Goal: Information Seeking & Learning: Check status

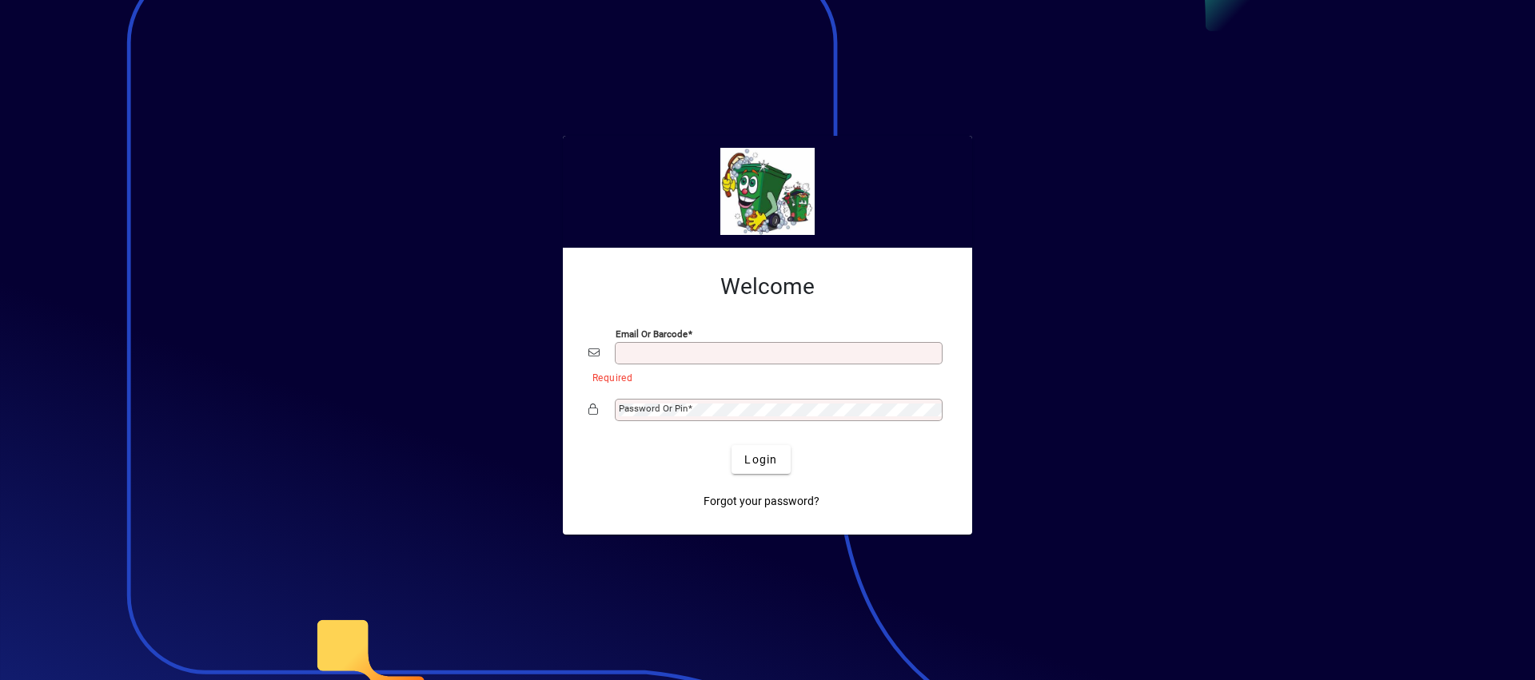
type input "**********"
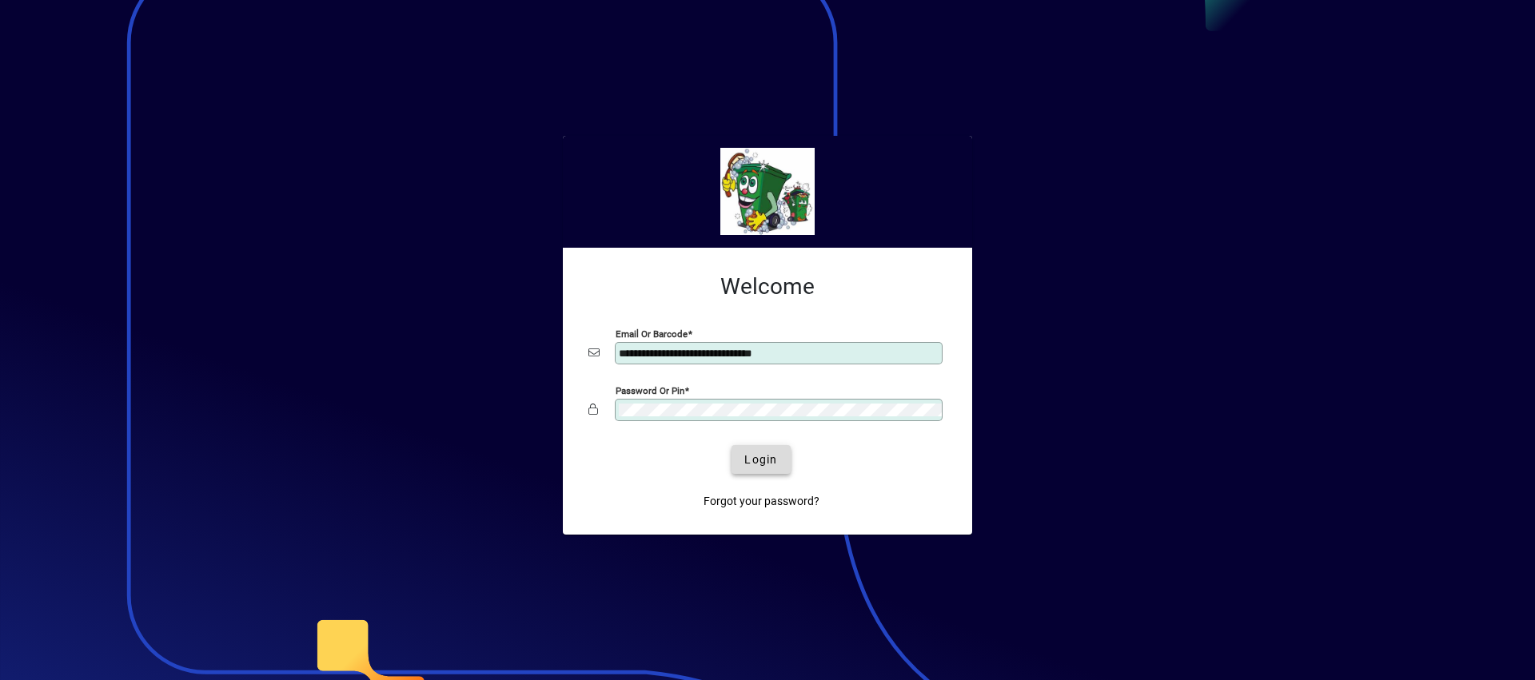
click at [762, 458] on span "Login" at bounding box center [760, 460] width 33 height 17
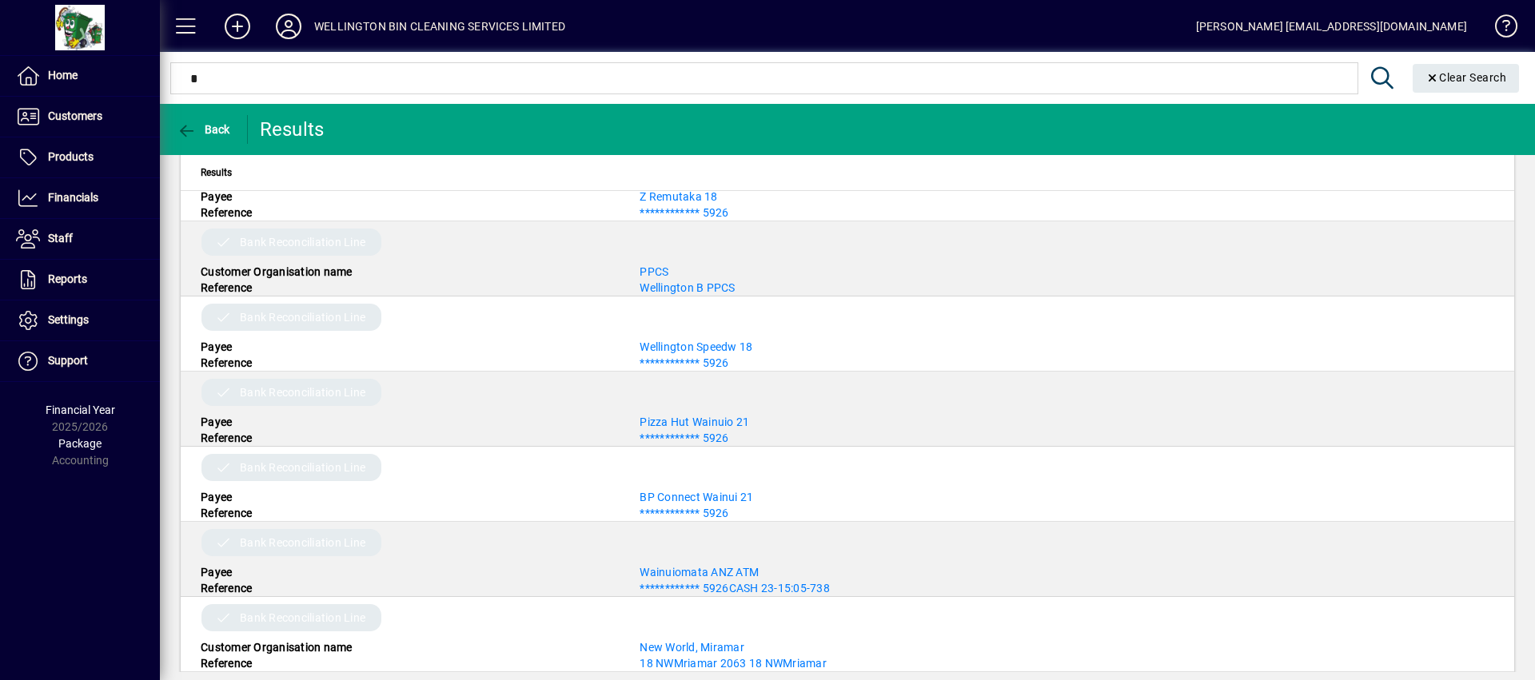
scroll to position [7261, 0]
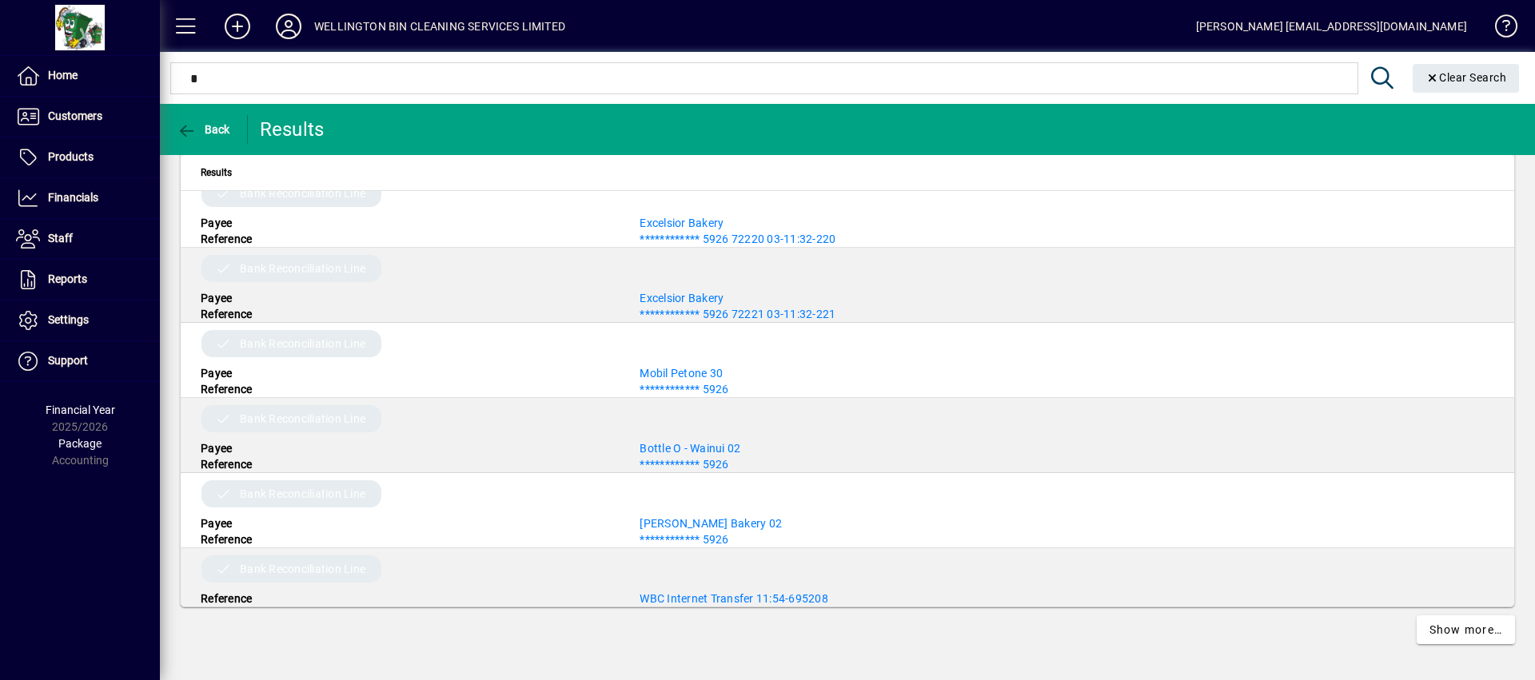
click at [874, 117] on mat-toolbar-row "Back Results" at bounding box center [847, 129] width 1375 height 51
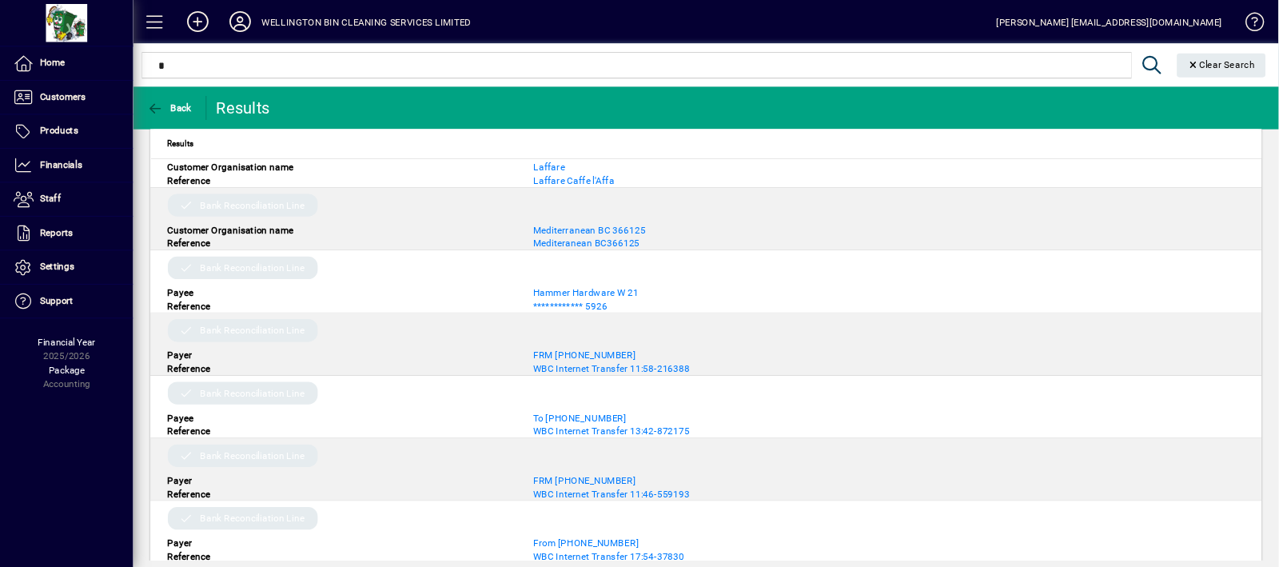
scroll to position [0, 0]
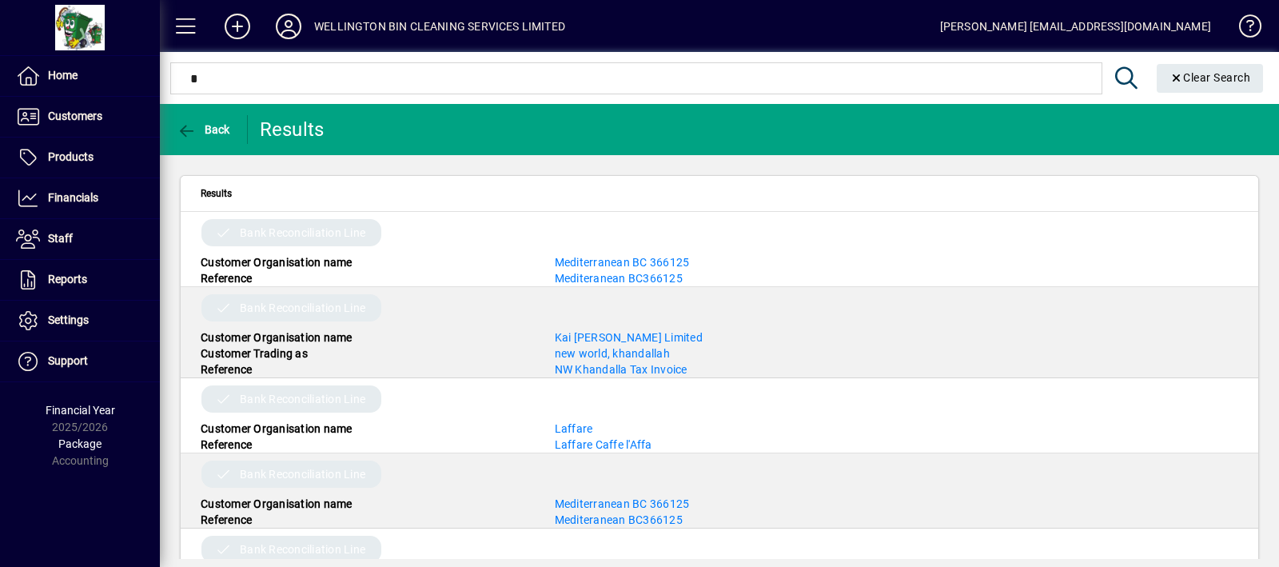
drag, startPoint x: 1371, startPoint y: 54, endPoint x: 766, endPoint y: 129, distance: 610.6
click at [766, 129] on mat-toolbar-row "Back Results" at bounding box center [719, 129] width 1119 height 51
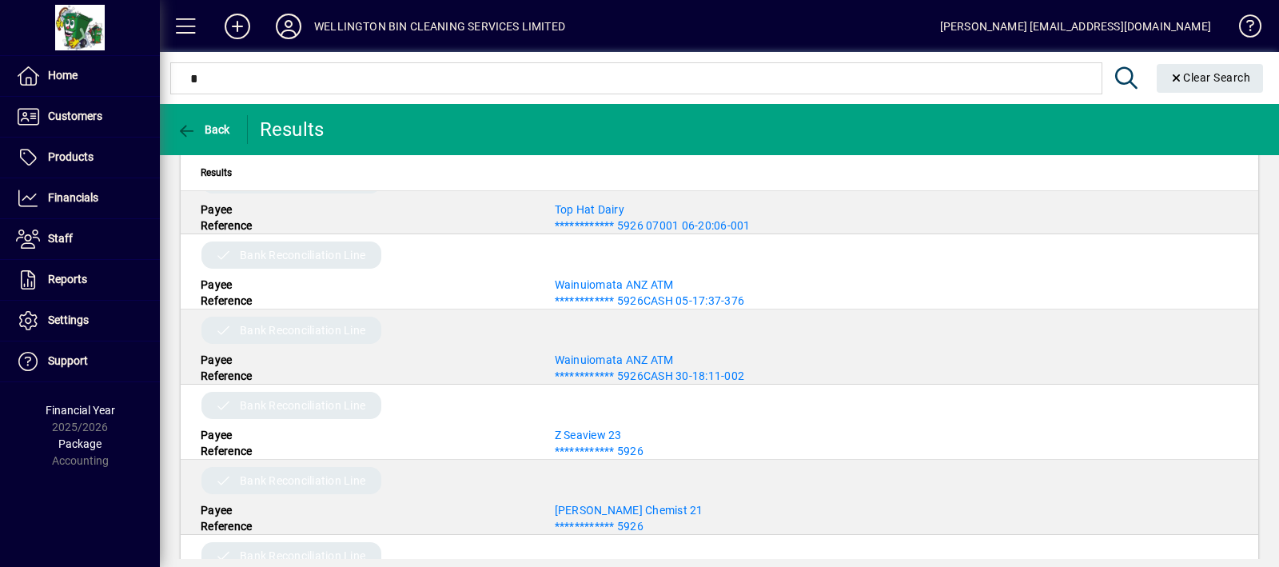
scroll to position [2664, 0]
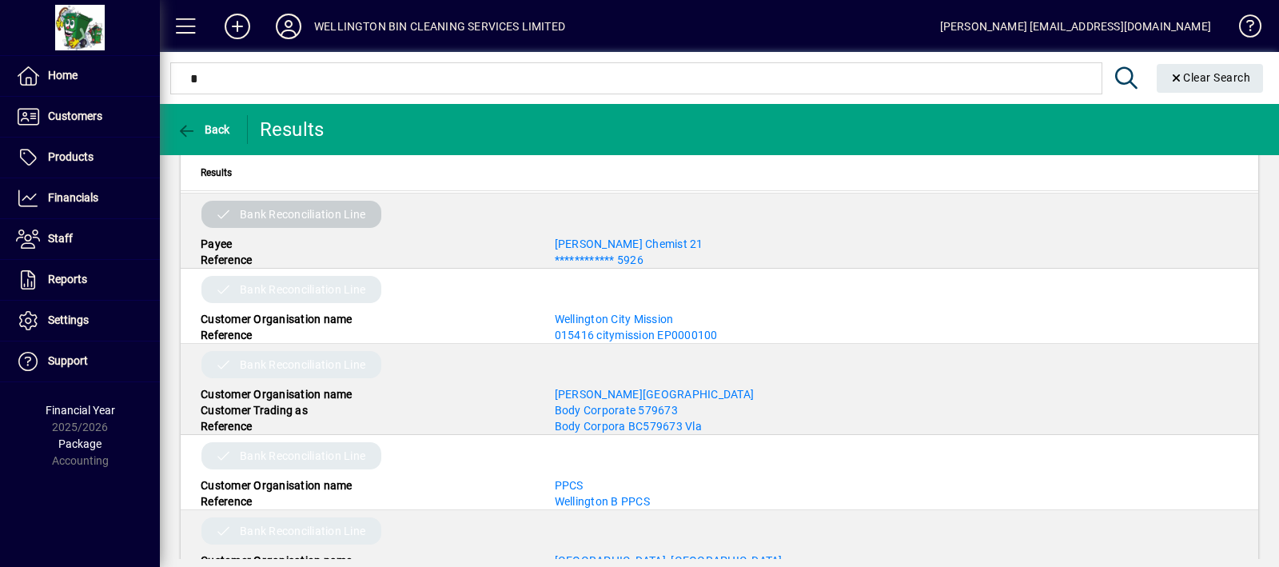
drag, startPoint x: 301, startPoint y: 205, endPoint x: 767, endPoint y: 125, distance: 473.5
click at [767, 125] on mat-toolbar-row "Back Results" at bounding box center [719, 129] width 1119 height 51
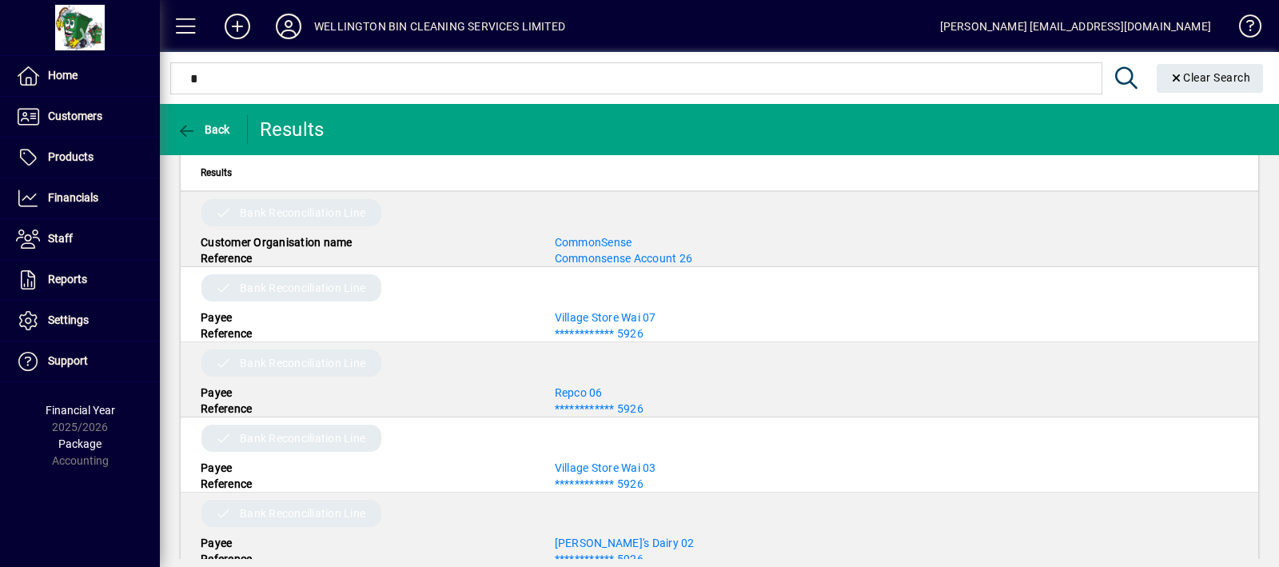
scroll to position [3282, 0]
click at [187, 38] on span at bounding box center [186, 26] width 38 height 38
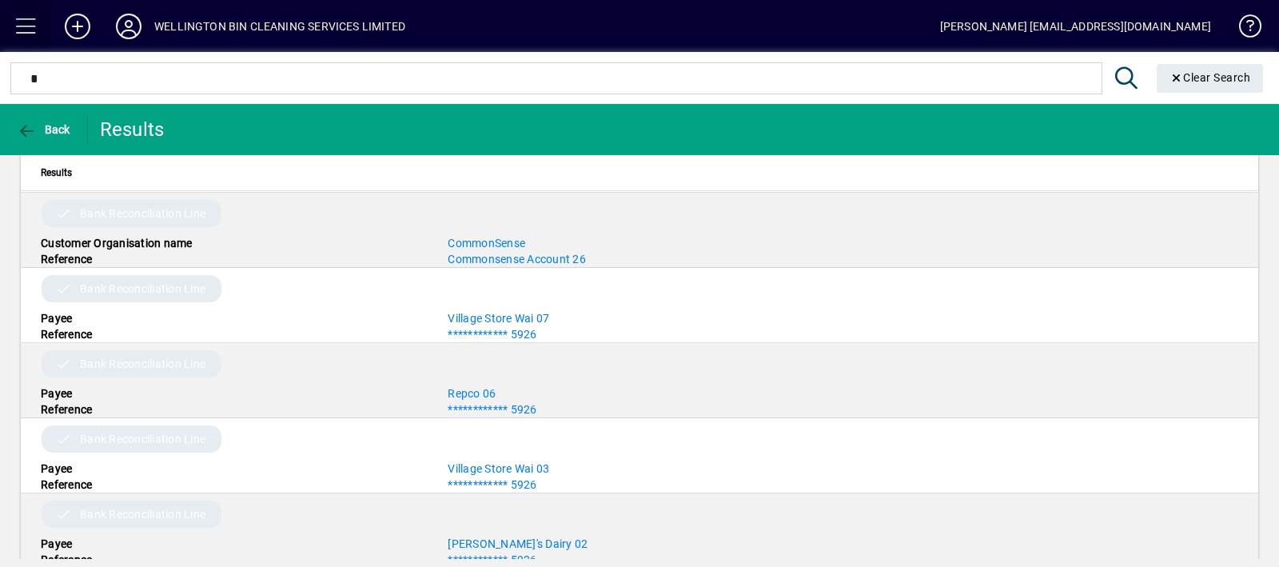
click at [27, 19] on span at bounding box center [26, 26] width 38 height 38
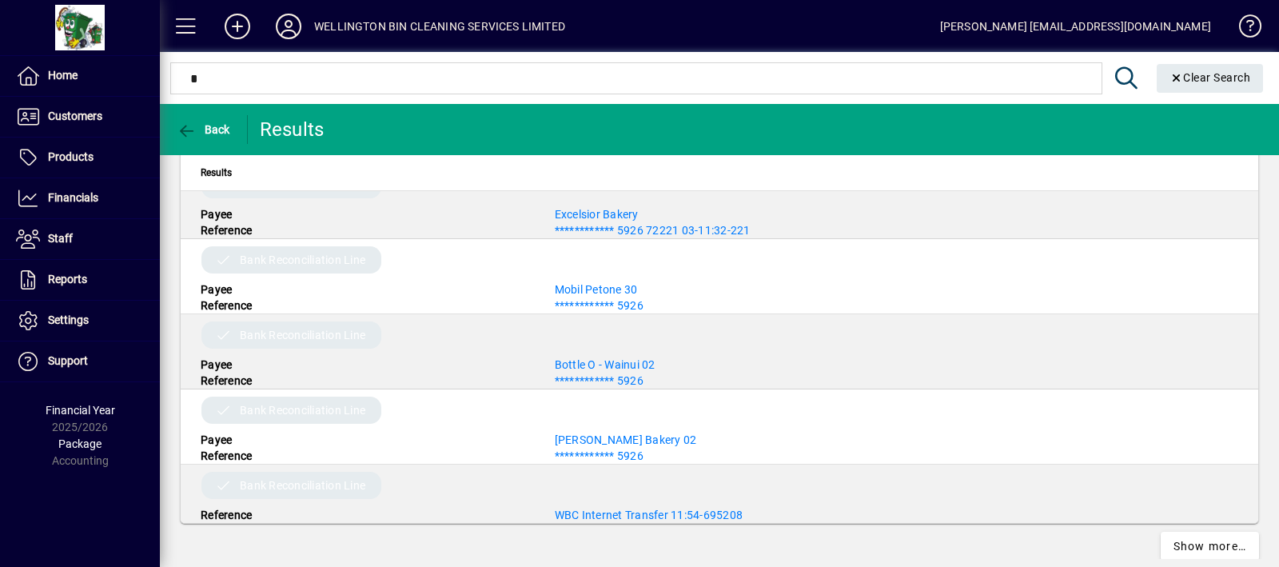
scroll to position [7278, 0]
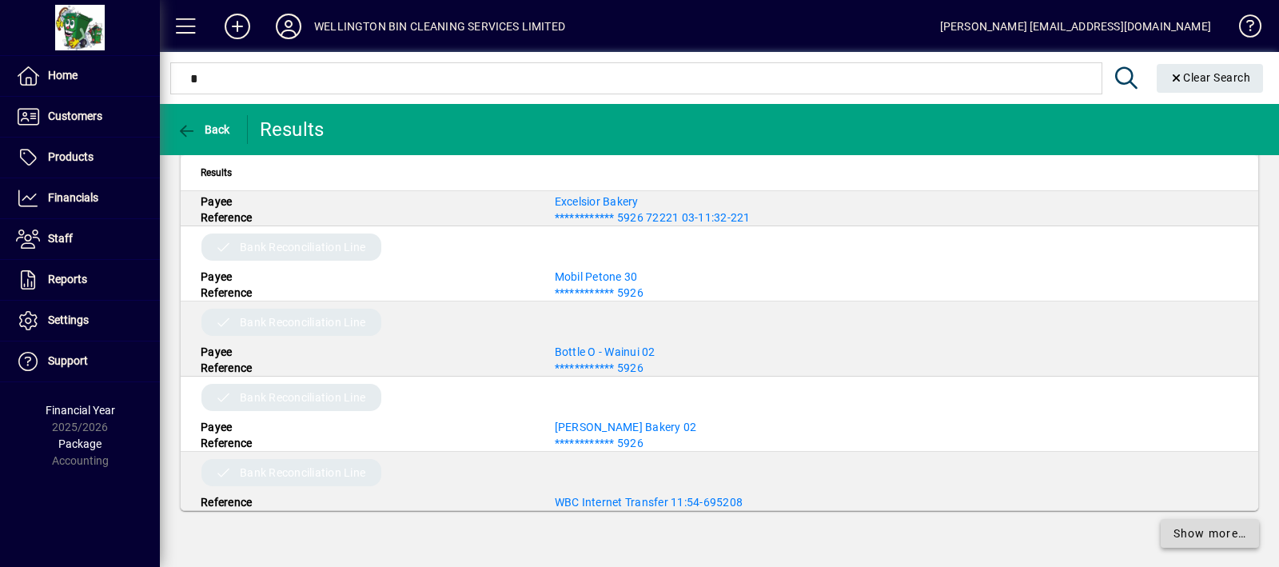
click at [1183, 529] on span at bounding box center [1209, 533] width 99 height 38
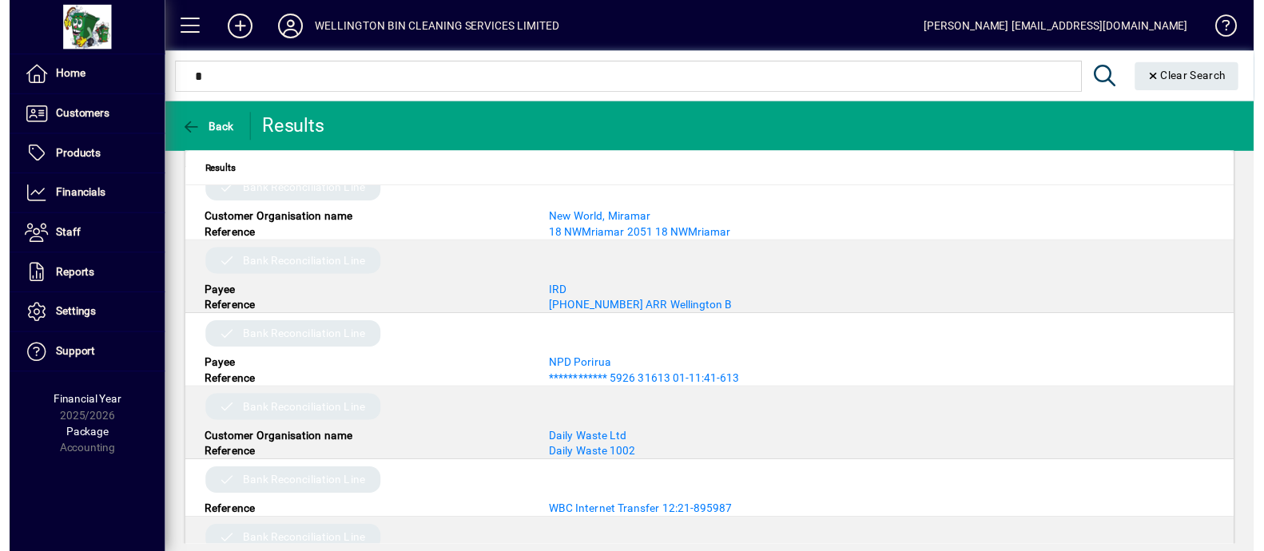
scroll to position [14327, 0]
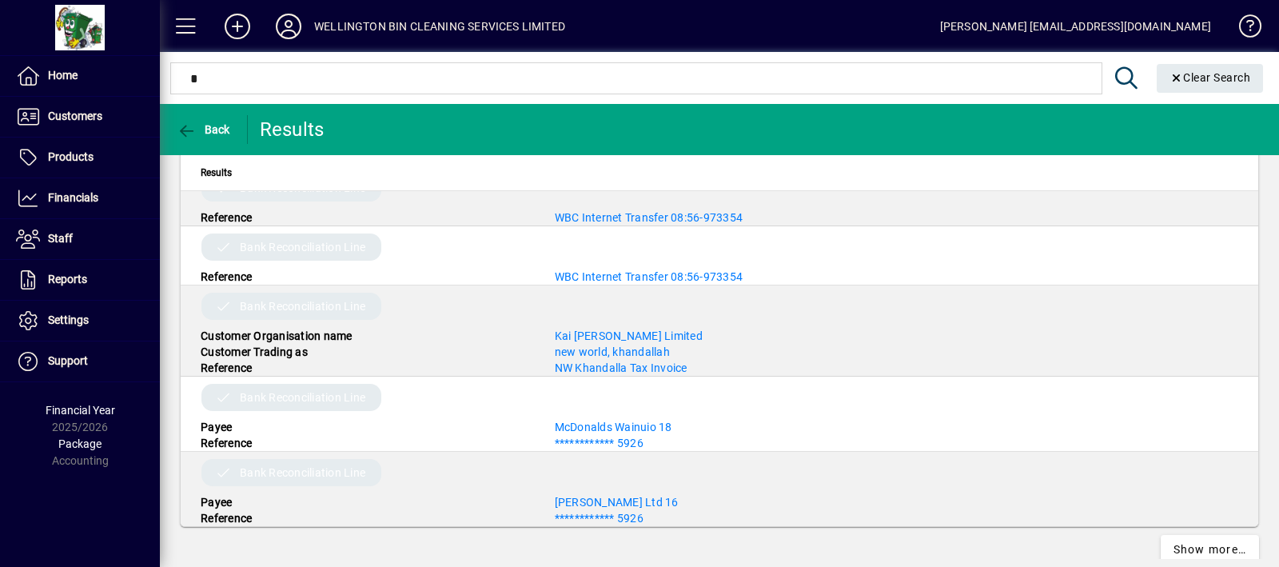
click at [760, 11] on mat-toolbar-row "WELLINGTON BIN CLEANING SERVICES LIMITED Troy Bean Wellingtonbincleaning@outloo…" at bounding box center [719, 26] width 1119 height 52
drag, startPoint x: 916, startPoint y: 2, endPoint x: 715, endPoint y: 41, distance: 204.2
click at [715, 41] on mat-toolbar-row "WELLINGTON BIN CLEANING SERVICES LIMITED Troy Bean Wellingtonbincleaning@outloo…" at bounding box center [719, 26] width 1119 height 52
drag, startPoint x: 693, startPoint y: 0, endPoint x: 647, endPoint y: 26, distance: 52.2
click at [647, 26] on mat-toolbar-row "WELLINGTON BIN CLEANING SERVICES LIMITED Troy Bean Wellingtonbincleaning@outloo…" at bounding box center [719, 26] width 1119 height 52
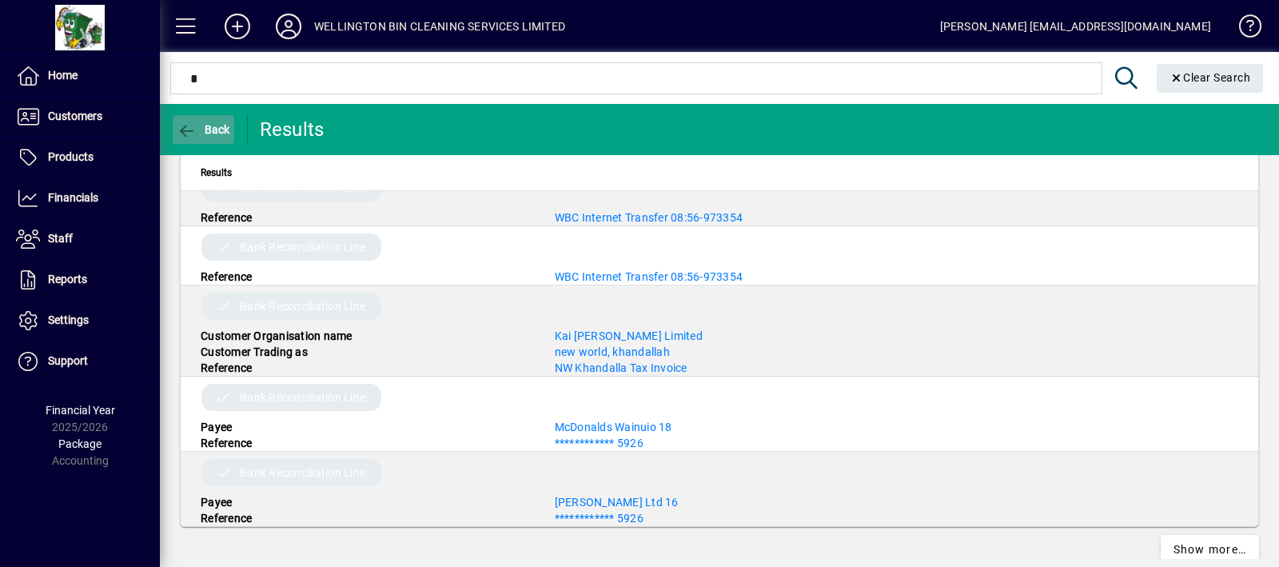
click at [218, 117] on span "button" at bounding box center [204, 129] width 62 height 38
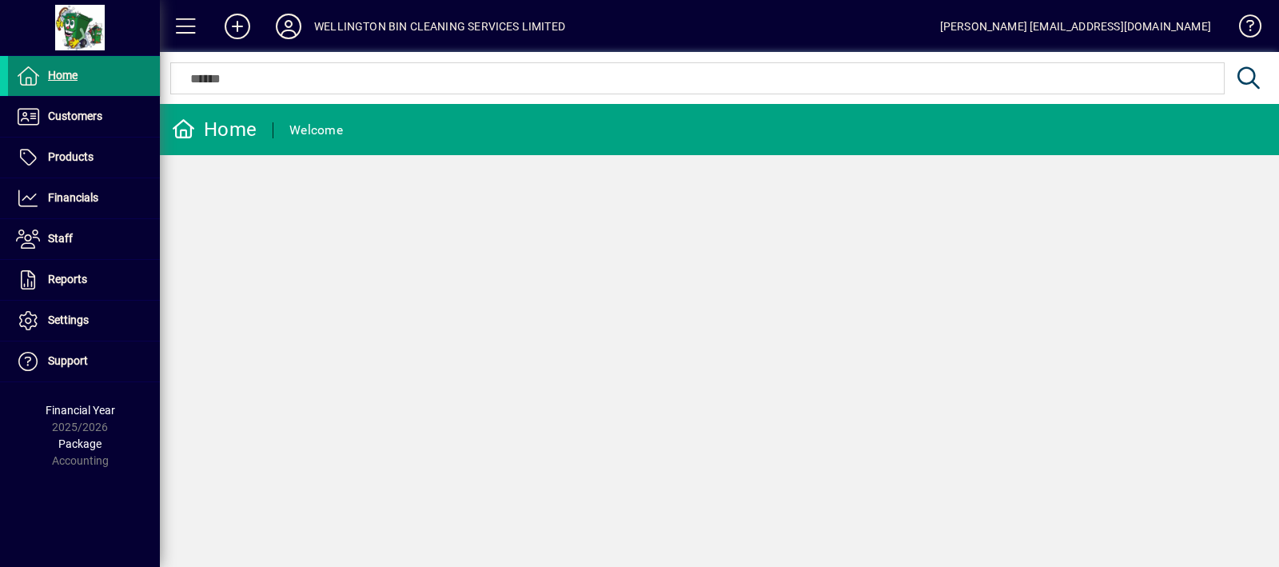
click at [85, 79] on span at bounding box center [84, 76] width 152 height 38
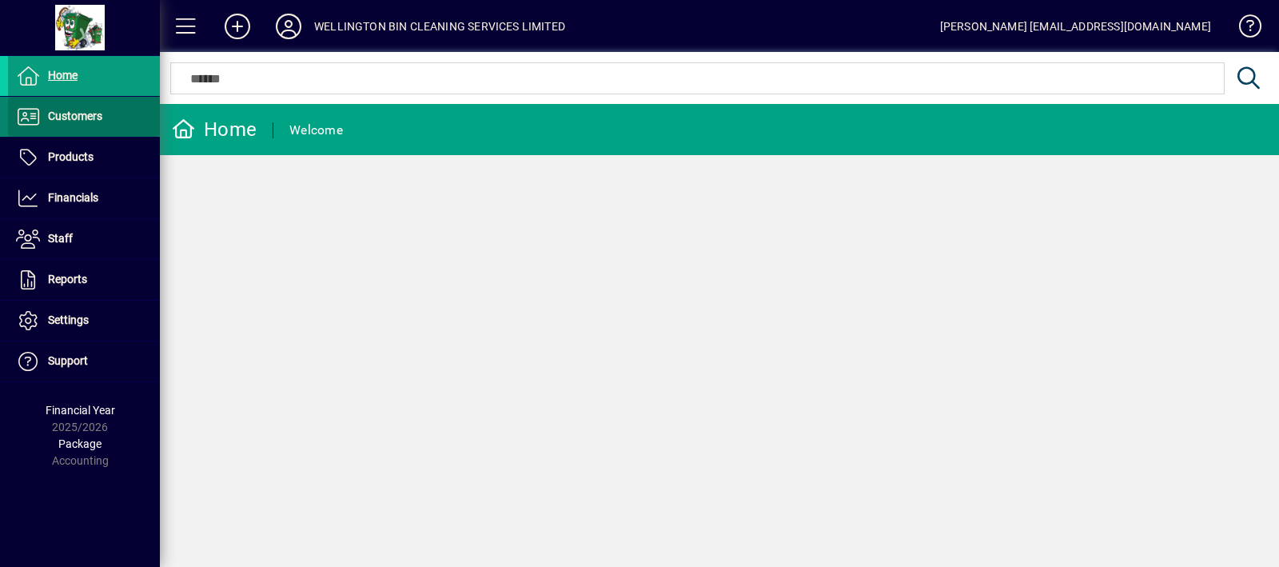
click at [94, 121] on span "Customers" at bounding box center [75, 115] width 54 height 13
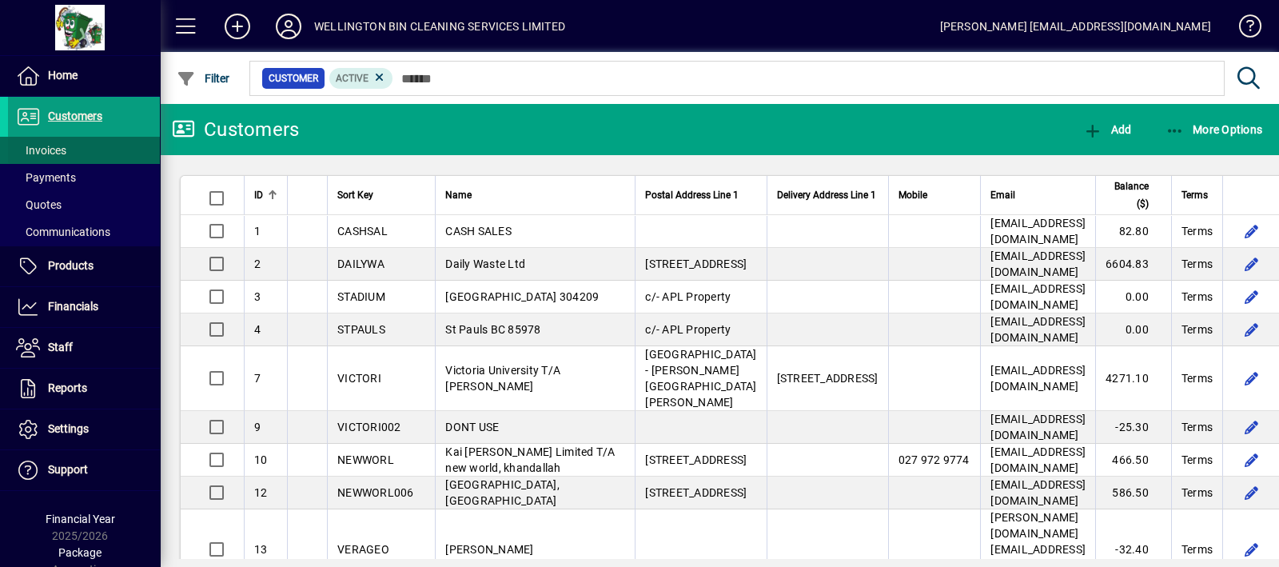
click at [94, 139] on span at bounding box center [84, 150] width 152 height 38
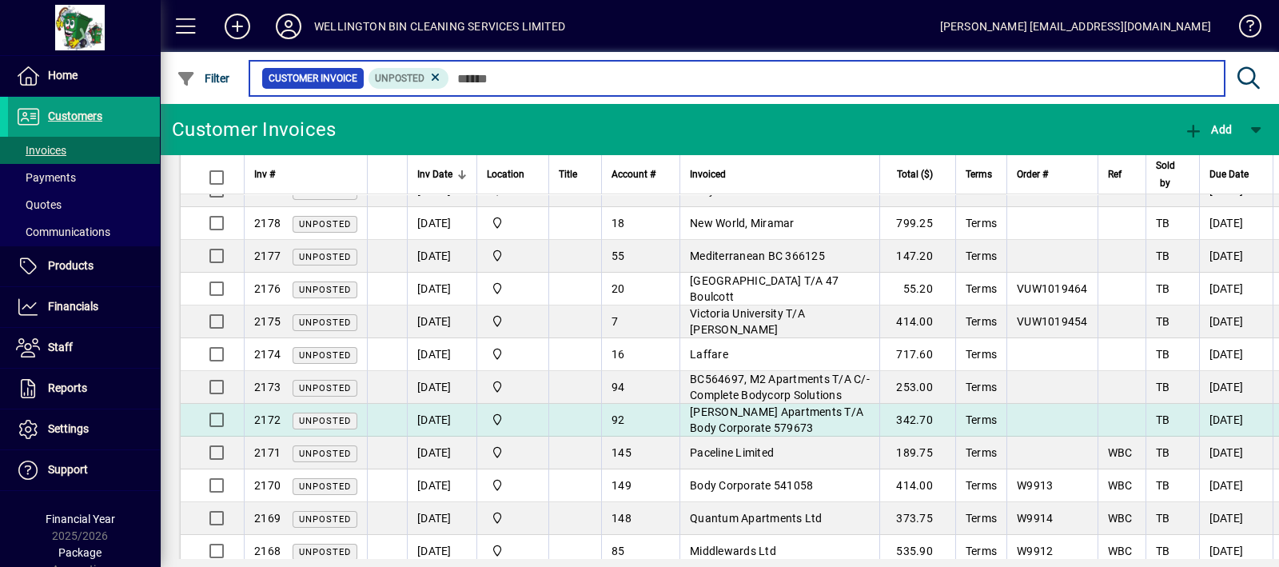
scroll to position [266, 0]
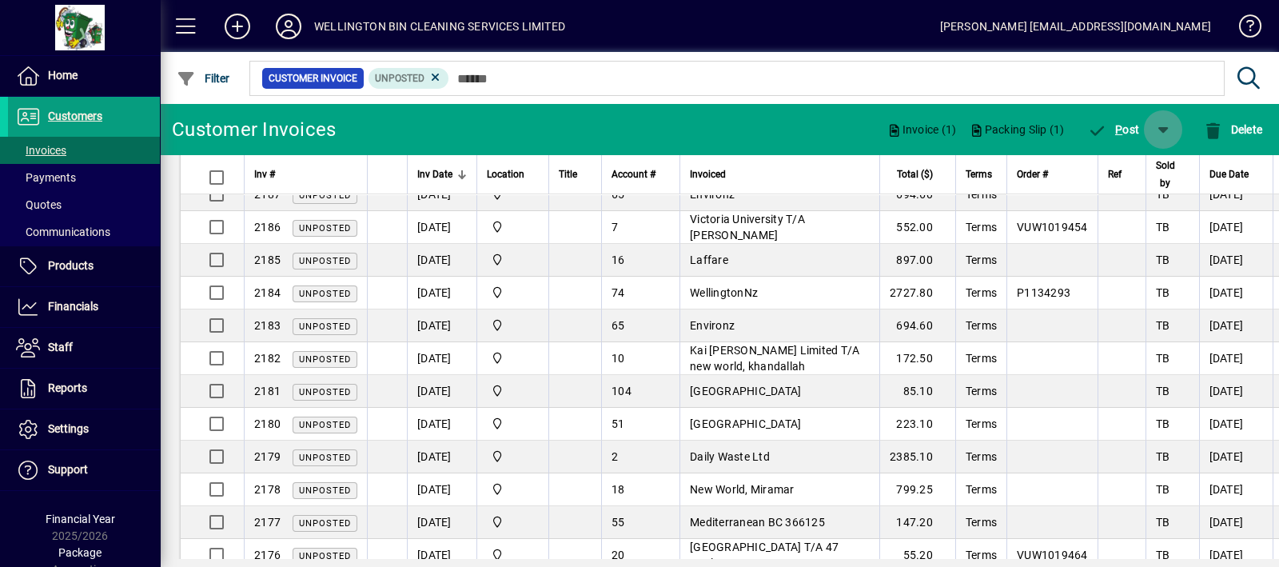
click at [1164, 124] on span "button" at bounding box center [1163, 129] width 38 height 38
click at [1110, 125] on div at bounding box center [639, 283] width 1279 height 567
click at [1110, 125] on span "P ost" at bounding box center [1114, 129] width 52 height 13
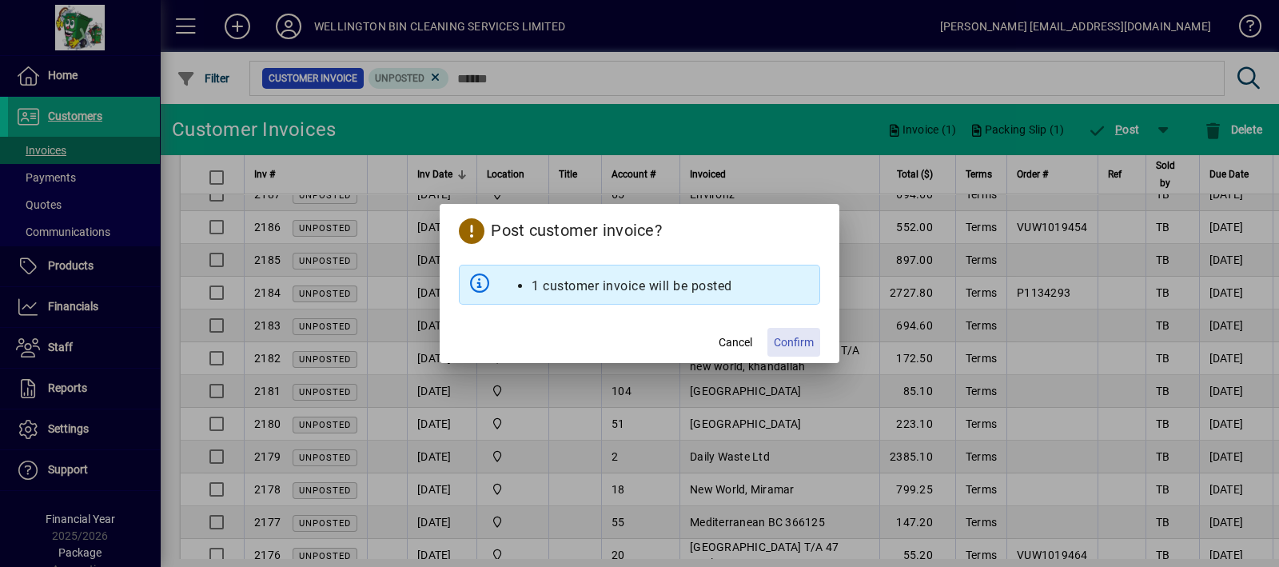
click at [794, 351] on span at bounding box center [793, 342] width 53 height 38
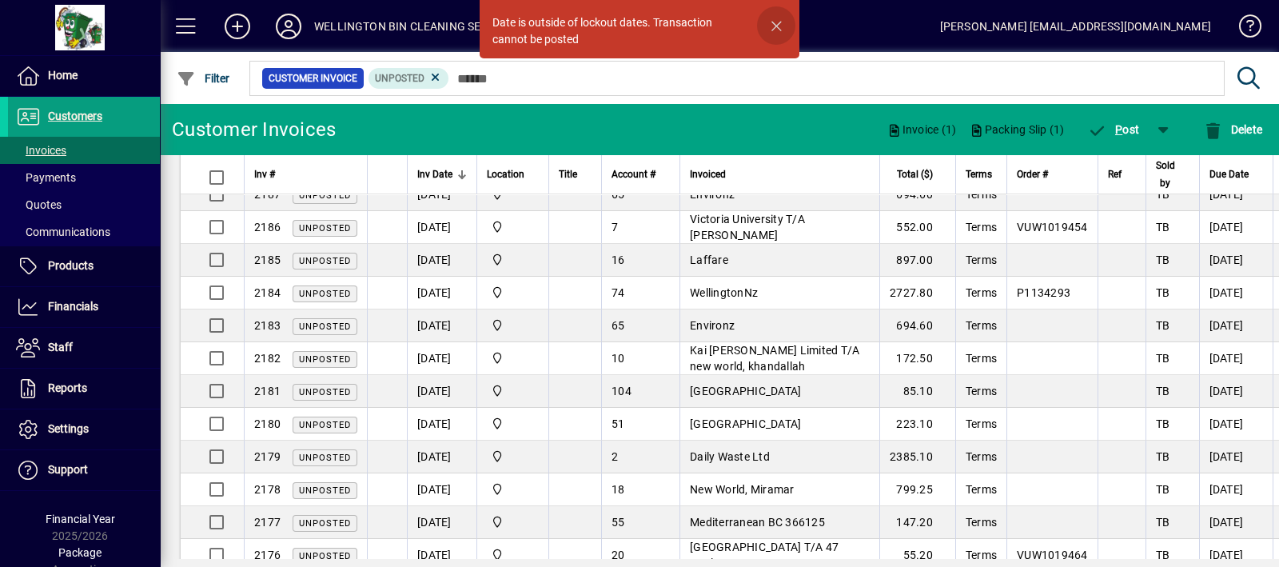
click at [786, 32] on span "button" at bounding box center [776, 25] width 38 height 38
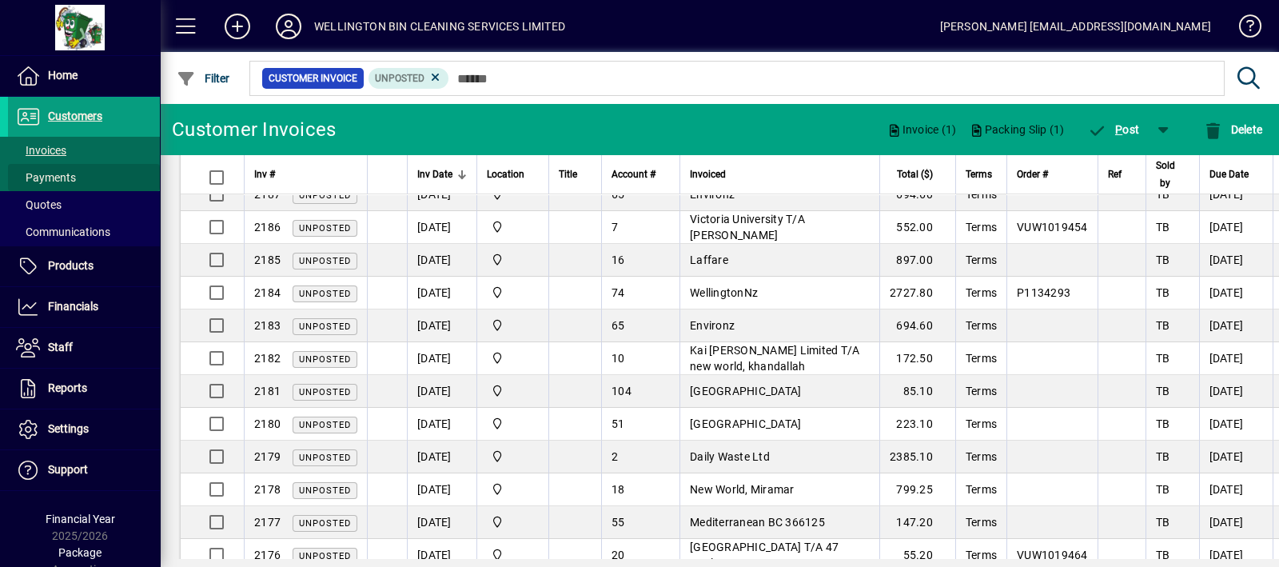
click at [102, 169] on span at bounding box center [84, 177] width 152 height 38
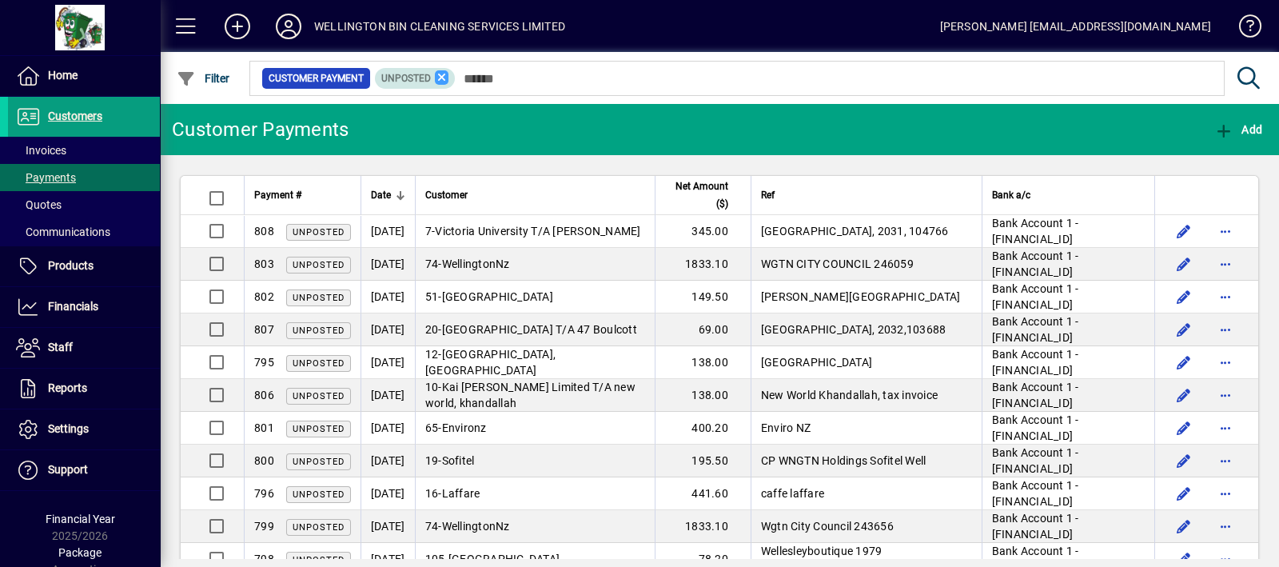
click at [447, 74] on icon at bounding box center [442, 77] width 14 height 14
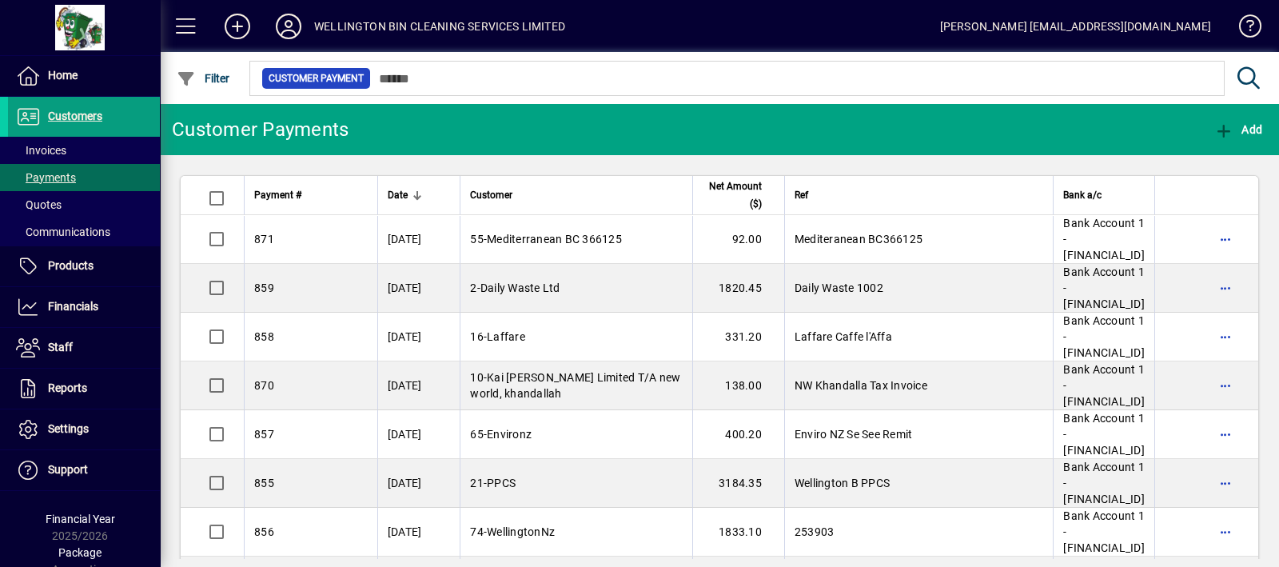
click at [1270, 117] on div "Add" at bounding box center [1238, 129] width 82 height 29
click at [1260, 127] on span "Add" at bounding box center [1238, 129] width 48 height 13
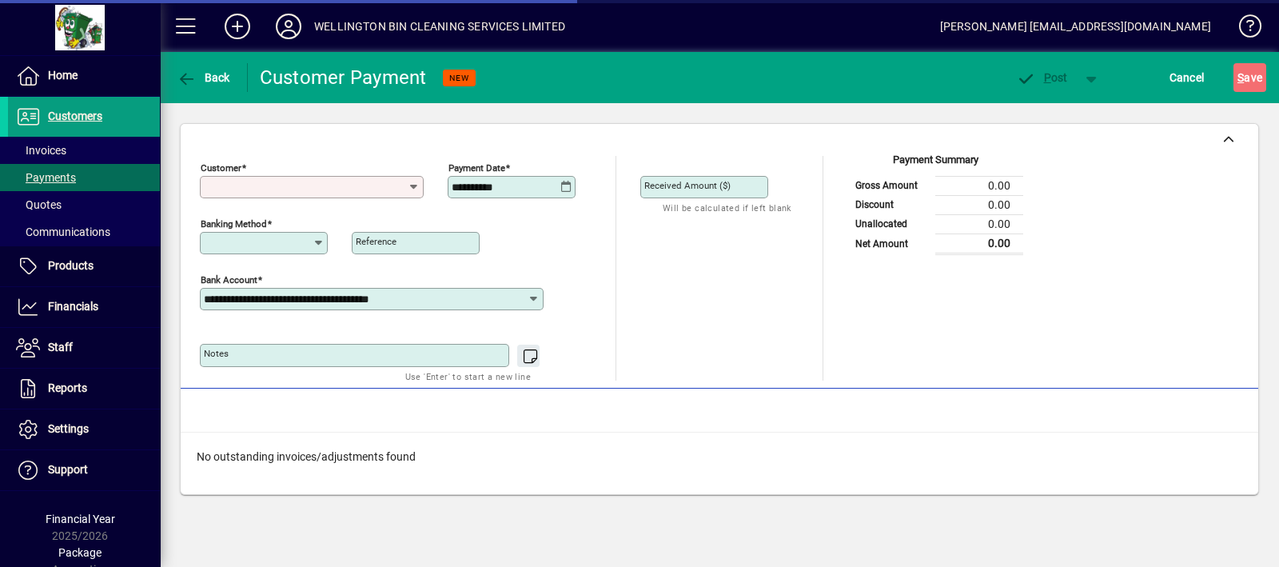
type input "**********"
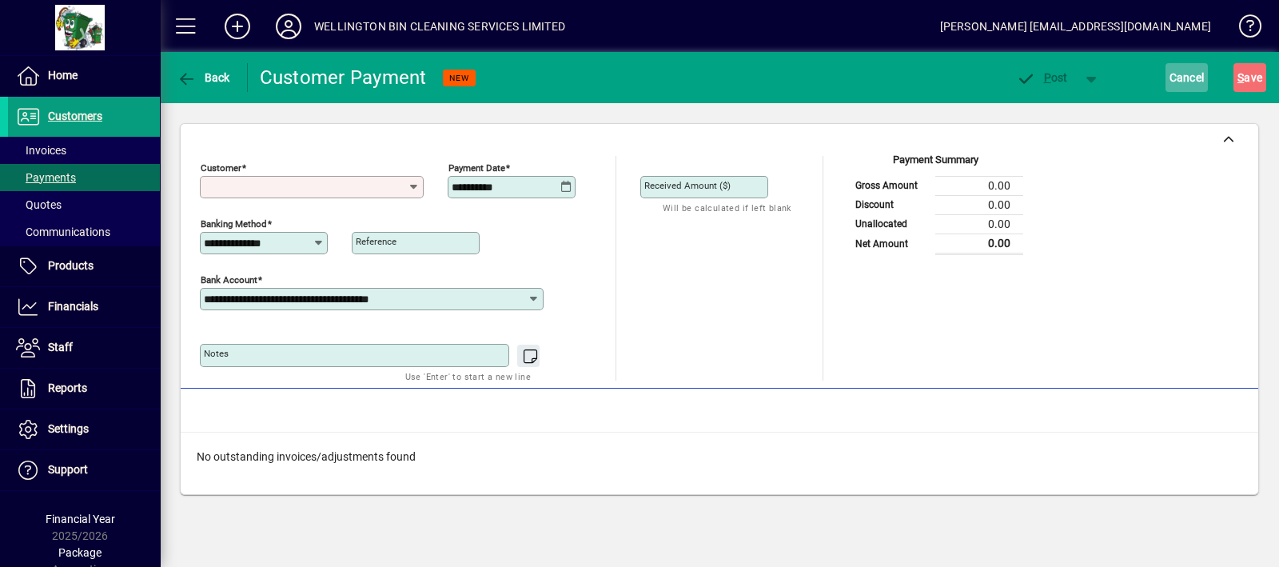
click at [1167, 74] on span "button" at bounding box center [1186, 77] width 43 height 38
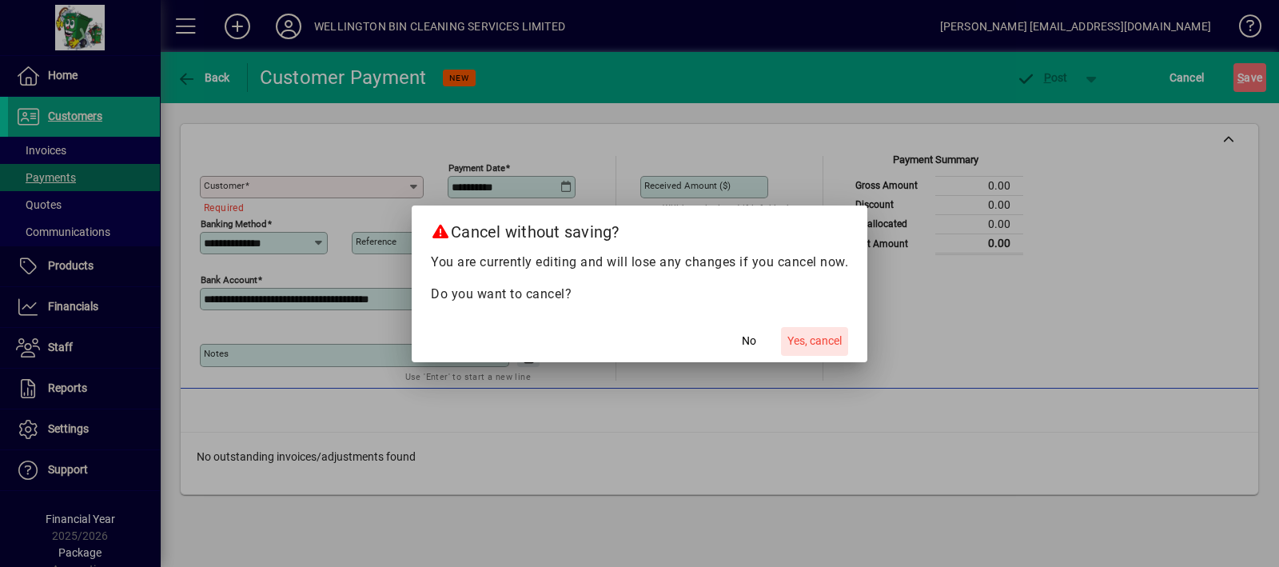
click at [787, 335] on span "Yes, cancel" at bounding box center [814, 340] width 54 height 17
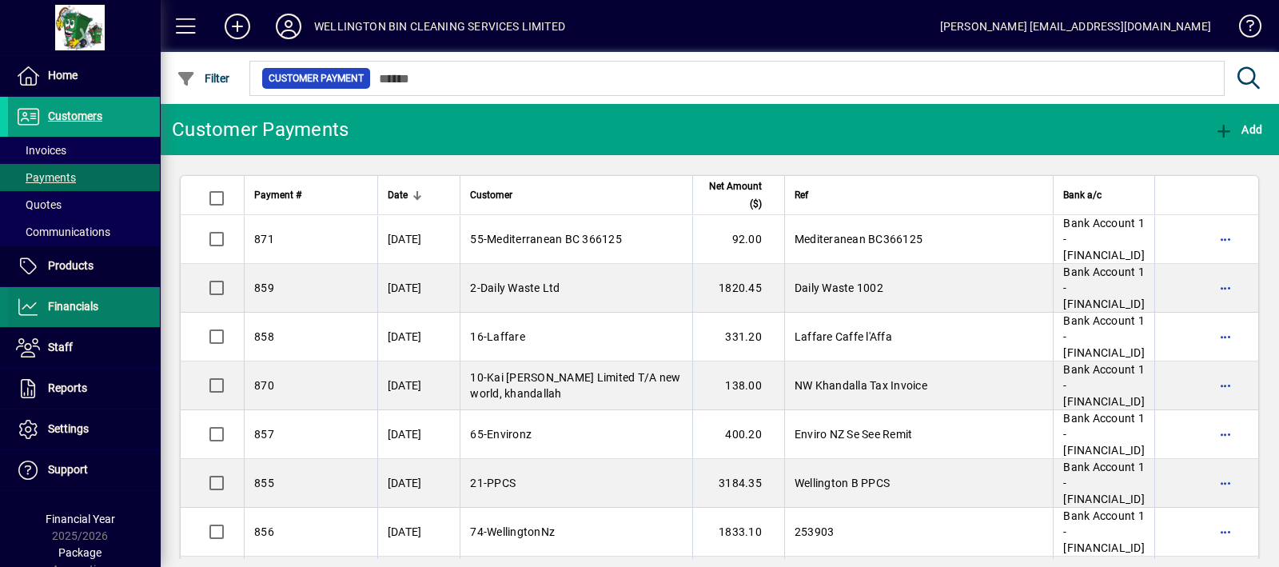
click at [108, 309] on span at bounding box center [84, 307] width 152 height 38
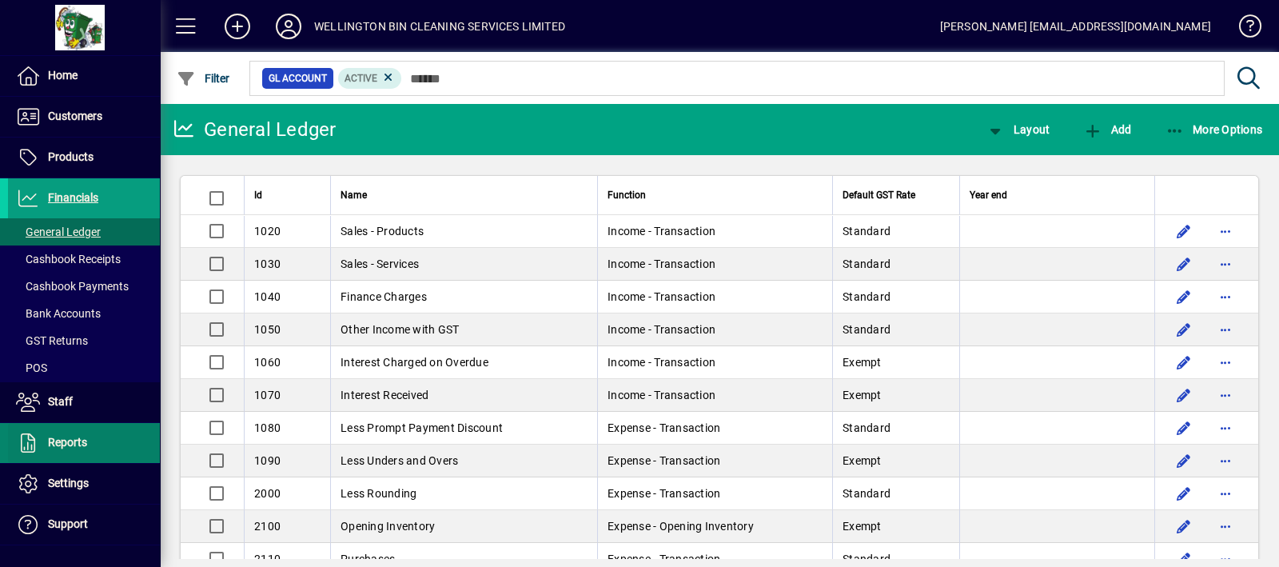
click at [76, 437] on span "Reports" at bounding box center [67, 442] width 39 height 13
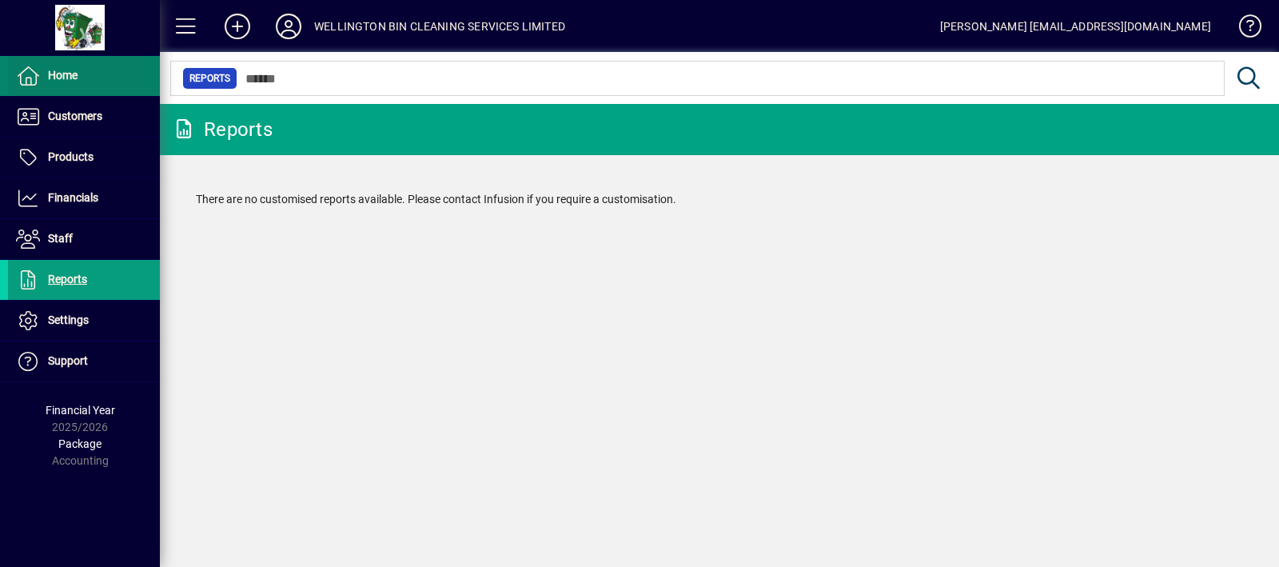
click at [84, 86] on span at bounding box center [84, 76] width 152 height 38
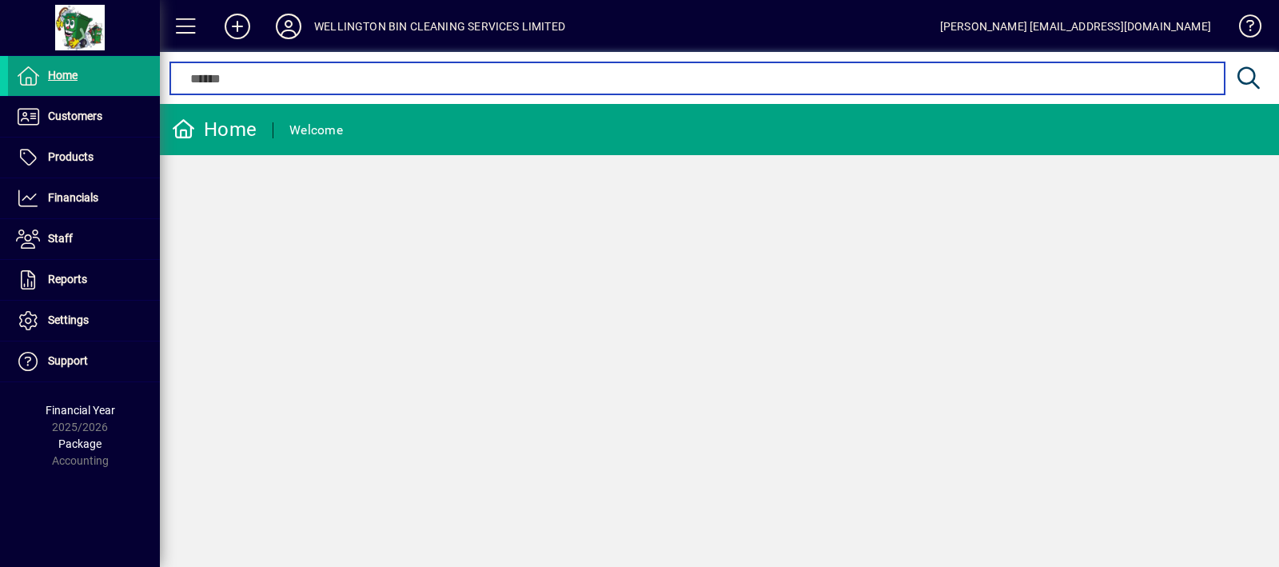
click at [277, 76] on input "text" at bounding box center [696, 78] width 1029 height 19
click at [273, 79] on input "text" at bounding box center [696, 78] width 1029 height 19
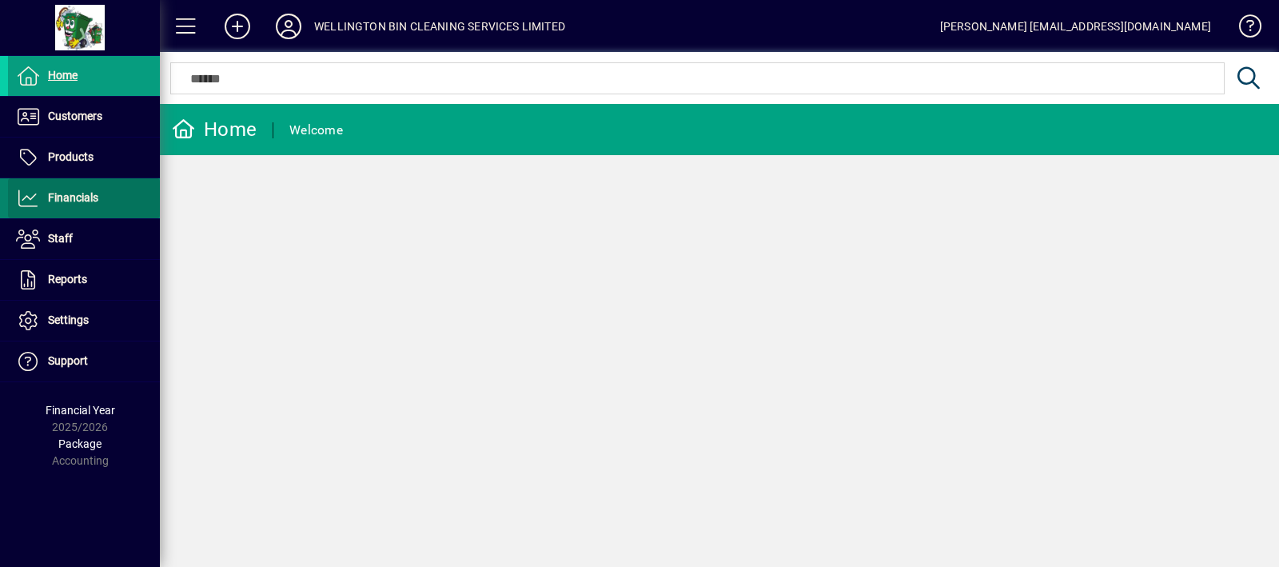
click at [107, 185] on span at bounding box center [84, 198] width 152 height 38
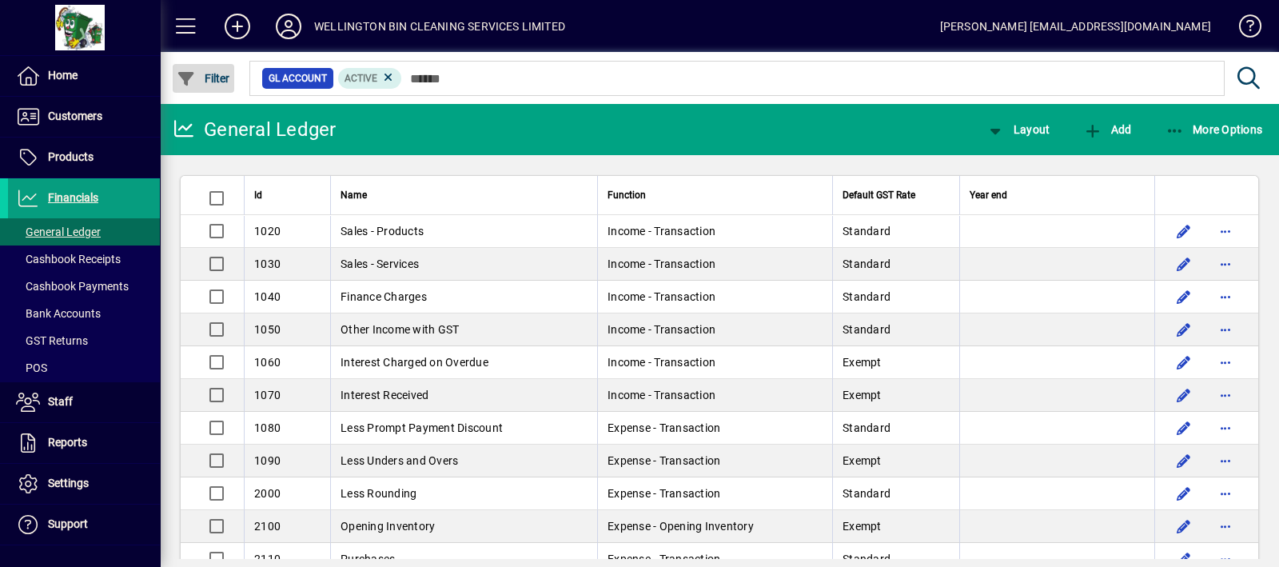
click at [210, 81] on span "Filter" at bounding box center [204, 78] width 54 height 13
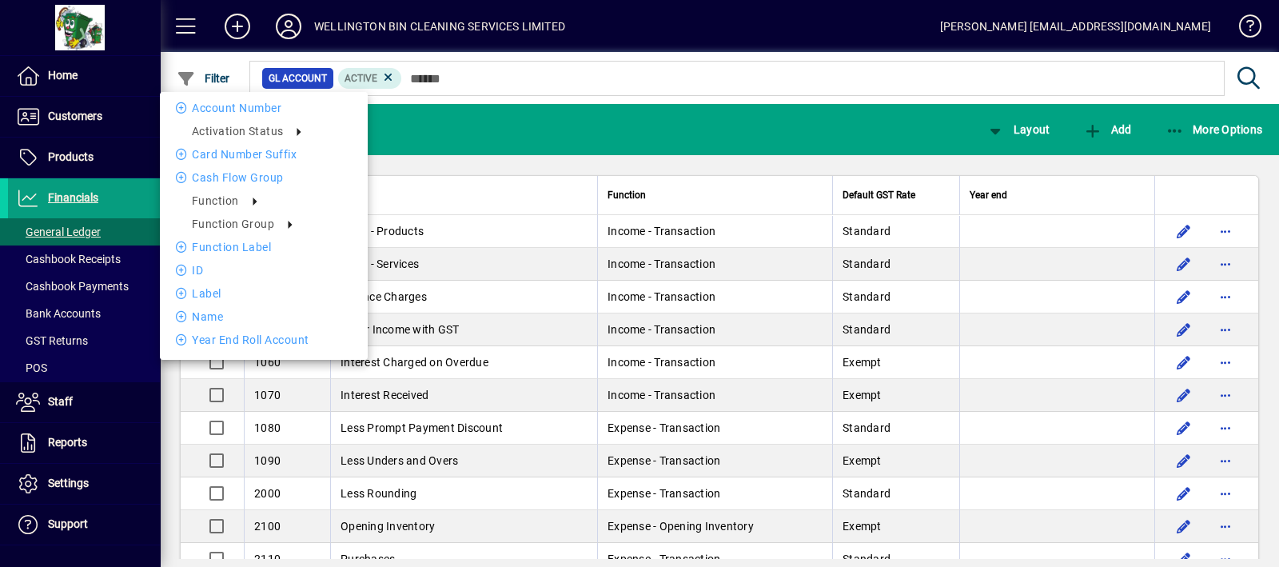
click at [92, 265] on div at bounding box center [639, 283] width 1279 height 567
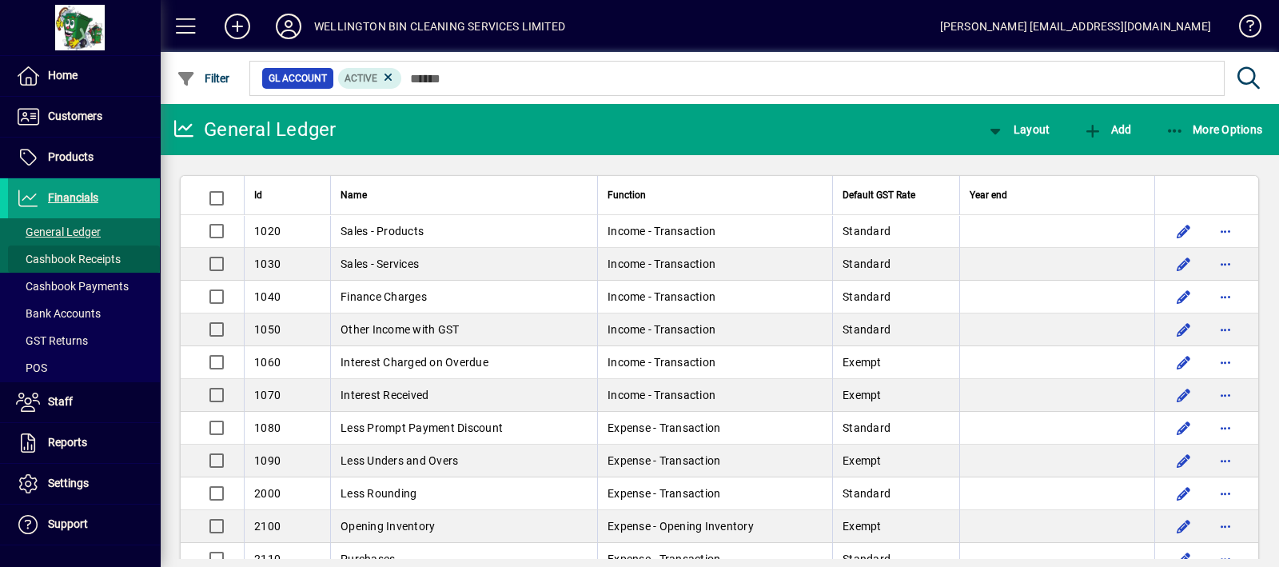
click at [92, 263] on span "Cashbook Receipts" at bounding box center [68, 259] width 105 height 13
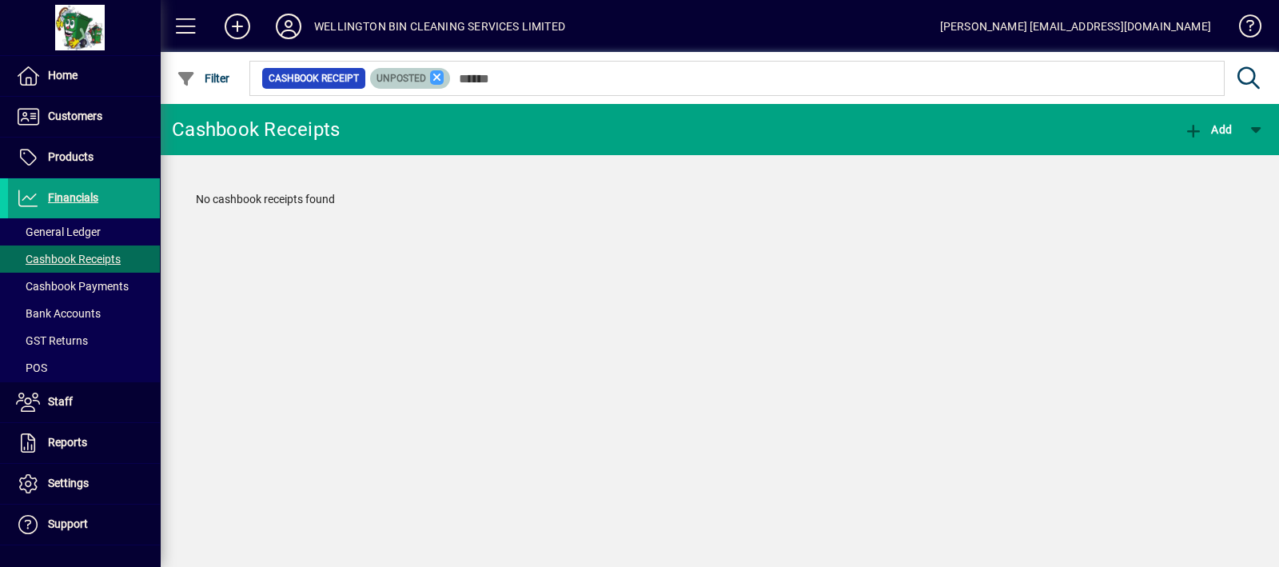
click at [439, 83] on icon at bounding box center [437, 77] width 14 height 14
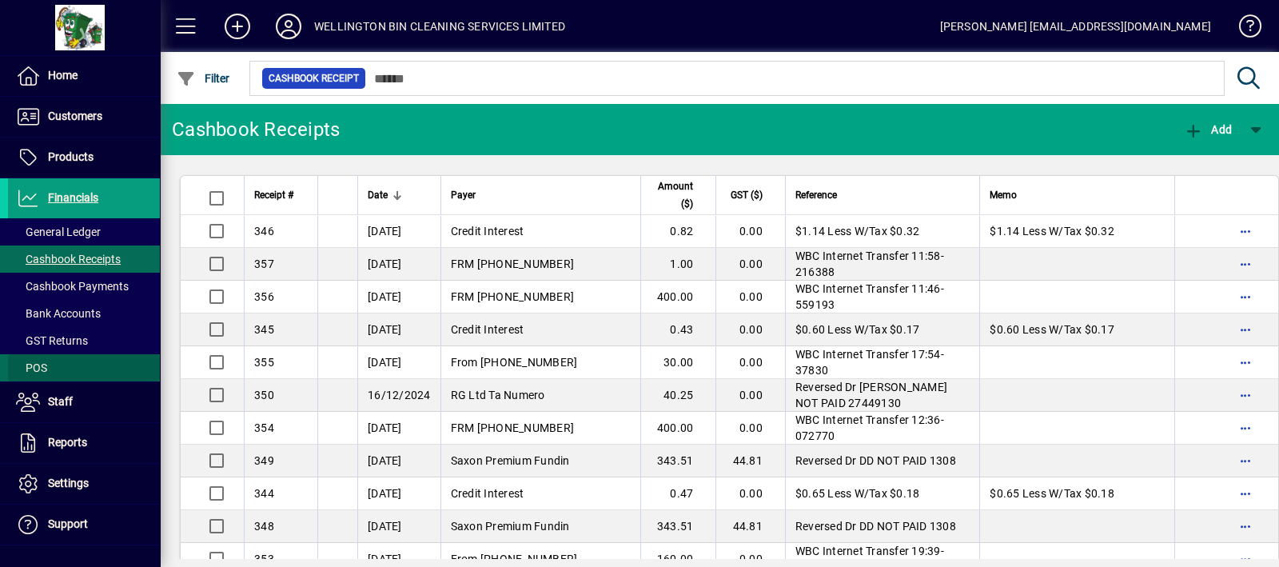
click at [99, 360] on span at bounding box center [84, 367] width 152 height 38
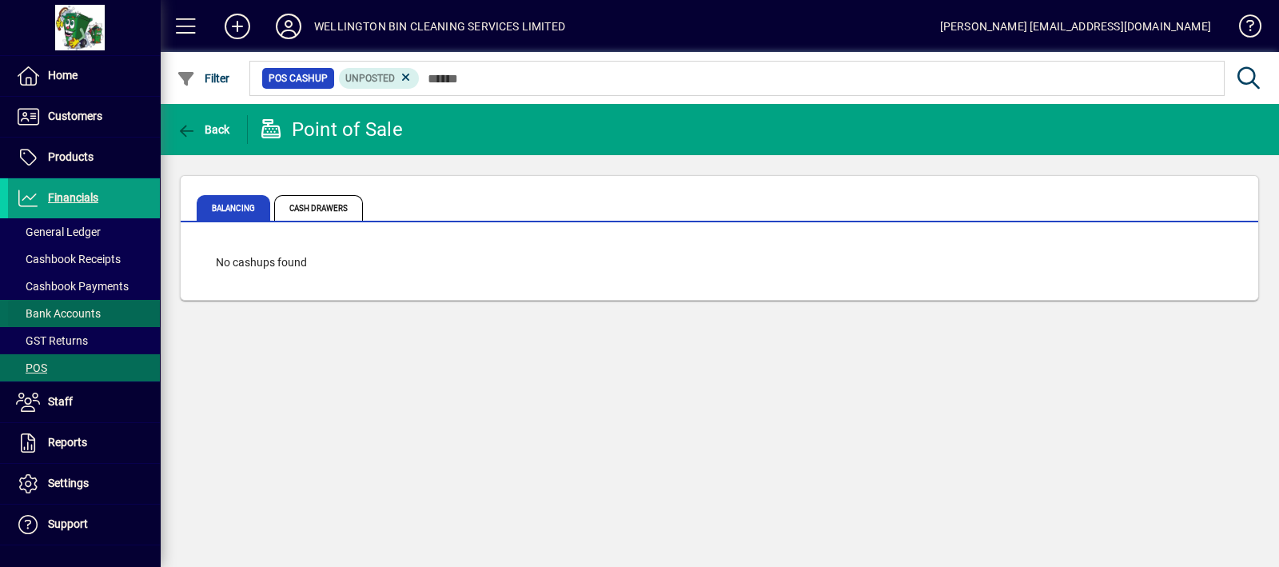
click at [113, 305] on span at bounding box center [84, 313] width 152 height 38
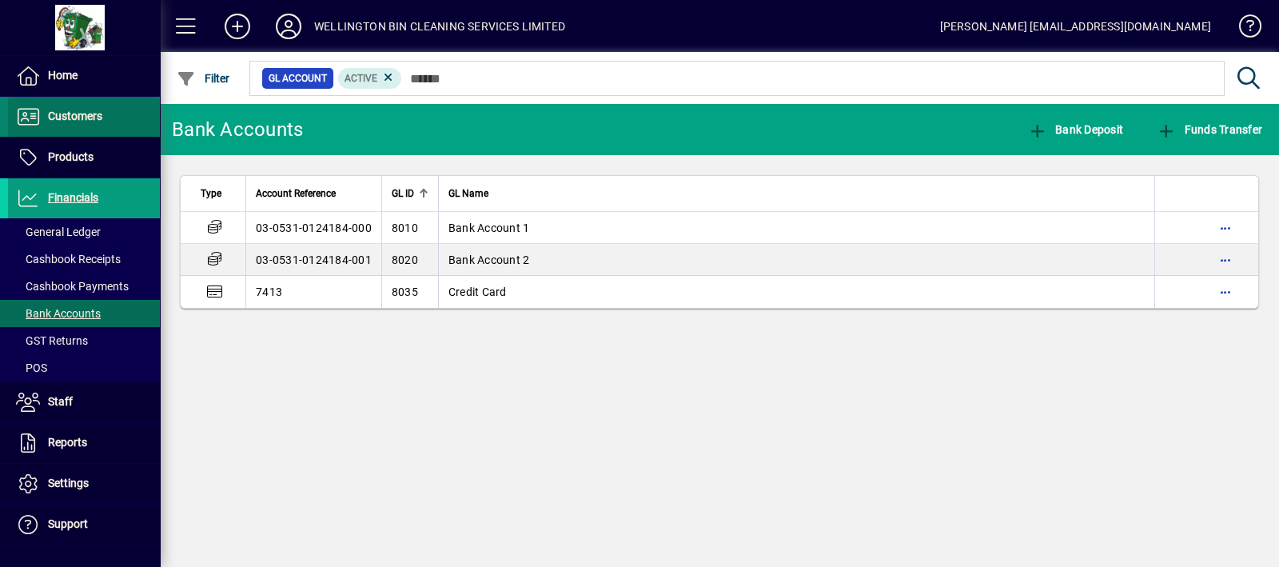
click at [103, 121] on span at bounding box center [84, 117] width 152 height 38
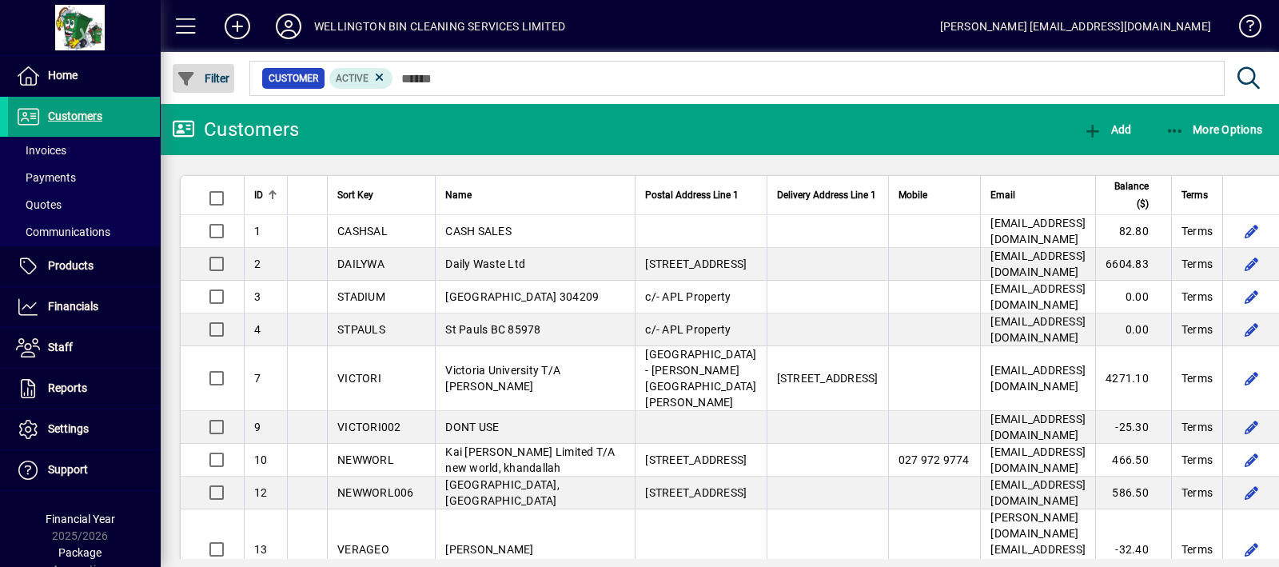
click at [207, 79] on span "Filter" at bounding box center [204, 78] width 54 height 13
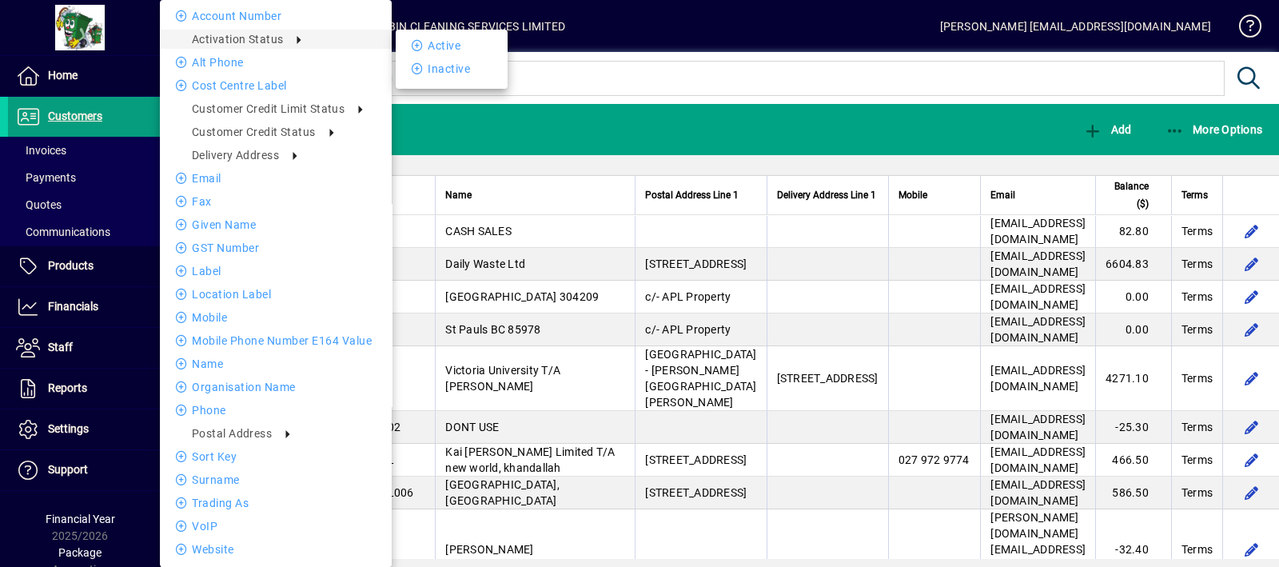
click at [125, 102] on div at bounding box center [639, 283] width 1279 height 567
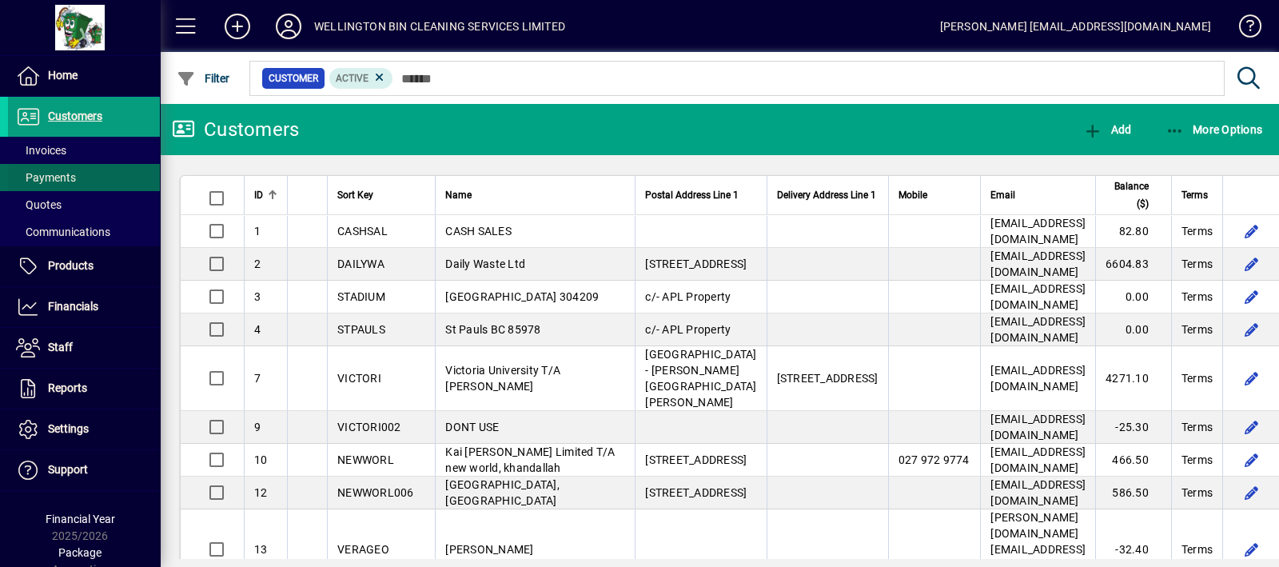
click at [98, 177] on span at bounding box center [84, 177] width 152 height 38
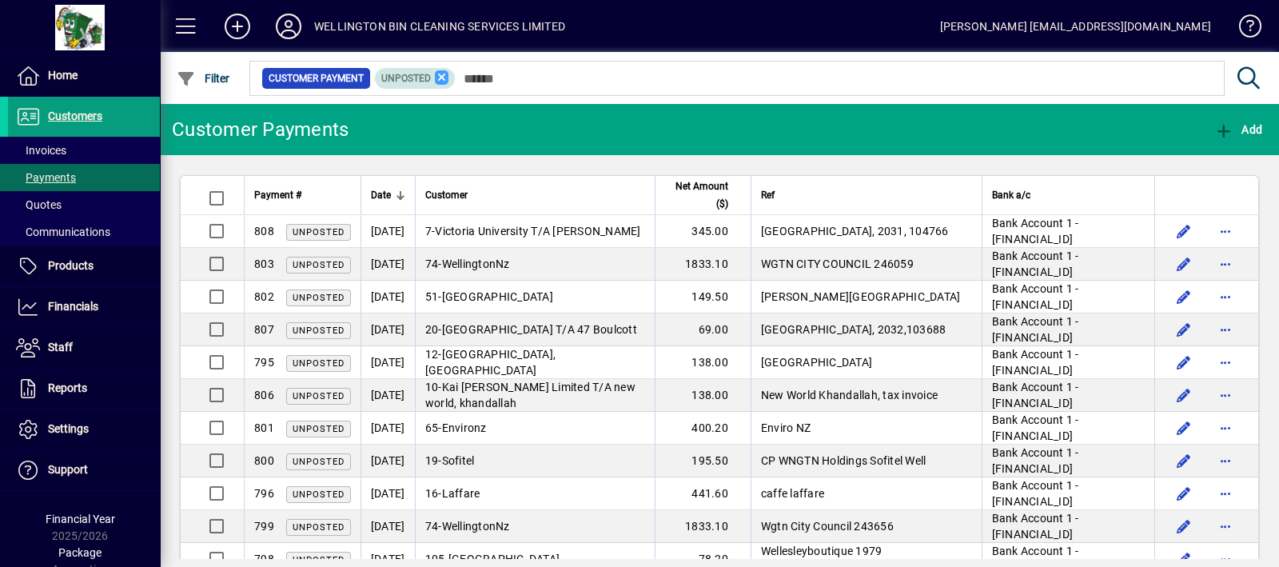
click at [440, 75] on icon at bounding box center [442, 77] width 14 height 14
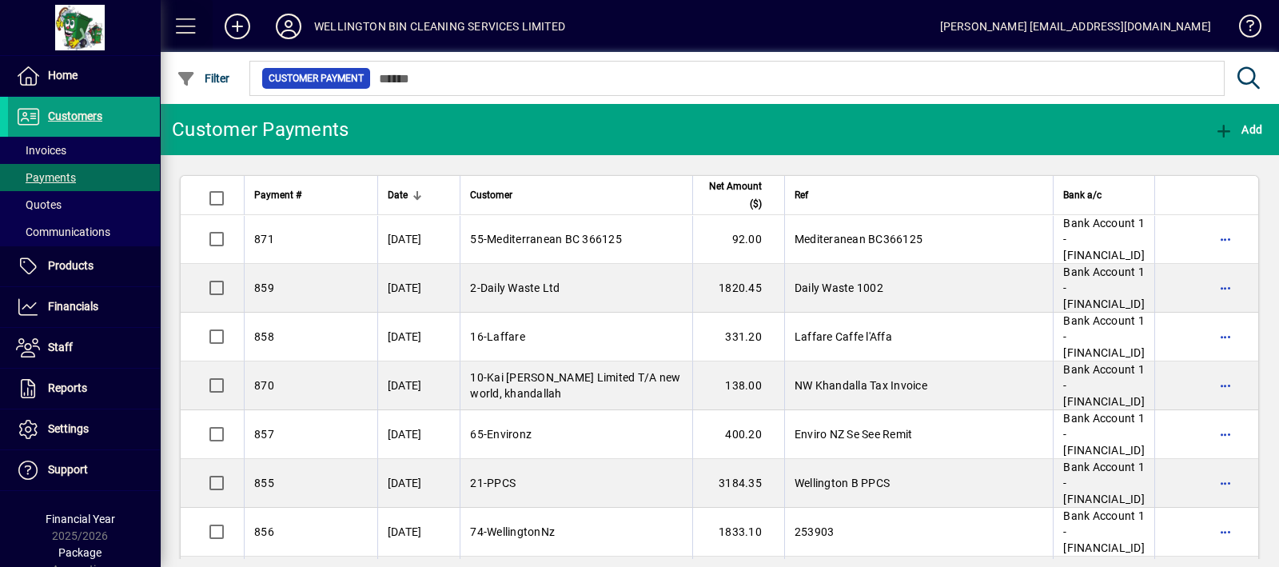
click at [180, 25] on span at bounding box center [186, 26] width 38 height 38
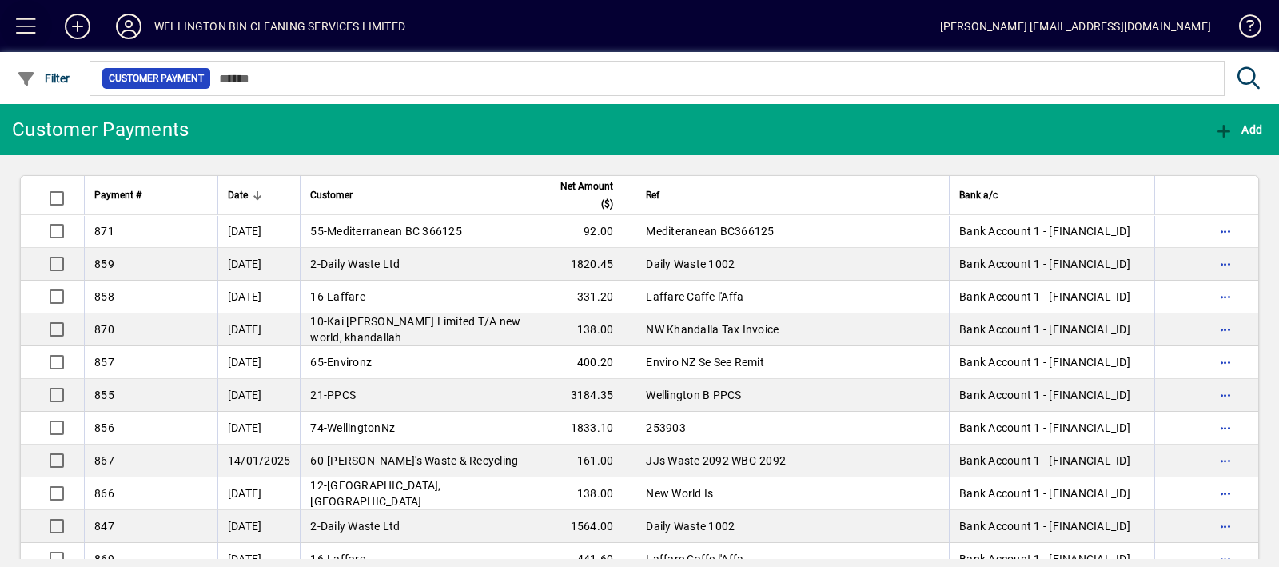
click at [38, 26] on span at bounding box center [26, 26] width 38 height 38
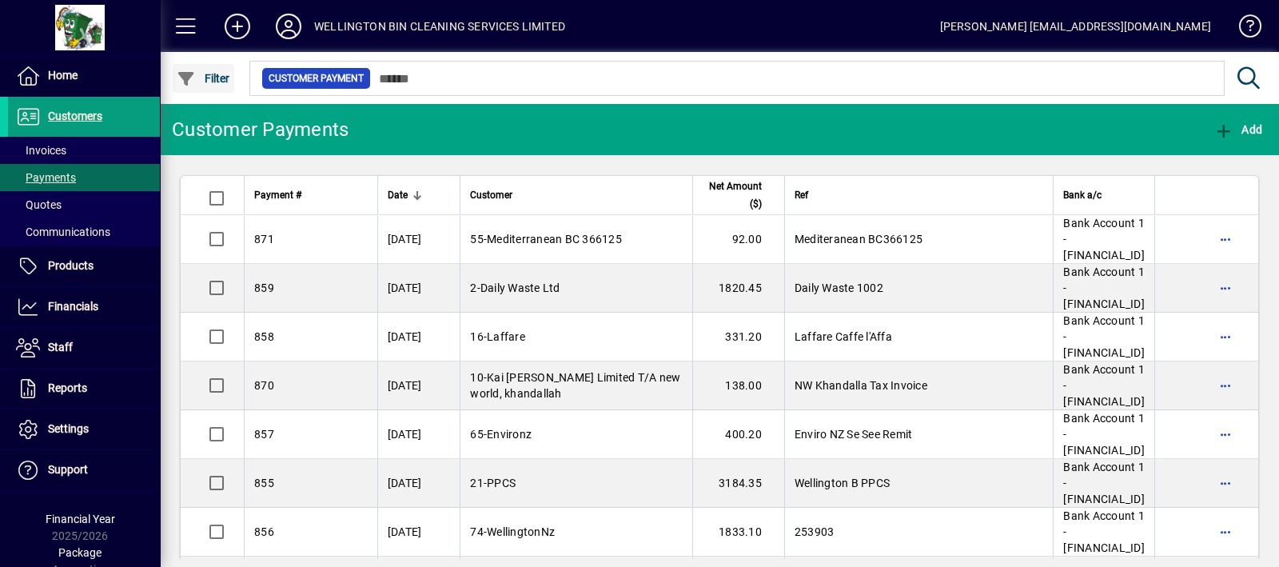
click at [228, 78] on span "Filter" at bounding box center [204, 78] width 54 height 13
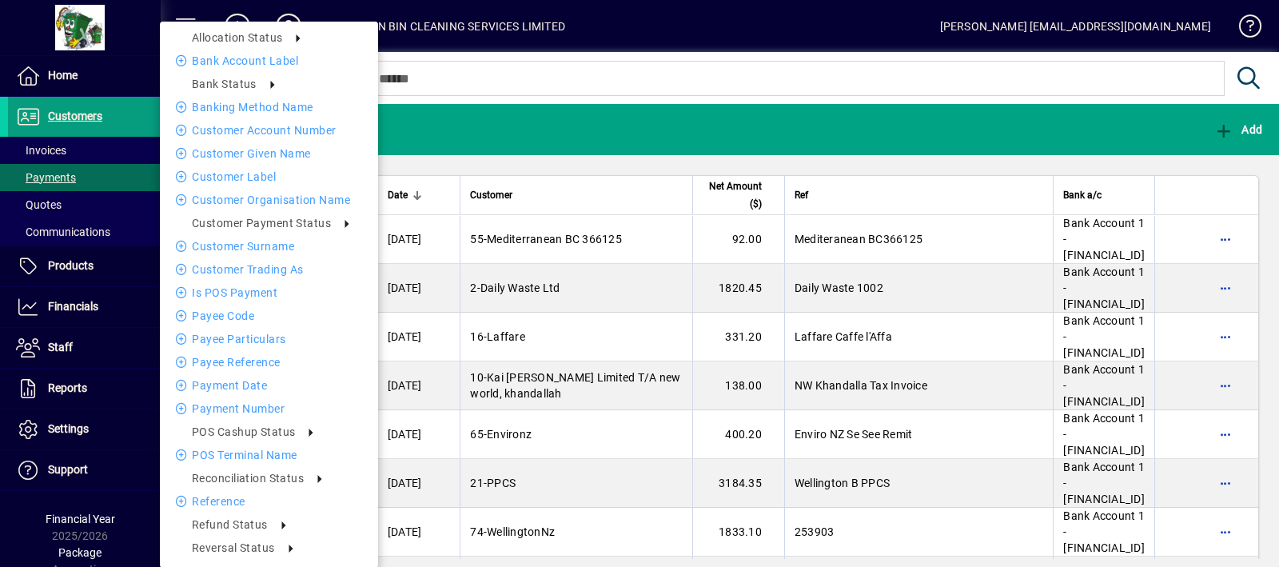
click at [604, 126] on div at bounding box center [639, 283] width 1279 height 567
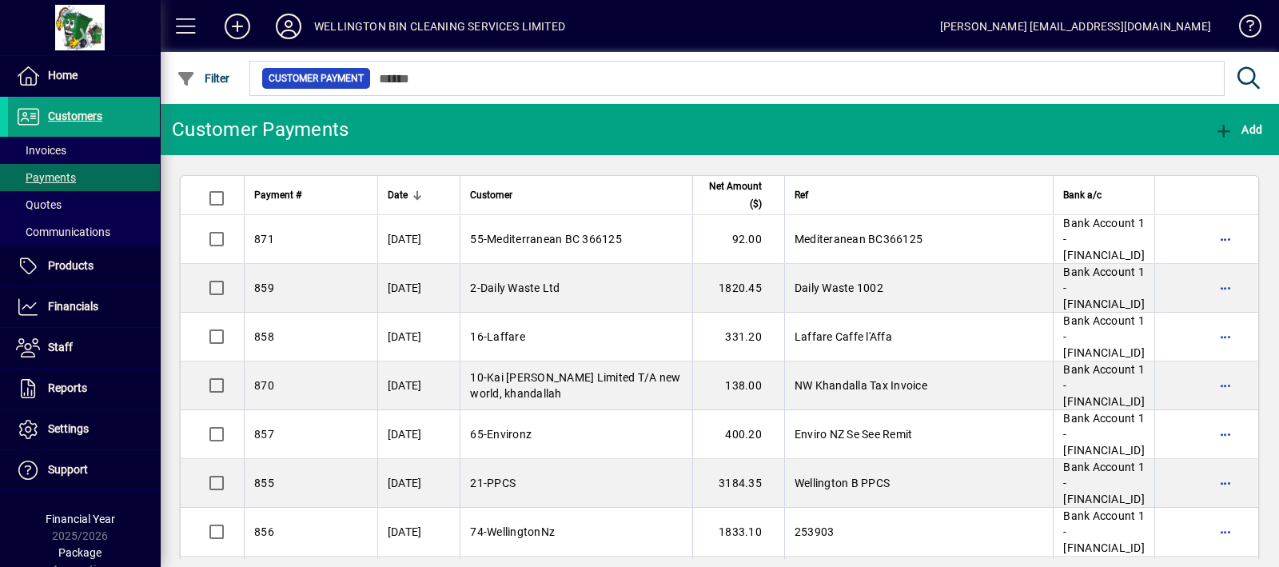
click at [199, 29] on span at bounding box center [186, 26] width 38 height 38
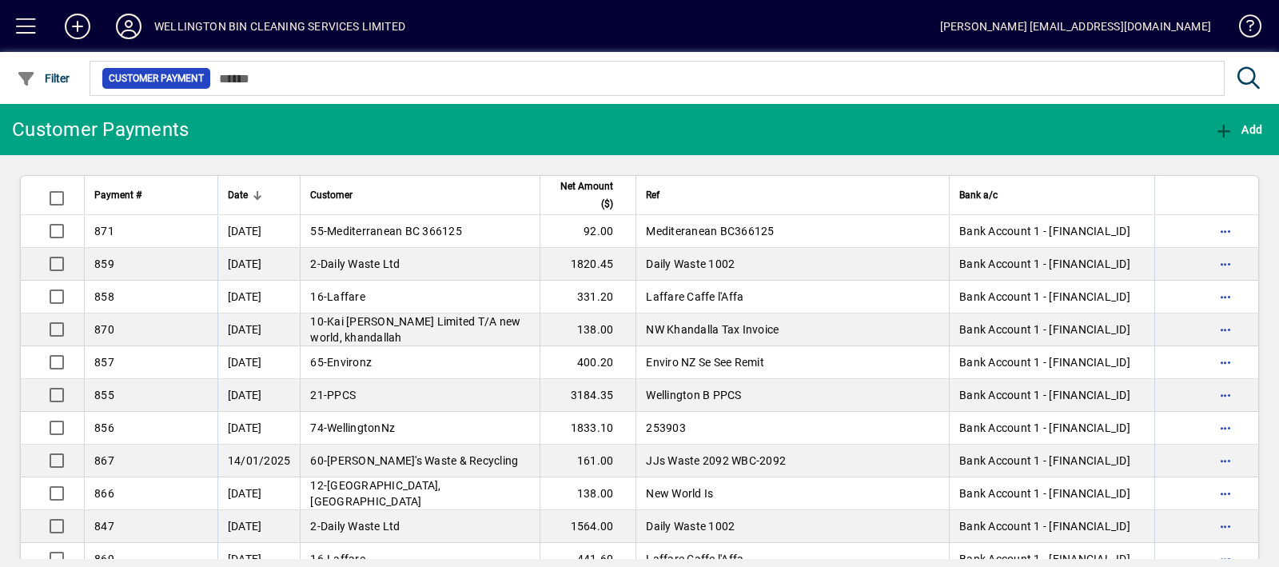
click at [197, 29] on div "WELLINGTON BIN CLEANING SERVICES LIMITED" at bounding box center [279, 27] width 251 height 26
click at [22, 13] on span at bounding box center [26, 26] width 38 height 38
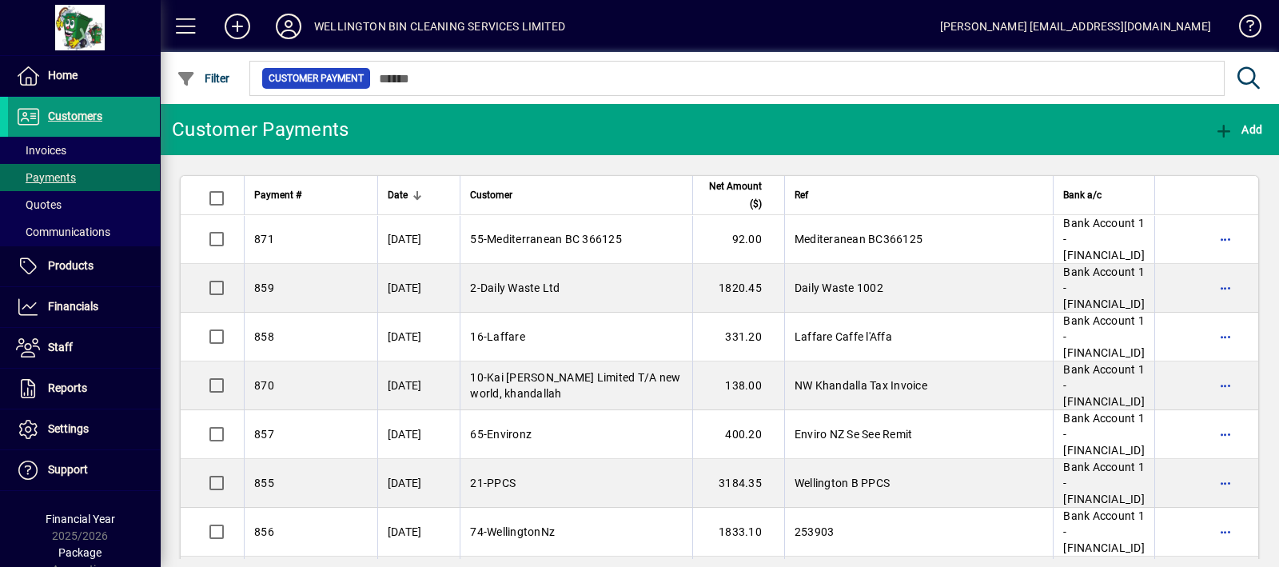
click at [78, 119] on span "Customers" at bounding box center [75, 115] width 54 height 13
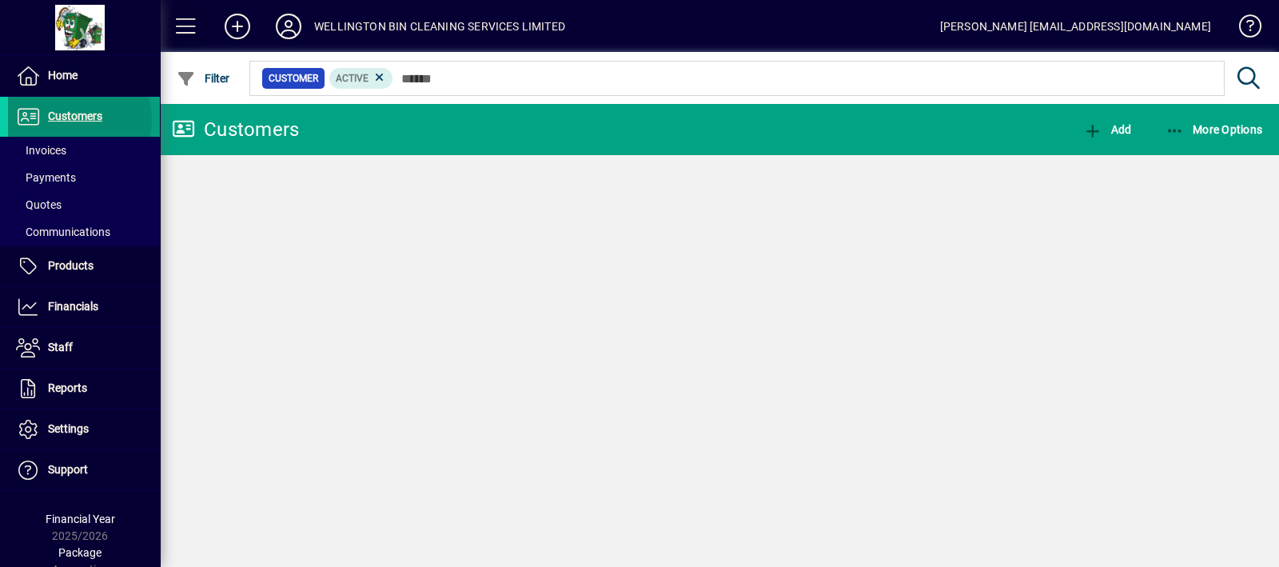
click at [198, 18] on span at bounding box center [186, 26] width 38 height 38
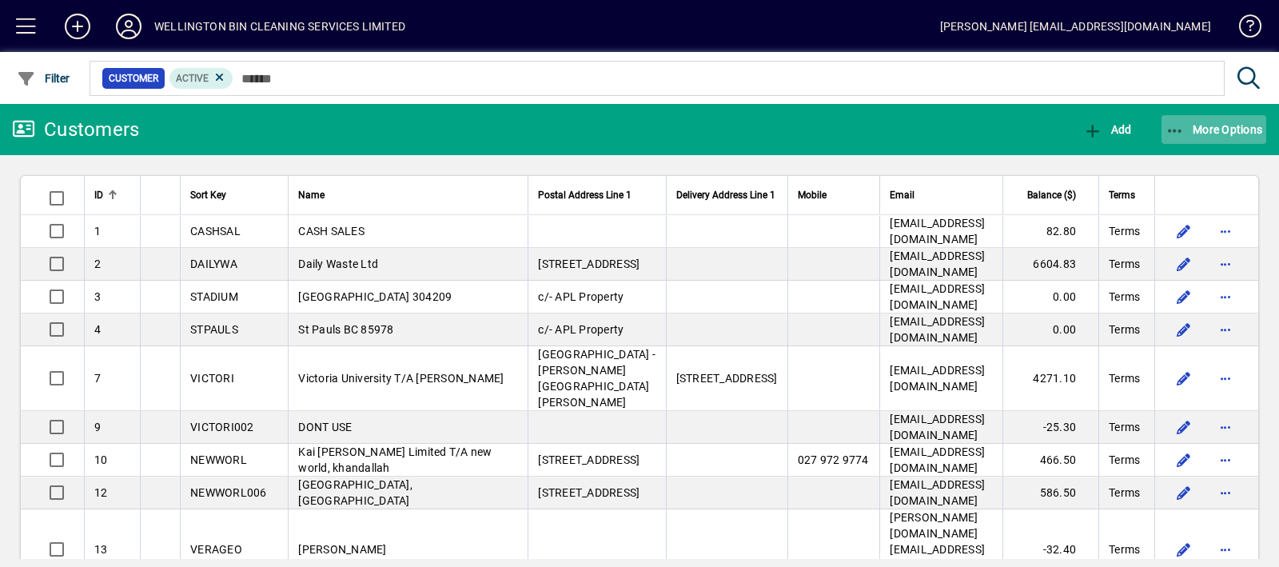
click at [1192, 125] on span "More Options" at bounding box center [1214, 129] width 98 height 13
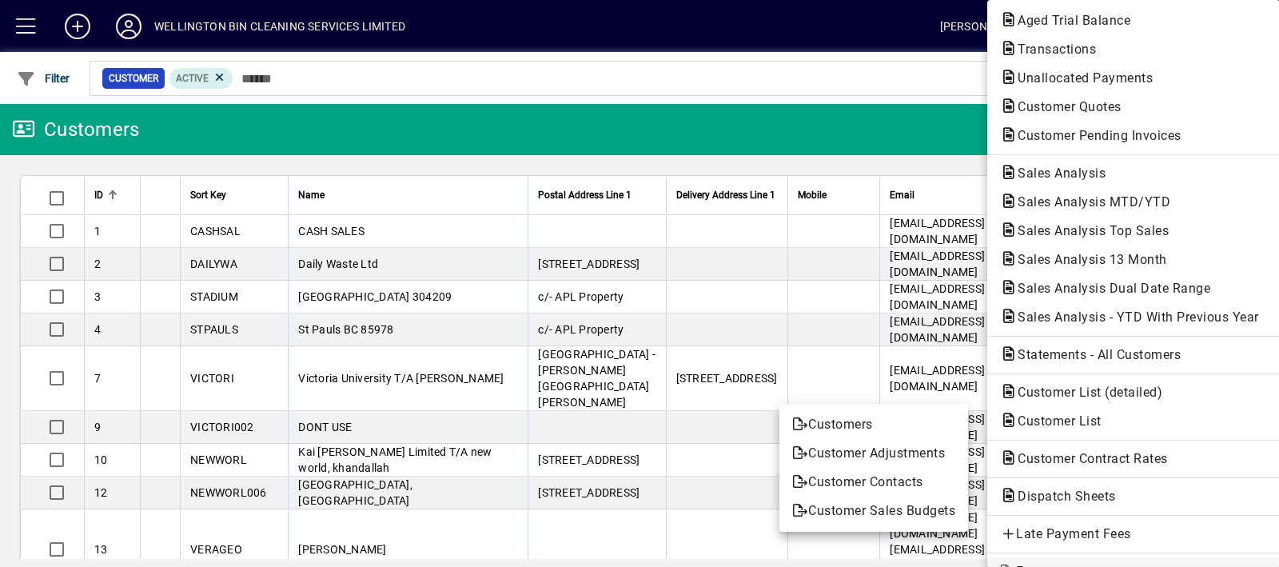
click at [680, 127] on div at bounding box center [639, 283] width 1279 height 567
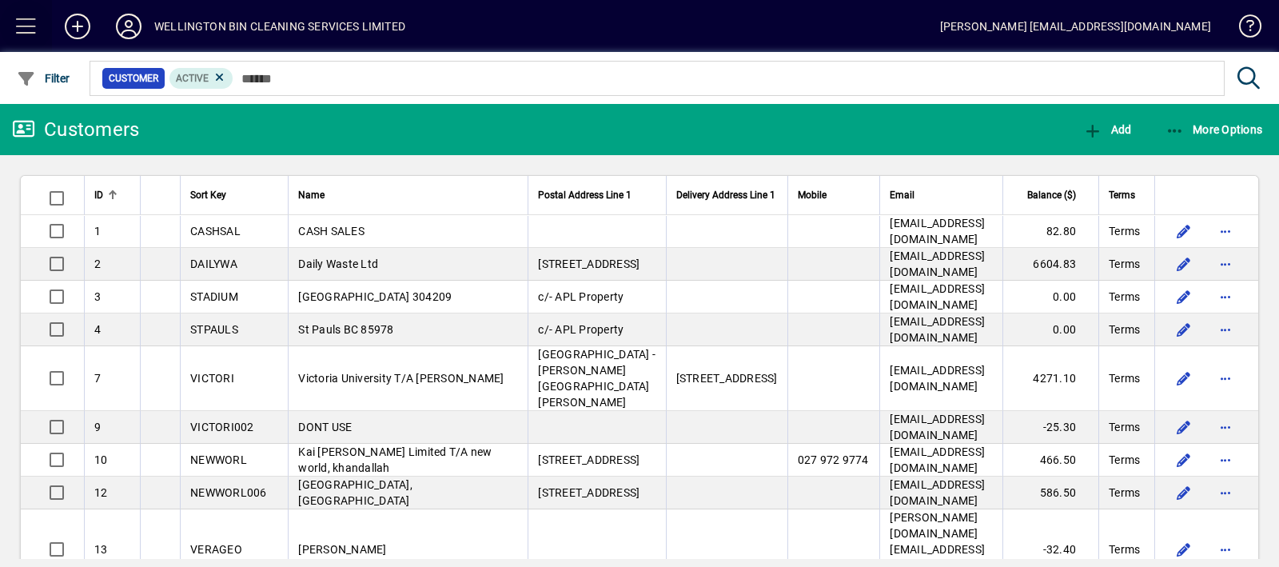
click at [36, 15] on span at bounding box center [26, 26] width 38 height 38
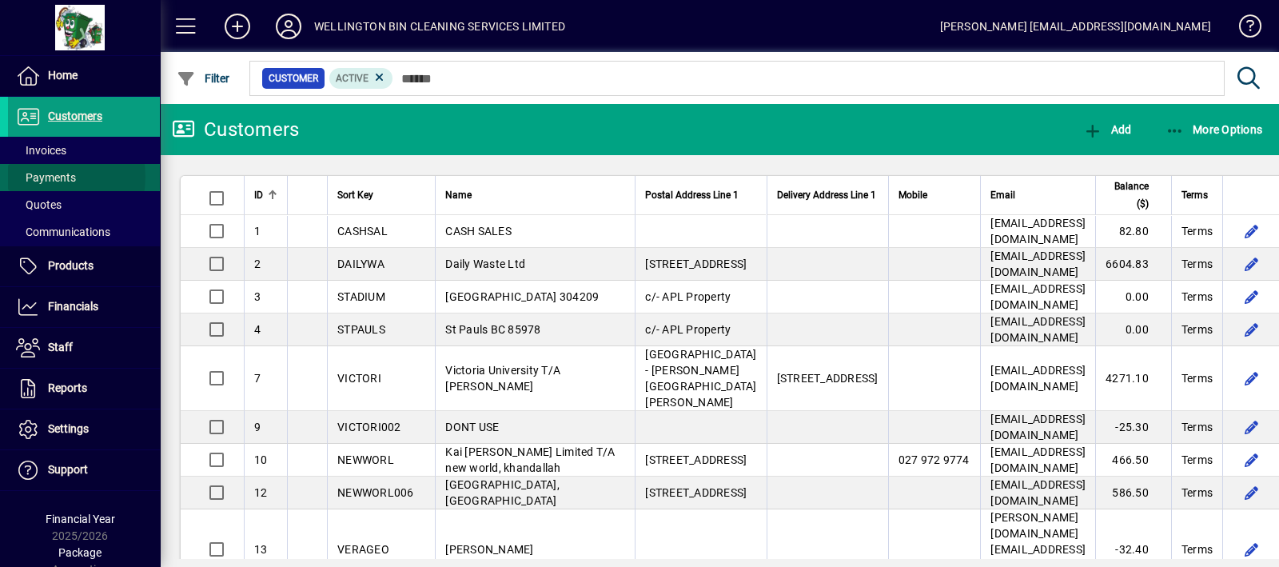
click at [46, 177] on span "Payments" at bounding box center [46, 177] width 60 height 13
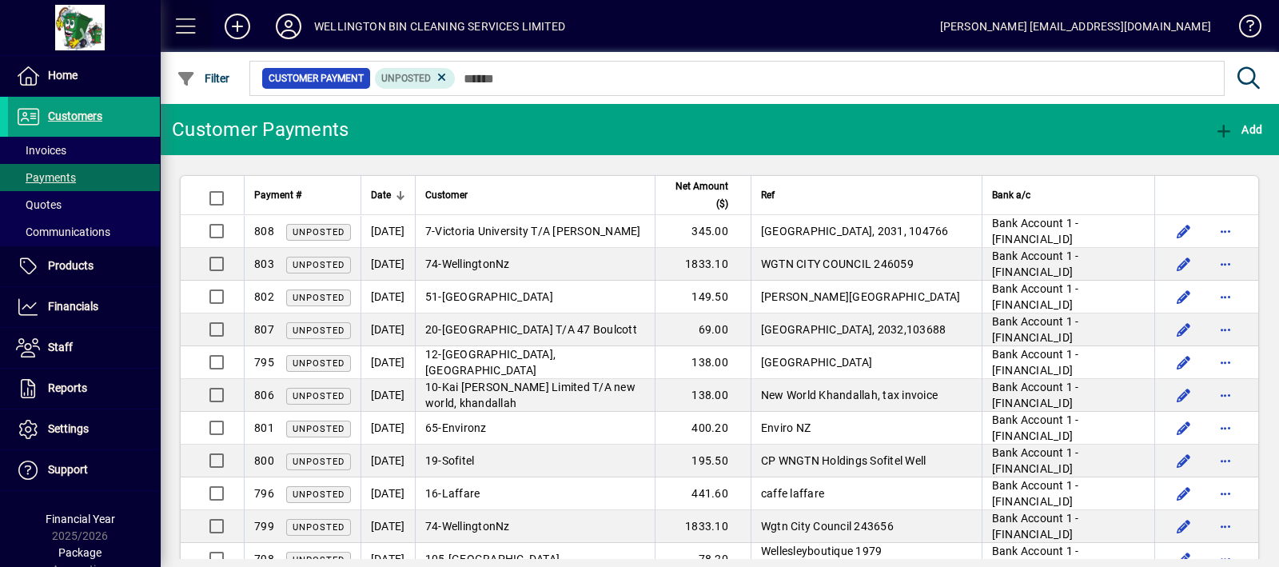
click at [181, 21] on span at bounding box center [186, 26] width 38 height 38
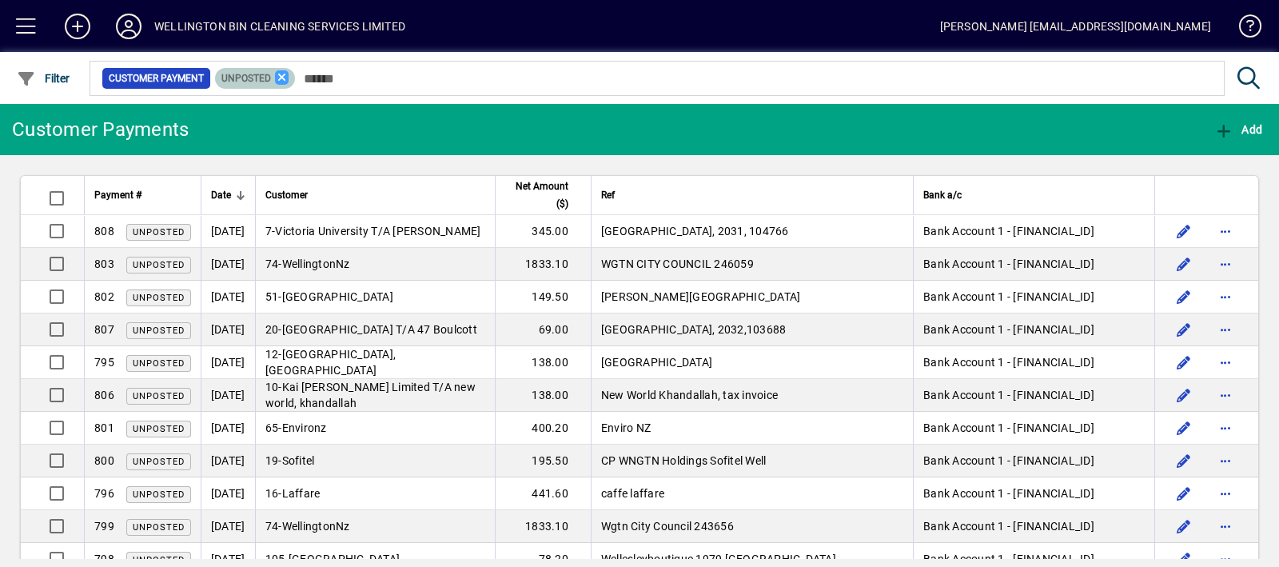
click at [281, 76] on icon at bounding box center [282, 77] width 14 height 14
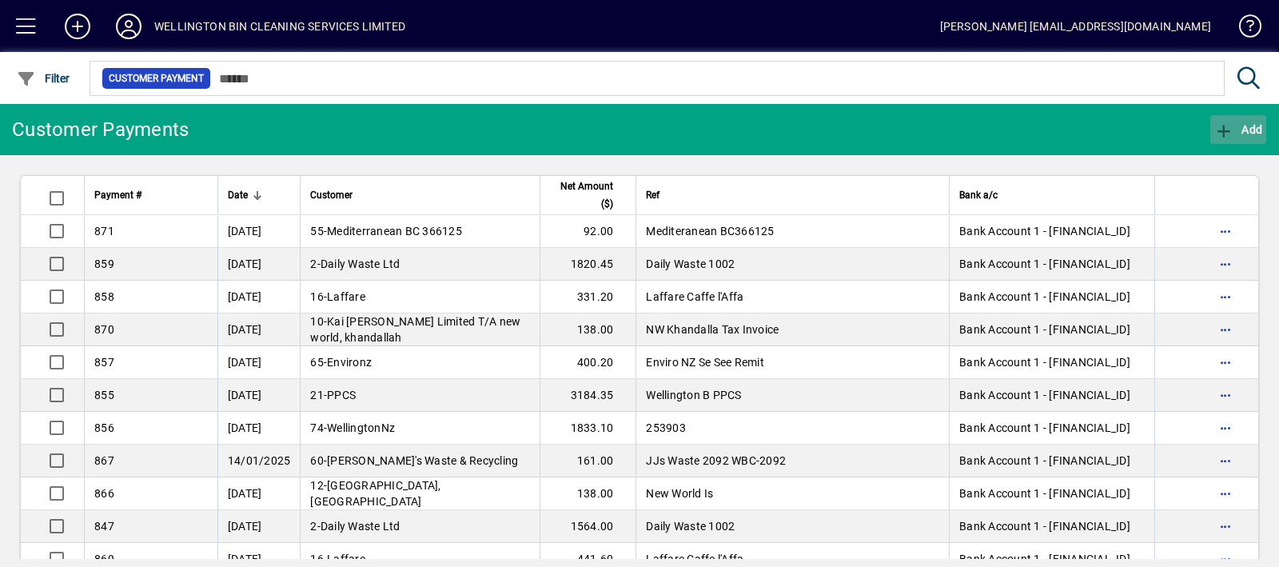
click at [1238, 125] on span "Add" at bounding box center [1238, 129] width 48 height 13
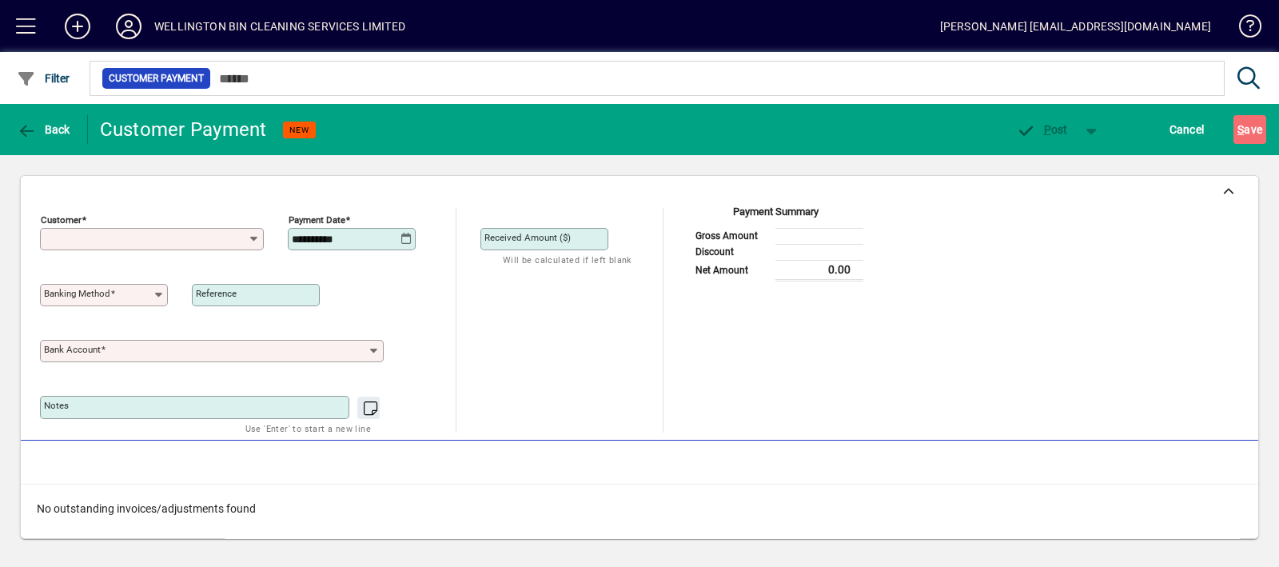
type input "**********"
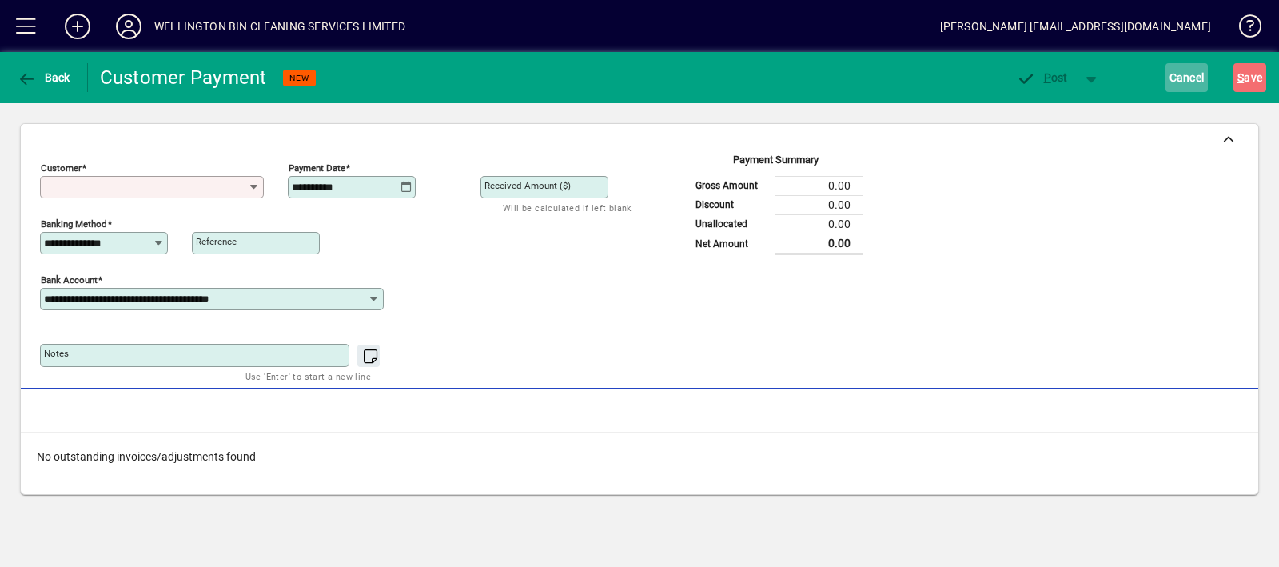
click at [1179, 78] on span "Cancel" at bounding box center [1186, 78] width 35 height 26
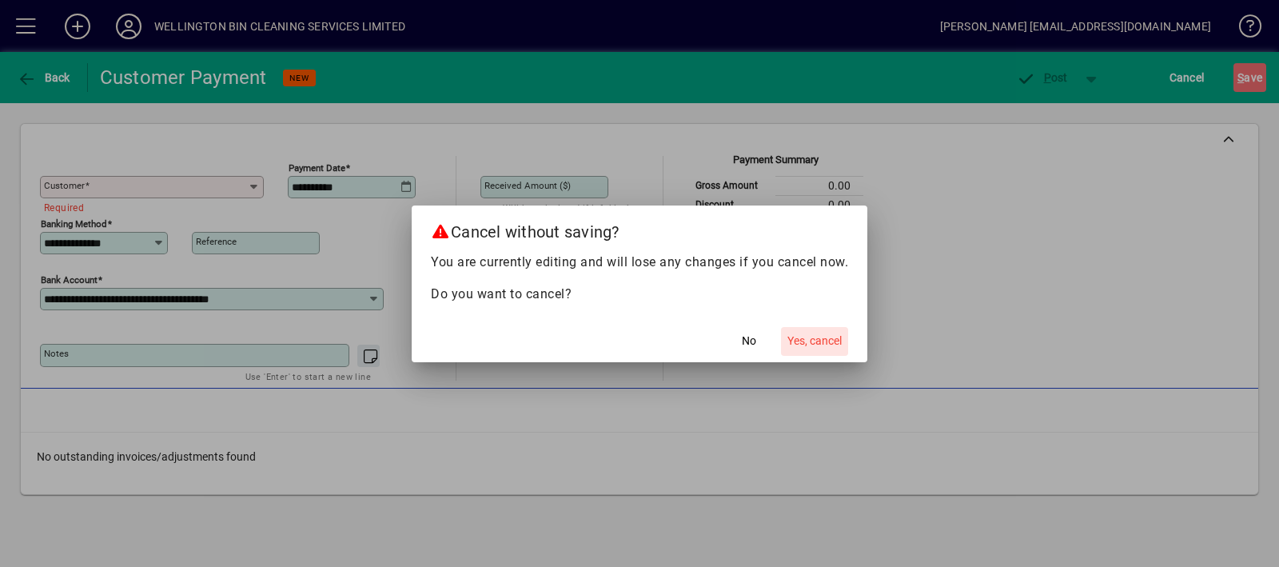
click at [824, 348] on span "Yes, cancel" at bounding box center [814, 340] width 54 height 17
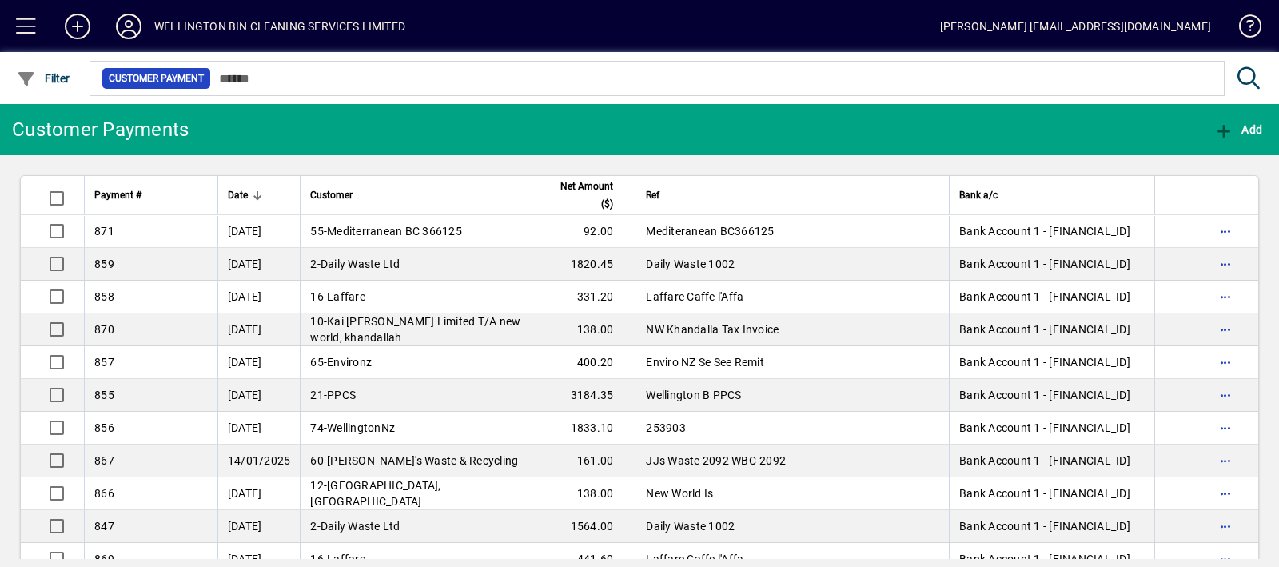
click at [16, 18] on span at bounding box center [26, 26] width 38 height 38
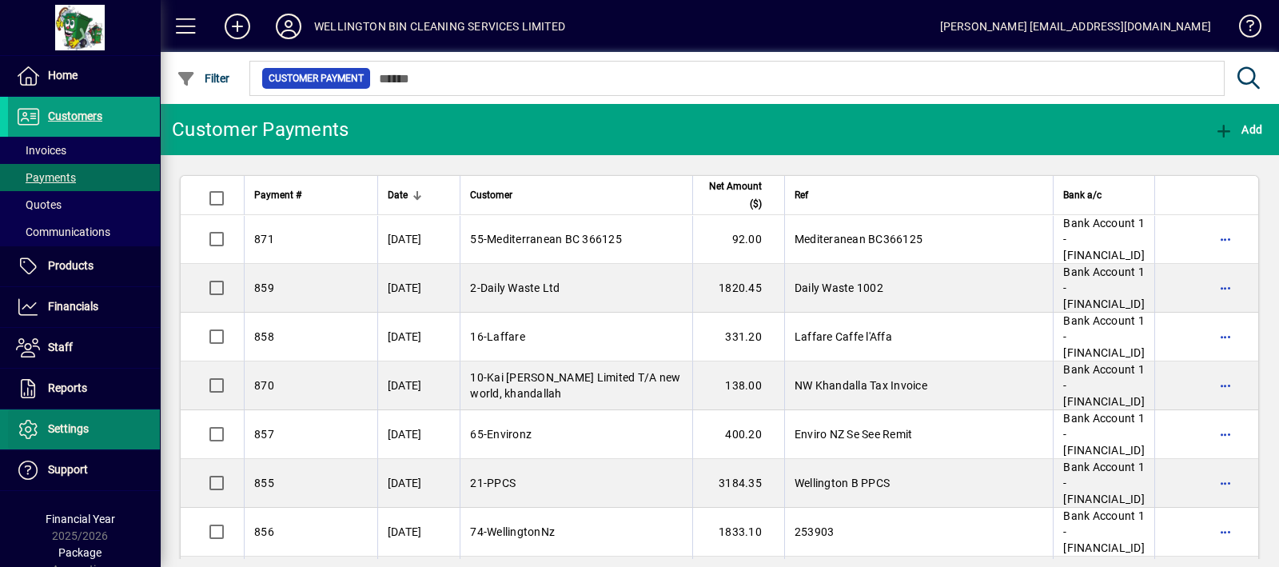
click at [80, 424] on span "Settings" at bounding box center [68, 428] width 41 height 13
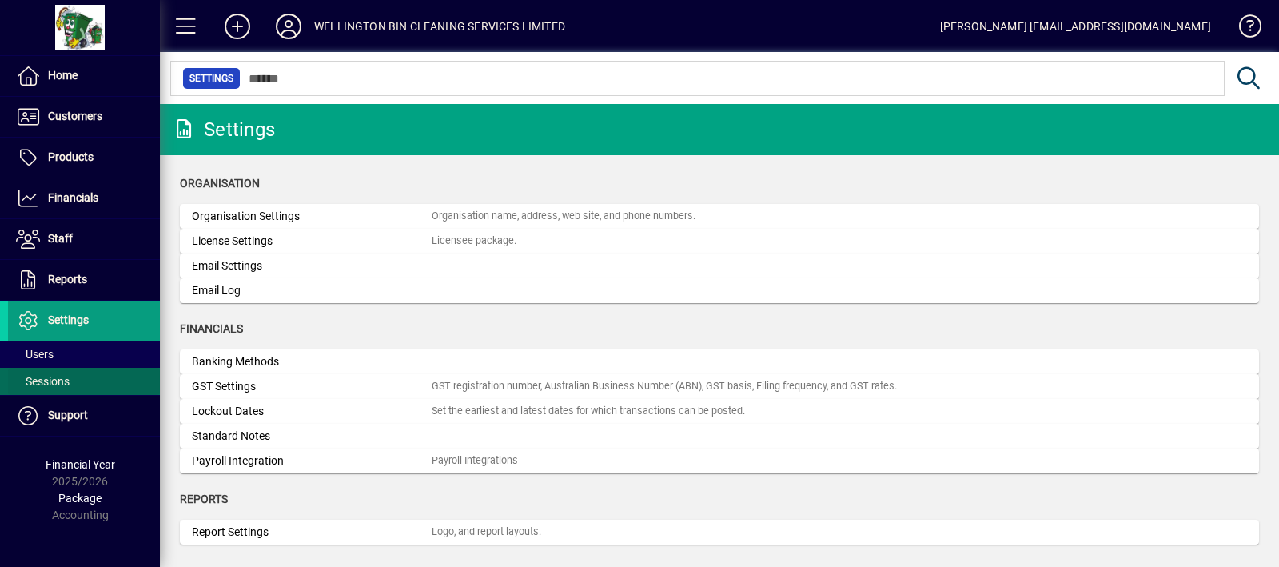
click at [94, 374] on span at bounding box center [84, 381] width 152 height 38
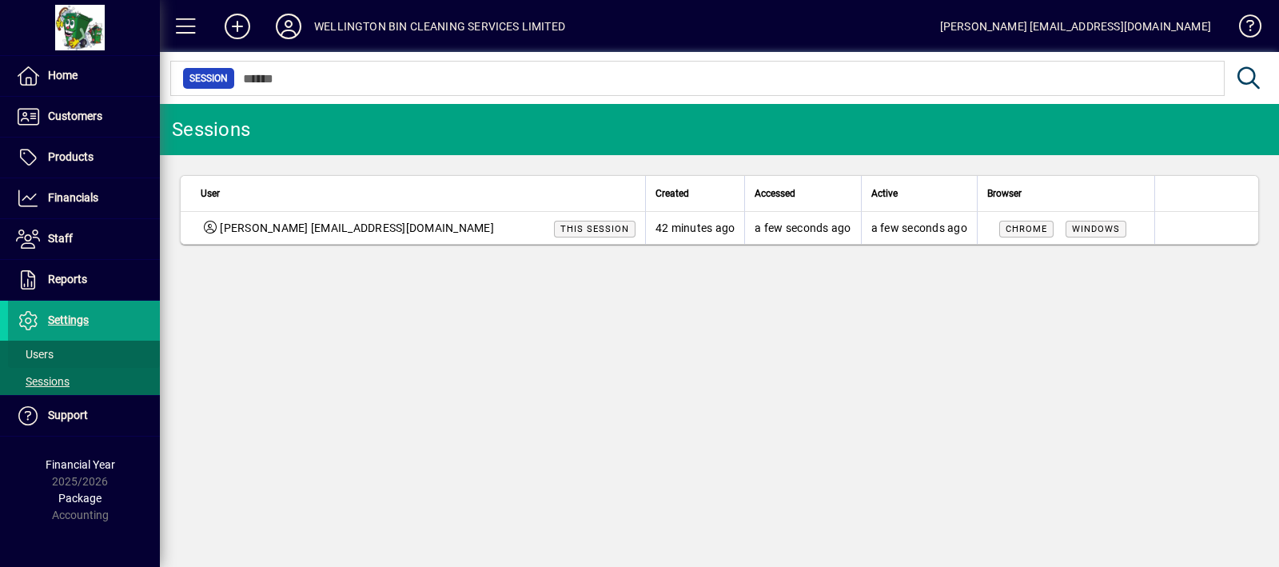
click at [97, 360] on span at bounding box center [84, 354] width 152 height 38
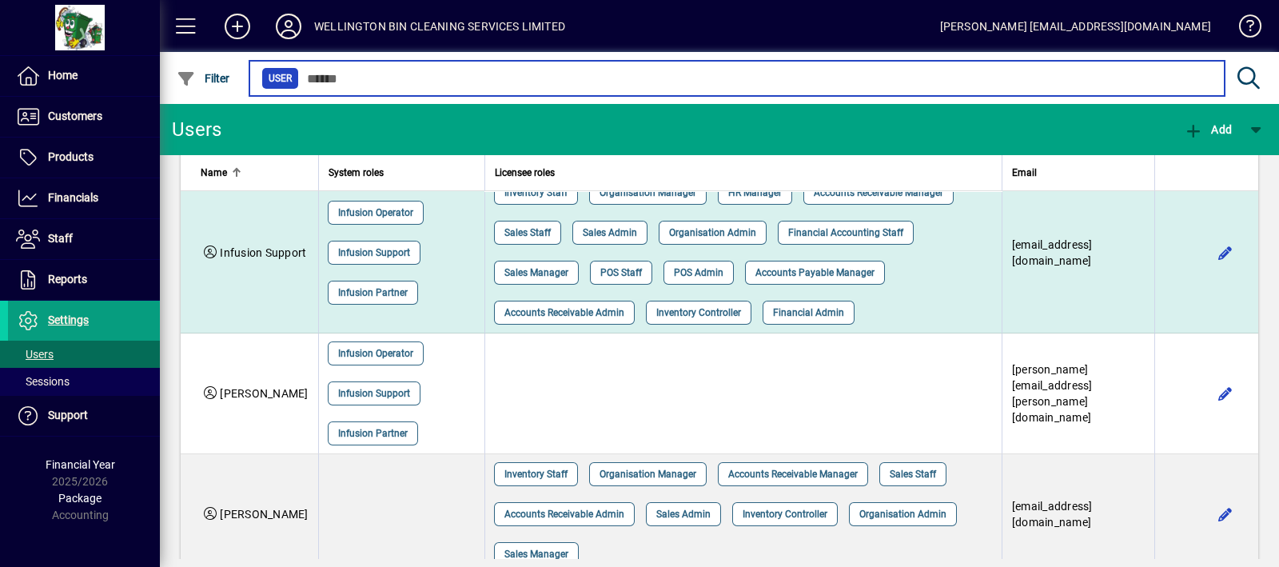
scroll to position [271, 0]
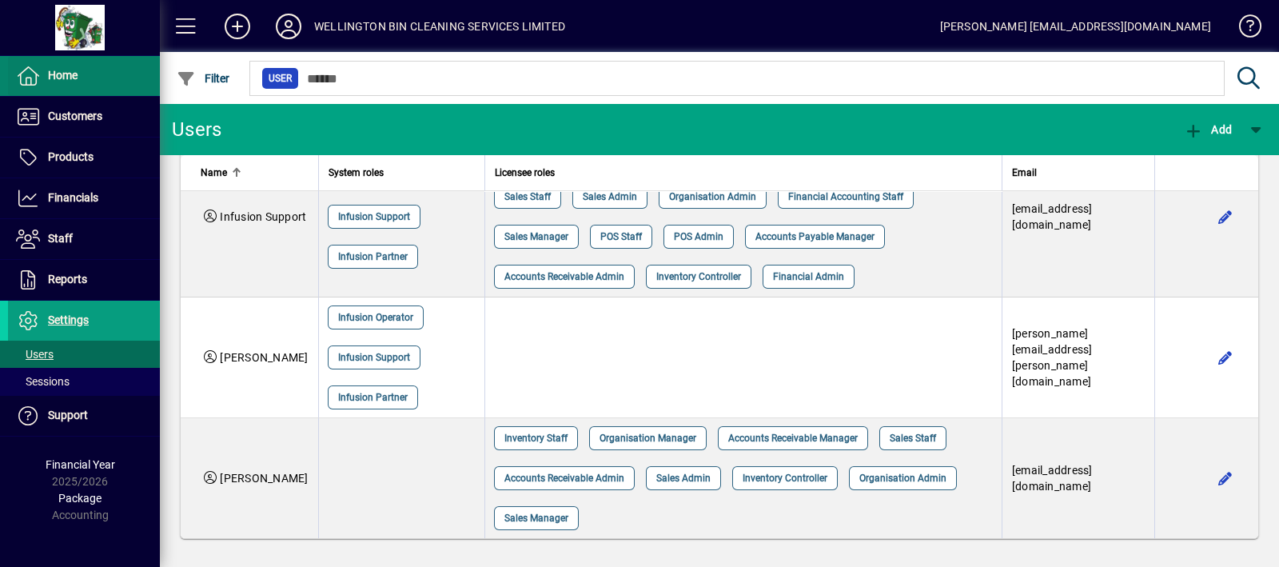
click at [137, 67] on span at bounding box center [84, 76] width 152 height 38
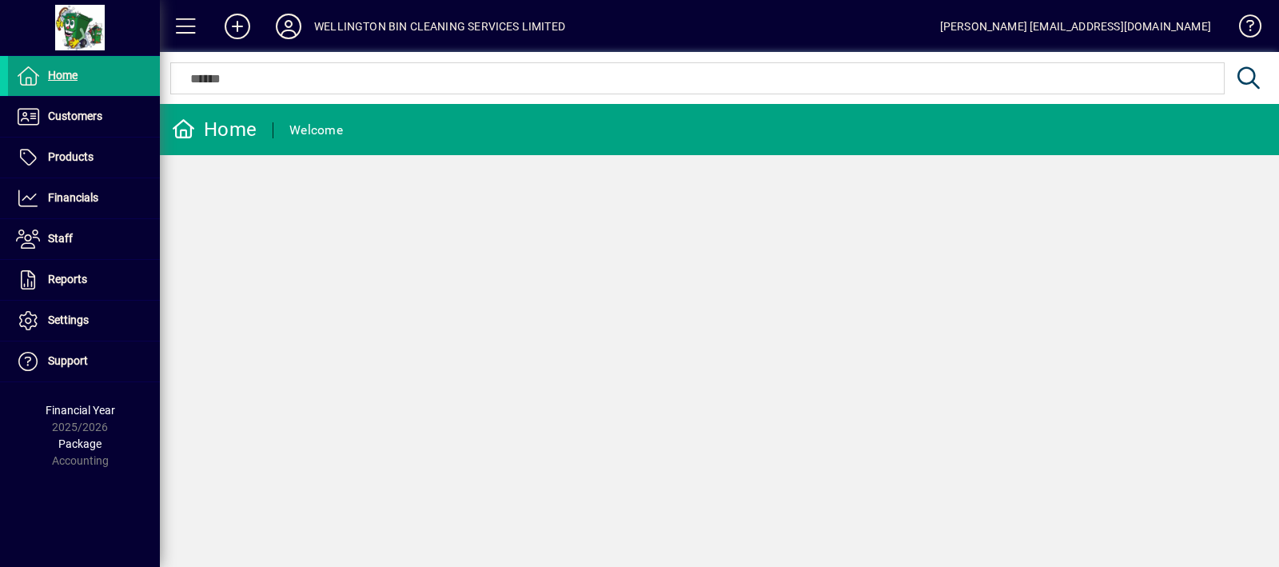
click at [276, 69] on div at bounding box center [719, 61] width 1119 height 18
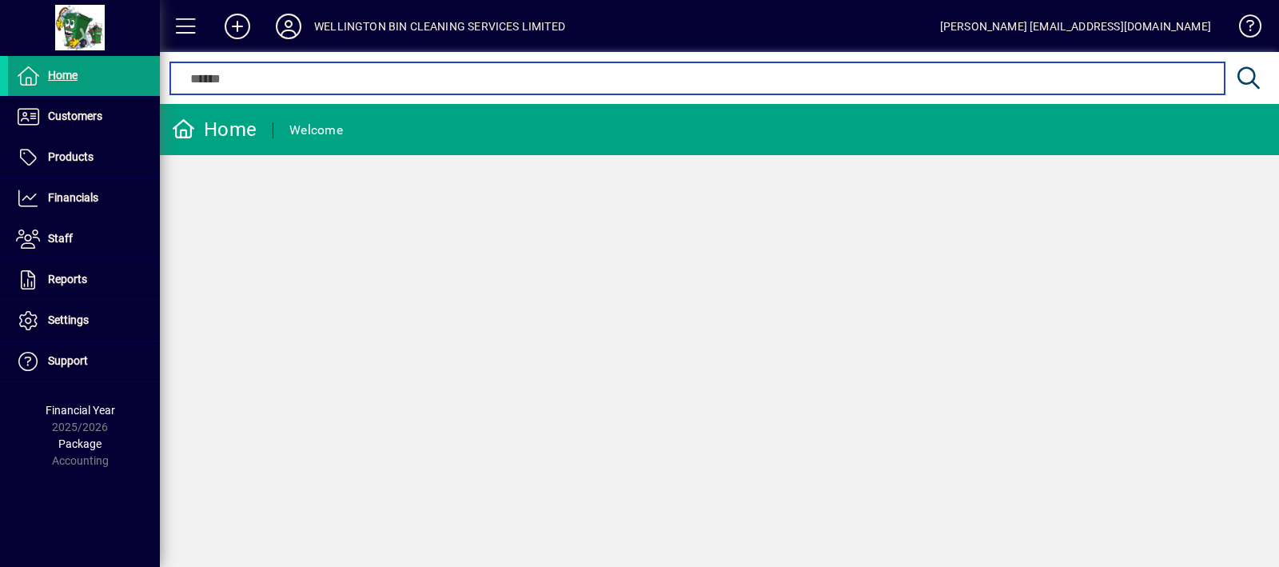
click at [251, 76] on input "text" at bounding box center [696, 78] width 1029 height 19
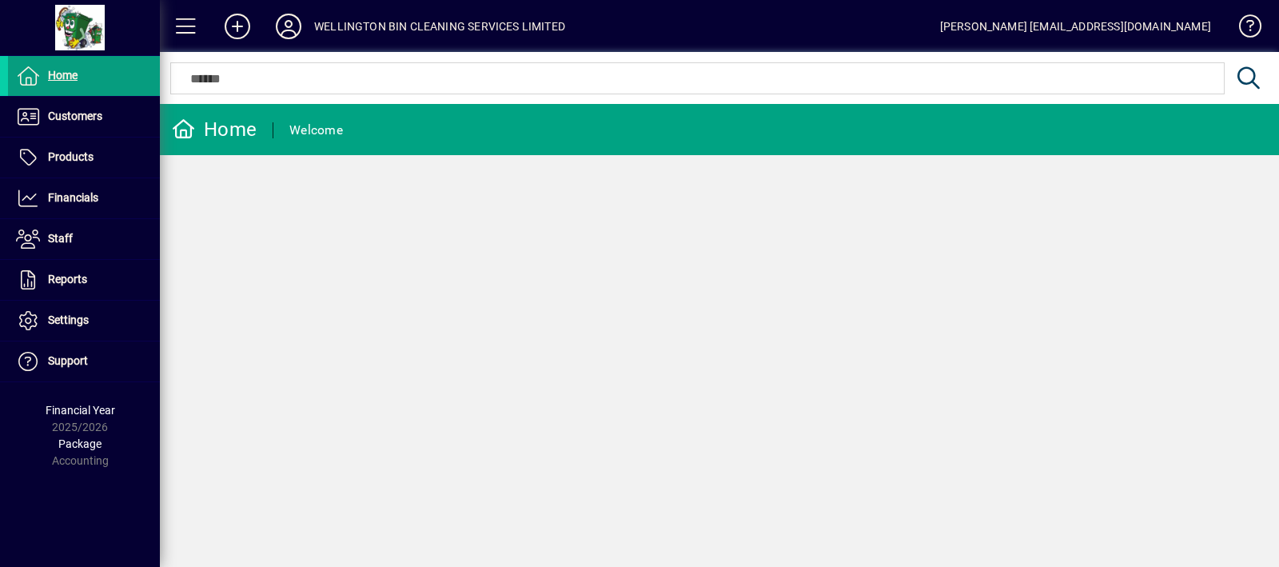
drag, startPoint x: 250, startPoint y: 76, endPoint x: 195, endPoint y: 69, distance: 55.6
click at [195, 69] on div at bounding box center [719, 61] width 1119 height 18
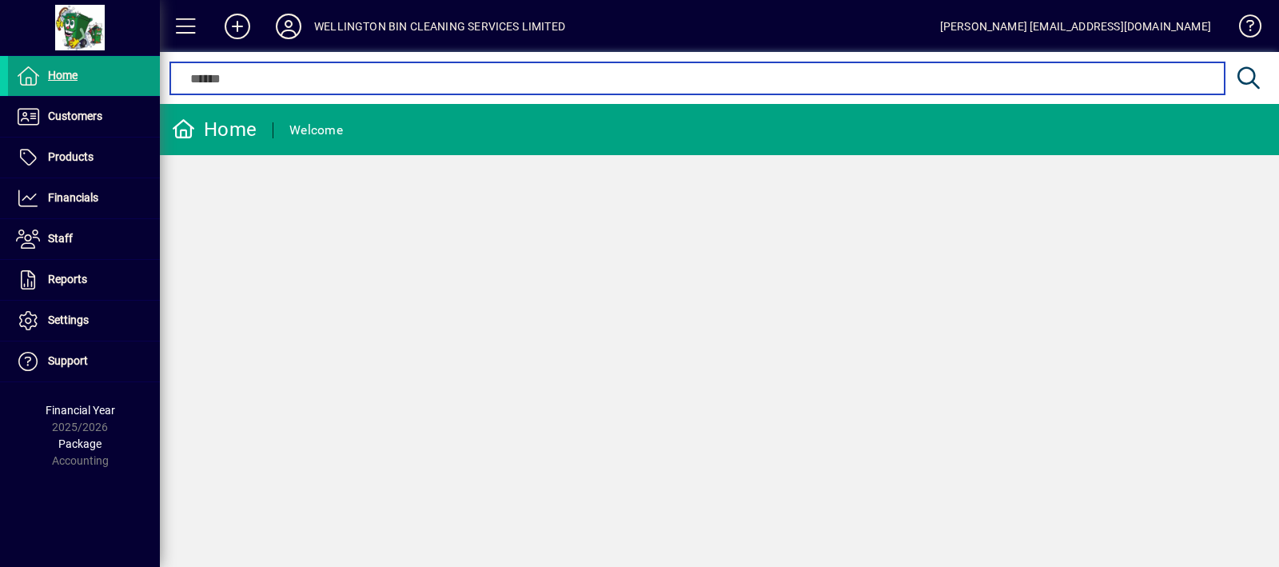
click at [192, 78] on input "text" at bounding box center [696, 78] width 1029 height 19
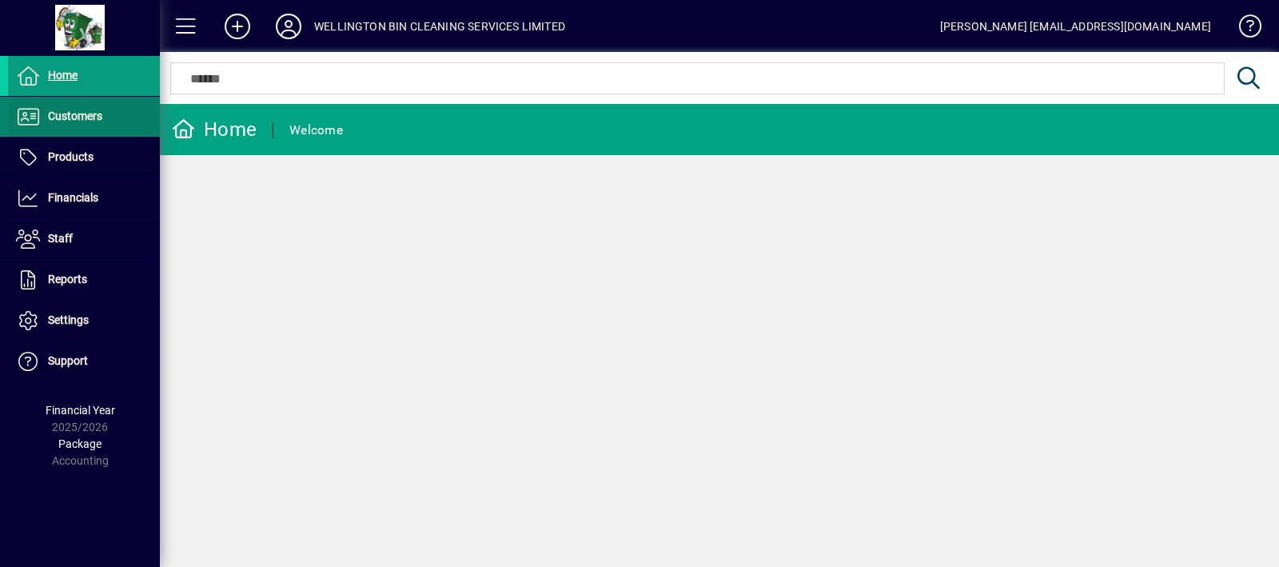
click at [77, 104] on span at bounding box center [84, 117] width 152 height 38
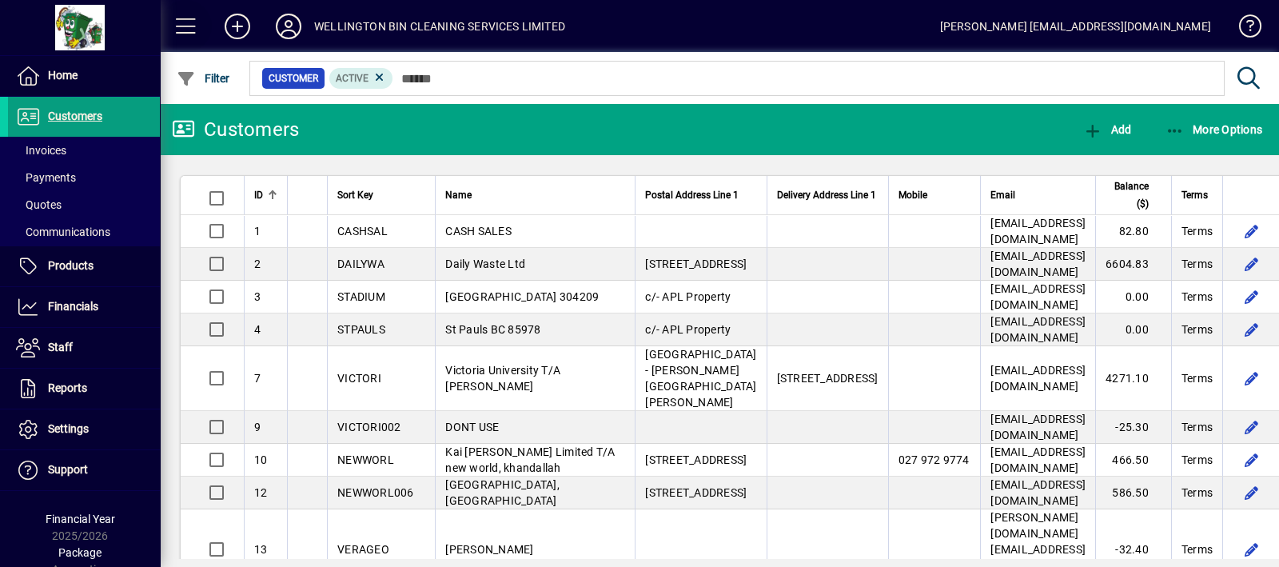
click at [188, 30] on span at bounding box center [186, 26] width 38 height 38
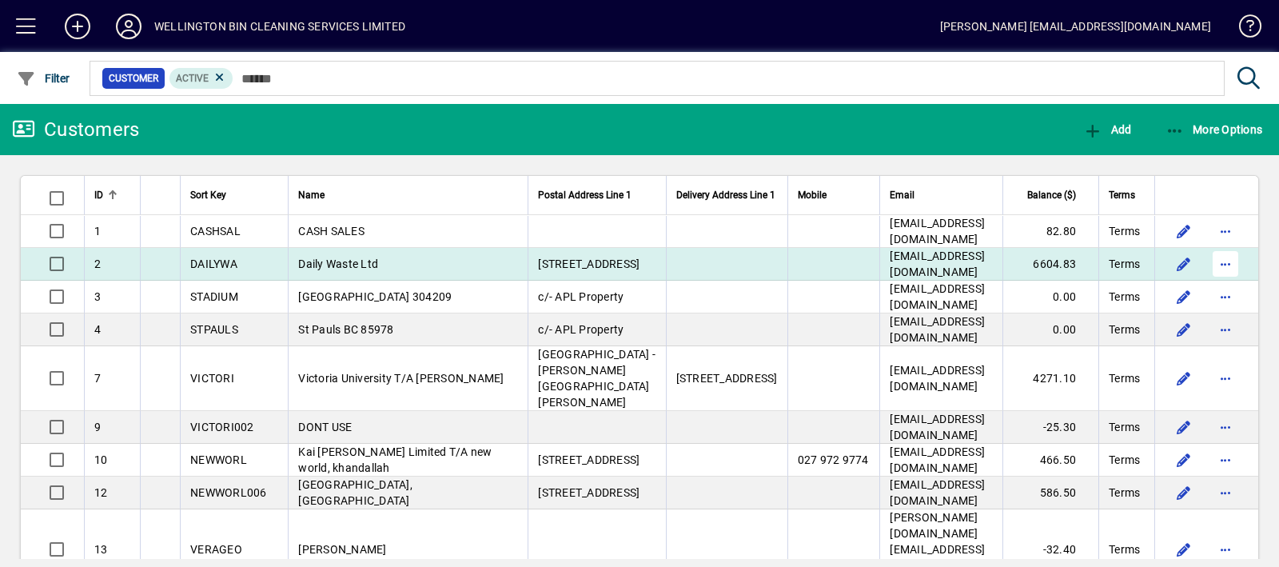
click at [1219, 278] on span "button" at bounding box center [1225, 264] width 38 height 38
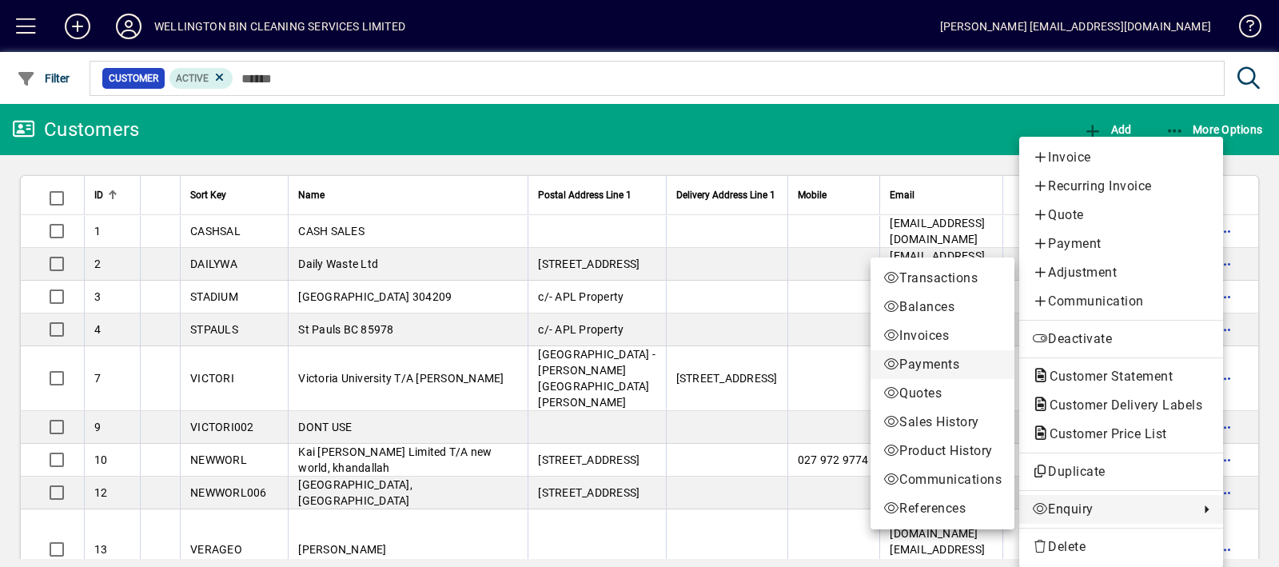
click at [949, 368] on span "Payments" at bounding box center [942, 364] width 118 height 19
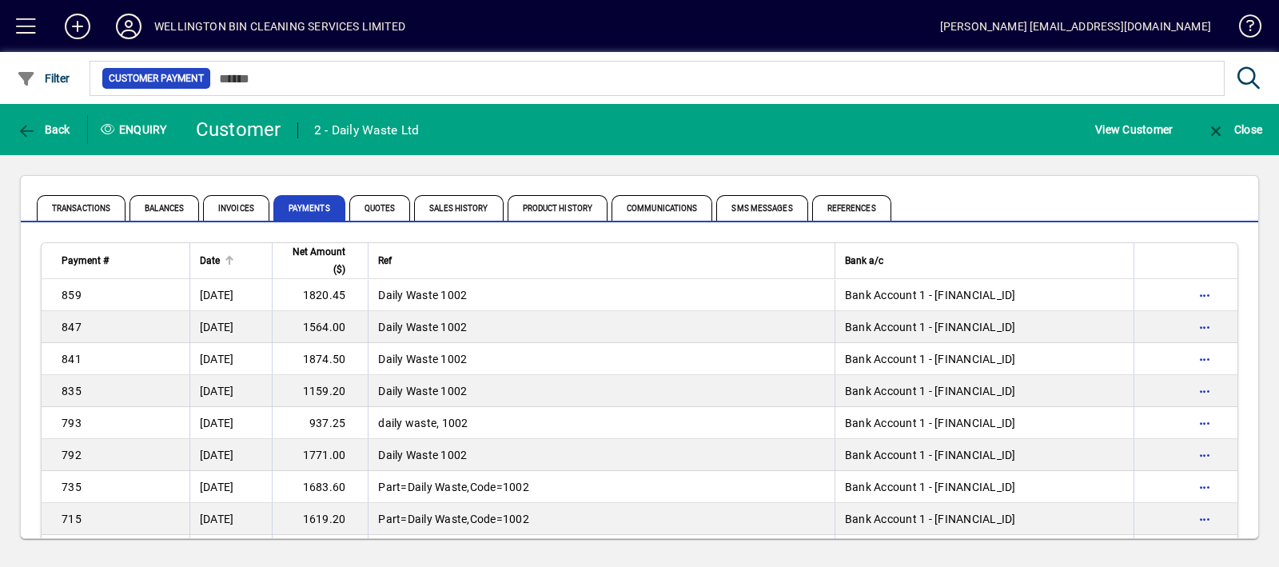
click at [222, 257] on div "Date" at bounding box center [231, 261] width 63 height 18
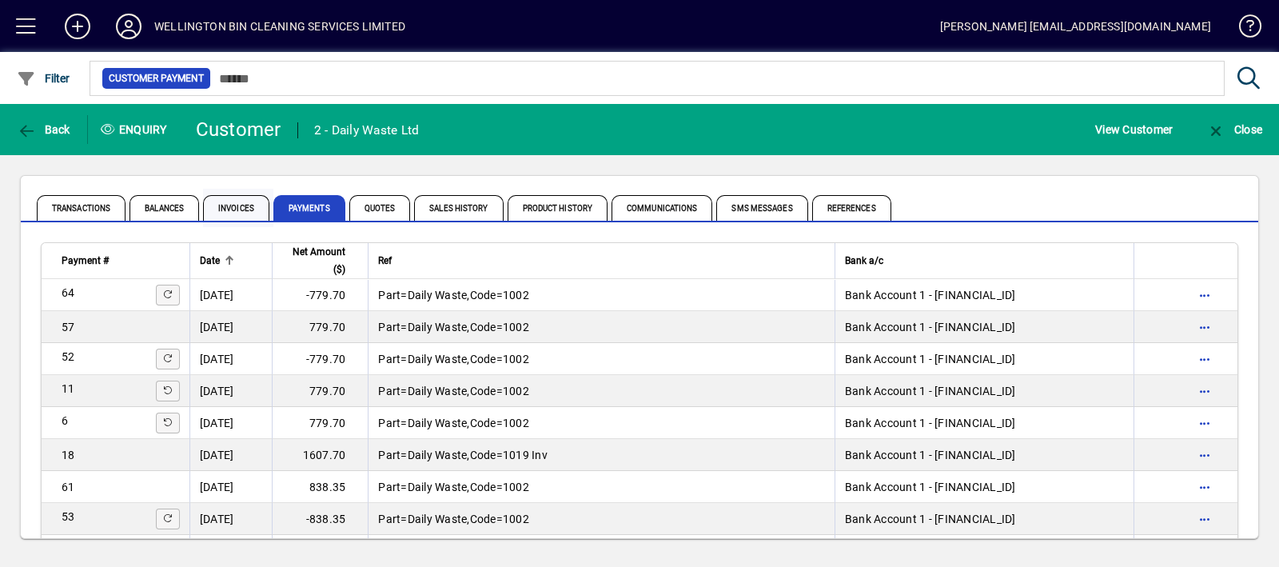
click at [248, 216] on span "Invoices" at bounding box center [236, 208] width 66 height 26
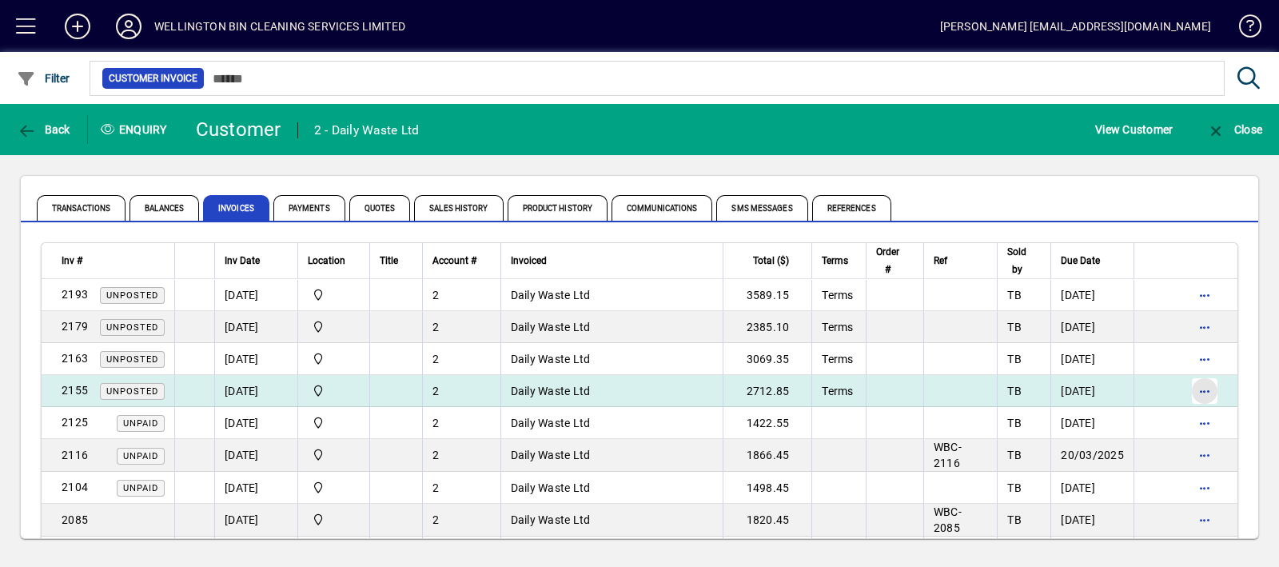
click at [1191, 386] on span "button" at bounding box center [1204, 391] width 38 height 38
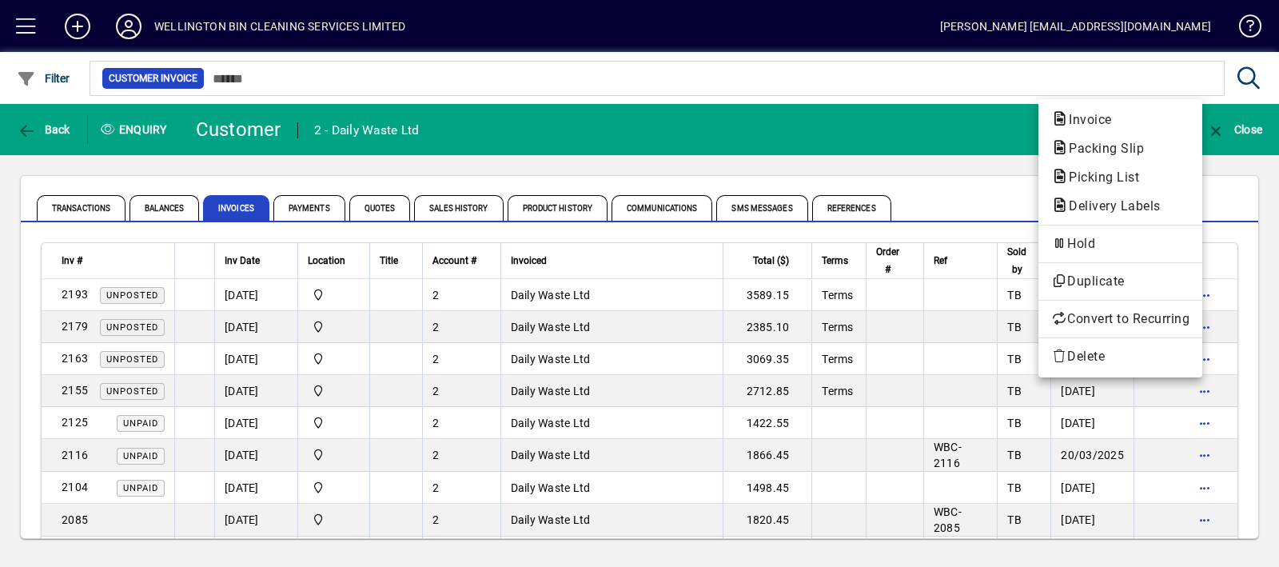
click at [501, 383] on div at bounding box center [639, 283] width 1279 height 567
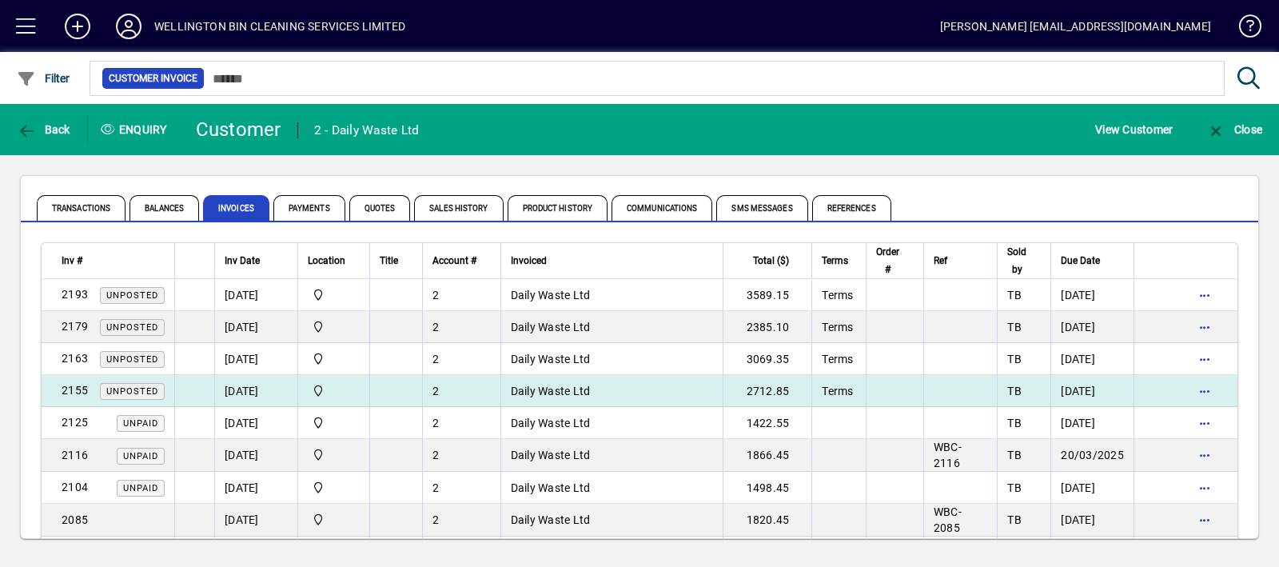
click at [475, 384] on div "2" at bounding box center [461, 391] width 58 height 16
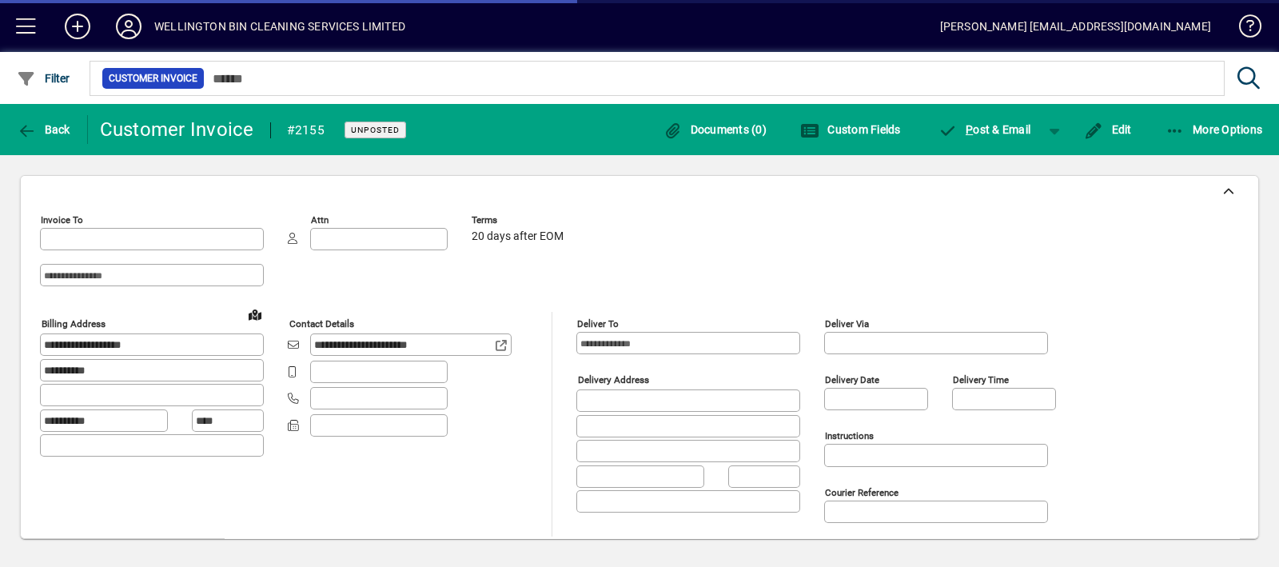
type input "**********"
type input "*******"
click at [1060, 127] on span "button" at bounding box center [1054, 129] width 38 height 38
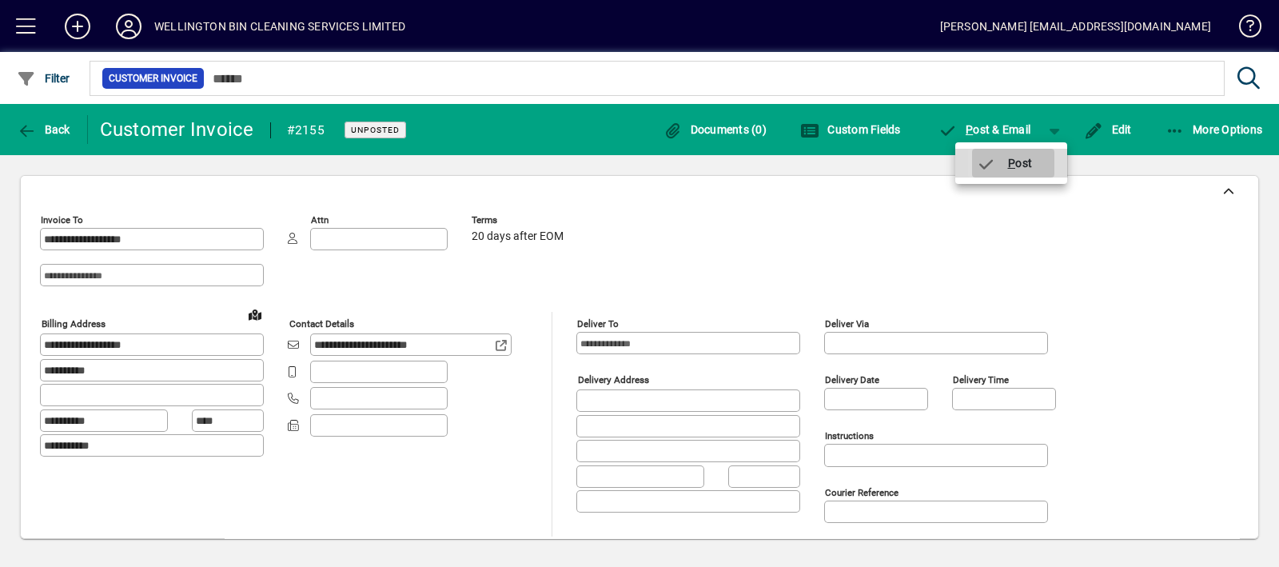
click at [1022, 161] on span "P ost" at bounding box center [1004, 163] width 57 height 13
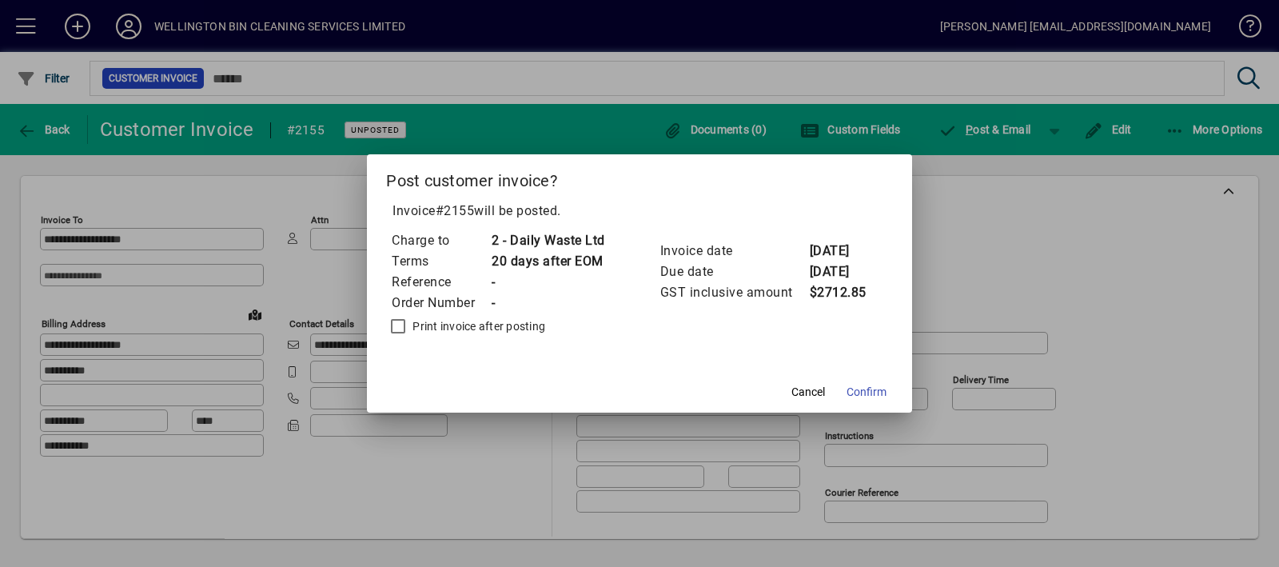
click at [492, 329] on label "Print invoice after posting" at bounding box center [477, 326] width 136 height 16
click at [899, 387] on mat-dialog-actions "Cancel Confirm" at bounding box center [639, 391] width 545 height 42
click at [879, 396] on span "Confirm" at bounding box center [866, 392] width 40 height 17
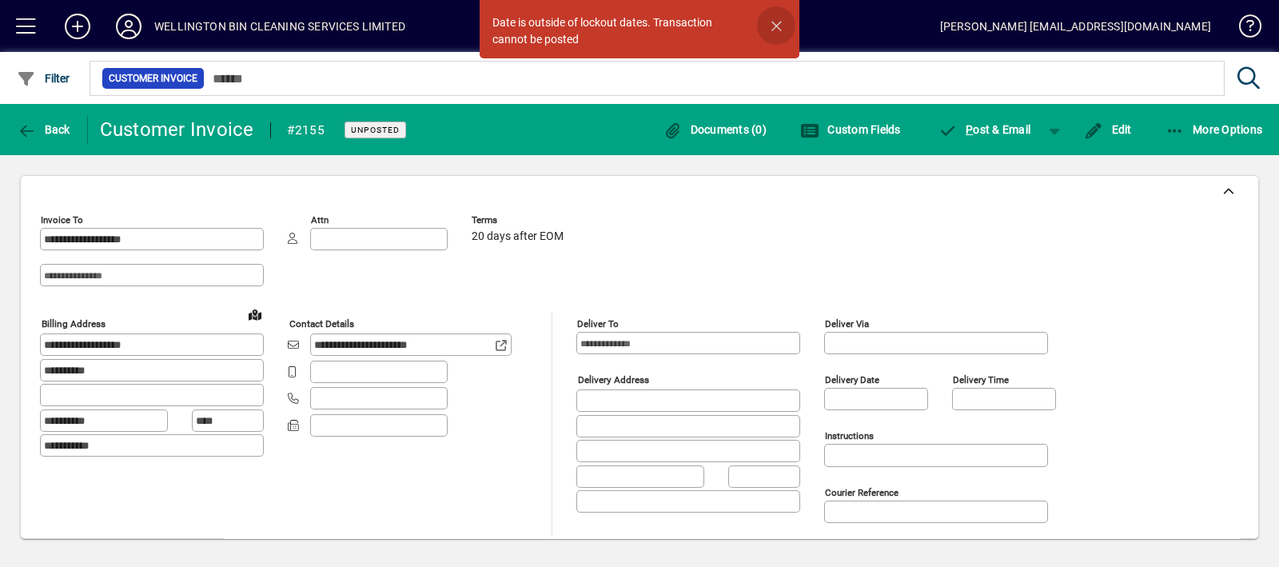
click at [771, 27] on span "button" at bounding box center [776, 25] width 38 height 38
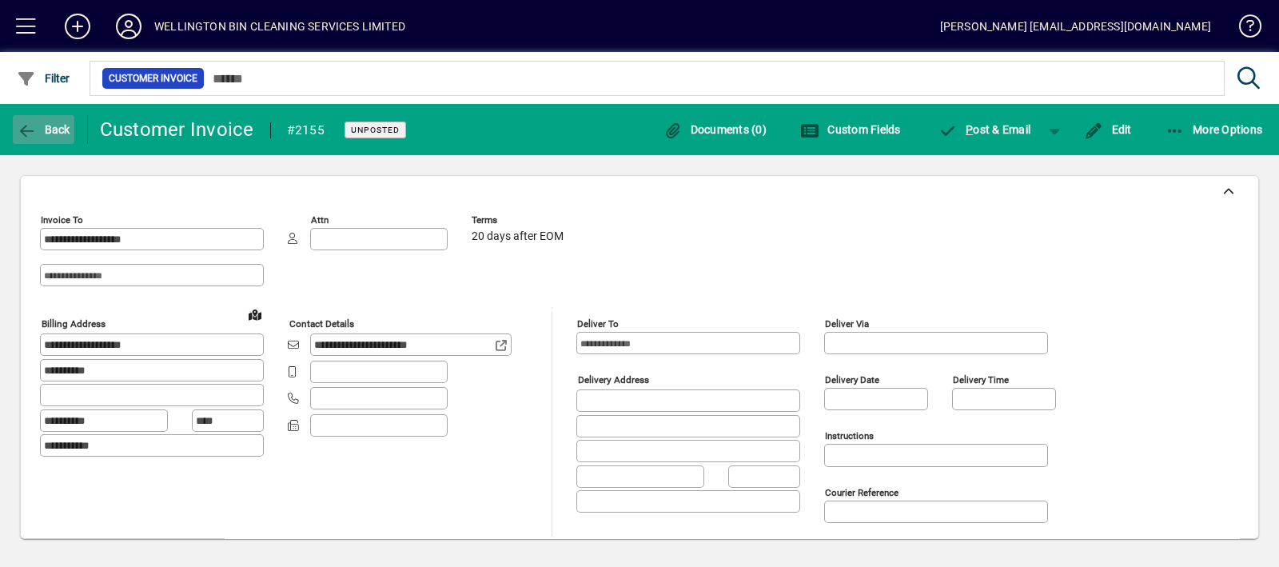
click at [54, 120] on span "button" at bounding box center [44, 129] width 62 height 38
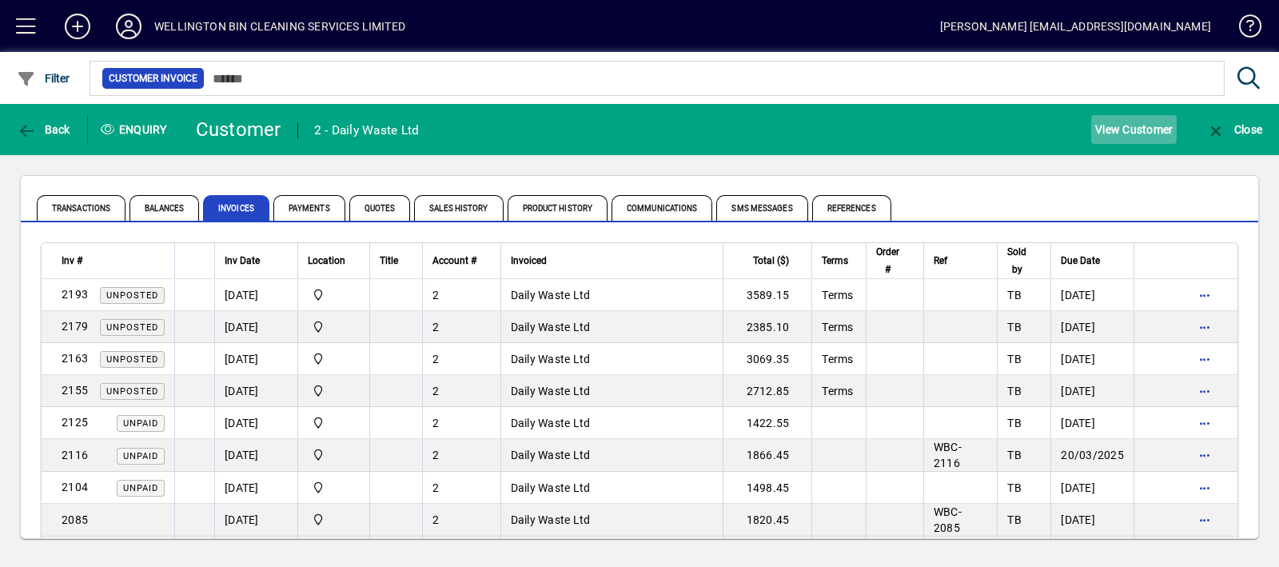
click at [1116, 138] on span "View Customer" at bounding box center [1134, 130] width 78 height 26
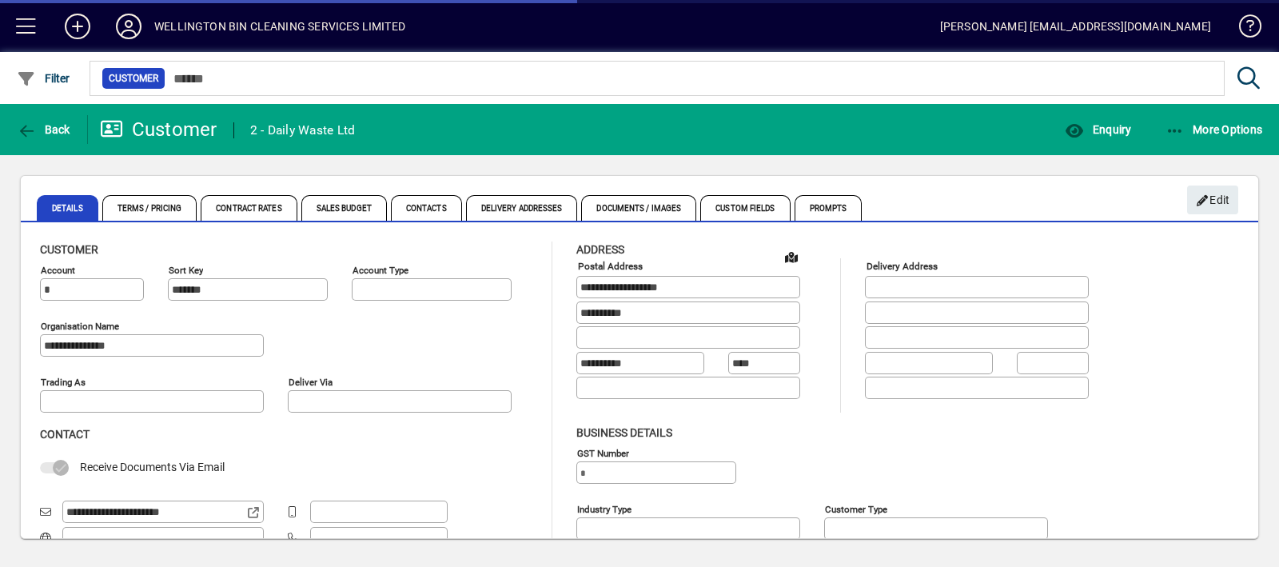
type input "**********"
type input "*******"
type input "**********"
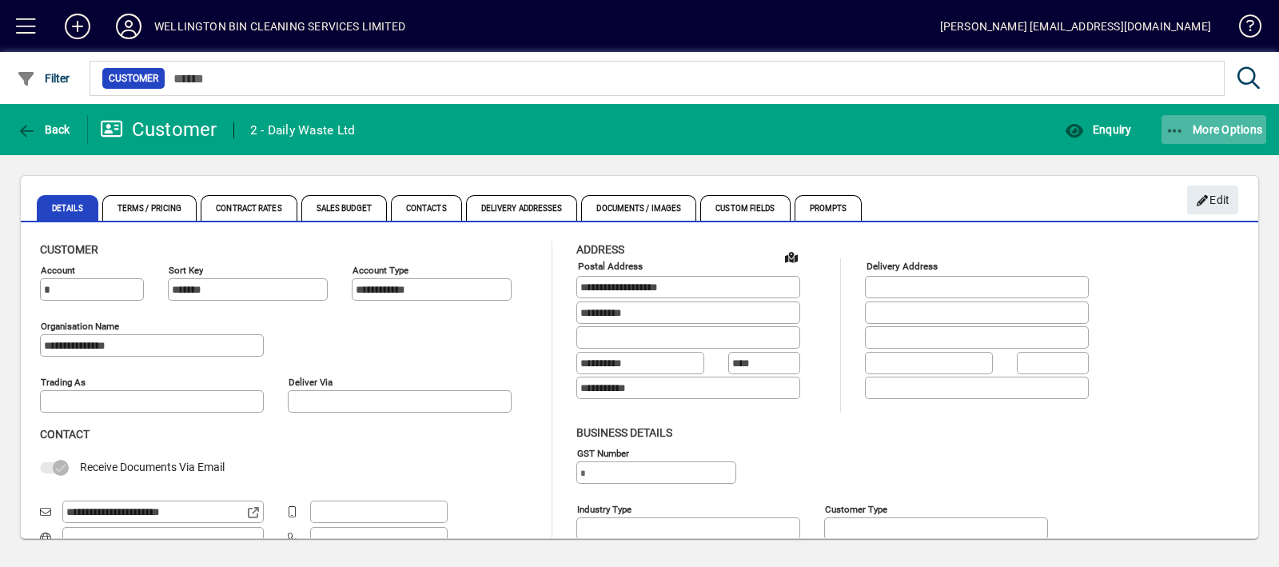
click at [1216, 129] on span "More Options" at bounding box center [1214, 129] width 98 height 13
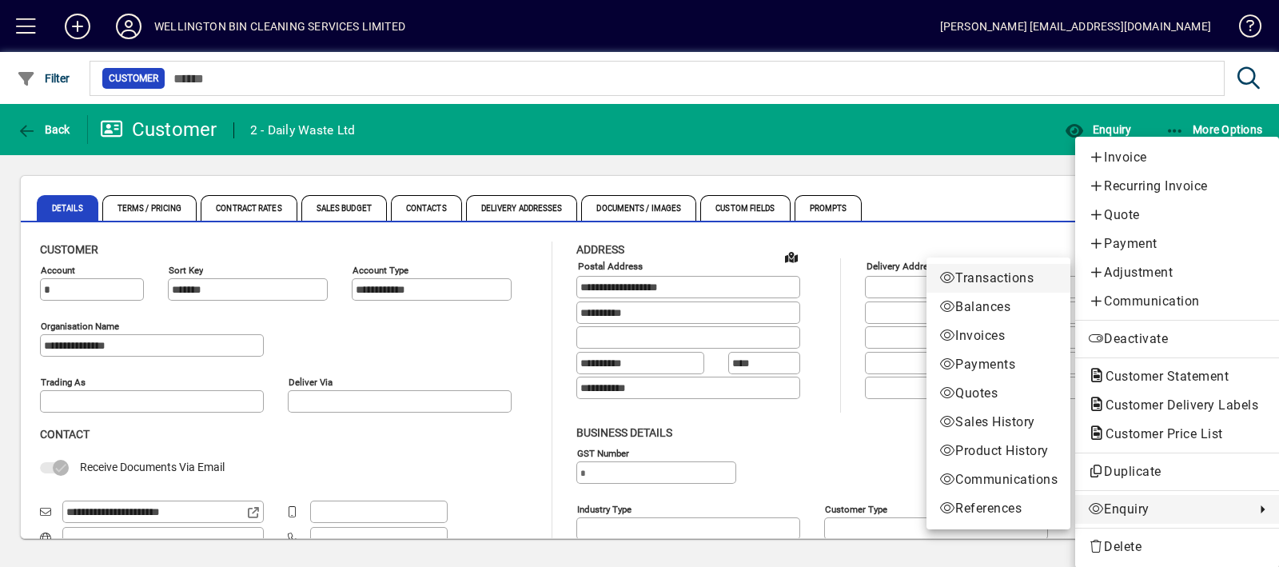
click at [1007, 285] on span "Transactions" at bounding box center [998, 278] width 118 height 19
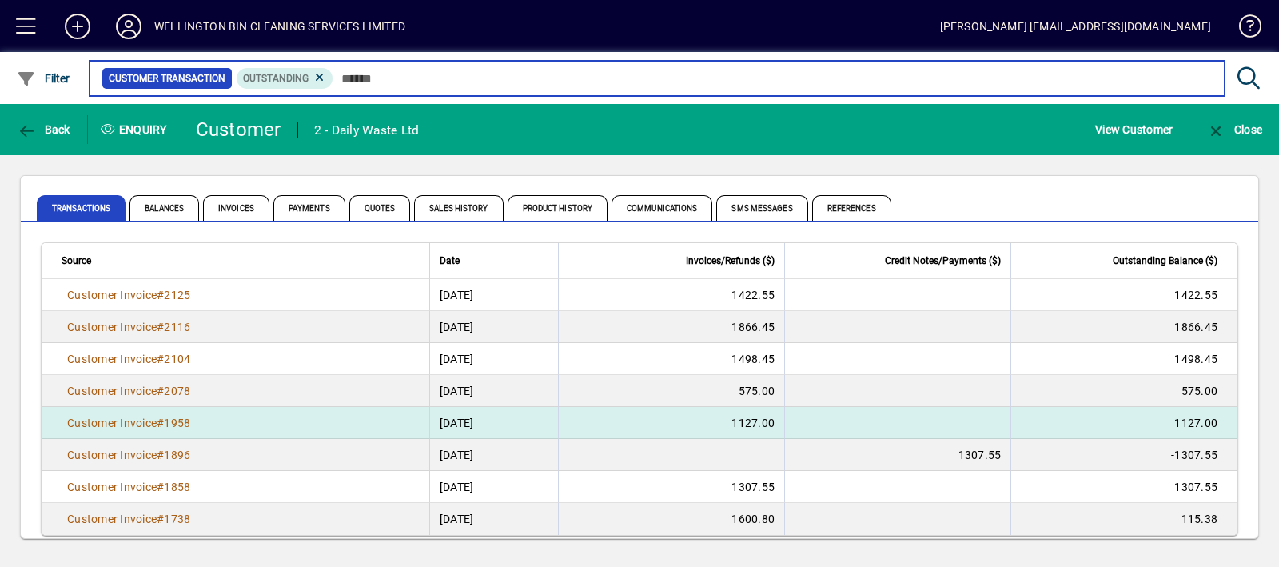
scroll to position [16, 0]
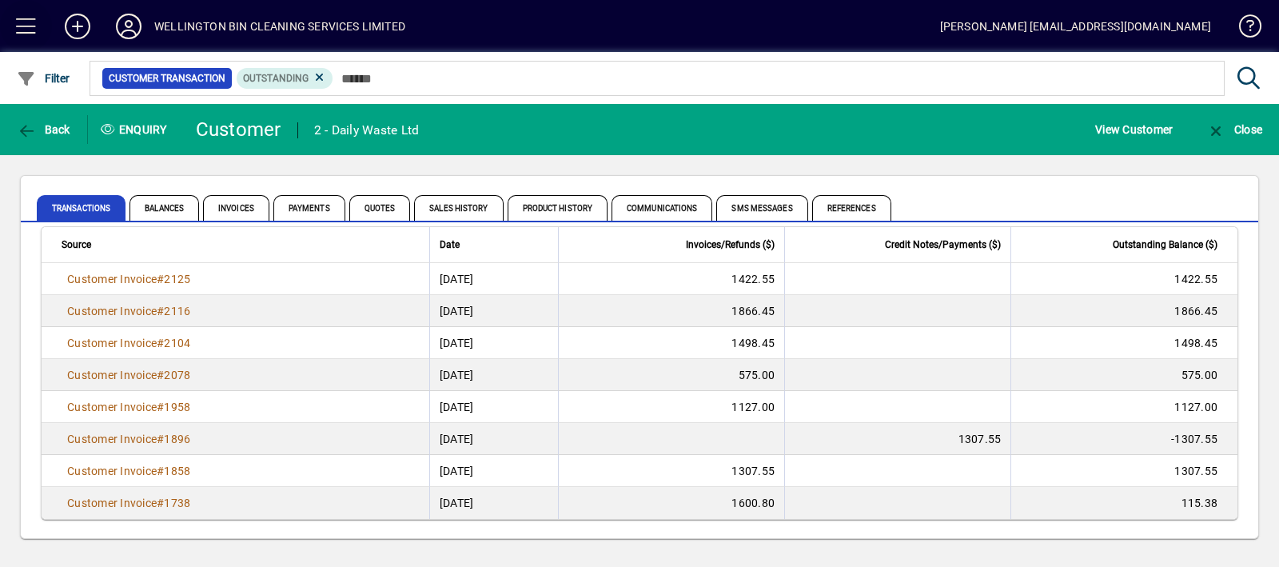
click at [20, 22] on span at bounding box center [26, 26] width 38 height 38
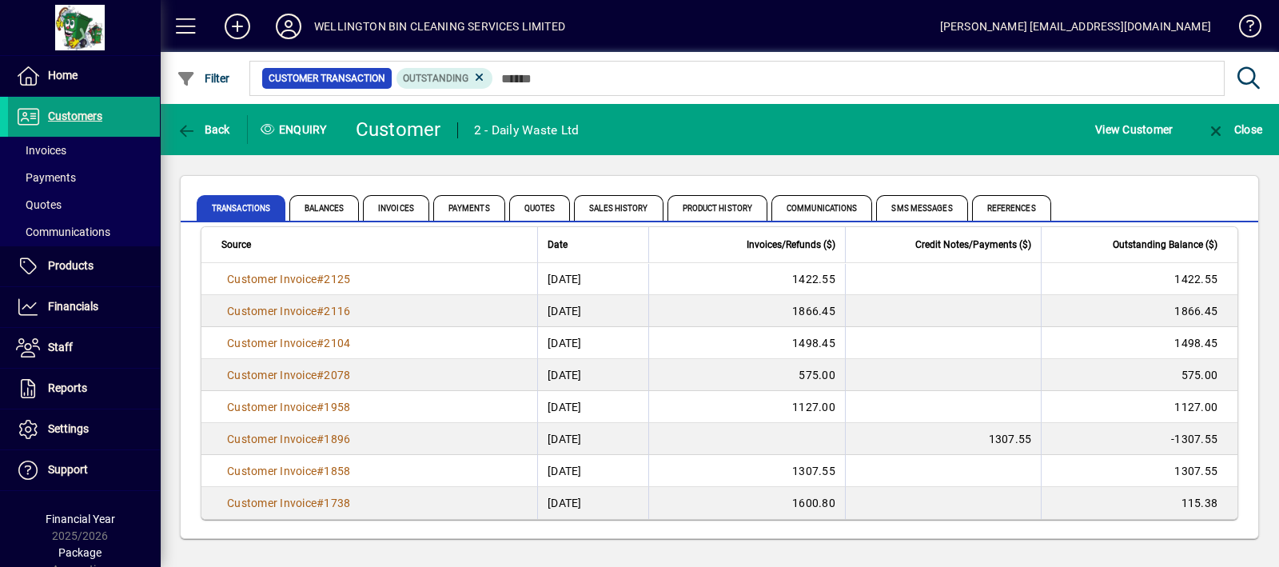
click at [59, 49] on div at bounding box center [80, 28] width 150 height 46
click at [60, 70] on span "Home" at bounding box center [63, 75] width 30 height 13
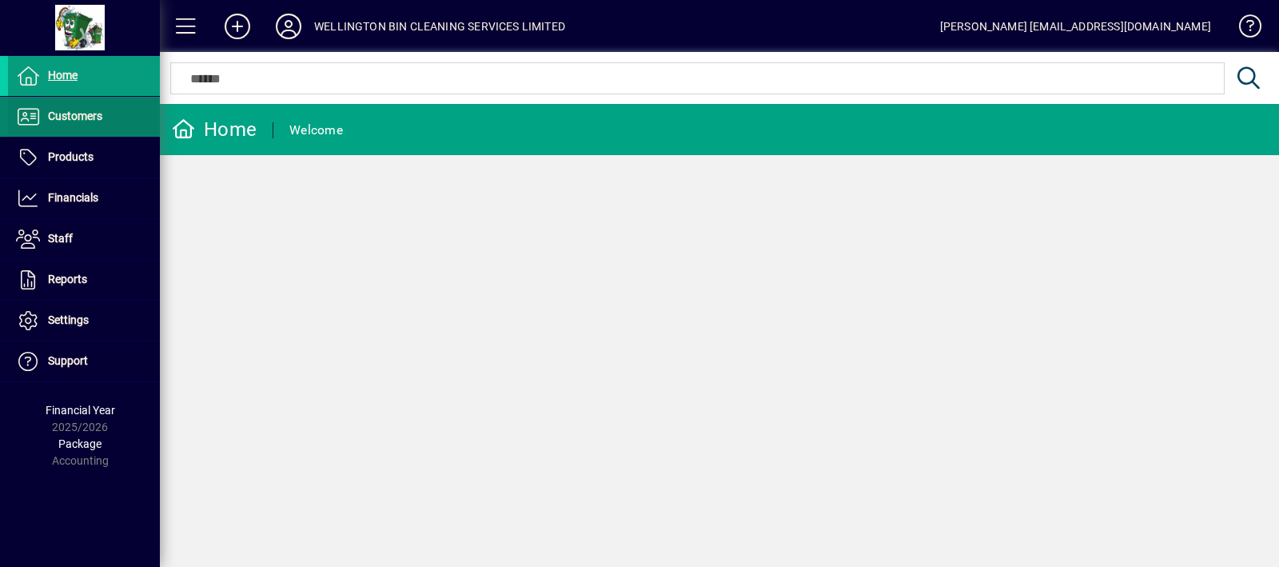
click at [74, 126] on span at bounding box center [84, 117] width 152 height 38
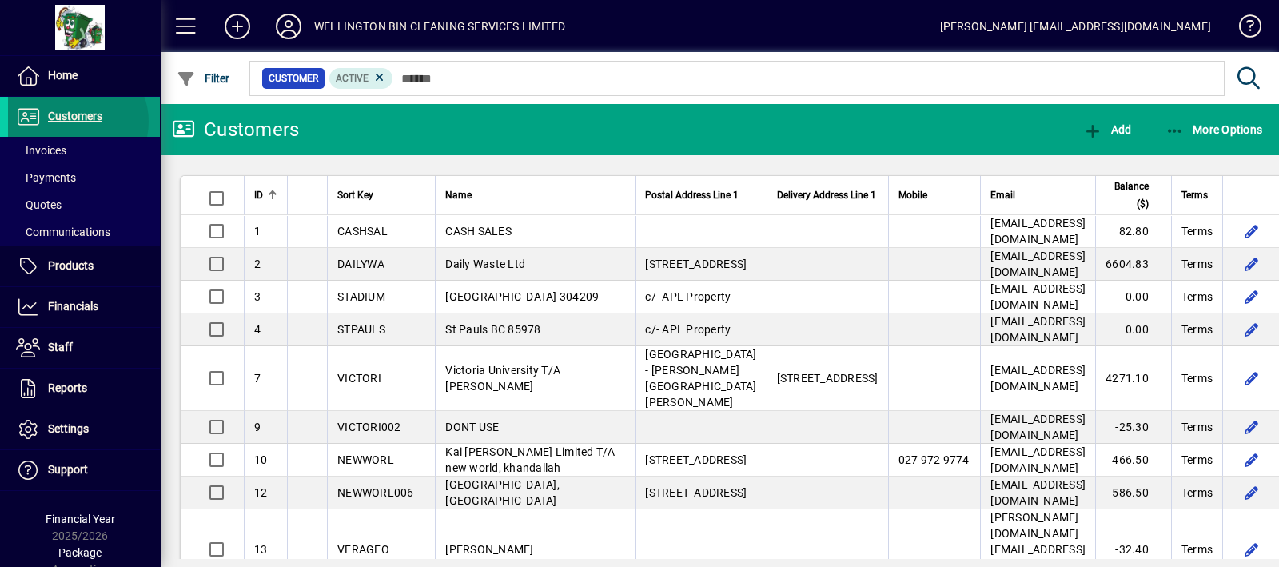
click at [74, 121] on span "Customers" at bounding box center [75, 115] width 54 height 13
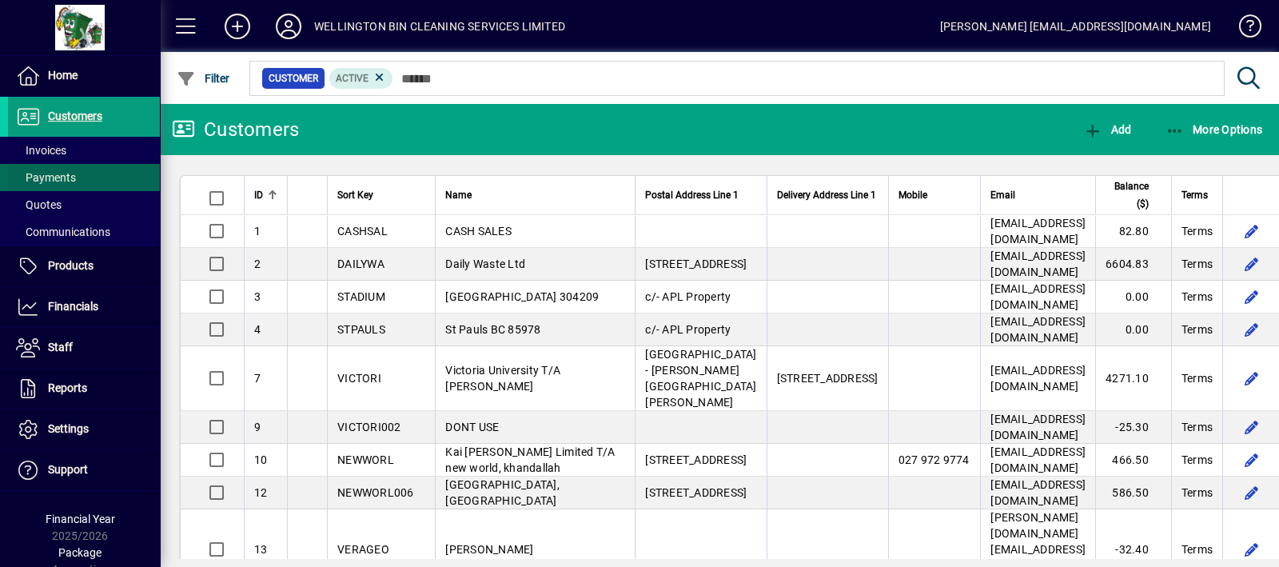
click at [72, 174] on span "Payments" at bounding box center [46, 177] width 60 height 13
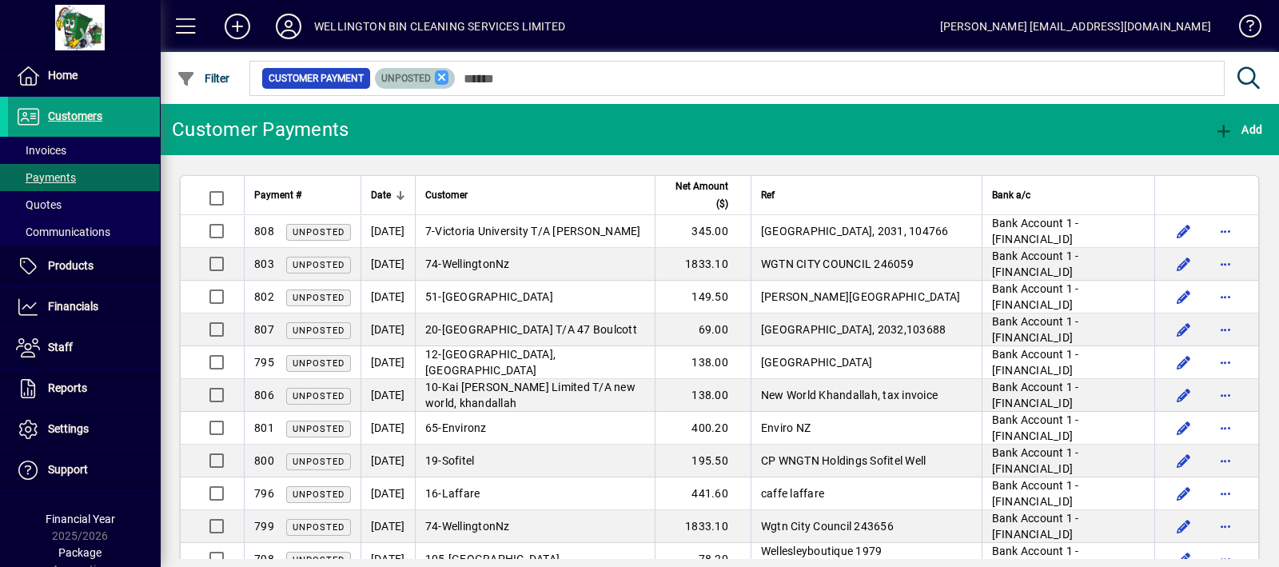
click at [446, 74] on icon at bounding box center [442, 77] width 14 height 14
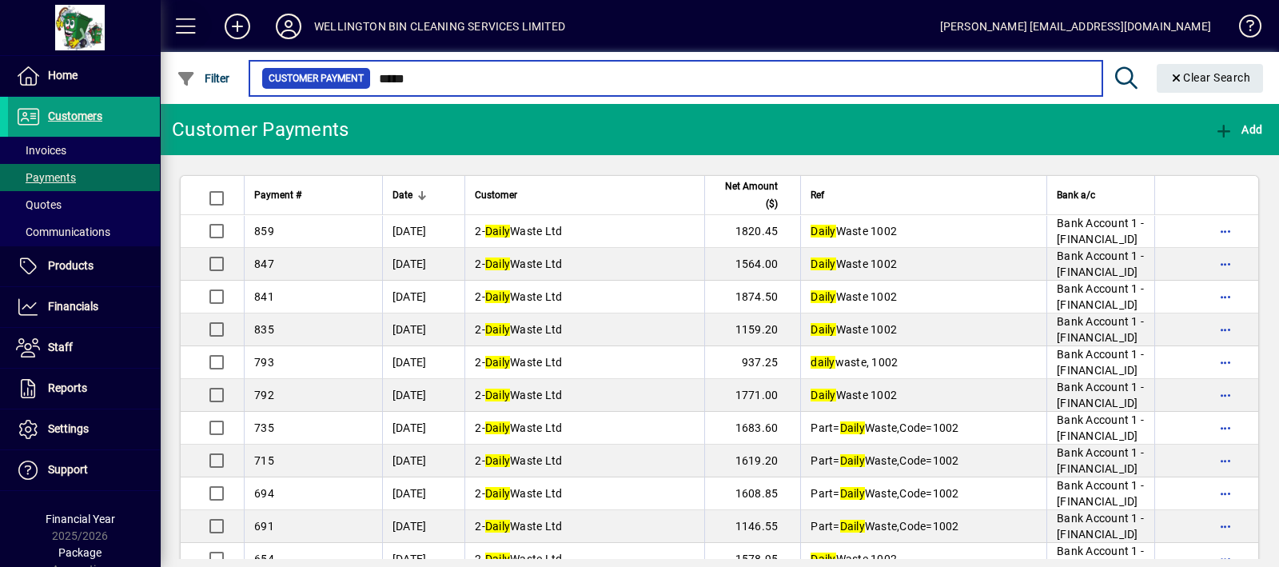
type input "*****"
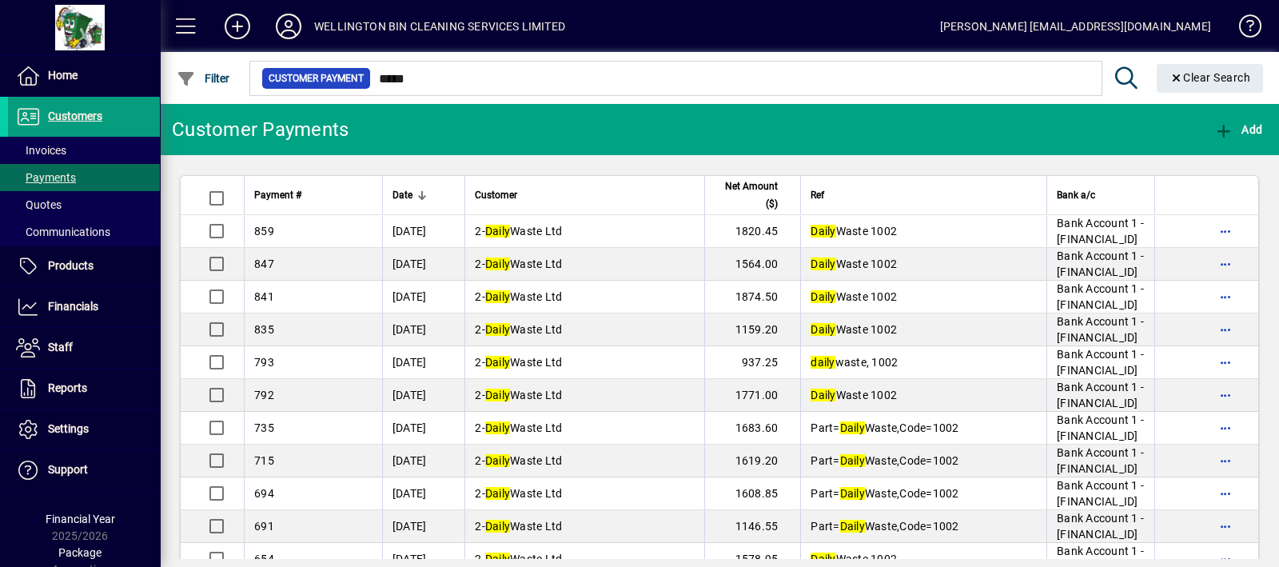
click at [186, 34] on span at bounding box center [186, 26] width 38 height 38
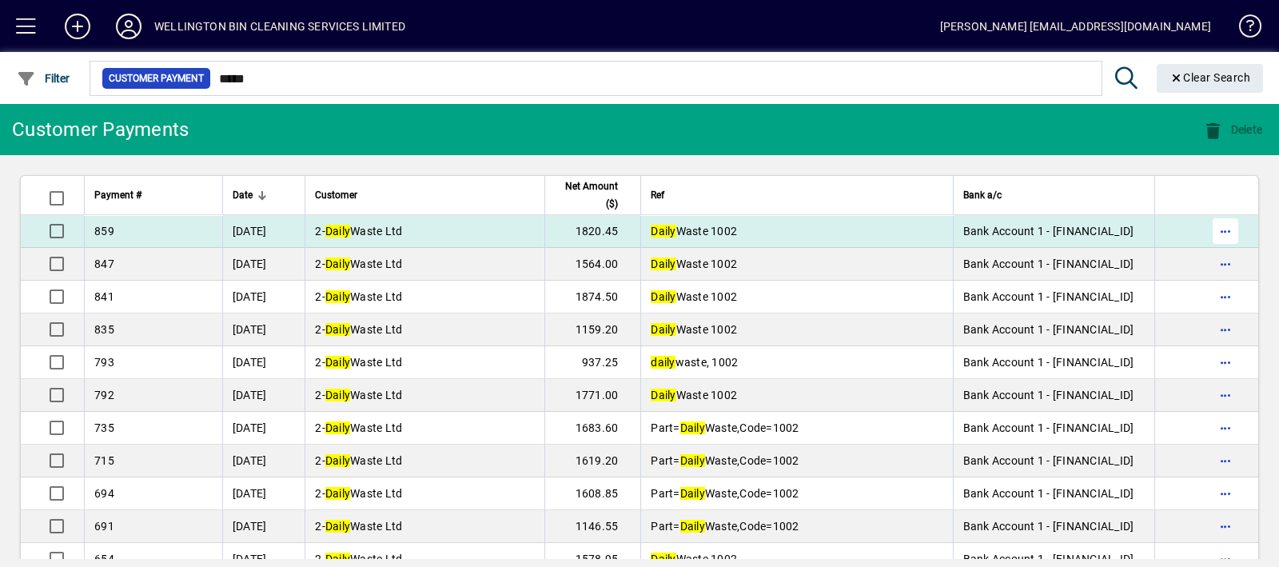
click at [1206, 236] on span "button" at bounding box center [1225, 231] width 38 height 38
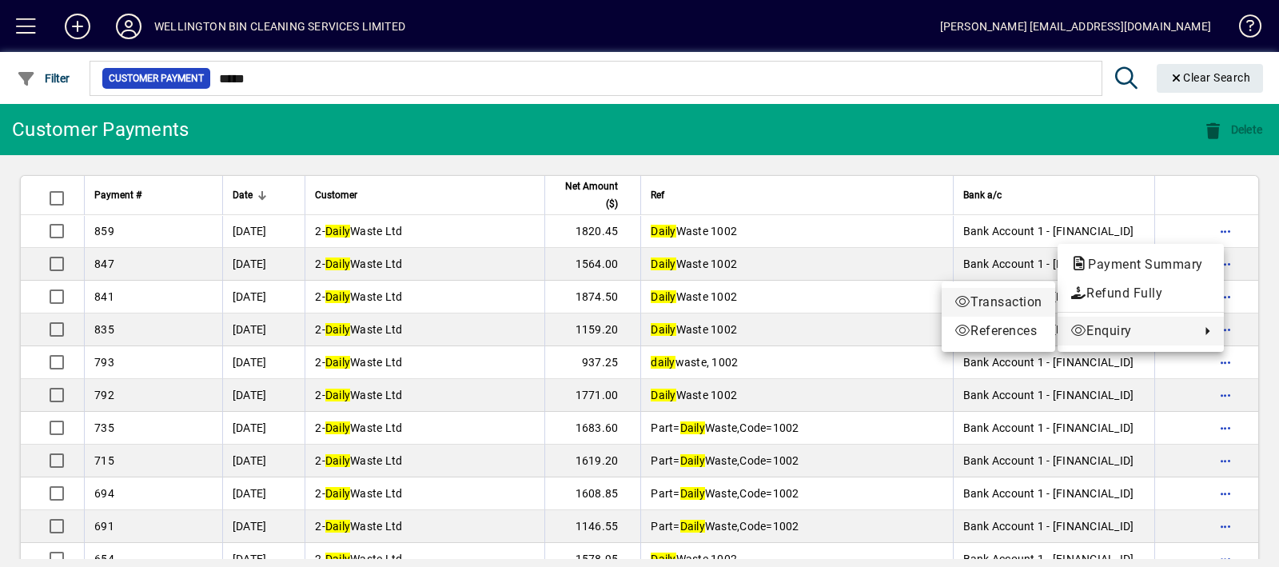
click at [1021, 307] on span "Transaction" at bounding box center [998, 302] width 88 height 19
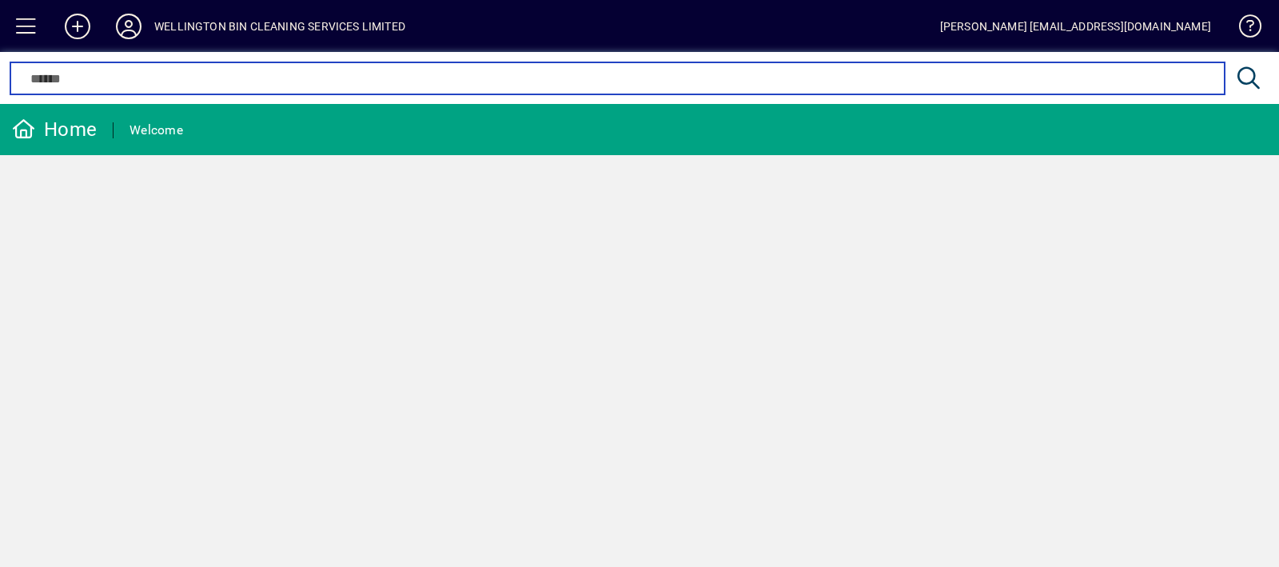
type input "*****"
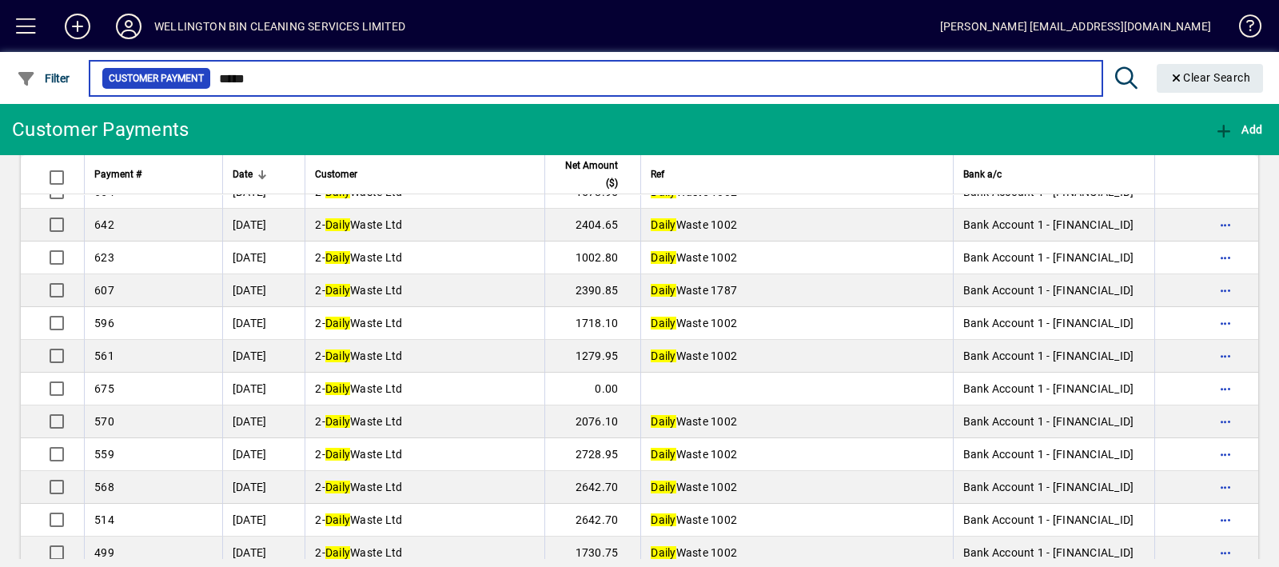
scroll to position [367, 0]
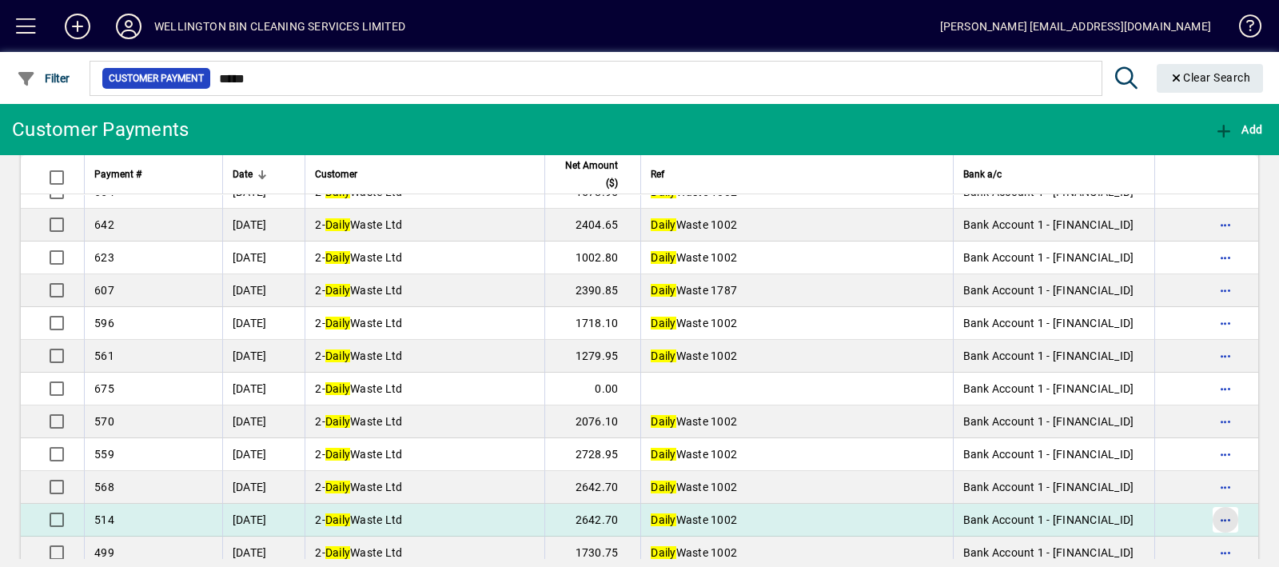
click at [1212, 515] on span "button" at bounding box center [1225, 519] width 38 height 38
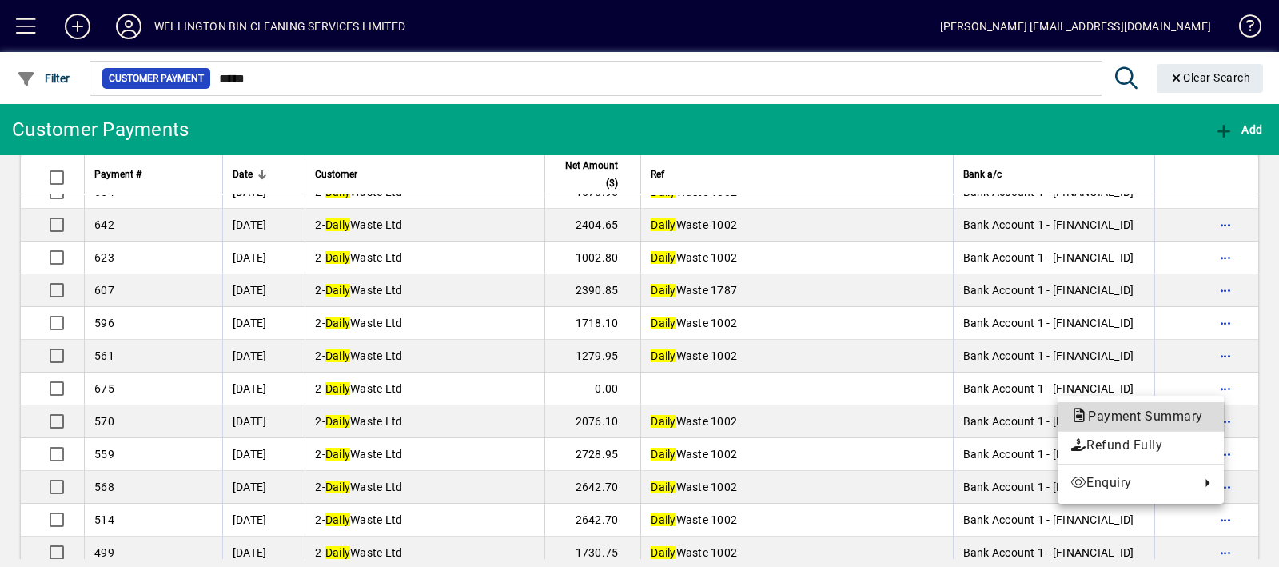
click at [1171, 419] on span "Payment Summary" at bounding box center [1140, 415] width 141 height 15
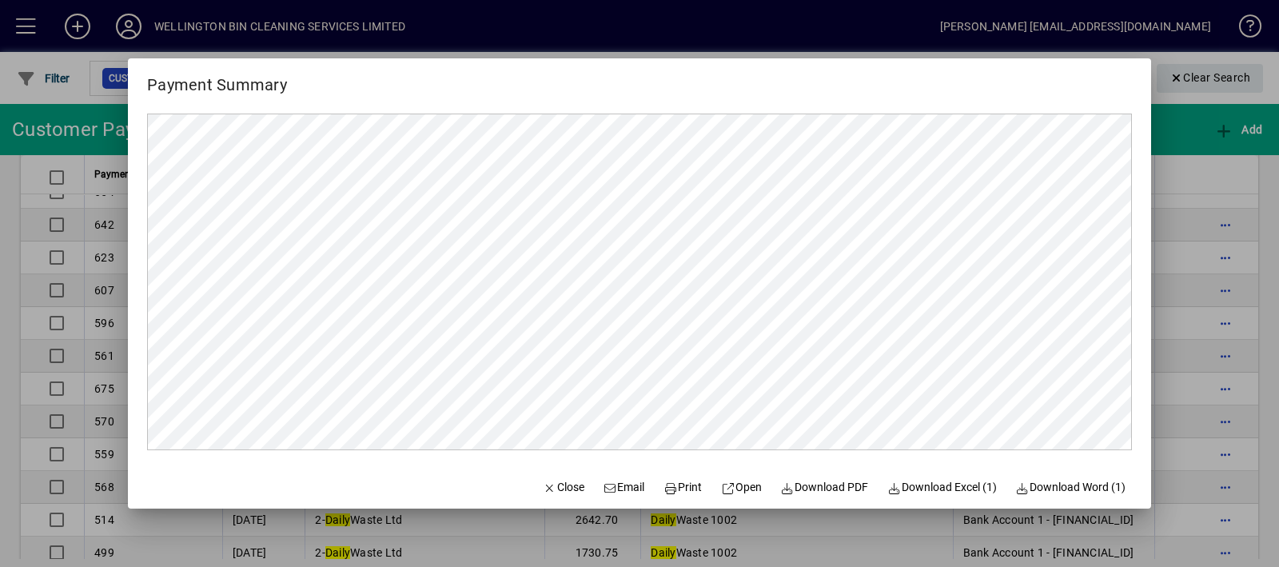
scroll to position [0, 0]
click at [566, 477] on span "button" at bounding box center [563, 487] width 54 height 38
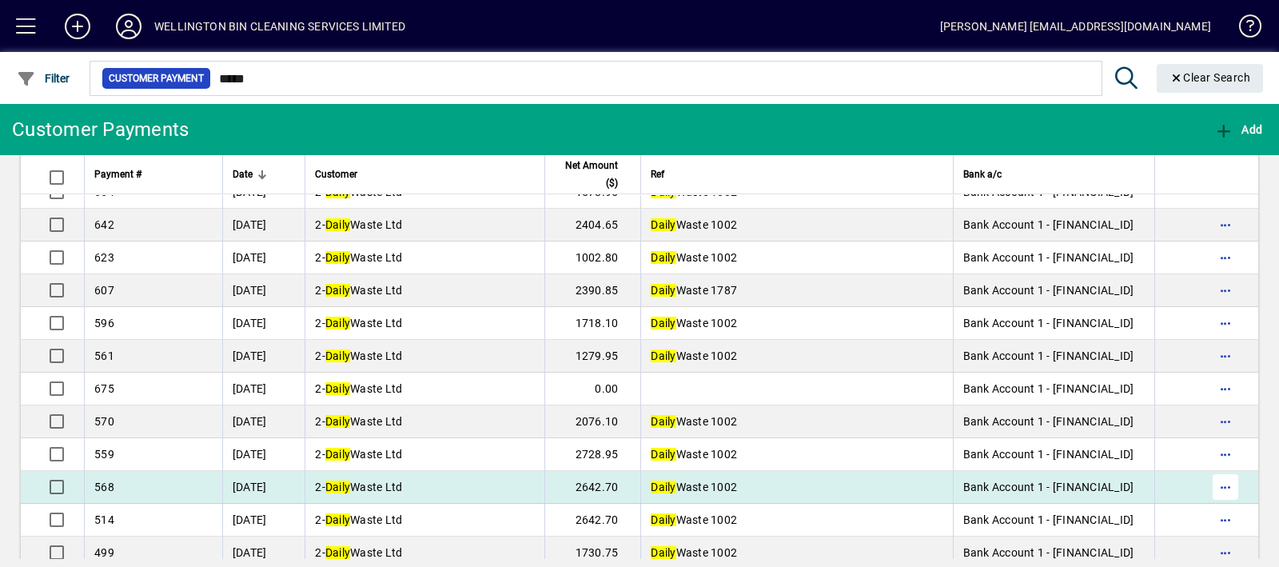
click at [1209, 491] on span "button" at bounding box center [1225, 487] width 38 height 38
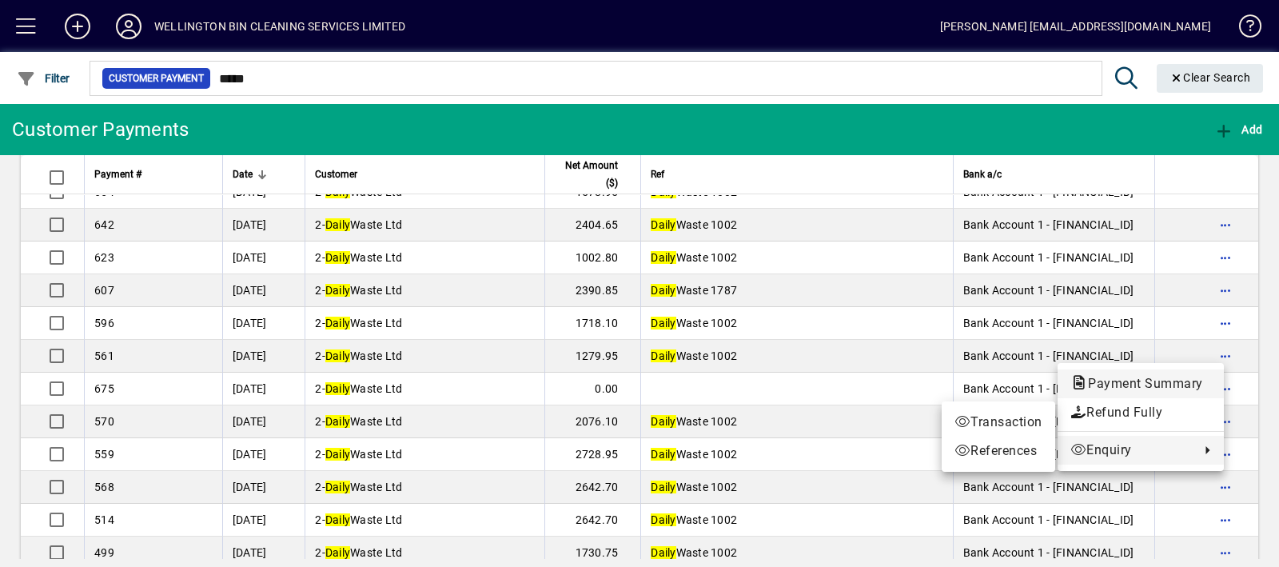
click at [1155, 384] on span "Payment Summary" at bounding box center [1140, 383] width 141 height 15
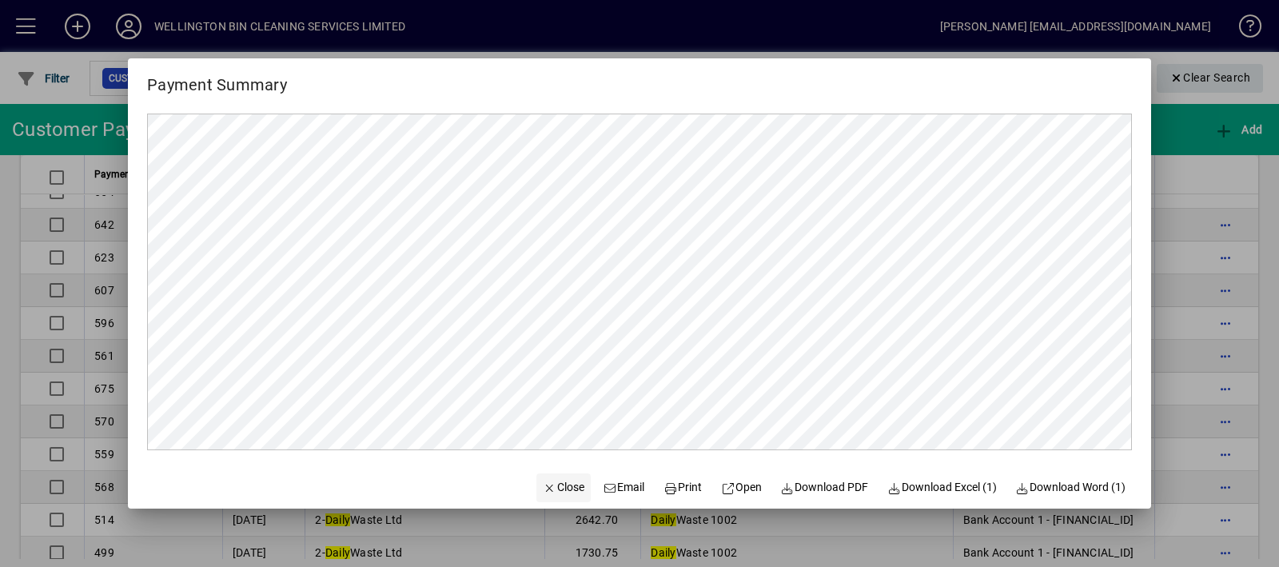
click at [543, 493] on icon "button" at bounding box center [550, 488] width 14 height 11
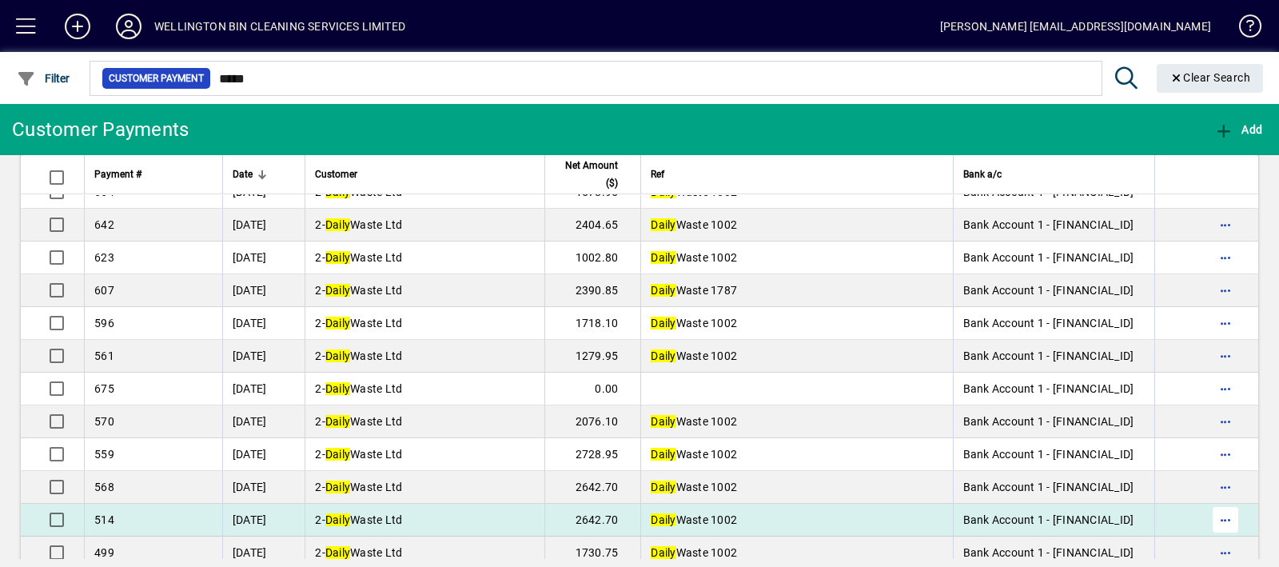
click at [1210, 520] on span "button" at bounding box center [1225, 519] width 38 height 38
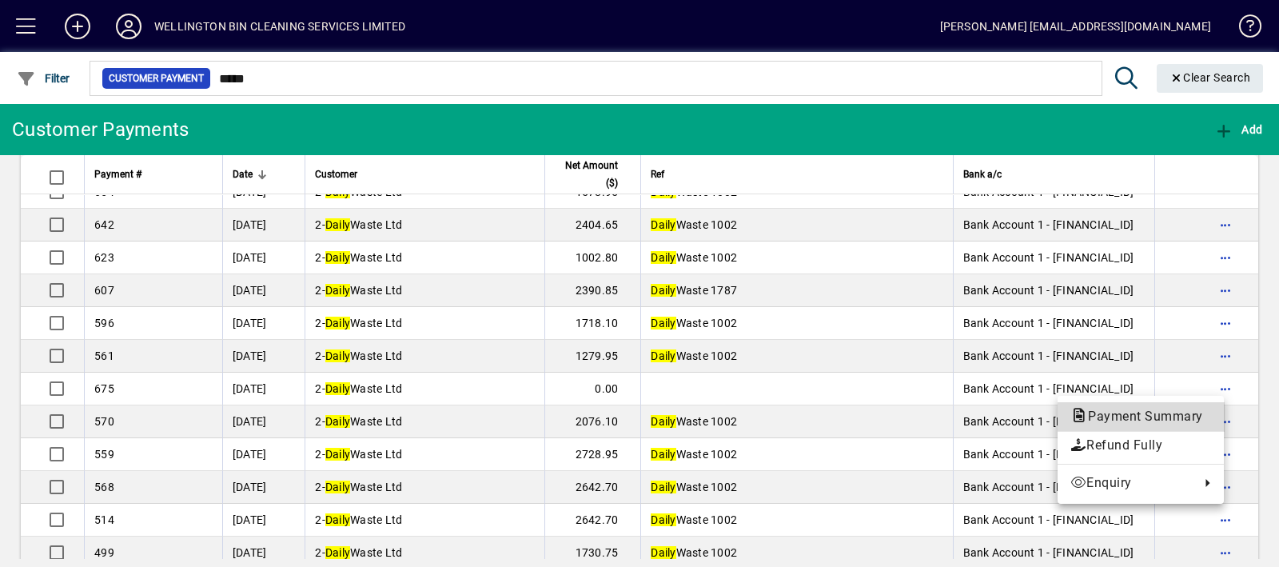
click at [1186, 418] on span "Payment Summary" at bounding box center [1140, 415] width 141 height 15
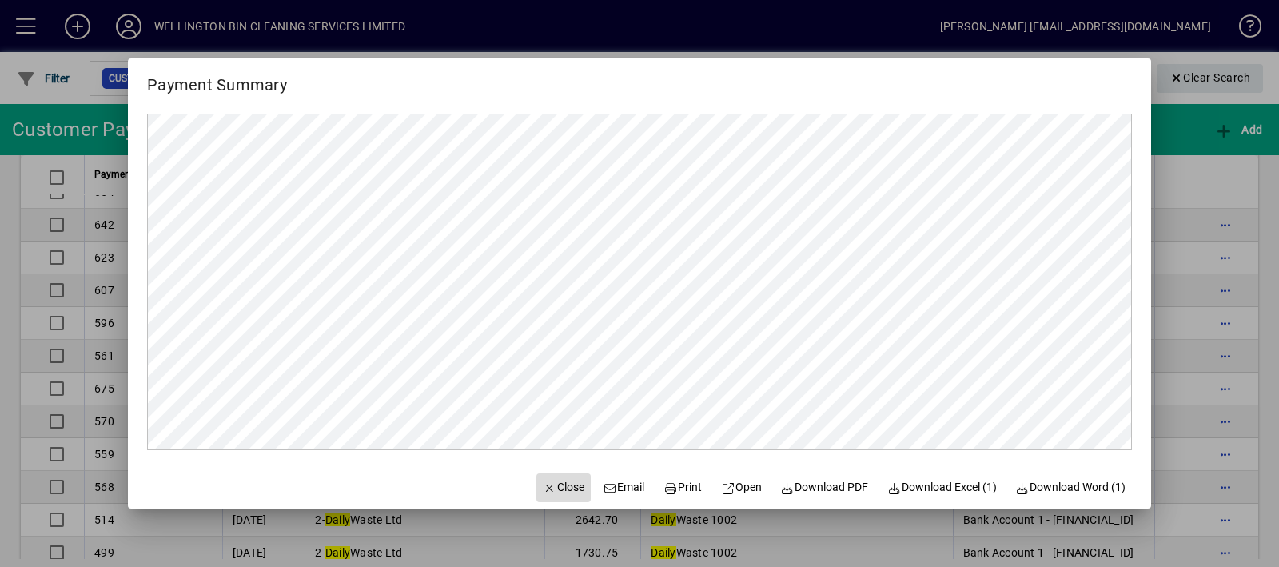
click at [551, 485] on span "Close" at bounding box center [564, 487] width 42 height 17
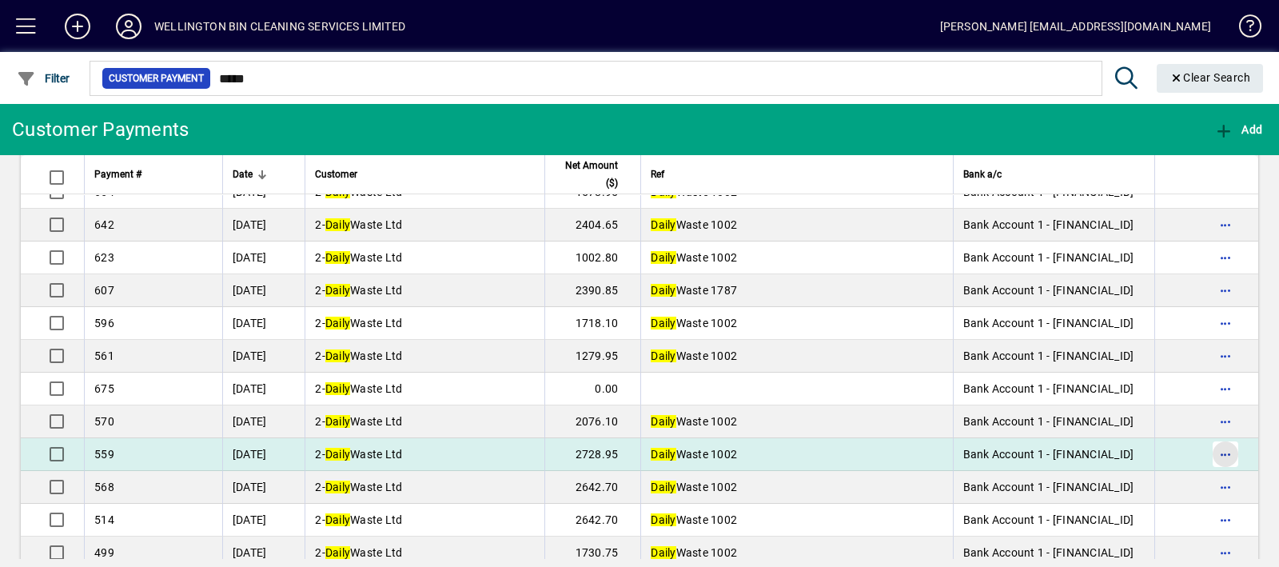
click at [1207, 450] on span "button" at bounding box center [1225, 454] width 38 height 38
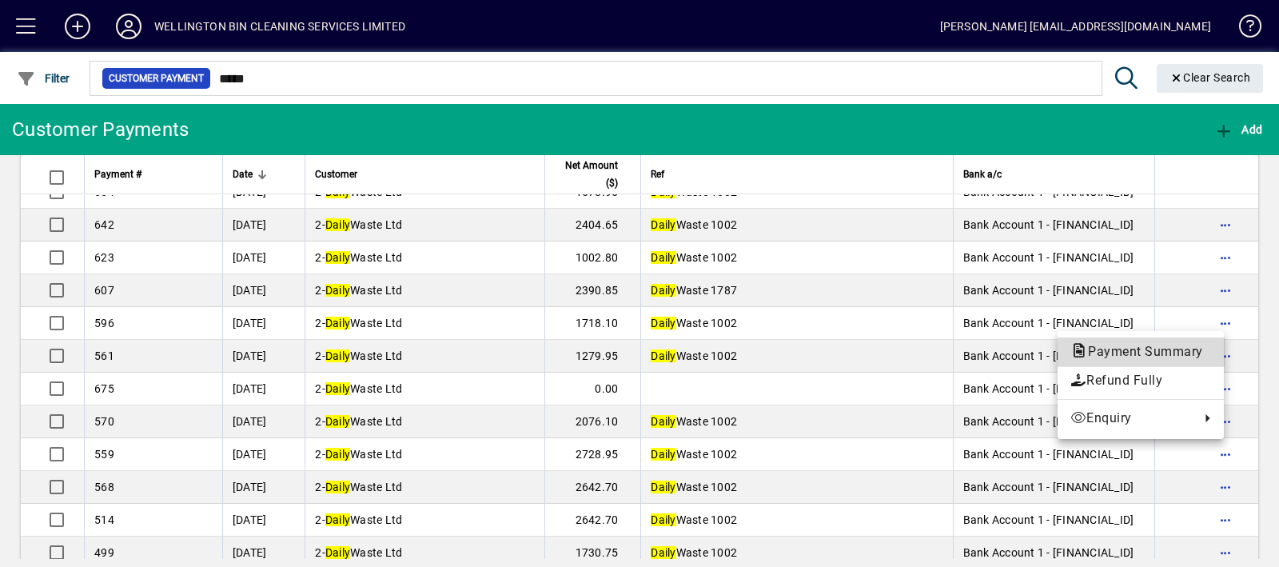
click at [1191, 353] on span "Payment Summary" at bounding box center [1140, 351] width 141 height 15
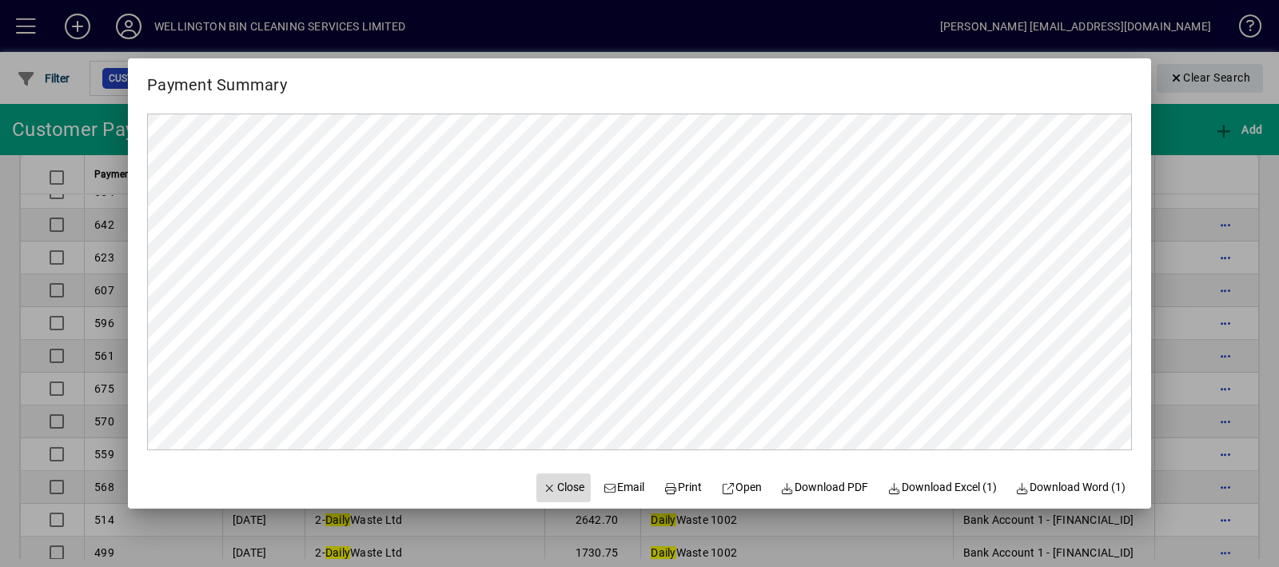
click at [555, 489] on span "Close" at bounding box center [564, 487] width 42 height 17
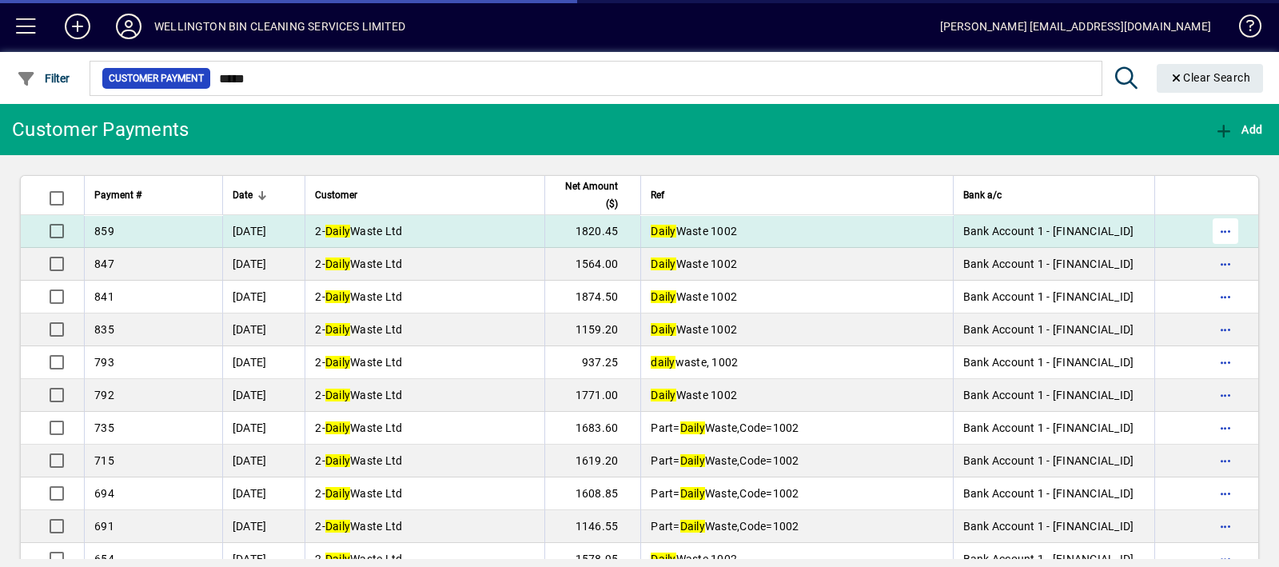
click at [1211, 229] on span "button" at bounding box center [1225, 231] width 38 height 38
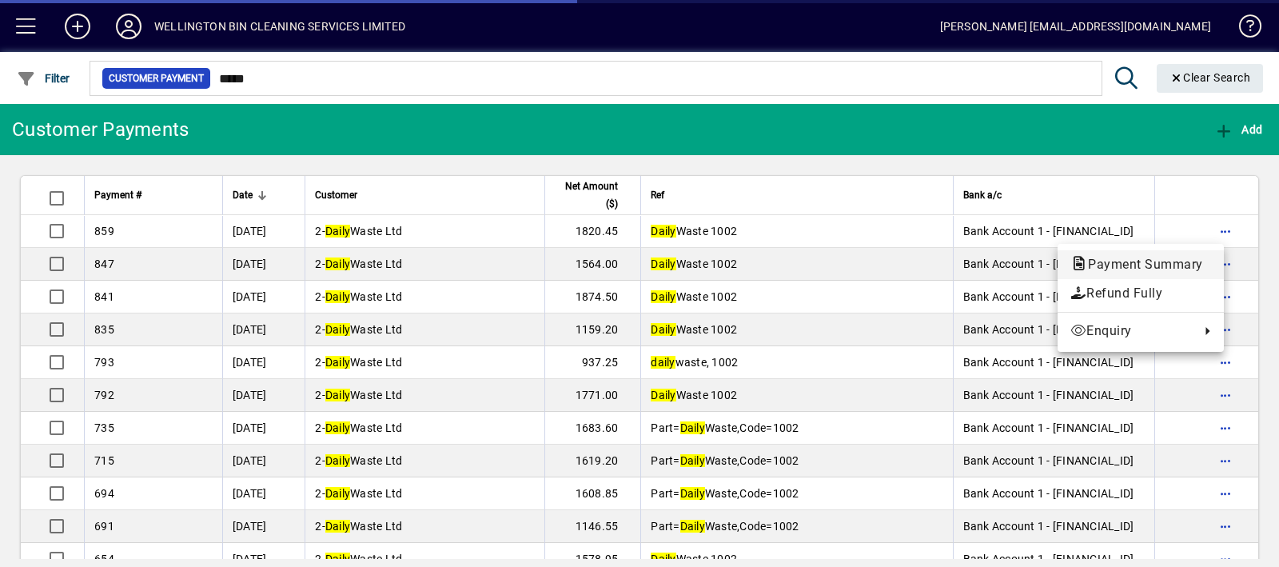
click at [1163, 264] on span "Payment Summary" at bounding box center [1140, 264] width 141 height 15
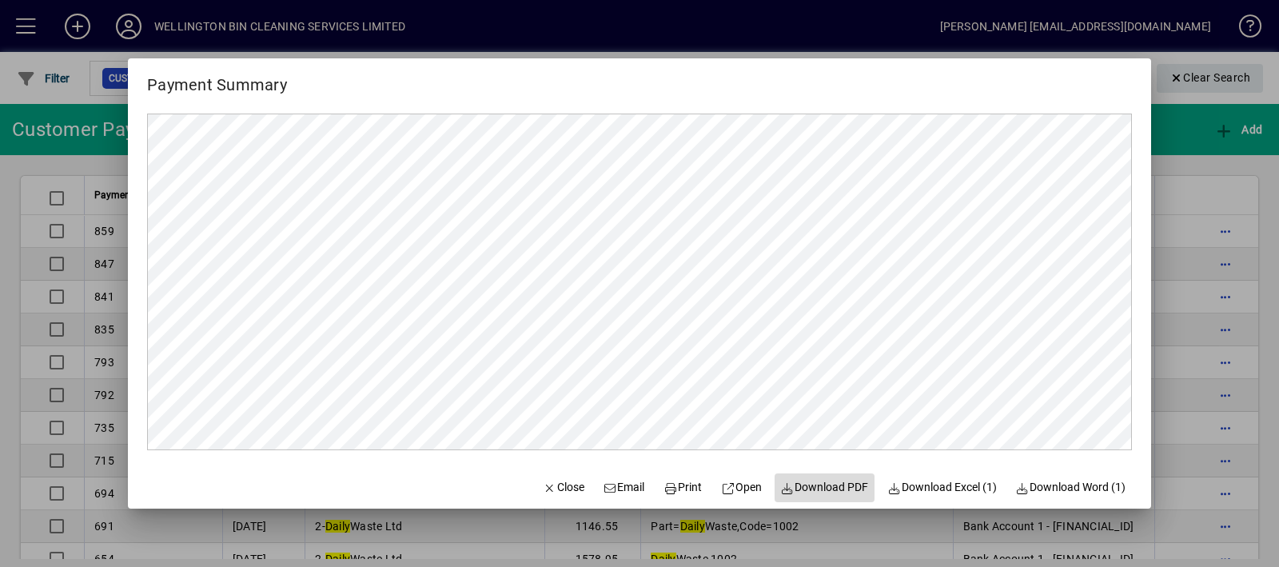
click at [850, 477] on span at bounding box center [824, 487] width 101 height 38
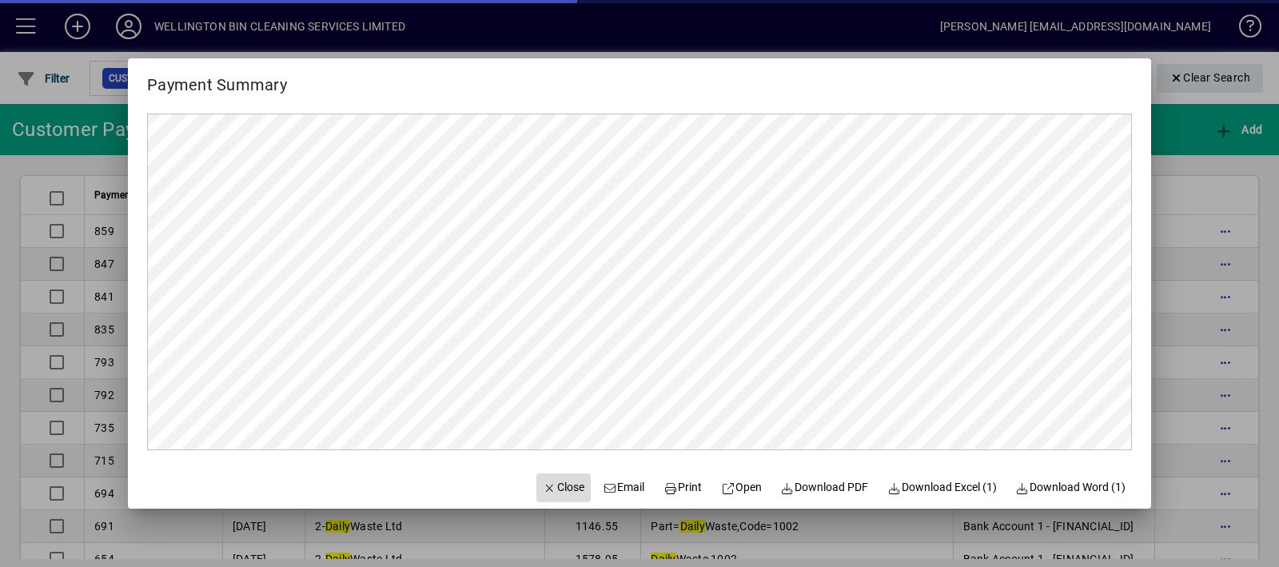
click at [561, 486] on span "Close" at bounding box center [564, 487] width 42 height 17
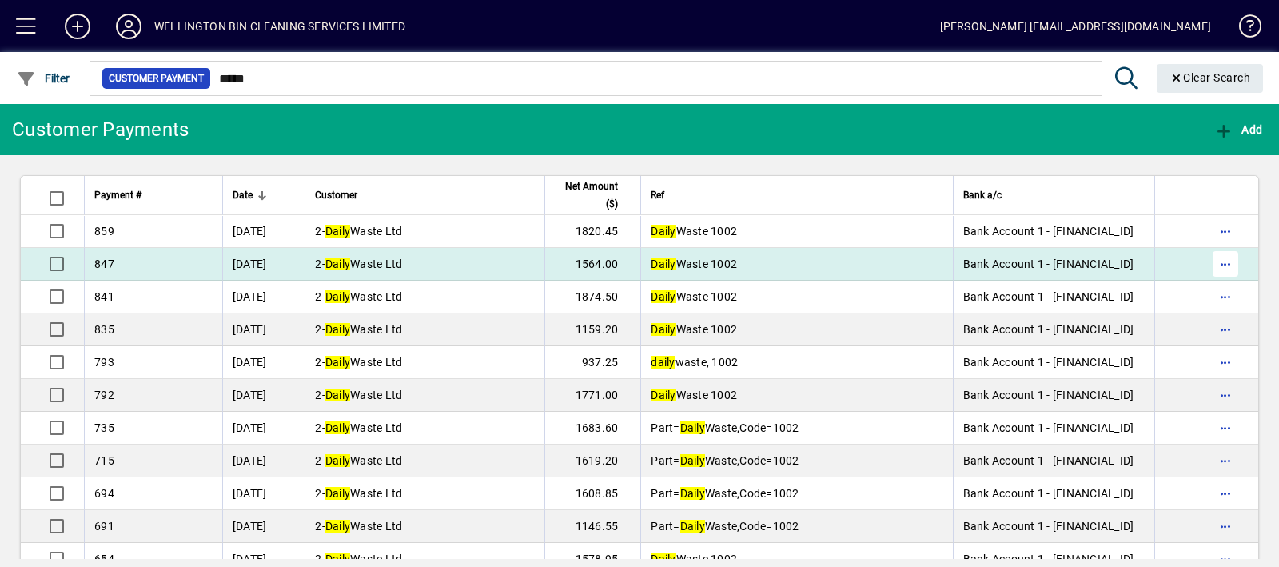
click at [1216, 265] on span "button" at bounding box center [1225, 264] width 38 height 38
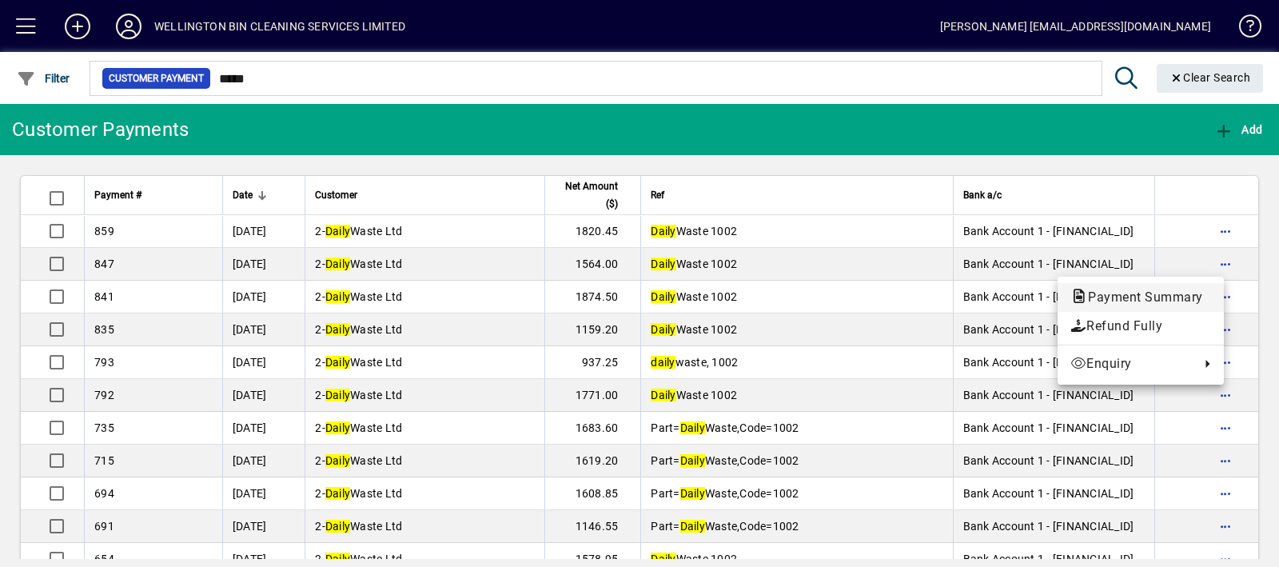
click at [1201, 291] on span "Payment Summary" at bounding box center [1140, 296] width 141 height 15
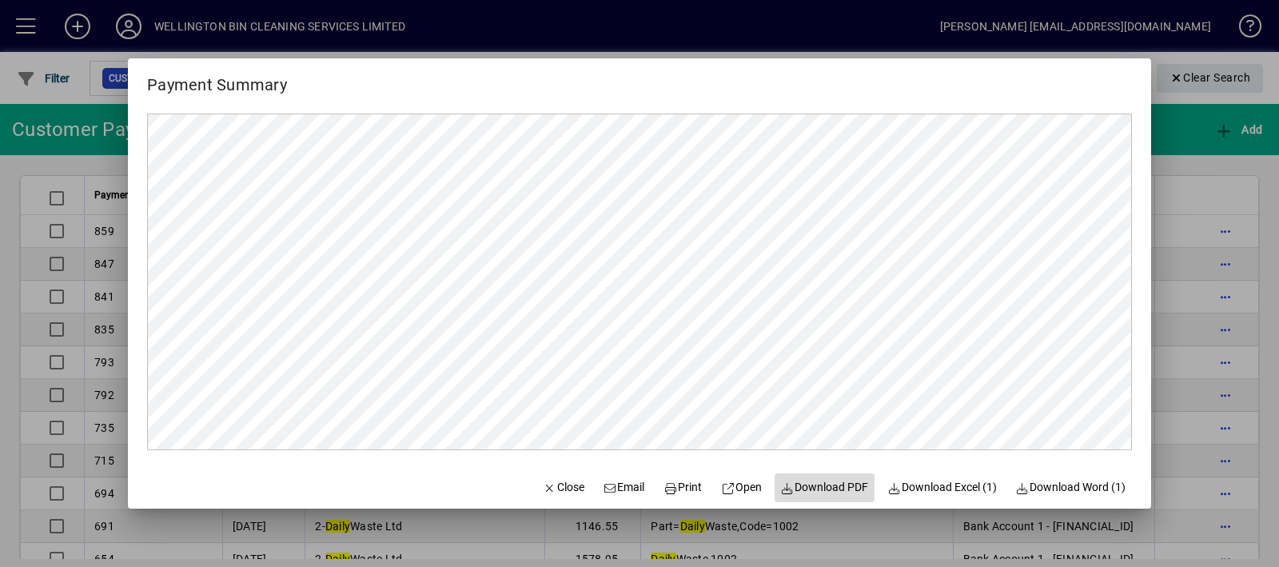
click at [835, 483] on span "Download PDF" at bounding box center [825, 487] width 88 height 17
click at [560, 484] on span "Close" at bounding box center [564, 487] width 42 height 17
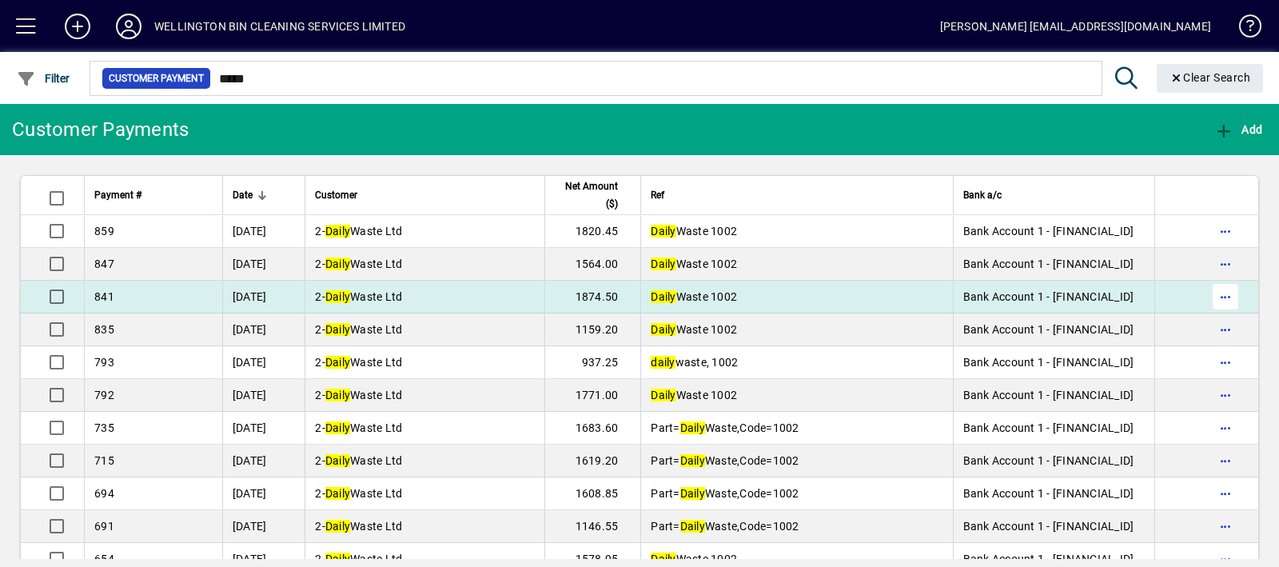
click at [1211, 297] on span "button" at bounding box center [1225, 296] width 38 height 38
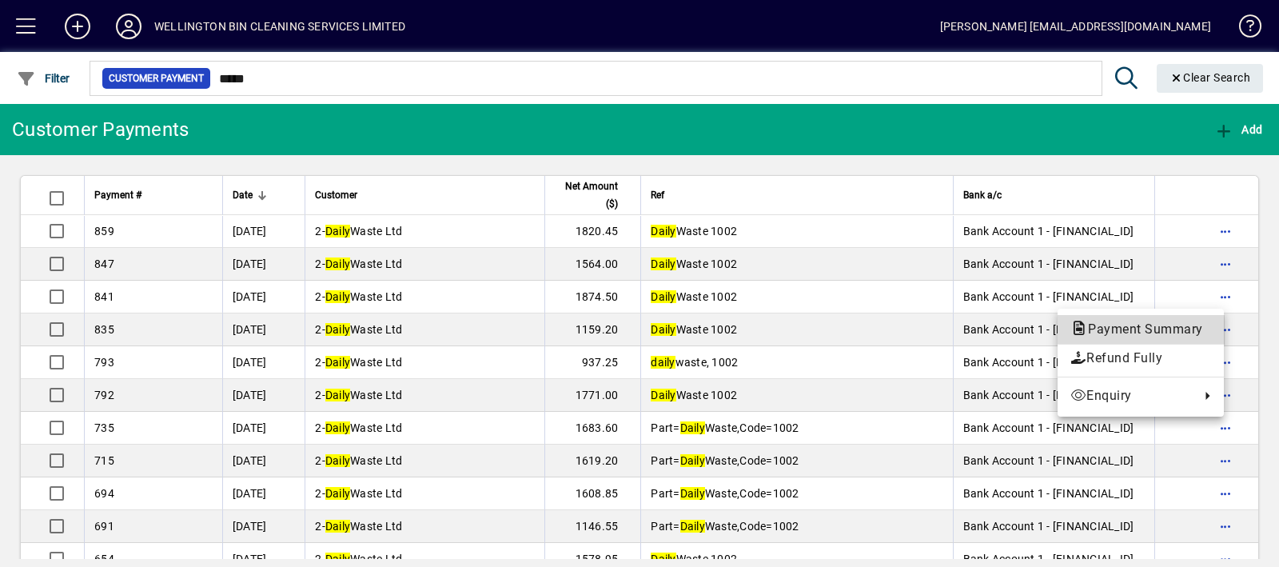
click at [1200, 324] on span "Payment Summary" at bounding box center [1140, 328] width 141 height 15
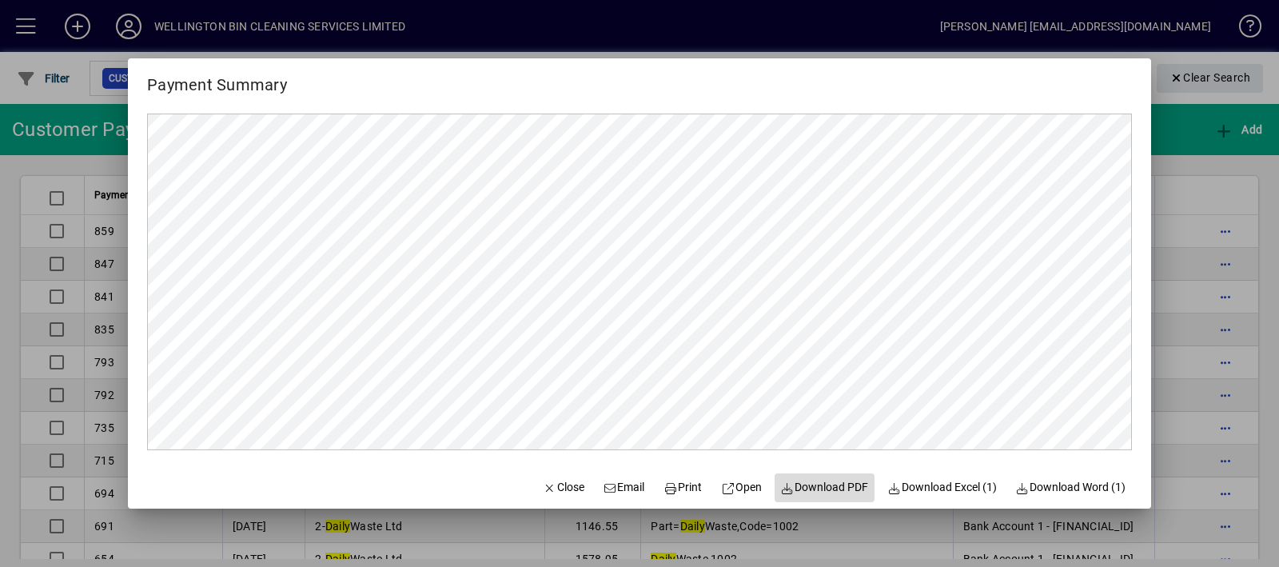
click at [823, 480] on span "Download PDF" at bounding box center [825, 487] width 88 height 17
click at [553, 488] on span "Close" at bounding box center [564, 487] width 42 height 17
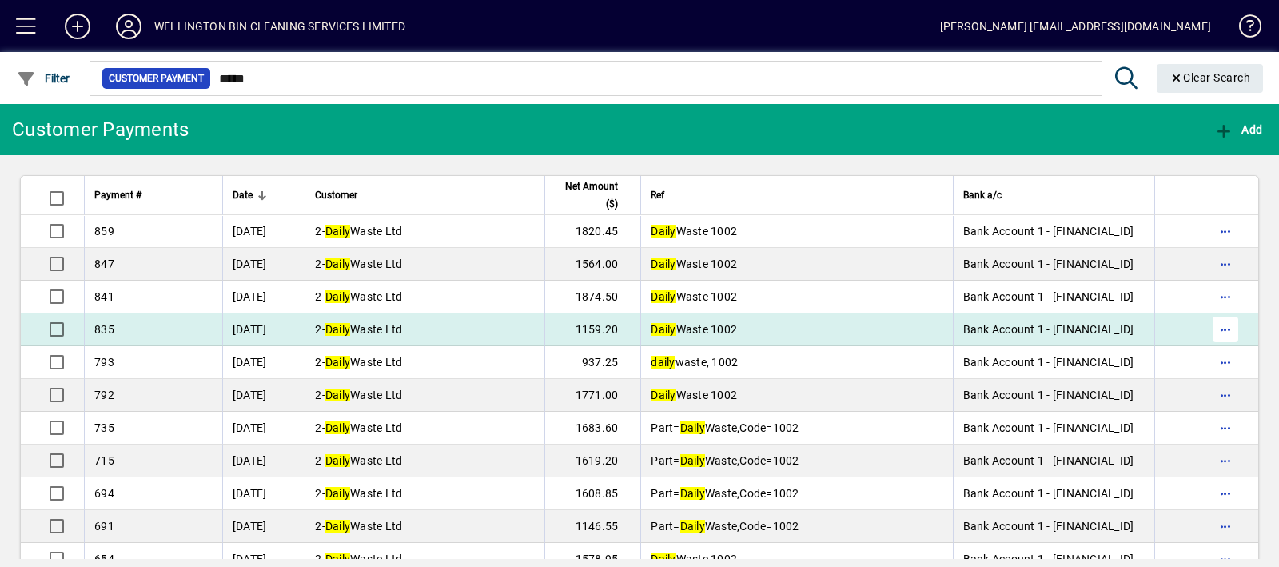
click at [1213, 333] on span "button" at bounding box center [1225, 329] width 38 height 38
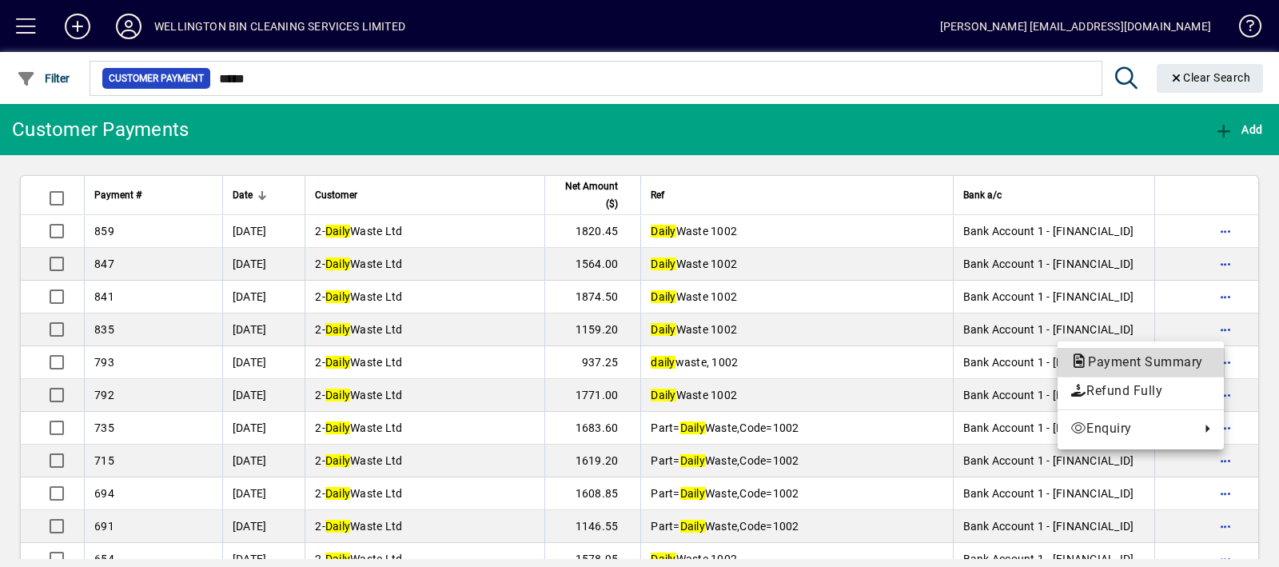
click at [1183, 361] on span "Payment Summary" at bounding box center [1140, 361] width 141 height 15
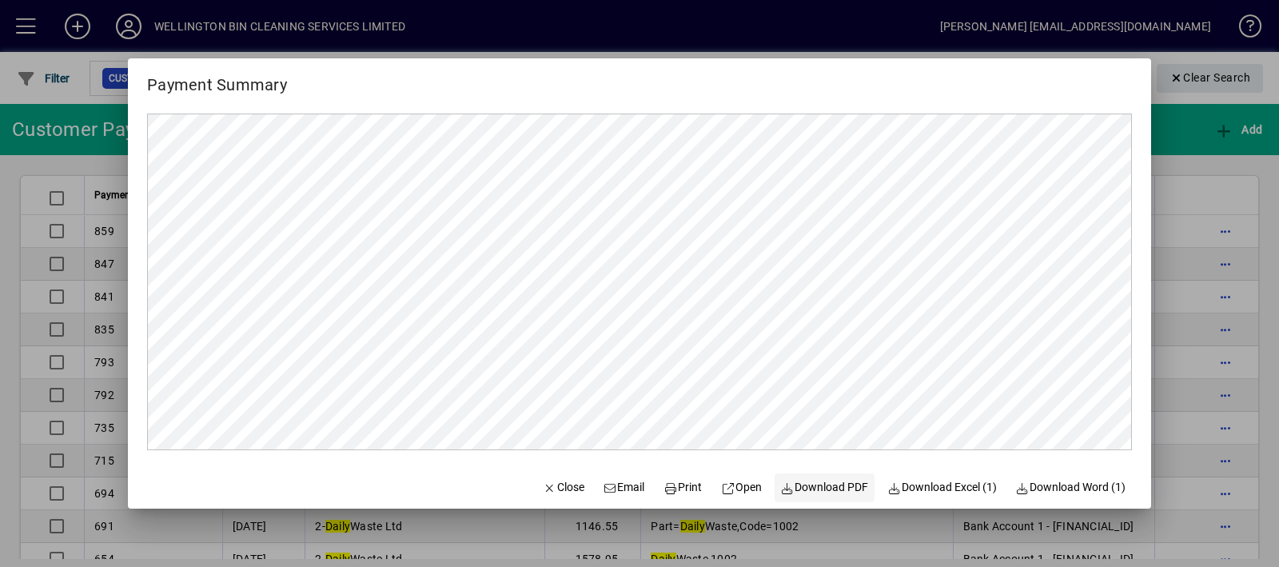
click at [811, 493] on span "Download PDF" at bounding box center [825, 487] width 88 height 17
click at [543, 484] on span "Close" at bounding box center [564, 487] width 42 height 17
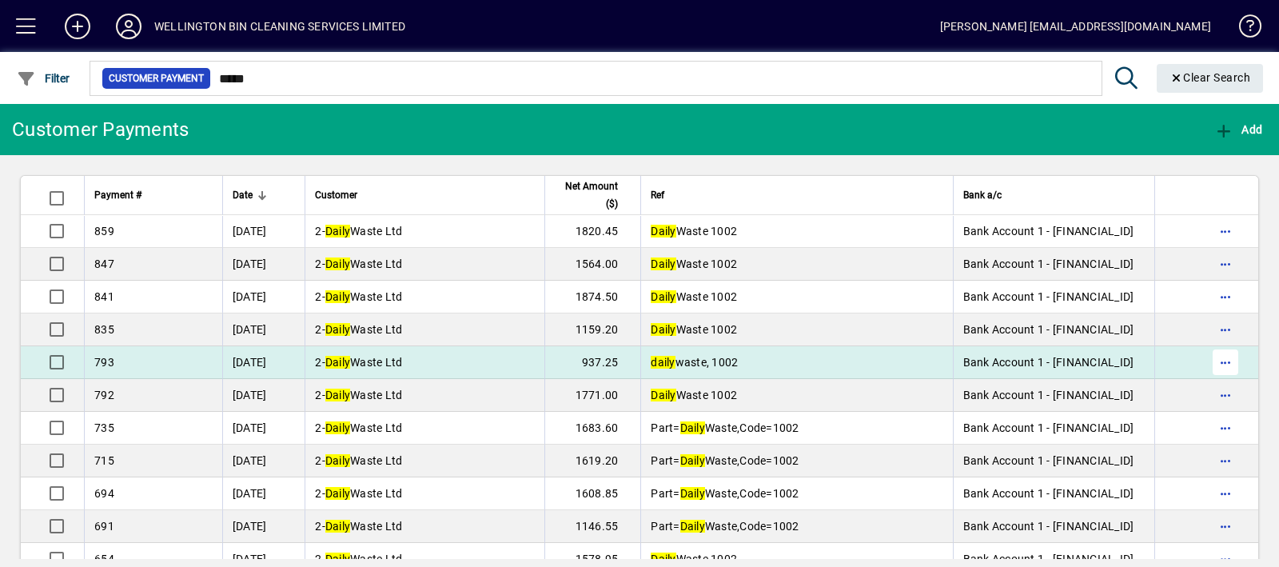
click at [1208, 357] on span "button" at bounding box center [1225, 362] width 38 height 38
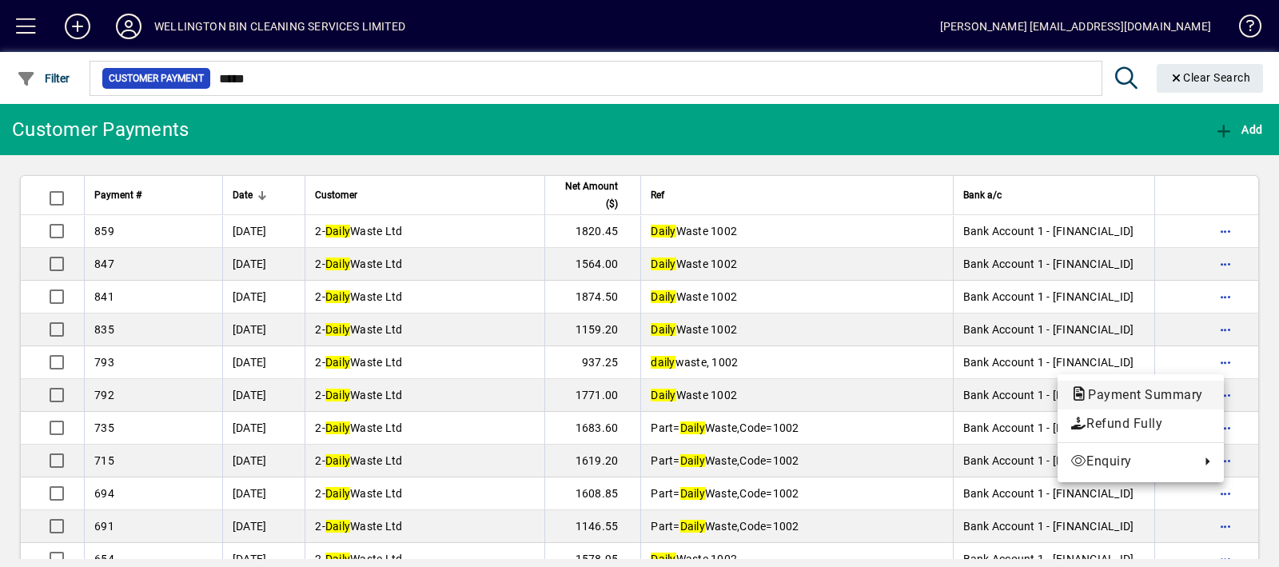
click at [1196, 383] on button "Payment Summary" at bounding box center [1140, 394] width 166 height 29
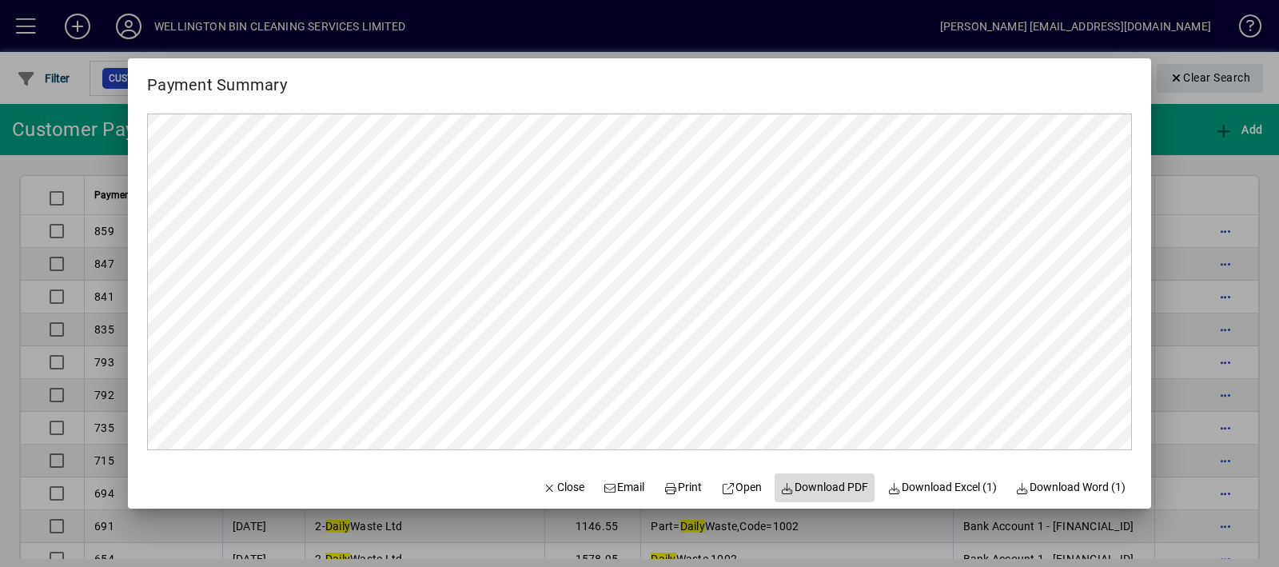
click at [815, 480] on span "Download PDF" at bounding box center [825, 487] width 88 height 17
click at [547, 486] on span "Close" at bounding box center [564, 487] width 42 height 17
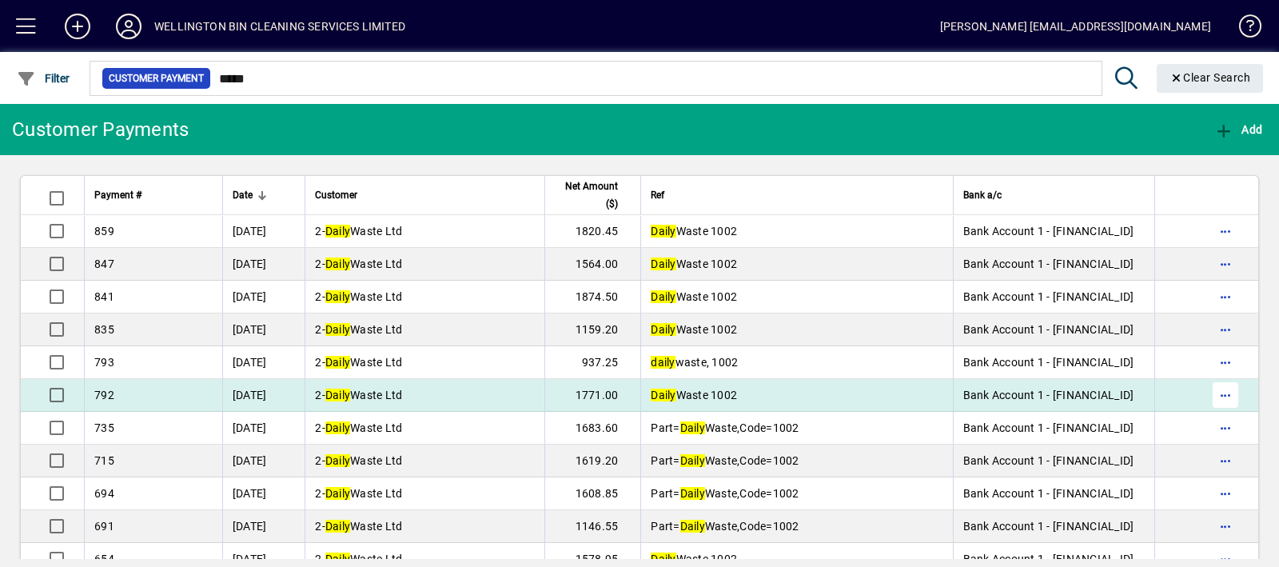
click at [1216, 393] on span "button" at bounding box center [1225, 395] width 38 height 38
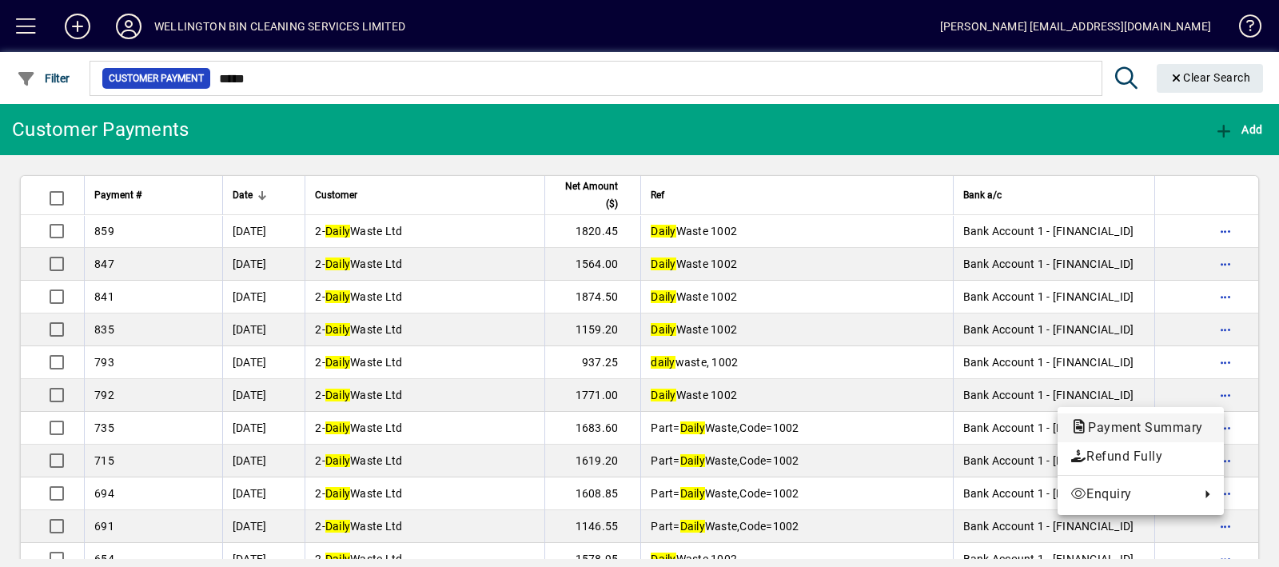
click at [1184, 413] on button "Payment Summary" at bounding box center [1140, 427] width 166 height 29
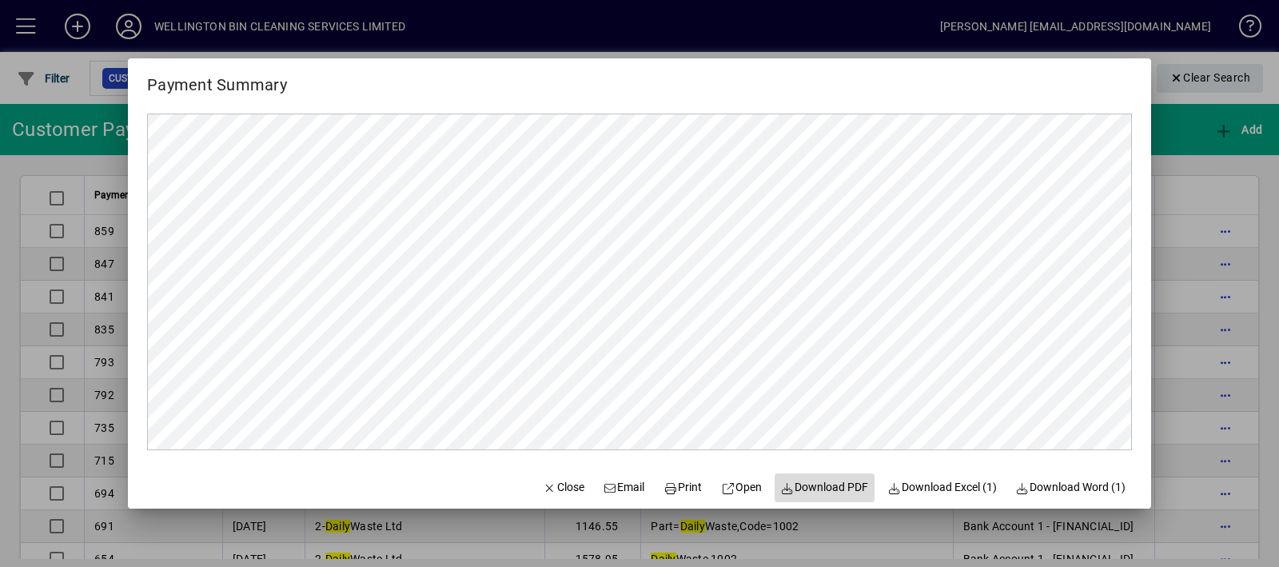
click at [827, 492] on span "Download PDF" at bounding box center [825, 487] width 88 height 17
click at [564, 488] on span "Close" at bounding box center [564, 487] width 42 height 17
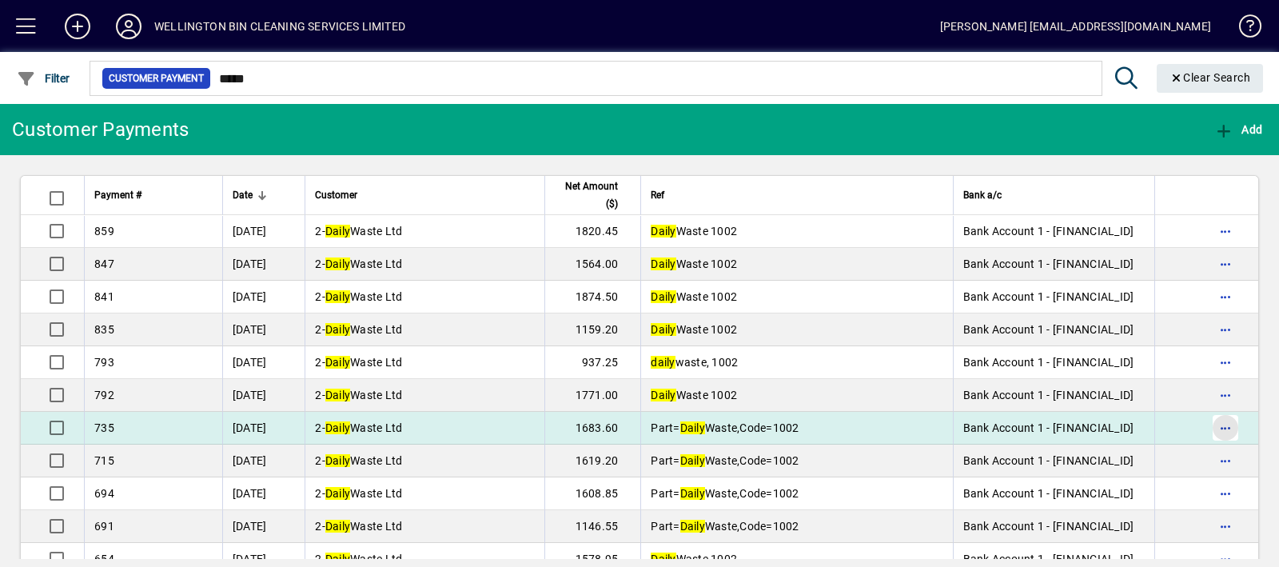
click at [1221, 424] on span "button" at bounding box center [1225, 427] width 38 height 38
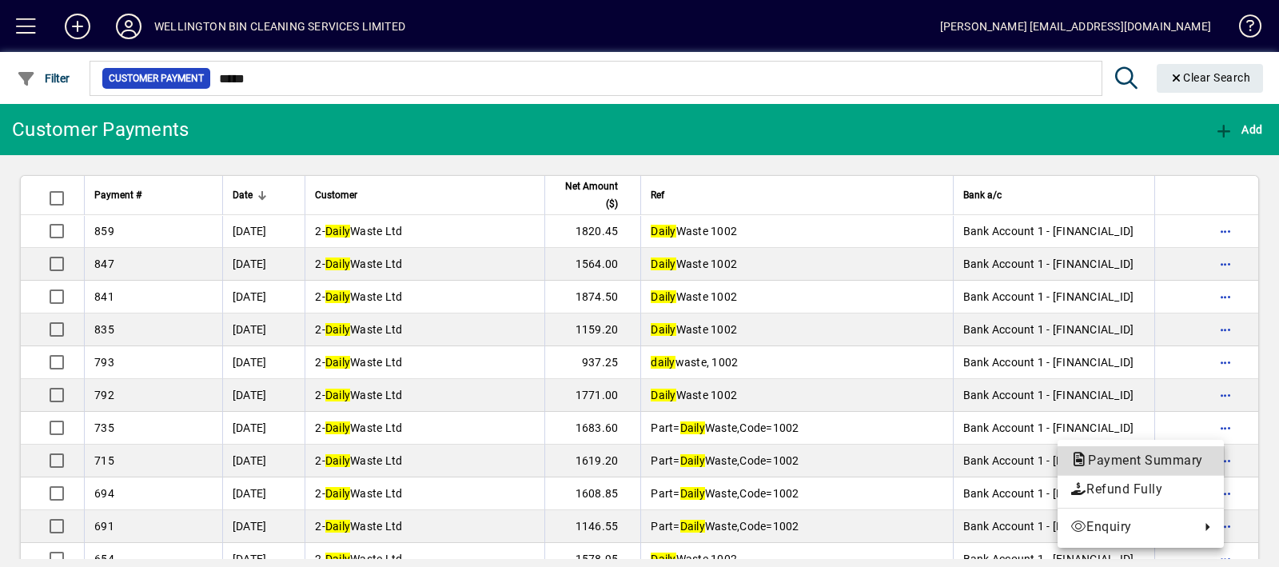
click at [1182, 456] on span "Payment Summary" at bounding box center [1140, 459] width 141 height 15
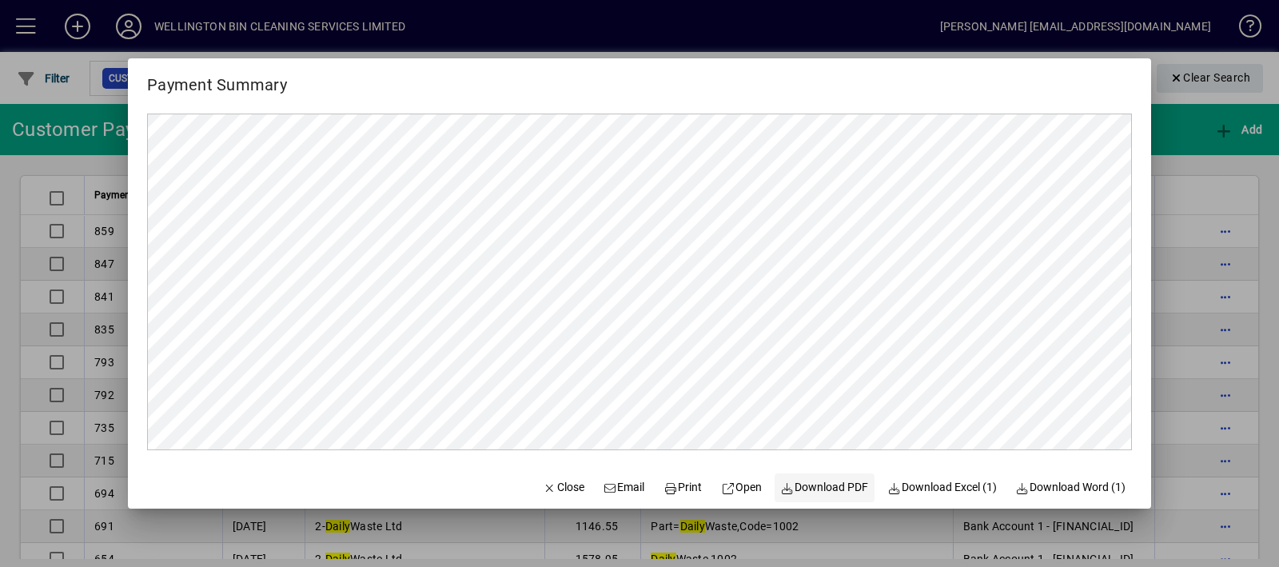
click at [827, 485] on span "Download PDF" at bounding box center [825, 487] width 88 height 17
click at [559, 483] on span "Close" at bounding box center [564, 487] width 42 height 17
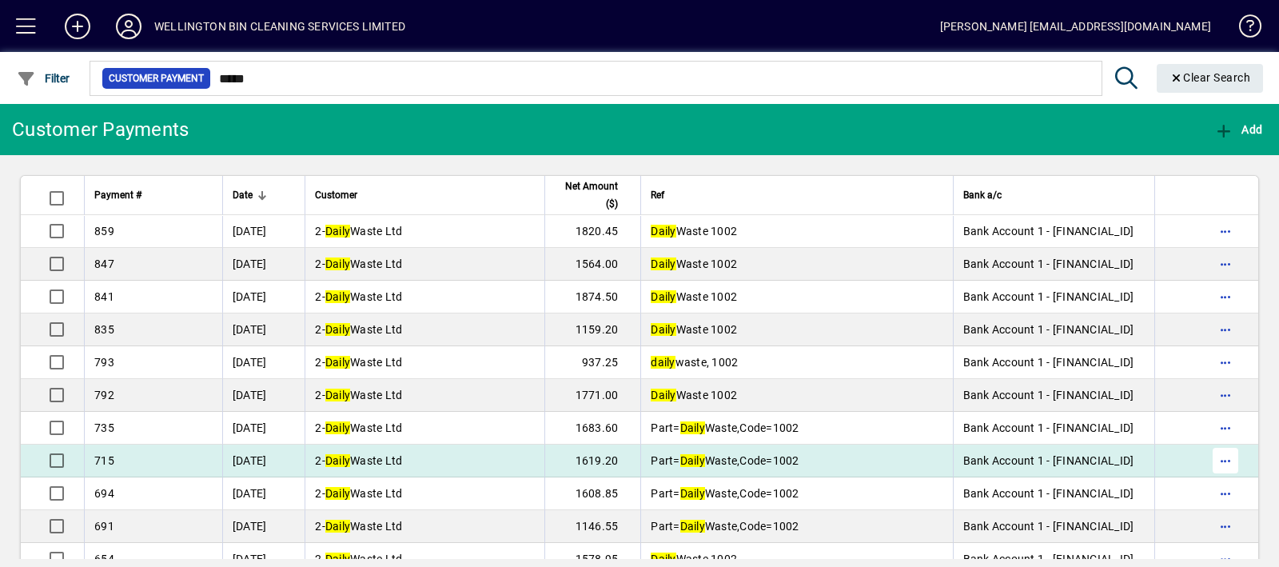
click at [1224, 461] on span "button" at bounding box center [1225, 460] width 38 height 38
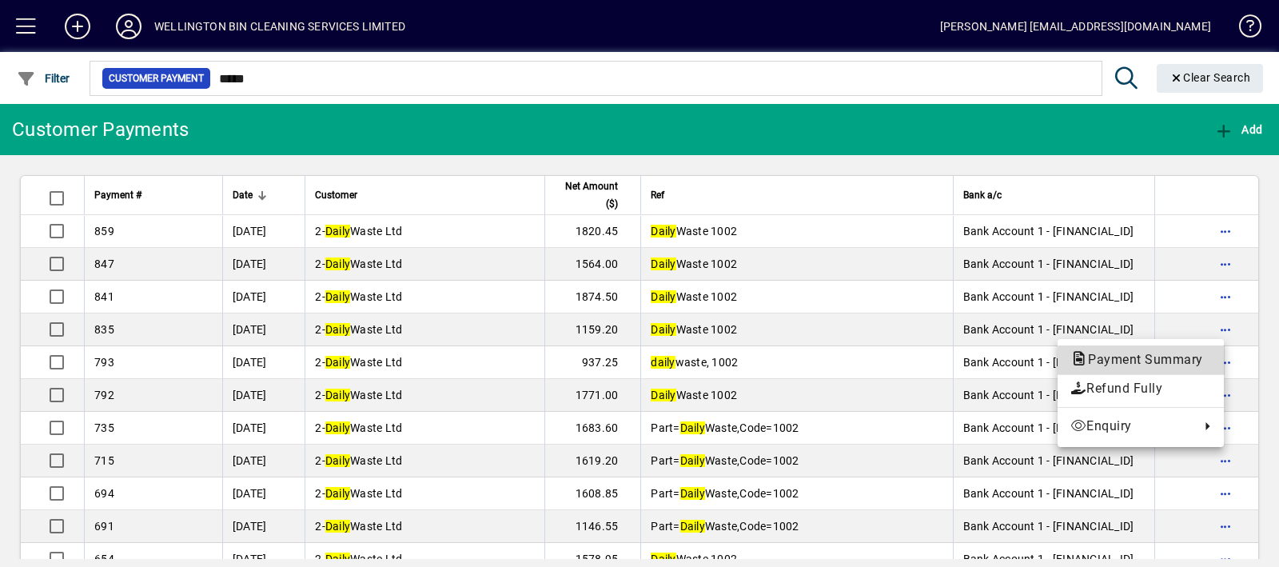
click at [1182, 362] on span "Payment Summary" at bounding box center [1140, 359] width 141 height 15
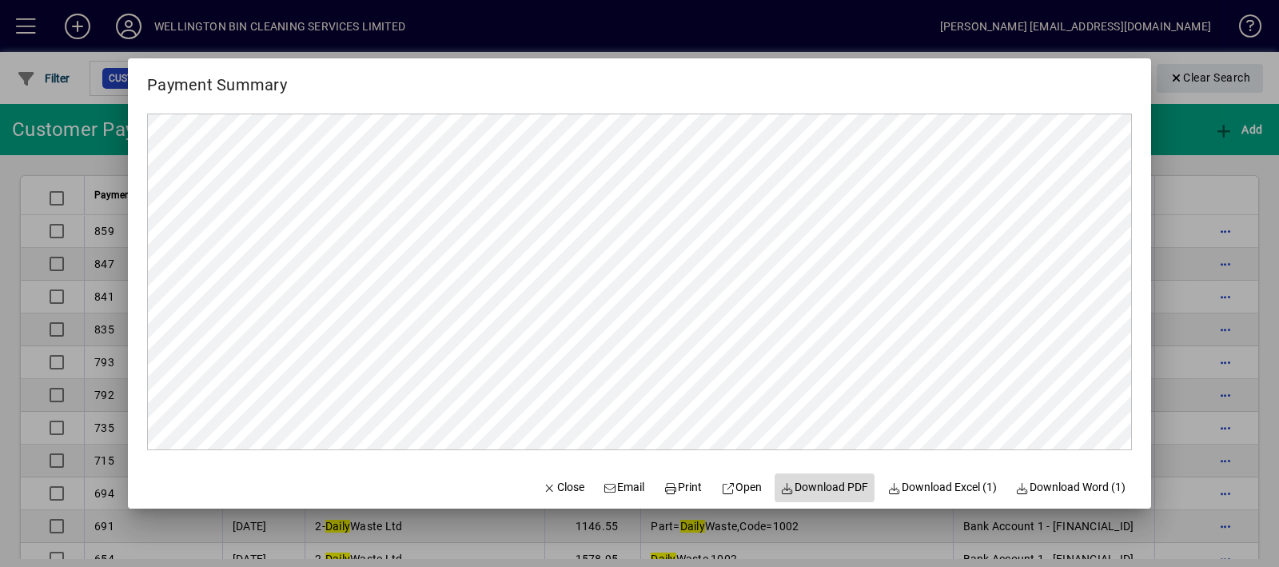
click at [795, 481] on span "Download PDF" at bounding box center [825, 487] width 88 height 17
click at [543, 481] on span "Close" at bounding box center [564, 487] width 42 height 17
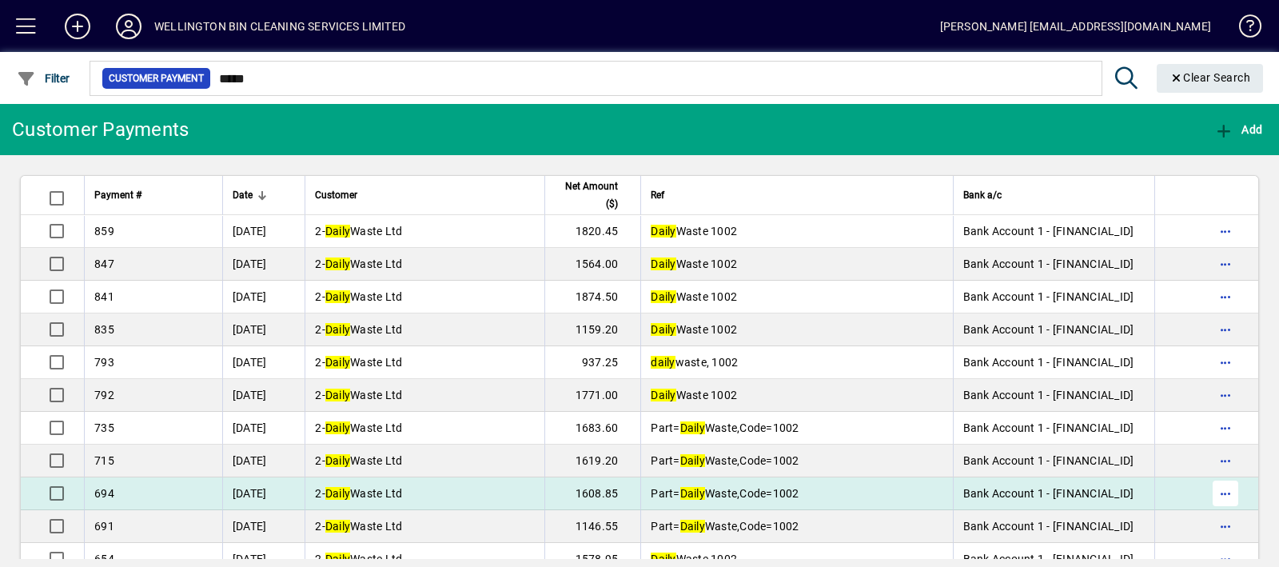
click at [1208, 496] on span "button" at bounding box center [1225, 493] width 38 height 38
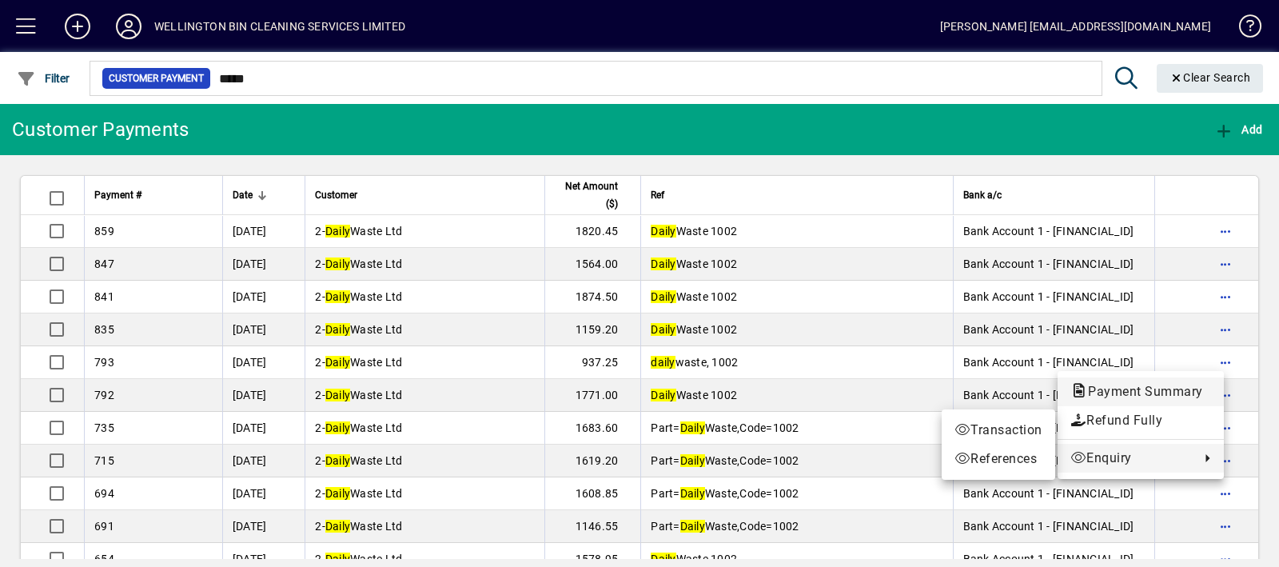
click at [1164, 389] on span "Payment Summary" at bounding box center [1140, 391] width 141 height 15
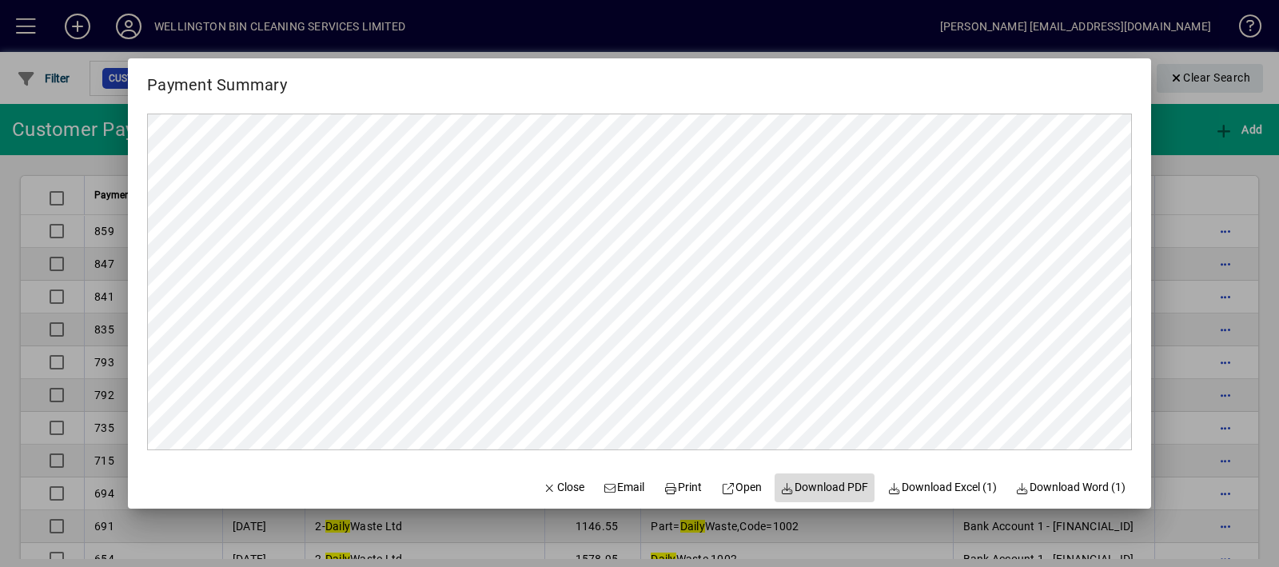
click at [850, 493] on span "Download PDF" at bounding box center [825, 487] width 88 height 17
click at [543, 493] on span "Close" at bounding box center [564, 487] width 42 height 17
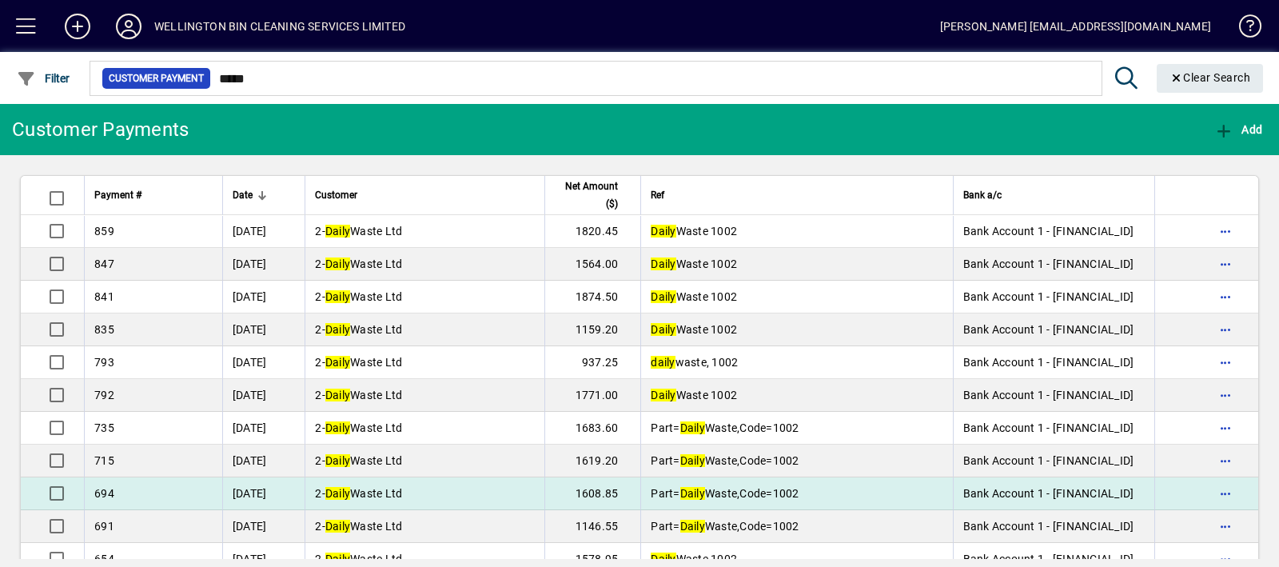
scroll to position [266, 0]
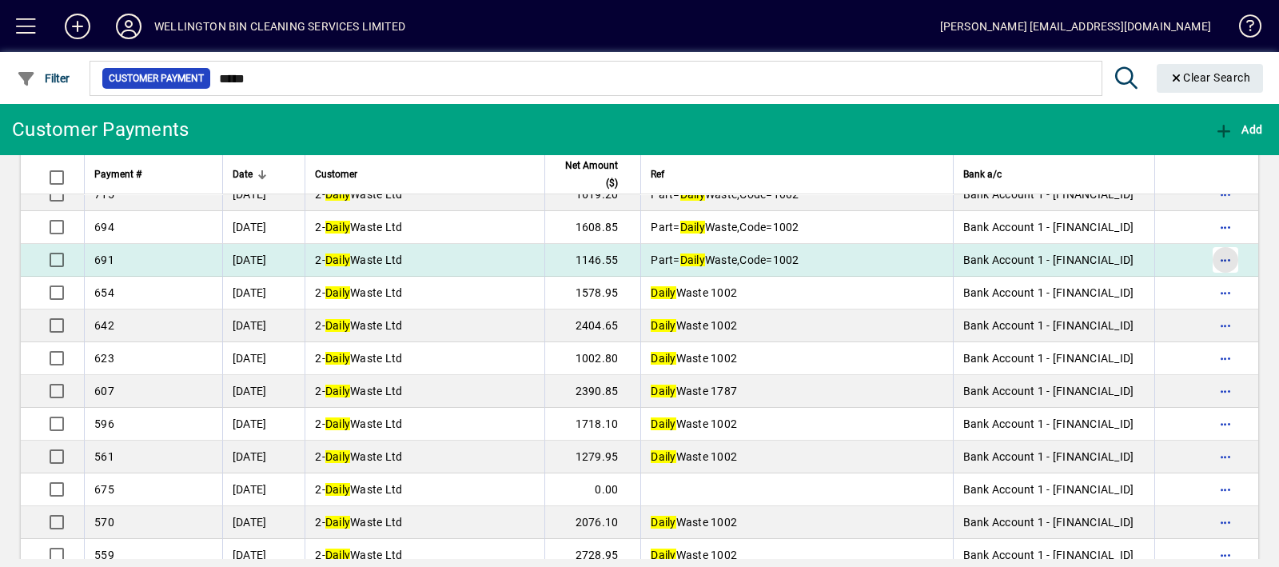
click at [1223, 262] on span "button" at bounding box center [1225, 260] width 38 height 38
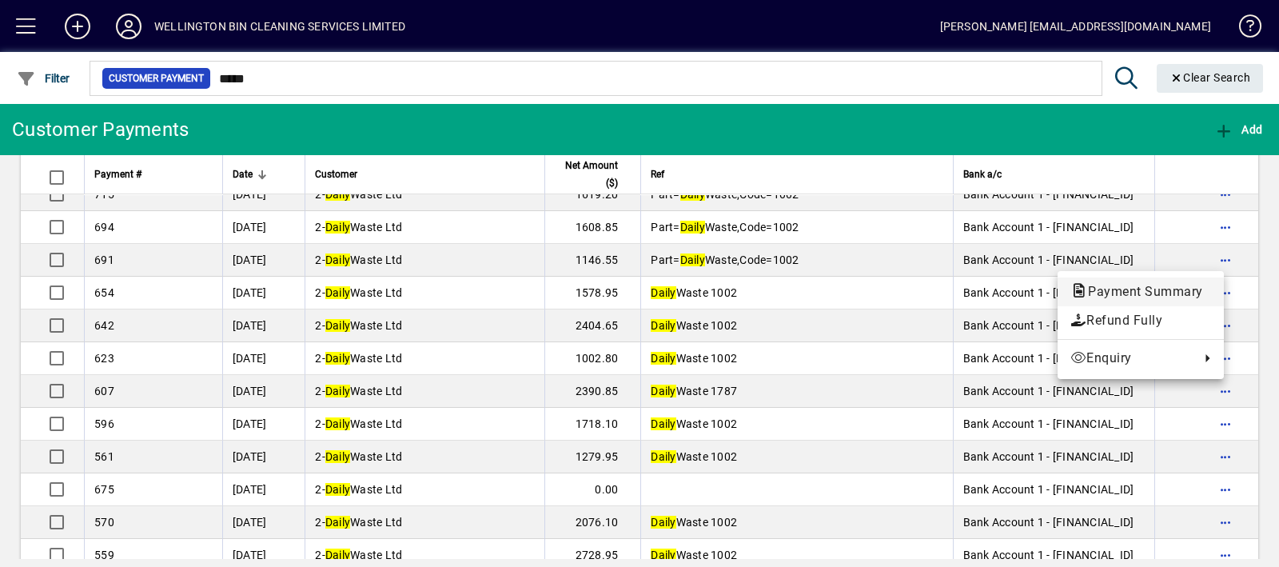
click at [1187, 298] on span "Payment Summary" at bounding box center [1140, 291] width 141 height 15
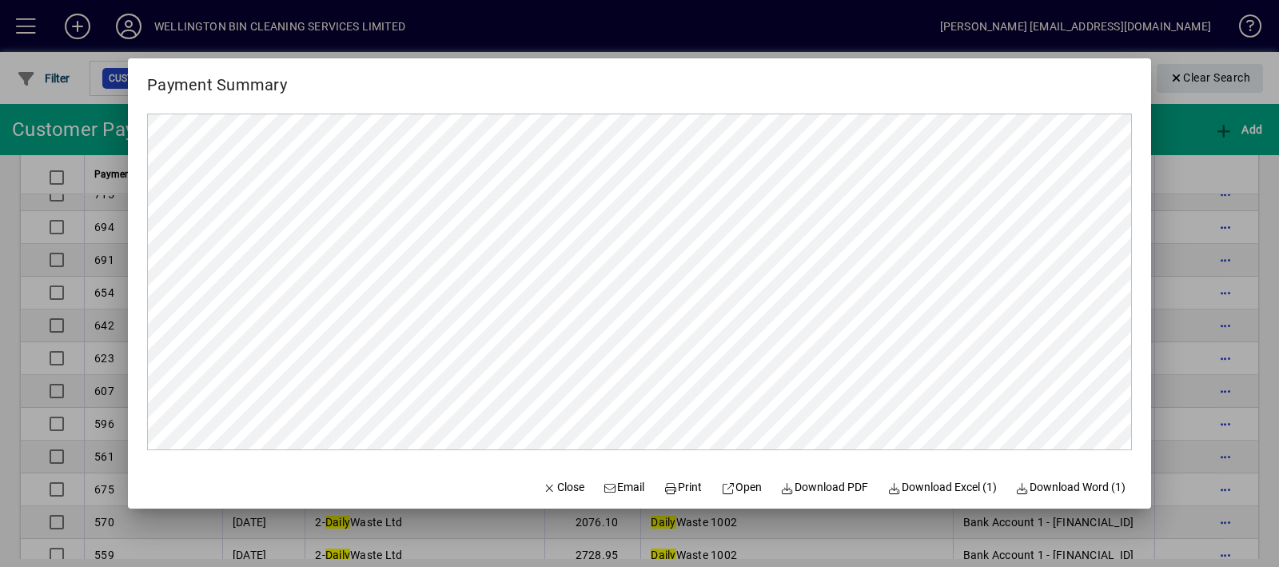
scroll to position [0, 0]
click at [826, 489] on span "Download PDF" at bounding box center [825, 487] width 88 height 17
click at [547, 485] on span "Close" at bounding box center [564, 487] width 42 height 17
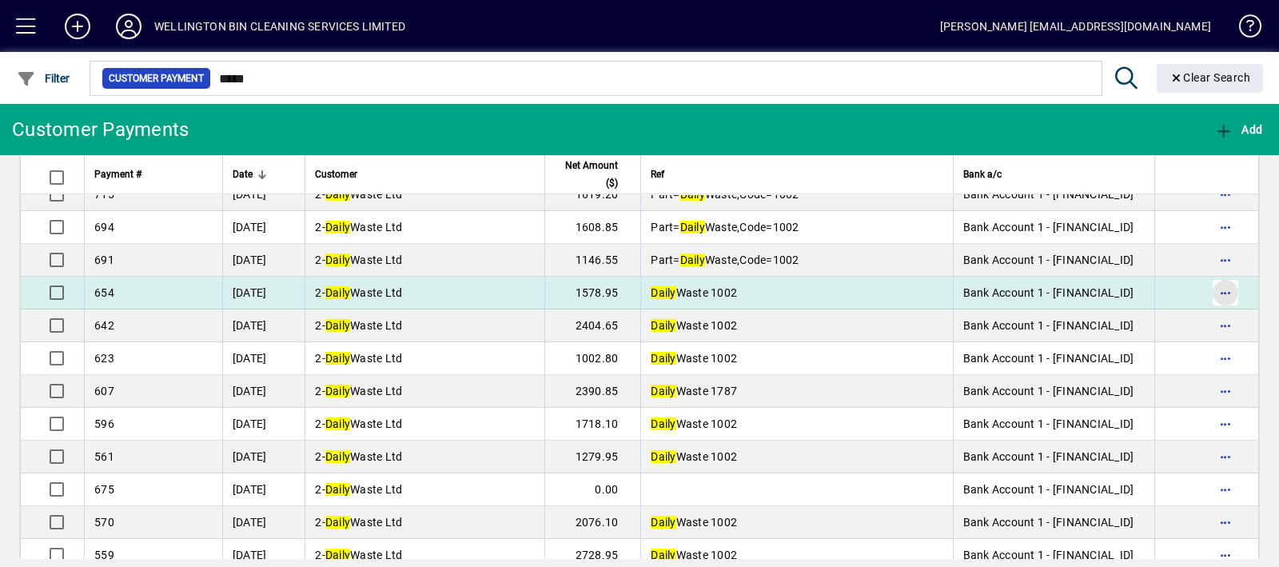
click at [1207, 296] on span "button" at bounding box center [1225, 292] width 38 height 38
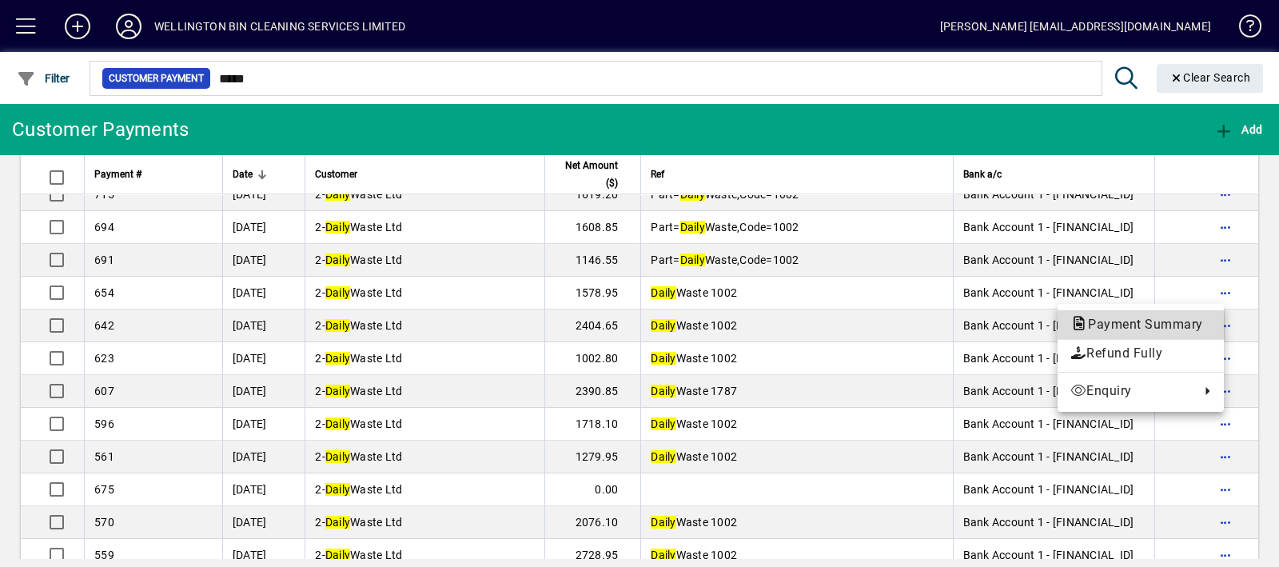
click at [1184, 324] on span "Payment Summary" at bounding box center [1140, 323] width 141 height 15
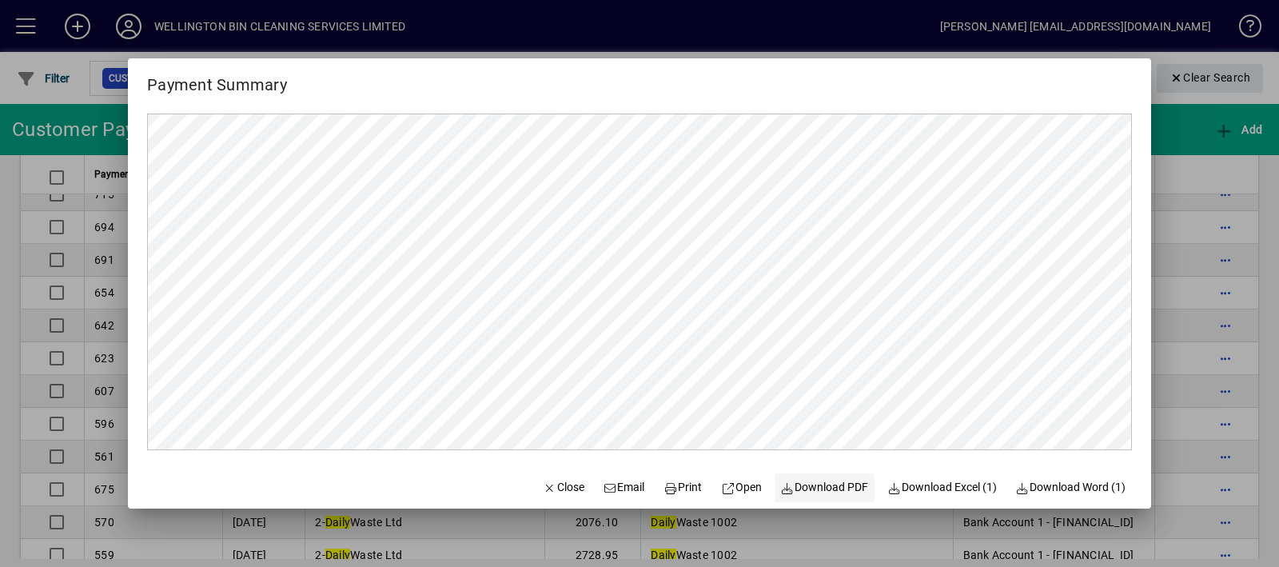
click at [833, 488] on span "Download PDF" at bounding box center [825, 487] width 88 height 17
click at [563, 489] on span "Close" at bounding box center [564, 487] width 42 height 17
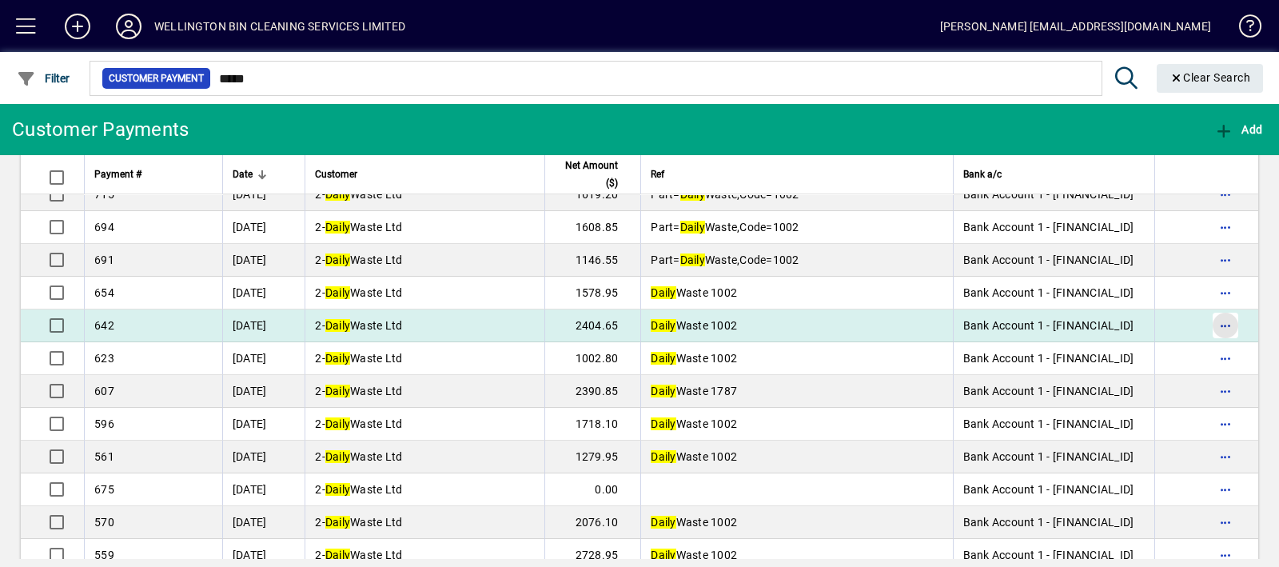
click at [1220, 316] on span "button" at bounding box center [1225, 325] width 38 height 38
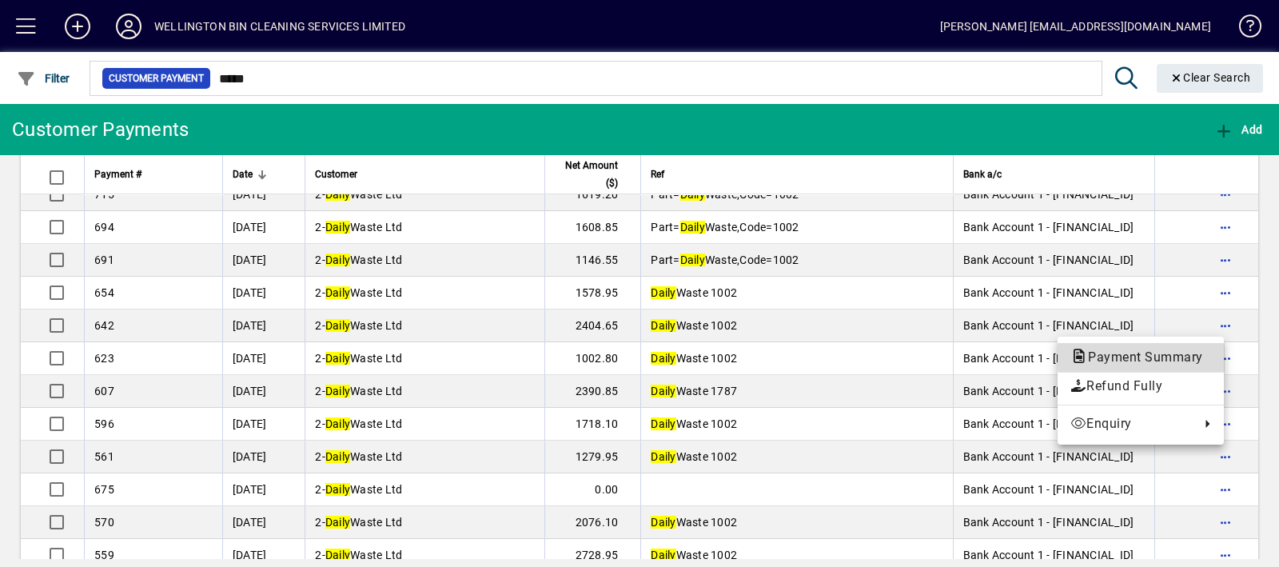
click at [1190, 353] on span "Payment Summary" at bounding box center [1140, 356] width 141 height 15
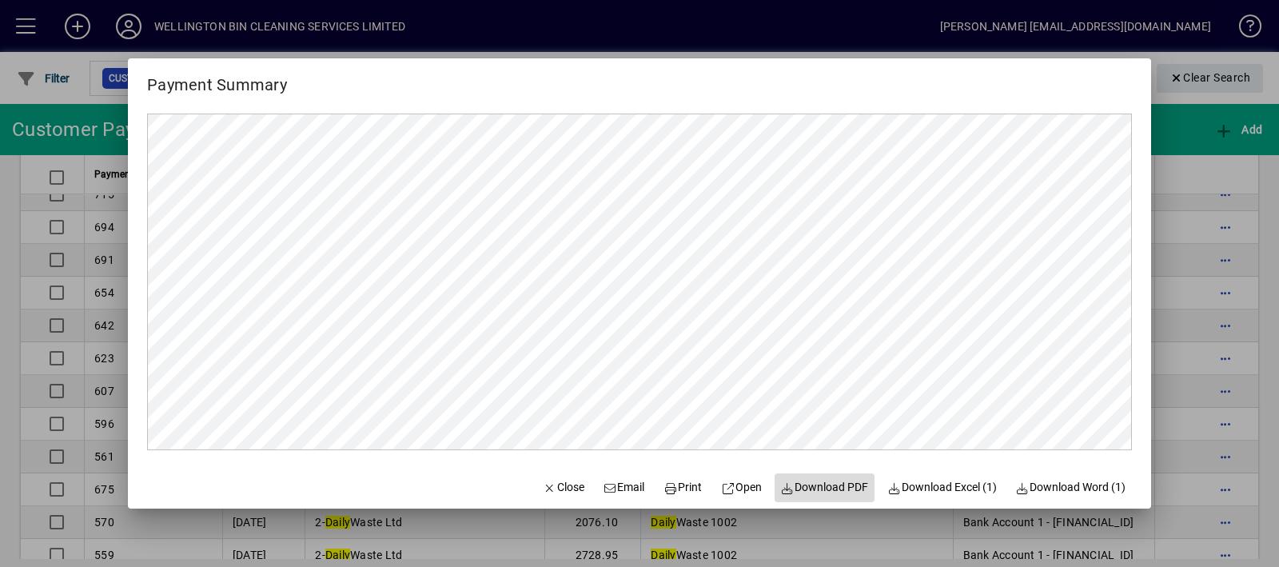
click at [854, 492] on span "Download PDF" at bounding box center [825, 487] width 88 height 17
click at [545, 488] on span "Close" at bounding box center [564, 487] width 42 height 17
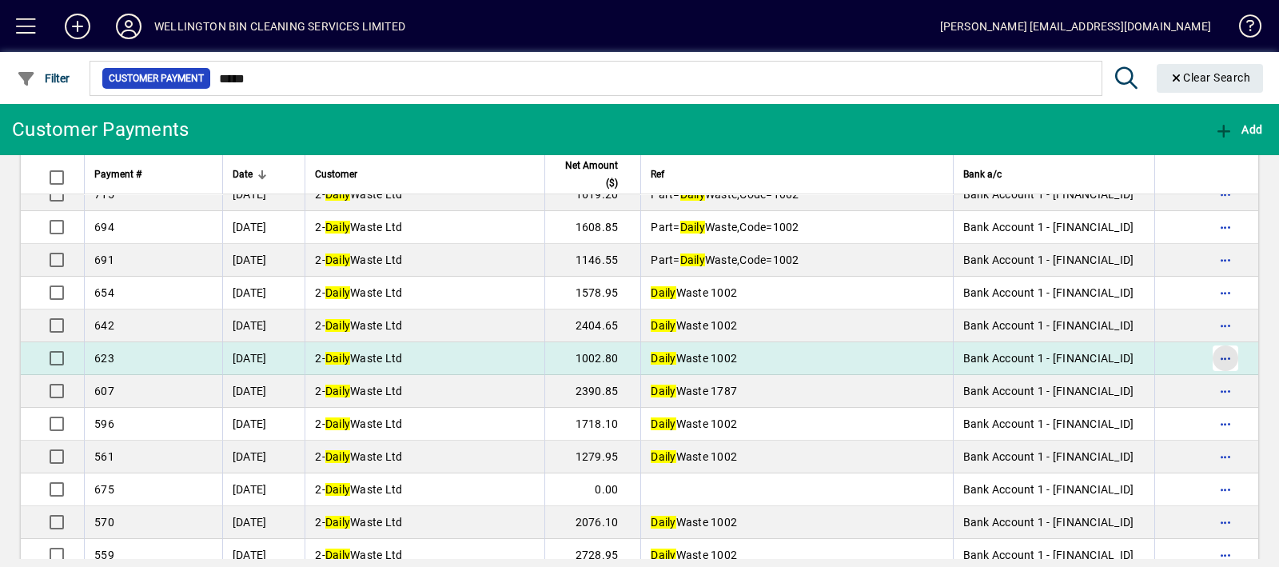
click at [1211, 353] on span "button" at bounding box center [1225, 358] width 38 height 38
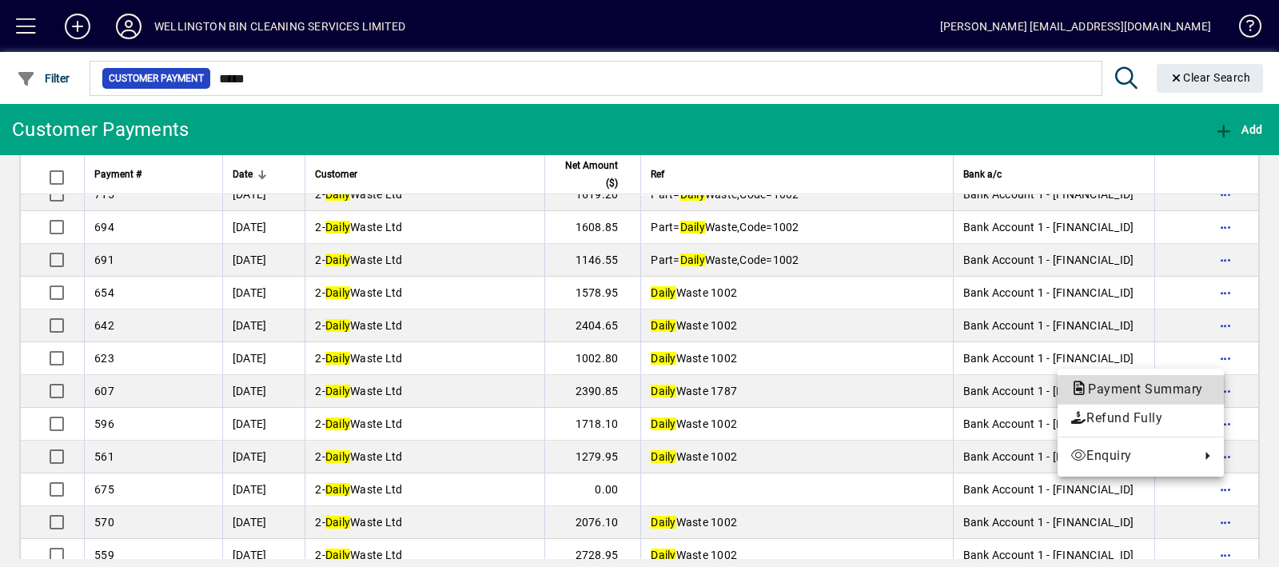
click at [1105, 385] on span "Payment Summary" at bounding box center [1140, 388] width 141 height 15
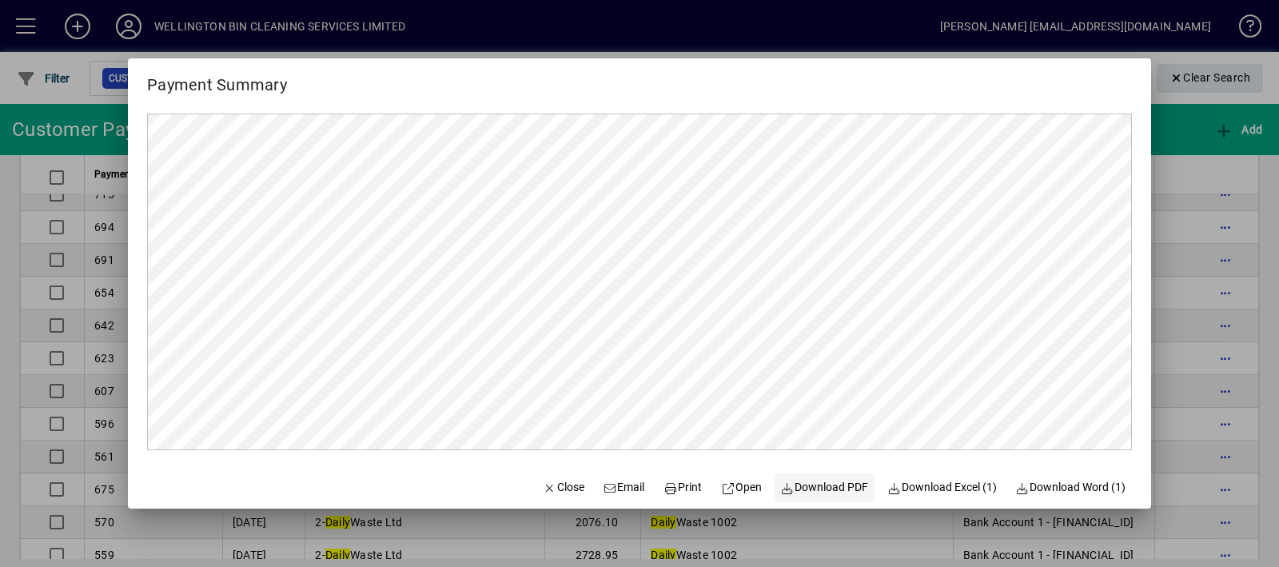
click at [781, 493] on icon at bounding box center [788, 488] width 14 height 11
click at [559, 488] on span "Close" at bounding box center [564, 487] width 42 height 17
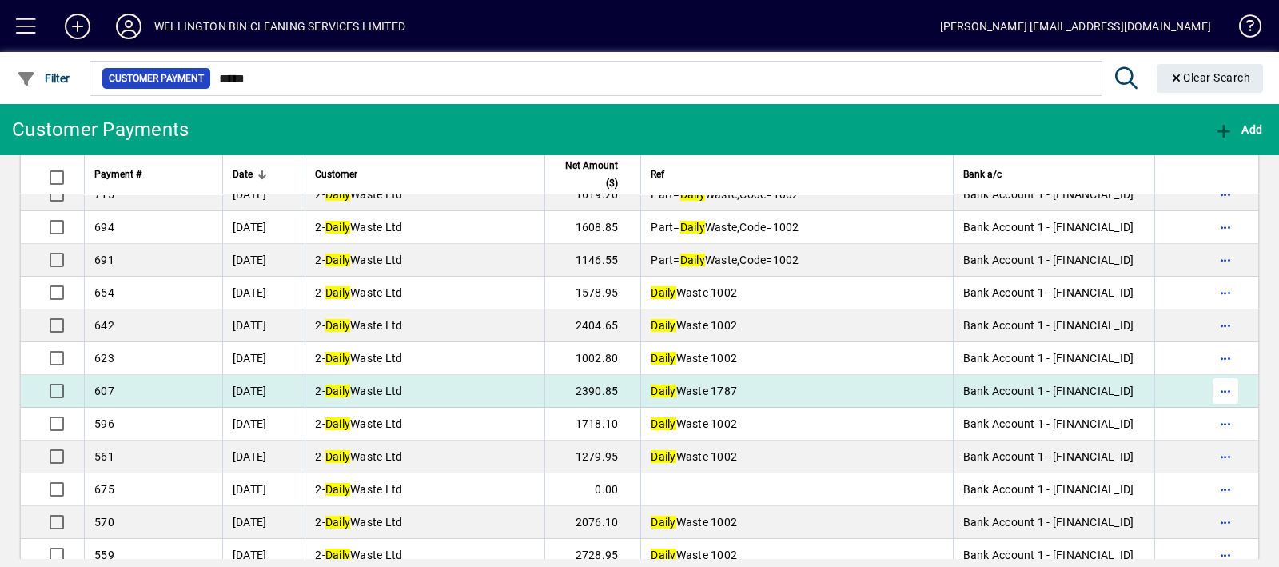
click at [1212, 384] on span "button" at bounding box center [1225, 391] width 38 height 38
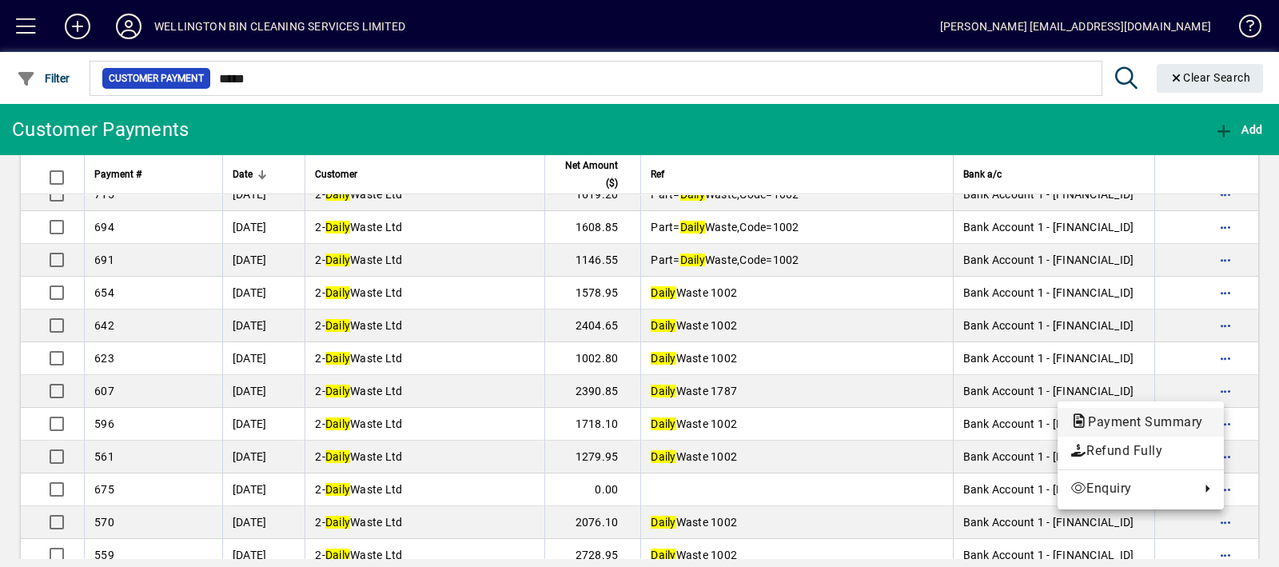
click at [1187, 424] on span "Payment Summary" at bounding box center [1140, 421] width 141 height 15
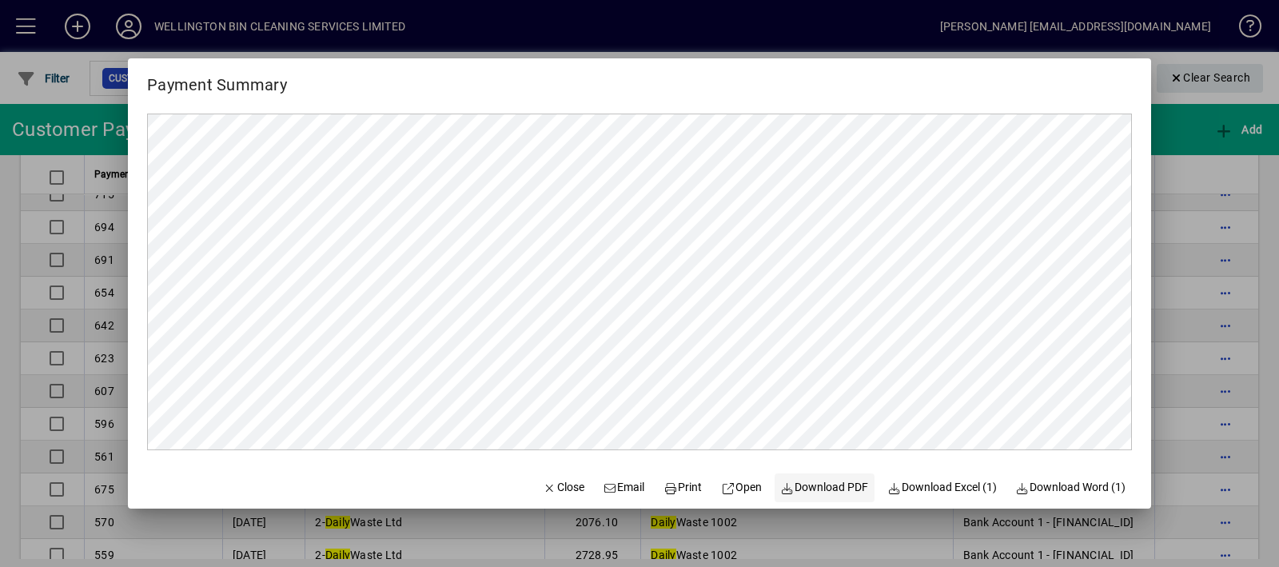
click at [808, 493] on span "Download PDF" at bounding box center [825, 487] width 88 height 17
click at [551, 488] on span "Close" at bounding box center [564, 487] width 42 height 17
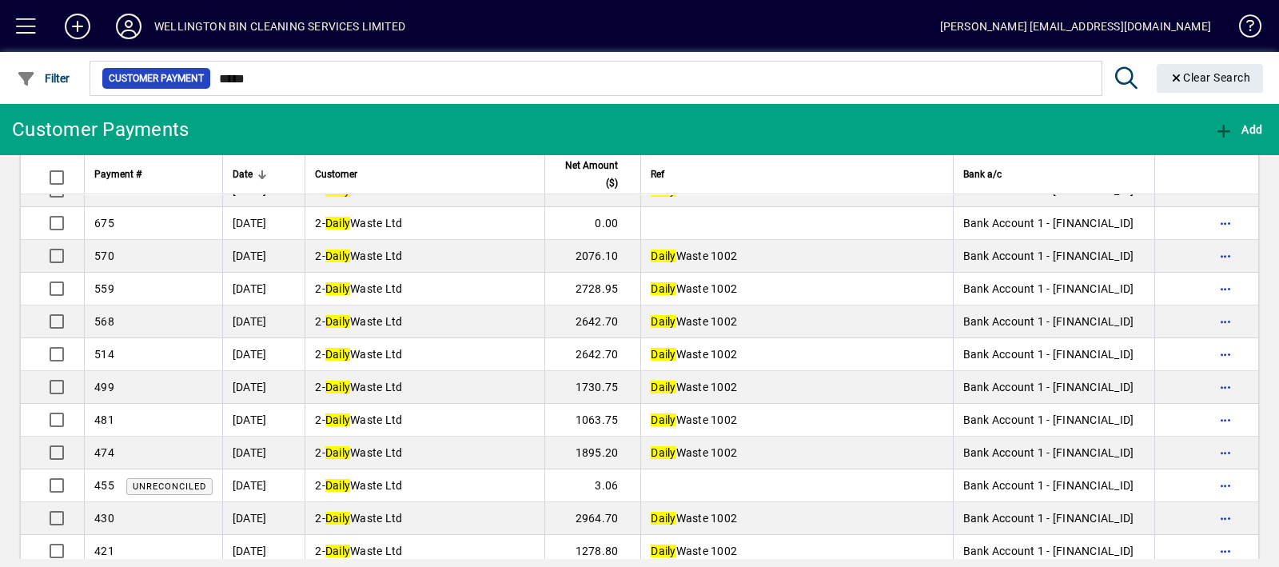
scroll to position [266, 0]
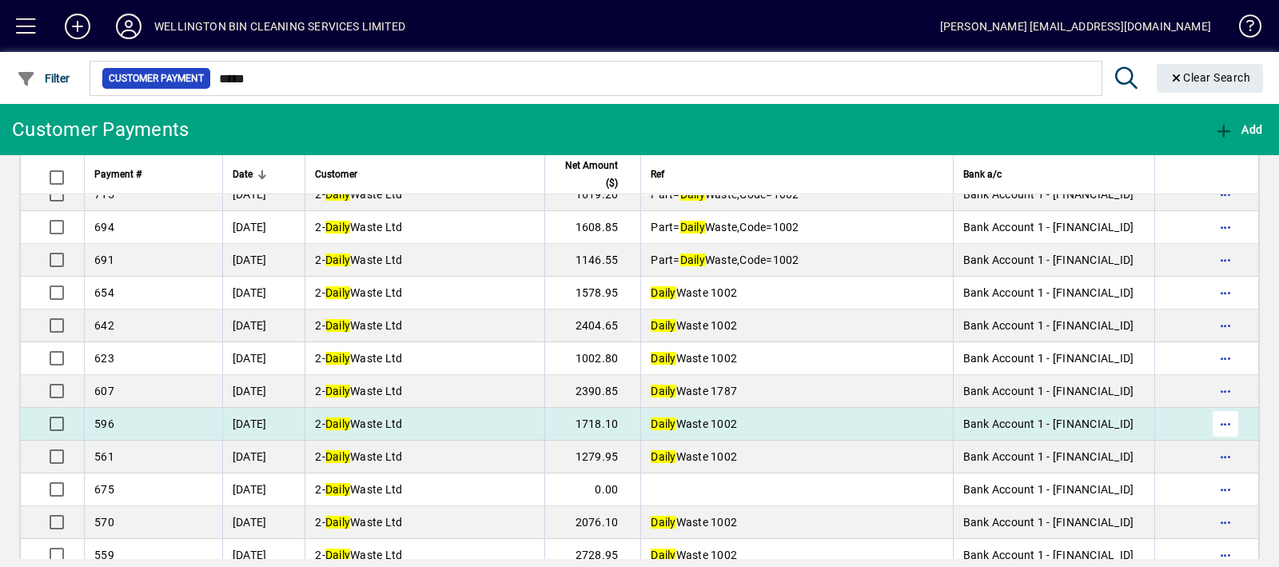
click at [1223, 427] on span "button" at bounding box center [1225, 423] width 38 height 38
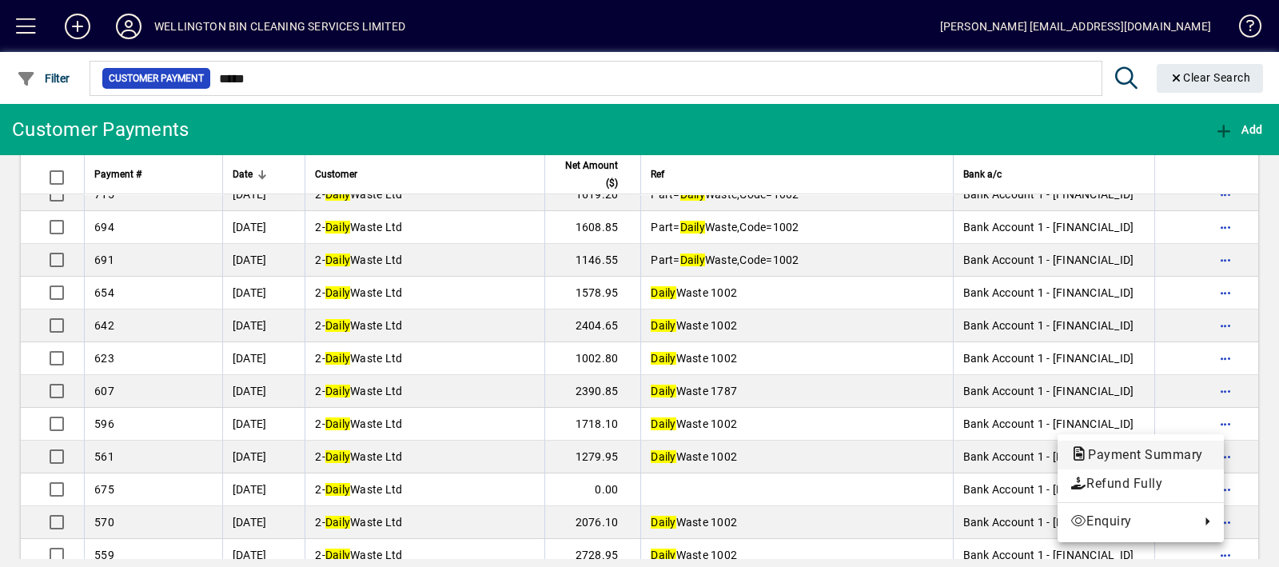
click at [1196, 450] on span "Payment Summary" at bounding box center [1140, 454] width 141 height 15
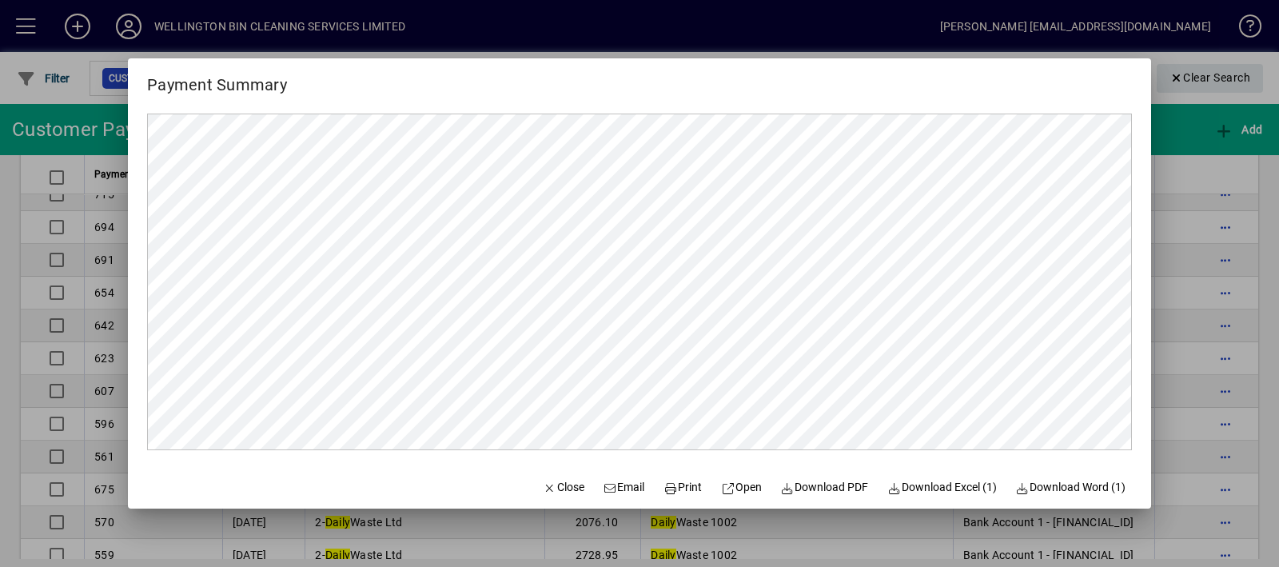
scroll to position [0, 0]
click at [841, 487] on span "Download PDF" at bounding box center [825, 487] width 88 height 17
click at [543, 484] on icon "button" at bounding box center [550, 488] width 14 height 11
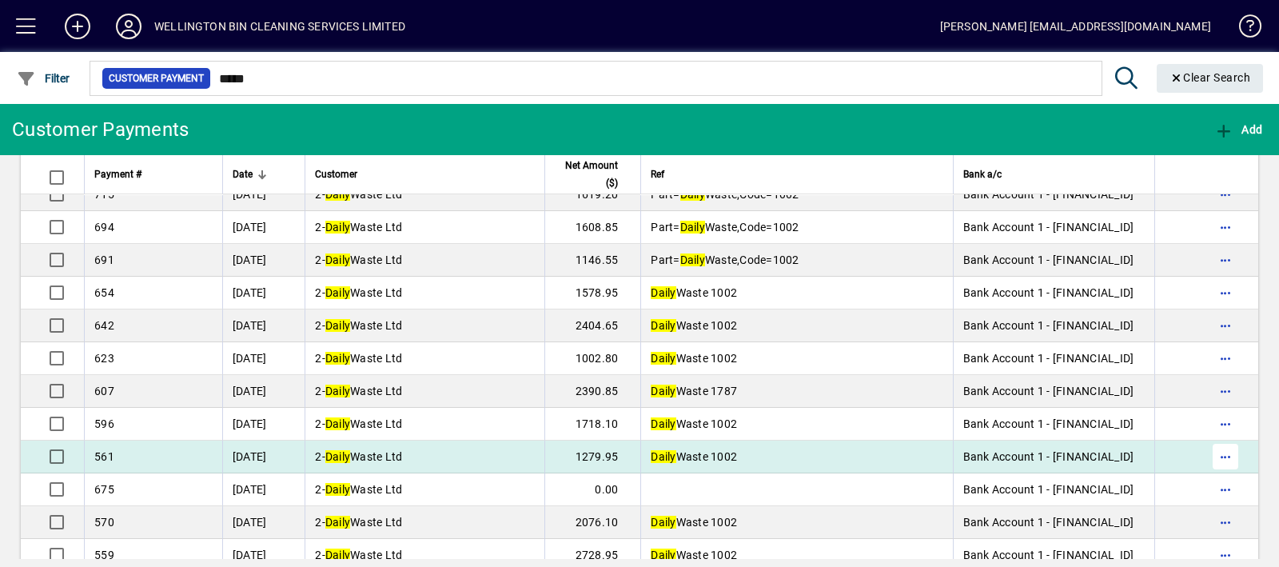
click at [1225, 458] on span "button" at bounding box center [1225, 456] width 38 height 38
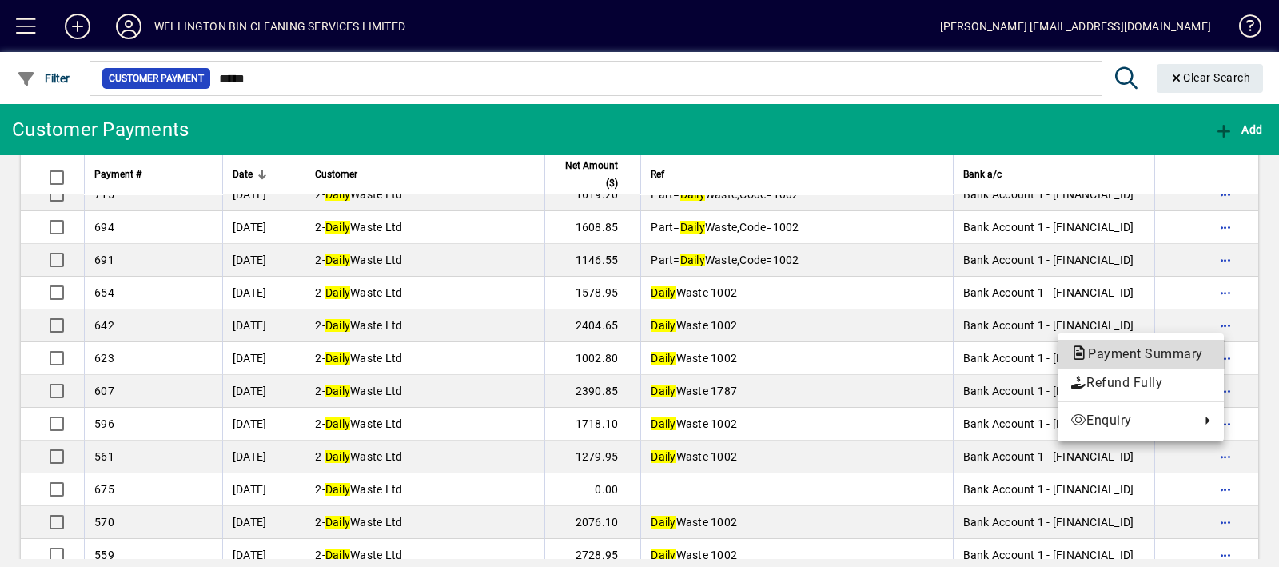
click at [1131, 349] on span "Payment Summary" at bounding box center [1140, 353] width 141 height 15
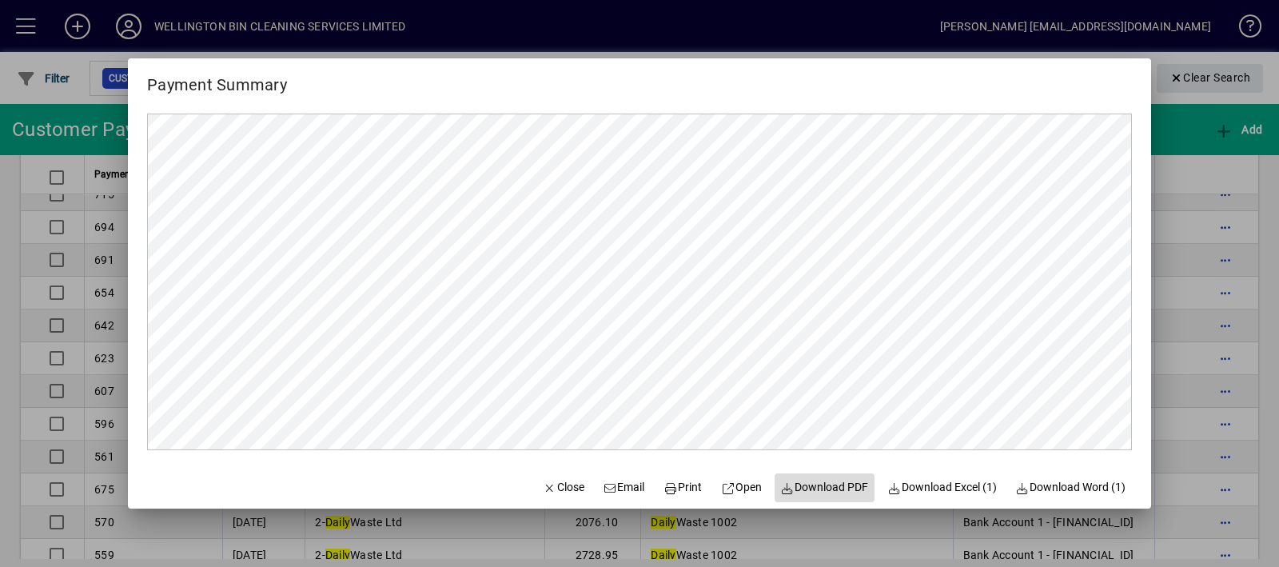
click at [829, 485] on span "Download PDF" at bounding box center [825, 487] width 88 height 17
click at [542, 497] on span "button" at bounding box center [563, 487] width 54 height 38
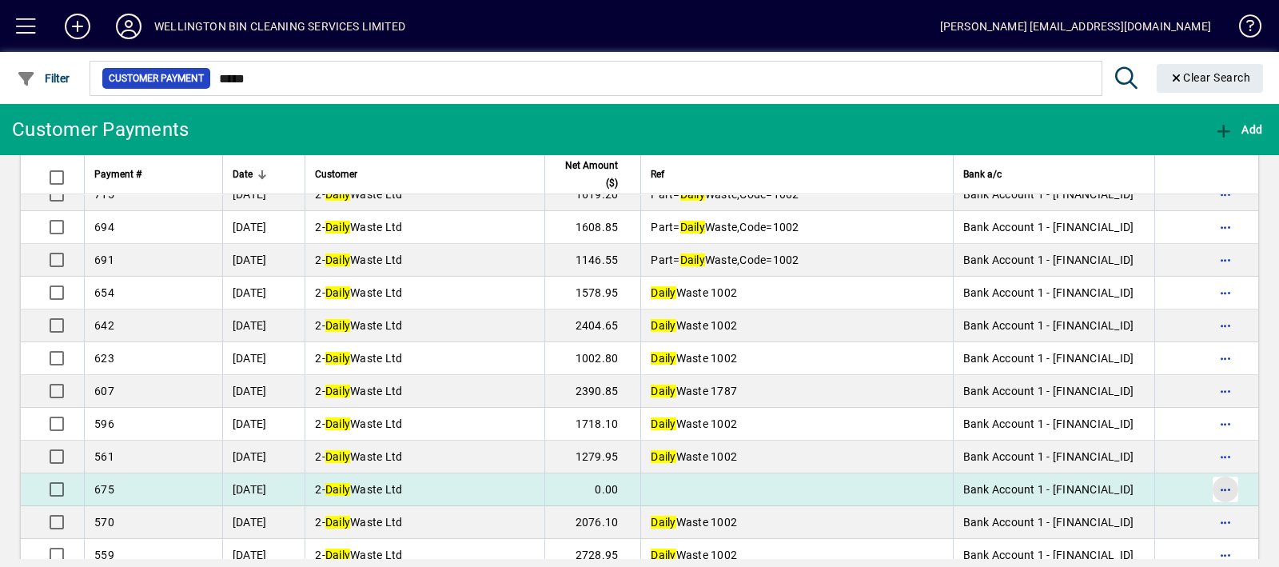
click at [1208, 489] on span "button" at bounding box center [1225, 489] width 38 height 38
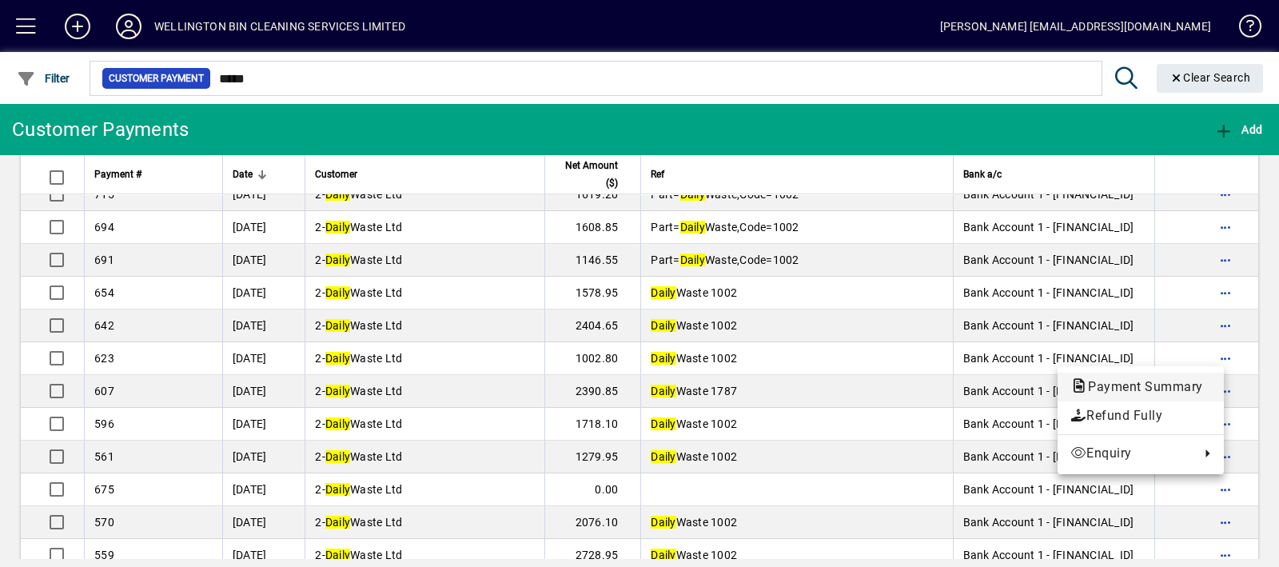
click at [1163, 383] on span "Payment Summary" at bounding box center [1140, 386] width 141 height 15
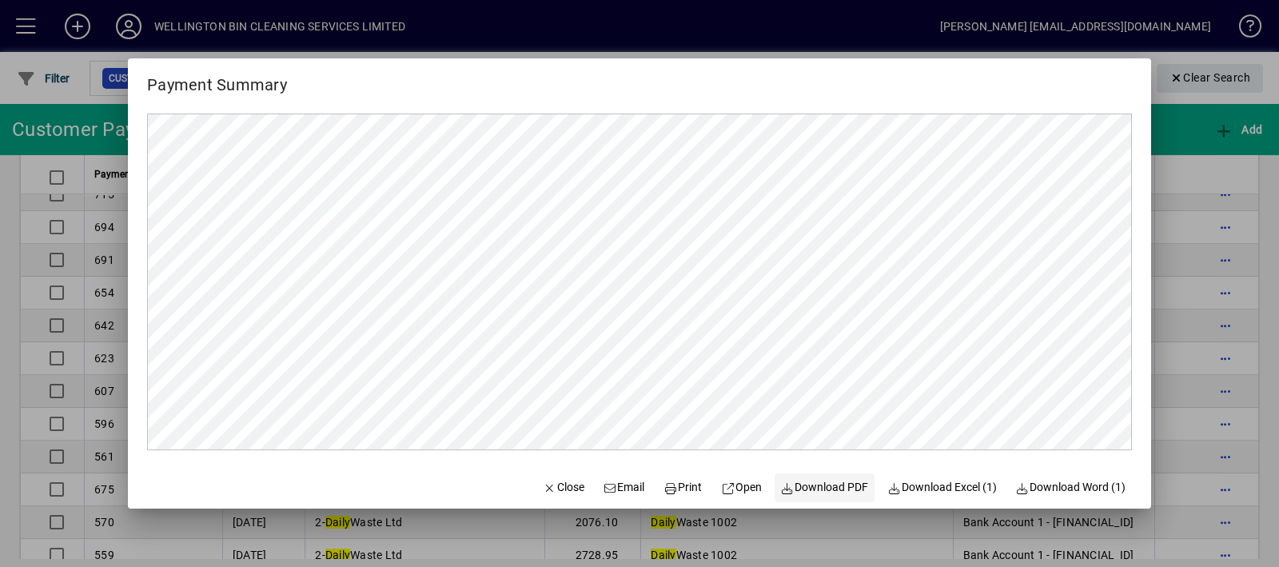
click at [834, 496] on span at bounding box center [824, 487] width 101 height 38
click at [558, 489] on span "Close" at bounding box center [564, 487] width 42 height 17
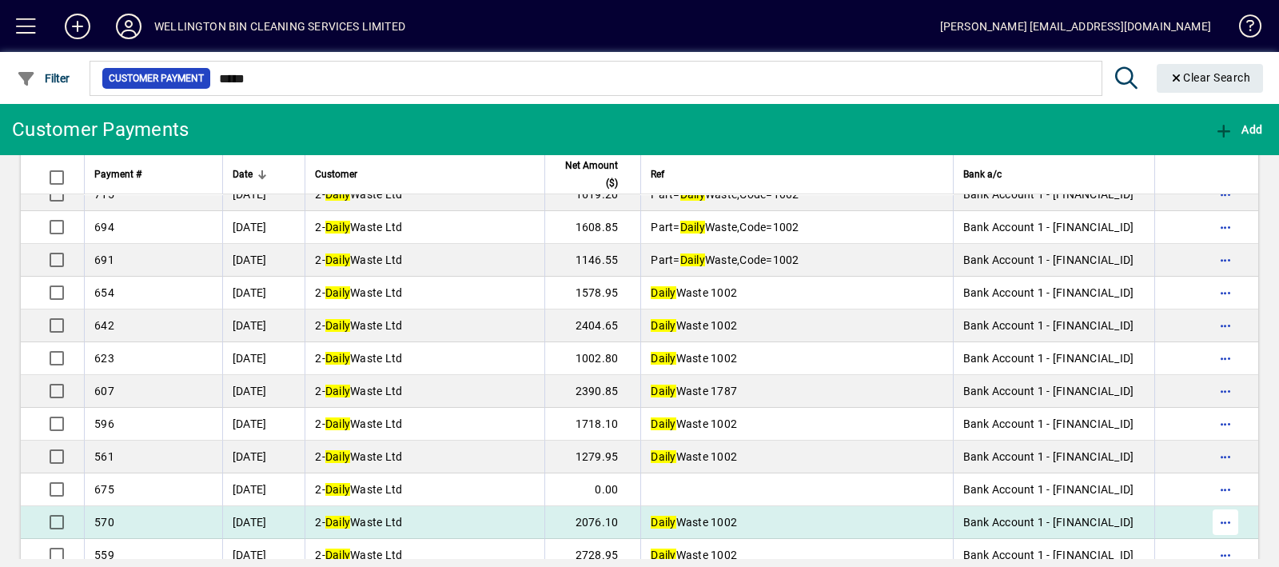
click at [1216, 523] on span "button" at bounding box center [1225, 522] width 38 height 38
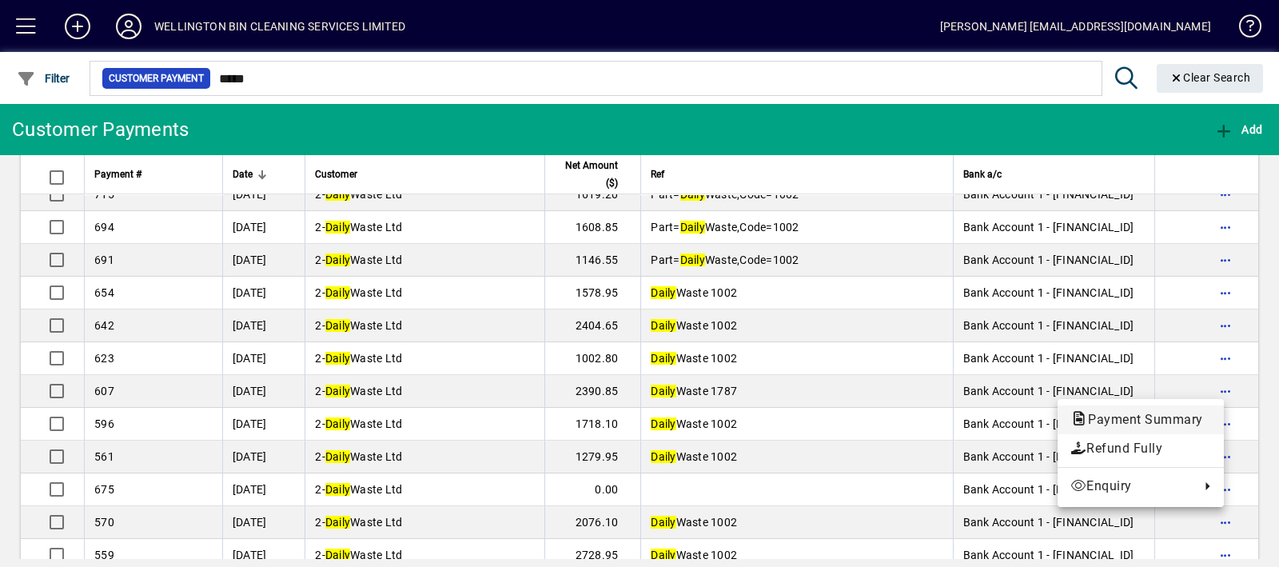
click at [1201, 412] on span "Payment Summary" at bounding box center [1140, 419] width 141 height 15
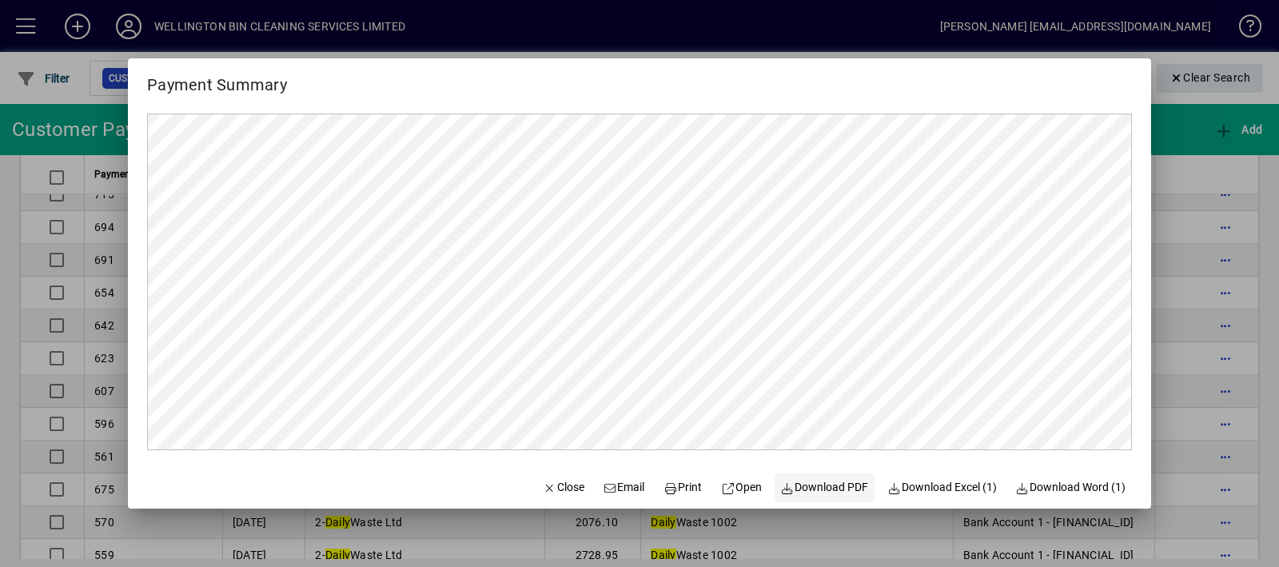
click at [808, 480] on span "Download PDF" at bounding box center [825, 487] width 88 height 17
click at [551, 491] on span "Close" at bounding box center [564, 487] width 42 height 17
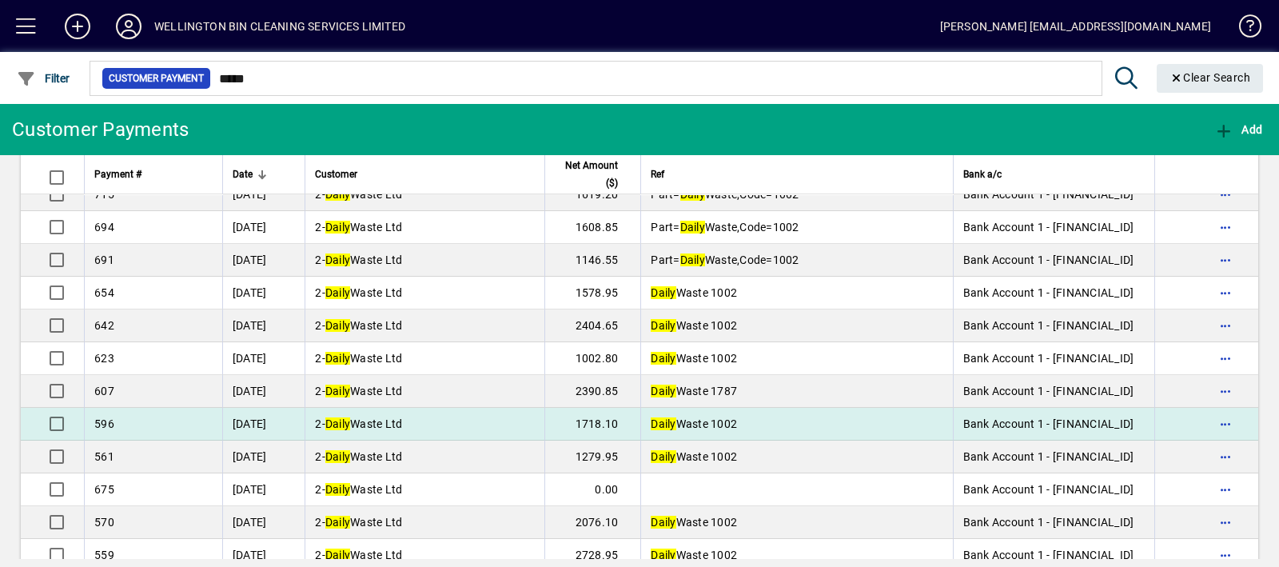
scroll to position [532, 0]
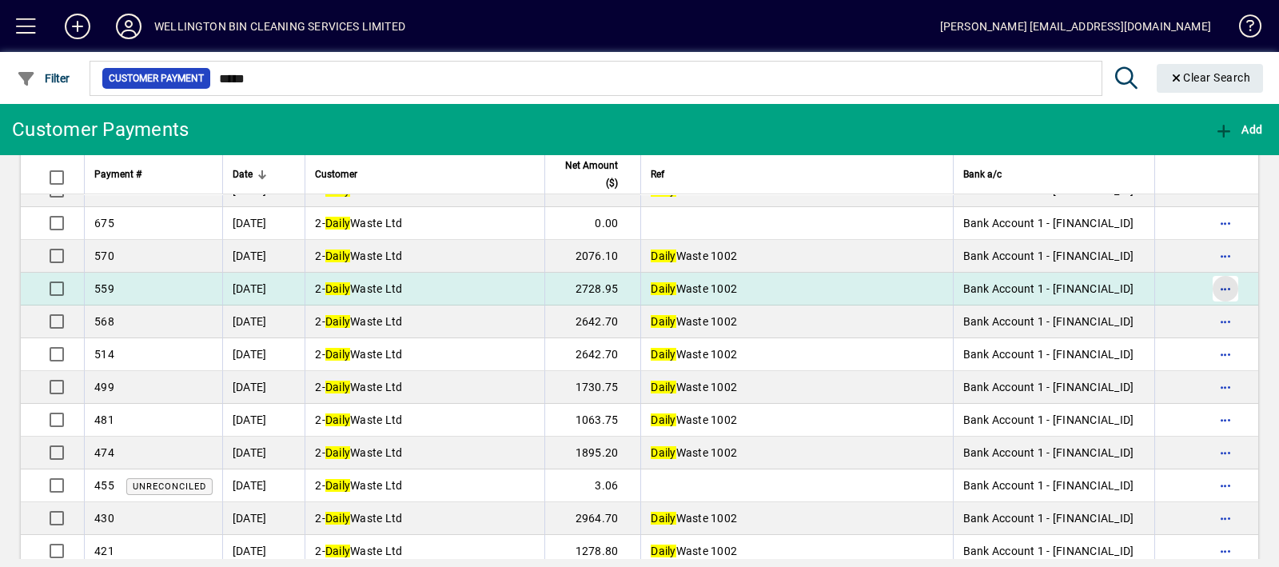
click at [1206, 288] on span "button" at bounding box center [1225, 288] width 38 height 38
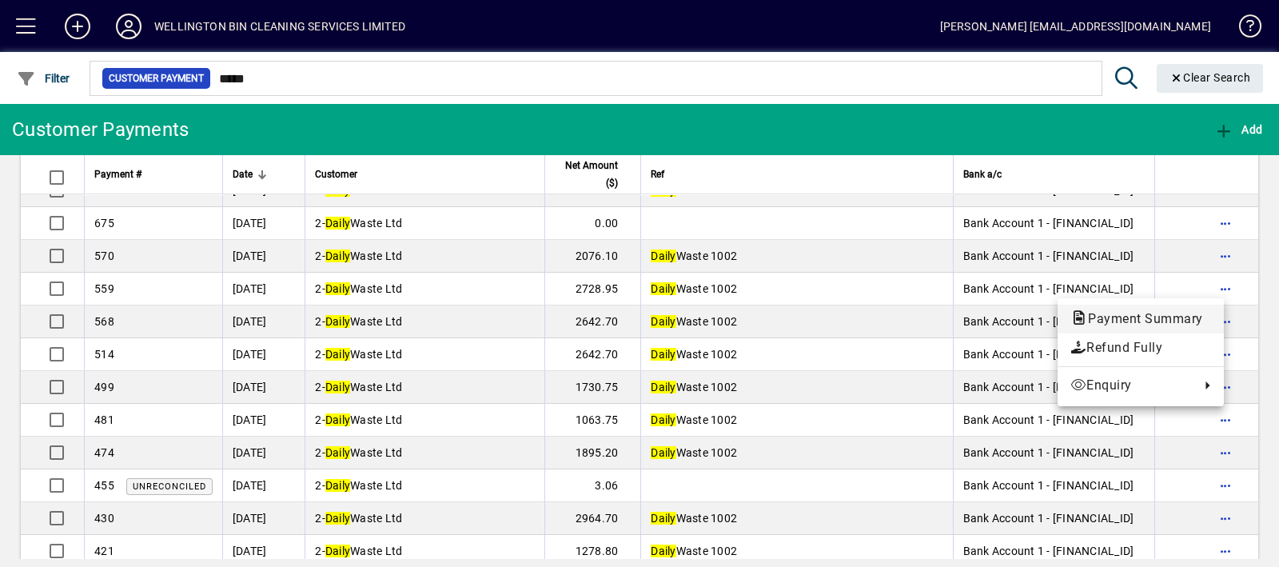
click at [1121, 321] on span "Payment Summary" at bounding box center [1140, 318] width 141 height 15
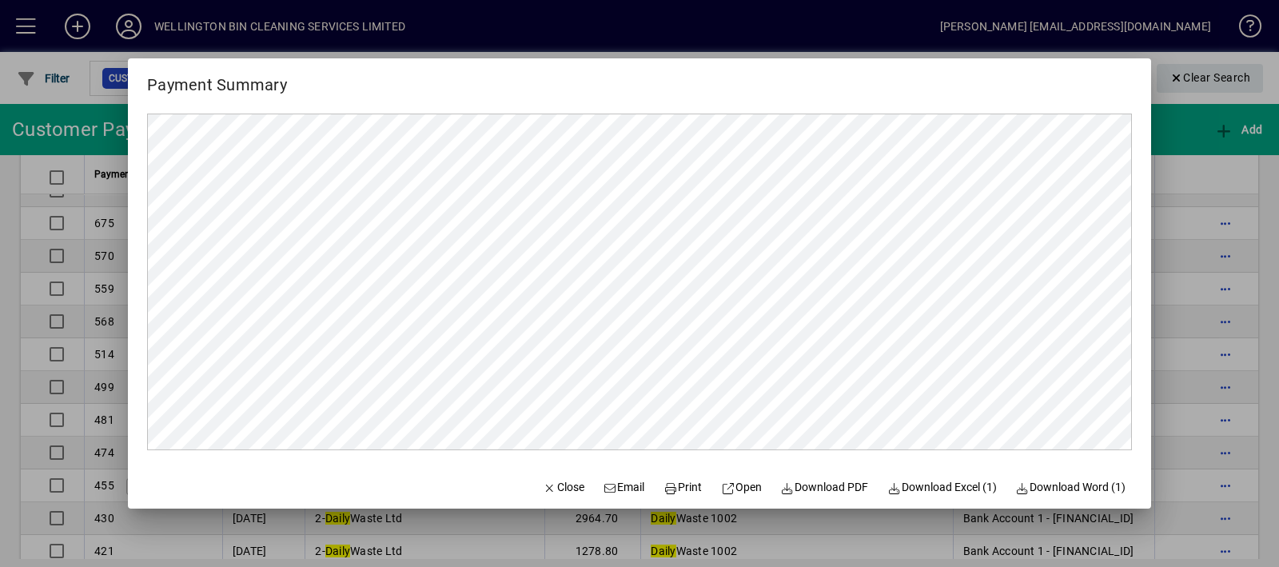
scroll to position [0, 0]
click at [820, 485] on span "Download PDF" at bounding box center [825, 487] width 88 height 17
click at [543, 486] on icon "button" at bounding box center [550, 488] width 14 height 11
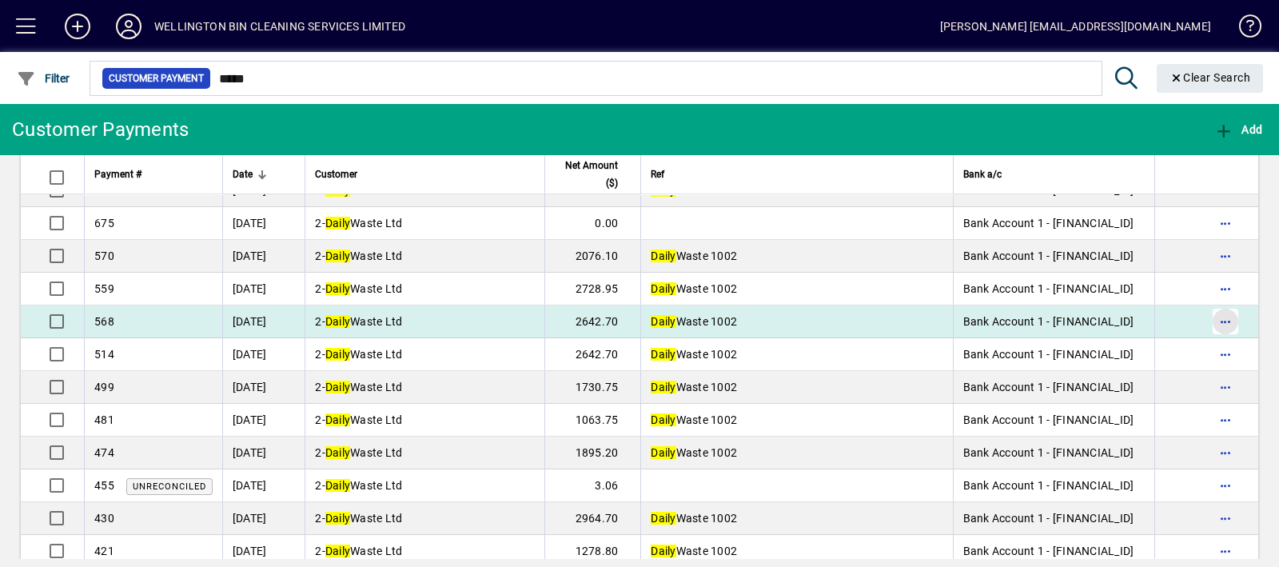
click at [1211, 309] on span "button" at bounding box center [1225, 321] width 38 height 38
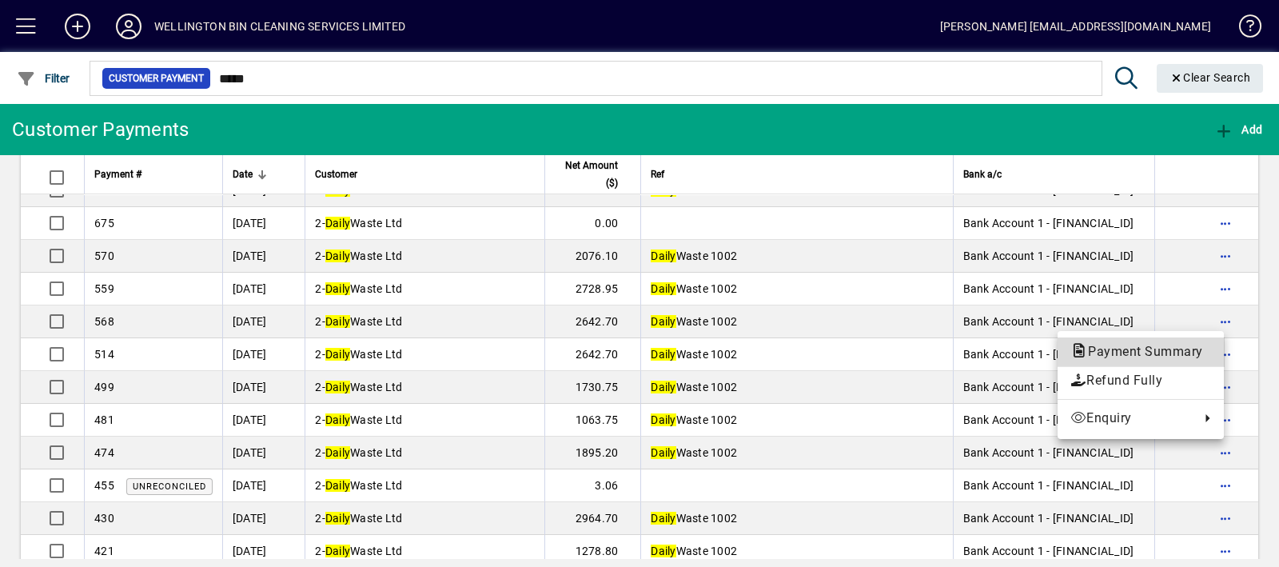
click at [1173, 348] on span "Payment Summary" at bounding box center [1140, 351] width 141 height 15
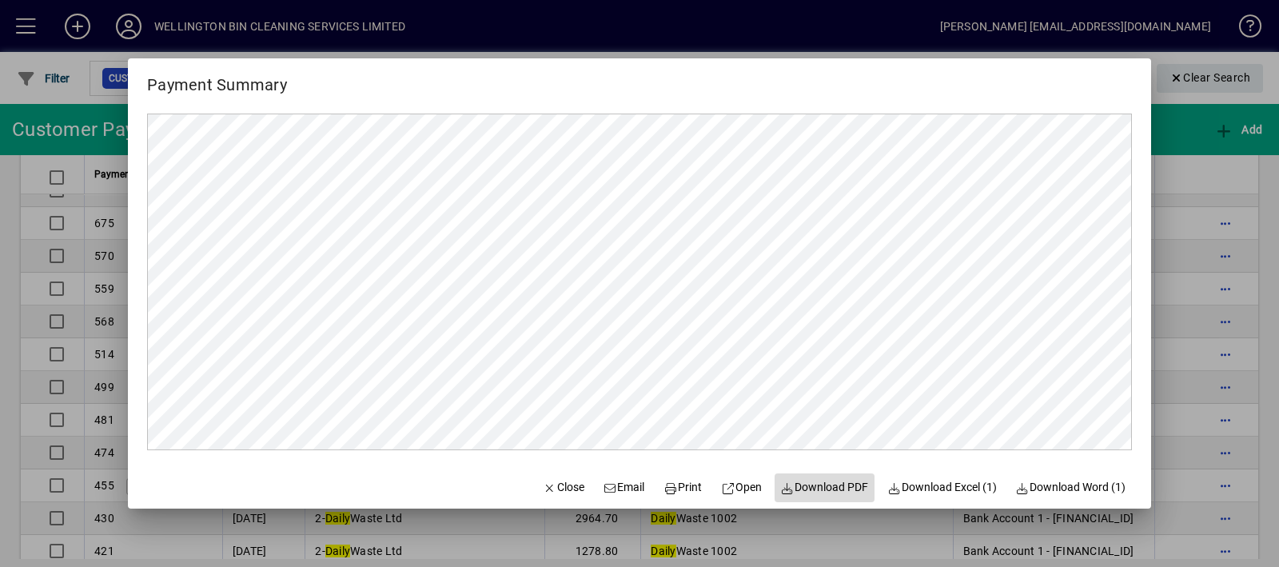
click at [795, 473] on span at bounding box center [824, 487] width 101 height 38
click at [543, 483] on span "Close" at bounding box center [564, 487] width 42 height 17
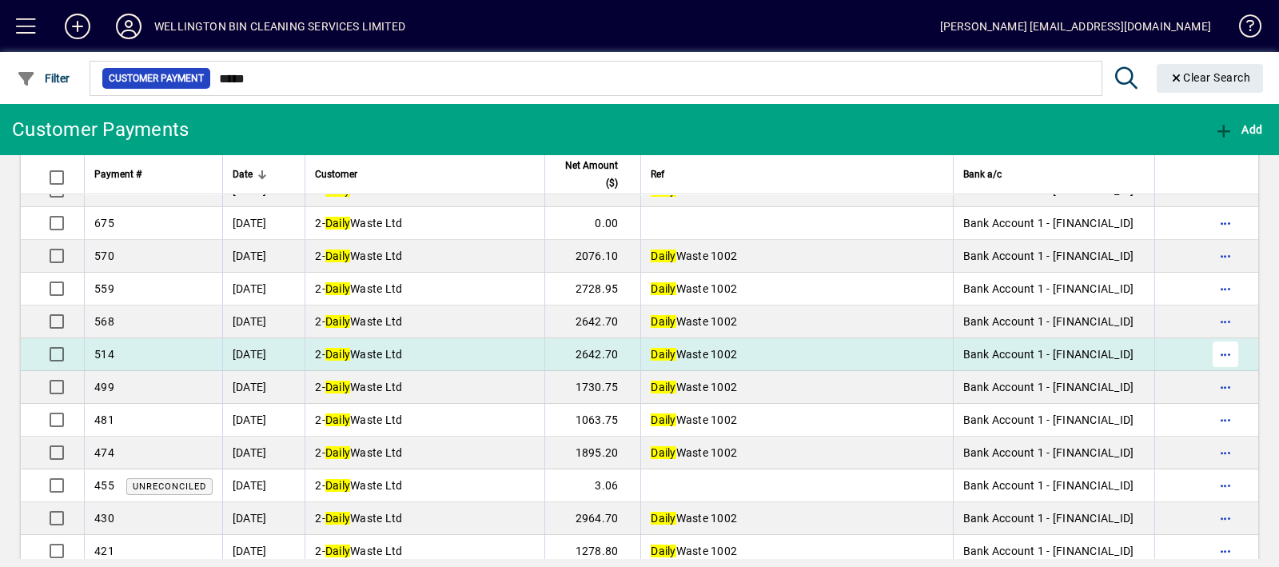
click at [1216, 352] on span "button" at bounding box center [1225, 354] width 38 height 38
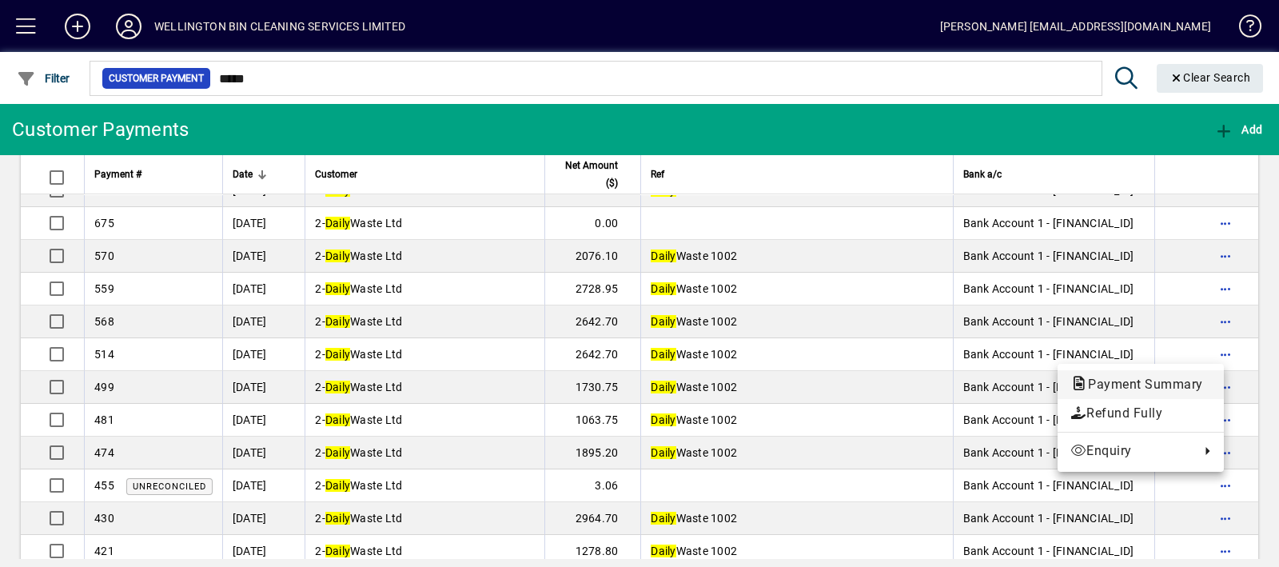
click at [1188, 373] on button "Payment Summary" at bounding box center [1140, 384] width 166 height 29
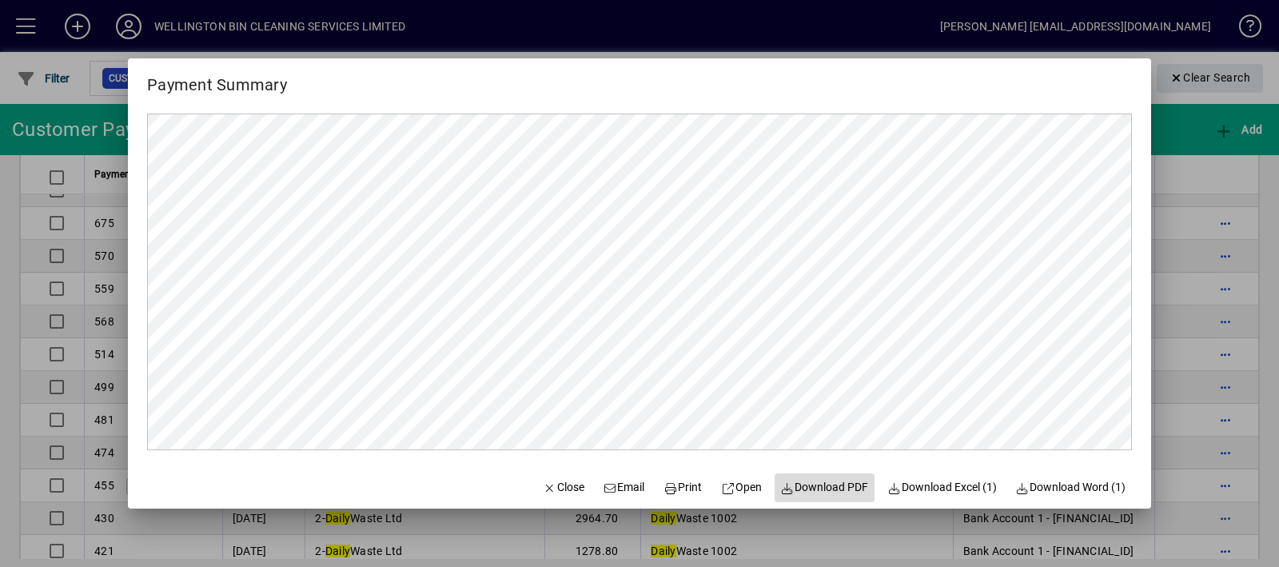
click at [834, 482] on span "Download PDF" at bounding box center [825, 487] width 88 height 17
click at [543, 492] on icon "button" at bounding box center [550, 488] width 14 height 11
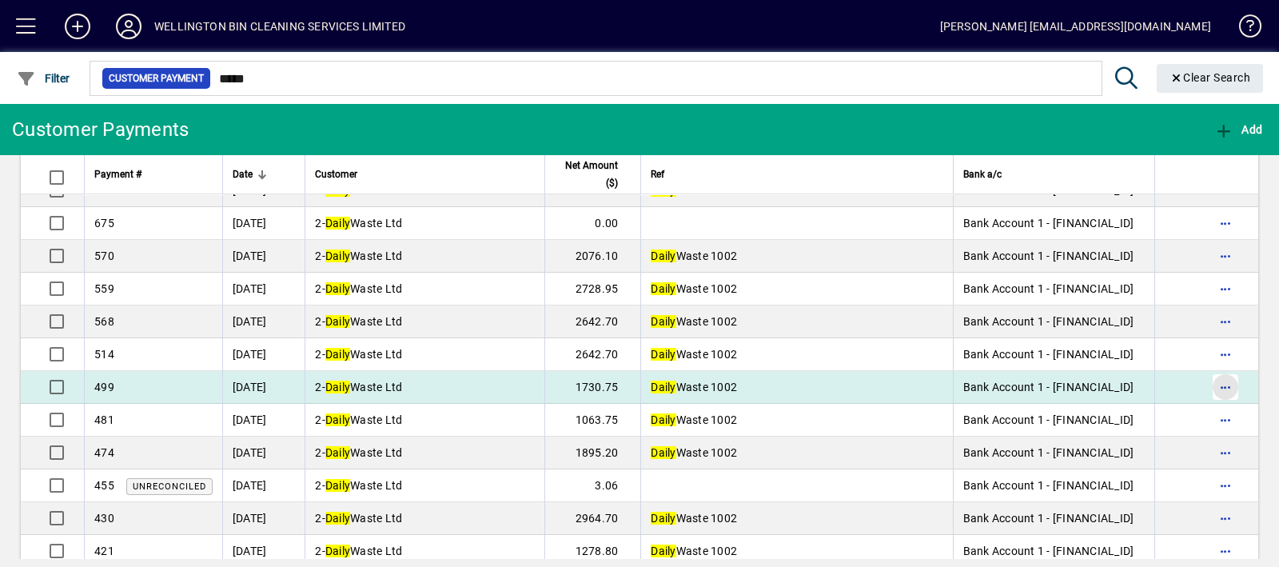
click at [1216, 382] on span "button" at bounding box center [1225, 387] width 38 height 38
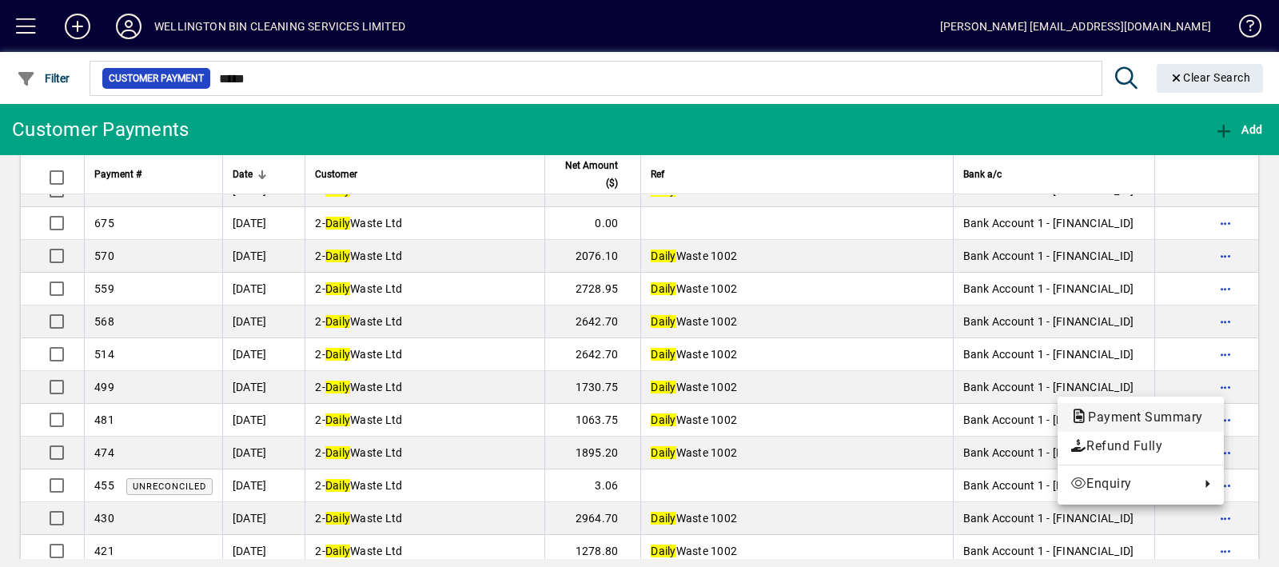
click at [1167, 412] on span "Payment Summary" at bounding box center [1140, 416] width 141 height 15
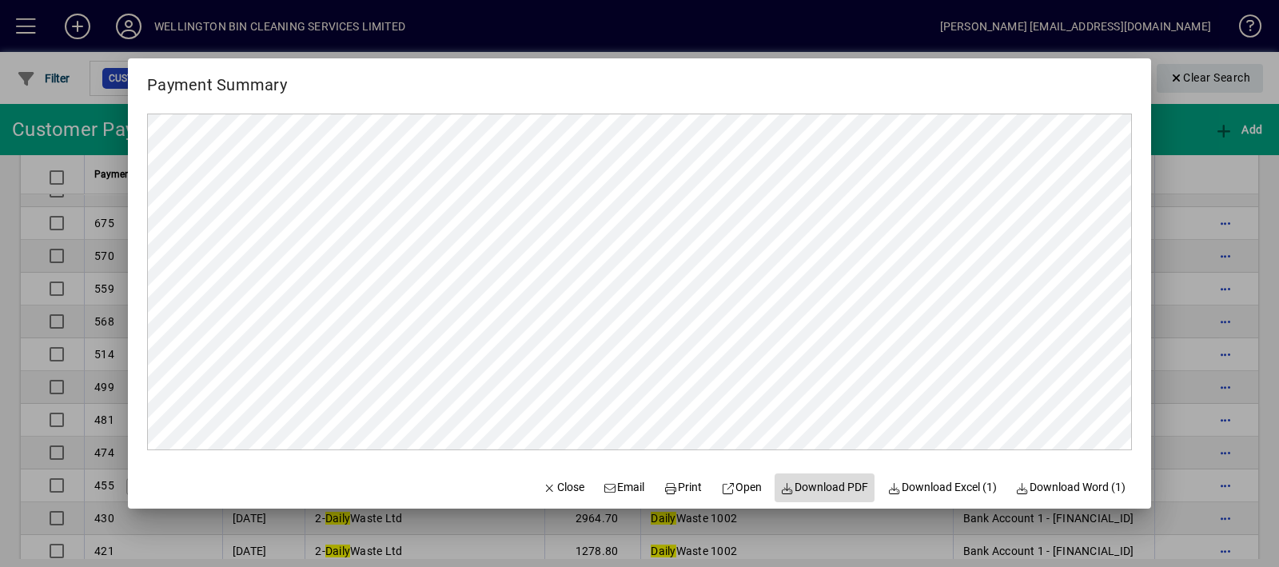
click at [848, 487] on span "Download PDF" at bounding box center [825, 487] width 88 height 17
click at [543, 485] on span "Close" at bounding box center [564, 487] width 42 height 17
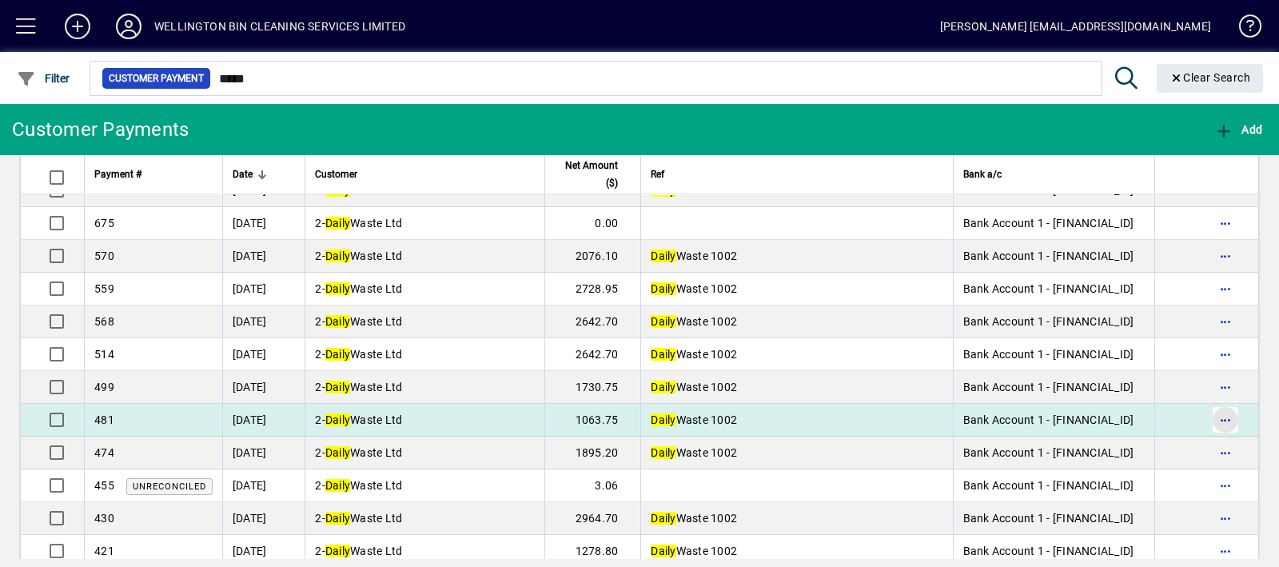
click at [1207, 416] on span "button" at bounding box center [1225, 419] width 38 height 38
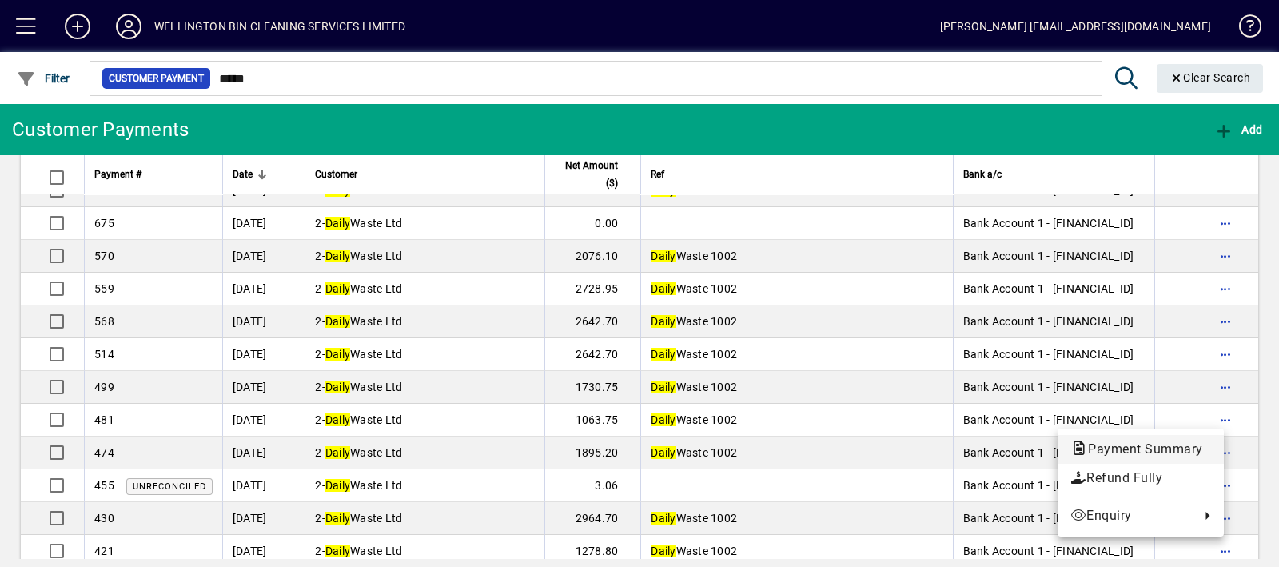
click at [1196, 443] on span "Payment Summary" at bounding box center [1140, 448] width 141 height 15
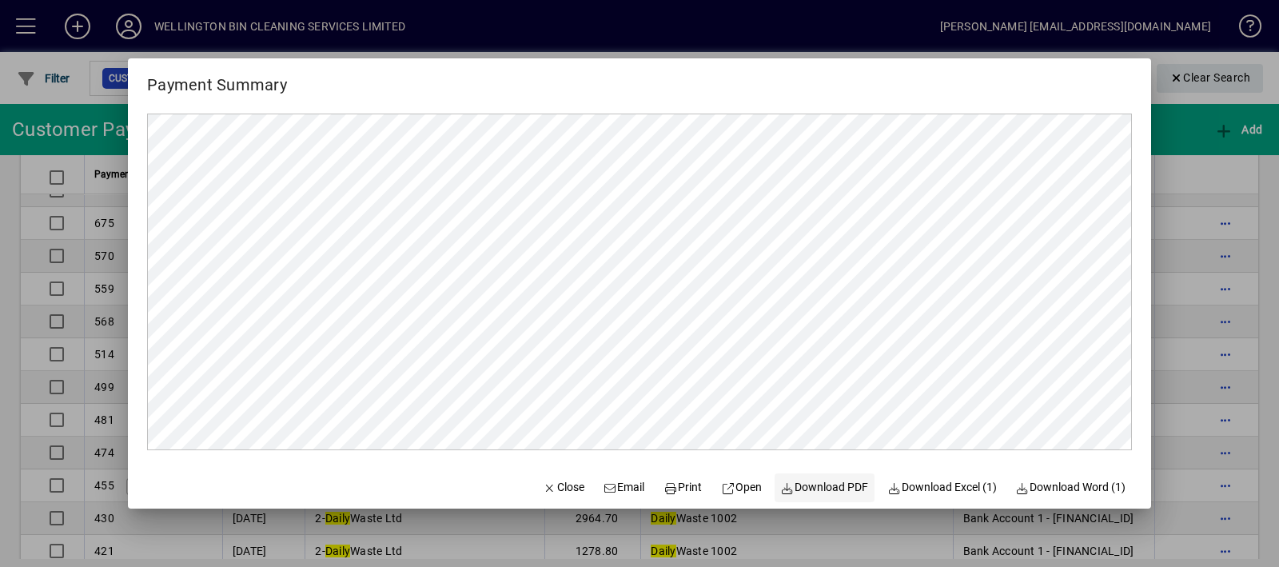
click at [834, 481] on span "Download PDF" at bounding box center [825, 487] width 88 height 17
click at [549, 492] on span "Close" at bounding box center [564, 487] width 42 height 17
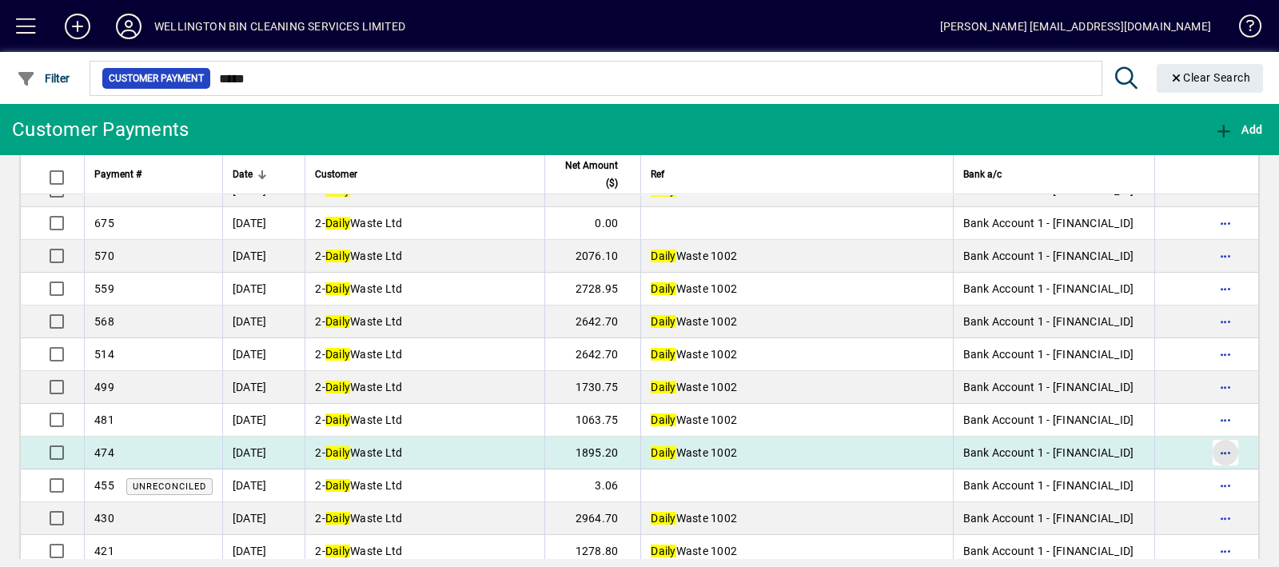
click at [1206, 444] on span "button" at bounding box center [1225, 452] width 38 height 38
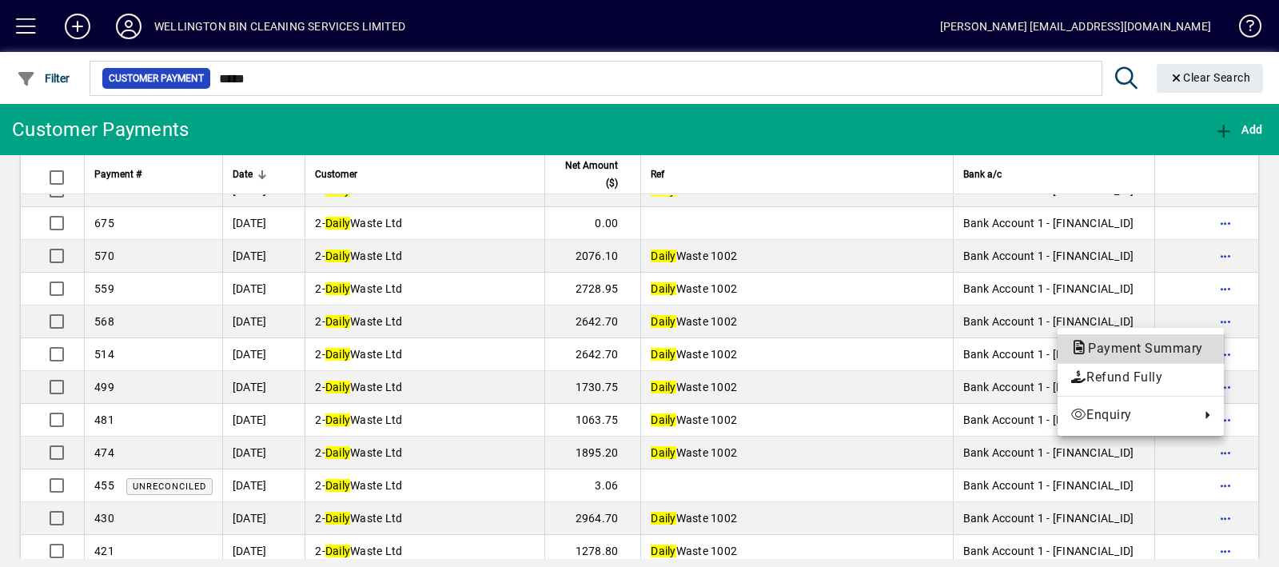
click at [1163, 345] on span "Payment Summary" at bounding box center [1140, 347] width 141 height 15
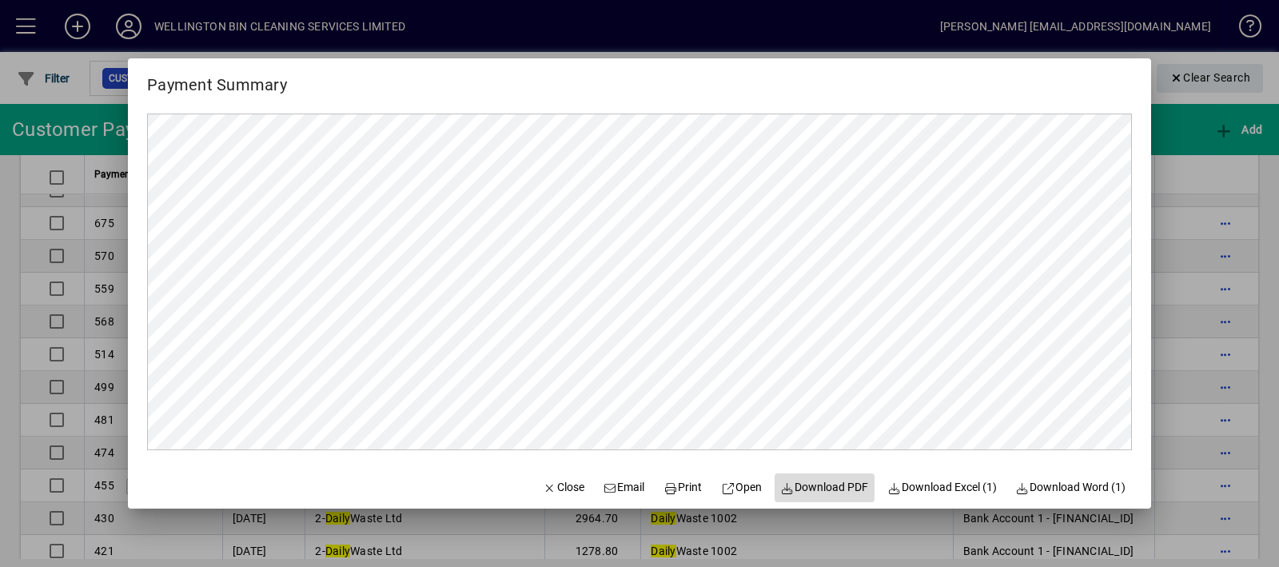
click at [831, 484] on span "Download PDF" at bounding box center [825, 487] width 88 height 17
click at [543, 486] on span "Close" at bounding box center [564, 487] width 42 height 17
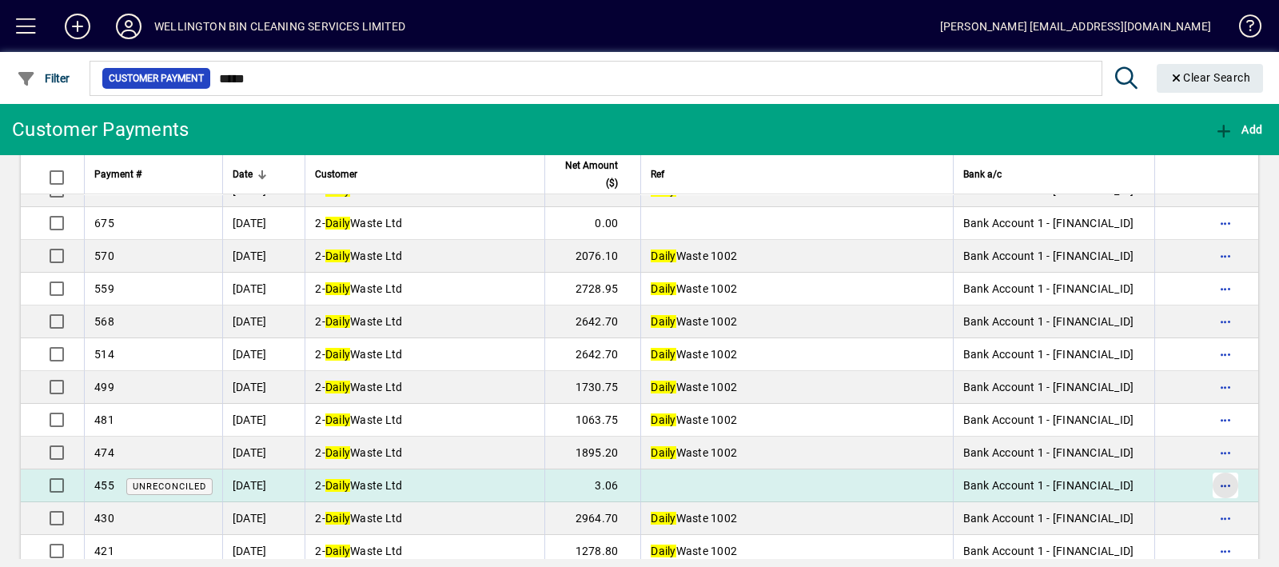
click at [1206, 480] on span "button" at bounding box center [1225, 485] width 38 height 38
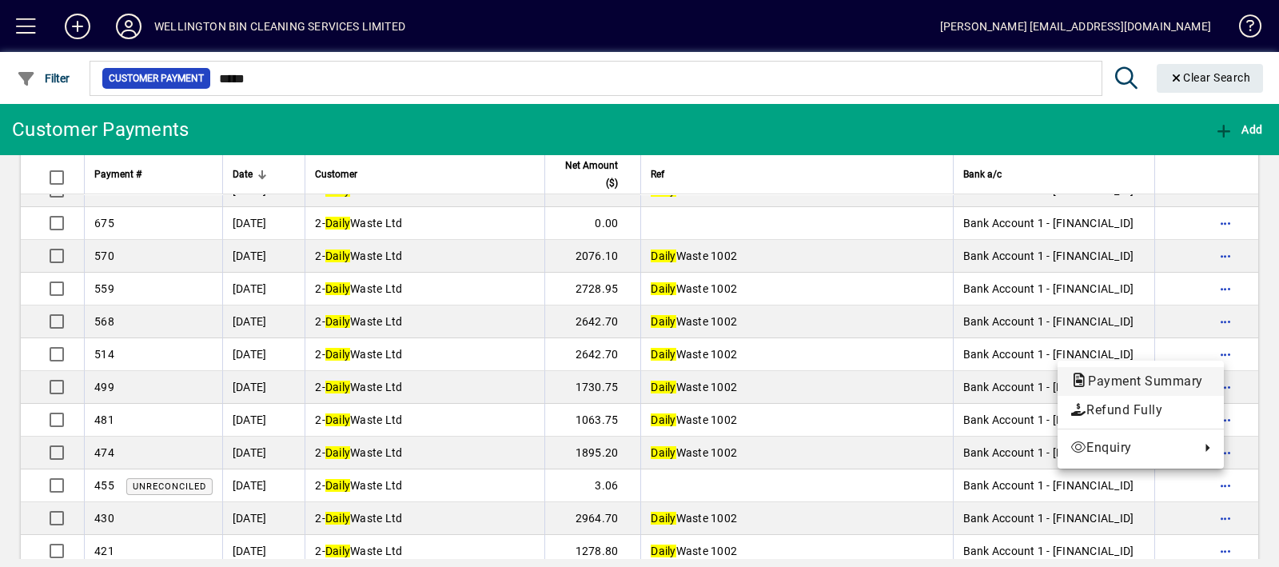
click at [1103, 382] on span "Payment Summary" at bounding box center [1140, 380] width 141 height 15
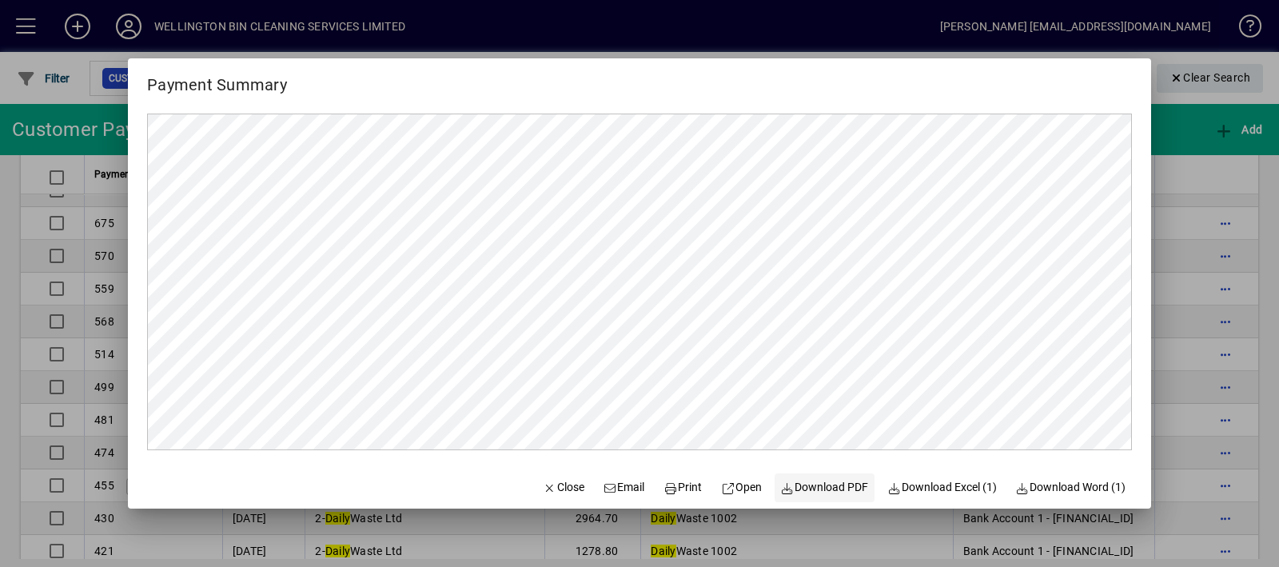
click at [809, 474] on span at bounding box center [824, 487] width 101 height 38
click at [544, 481] on span "Close" at bounding box center [564, 487] width 42 height 17
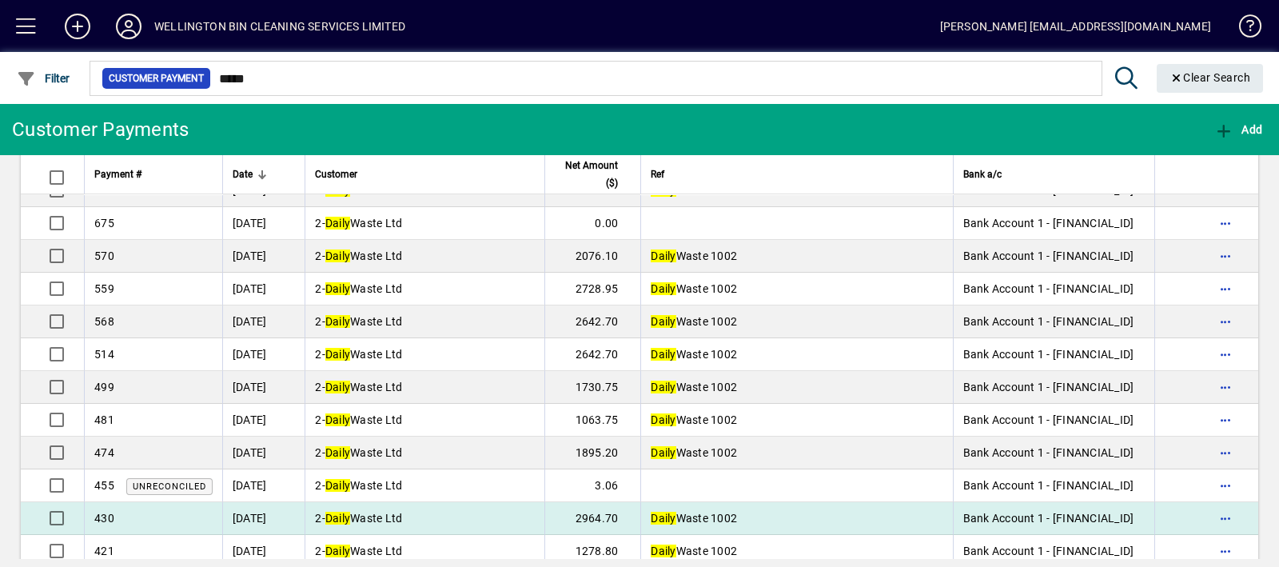
scroll to position [798, 0]
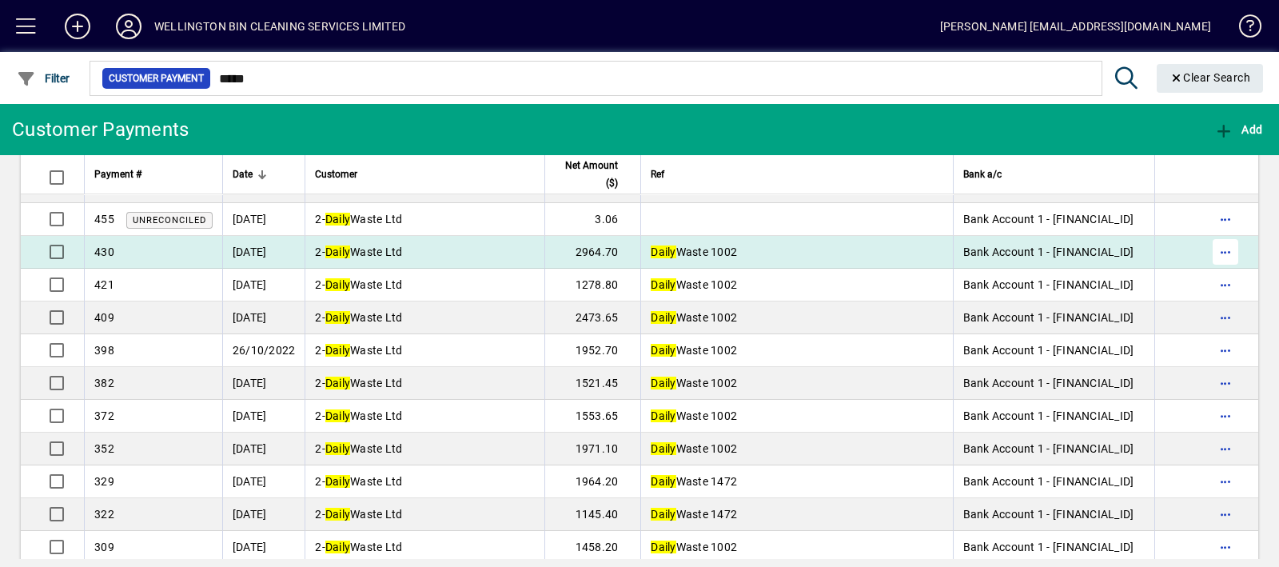
click at [1210, 249] on span "button" at bounding box center [1225, 252] width 38 height 38
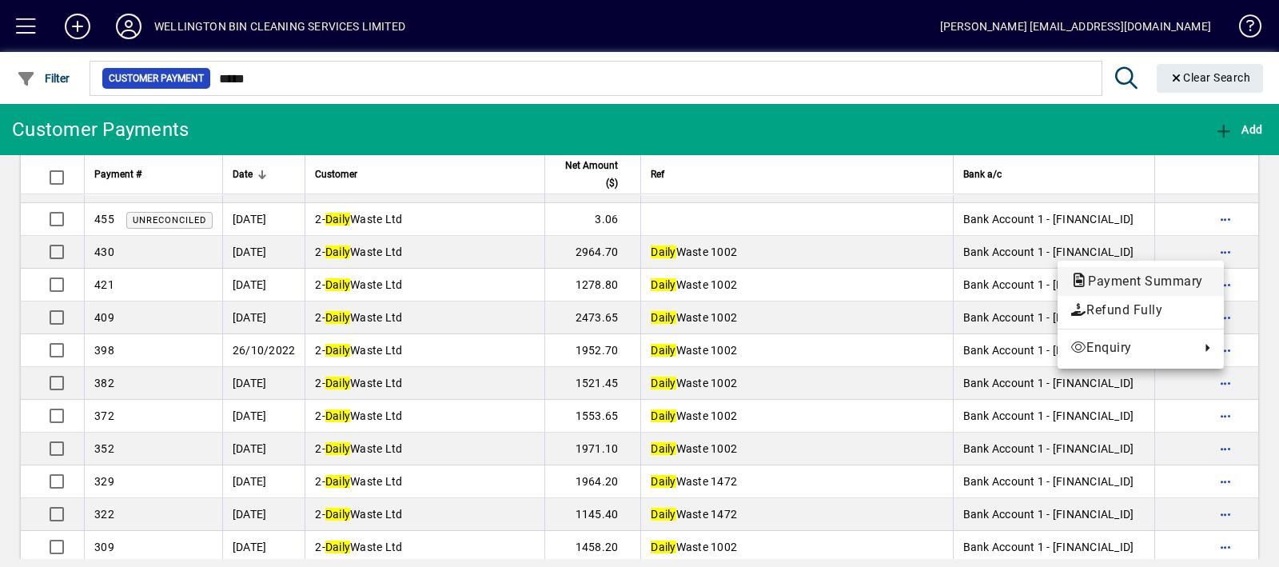
click at [1195, 277] on span "Payment Summary" at bounding box center [1140, 280] width 141 height 15
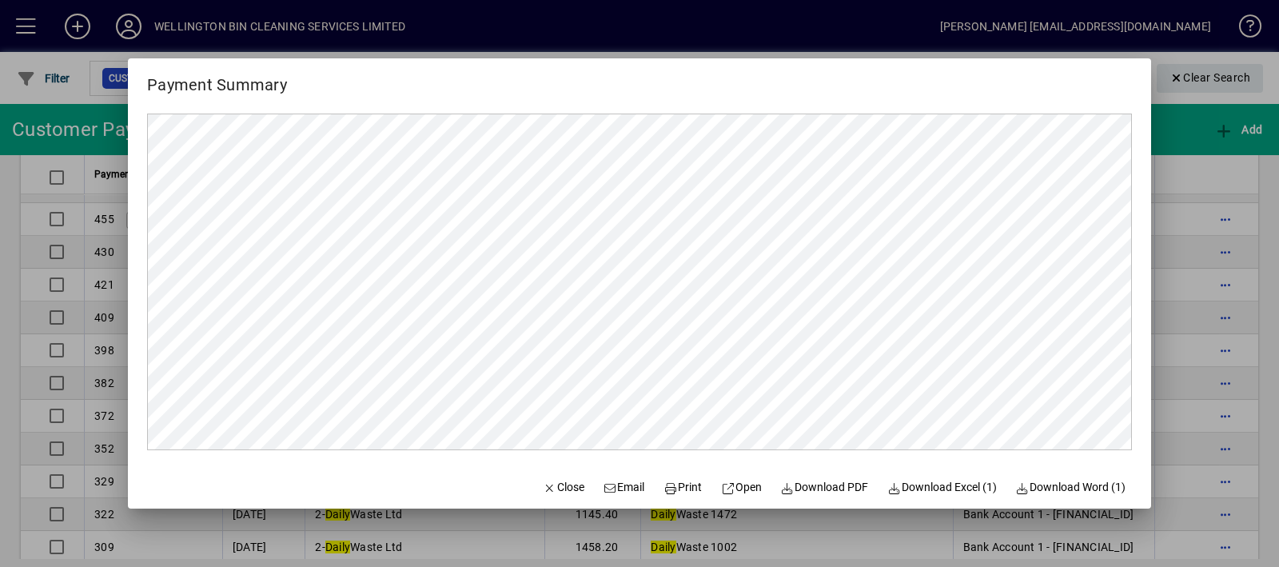
scroll to position [0, 0]
click at [848, 476] on span at bounding box center [824, 487] width 101 height 38
click at [556, 478] on span "button" at bounding box center [563, 487] width 54 height 38
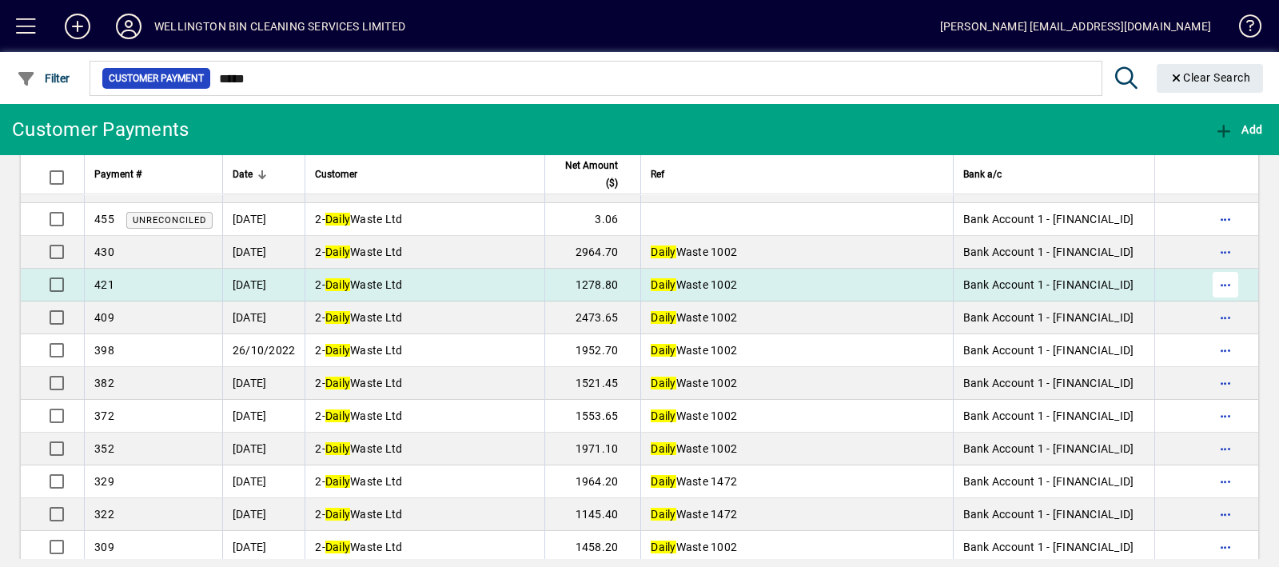
click at [1220, 277] on span "button" at bounding box center [1225, 284] width 38 height 38
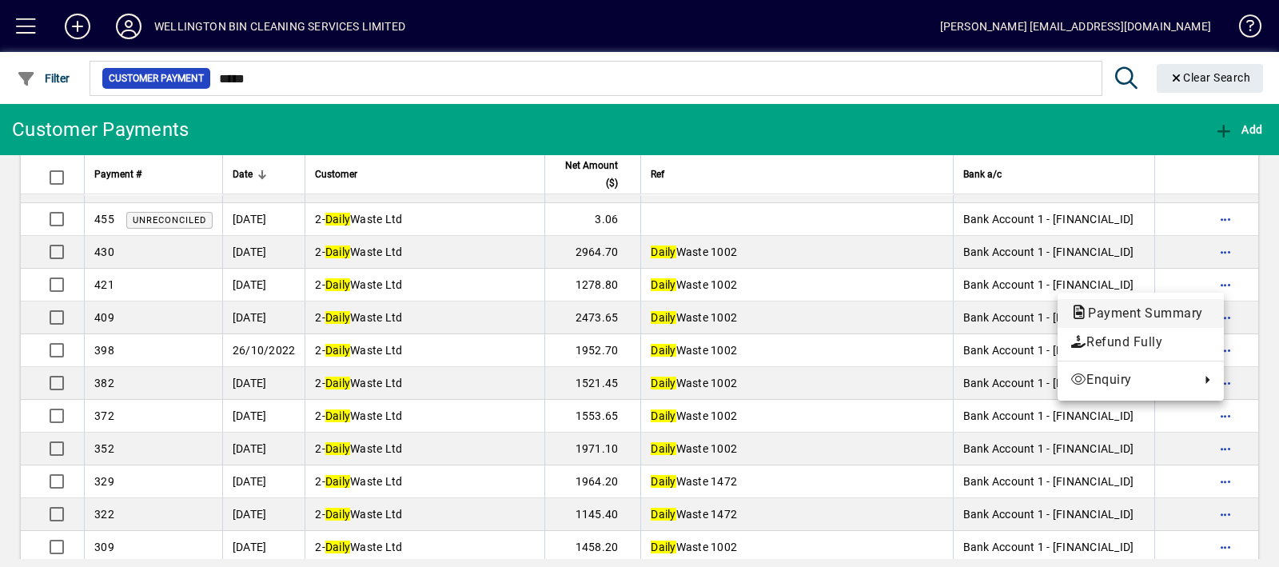
click at [1202, 308] on span "Payment Summary" at bounding box center [1140, 312] width 141 height 15
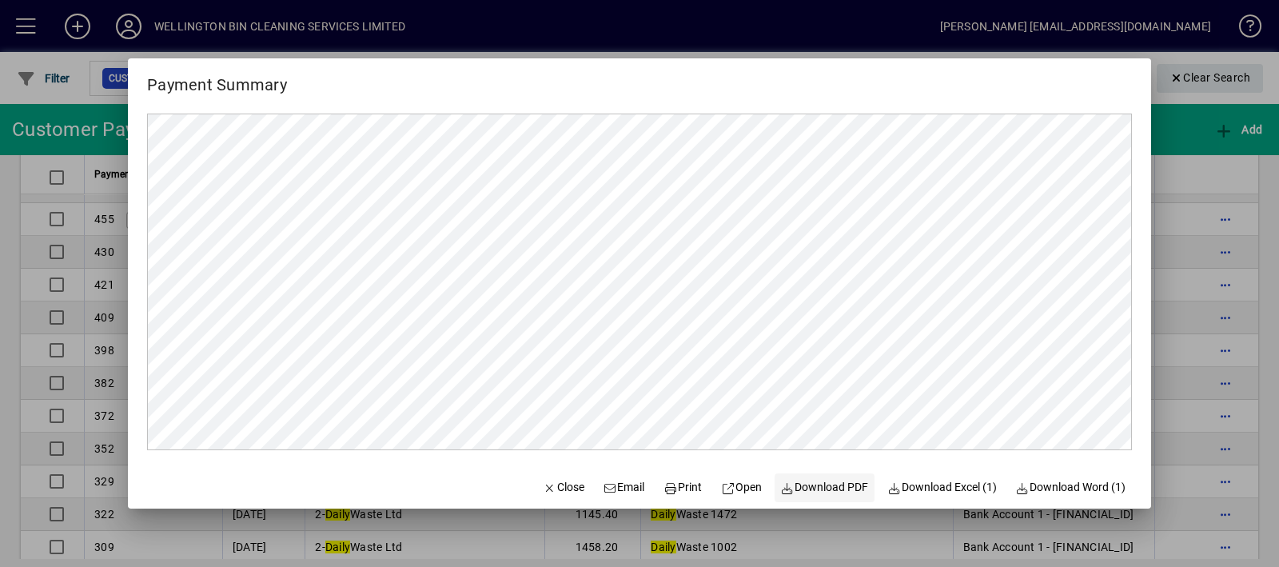
click at [794, 491] on span "Download PDF" at bounding box center [825, 487] width 88 height 17
click at [548, 487] on span "Close" at bounding box center [564, 487] width 42 height 17
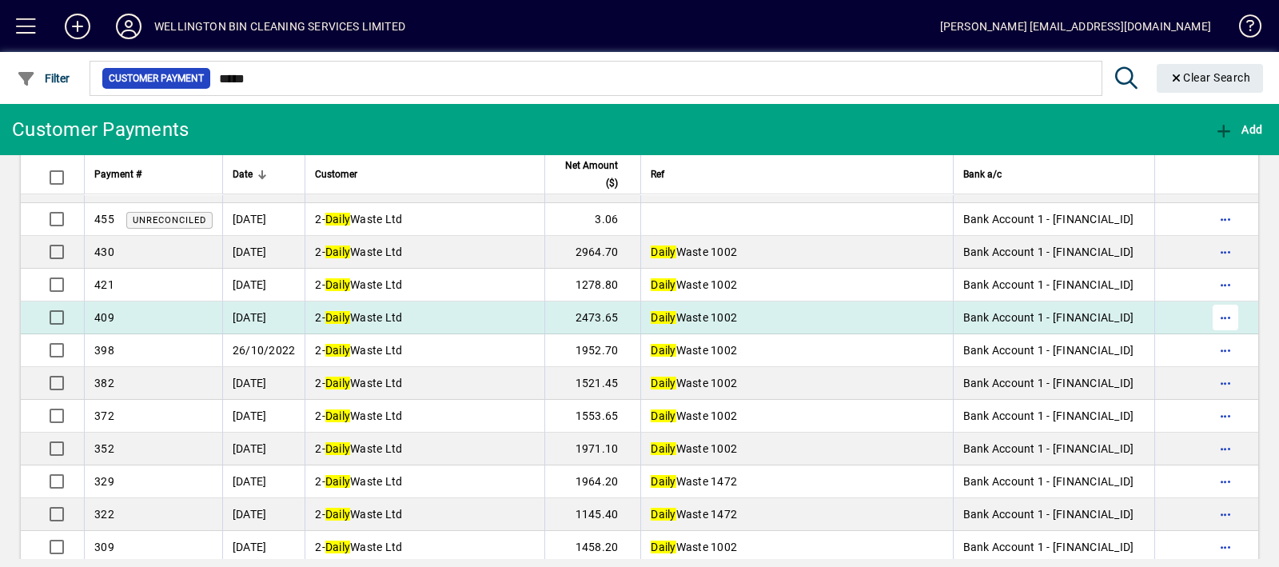
click at [1210, 312] on span "button" at bounding box center [1225, 317] width 38 height 38
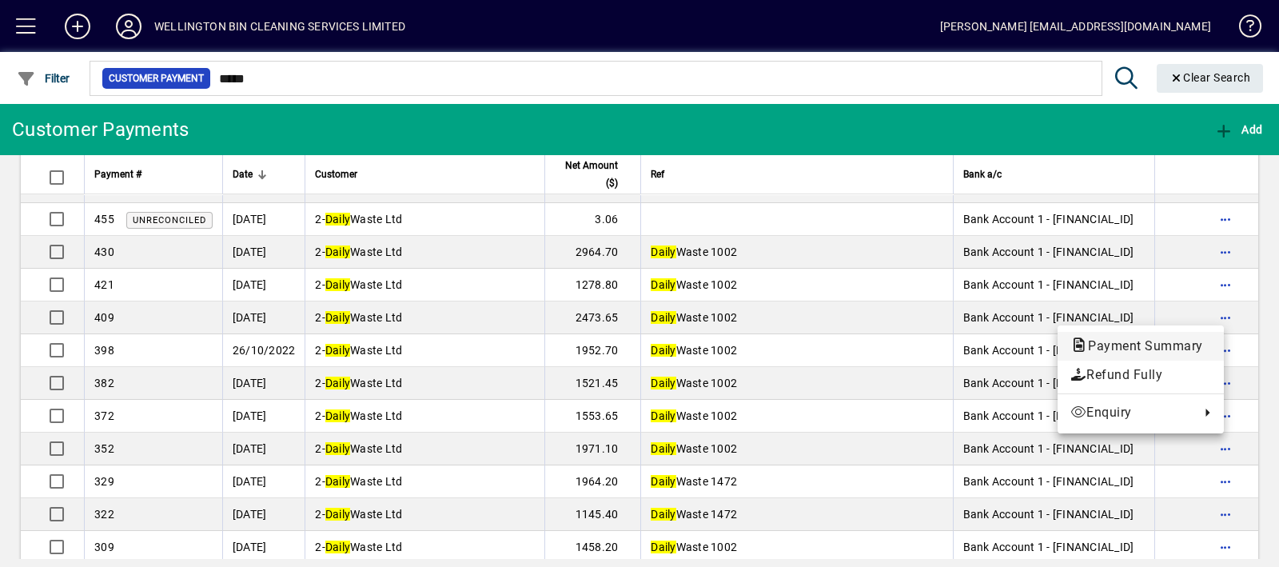
click at [1177, 341] on span "Payment Summary" at bounding box center [1140, 345] width 141 height 15
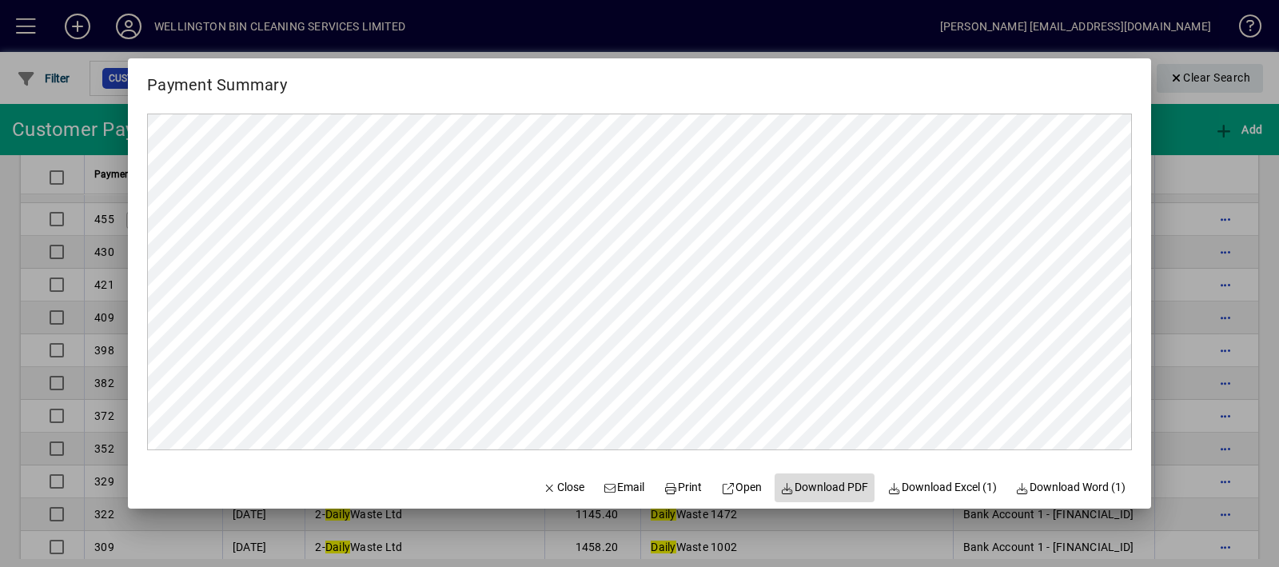
click at [829, 489] on span "Download PDF" at bounding box center [825, 487] width 88 height 17
click at [547, 484] on span "Close" at bounding box center [564, 487] width 42 height 17
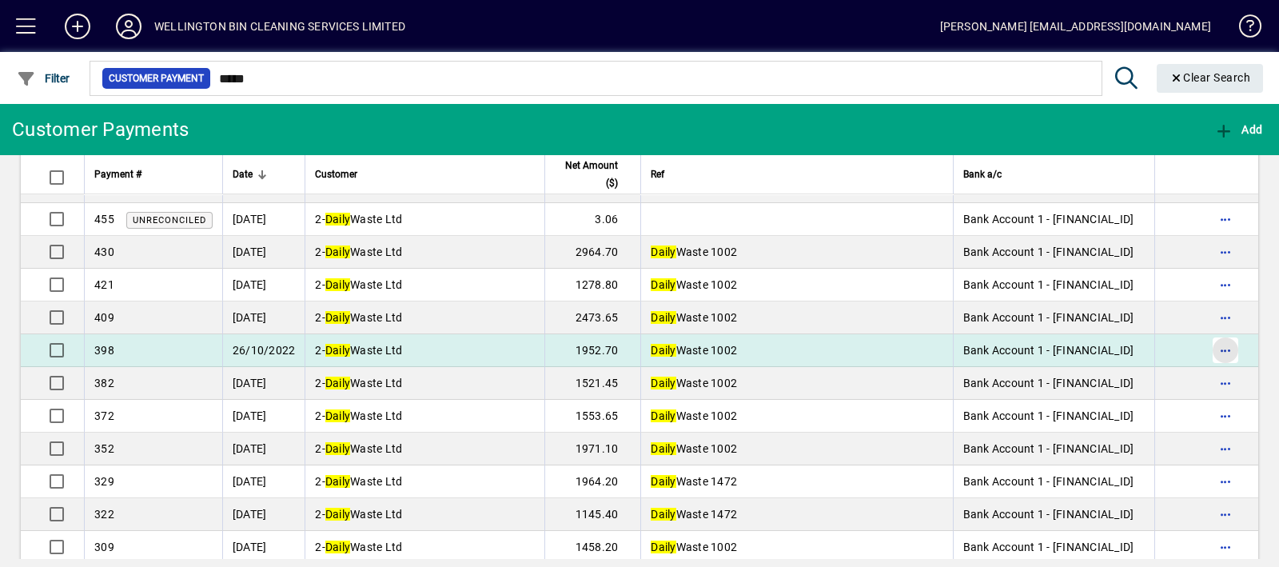
click at [1206, 356] on span "button" at bounding box center [1225, 350] width 38 height 38
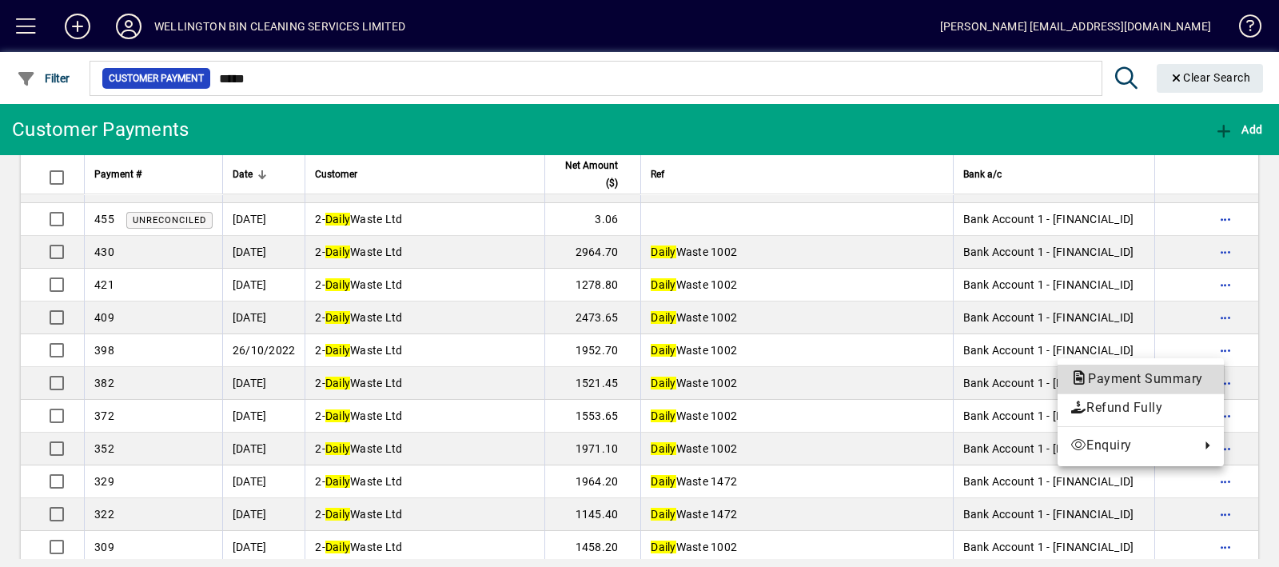
click at [1133, 376] on span "Payment Summary" at bounding box center [1140, 378] width 141 height 15
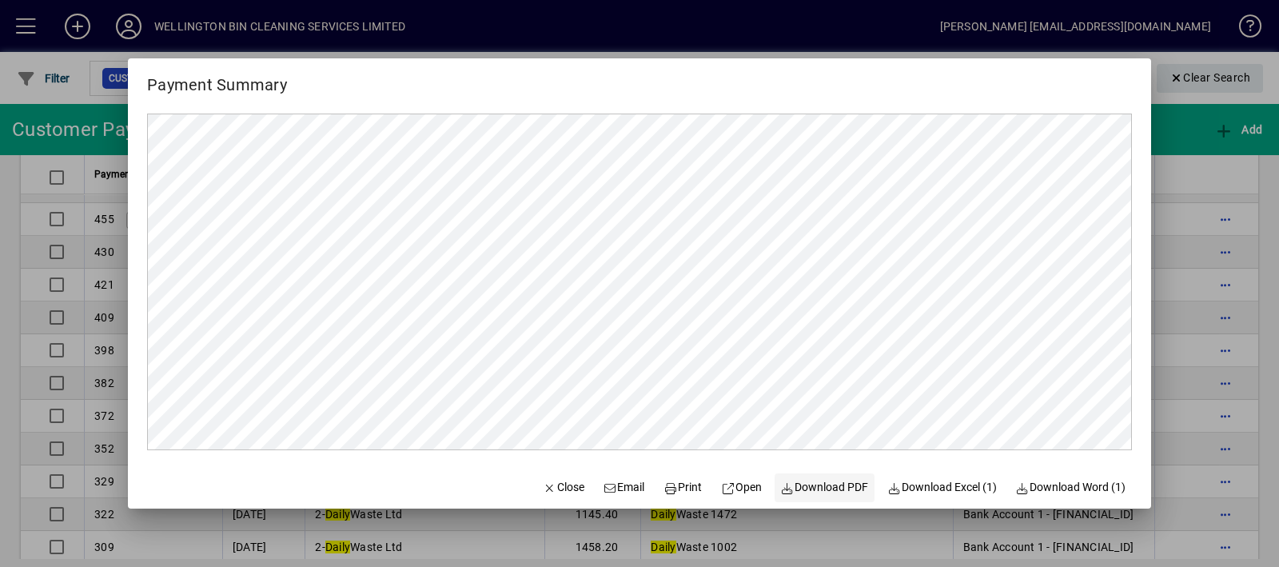
click at [843, 492] on span "Download PDF" at bounding box center [825, 487] width 88 height 17
click at [569, 496] on span "button" at bounding box center [563, 487] width 54 height 38
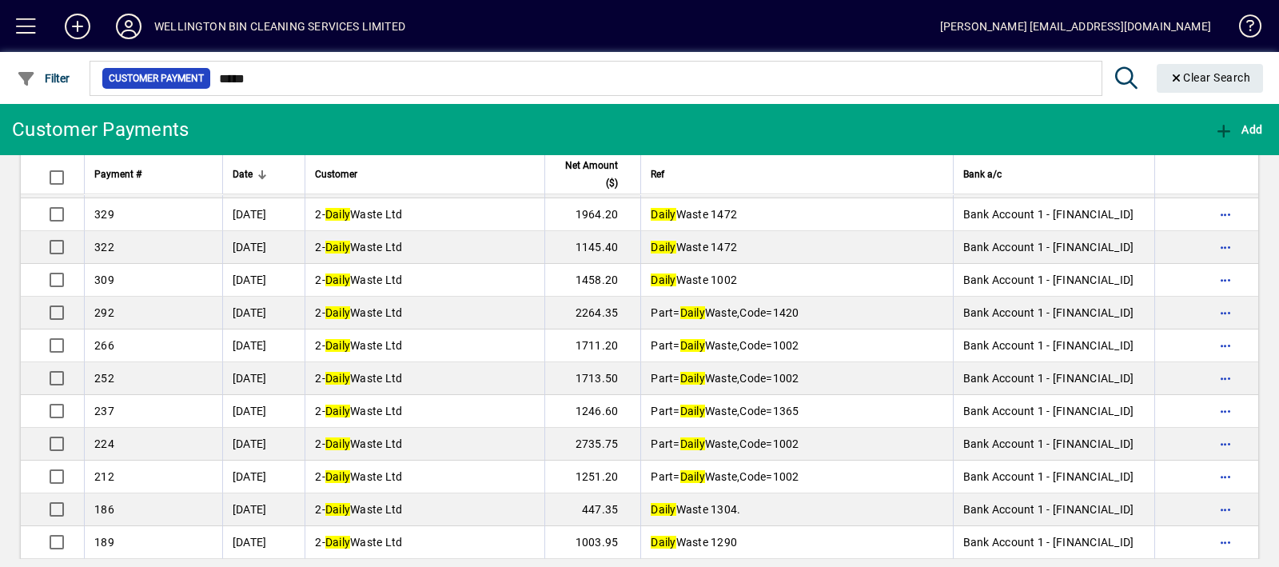
scroll to position [798, 0]
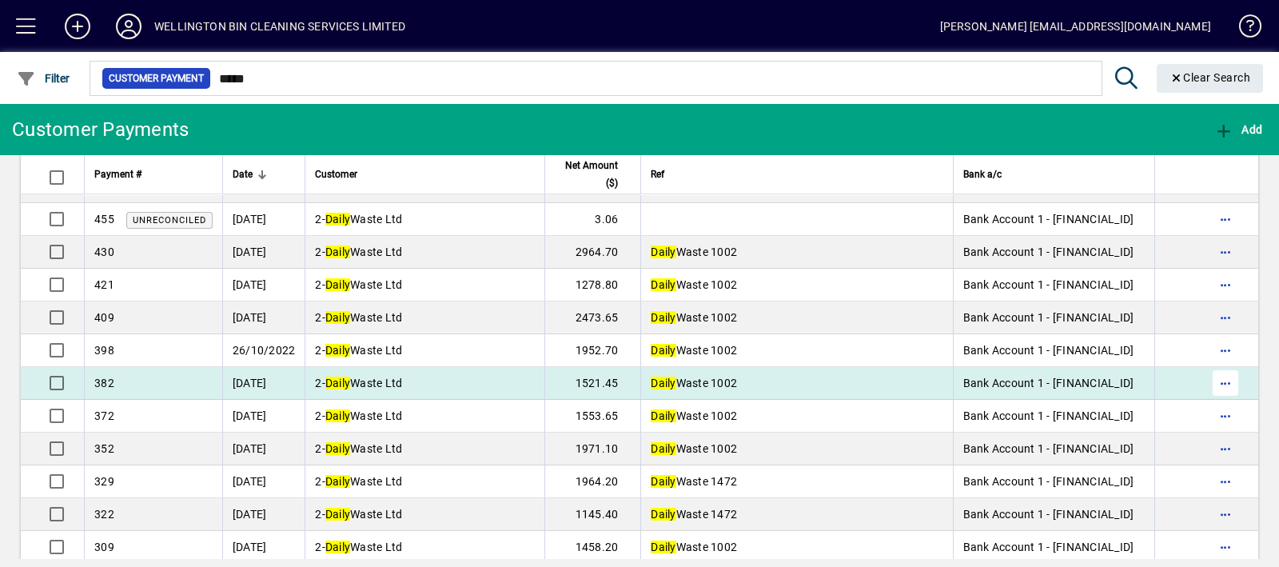
click at [1206, 384] on span "button" at bounding box center [1225, 383] width 38 height 38
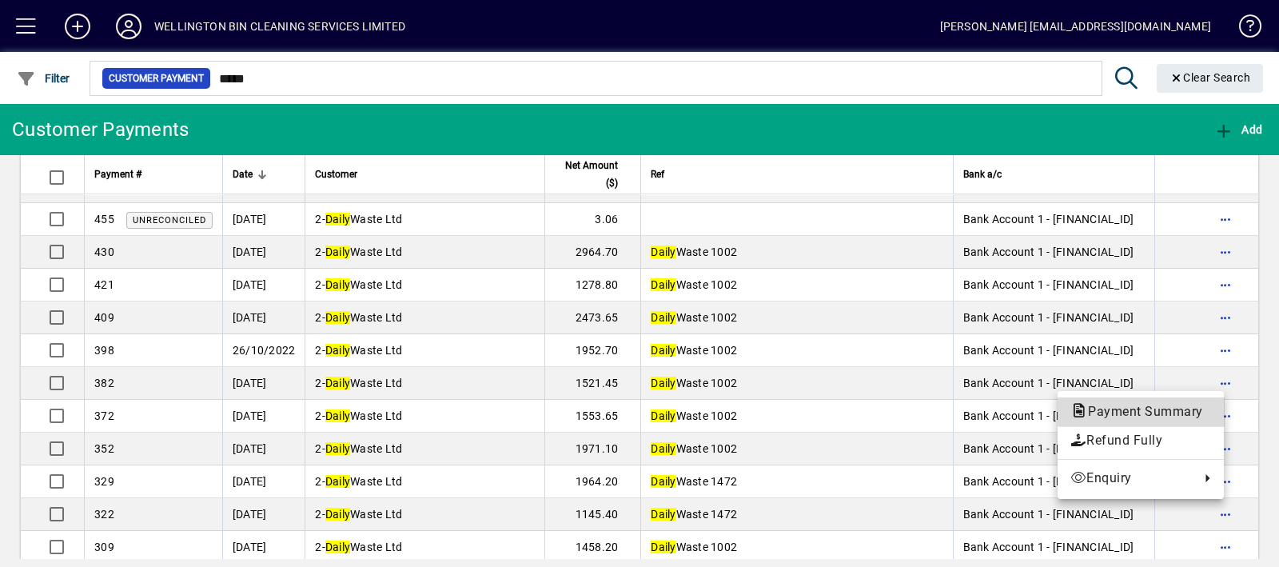
click at [1174, 406] on span "Payment Summary" at bounding box center [1140, 411] width 141 height 15
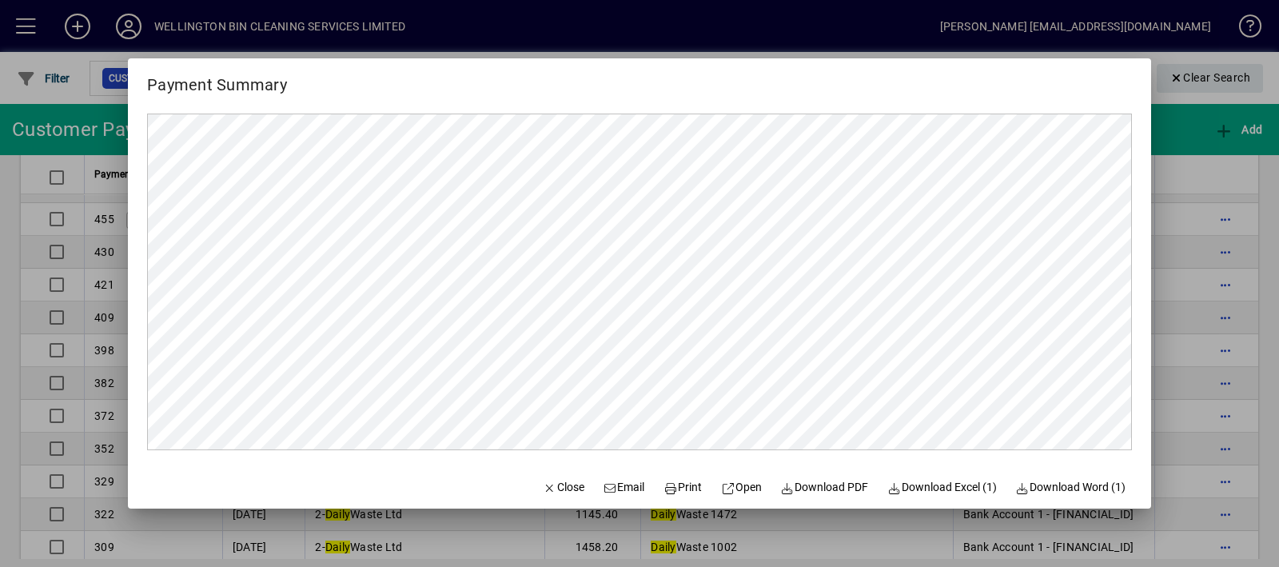
scroll to position [0, 0]
click at [831, 496] on span "Download PDF" at bounding box center [825, 487] width 88 height 17
click at [547, 480] on span "Close" at bounding box center [564, 487] width 42 height 17
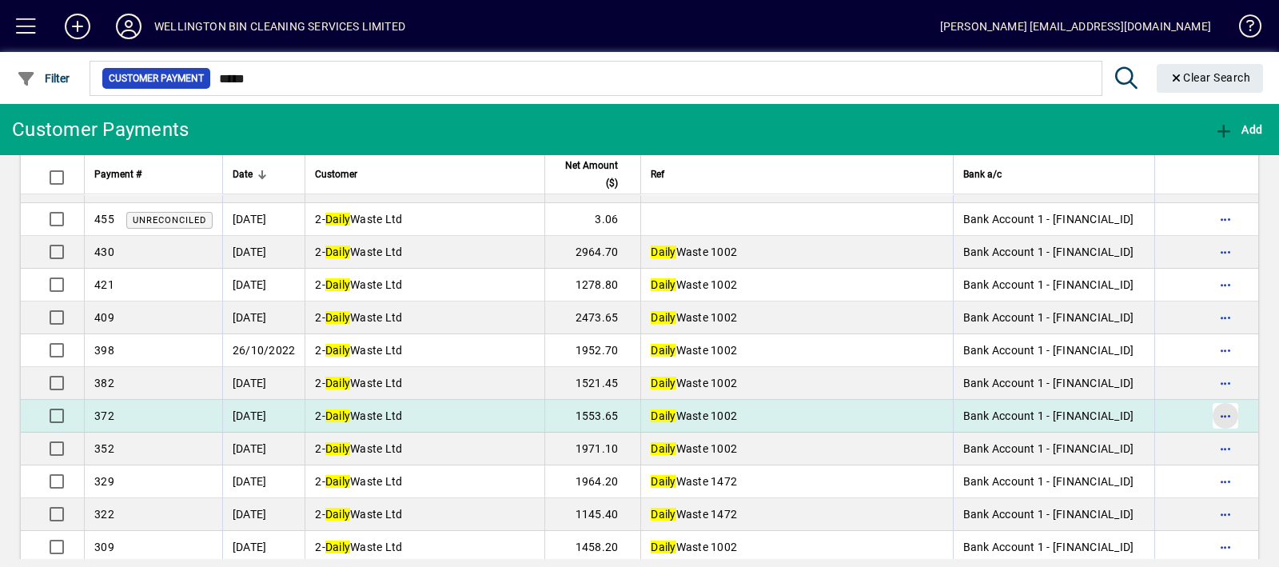
click at [1219, 410] on span "button" at bounding box center [1225, 415] width 38 height 38
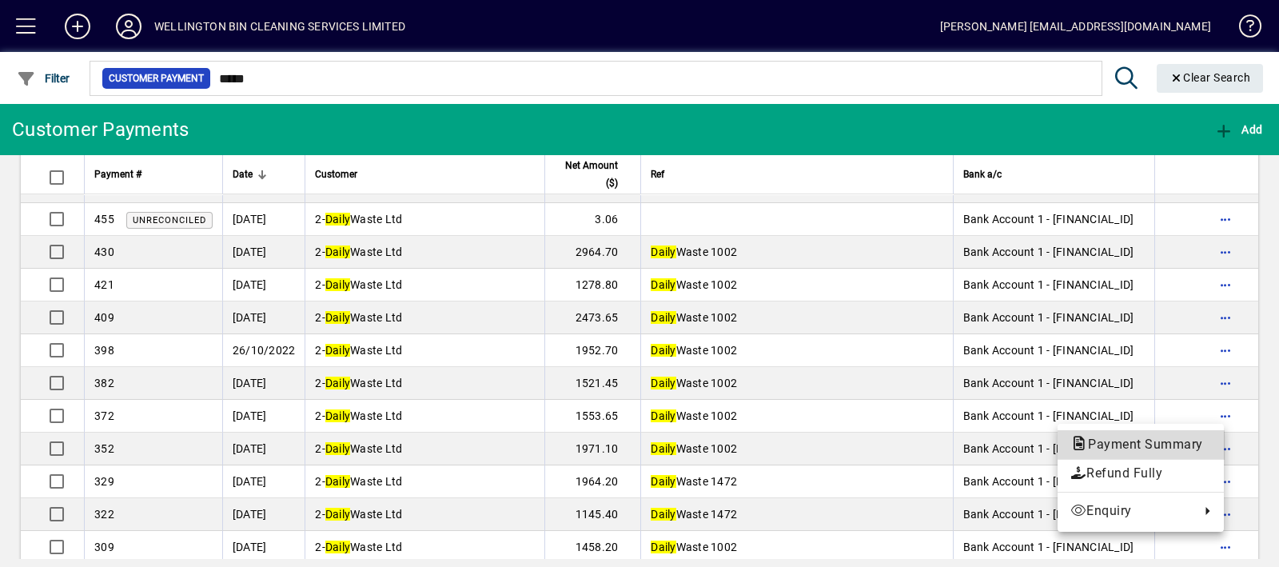
click at [1163, 448] on span "Payment Summary" at bounding box center [1140, 443] width 141 height 15
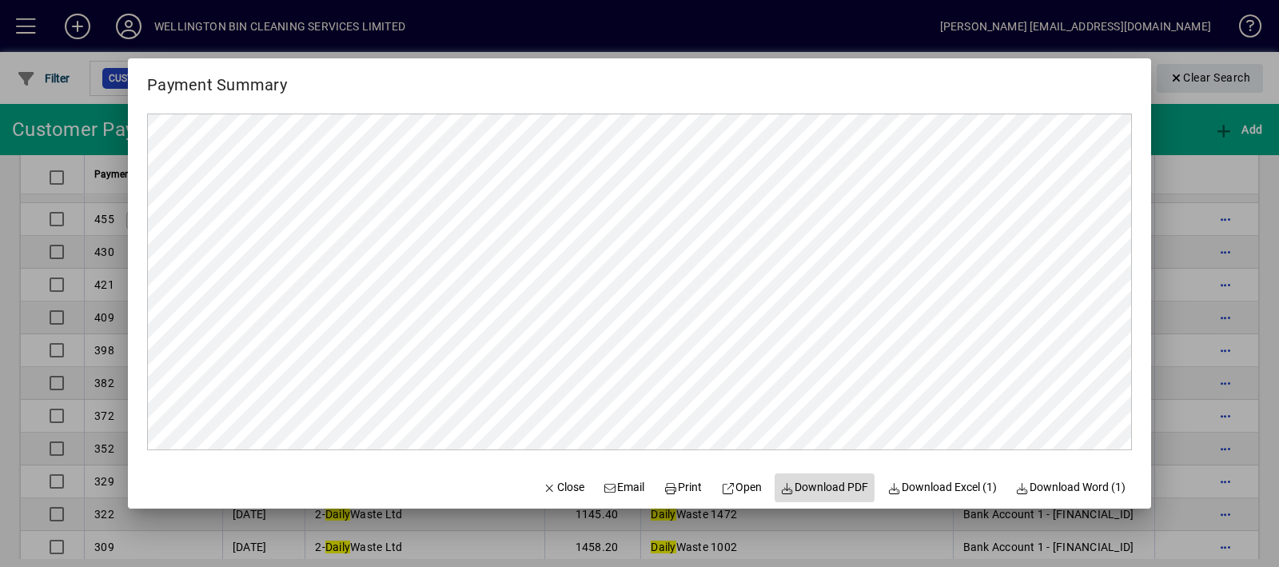
click at [821, 482] on span "Download PDF" at bounding box center [825, 487] width 88 height 17
click at [543, 483] on icon "button" at bounding box center [550, 488] width 14 height 11
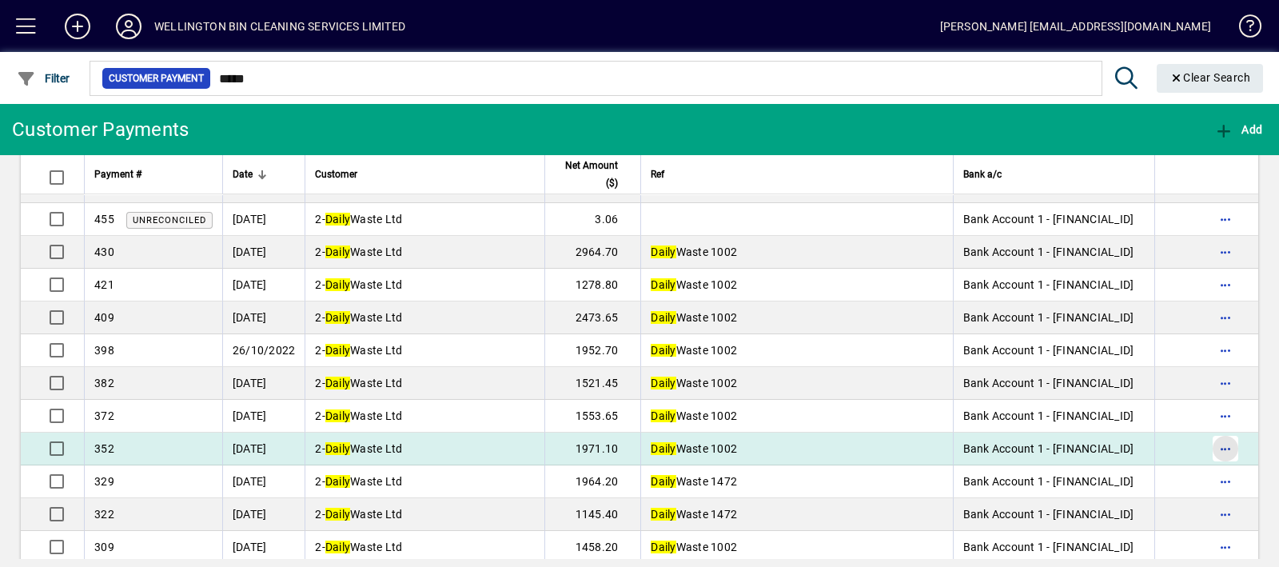
click at [1211, 438] on span "button" at bounding box center [1225, 448] width 38 height 38
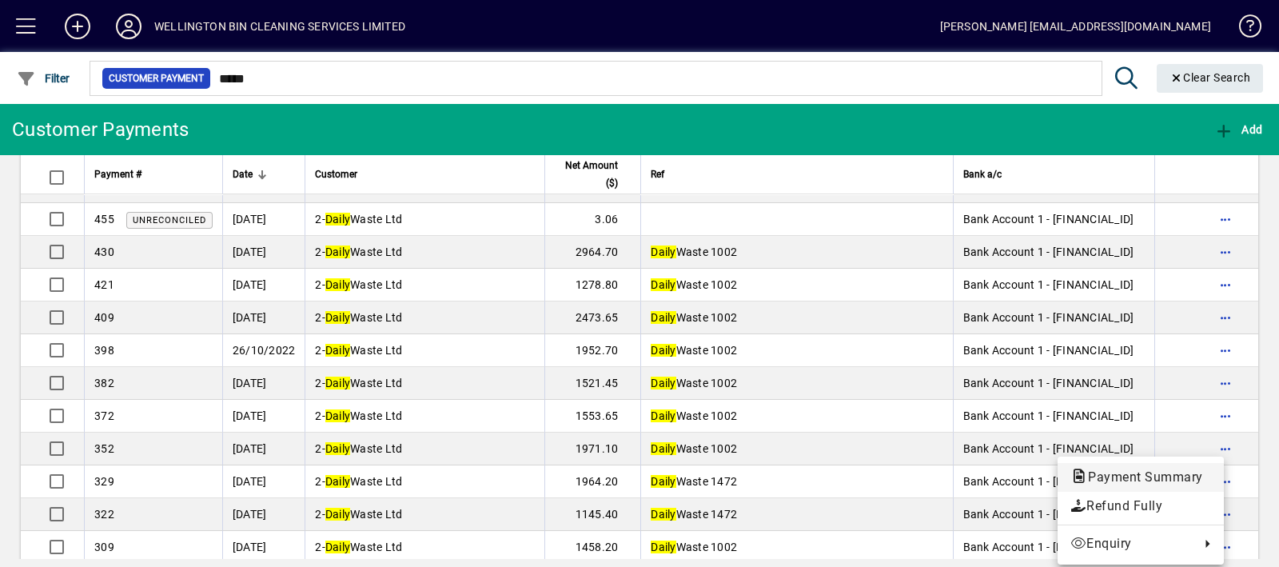
click at [1171, 469] on span "Payment Summary" at bounding box center [1140, 476] width 141 height 15
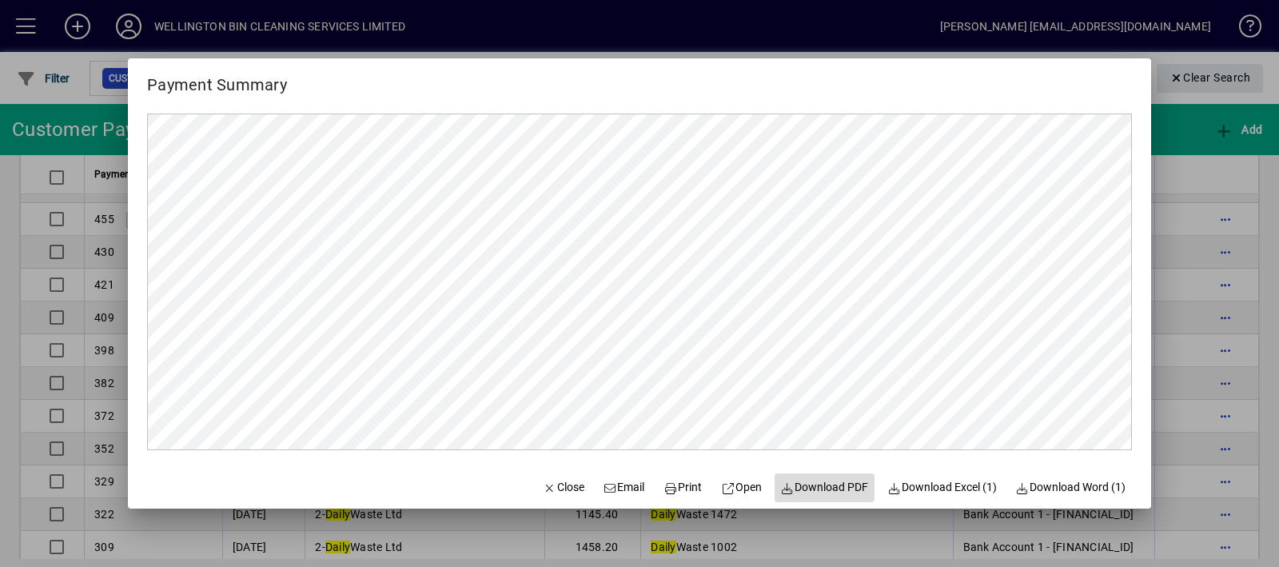
click at [821, 485] on span "Download PDF" at bounding box center [825, 487] width 88 height 17
click at [551, 495] on span "Close" at bounding box center [564, 487] width 42 height 17
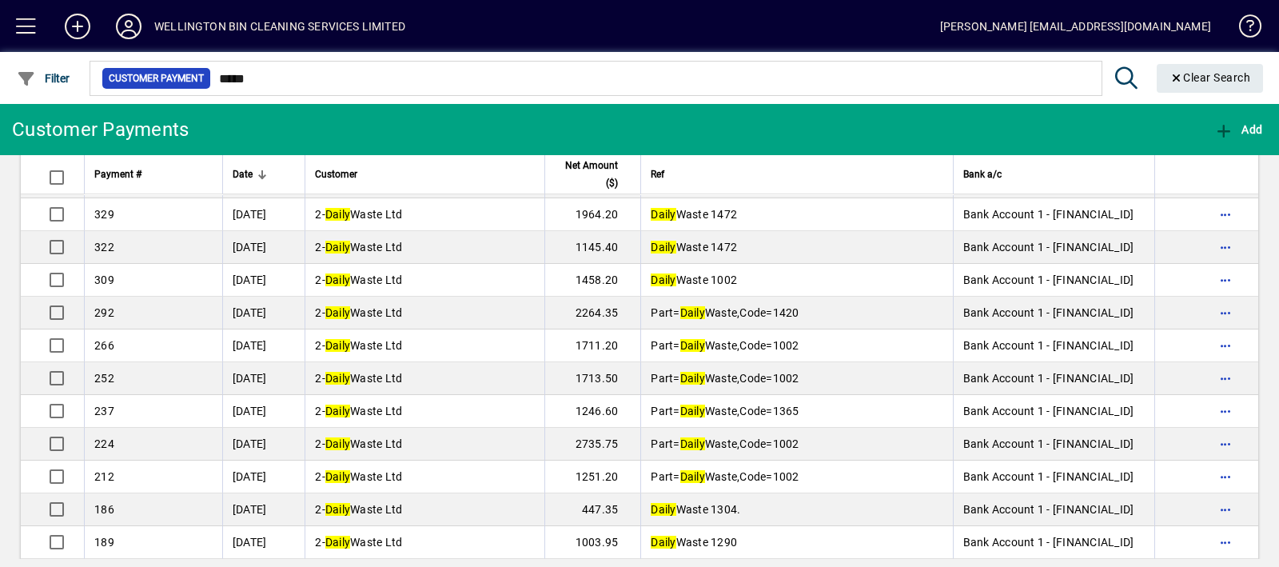
scroll to position [798, 0]
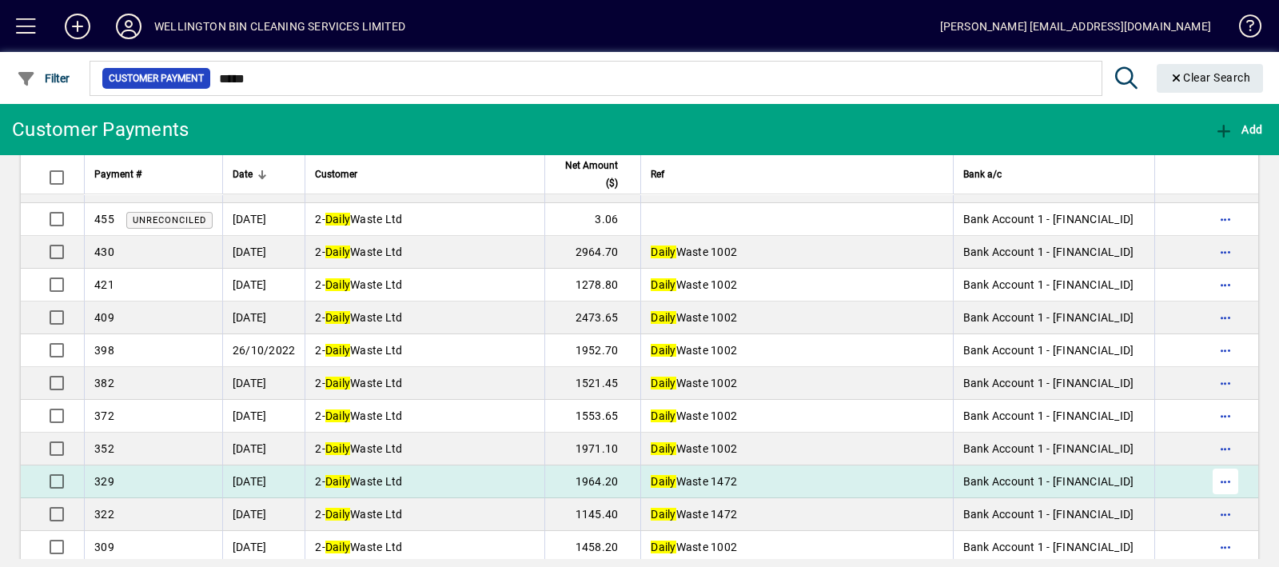
click at [1211, 479] on span "button" at bounding box center [1225, 481] width 38 height 38
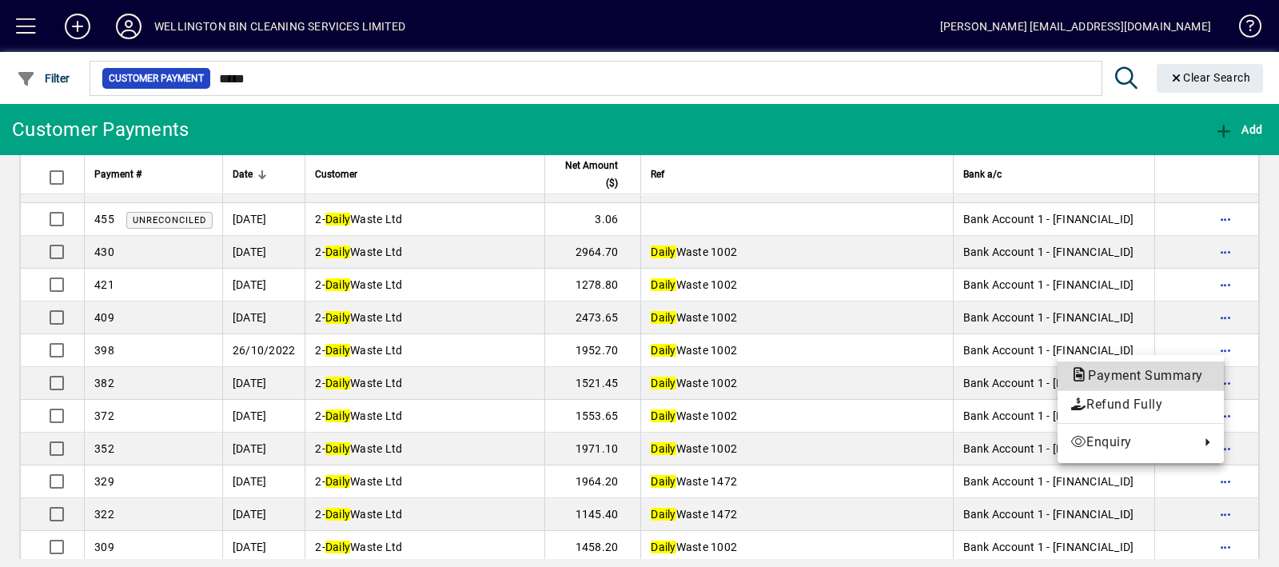
click at [1148, 377] on span "Payment Summary" at bounding box center [1140, 375] width 141 height 15
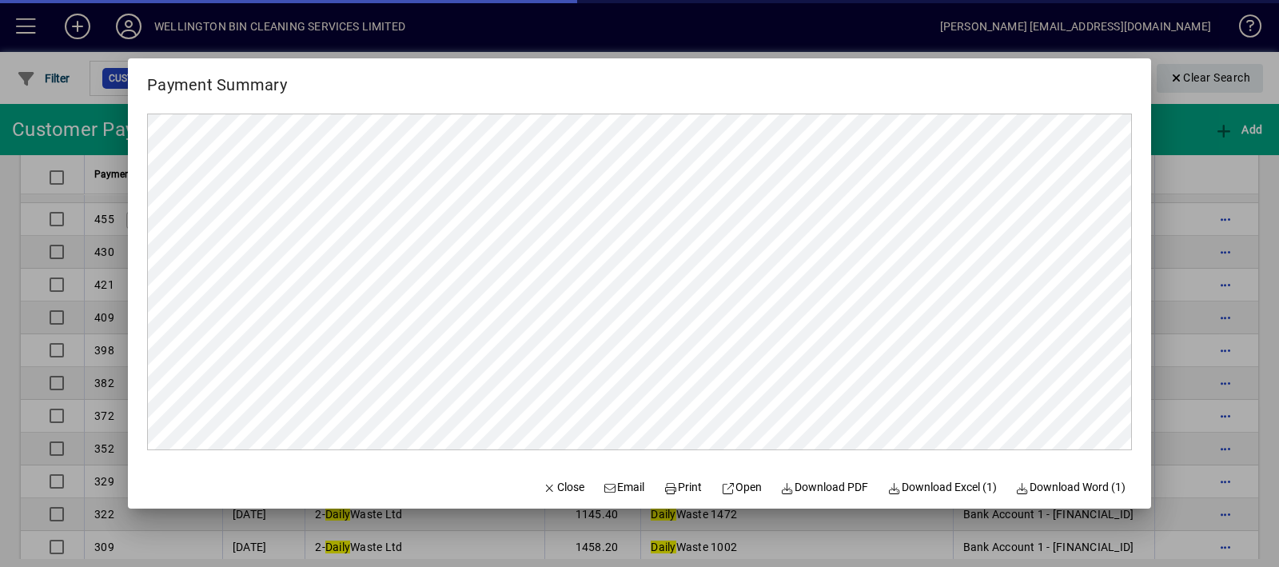
scroll to position [0, 0]
click at [819, 473] on span at bounding box center [824, 487] width 101 height 38
click at [543, 480] on span "Close" at bounding box center [564, 487] width 42 height 17
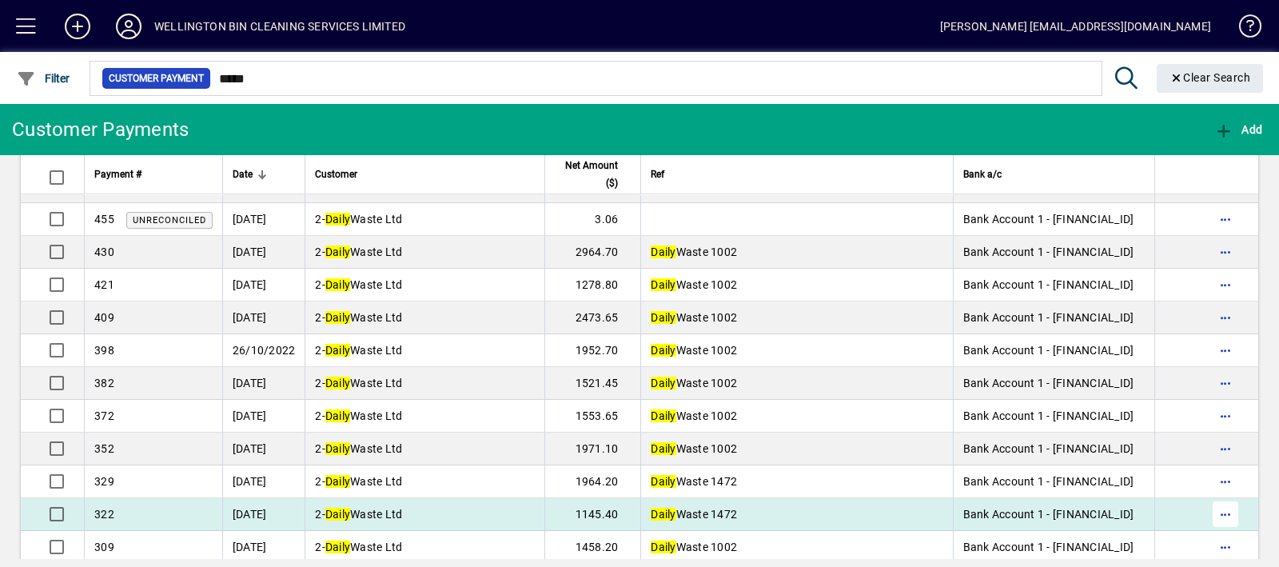
click at [1206, 510] on span "button" at bounding box center [1225, 514] width 38 height 38
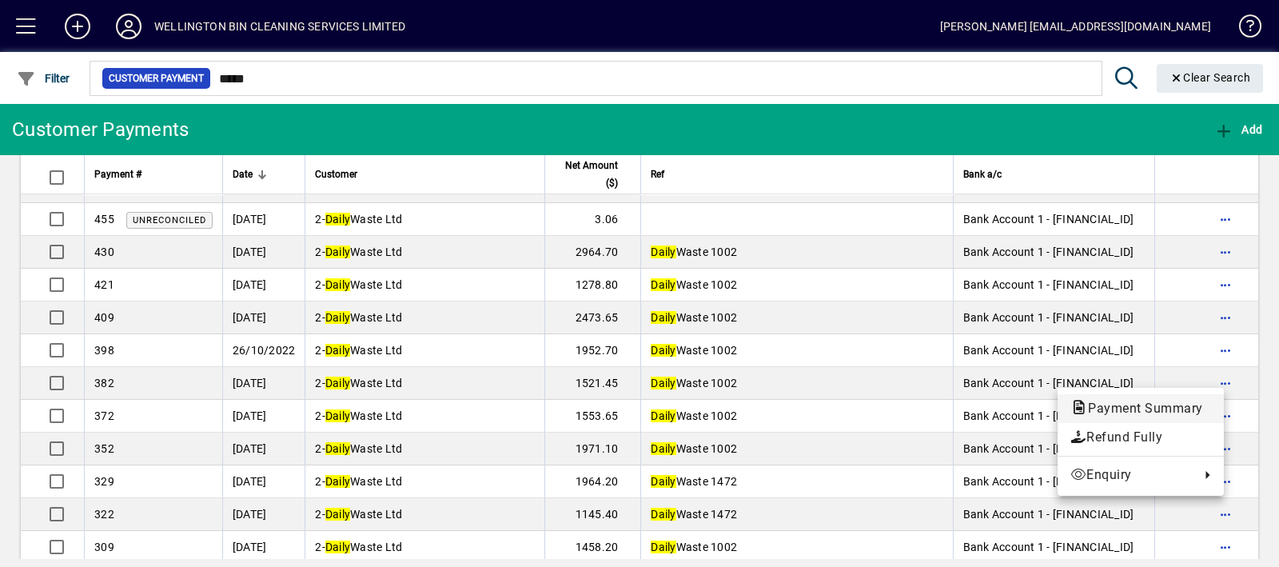
click at [1155, 400] on span "Payment Summary" at bounding box center [1140, 408] width 141 height 19
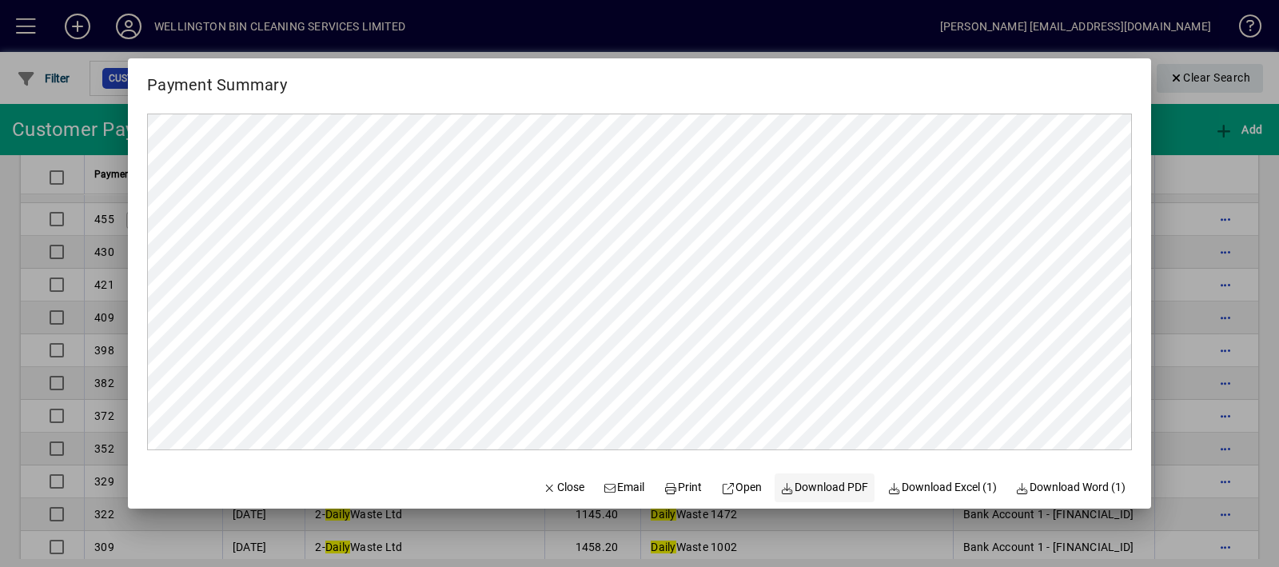
click at [811, 476] on span at bounding box center [824, 487] width 101 height 38
click at [548, 489] on span "Close" at bounding box center [564, 487] width 42 height 17
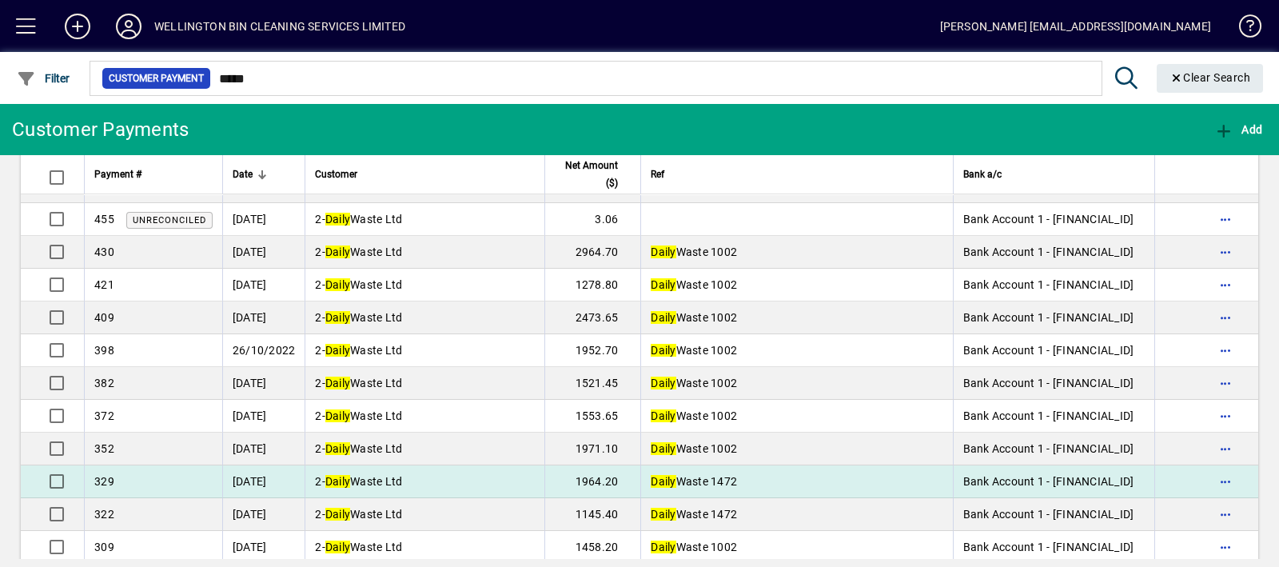
scroll to position [1065, 0]
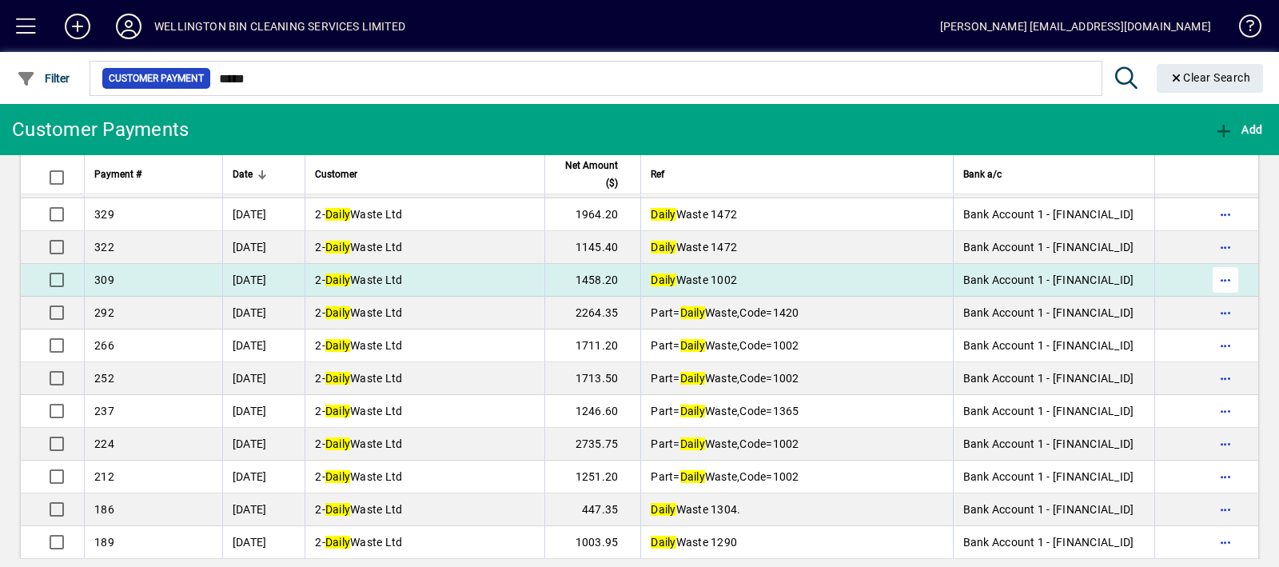
click at [1213, 274] on span "button" at bounding box center [1225, 280] width 38 height 38
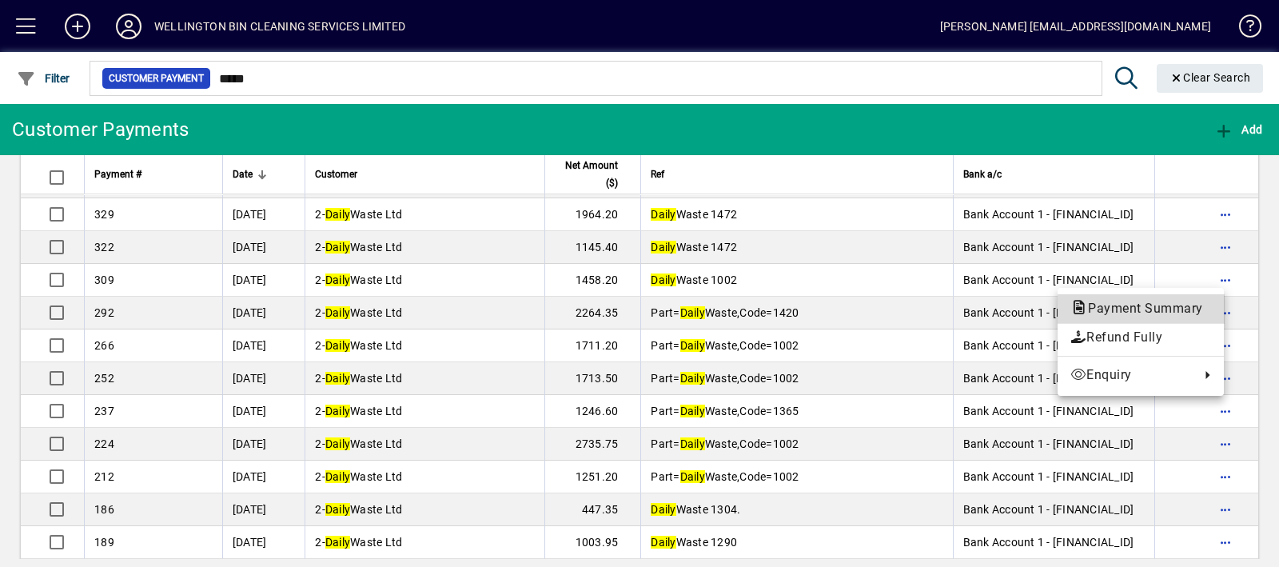
click at [1164, 305] on span "Payment Summary" at bounding box center [1140, 308] width 141 height 15
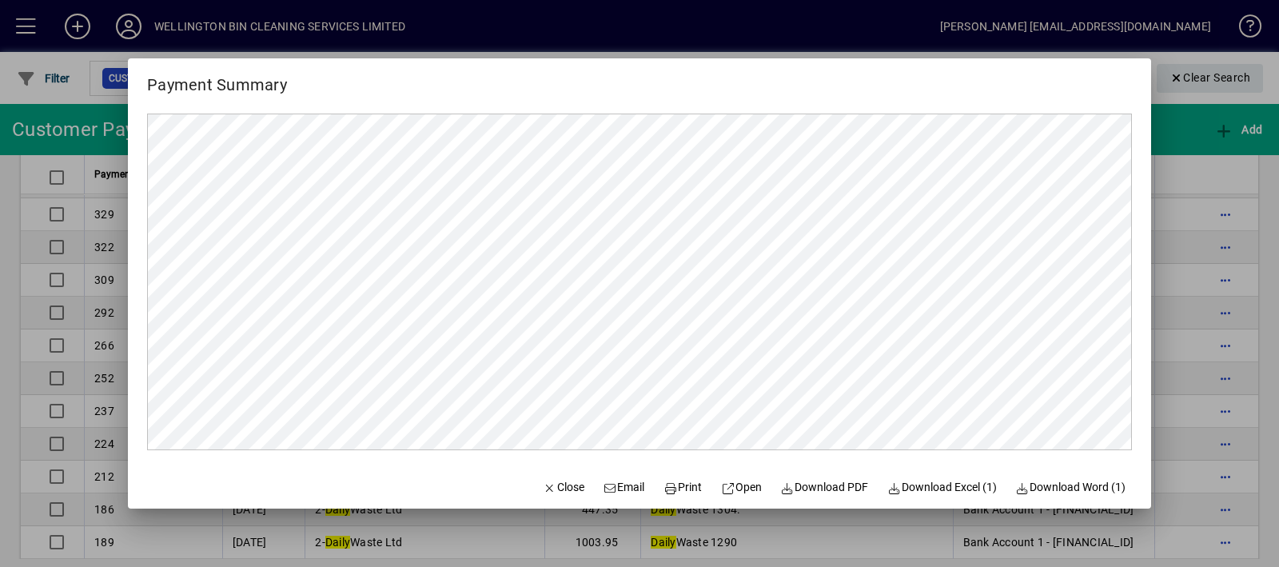
scroll to position [0, 0]
click at [814, 494] on span "Download PDF" at bounding box center [825, 487] width 88 height 17
click at [550, 472] on span "button" at bounding box center [563, 487] width 54 height 38
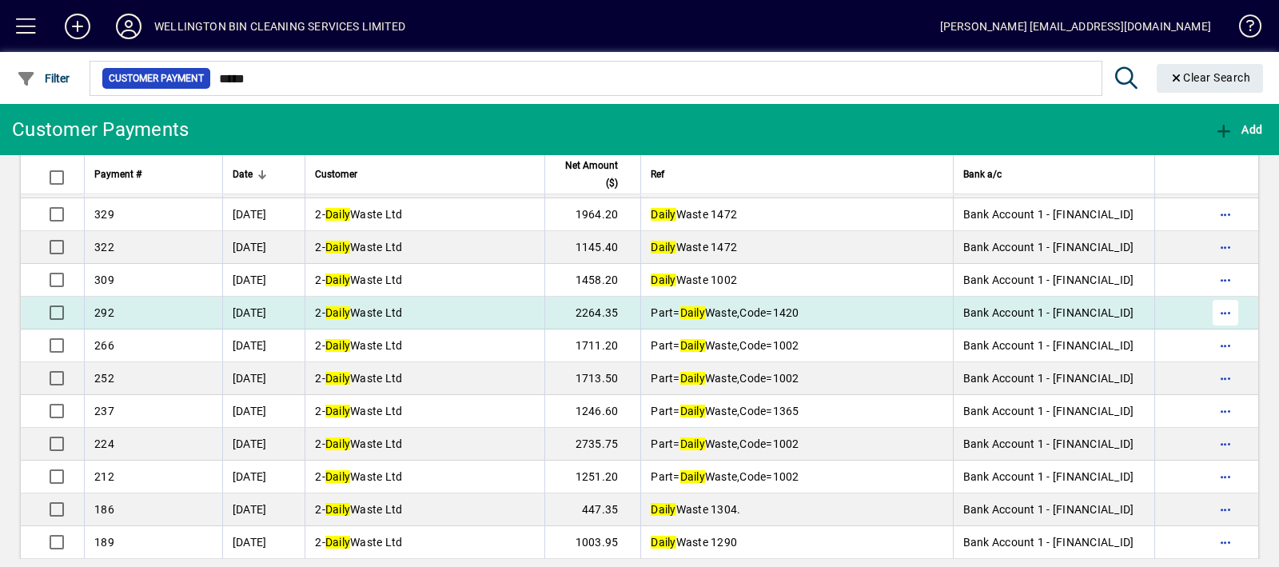
click at [1206, 301] on span "button" at bounding box center [1225, 312] width 38 height 38
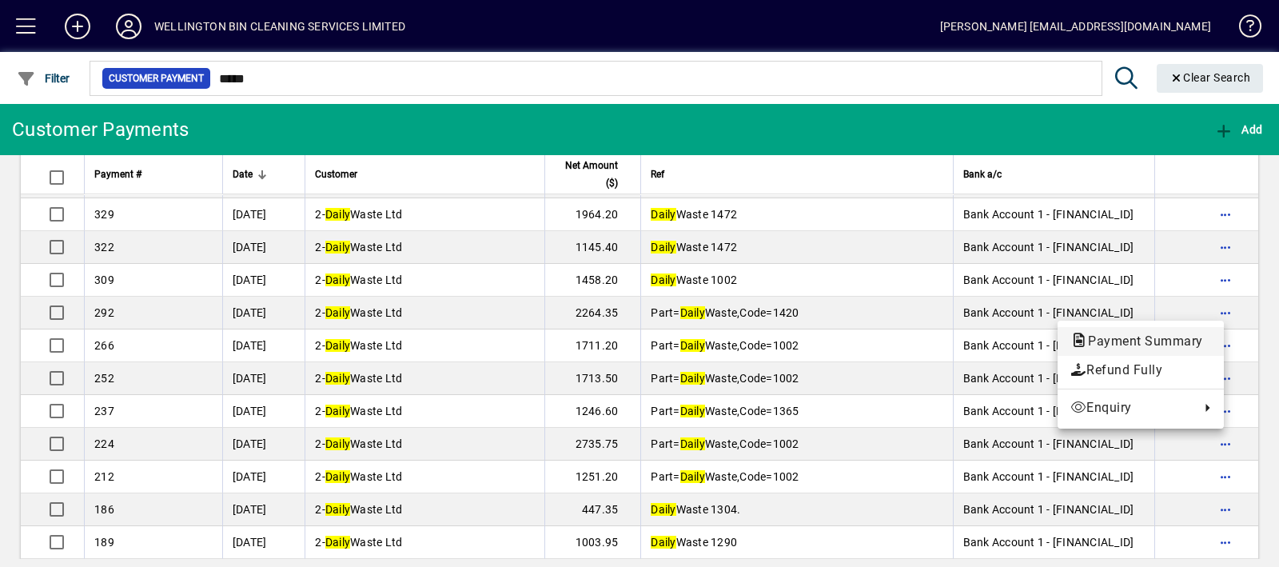
click at [1176, 338] on span "Payment Summary" at bounding box center [1140, 340] width 141 height 15
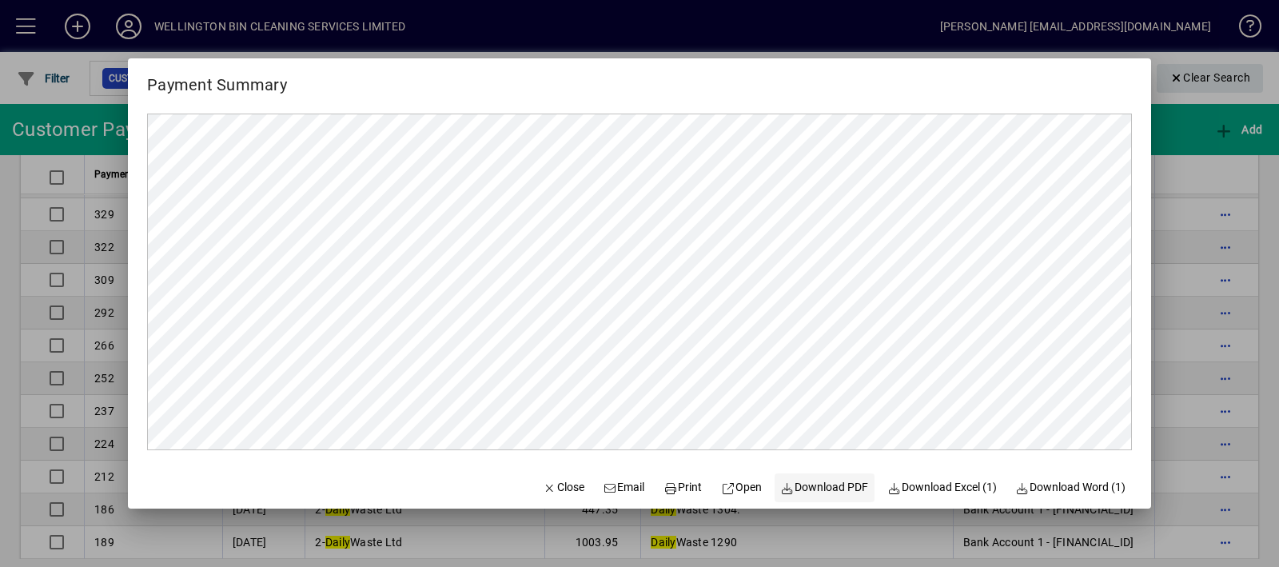
click at [781, 491] on icon at bounding box center [788, 488] width 14 height 11
click at [546, 489] on span "Close" at bounding box center [564, 487] width 42 height 17
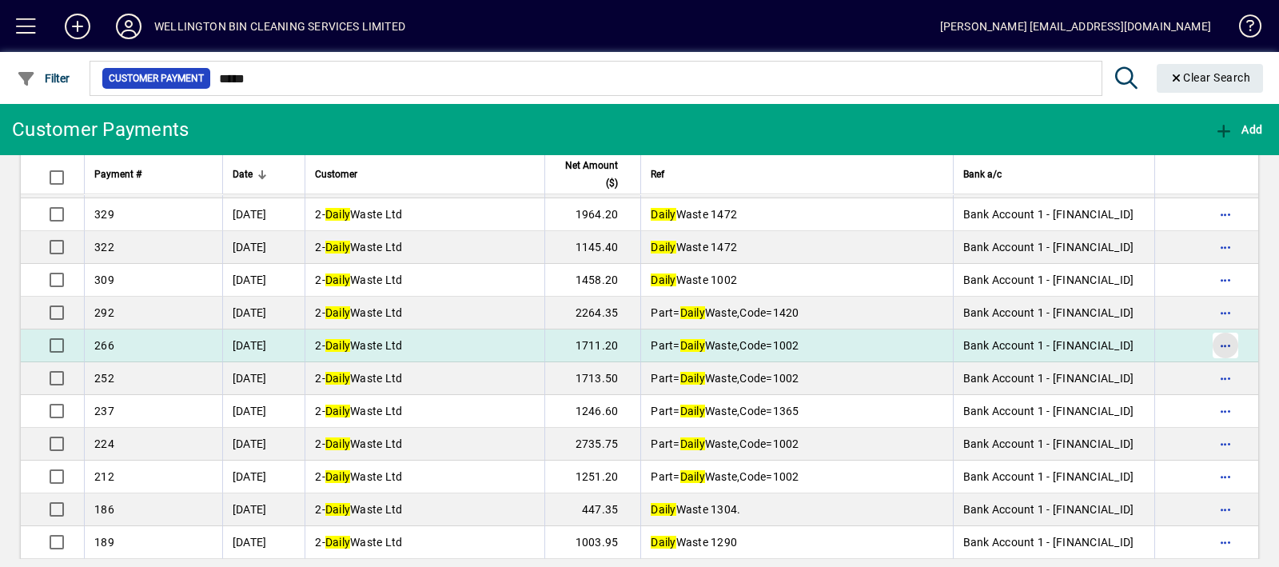
click at [1208, 341] on span "button" at bounding box center [1225, 345] width 38 height 38
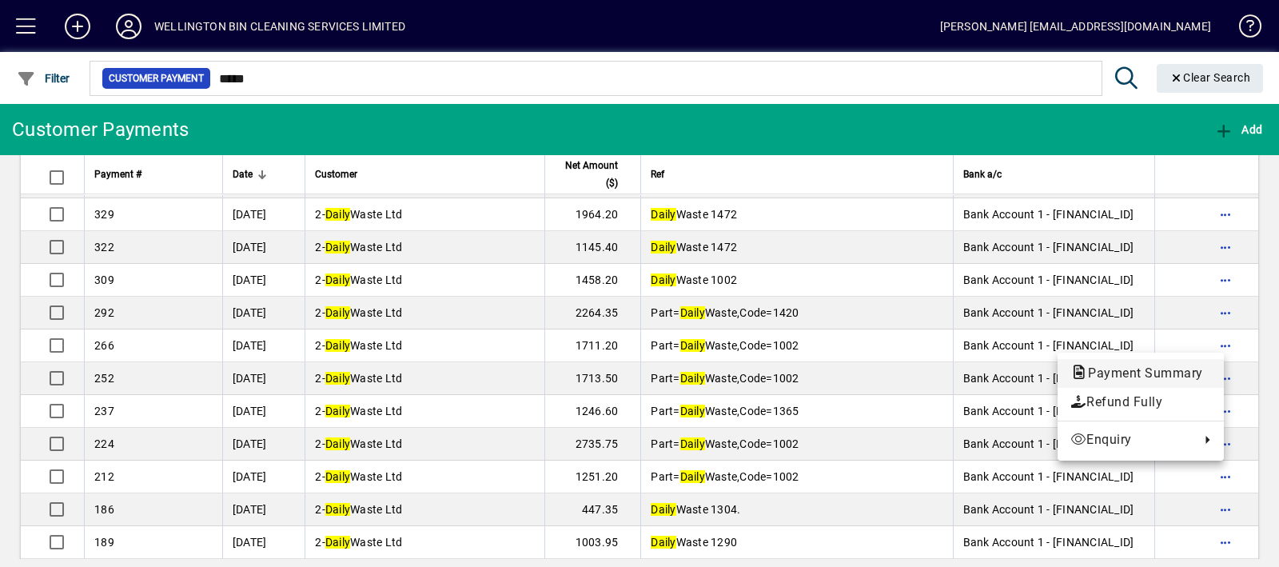
click at [1179, 367] on span "Payment Summary" at bounding box center [1140, 372] width 141 height 15
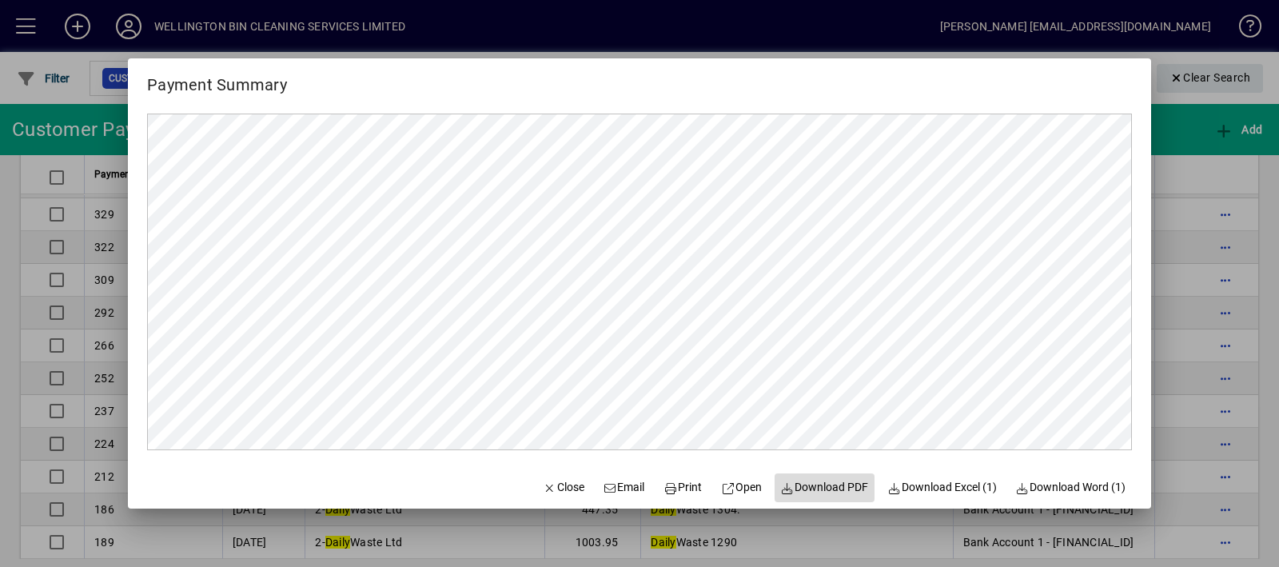
click at [841, 485] on span "Download PDF" at bounding box center [825, 487] width 88 height 17
click at [555, 477] on span "button" at bounding box center [563, 487] width 54 height 38
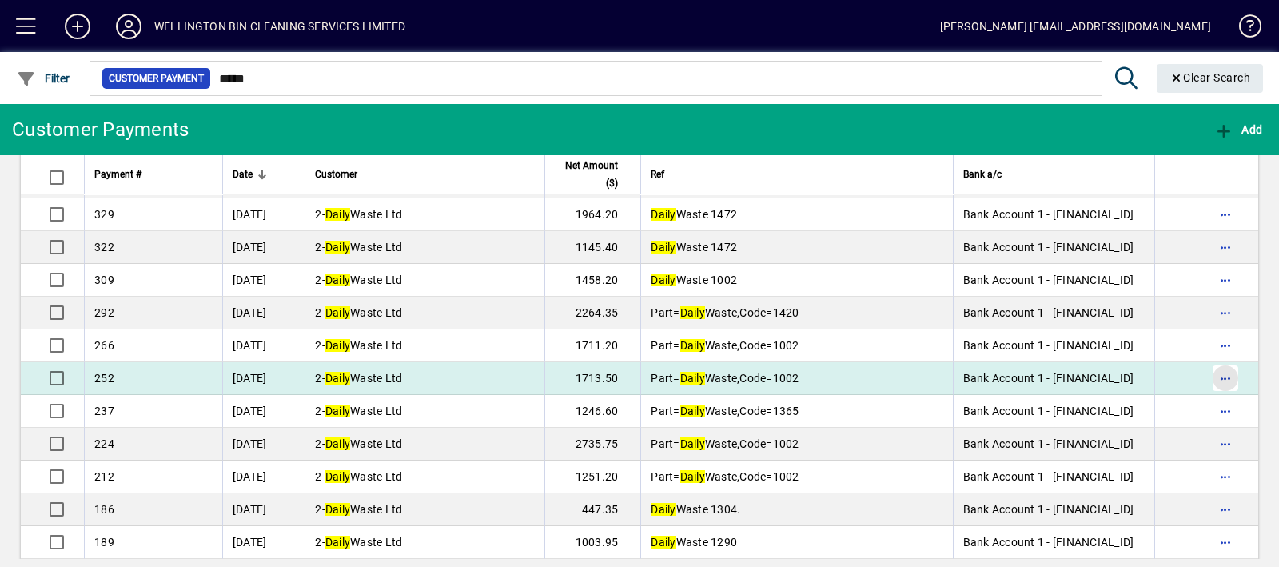
click at [1213, 374] on span "button" at bounding box center [1225, 378] width 38 height 38
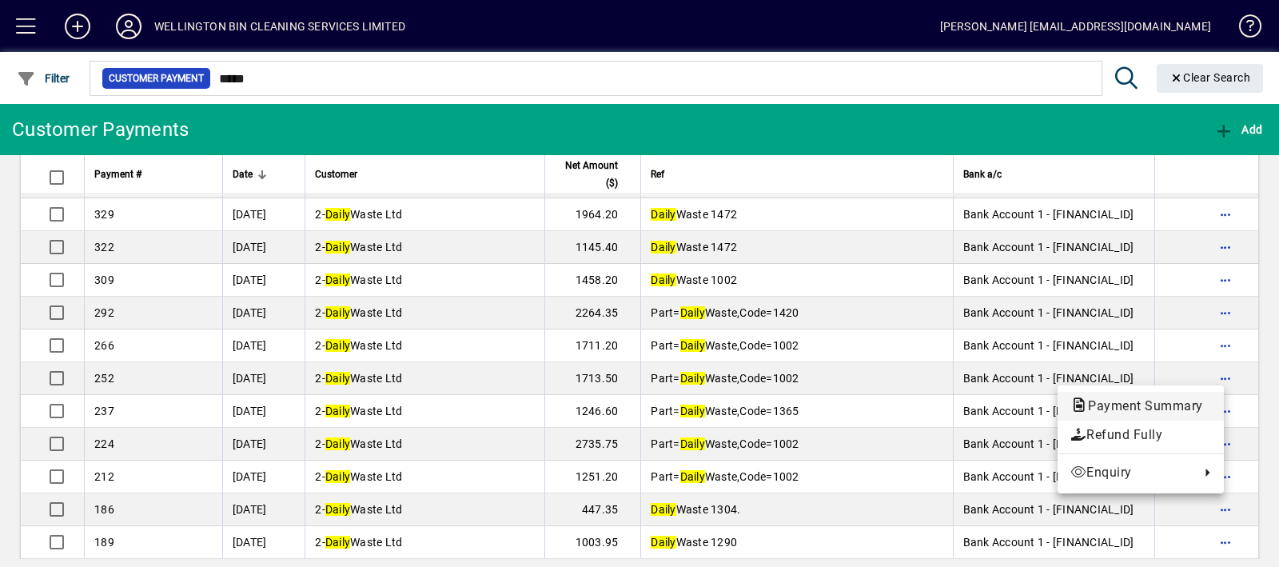
click at [1173, 401] on span "Payment Summary" at bounding box center [1140, 405] width 141 height 15
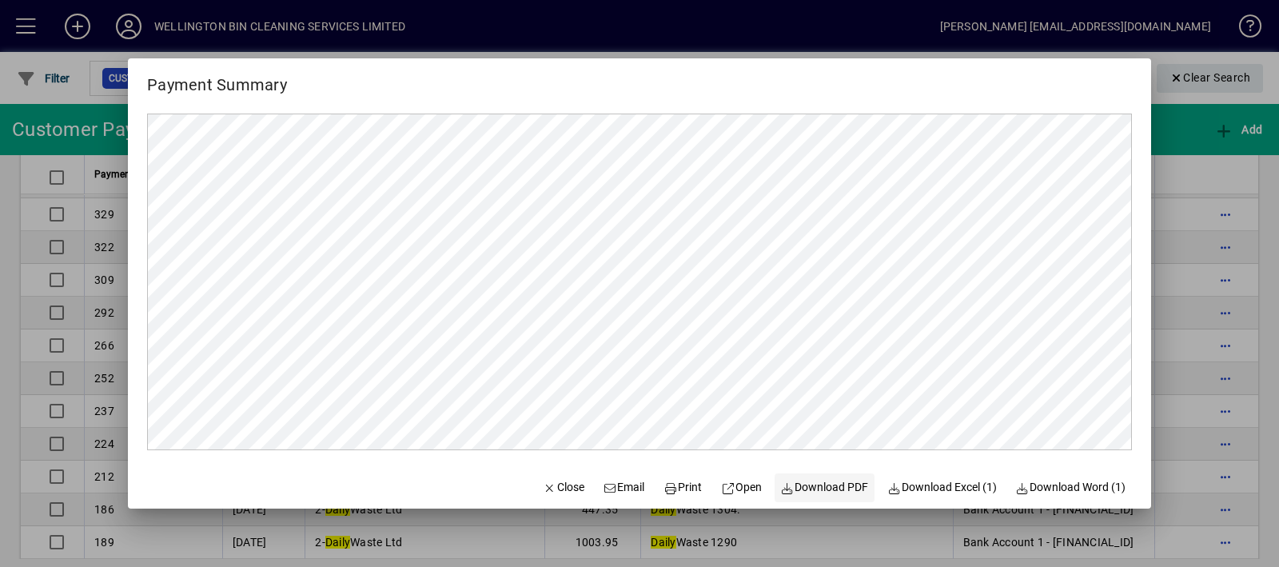
click at [831, 489] on span "Download PDF" at bounding box center [825, 487] width 88 height 17
click at [566, 477] on span "button" at bounding box center [563, 487] width 54 height 38
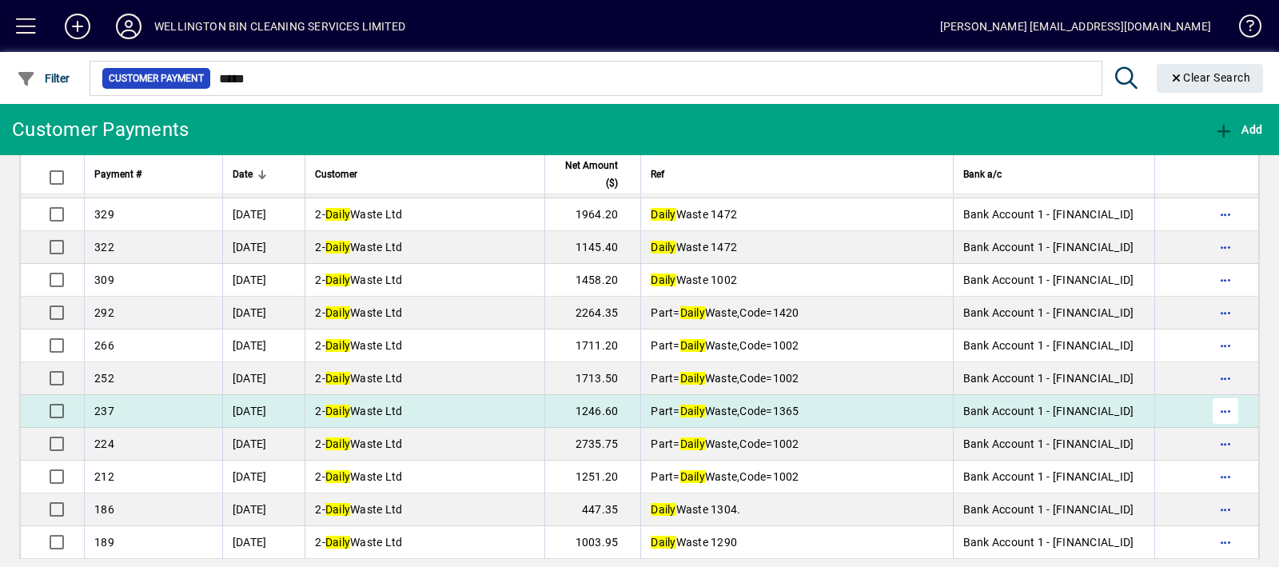
click at [1206, 410] on span "button" at bounding box center [1225, 411] width 38 height 38
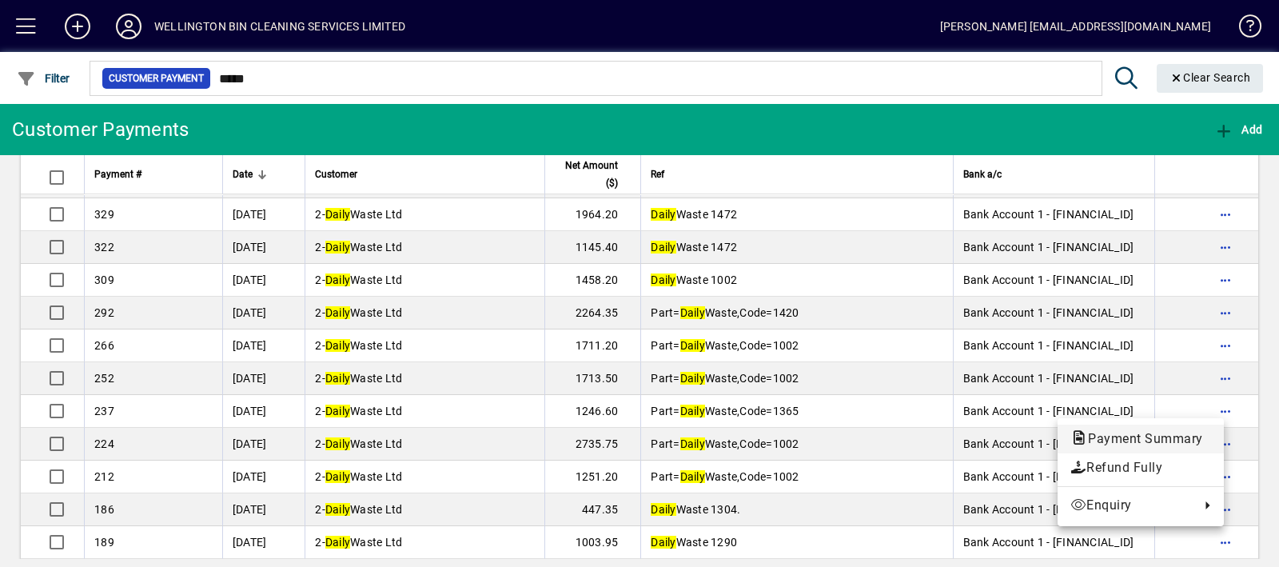
click at [1183, 441] on span "Payment Summary" at bounding box center [1140, 438] width 141 height 15
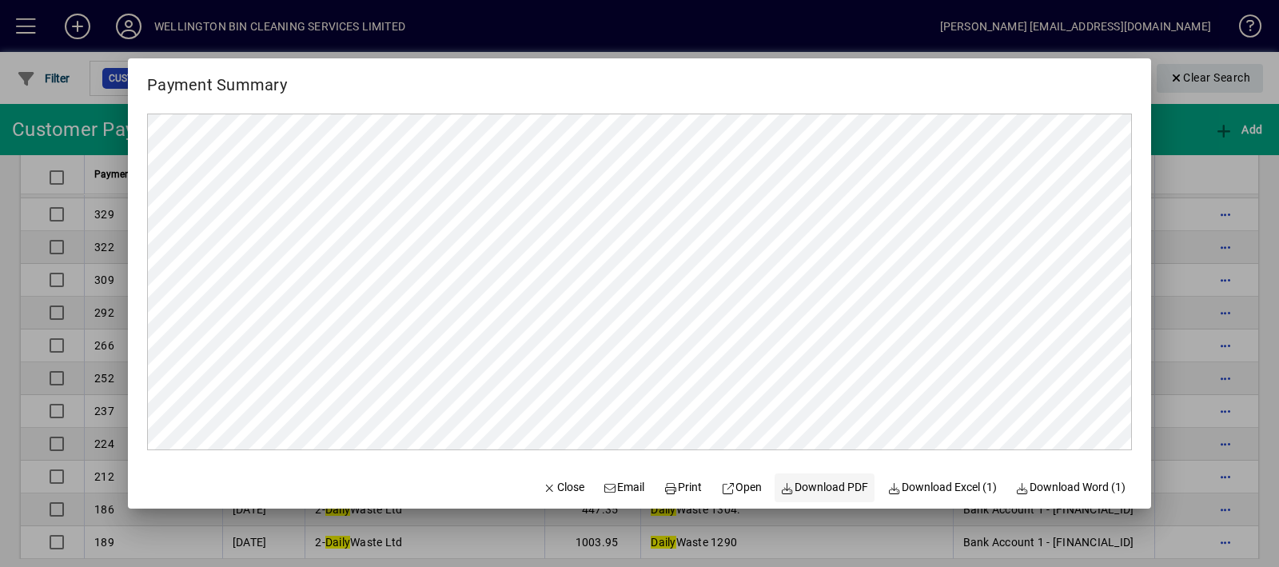
click at [841, 493] on span "Download PDF" at bounding box center [825, 487] width 88 height 17
click at [555, 490] on span "Close" at bounding box center [564, 487] width 42 height 17
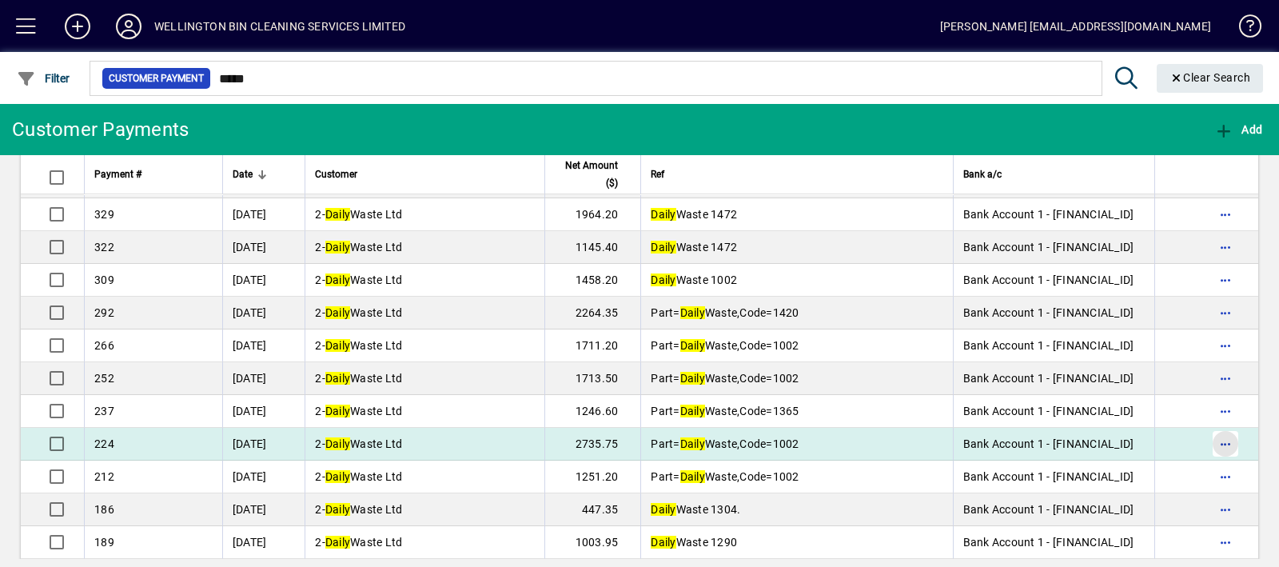
click at [1206, 445] on span "button" at bounding box center [1225, 443] width 38 height 38
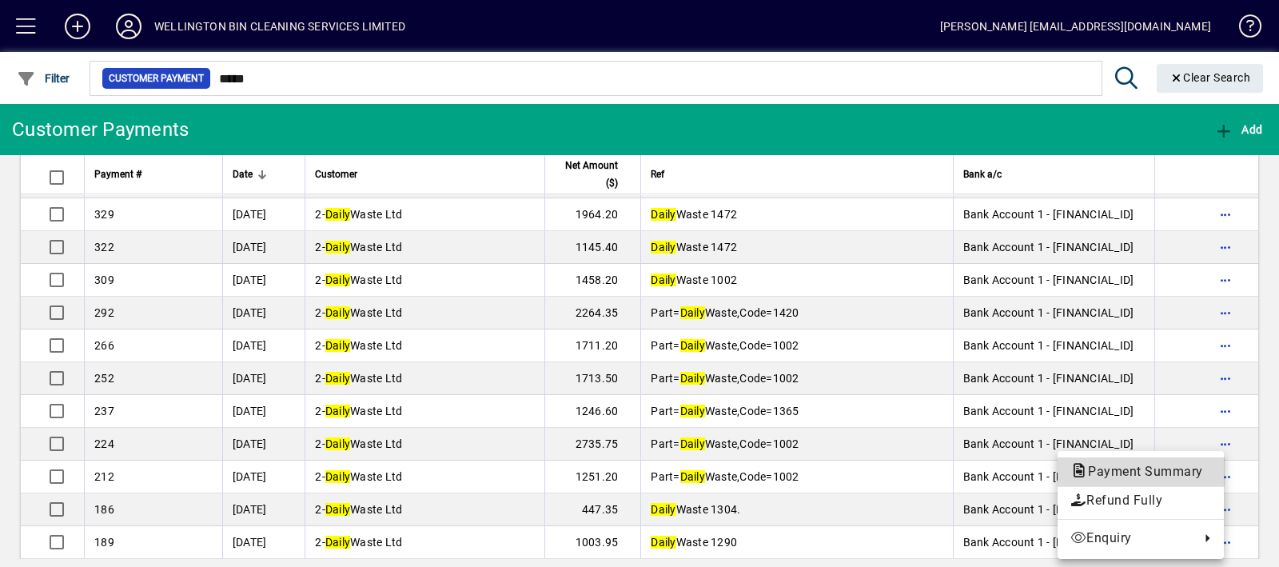
click at [1172, 473] on span "Payment Summary" at bounding box center [1140, 471] width 141 height 15
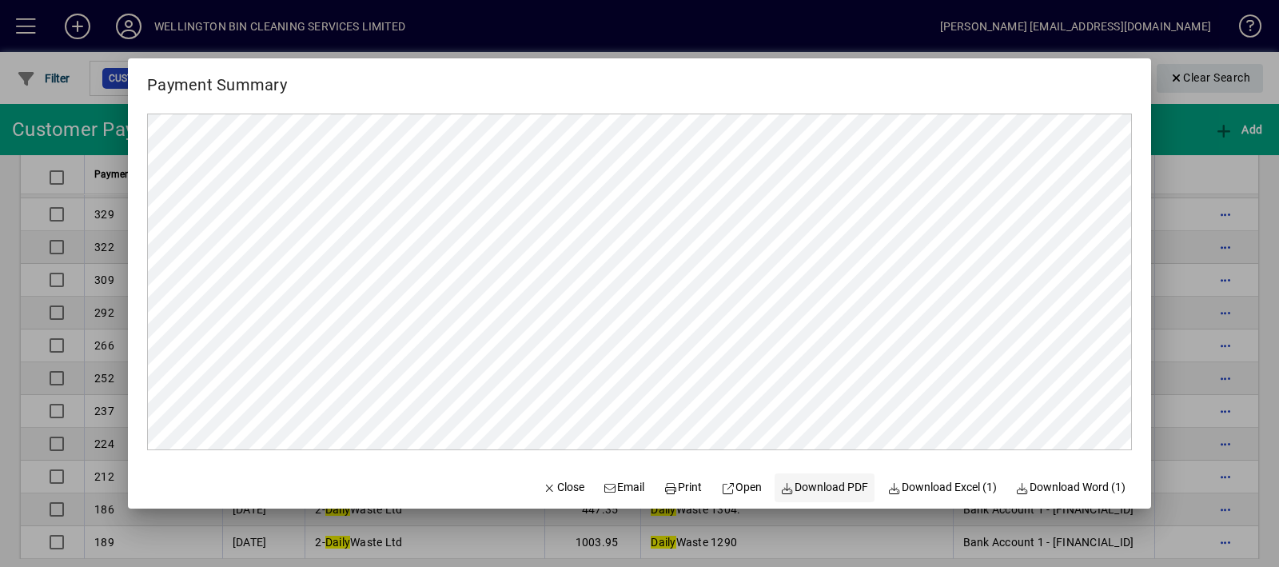
click at [814, 490] on span "Download PDF" at bounding box center [825, 487] width 88 height 17
click at [572, 486] on span "button" at bounding box center [563, 487] width 54 height 38
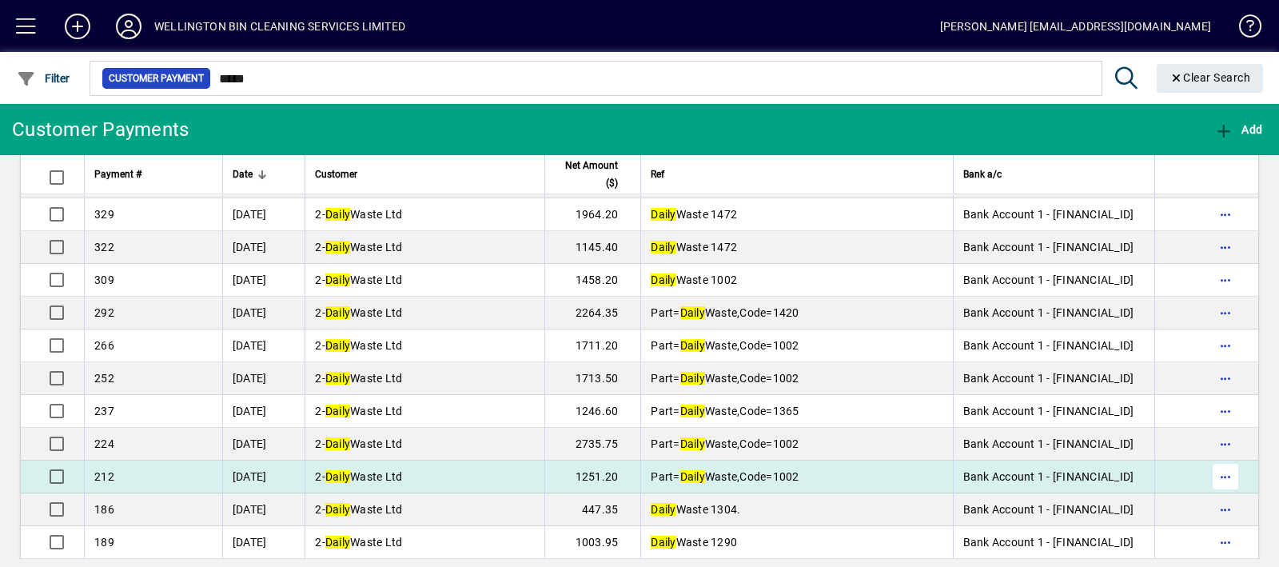
click at [1212, 468] on span "button" at bounding box center [1225, 476] width 38 height 38
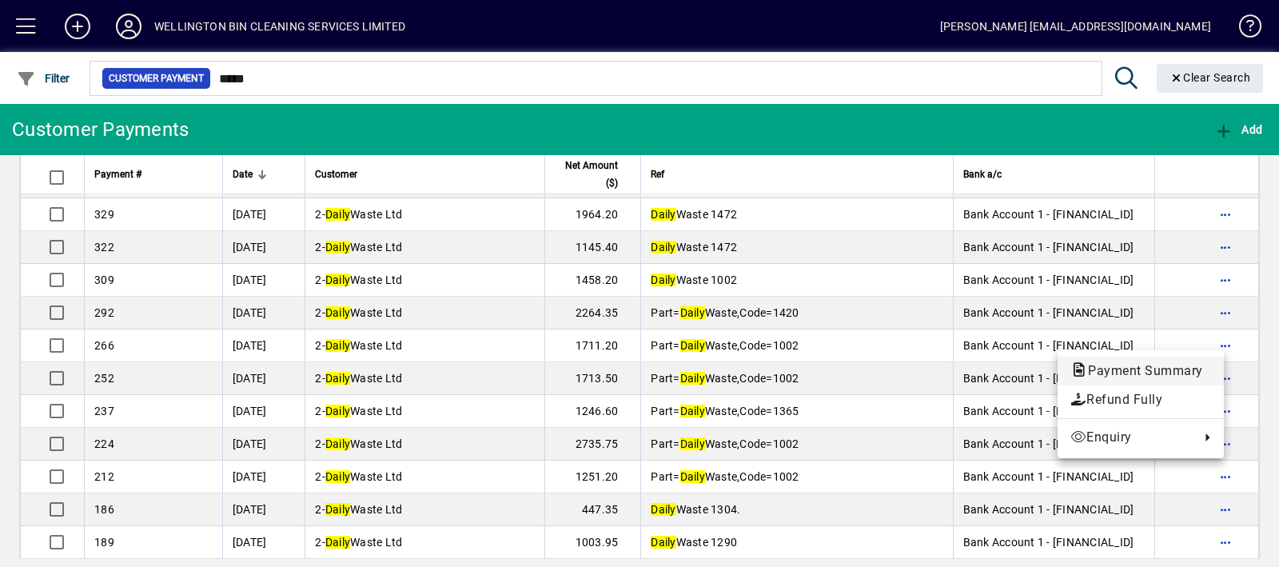
click at [1136, 377] on span "Payment Summary" at bounding box center [1140, 370] width 141 height 15
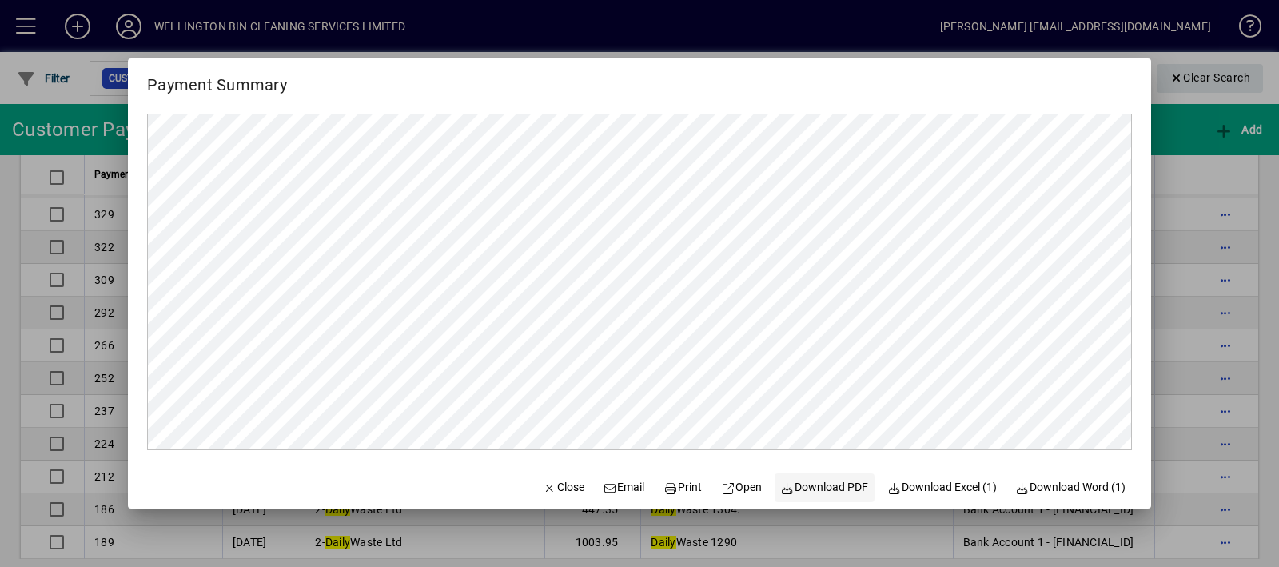
click at [830, 472] on span at bounding box center [824, 487] width 101 height 38
click at [543, 481] on span "Close" at bounding box center [564, 487] width 42 height 17
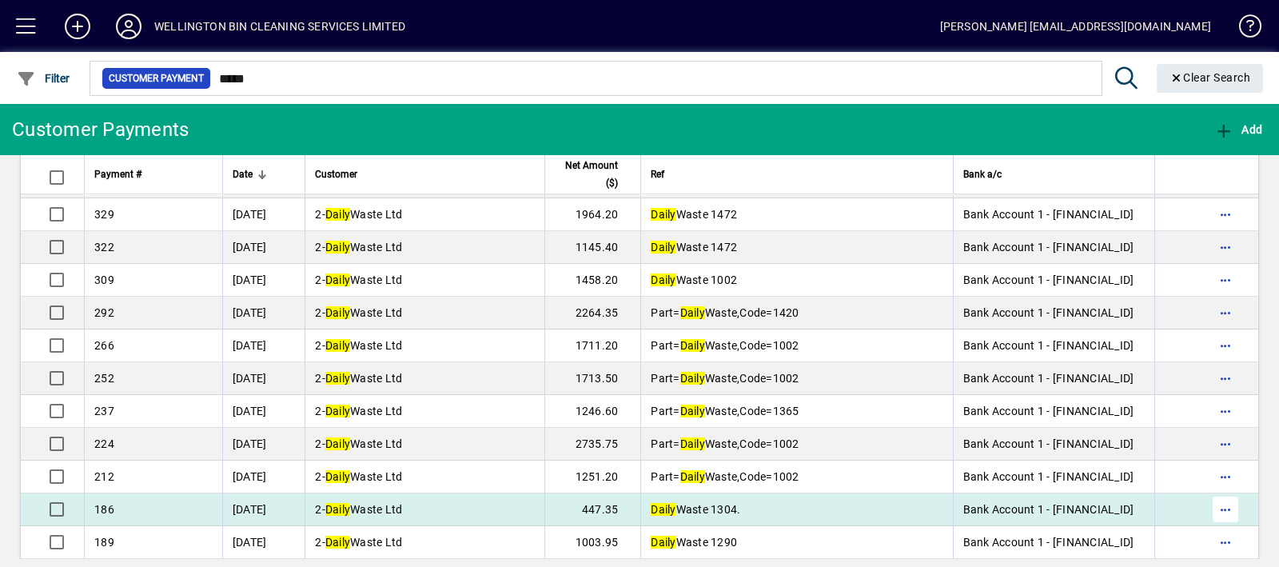
click at [1218, 502] on span "button" at bounding box center [1225, 509] width 38 height 38
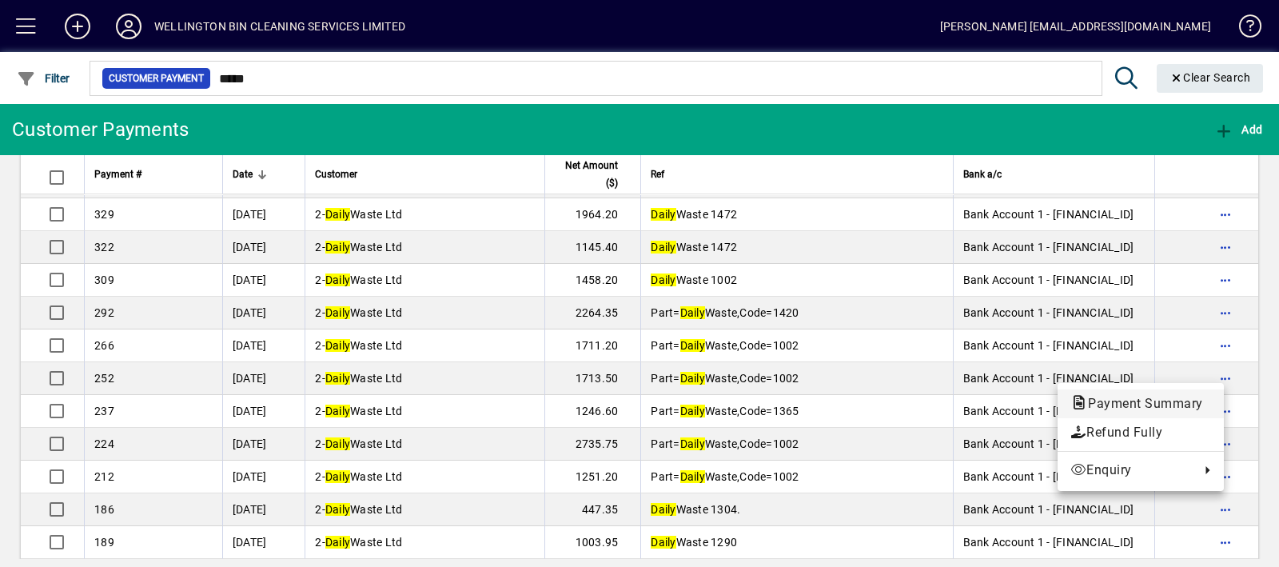
click at [1171, 400] on span "Payment Summary" at bounding box center [1140, 403] width 141 height 15
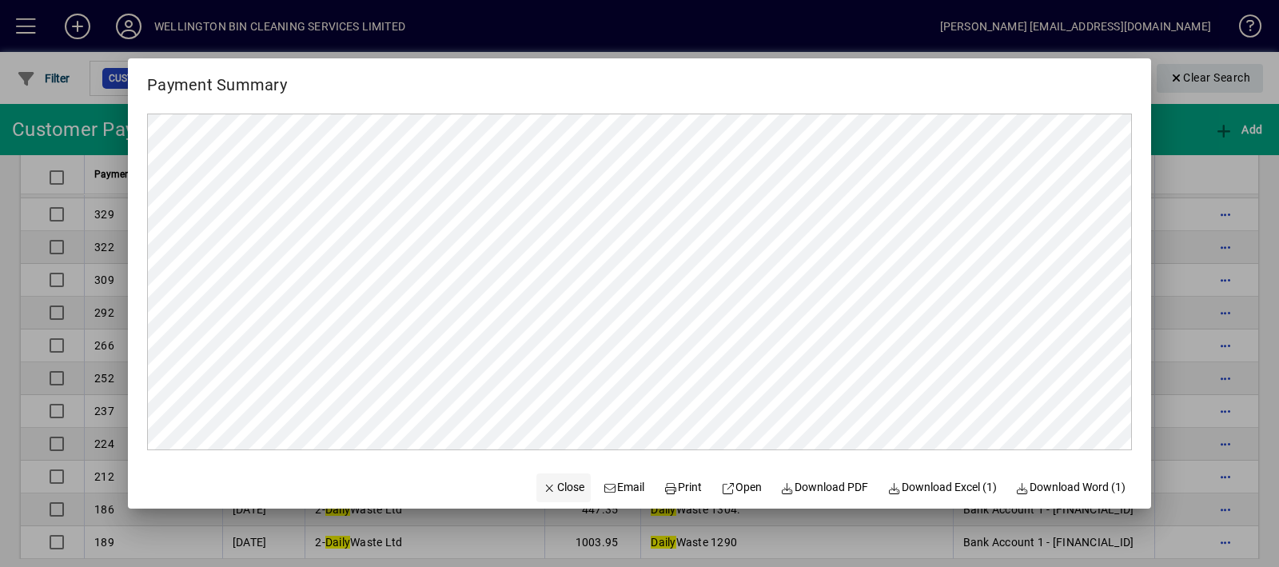
click at [543, 486] on icon "button" at bounding box center [550, 488] width 14 height 11
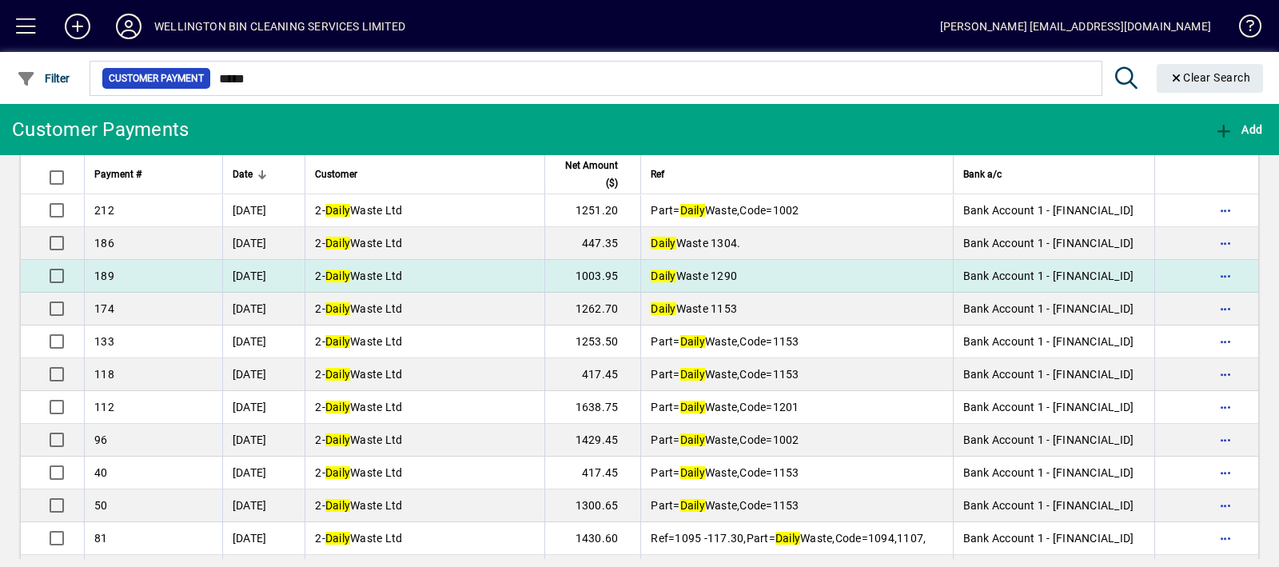
scroll to position [1065, 0]
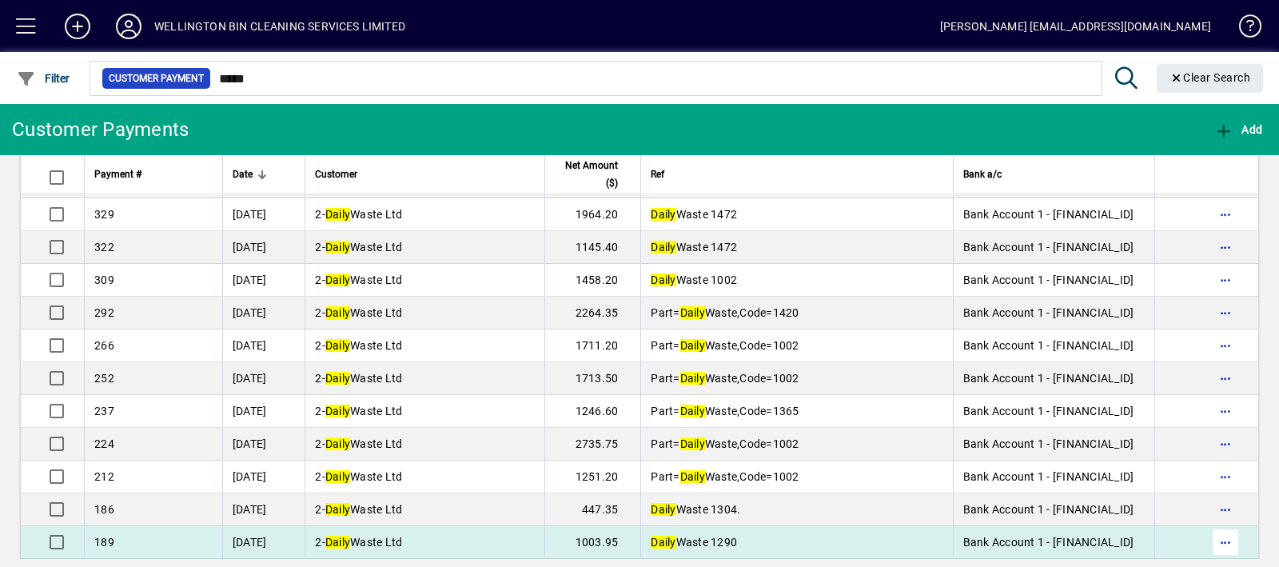
click at [1215, 530] on span "button" at bounding box center [1225, 542] width 38 height 38
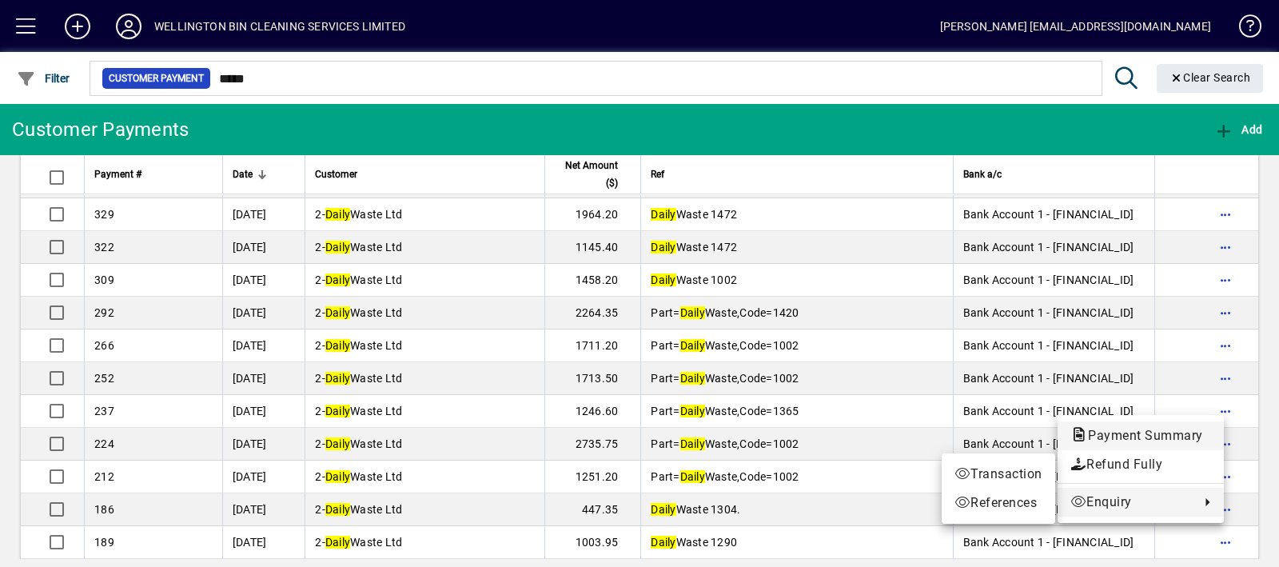
click at [1159, 429] on span "Payment Summary" at bounding box center [1140, 435] width 141 height 15
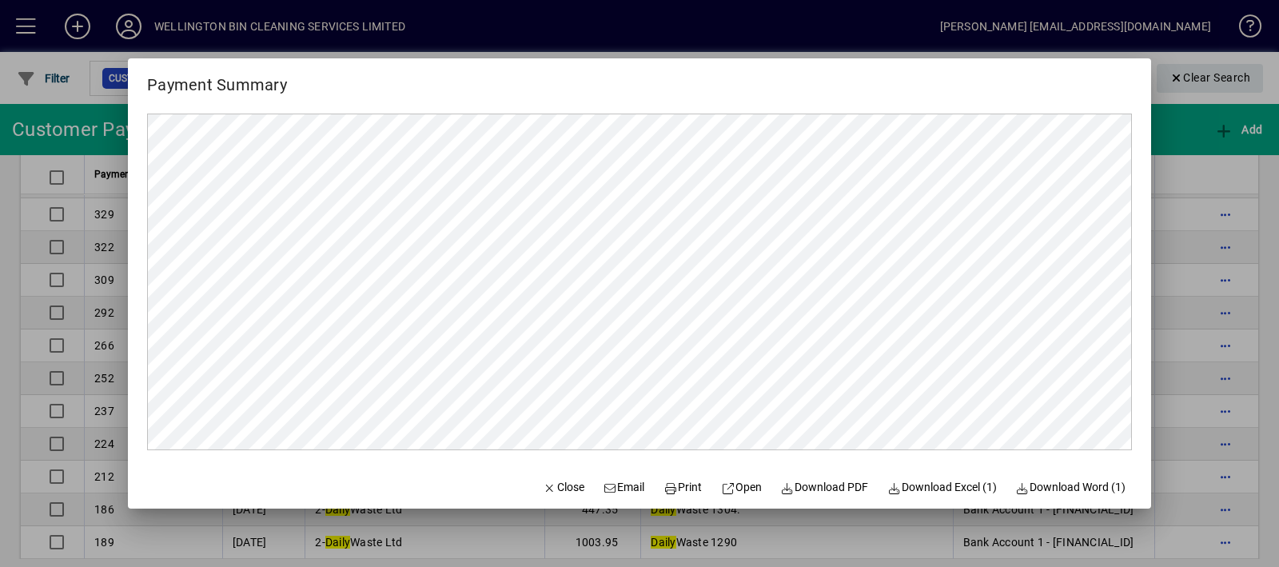
scroll to position [0, 0]
click at [835, 490] on span "Download PDF" at bounding box center [825, 487] width 88 height 17
click at [565, 476] on span "button" at bounding box center [563, 487] width 54 height 38
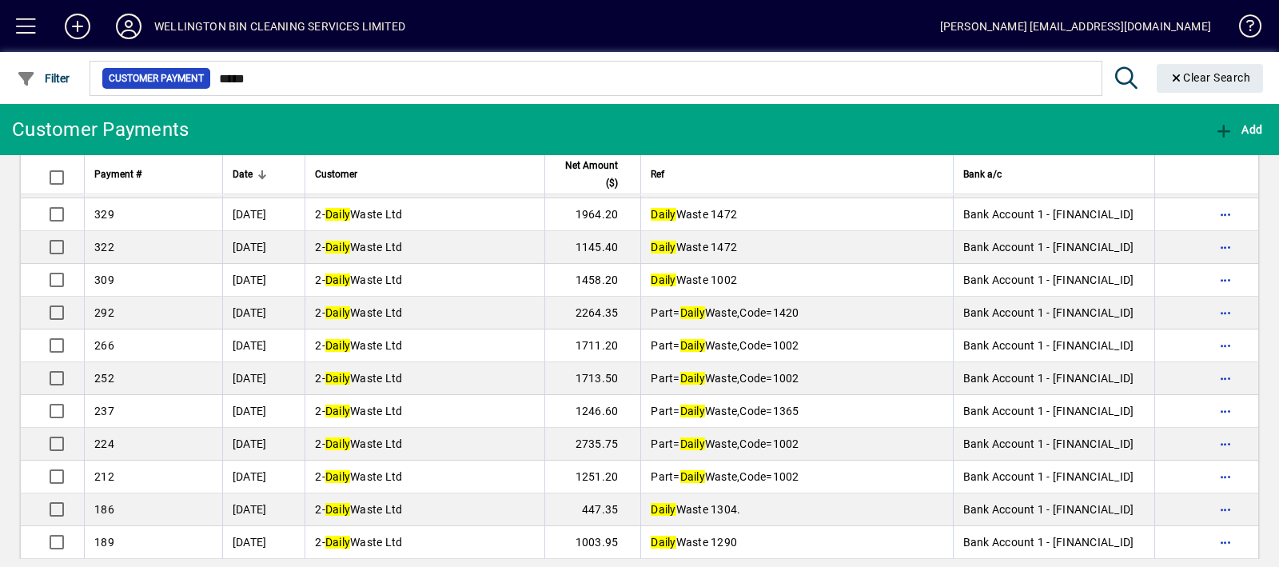
scroll to position [1332, 0]
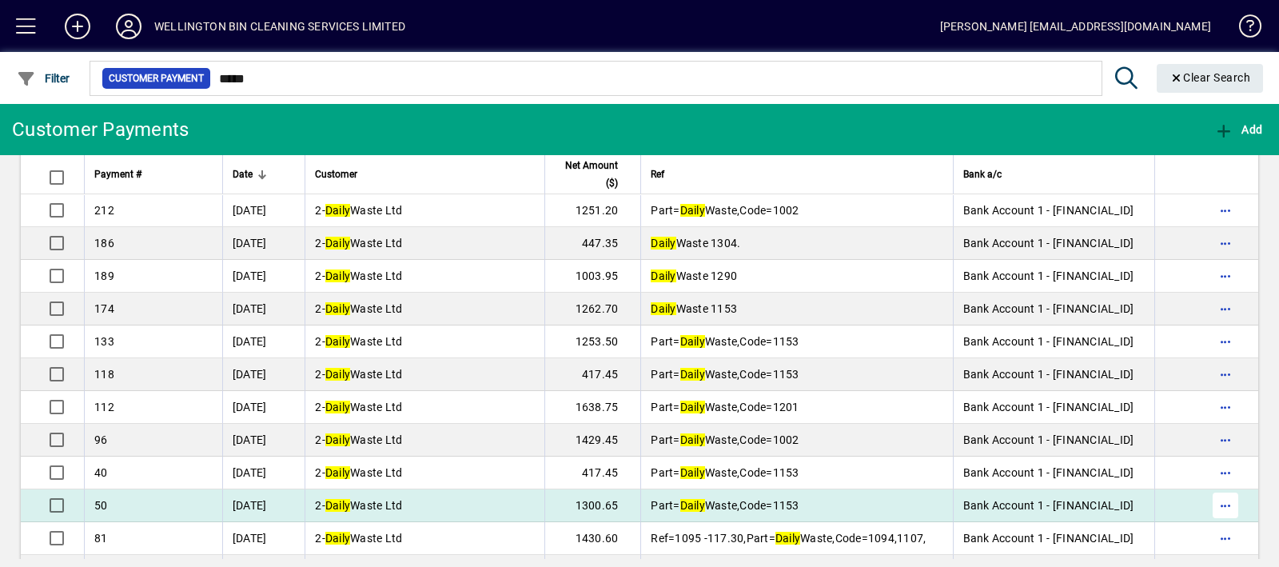
click at [1207, 504] on span "button" at bounding box center [1225, 505] width 38 height 38
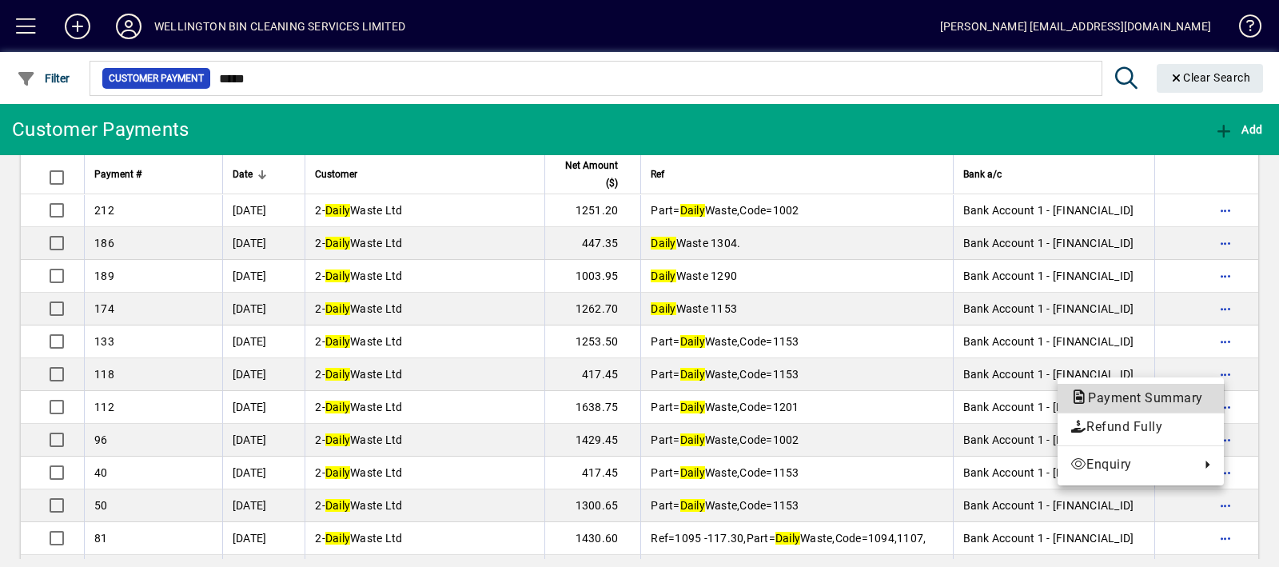
click at [1180, 395] on span "Payment Summary" at bounding box center [1140, 397] width 141 height 15
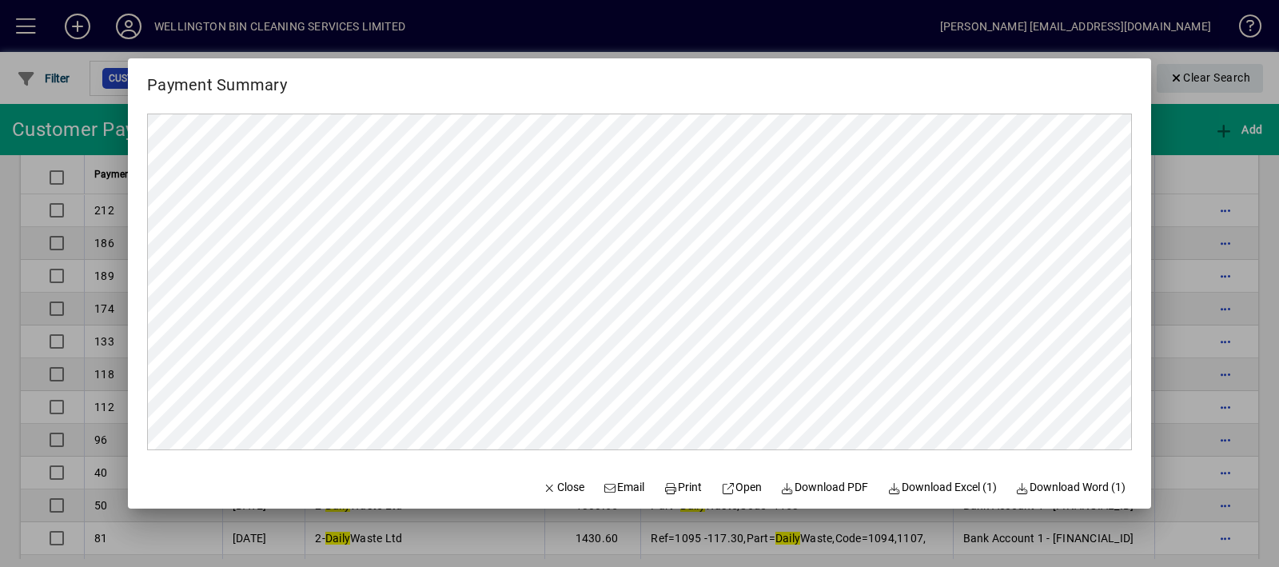
scroll to position [0, 0]
click at [787, 489] on span "Download PDF" at bounding box center [825, 487] width 88 height 17
click at [552, 491] on span "Close" at bounding box center [564, 487] width 42 height 17
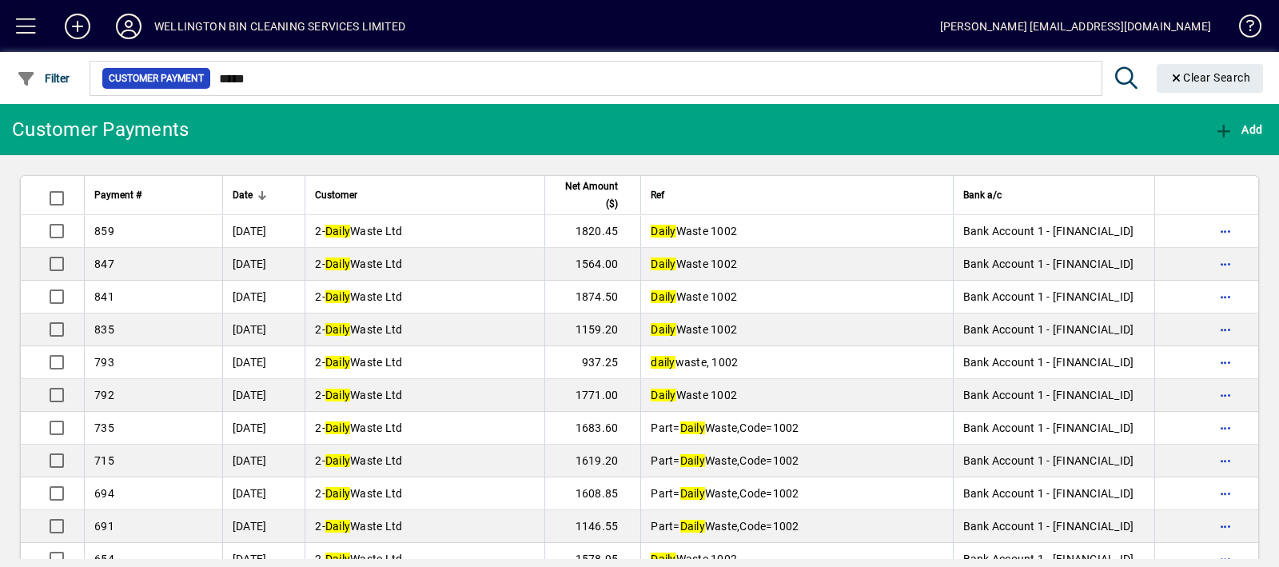
click at [26, 14] on span at bounding box center [26, 26] width 38 height 38
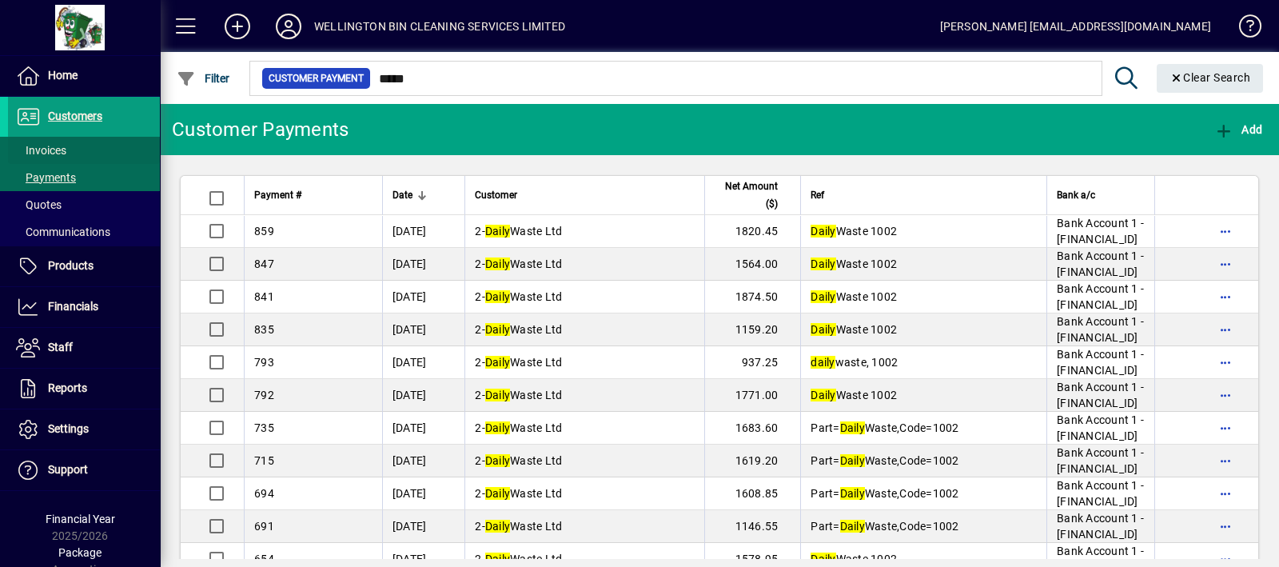
click at [56, 146] on span "Invoices" at bounding box center [41, 150] width 50 height 13
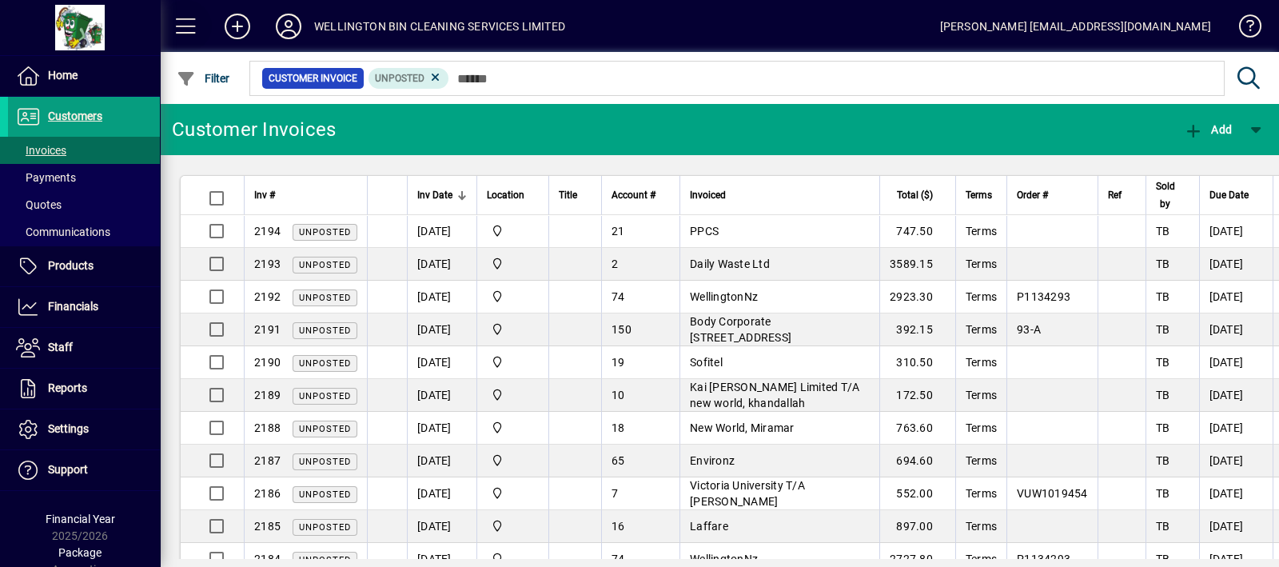
click at [180, 21] on span at bounding box center [186, 26] width 38 height 38
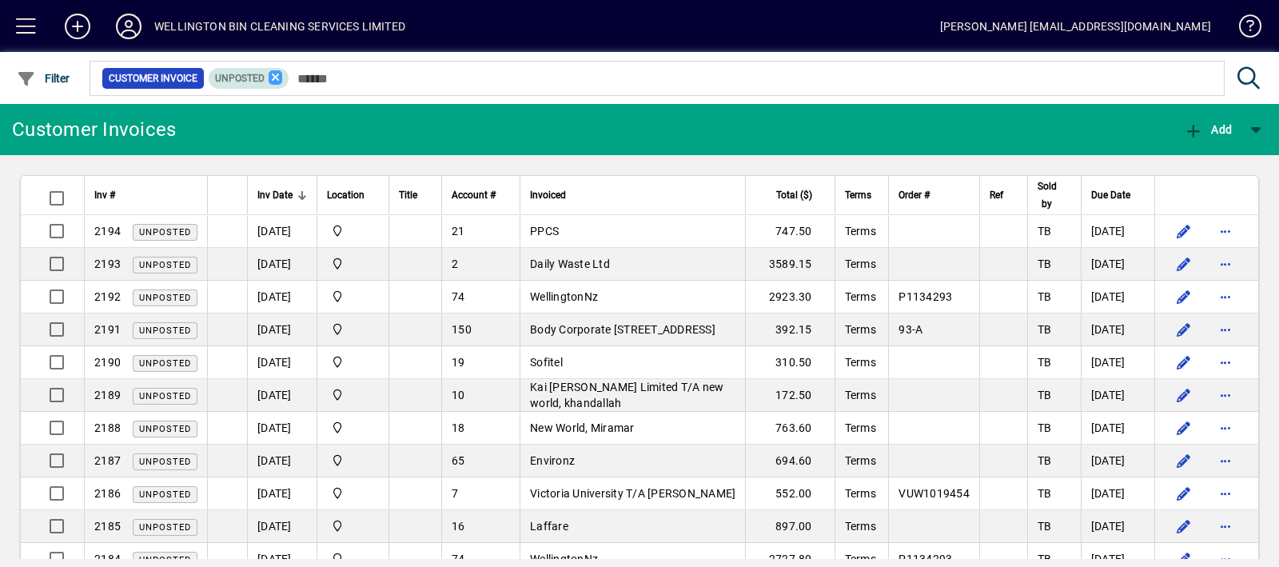
click at [276, 74] on icon at bounding box center [276, 77] width 14 height 14
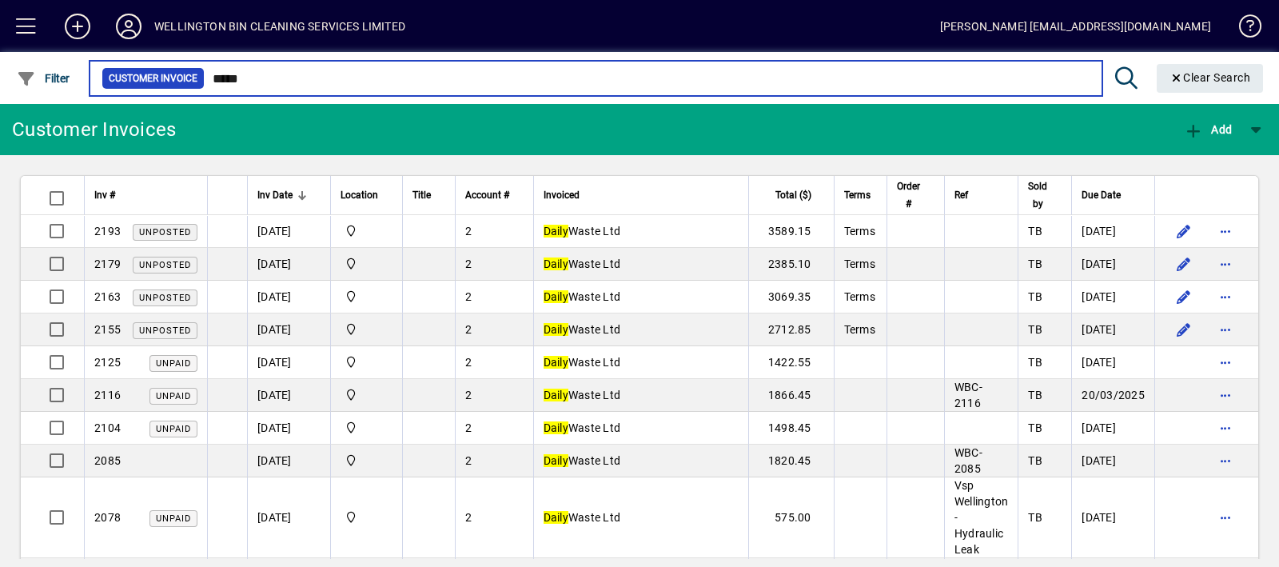
type input "*****"
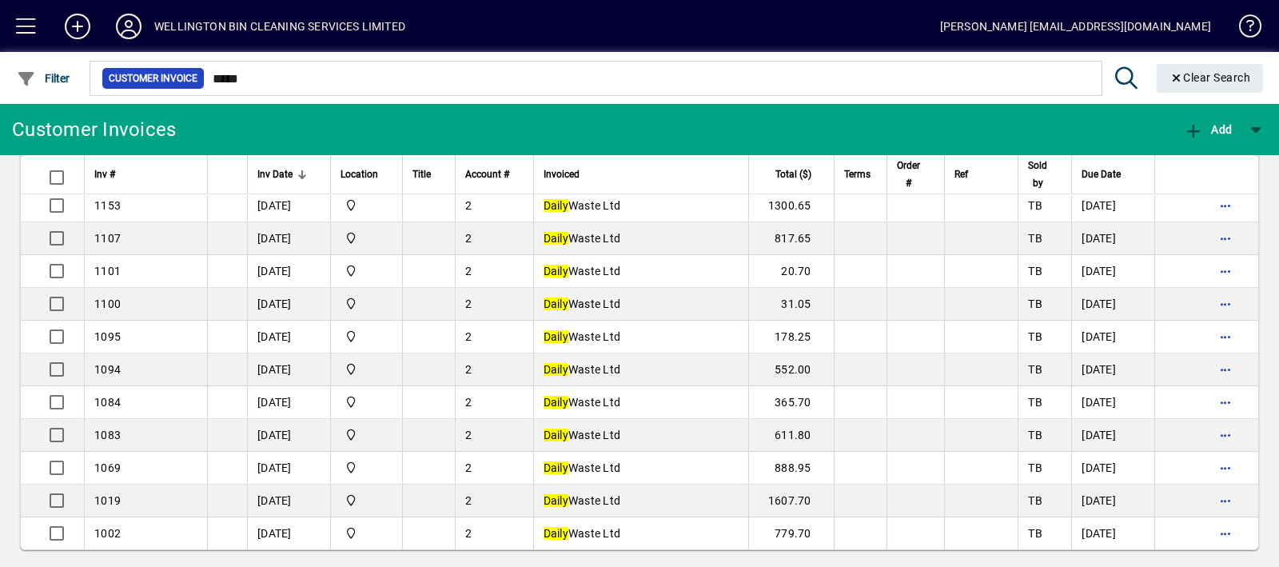
scroll to position [1707, 0]
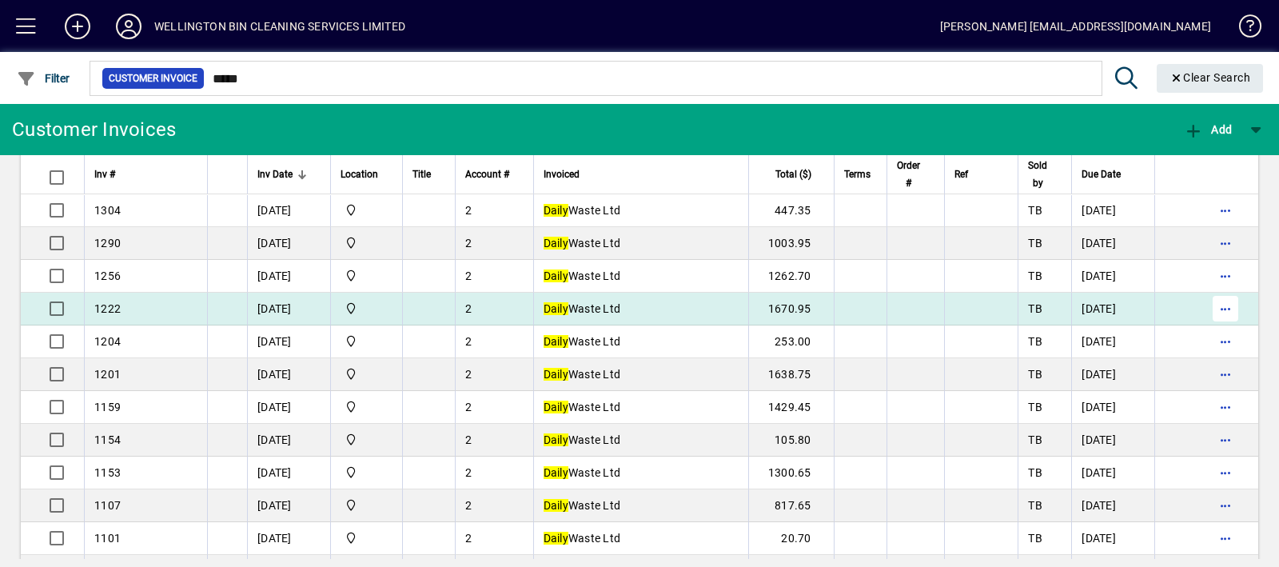
click at [1206, 299] on span "button" at bounding box center [1225, 308] width 38 height 38
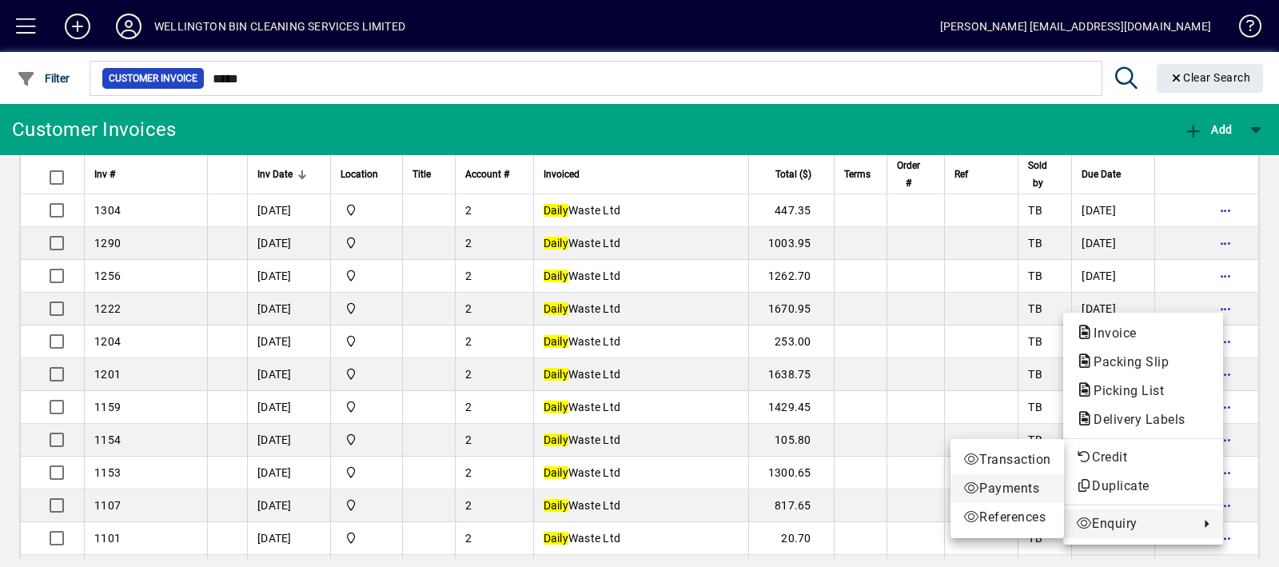
click at [1035, 488] on span "Payments" at bounding box center [1007, 488] width 88 height 19
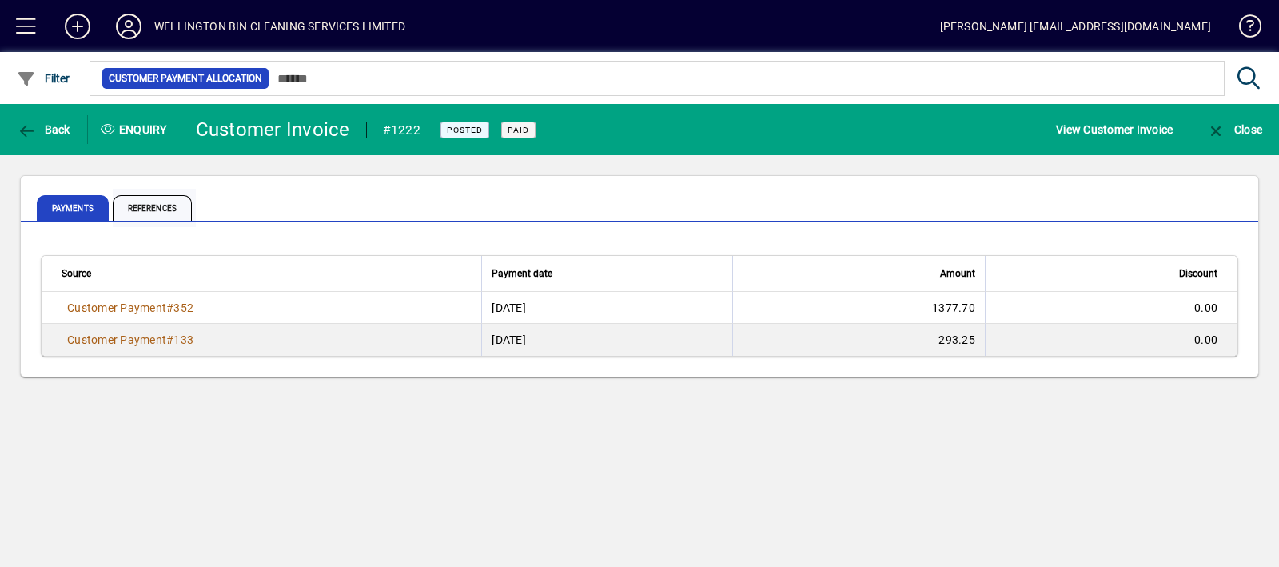
click at [174, 208] on span "References" at bounding box center [152, 208] width 79 height 26
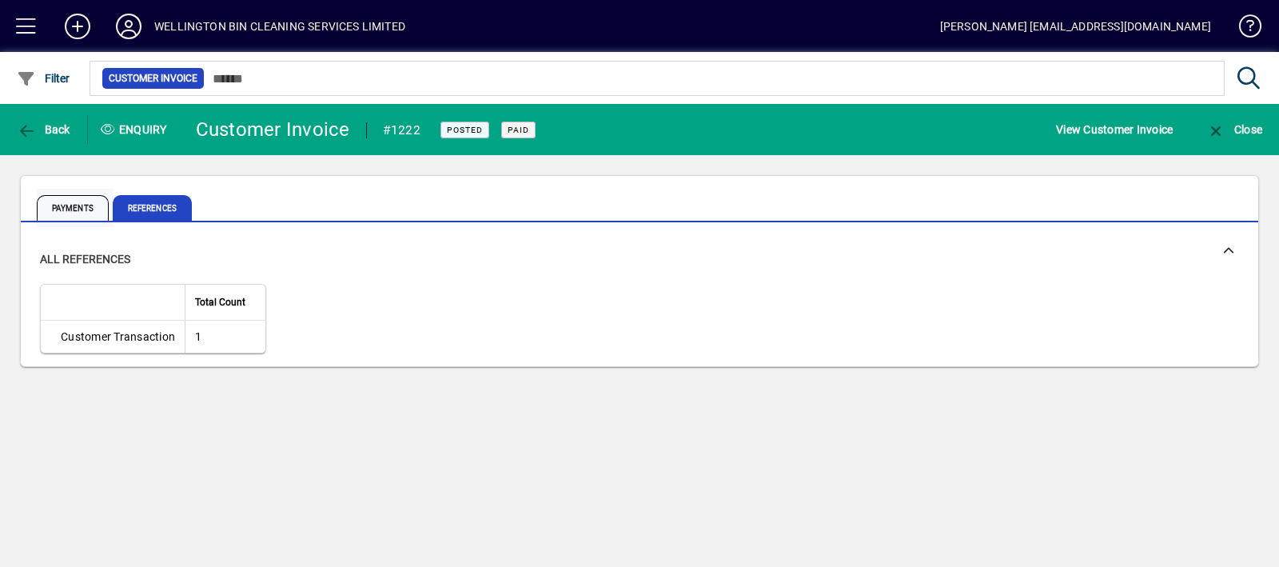
click at [82, 209] on span "Payments" at bounding box center [73, 208] width 72 height 26
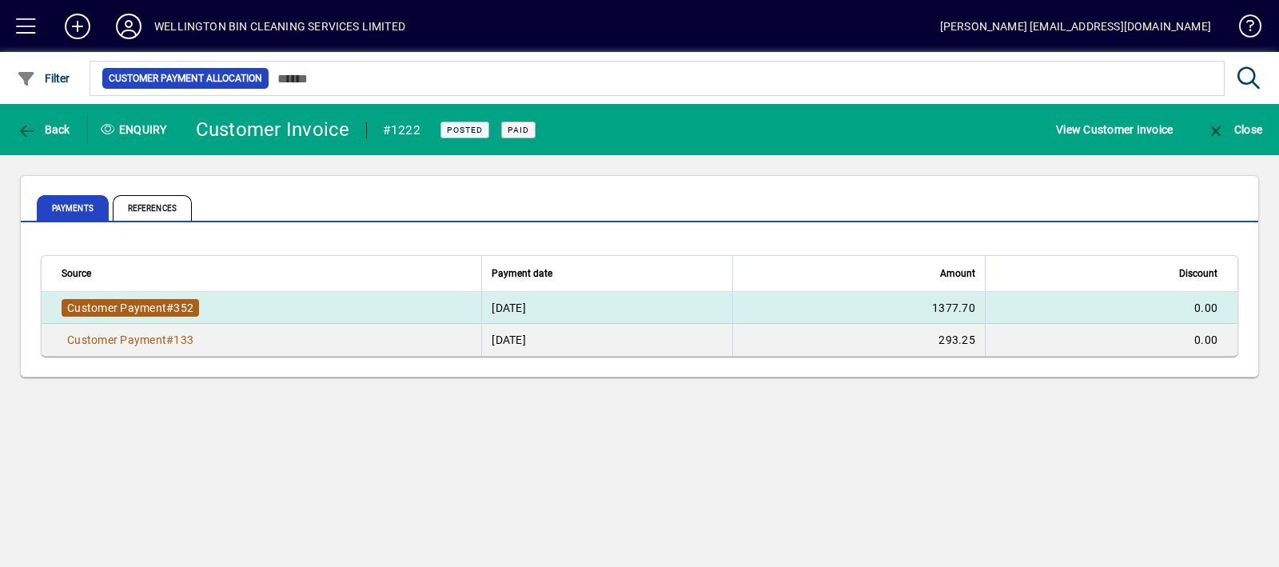
click at [151, 307] on span "Customer Payment" at bounding box center [116, 307] width 99 height 13
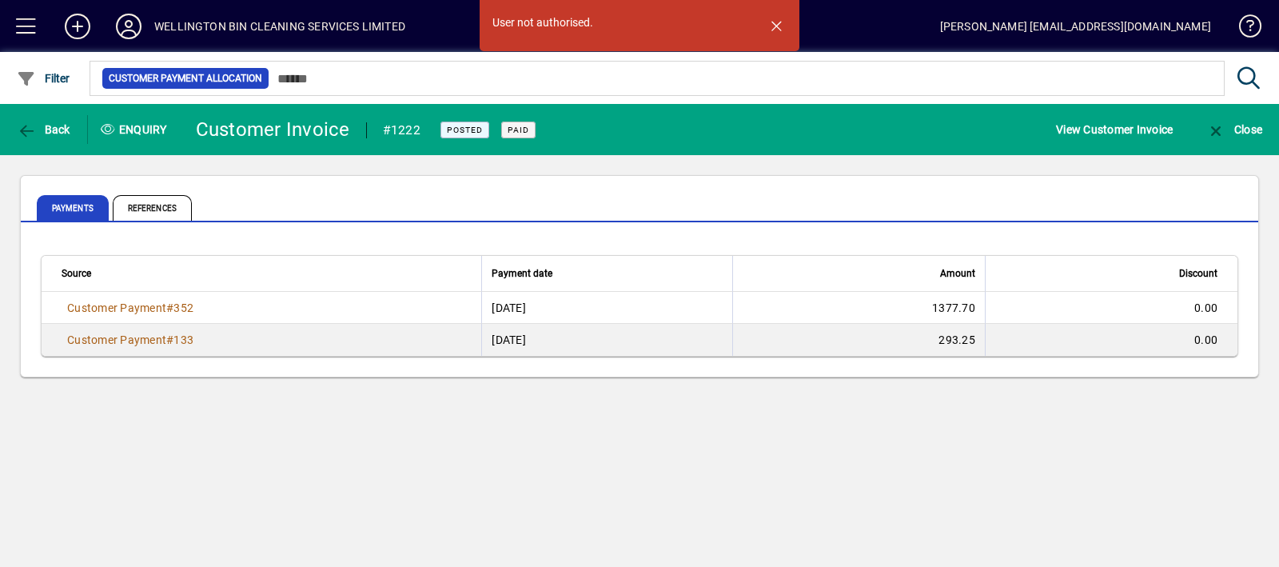
drag, startPoint x: 151, startPoint y: 307, endPoint x: 368, endPoint y: 441, distance: 254.8
click at [368, 441] on div "User not authorised. Back Enquiry Customer Invoice #1222 Posted Paid View Custo…" at bounding box center [639, 335] width 1279 height 463
click at [786, 28] on span "button" at bounding box center [776, 25] width 38 height 38
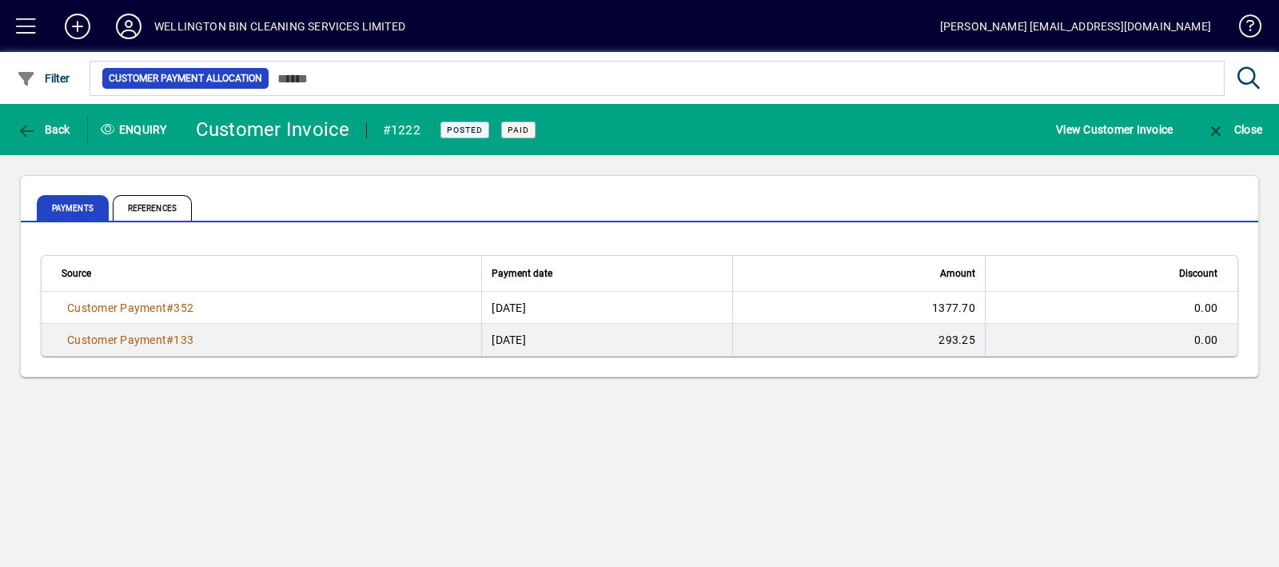
drag, startPoint x: 380, startPoint y: 129, endPoint x: 418, endPoint y: 126, distance: 38.5
click at [418, 126] on div "#1222" at bounding box center [387, 130] width 74 height 26
copy div "#1222"
click at [392, 129] on div "#1222" at bounding box center [402, 130] width 38 height 26
drag, startPoint x: 380, startPoint y: 128, endPoint x: 424, endPoint y: 128, distance: 44.0
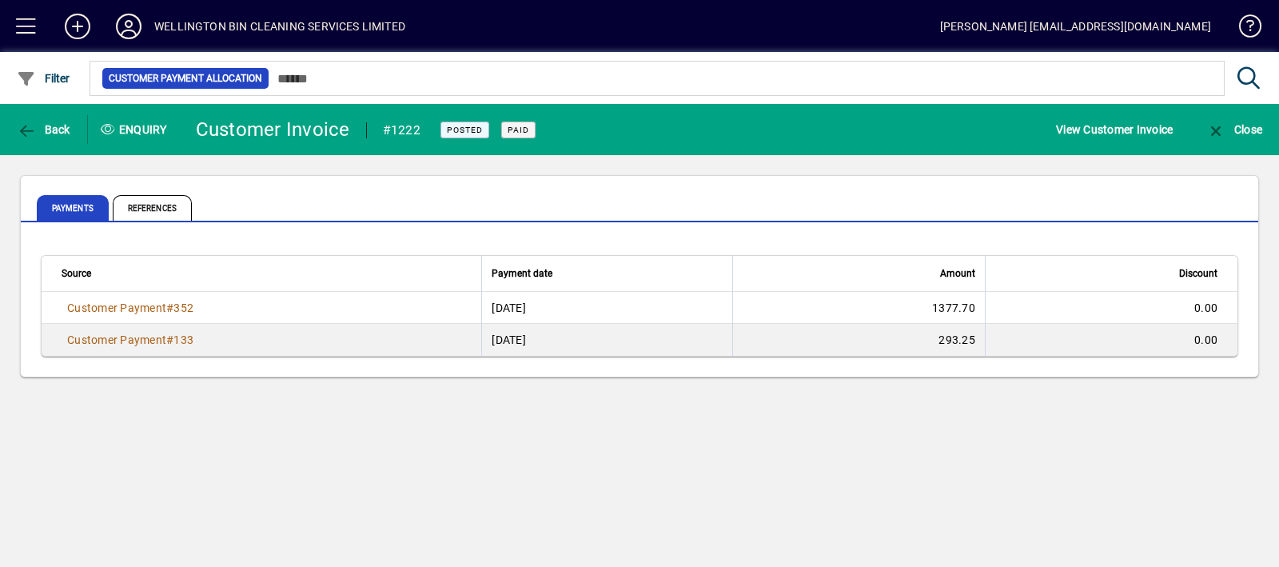
click at [424, 128] on mat-toolbar-row "Back Enquiry Customer Invoice #1222 Posted Paid View Customer Invoice Close" at bounding box center [639, 129] width 1279 height 51
copy div "#1222"
click at [531, 519] on div "Back Enquiry Customer Invoice #1222 Posted Paid View Customer Invoice Close Pay…" at bounding box center [639, 335] width 1279 height 463
drag, startPoint x: 144, startPoint y: 302, endPoint x: 200, endPoint y: 461, distance: 168.6
click at [200, 461] on div "Back Enquiry Customer Invoice #1222 Posted Paid View Customer Invoice Close Pay…" at bounding box center [639, 335] width 1279 height 463
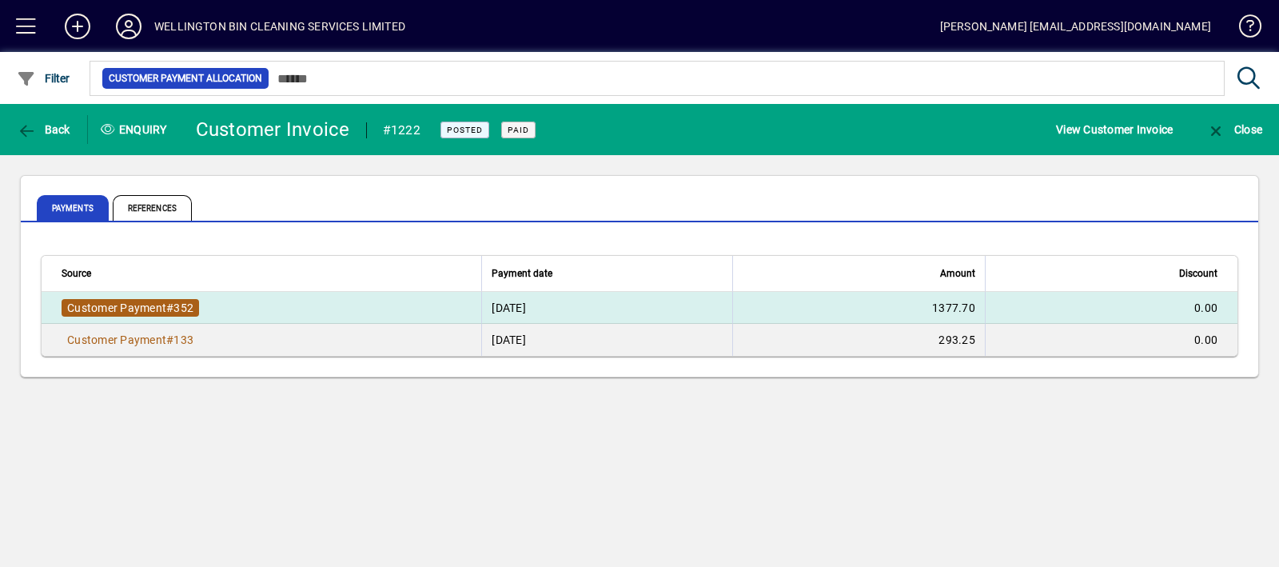
drag, startPoint x: 27, startPoint y: 301, endPoint x: 195, endPoint y: 301, distance: 167.8
click at [195, 301] on app-page-flat "Source Payment date Amount Discount Customer Payment # 352 04/08/2022 1377.70 0…" at bounding box center [639, 305] width 1237 height 141
copy table "Source Payment date Amount Discount Customer Payment # 352"
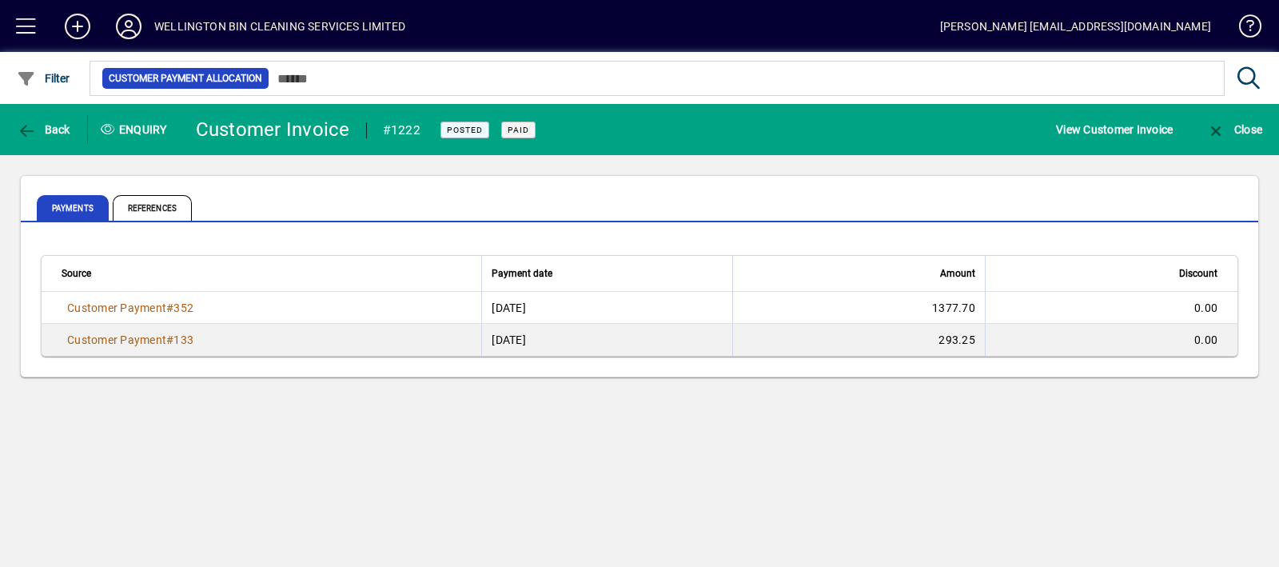
click at [714, 507] on div "Back Enquiry Customer Invoice #1222 Posted Paid View Customer Invoice Close Pay…" at bounding box center [639, 335] width 1279 height 463
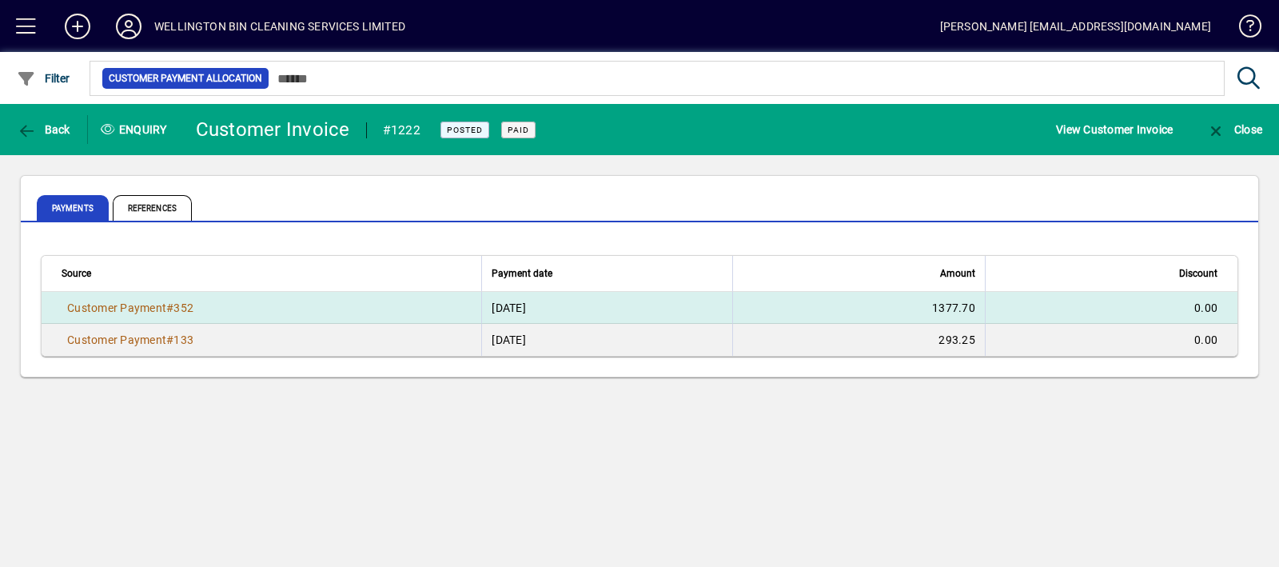
drag, startPoint x: 492, startPoint y: 302, endPoint x: 985, endPoint y: 309, distance: 493.2
click at [985, 309] on tr "Customer Payment # 352 04/08/2022 1377.70 0.00" at bounding box center [640, 308] width 1196 height 32
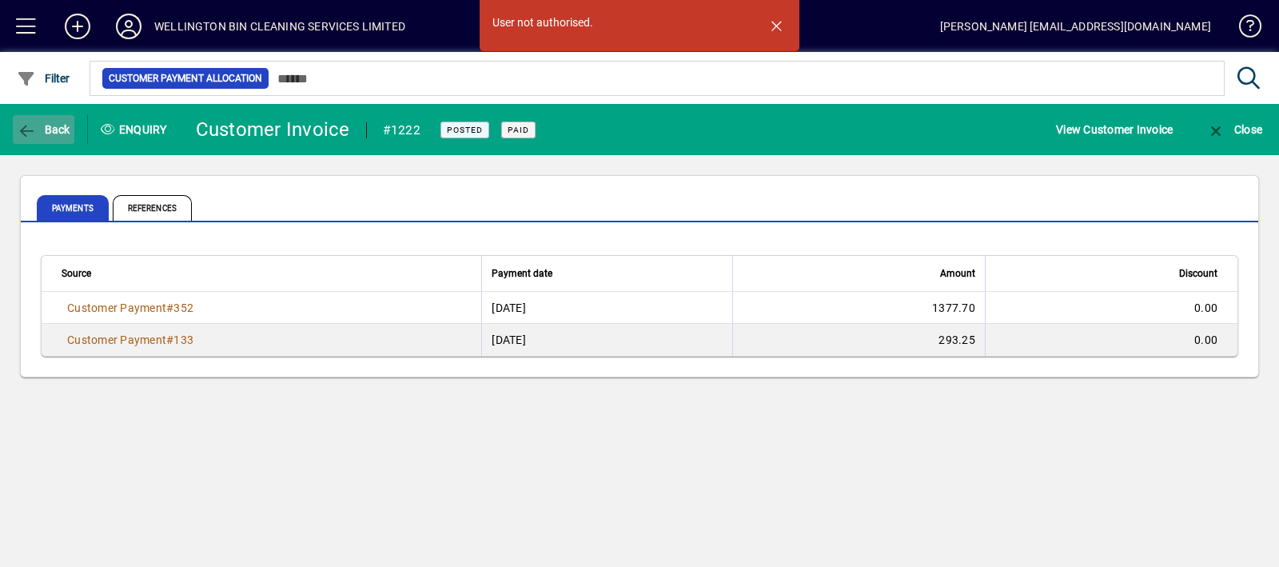
click at [60, 130] on span "Back" at bounding box center [44, 129] width 54 height 13
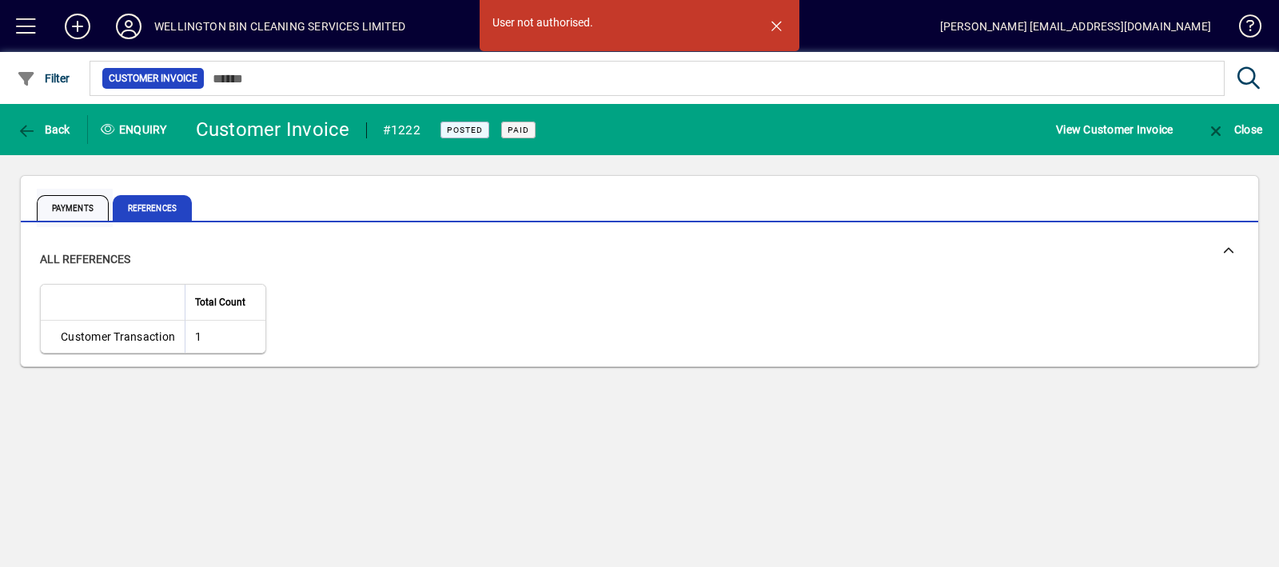
click at [57, 200] on span "Payments" at bounding box center [73, 208] width 72 height 26
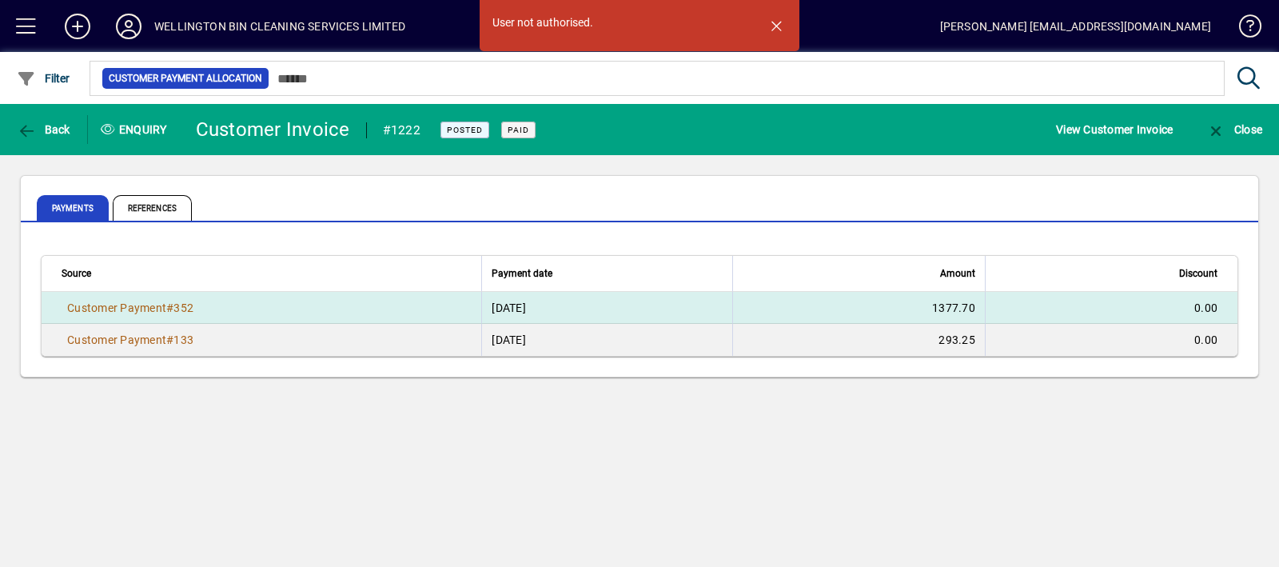
drag, startPoint x: 498, startPoint y: 305, endPoint x: 579, endPoint y: 316, distance: 82.4
click at [579, 316] on td "04/08/2022" at bounding box center [606, 308] width 250 height 32
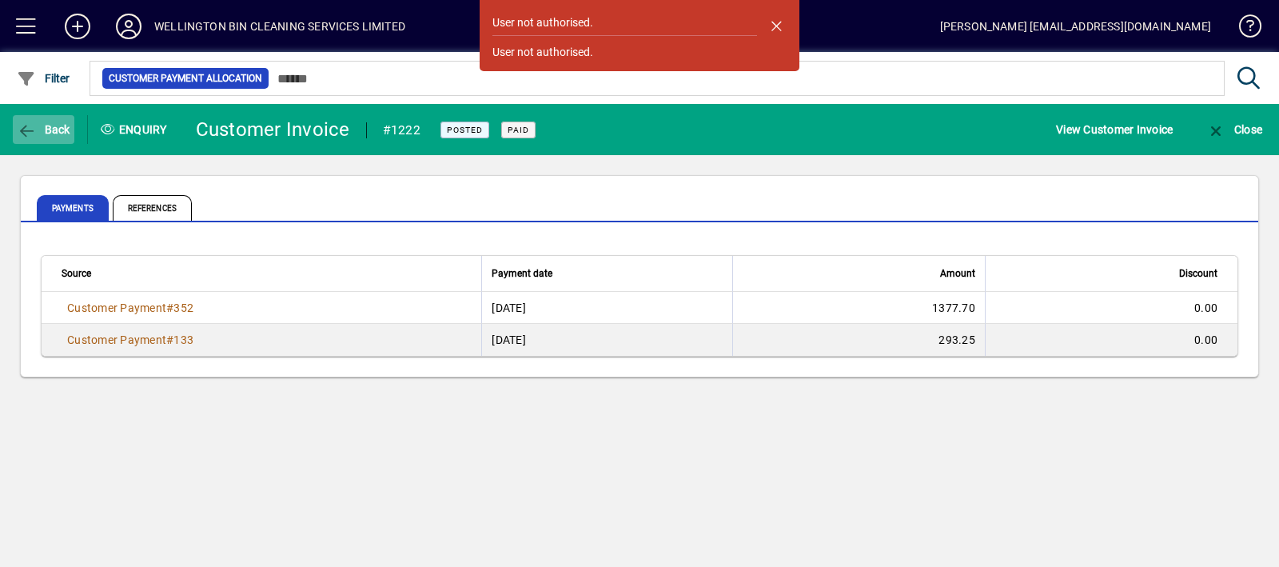
click at [45, 127] on span "Back" at bounding box center [44, 129] width 54 height 13
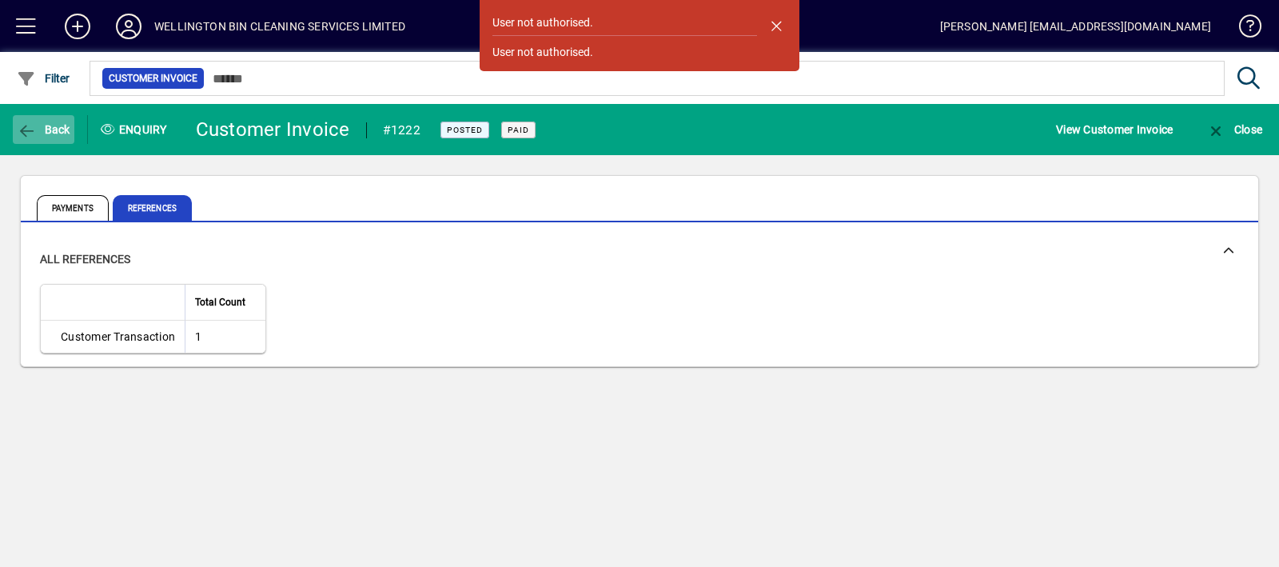
click at [28, 141] on span "button" at bounding box center [44, 129] width 62 height 38
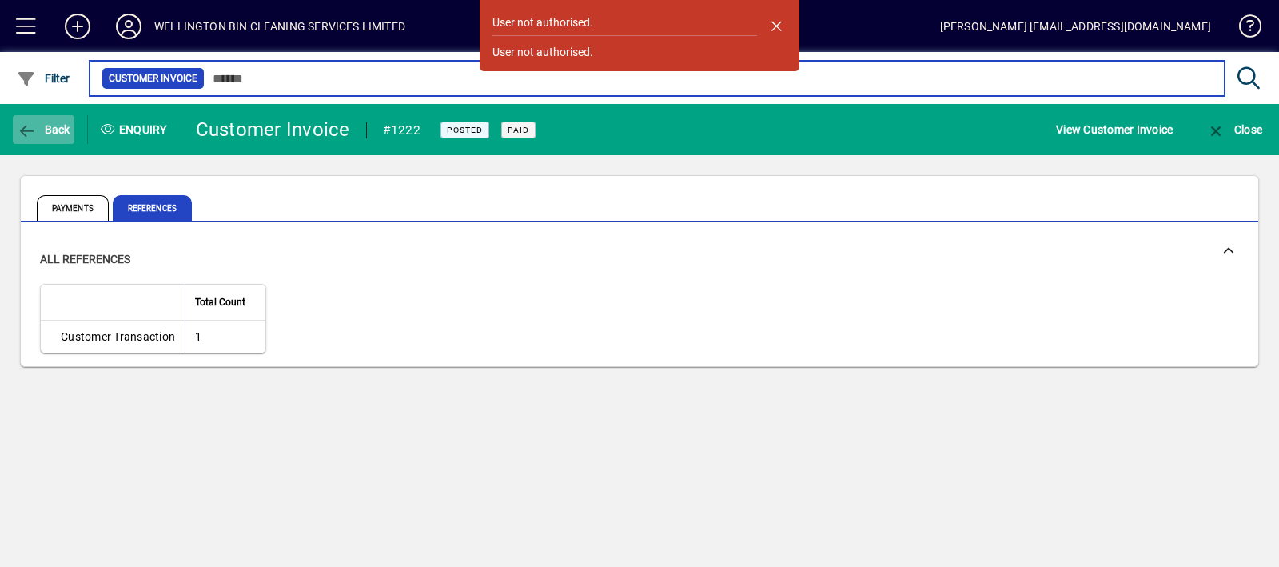
type input "*****"
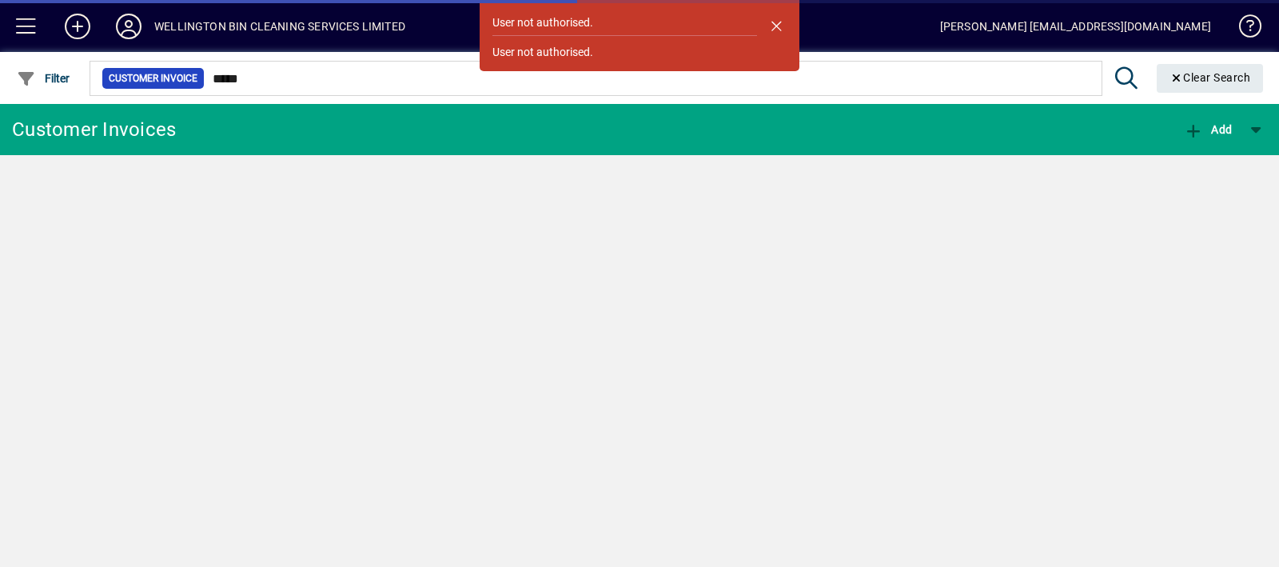
click at [769, 18] on span "button" at bounding box center [776, 25] width 38 height 38
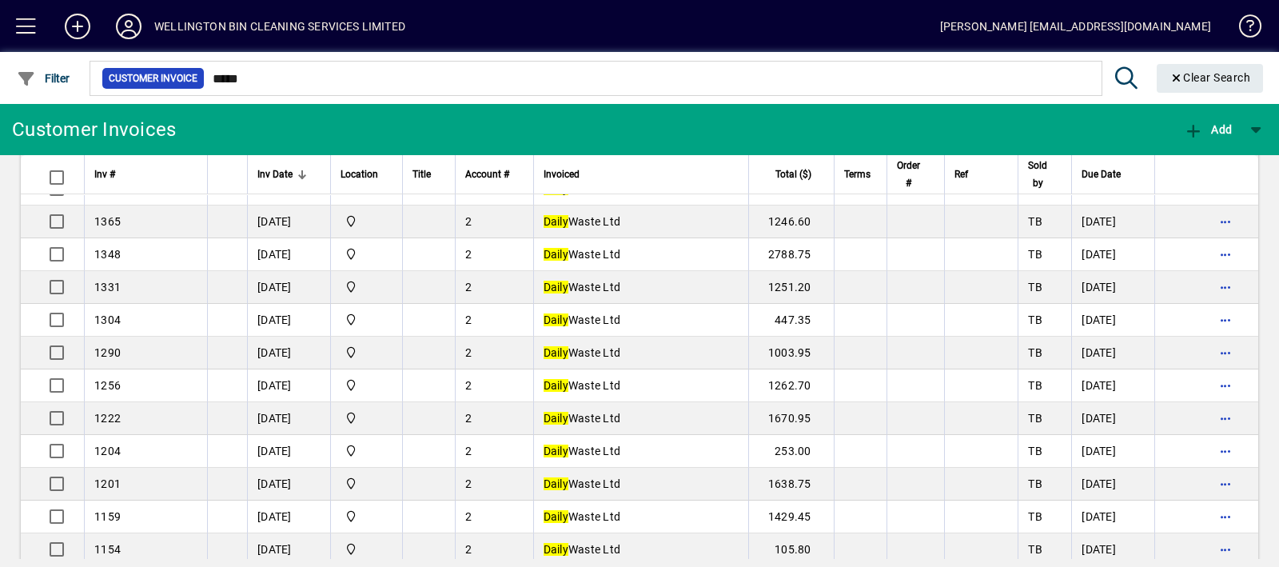
scroll to position [1974, 0]
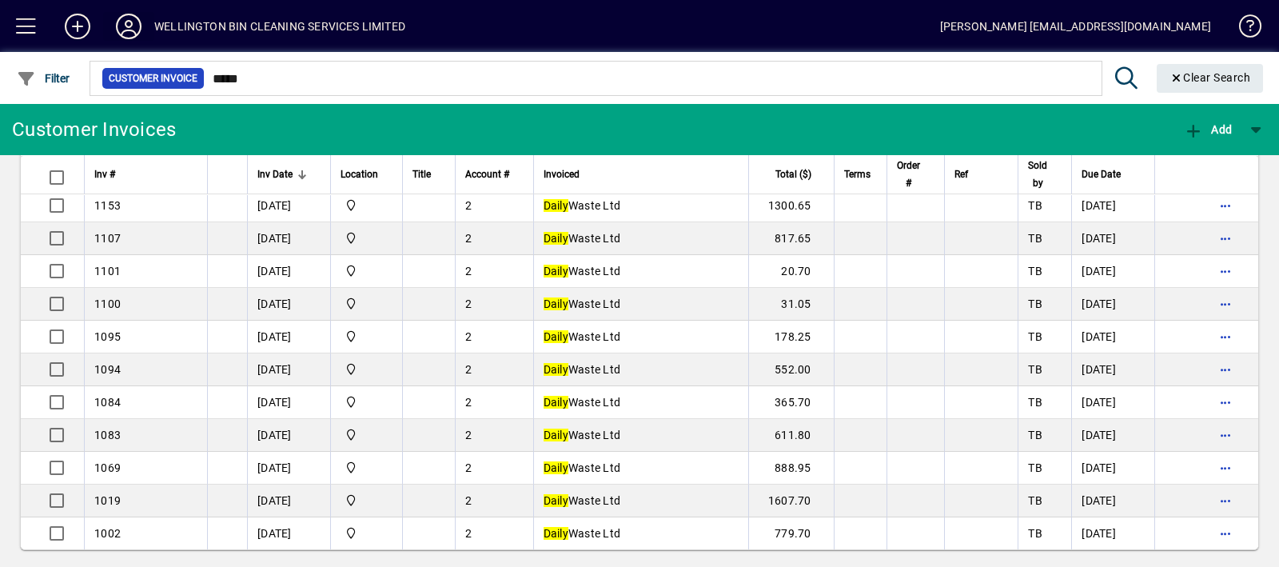
click at [132, 25] on icon at bounding box center [129, 27] width 32 height 26
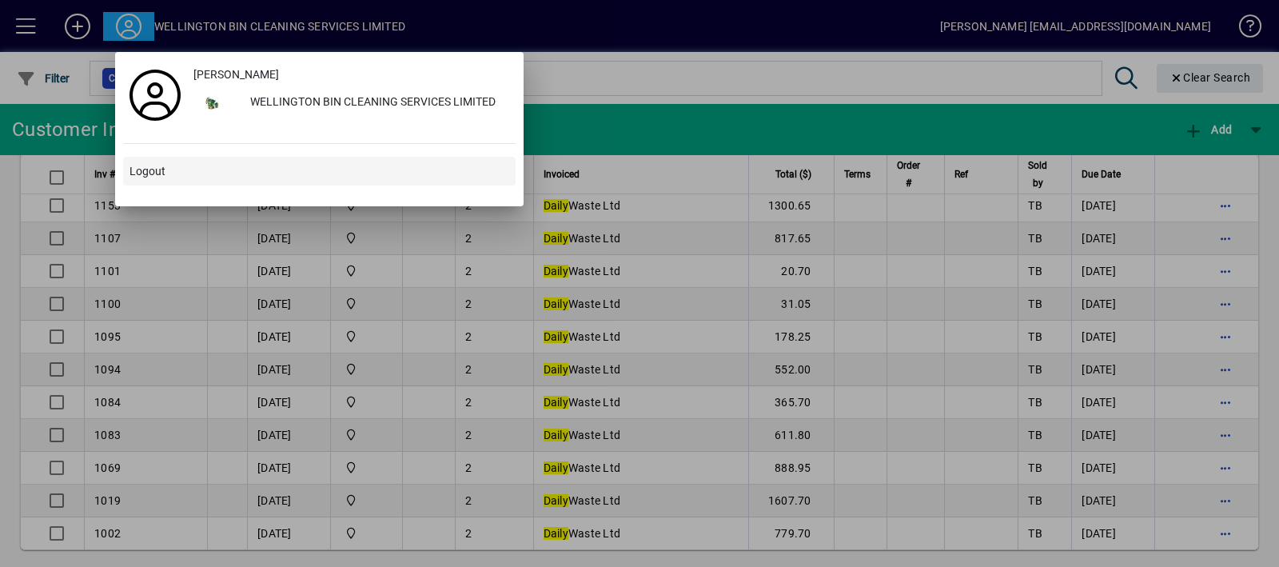
click at [159, 173] on span "Logout" at bounding box center [147, 171] width 36 height 17
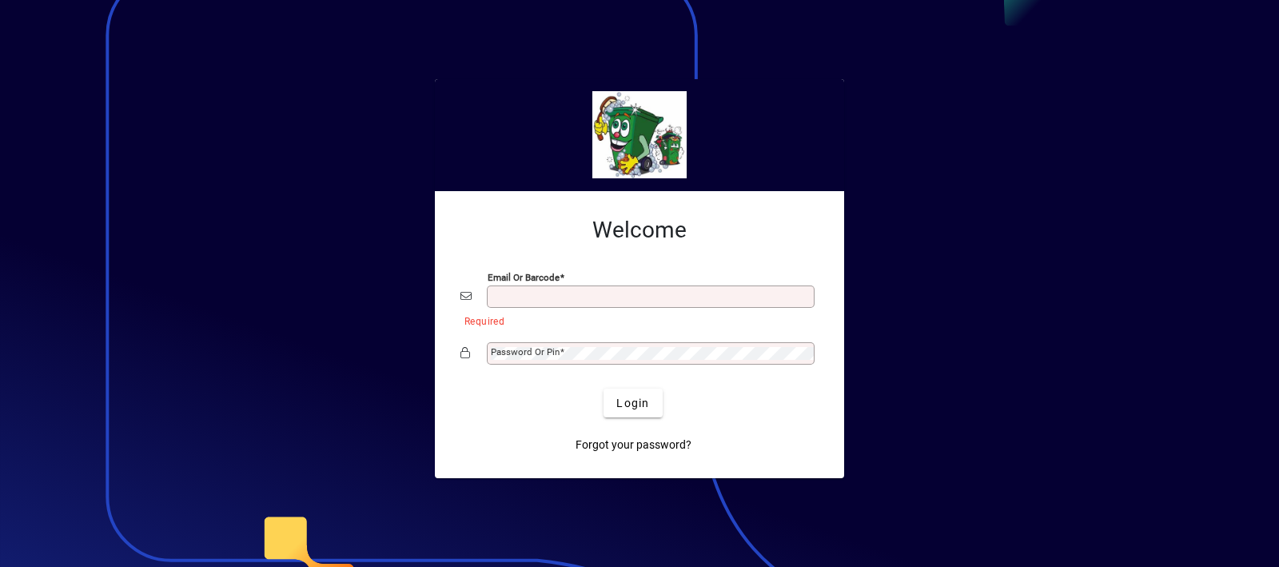
type input "**********"
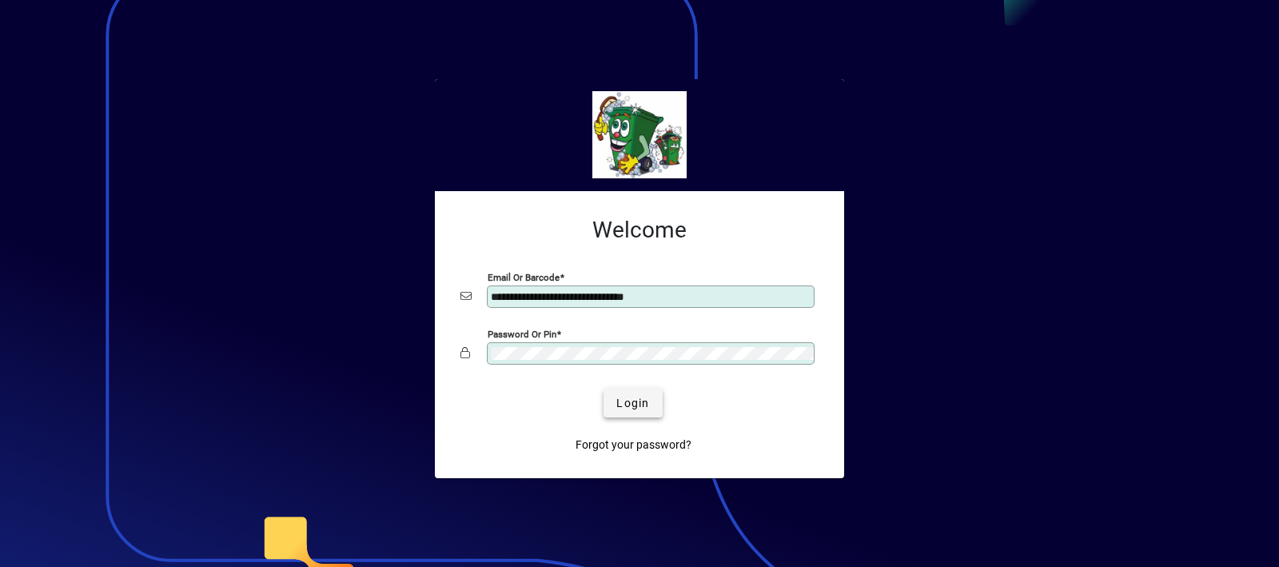
click at [631, 400] on span "Login" at bounding box center [632, 403] width 33 height 17
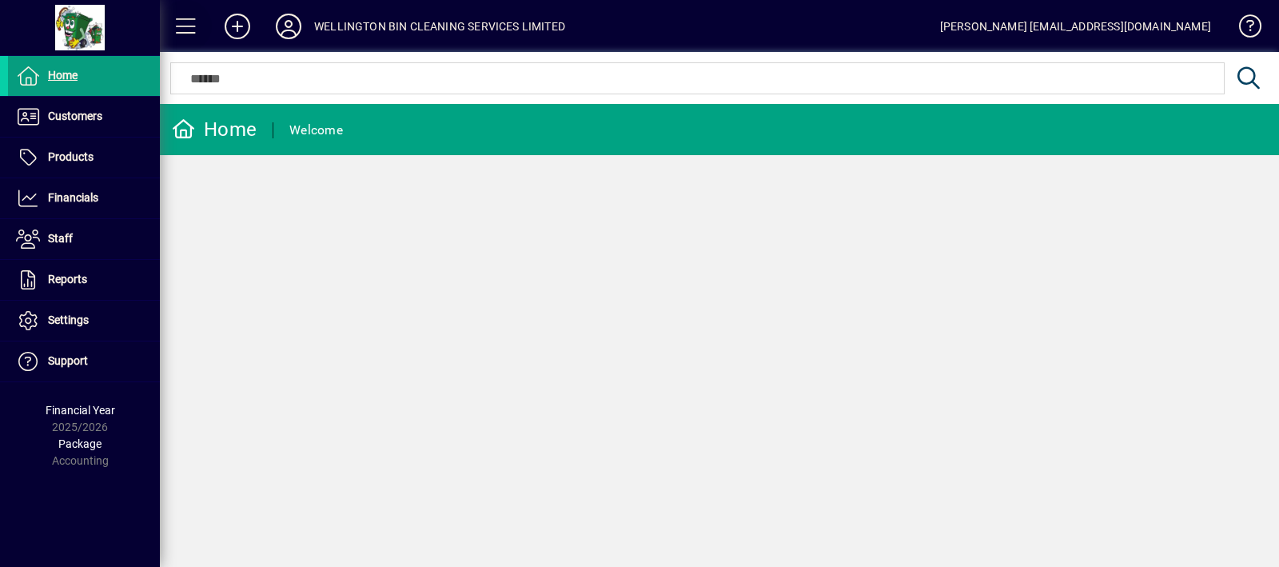
click at [196, 22] on span at bounding box center [186, 26] width 38 height 38
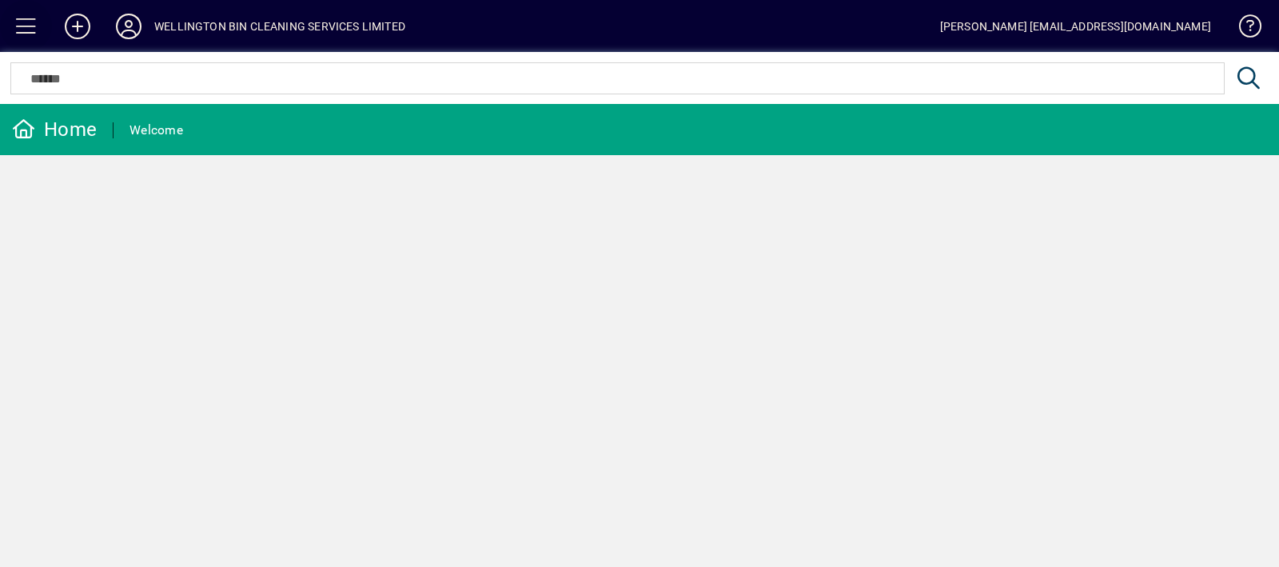
click at [8, 22] on span at bounding box center [26, 26] width 38 height 38
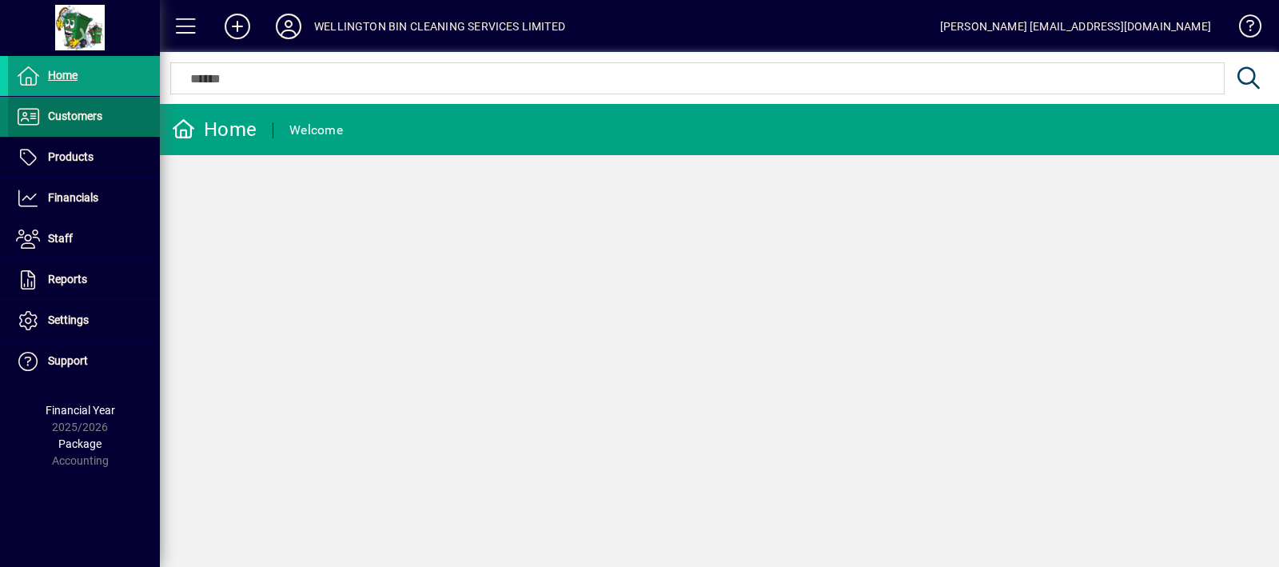
click at [96, 118] on span "Customers" at bounding box center [75, 115] width 54 height 13
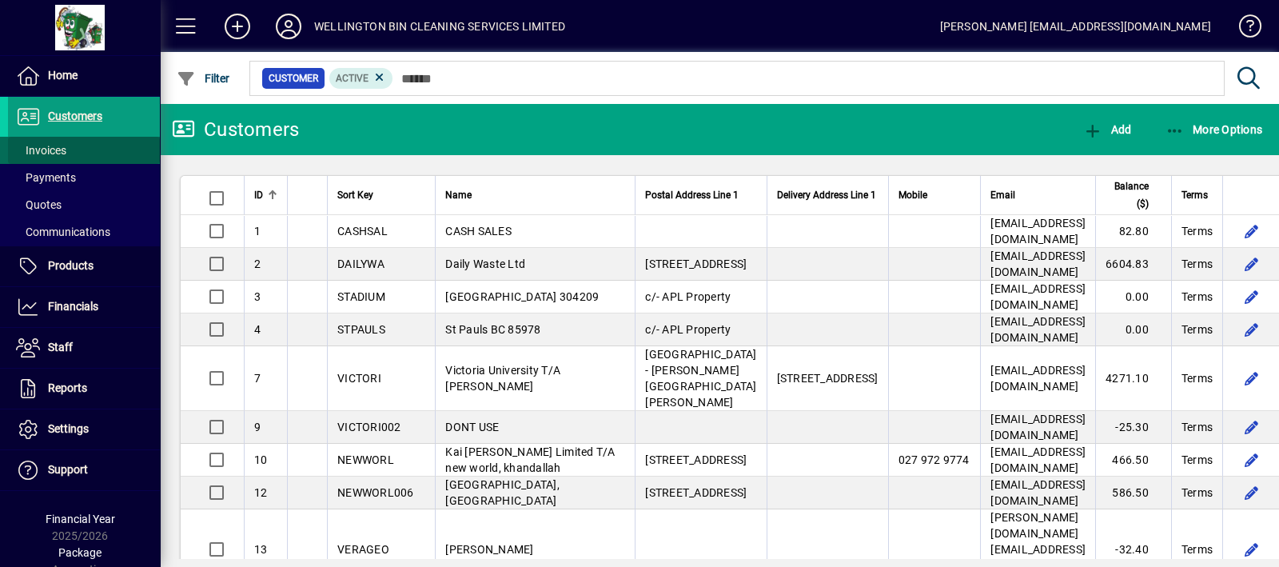
click at [98, 145] on span at bounding box center [84, 150] width 152 height 38
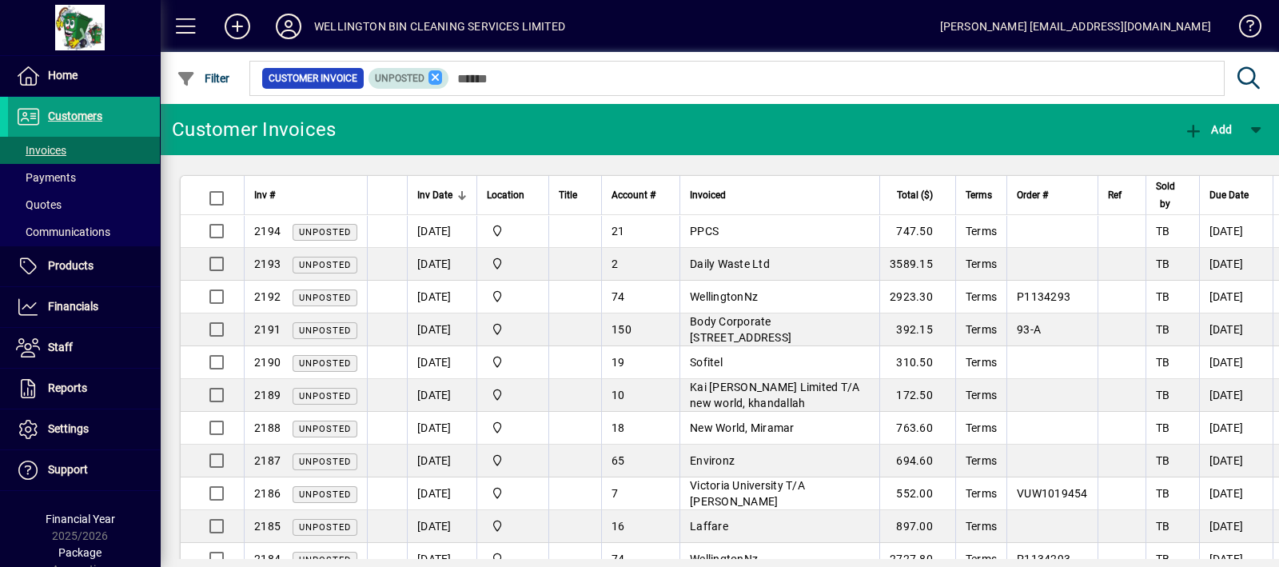
click at [436, 77] on icon at bounding box center [435, 77] width 14 height 14
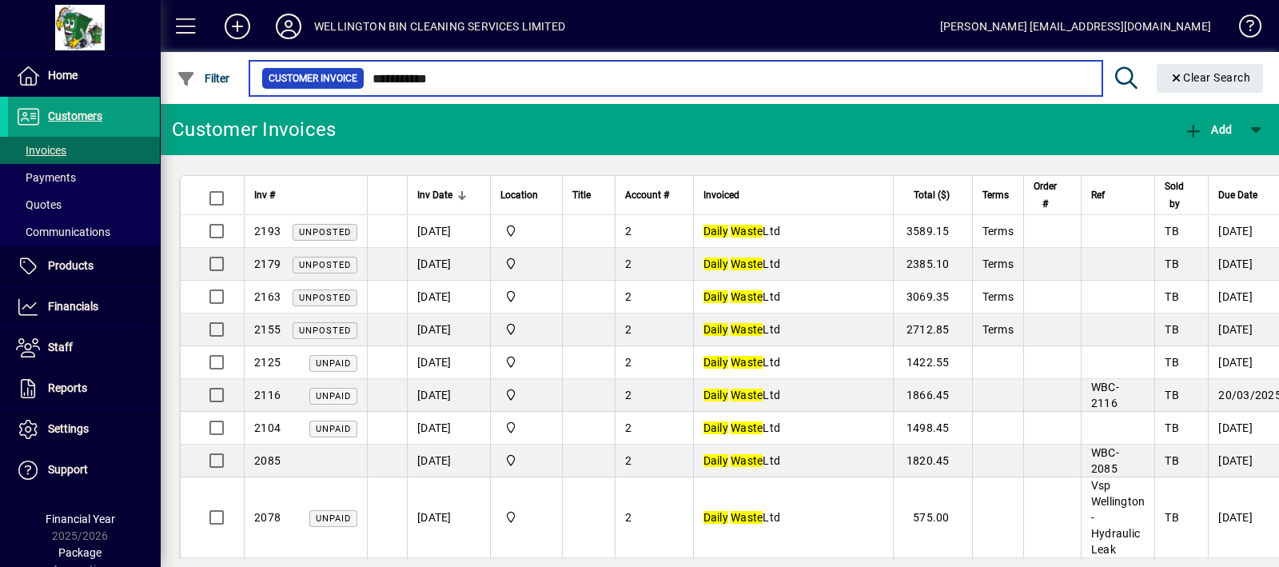
type input "**********"
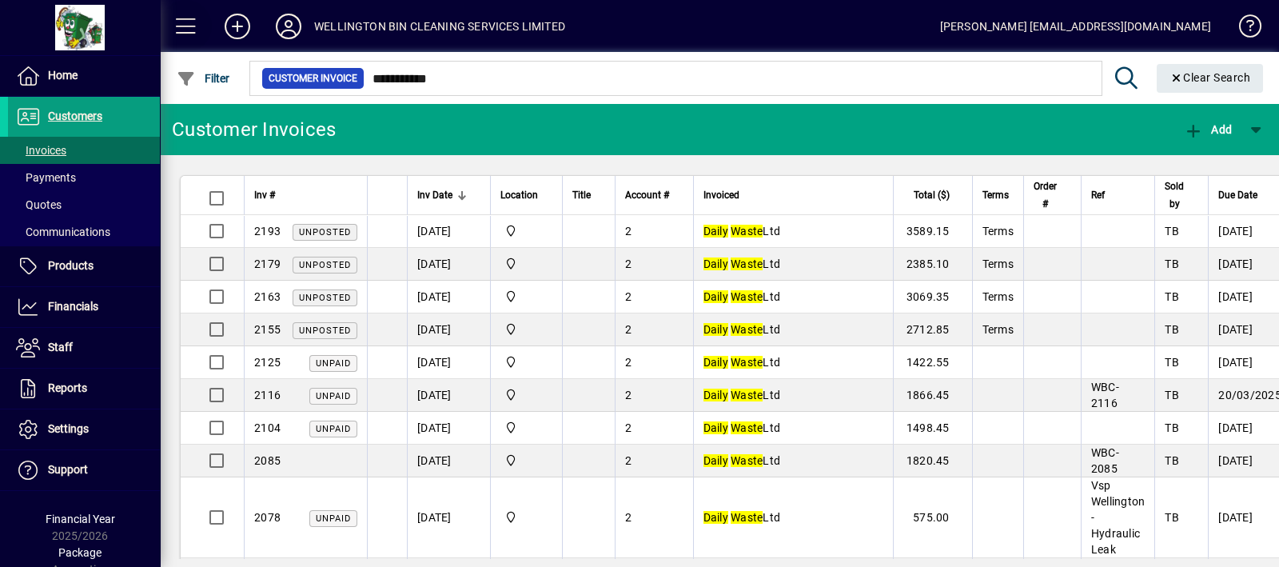
click at [182, 18] on span at bounding box center [186, 26] width 38 height 38
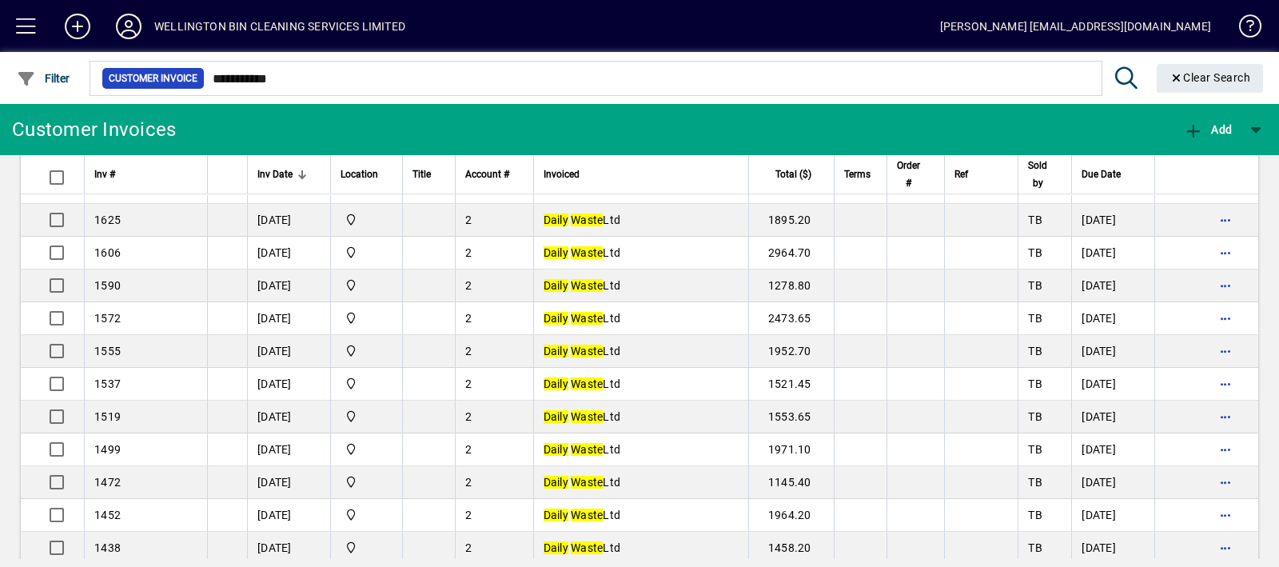
scroll to position [908, 0]
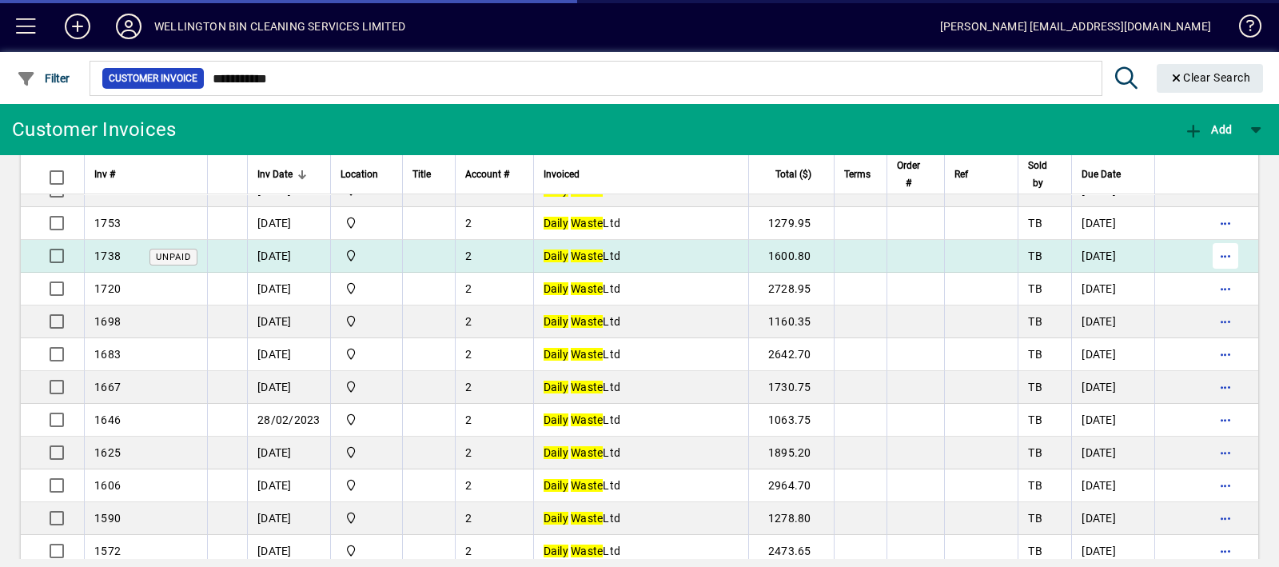
click at [1210, 255] on span "button" at bounding box center [1225, 256] width 38 height 38
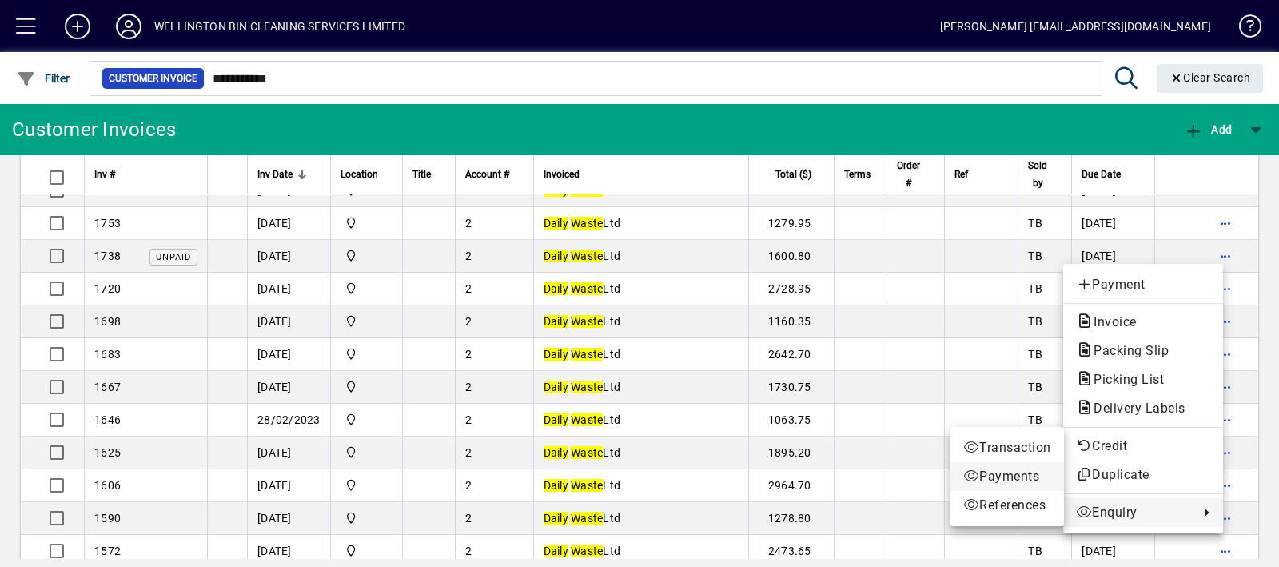
click at [1012, 476] on span "Payments" at bounding box center [1007, 476] width 88 height 19
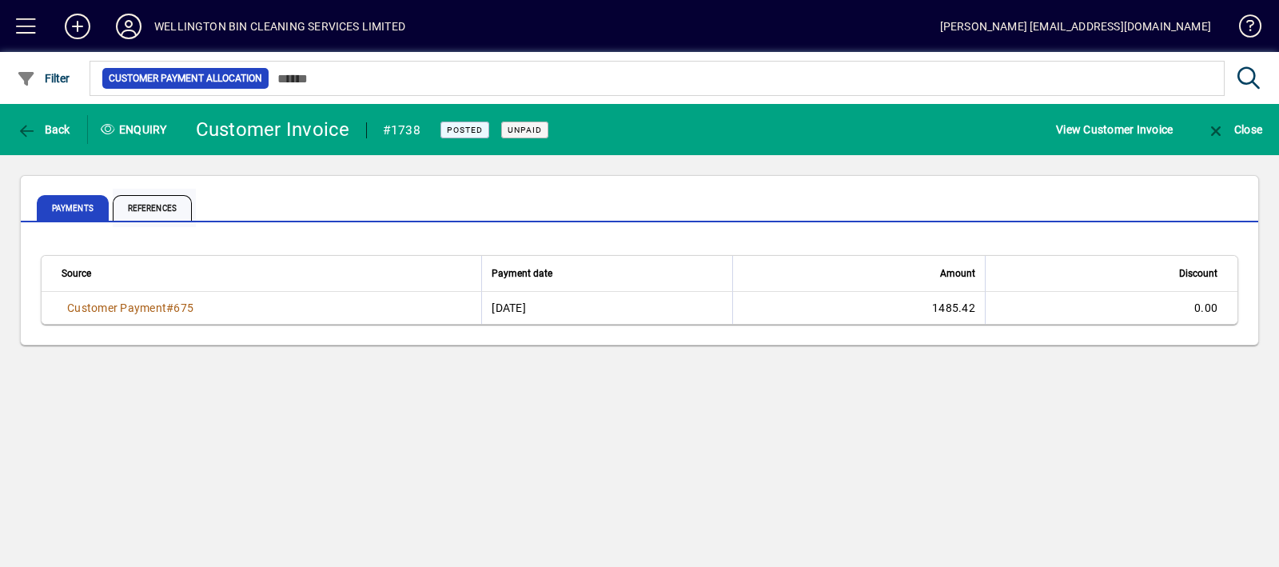
click at [166, 213] on span "References" at bounding box center [152, 208] width 79 height 26
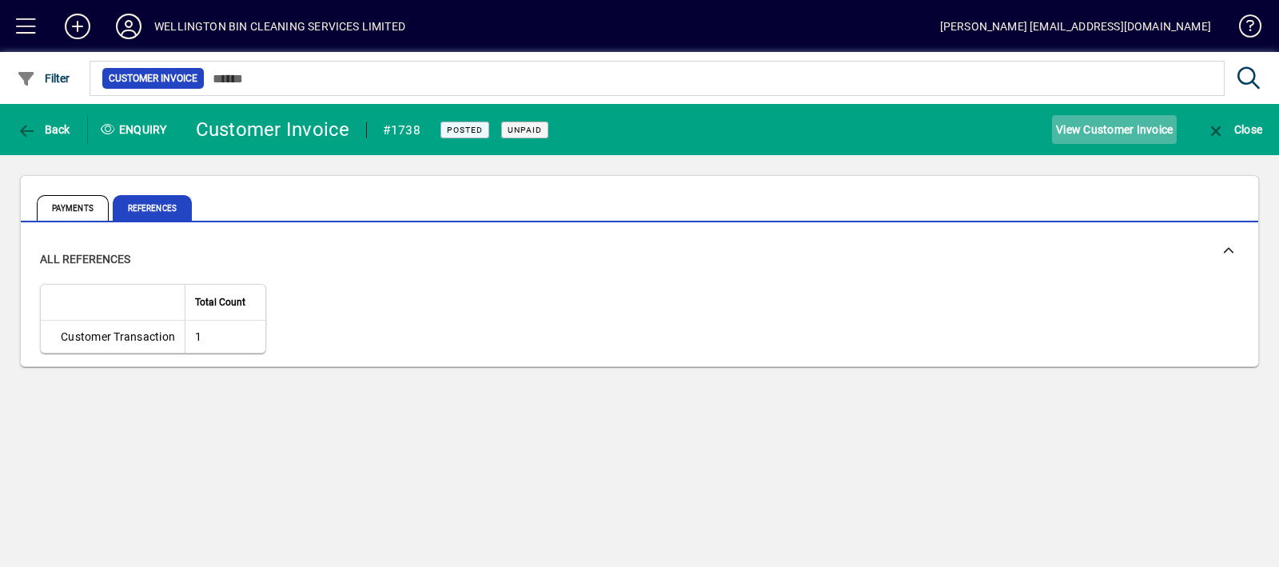
click at [1090, 123] on span "View Customer Invoice" at bounding box center [1114, 130] width 117 height 26
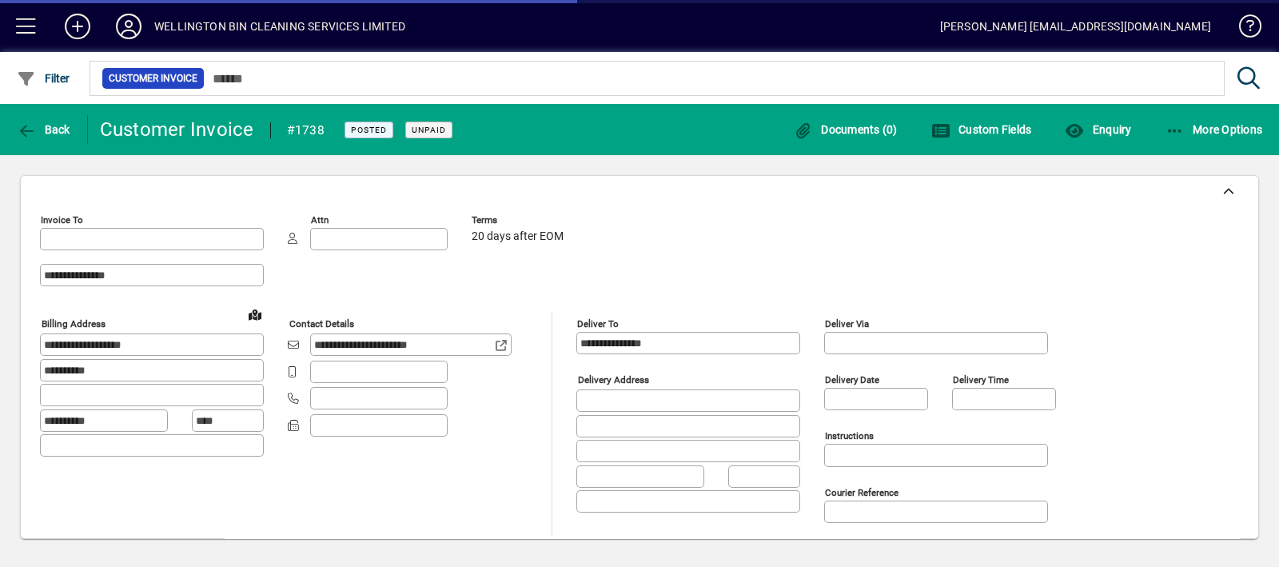
type input "**********"
type input "*******"
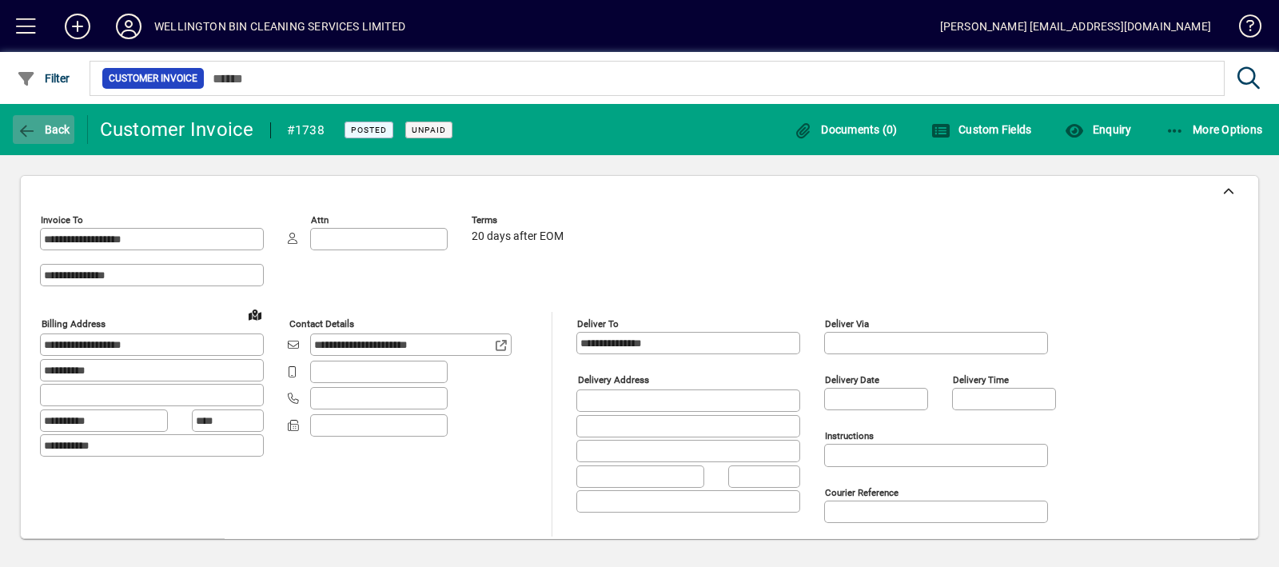
click at [30, 115] on span "button" at bounding box center [44, 129] width 62 height 38
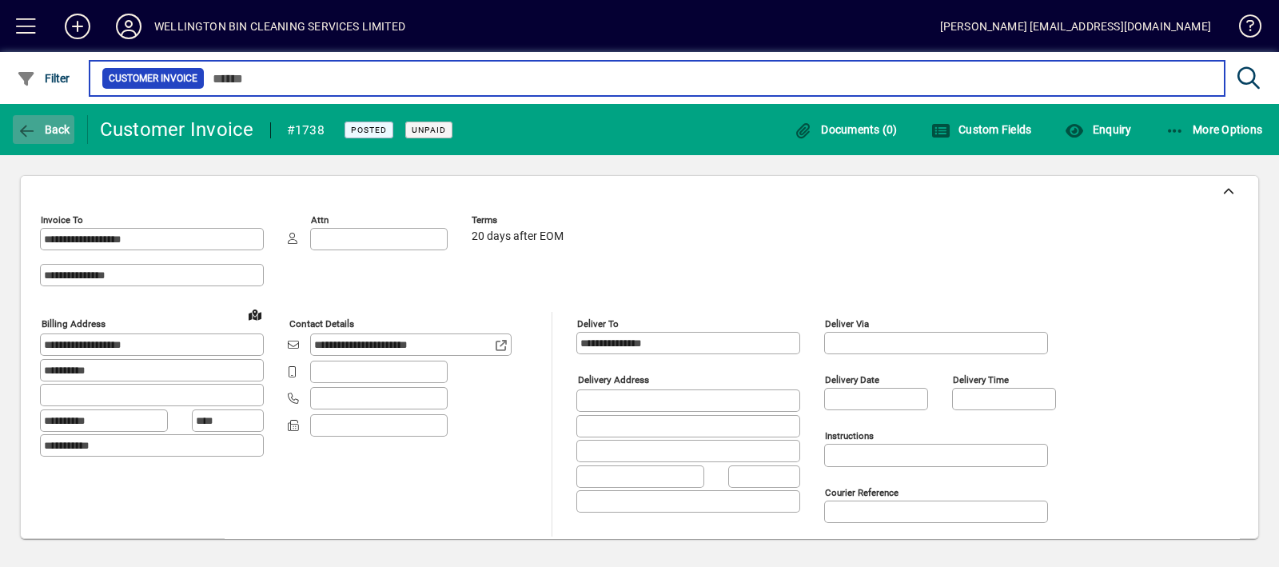
type input "**********"
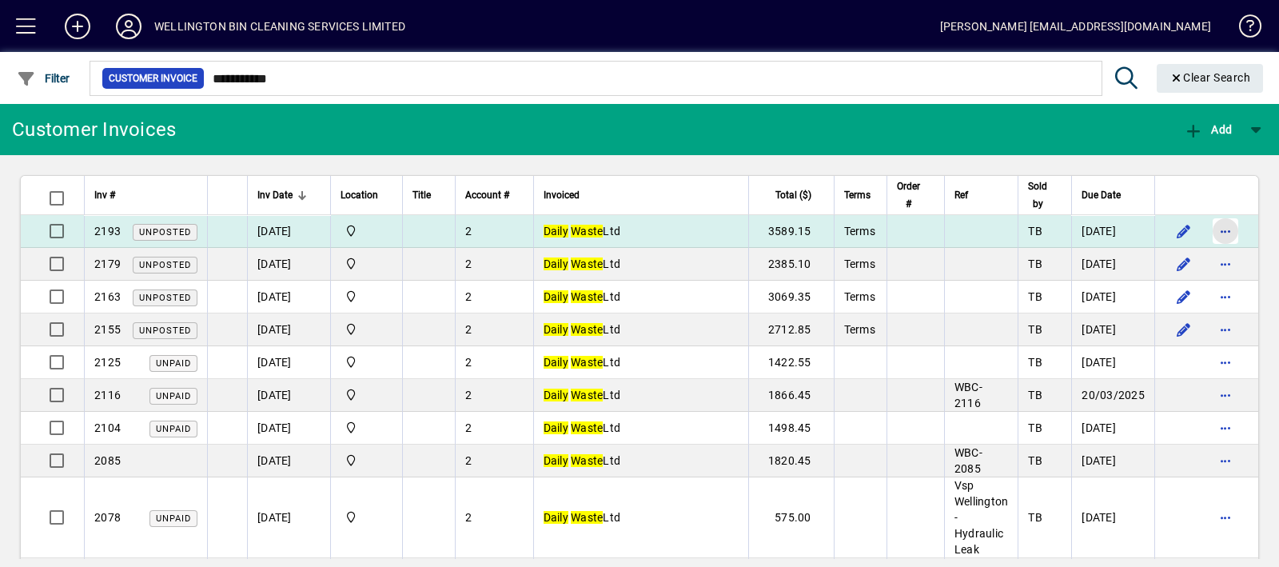
click at [1220, 231] on span "button" at bounding box center [1225, 231] width 38 height 38
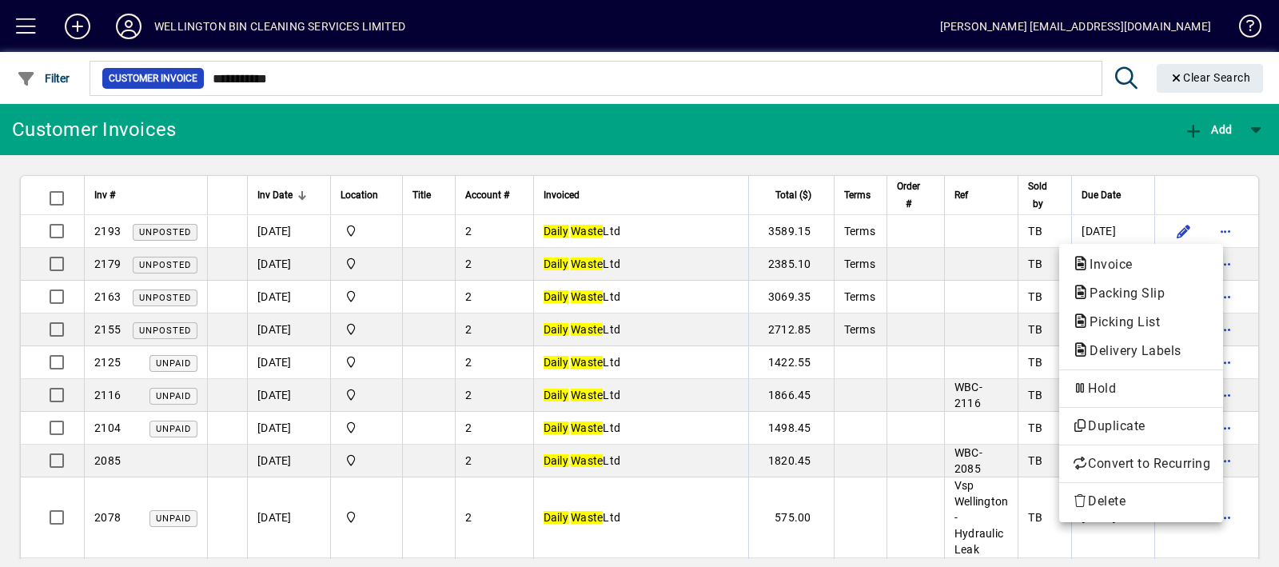
click at [1042, 146] on div at bounding box center [639, 283] width 1279 height 567
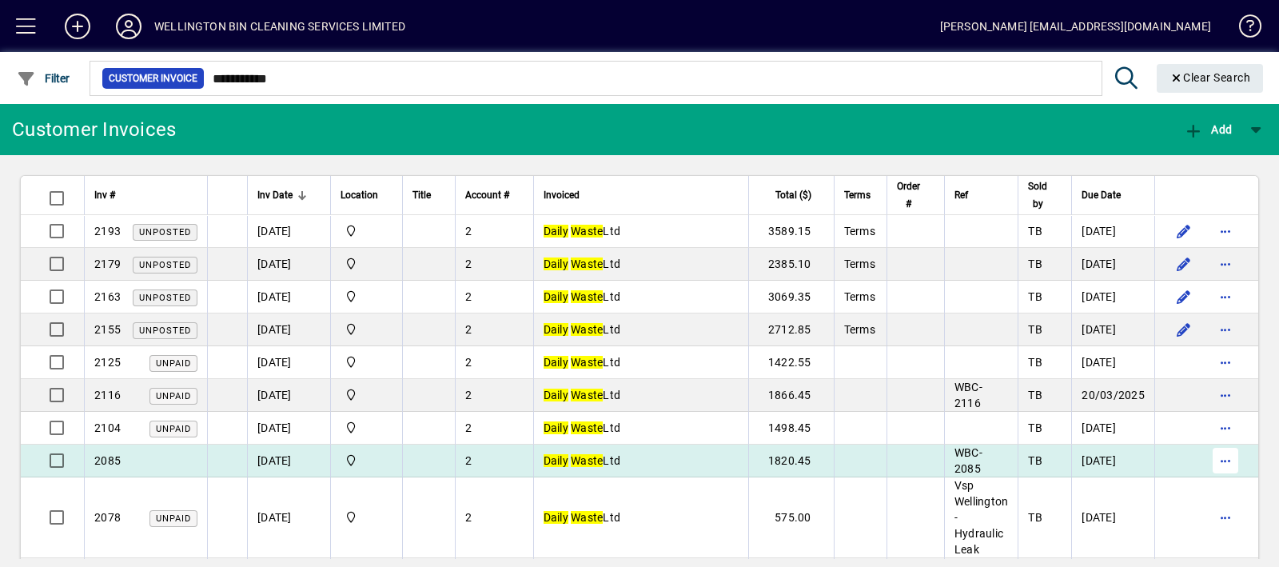
click at [1207, 462] on span "button" at bounding box center [1225, 460] width 38 height 38
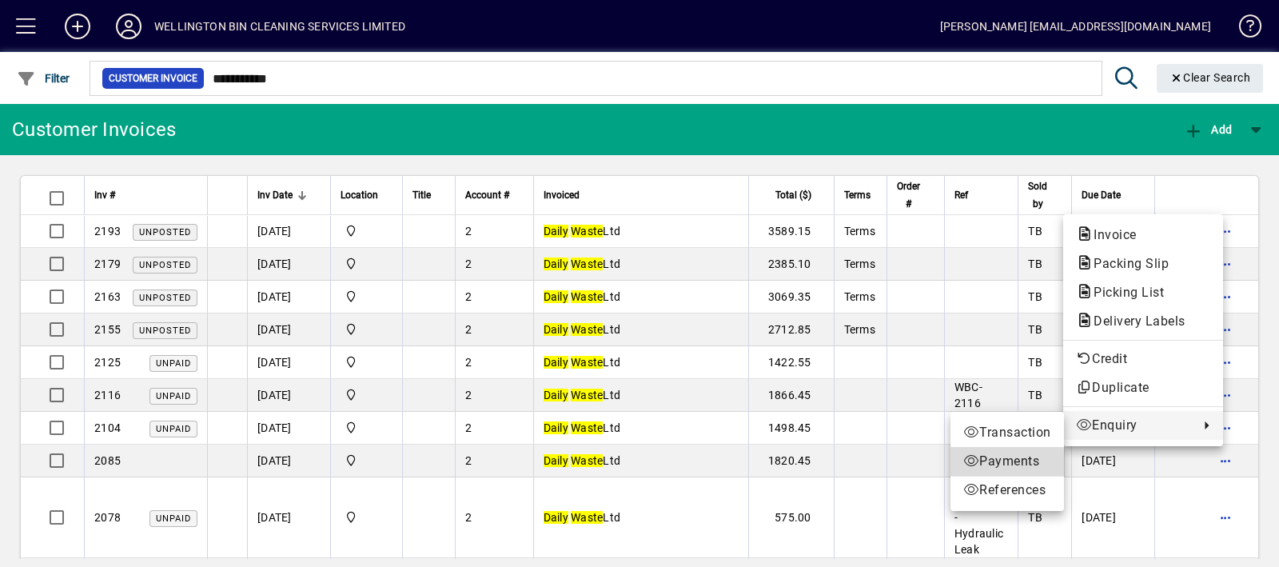
click at [999, 465] on span "Payments" at bounding box center [1007, 461] width 88 height 19
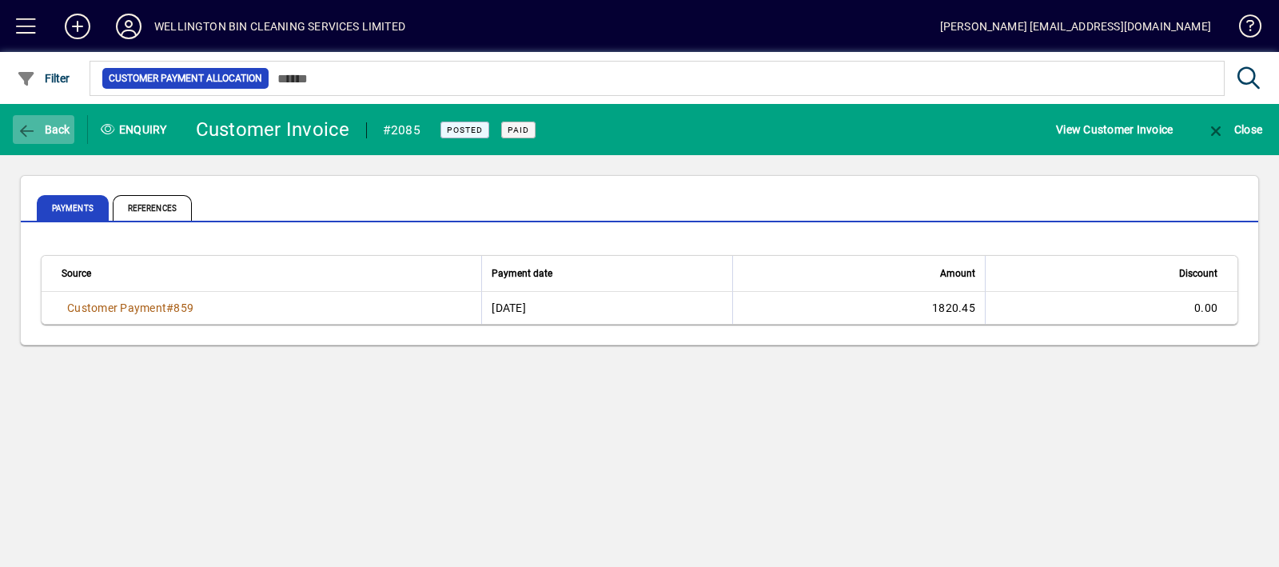
click at [44, 135] on span "Back" at bounding box center [44, 129] width 54 height 13
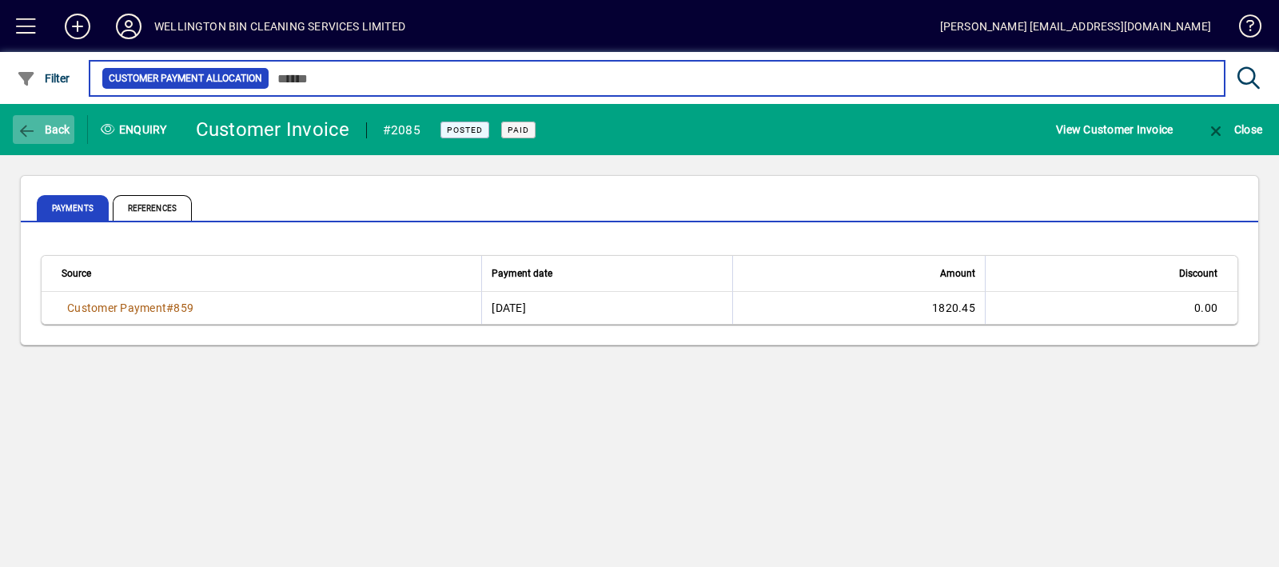
type input "**********"
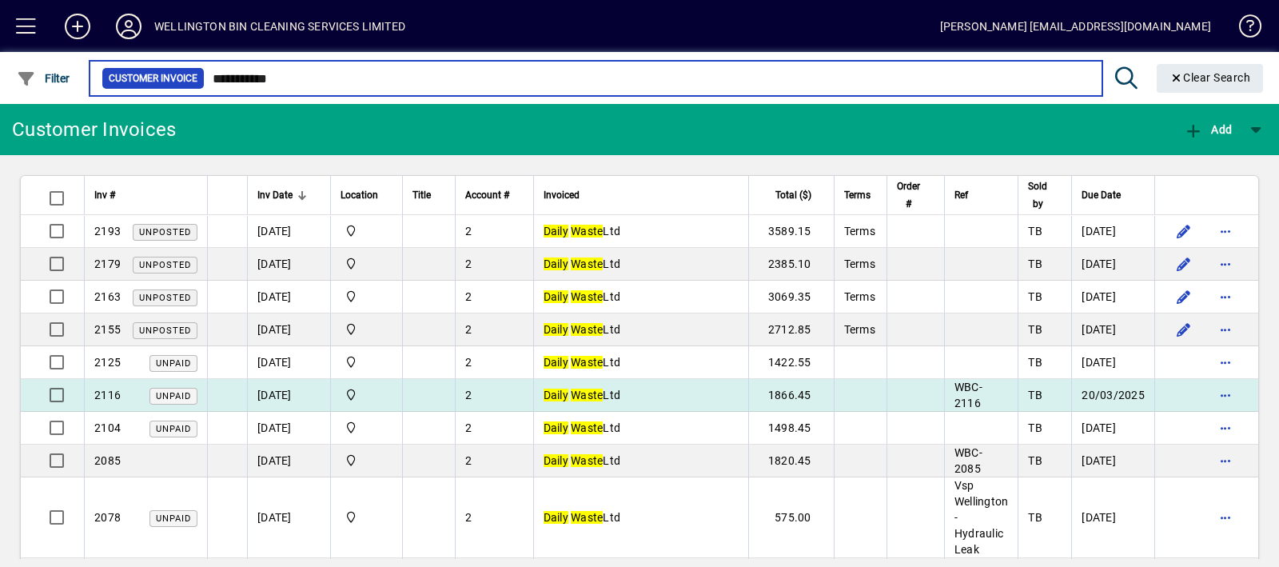
scroll to position [266, 0]
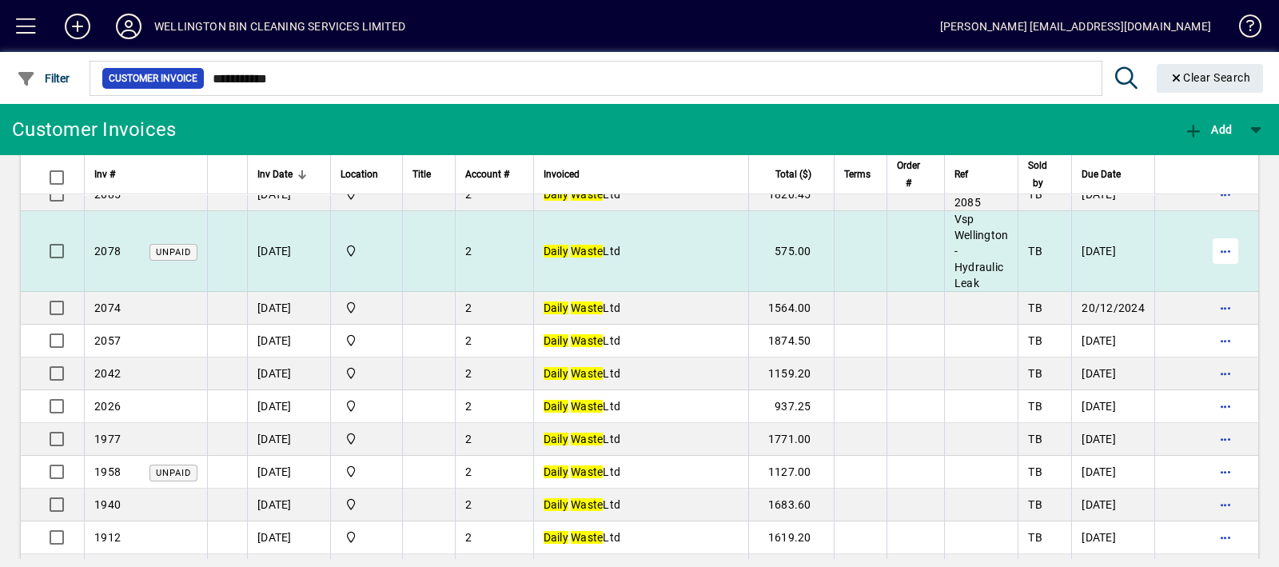
click at [1221, 245] on span "button" at bounding box center [1225, 251] width 38 height 38
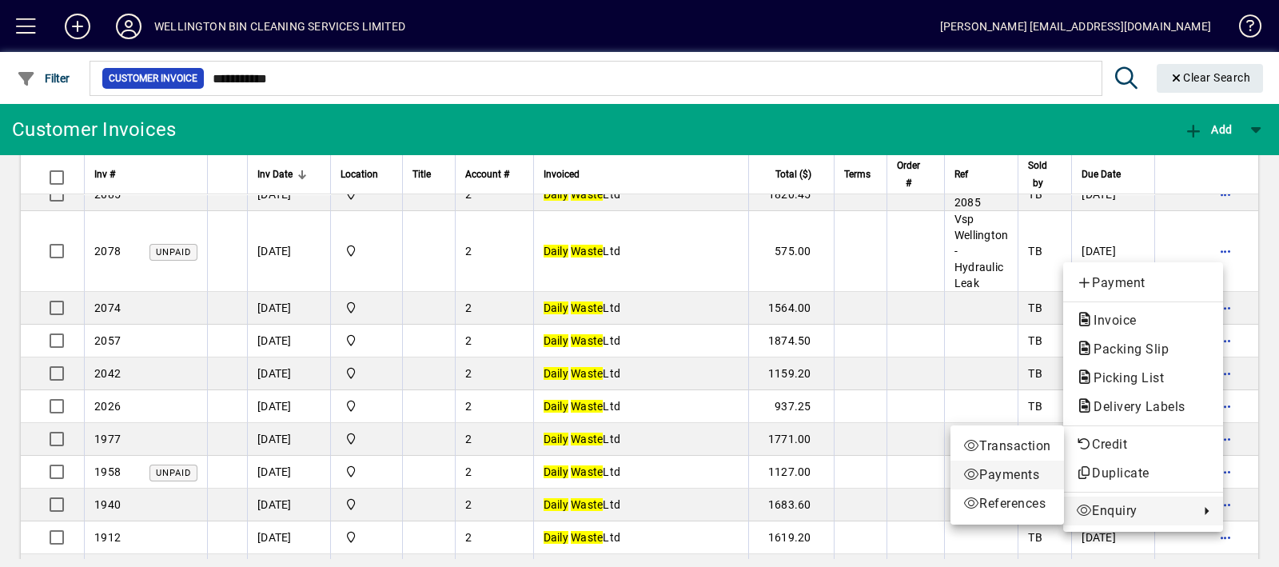
click at [963, 465] on span "Payments" at bounding box center [1007, 474] width 88 height 19
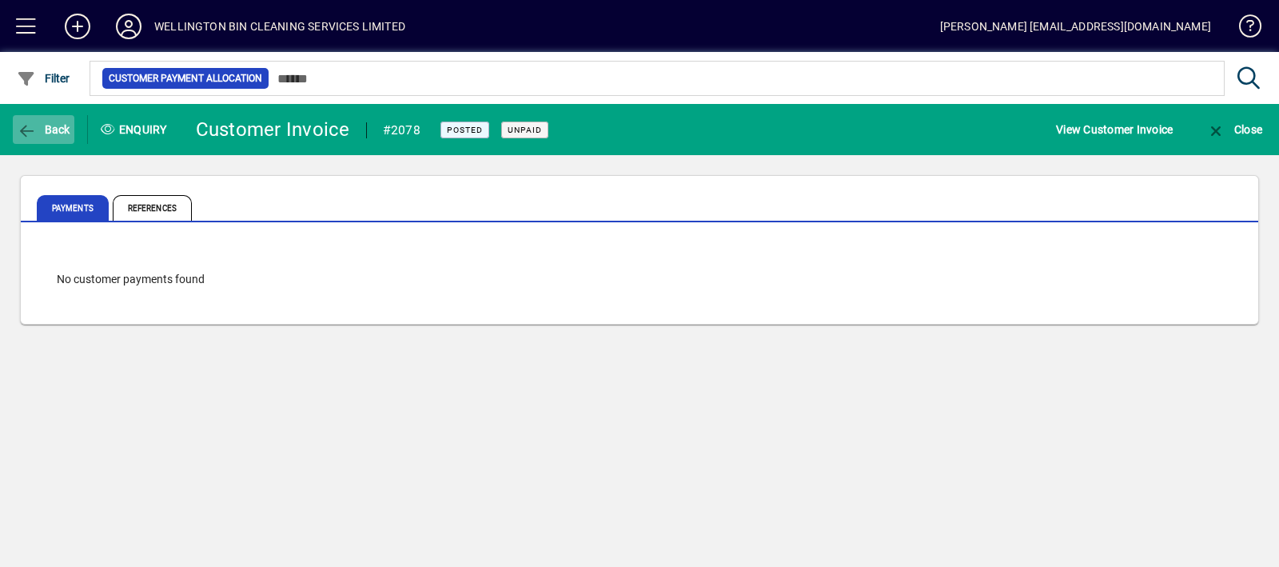
click at [41, 123] on span "Back" at bounding box center [44, 129] width 54 height 13
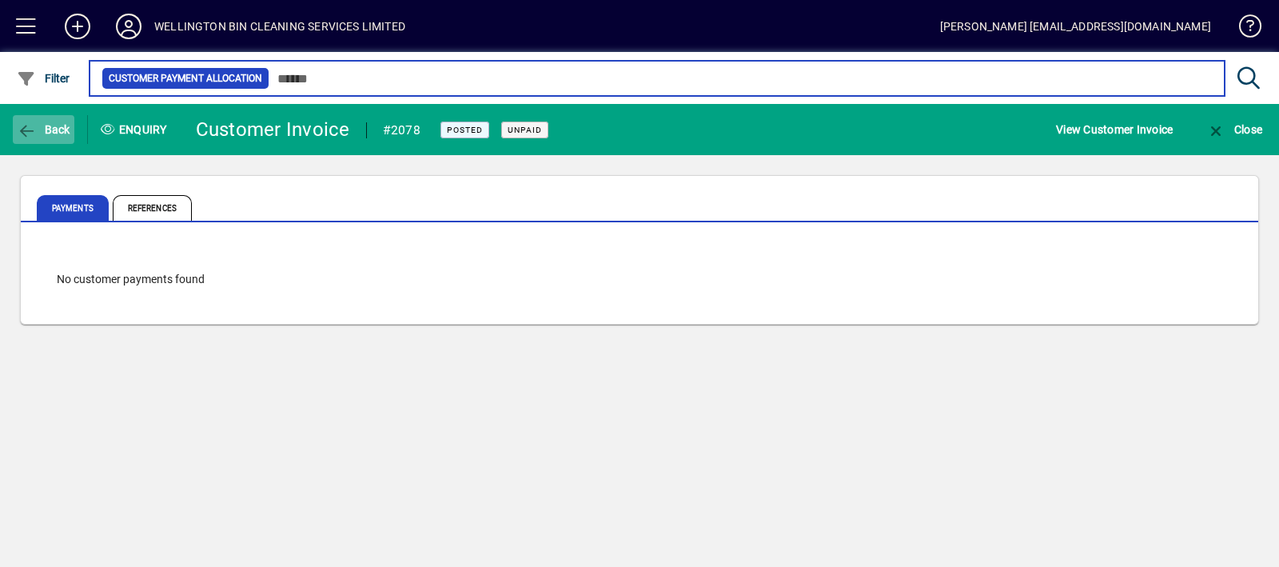
type input "**********"
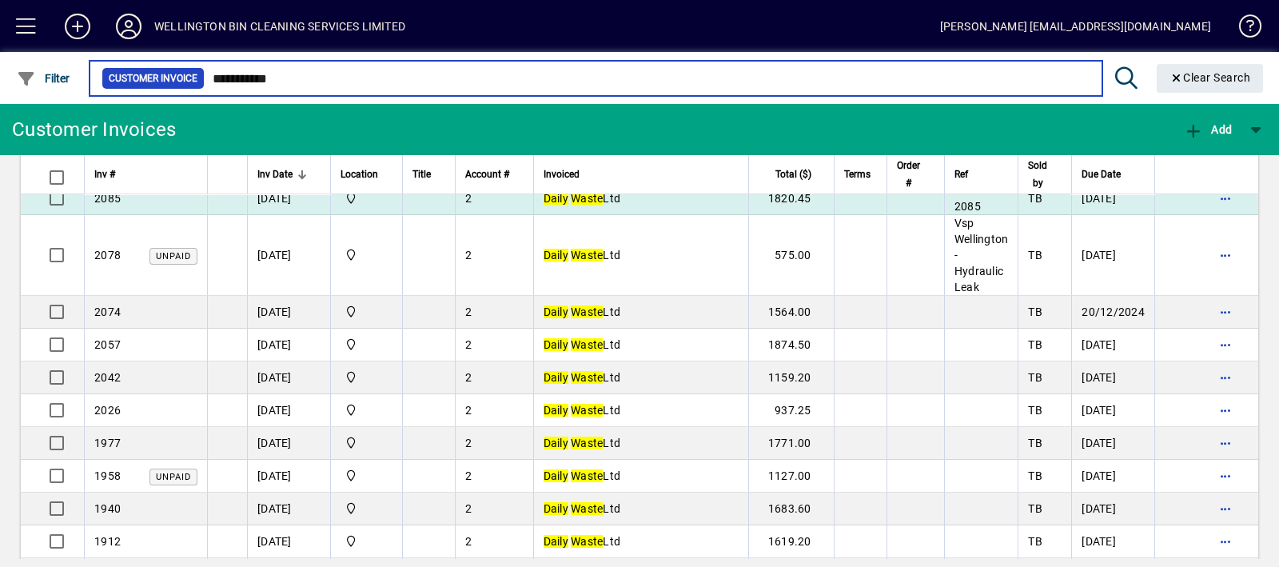
scroll to position [266, 0]
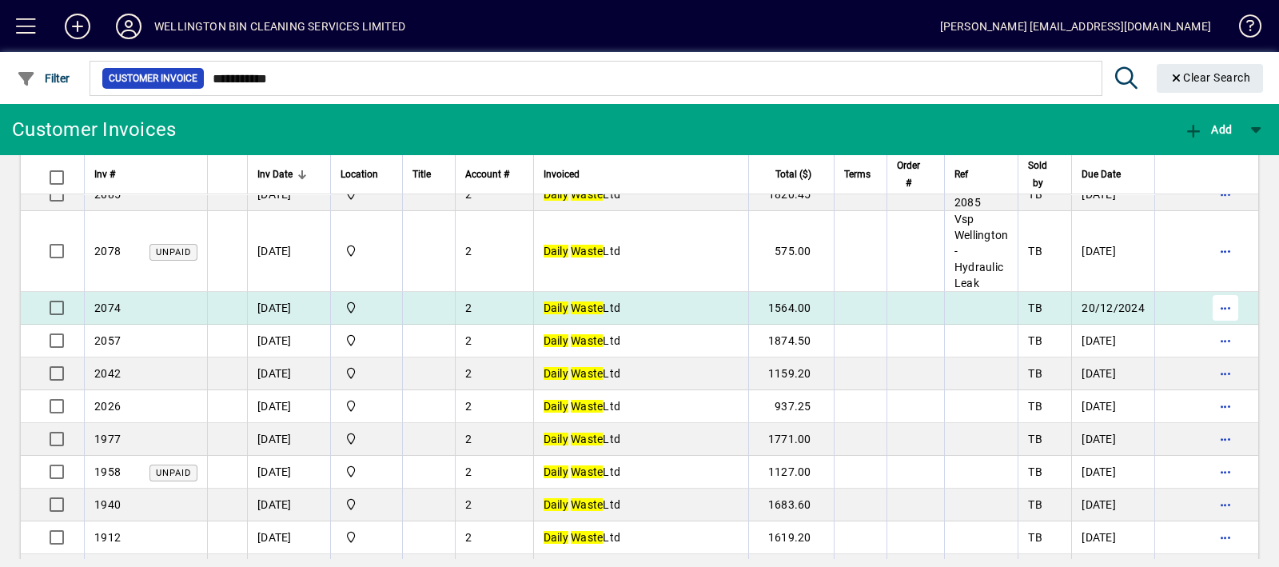
click at [1216, 301] on span "button" at bounding box center [1225, 308] width 38 height 38
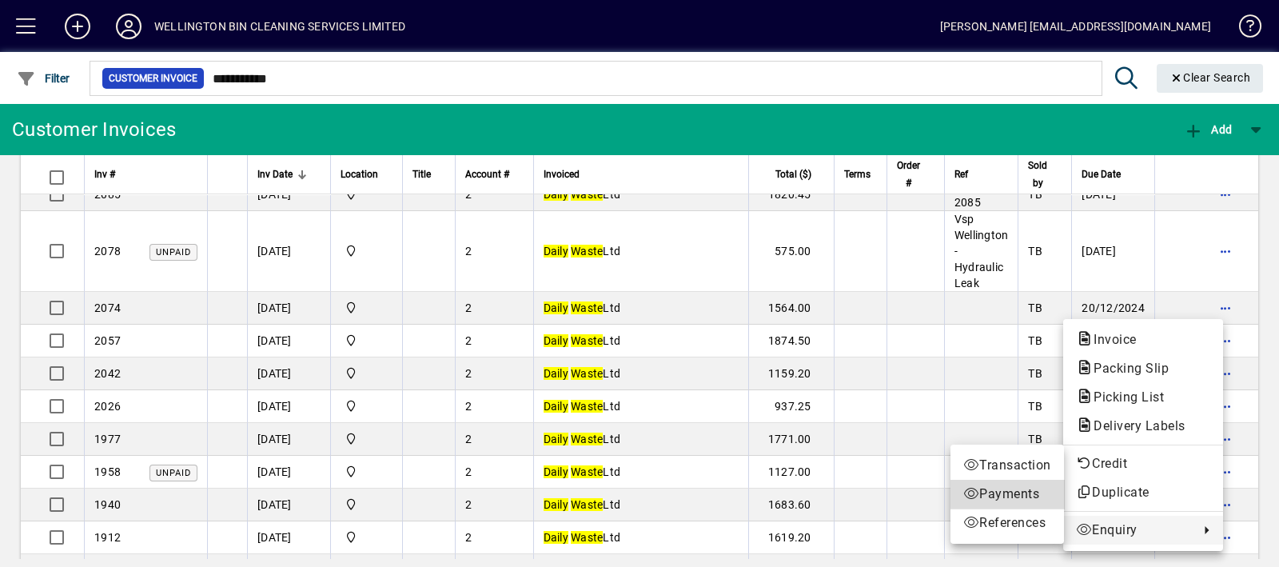
click at [1009, 496] on span "Payments" at bounding box center [1007, 493] width 88 height 19
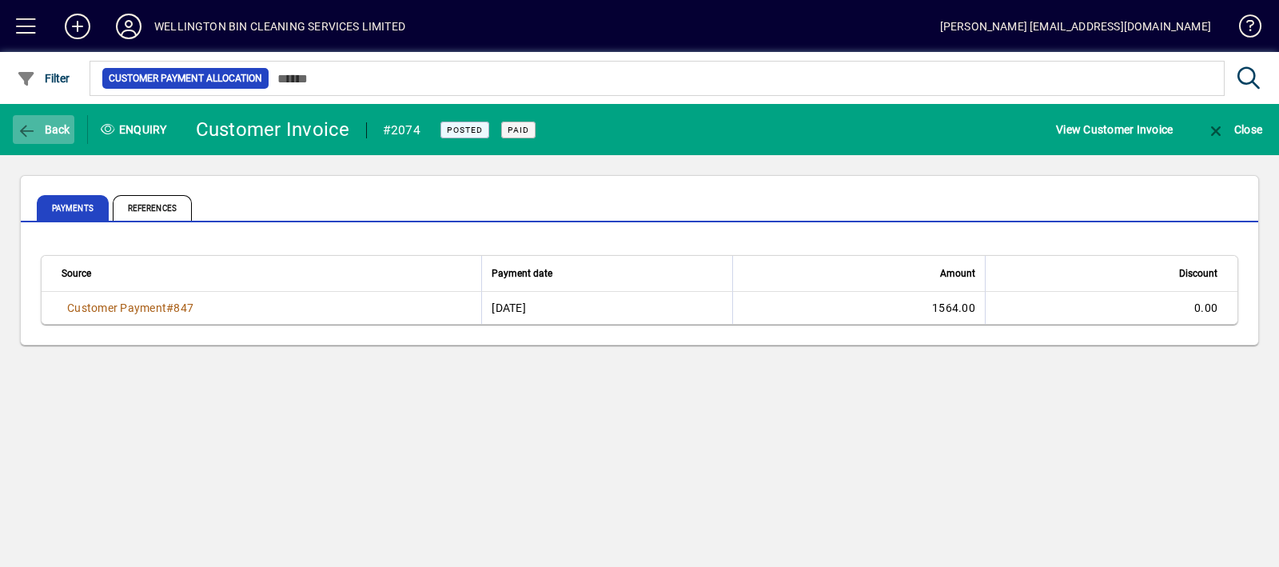
click at [62, 140] on span "button" at bounding box center [44, 129] width 62 height 38
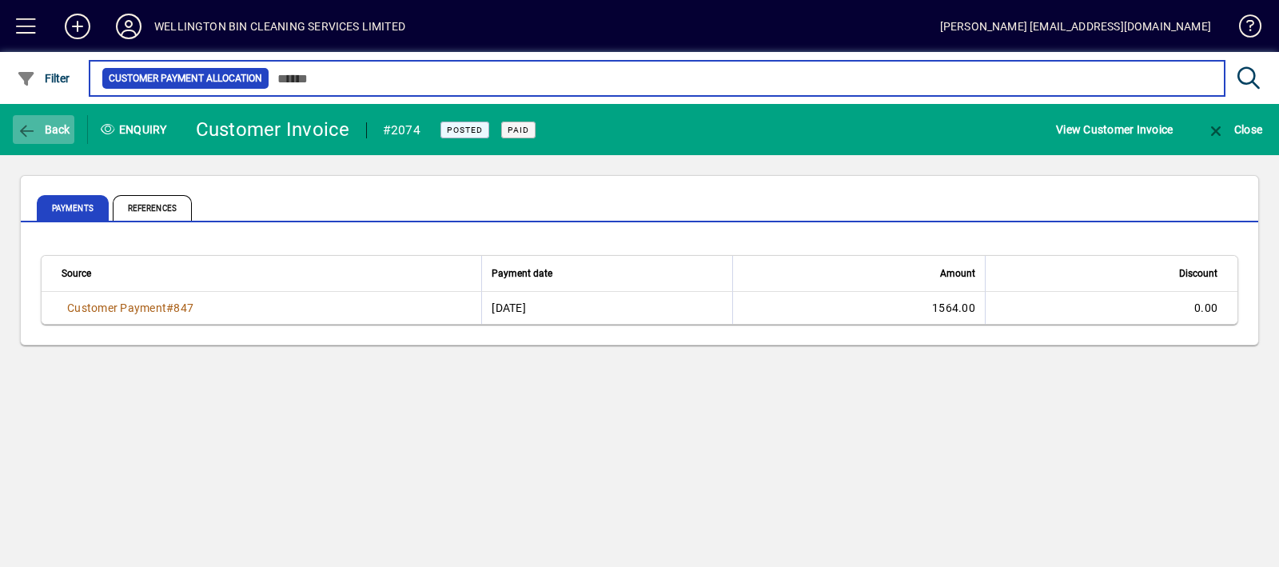
type input "**********"
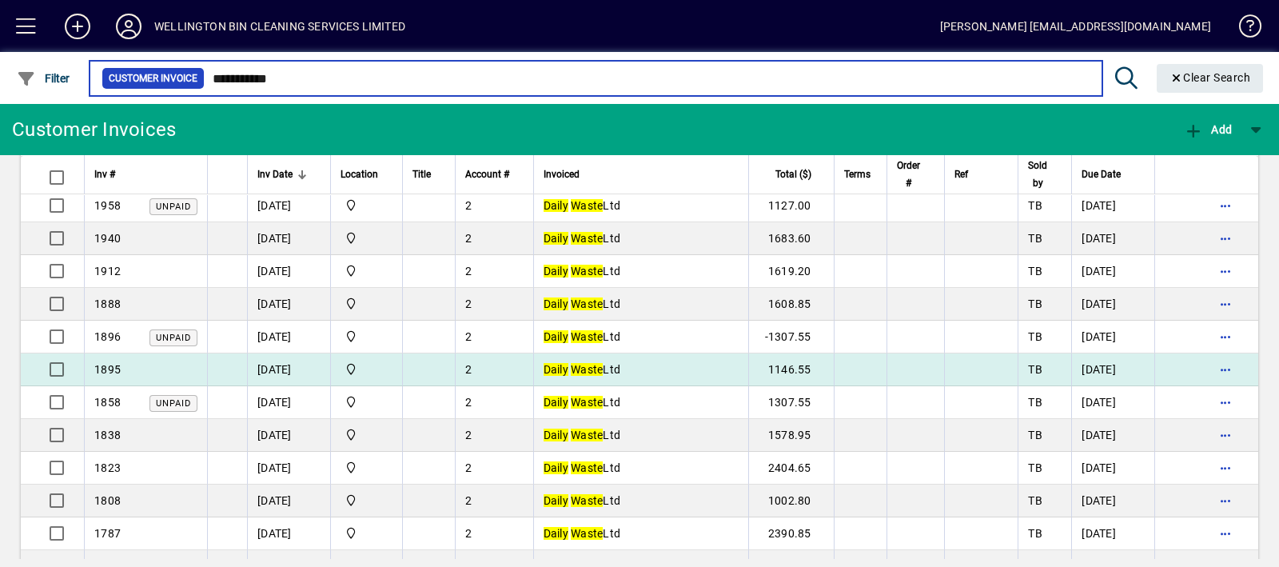
scroll to position [266, 0]
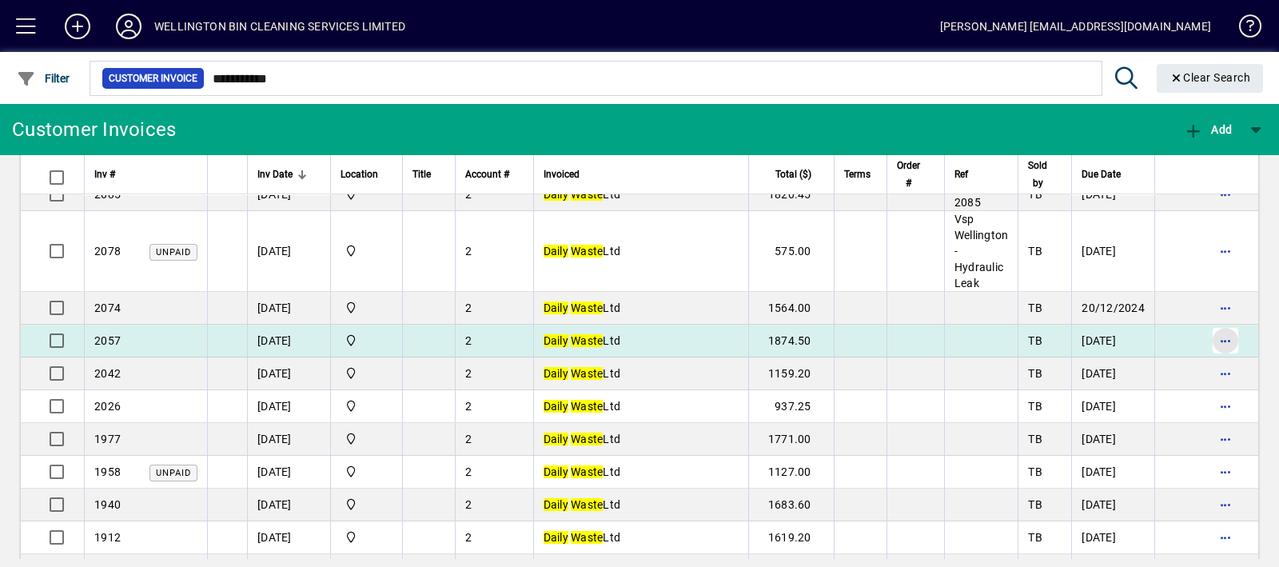
click at [1212, 338] on span "button" at bounding box center [1225, 340] width 38 height 38
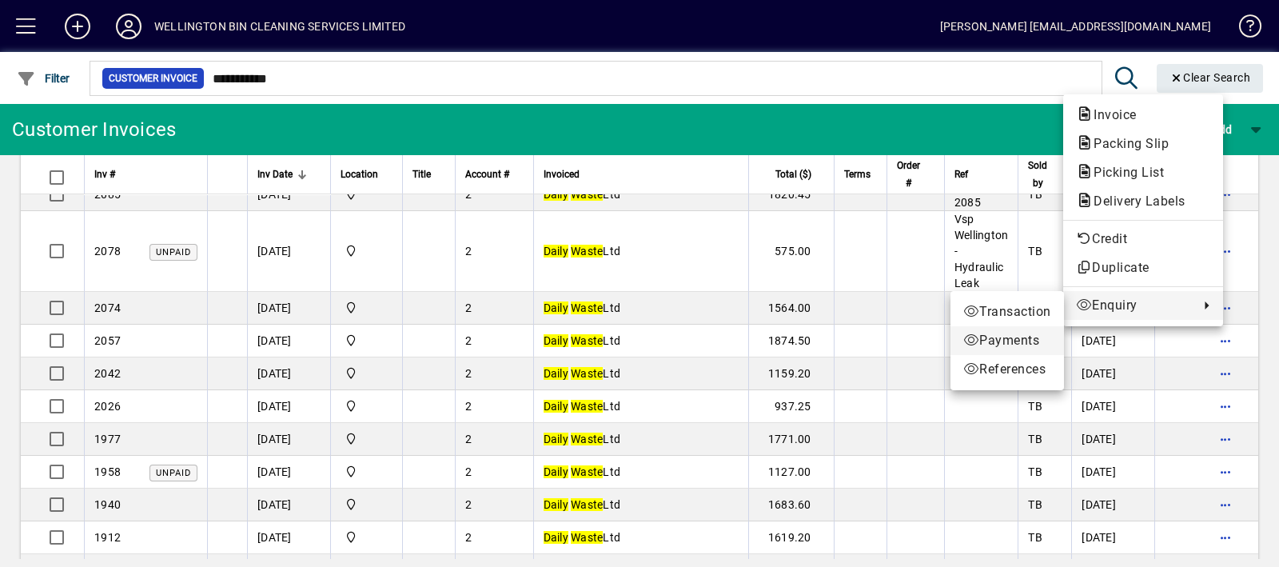
click at [1001, 344] on span "Payments" at bounding box center [1007, 340] width 88 height 19
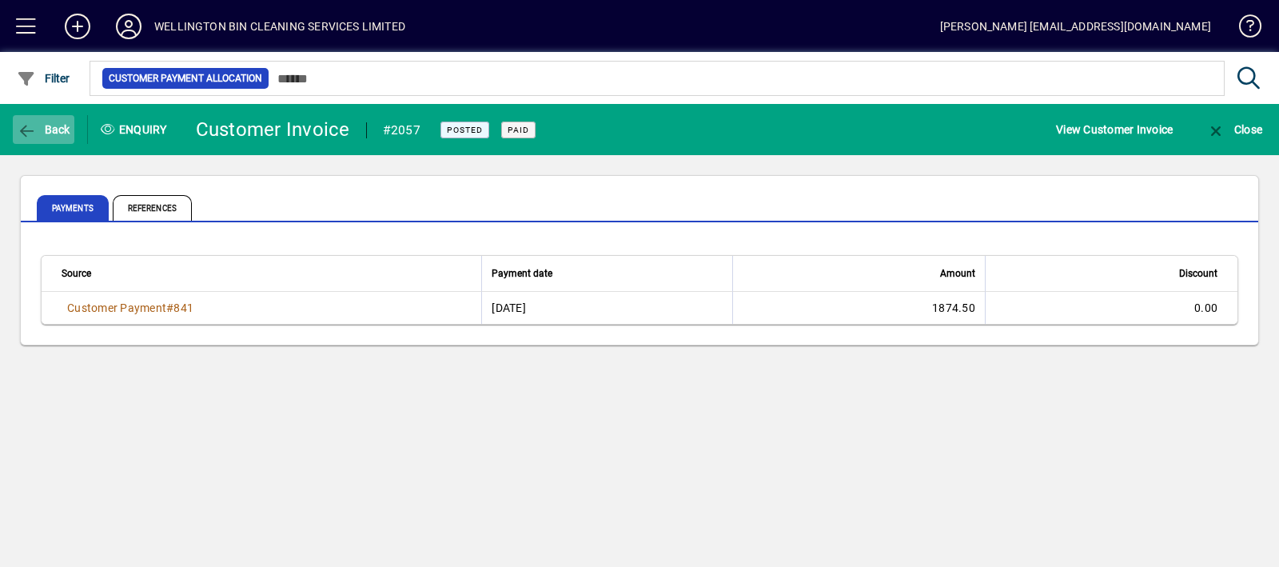
click at [22, 136] on icon "button" at bounding box center [27, 131] width 20 height 16
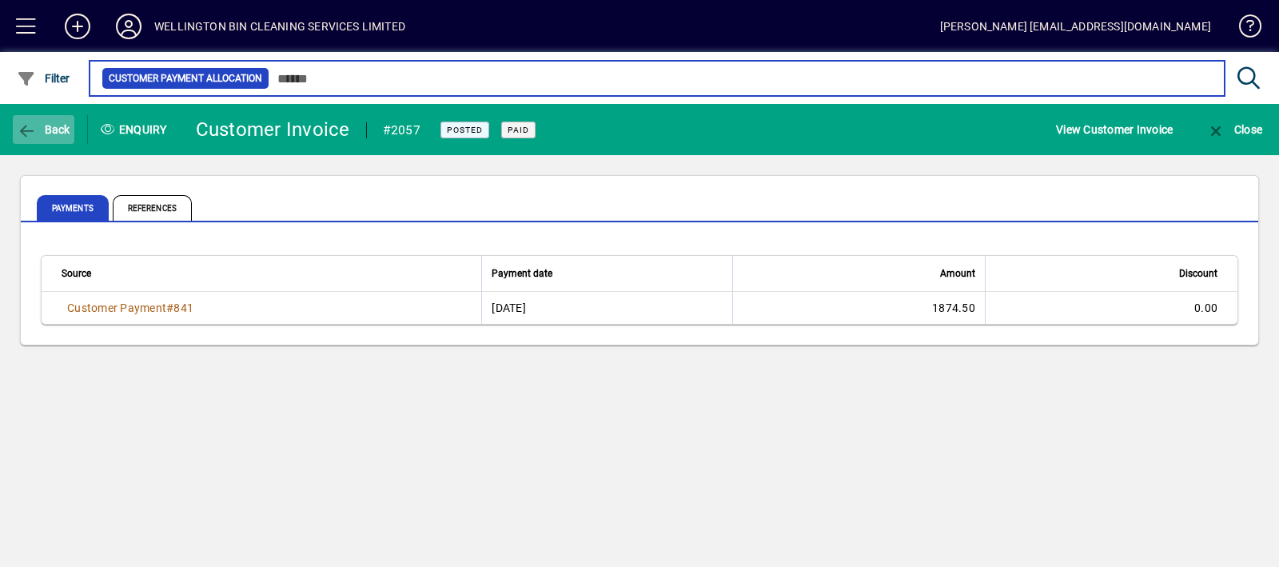
type input "**********"
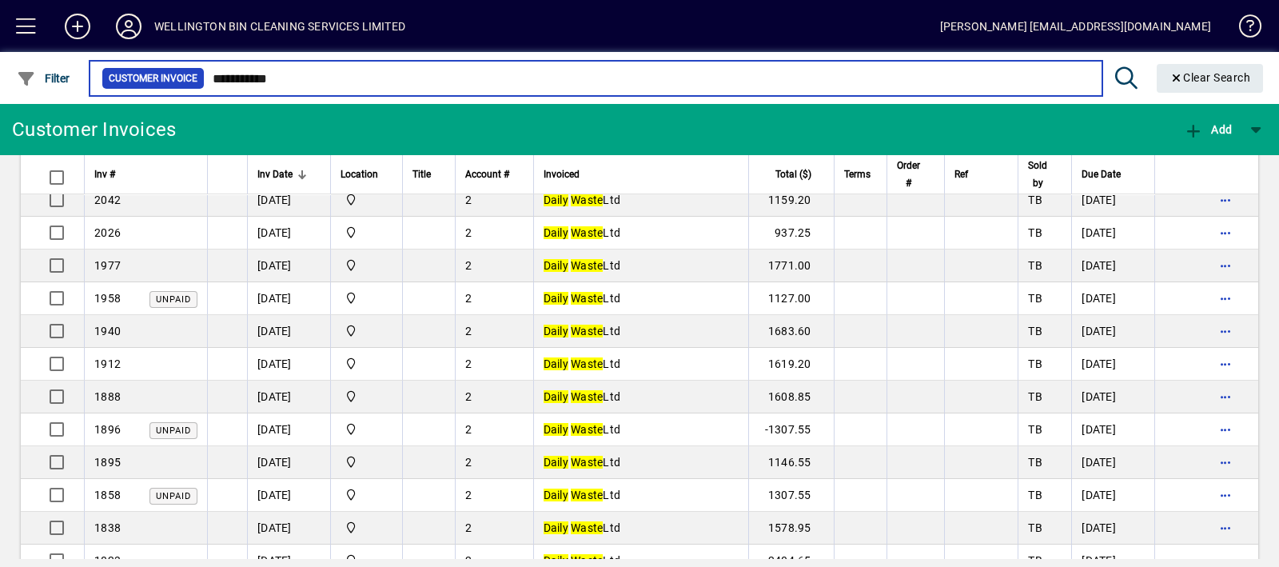
scroll to position [465, 0]
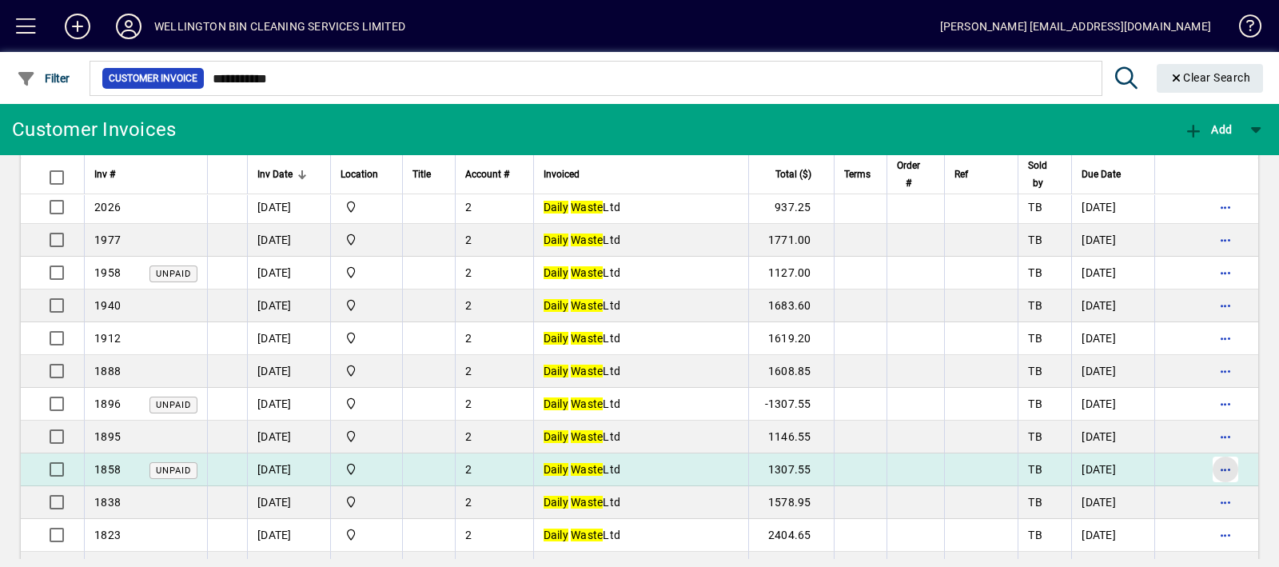
click at [1206, 465] on span "button" at bounding box center [1225, 469] width 38 height 38
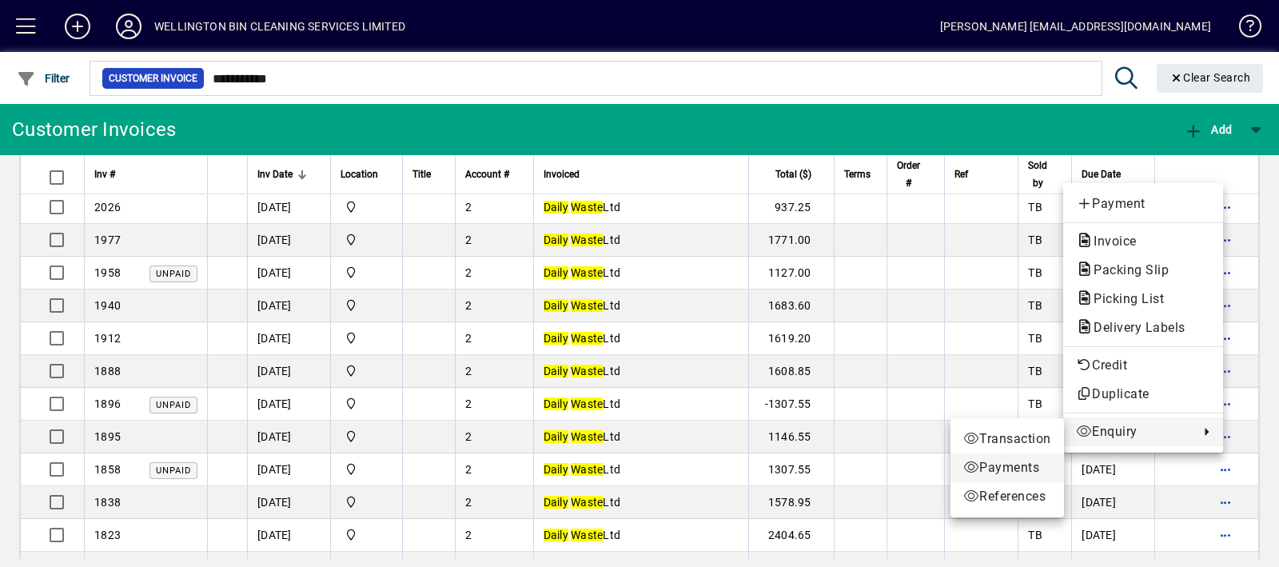
click at [999, 468] on span "Payments" at bounding box center [1007, 467] width 88 height 19
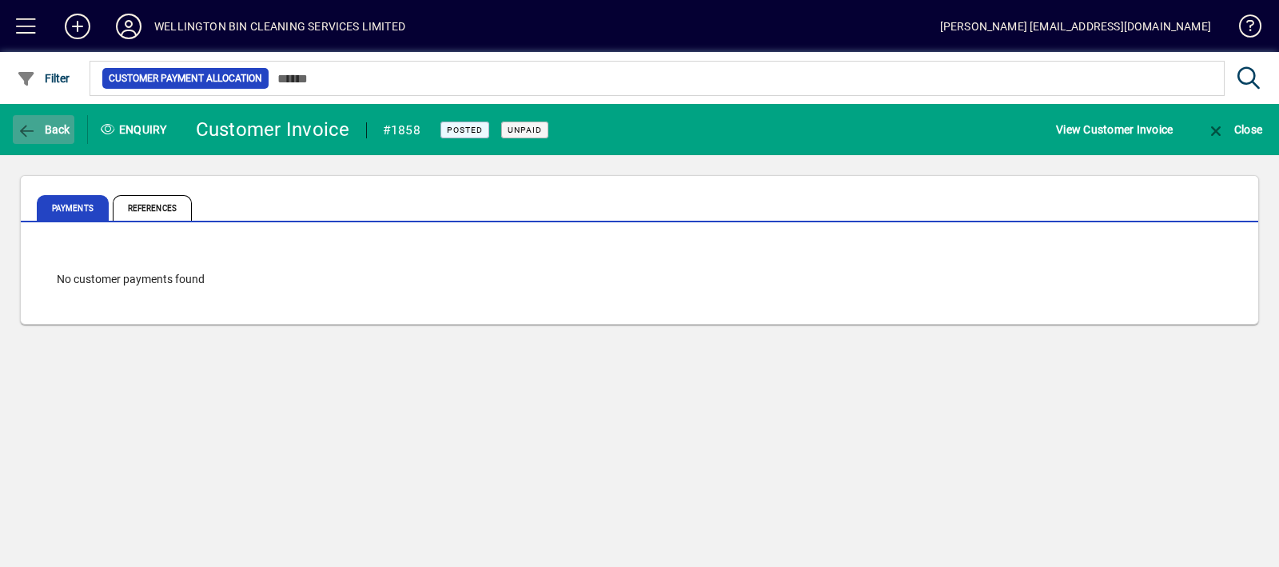
click at [64, 133] on span "Back" at bounding box center [44, 129] width 54 height 13
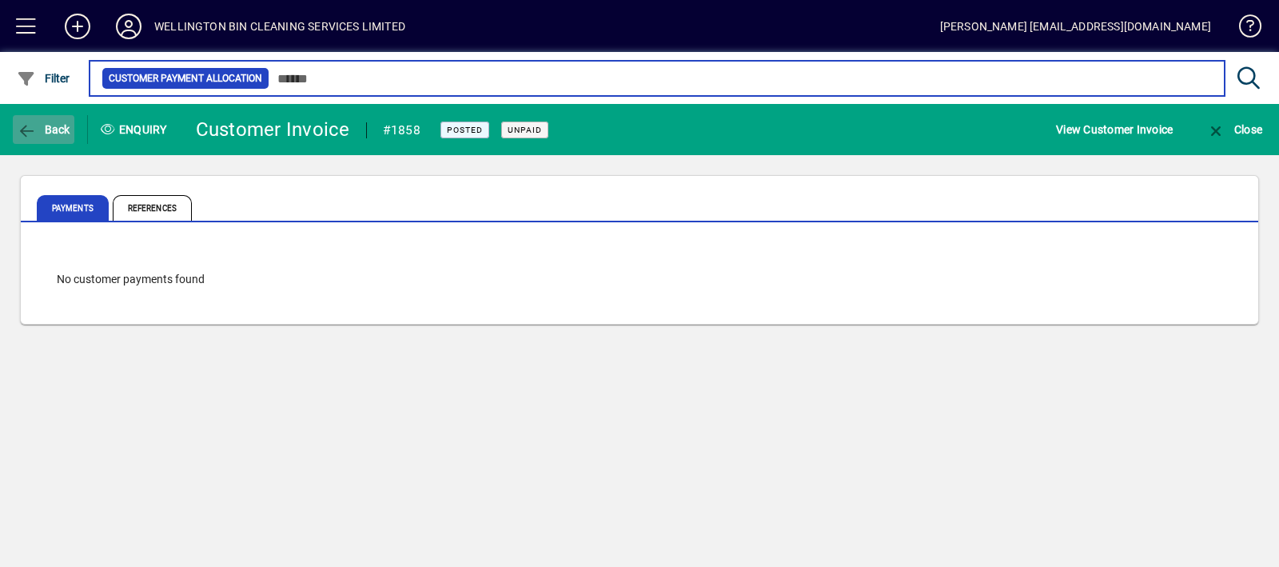
type input "**********"
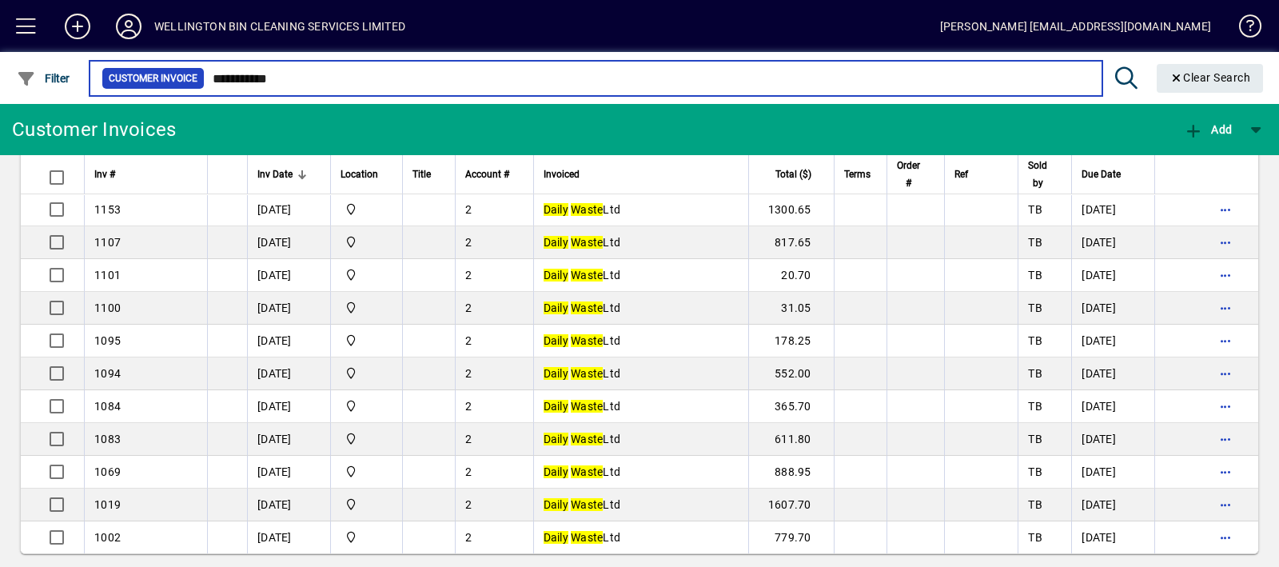
scroll to position [1974, 0]
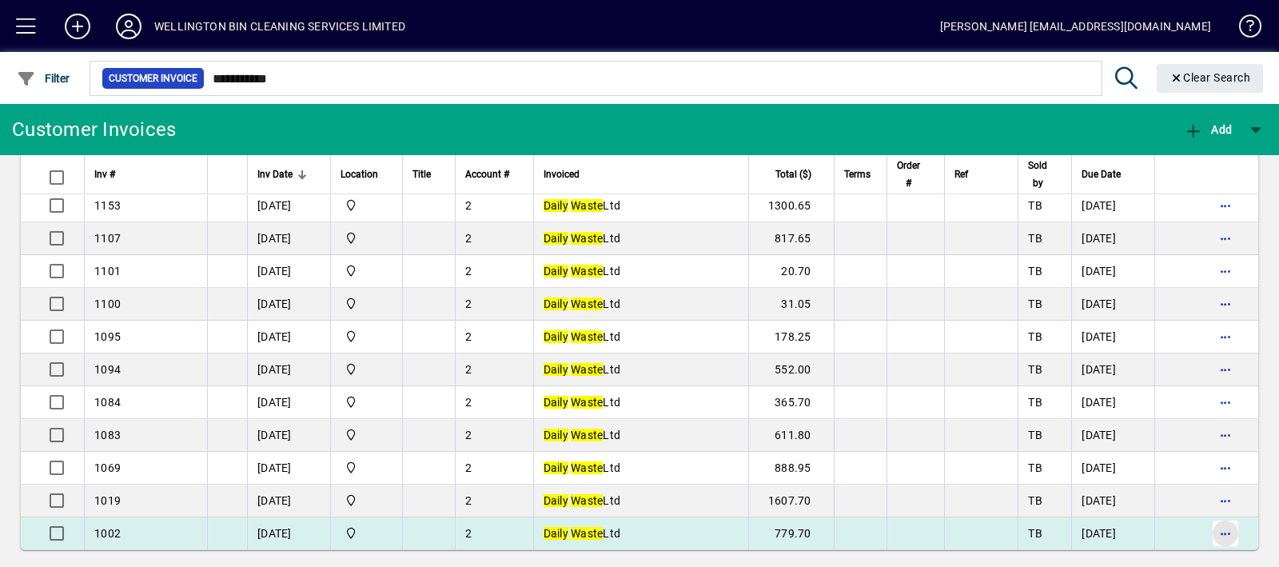
click at [1206, 528] on span "button" at bounding box center [1225, 533] width 38 height 38
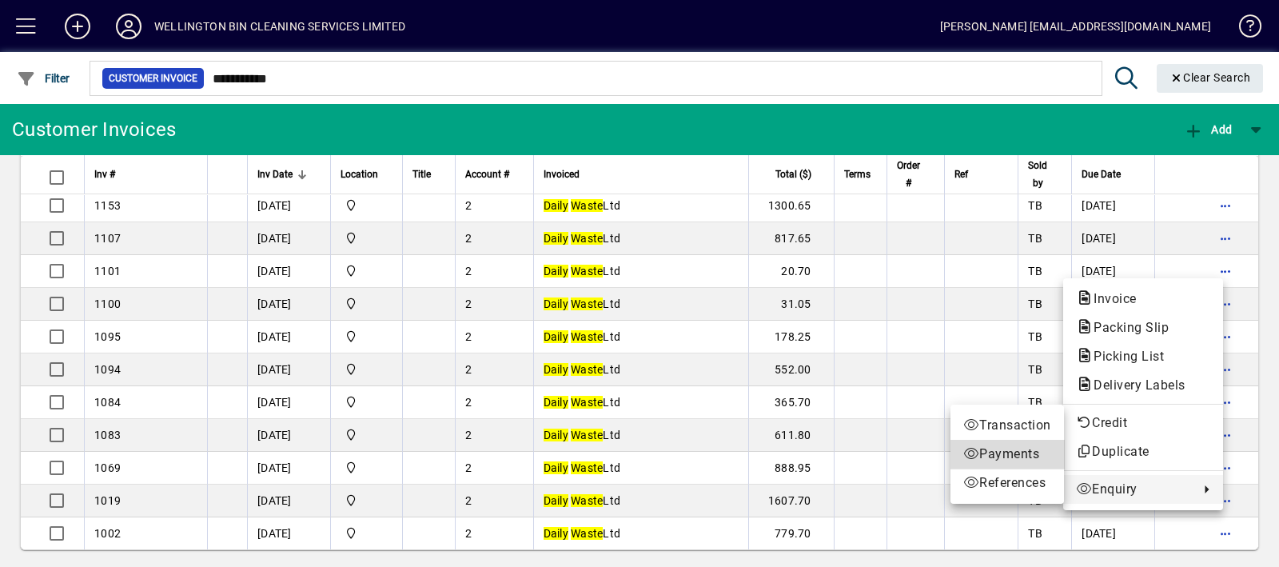
click at [1016, 460] on span "Payments" at bounding box center [1007, 453] width 88 height 19
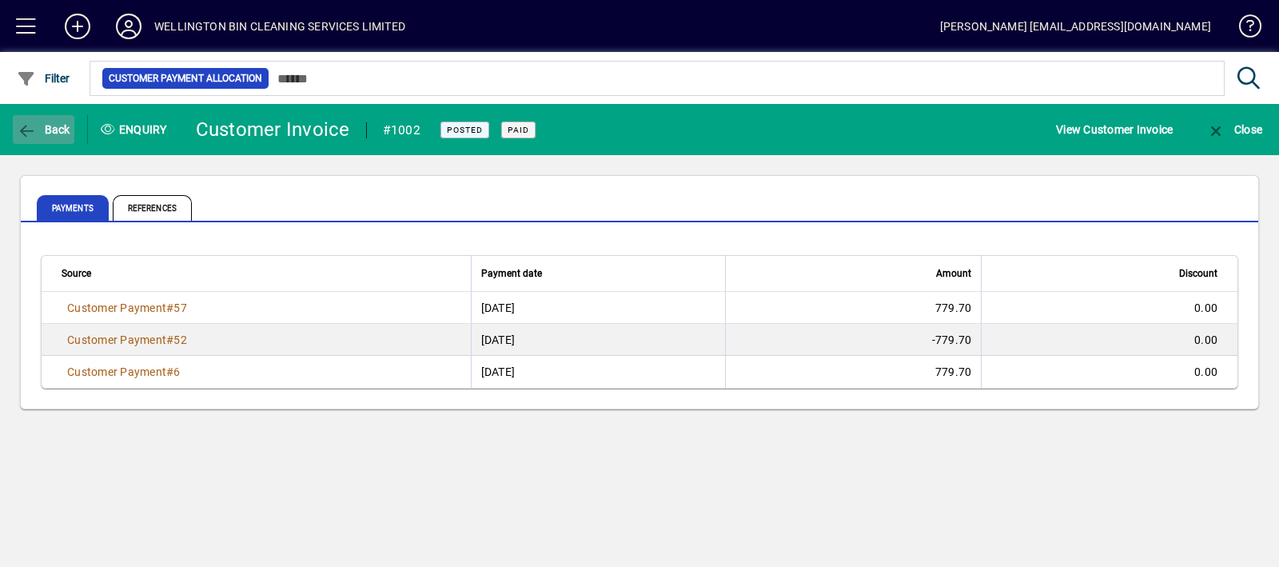
click at [40, 126] on span "Back" at bounding box center [44, 129] width 54 height 13
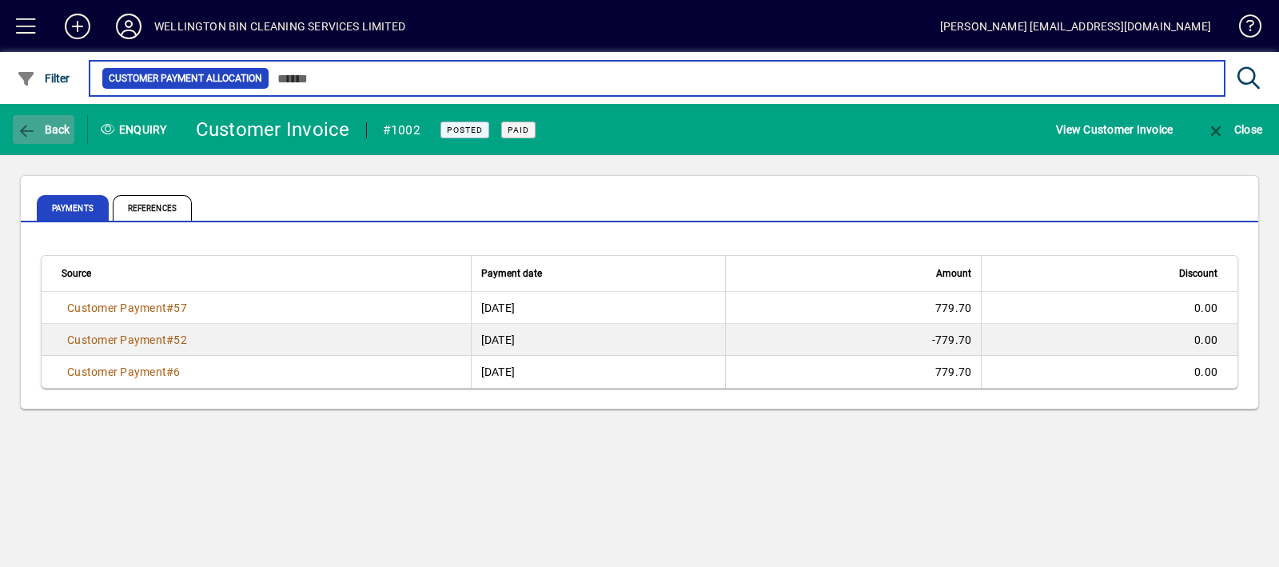
type input "**********"
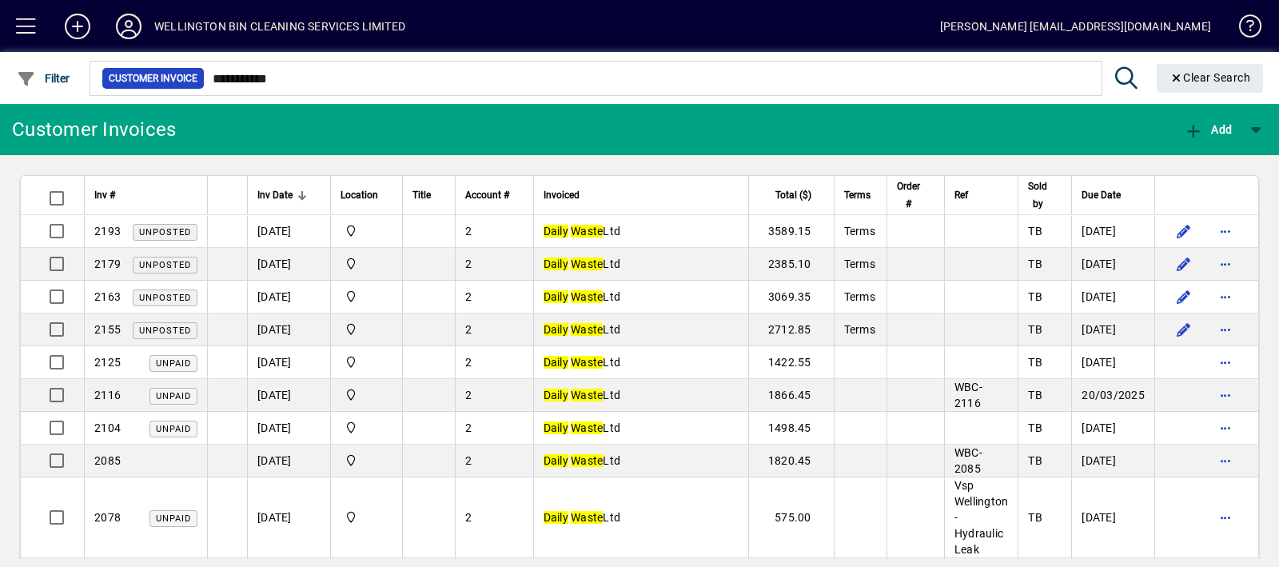
click at [271, 190] on span "Inv Date" at bounding box center [274, 195] width 35 height 18
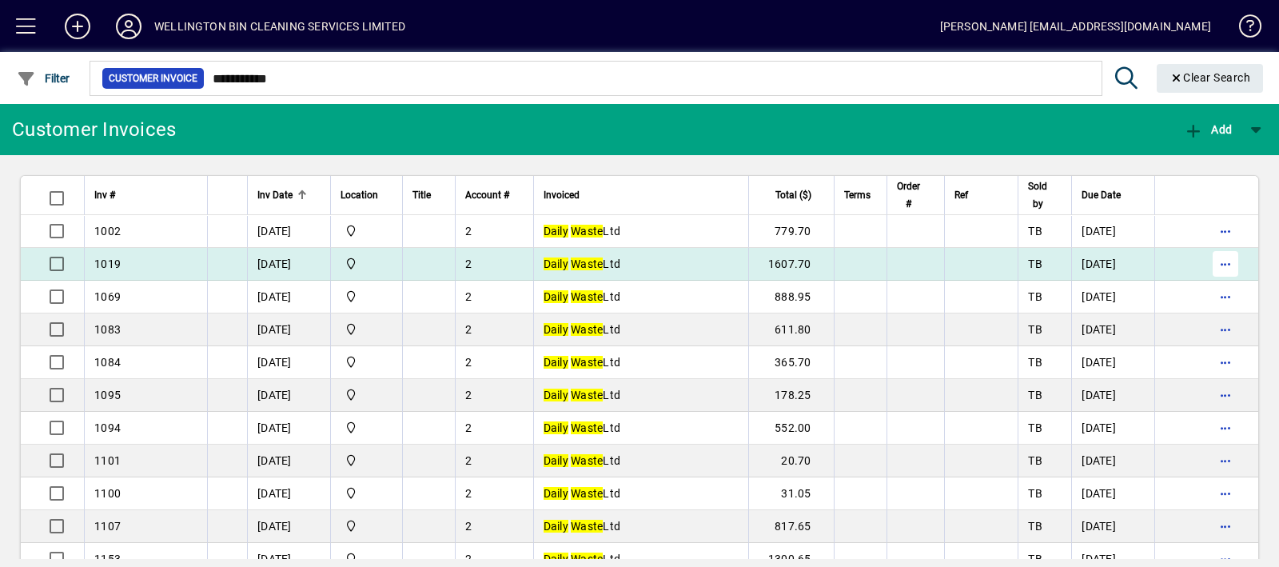
click at [1206, 265] on span "button" at bounding box center [1225, 264] width 38 height 38
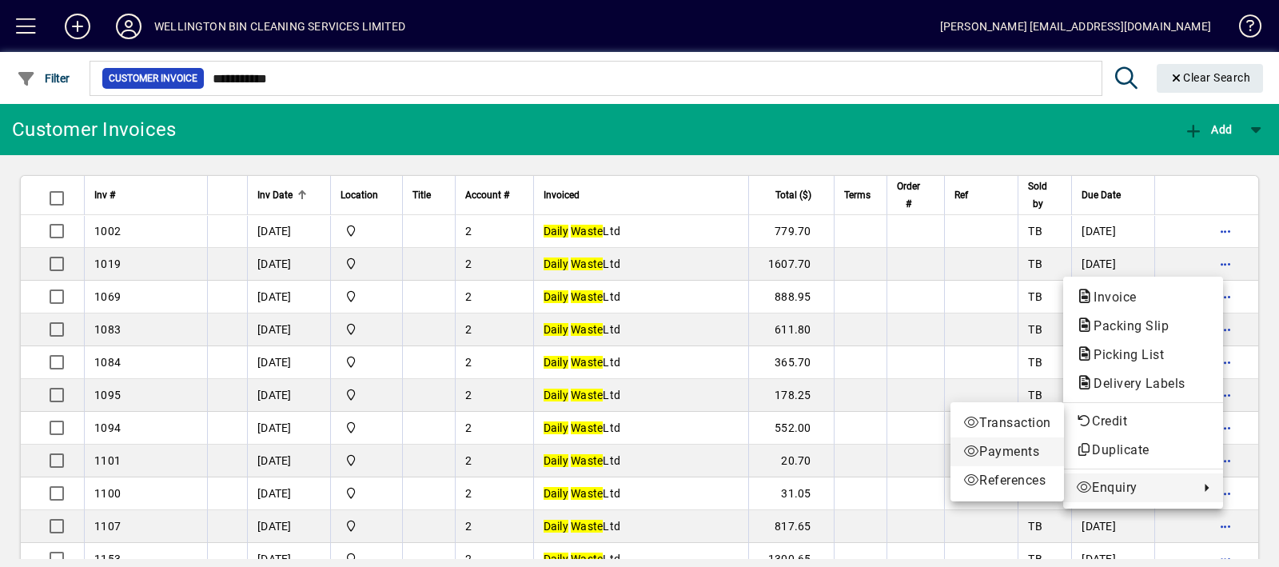
click at [1033, 445] on span "Payments" at bounding box center [1007, 451] width 88 height 19
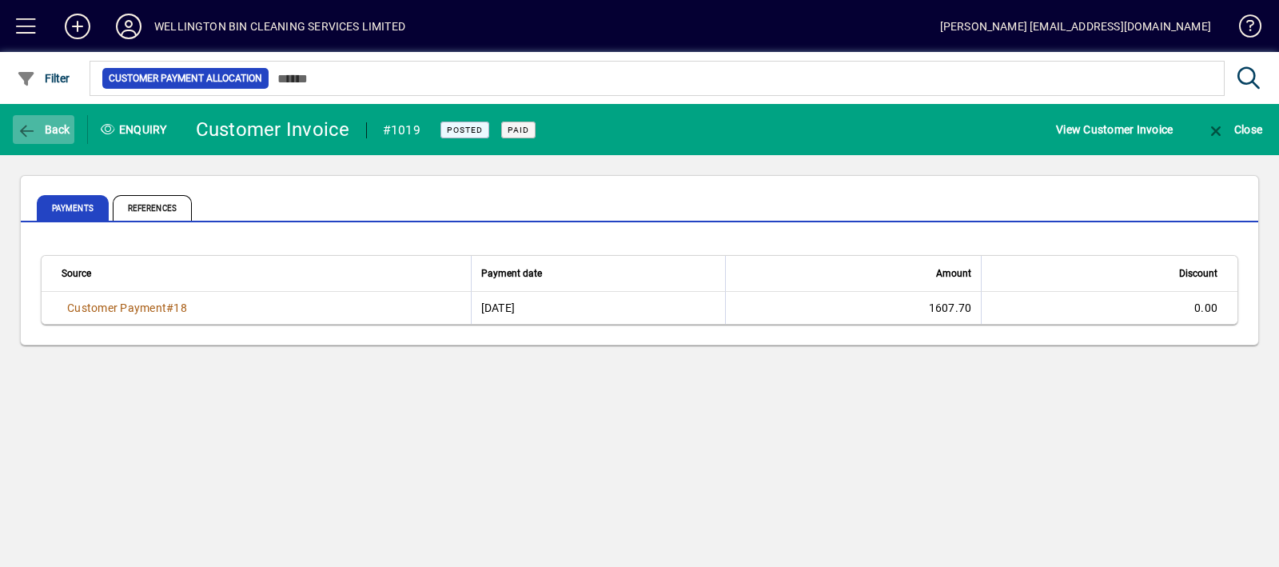
click at [33, 135] on icon "button" at bounding box center [27, 131] width 20 height 16
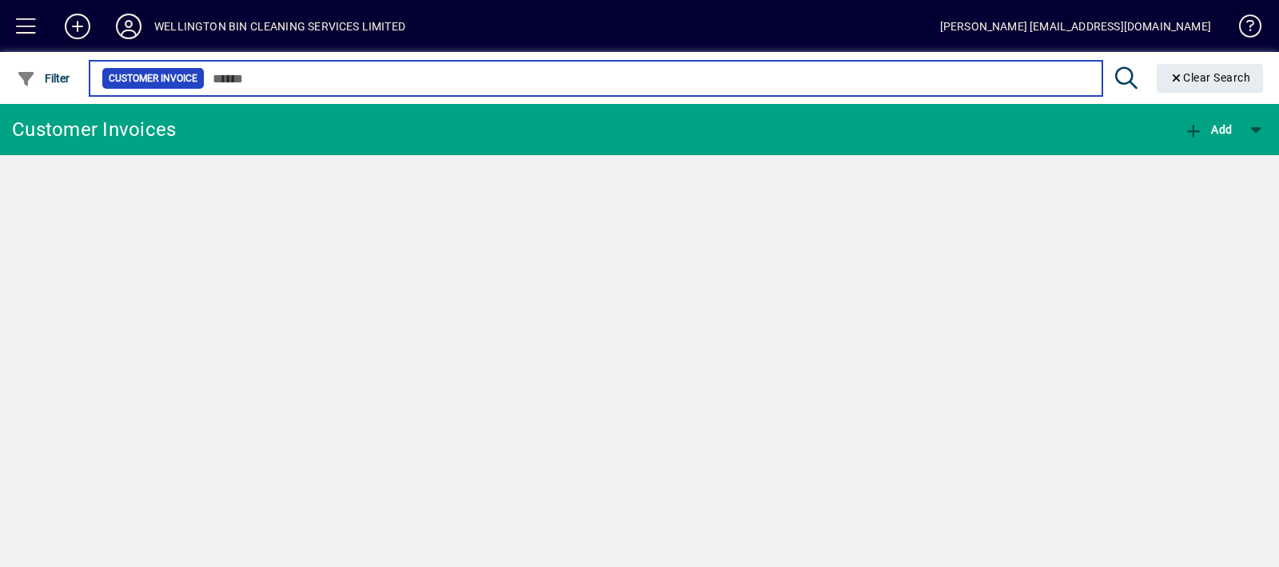
type input "**********"
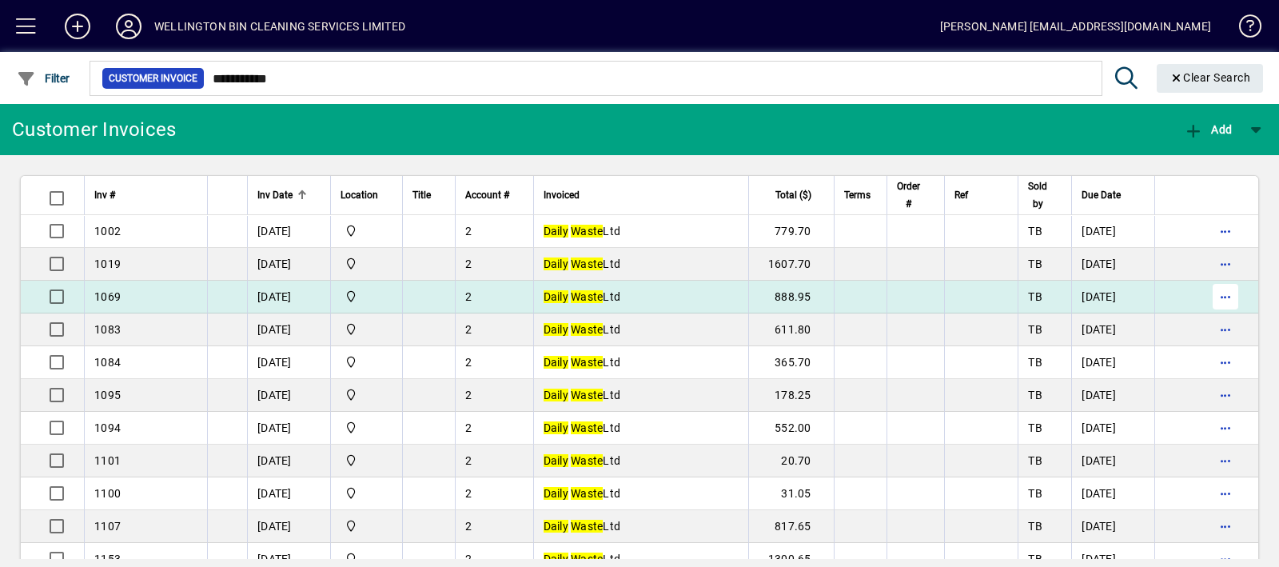
click at [1207, 303] on span "button" at bounding box center [1225, 296] width 38 height 38
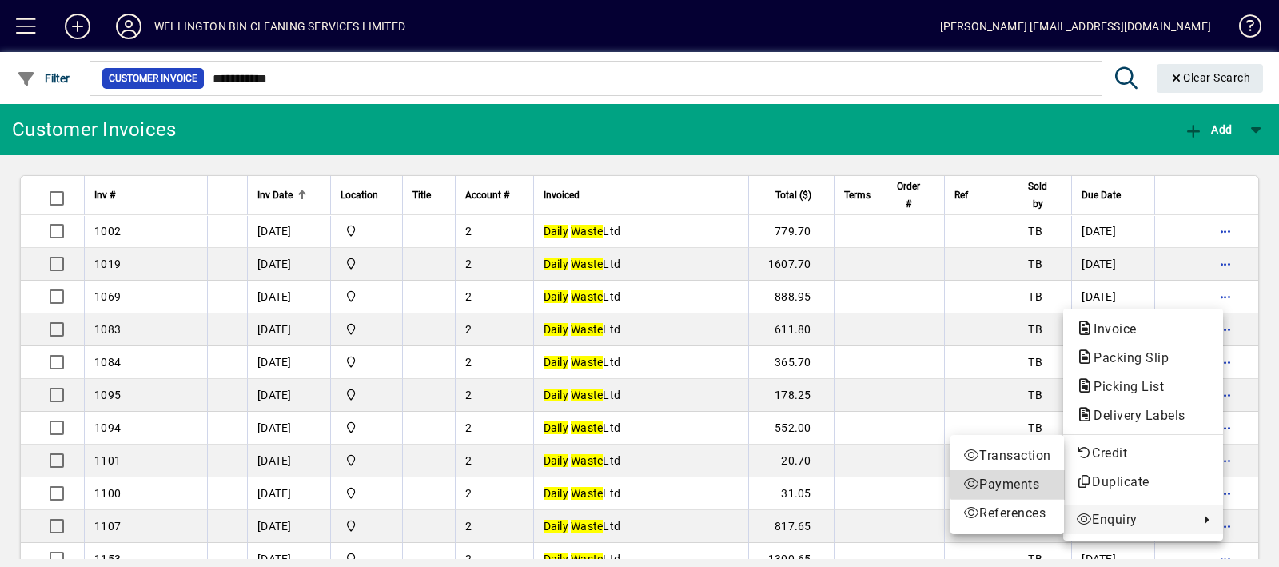
click at [1035, 475] on span "Payments" at bounding box center [1007, 484] width 88 height 19
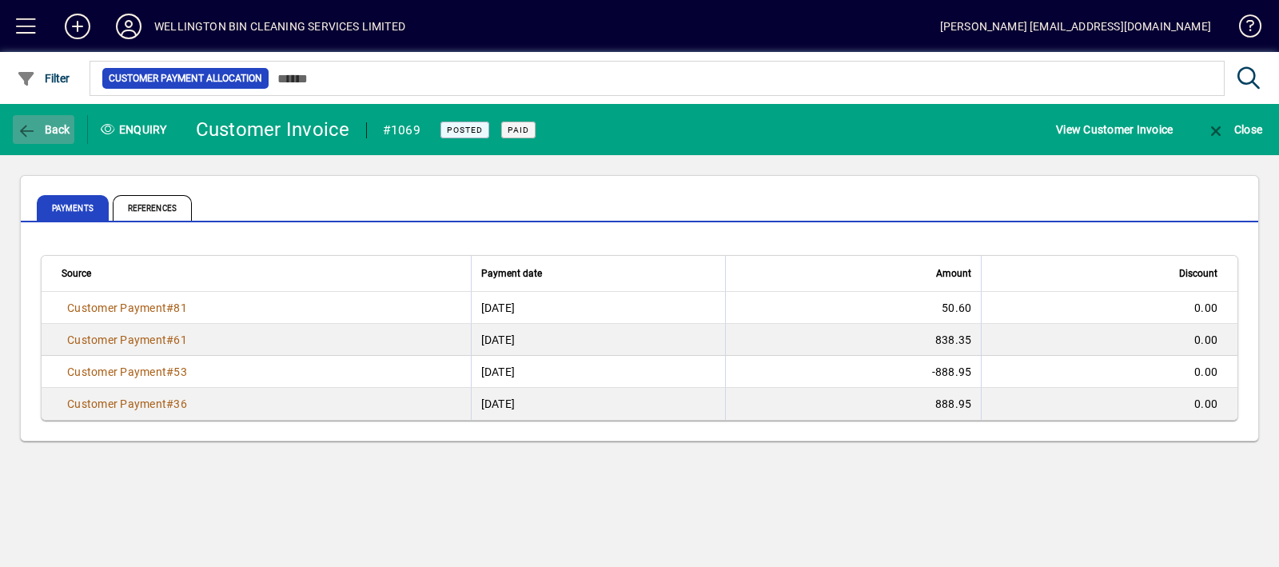
click at [36, 129] on span "Back" at bounding box center [44, 129] width 54 height 13
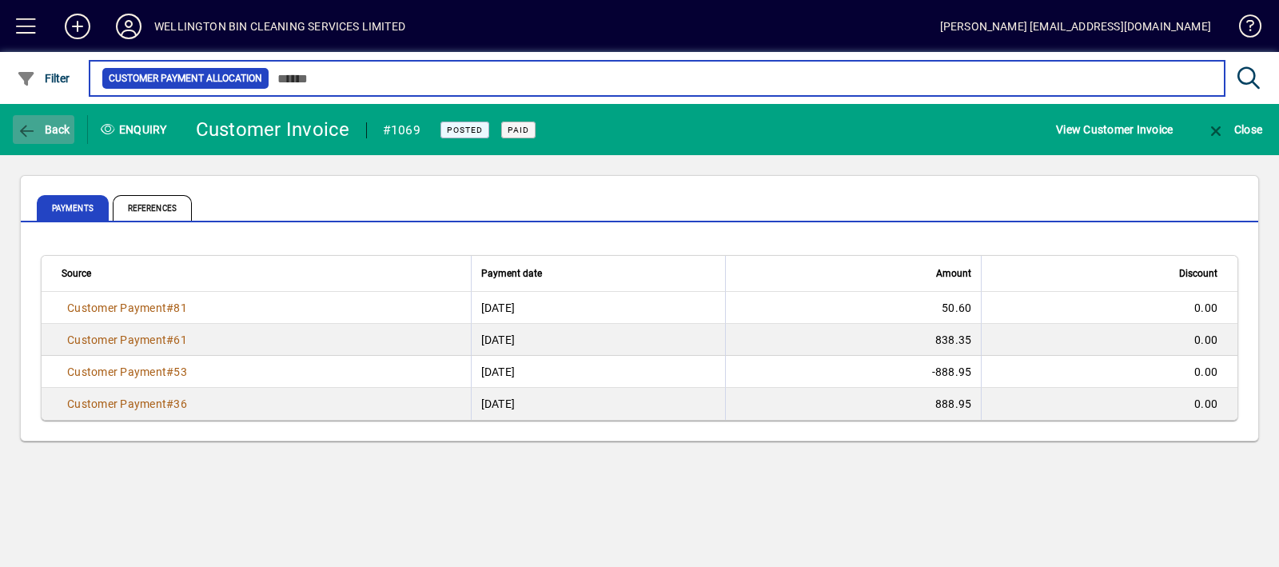
type input "**********"
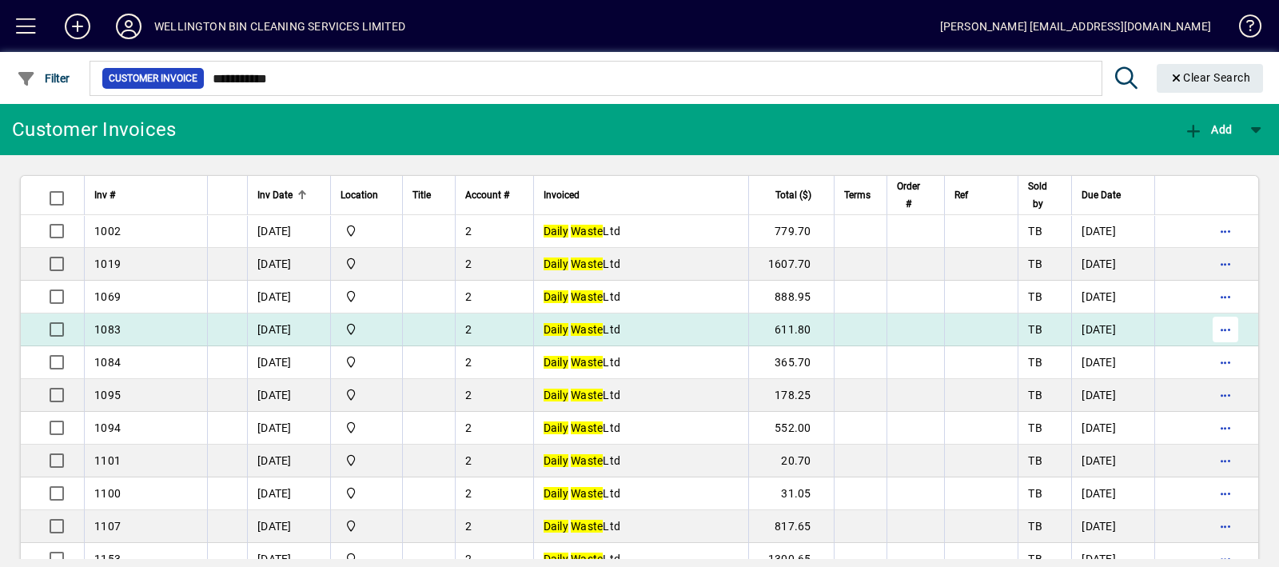
click at [1226, 329] on span "button" at bounding box center [1225, 329] width 38 height 38
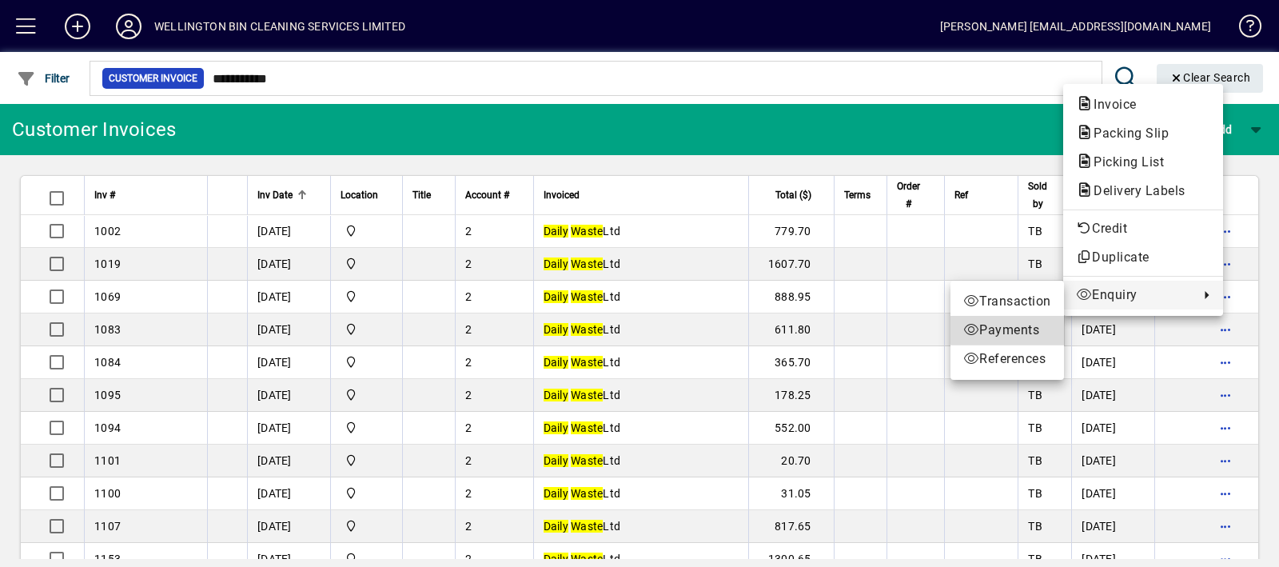
click at [1022, 322] on span "Payments" at bounding box center [1007, 329] width 88 height 19
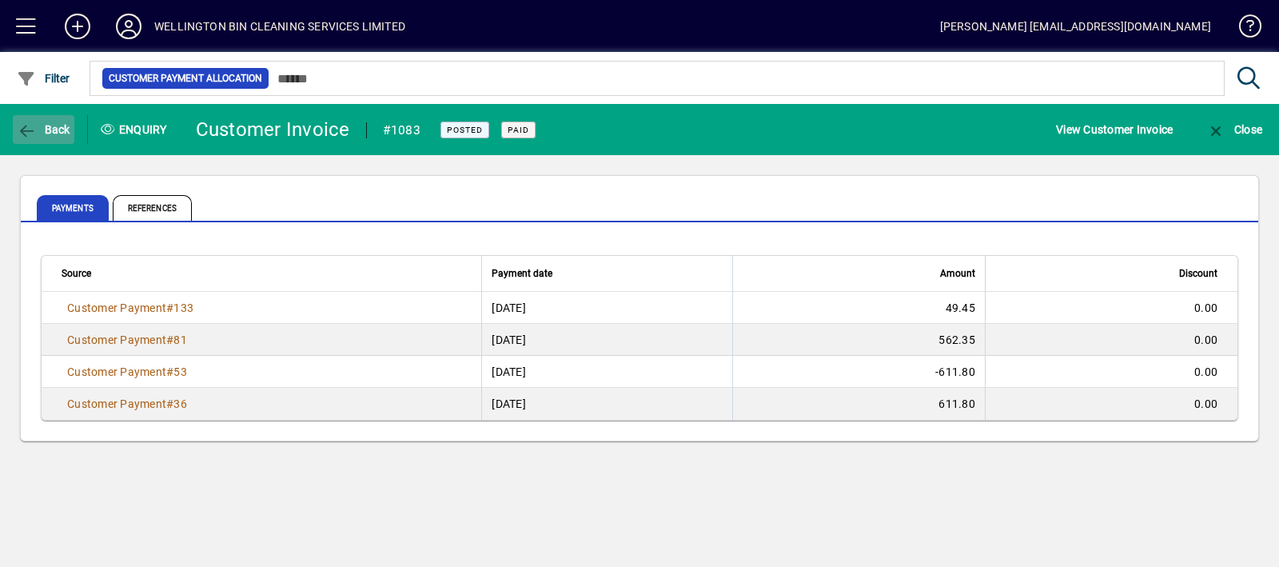
click at [30, 133] on icon "button" at bounding box center [27, 131] width 20 height 16
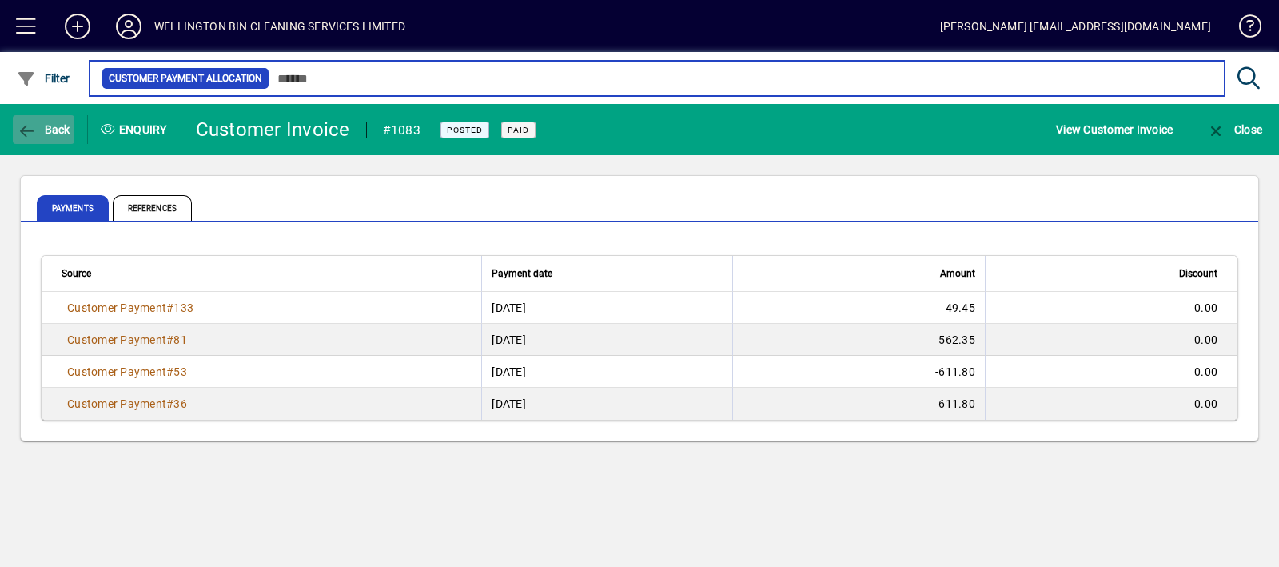
type input "**********"
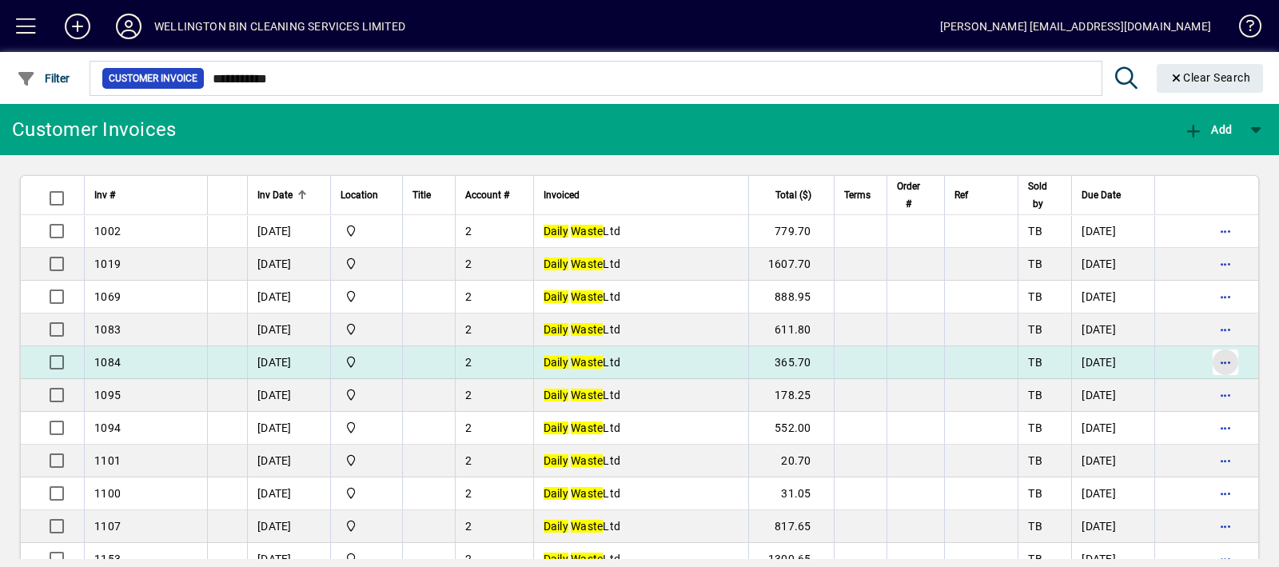
click at [1219, 365] on span "button" at bounding box center [1225, 362] width 38 height 38
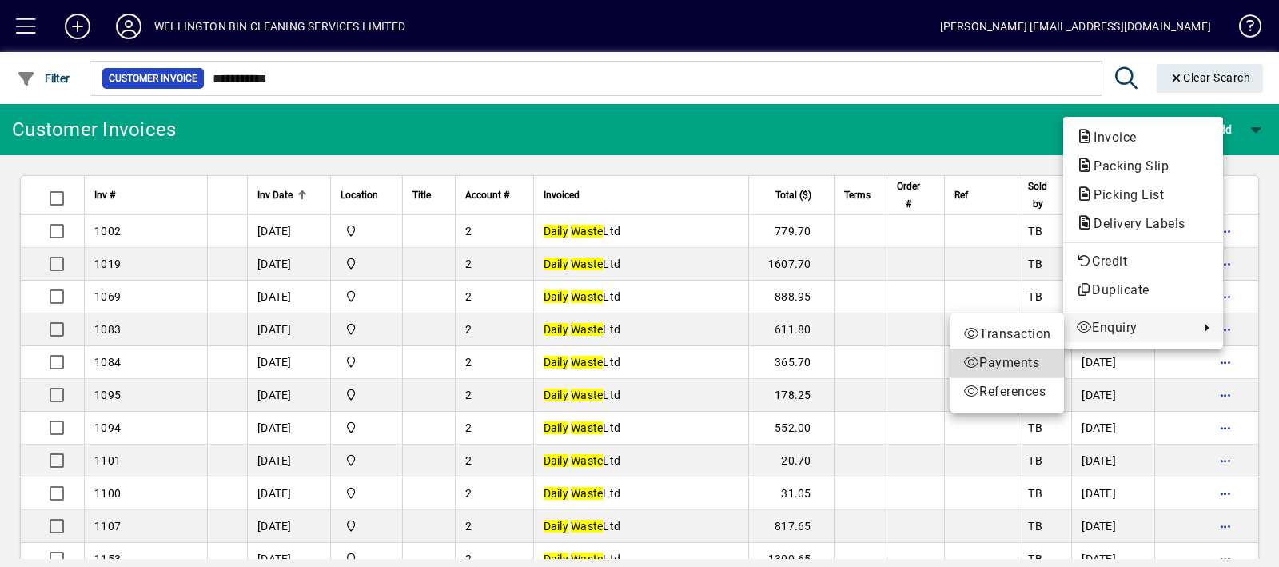
click at [1018, 356] on span "Payments" at bounding box center [1007, 362] width 88 height 19
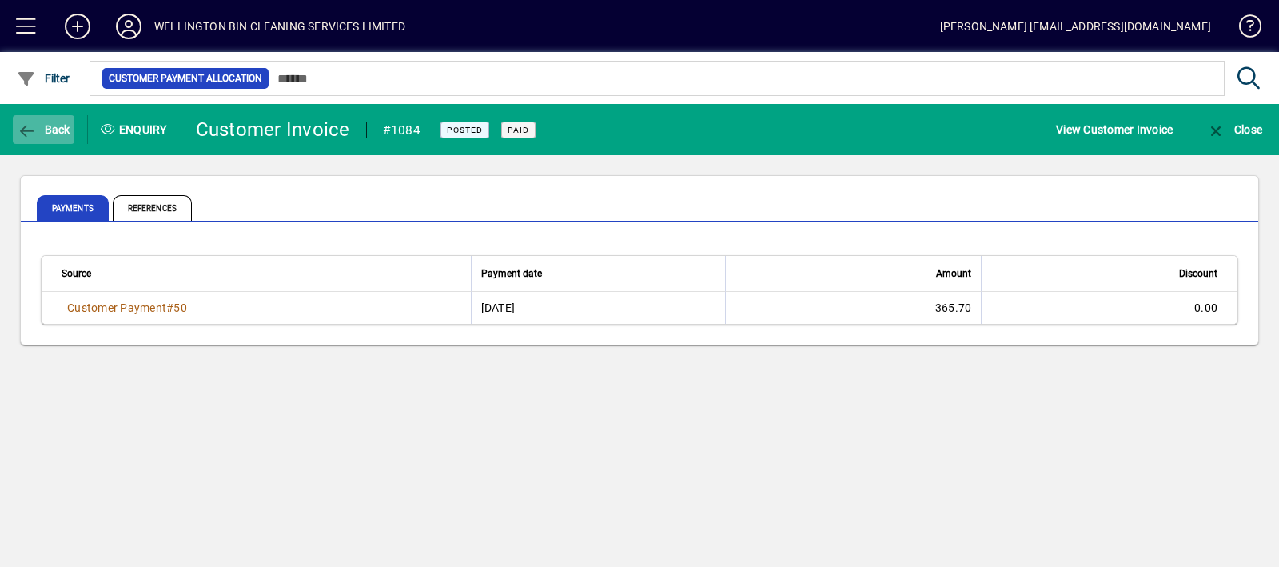
click at [56, 137] on span "button" at bounding box center [44, 129] width 62 height 38
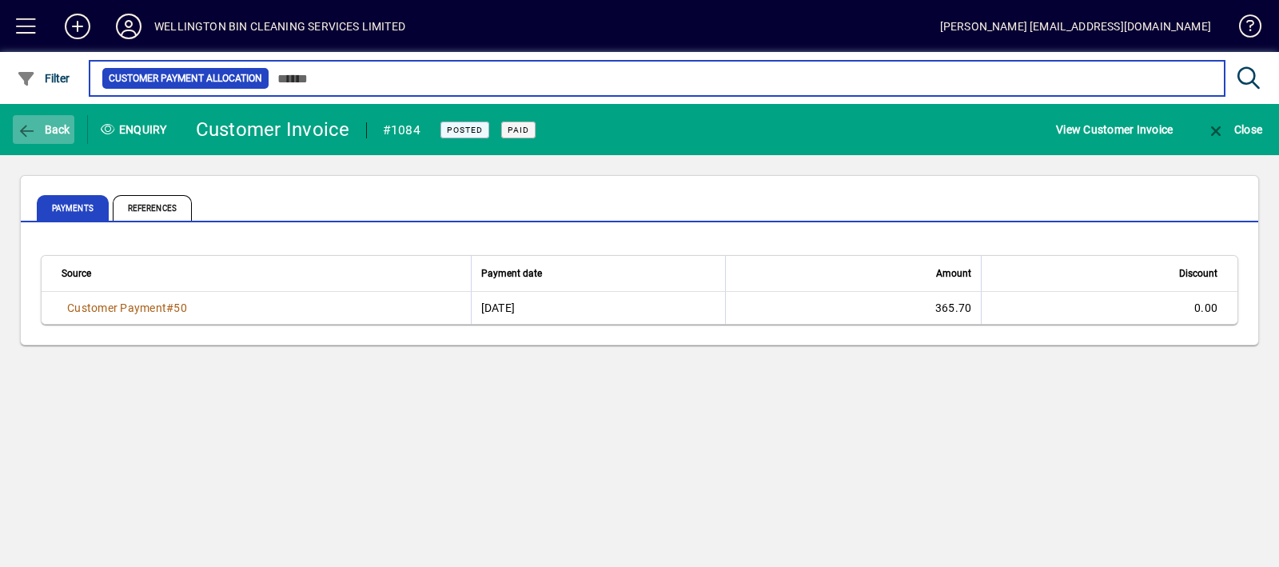
type input "**********"
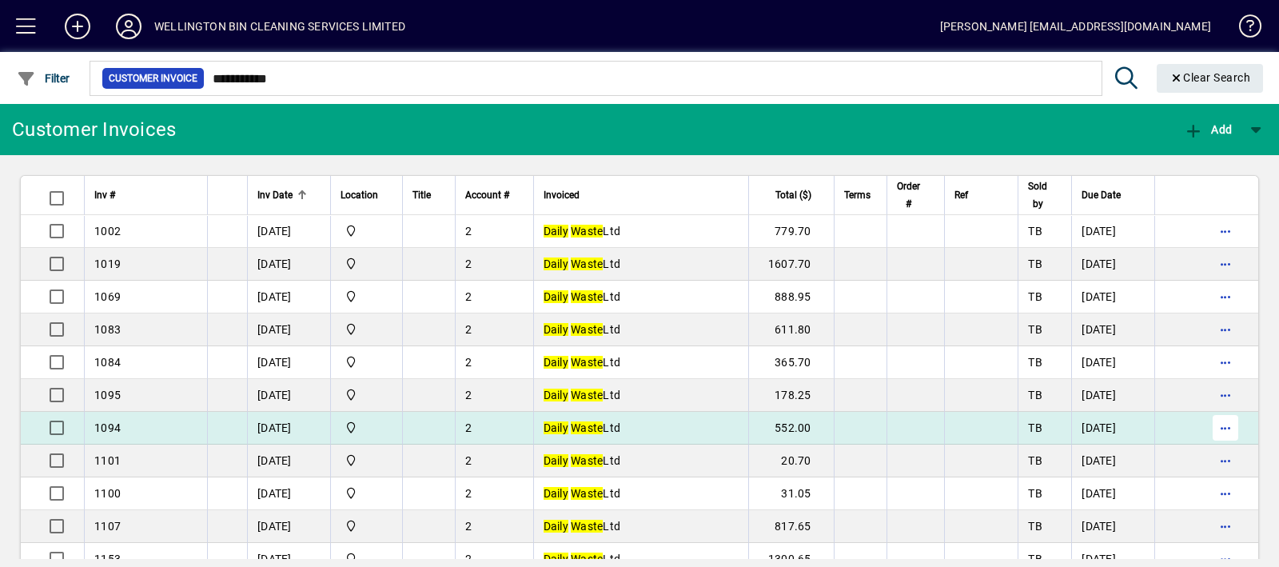
click at [1209, 431] on span "button" at bounding box center [1225, 427] width 38 height 38
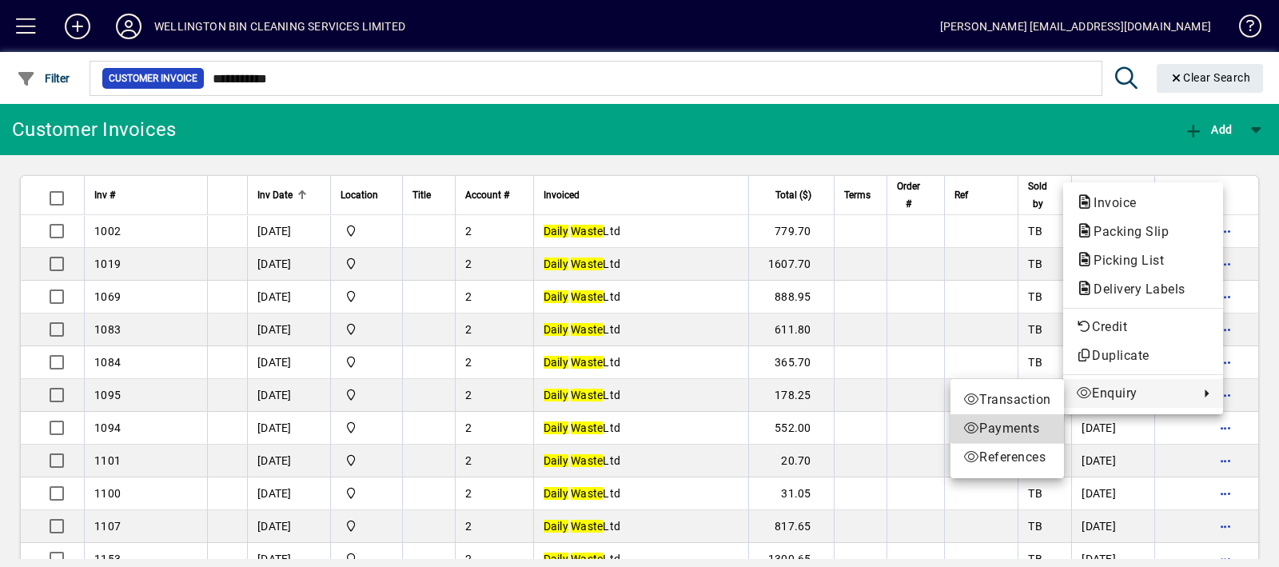
click at [1011, 424] on span "Payments" at bounding box center [1007, 428] width 88 height 19
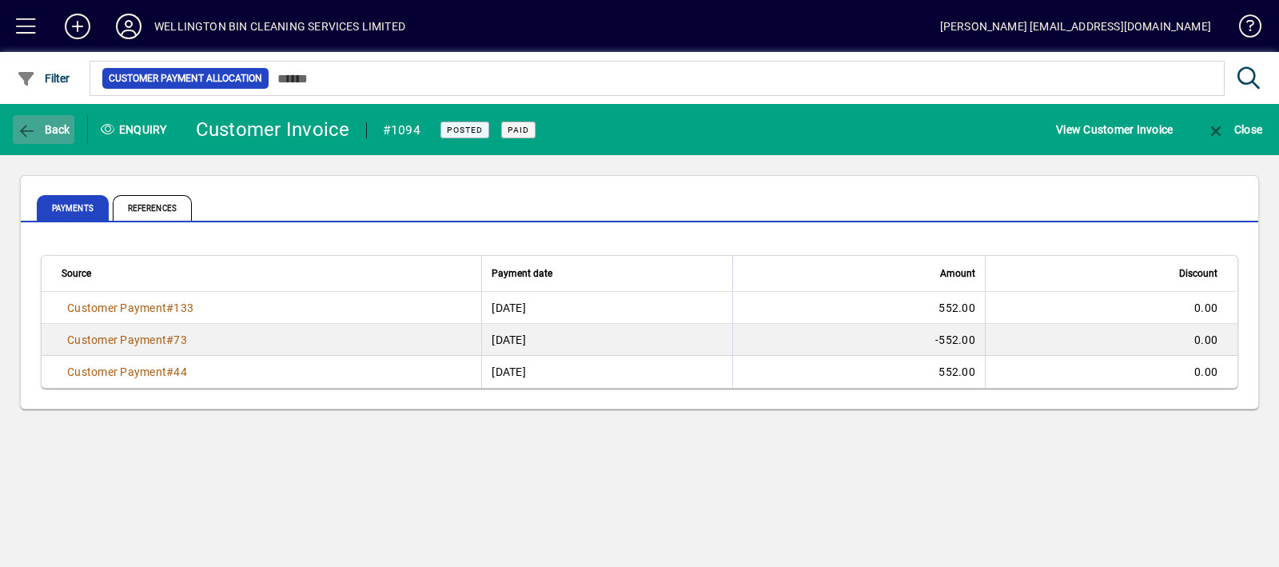
click at [38, 126] on span "Back" at bounding box center [44, 129] width 54 height 13
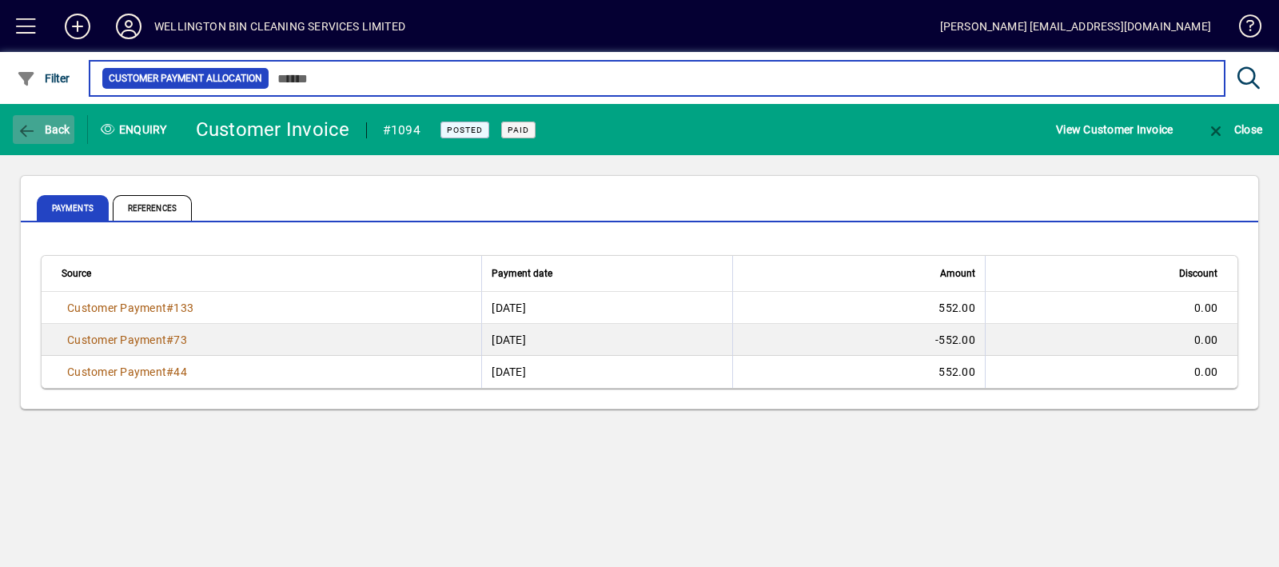
type input "**********"
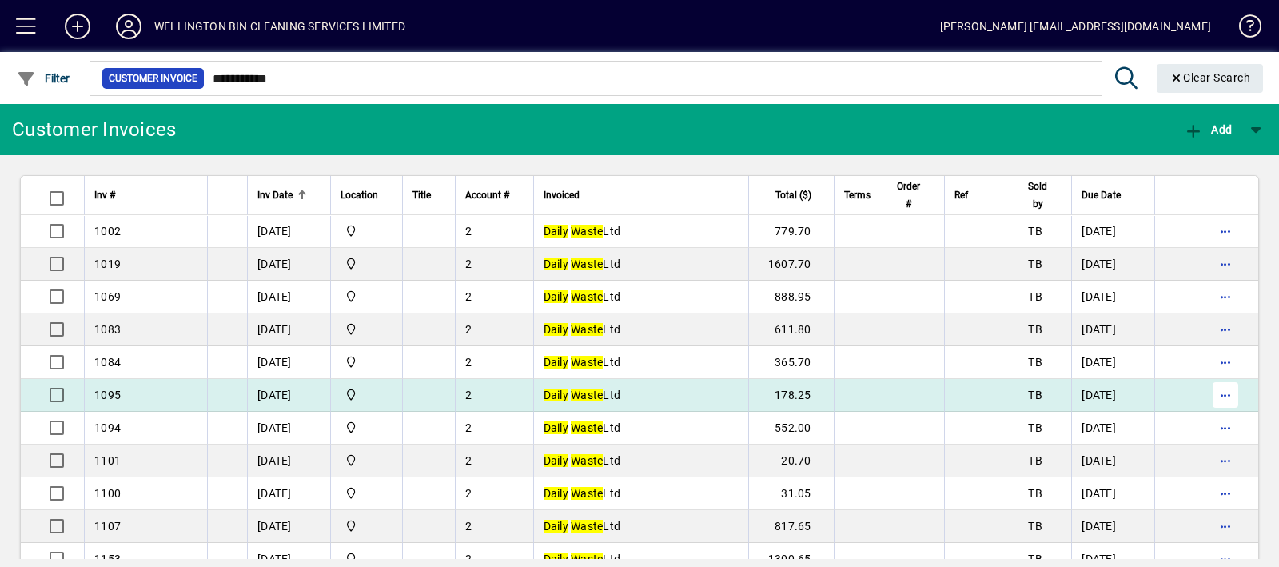
click at [1208, 397] on span "button" at bounding box center [1225, 395] width 38 height 38
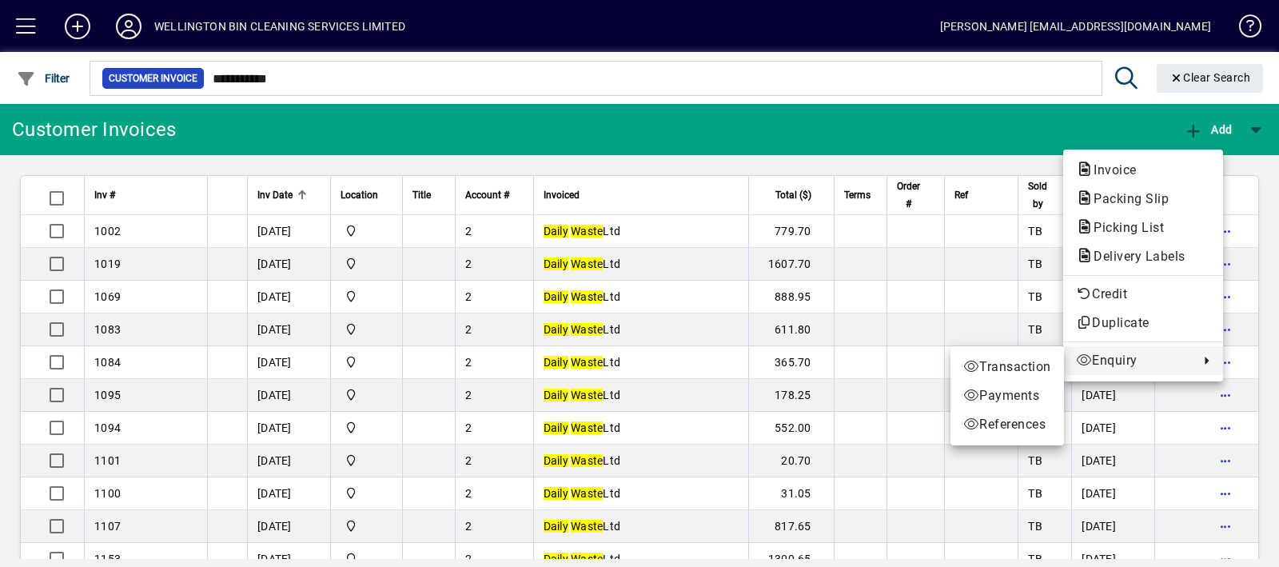
click at [1031, 120] on div at bounding box center [639, 283] width 1279 height 567
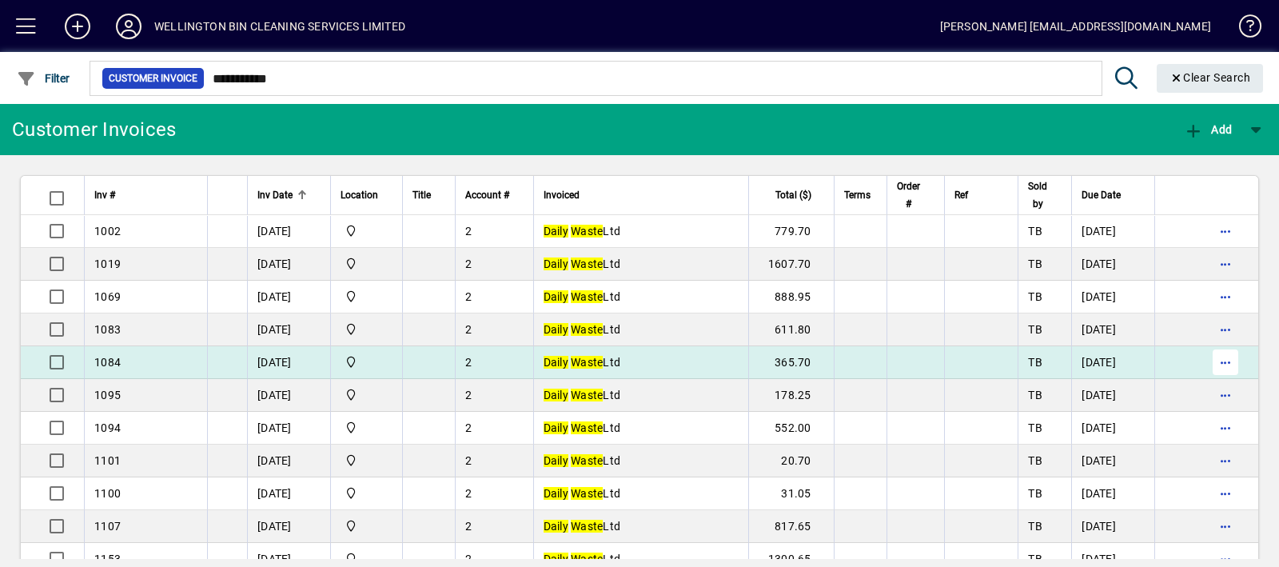
click at [1212, 368] on span "button" at bounding box center [1225, 362] width 38 height 38
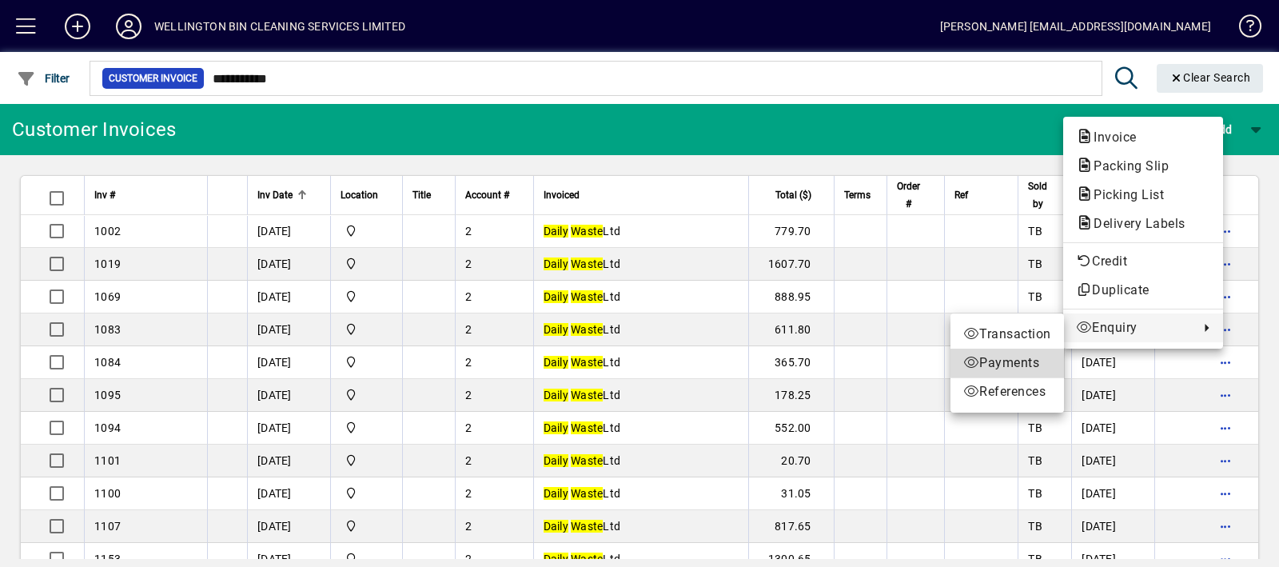
click at [1026, 358] on span "Payments" at bounding box center [1007, 362] width 88 height 19
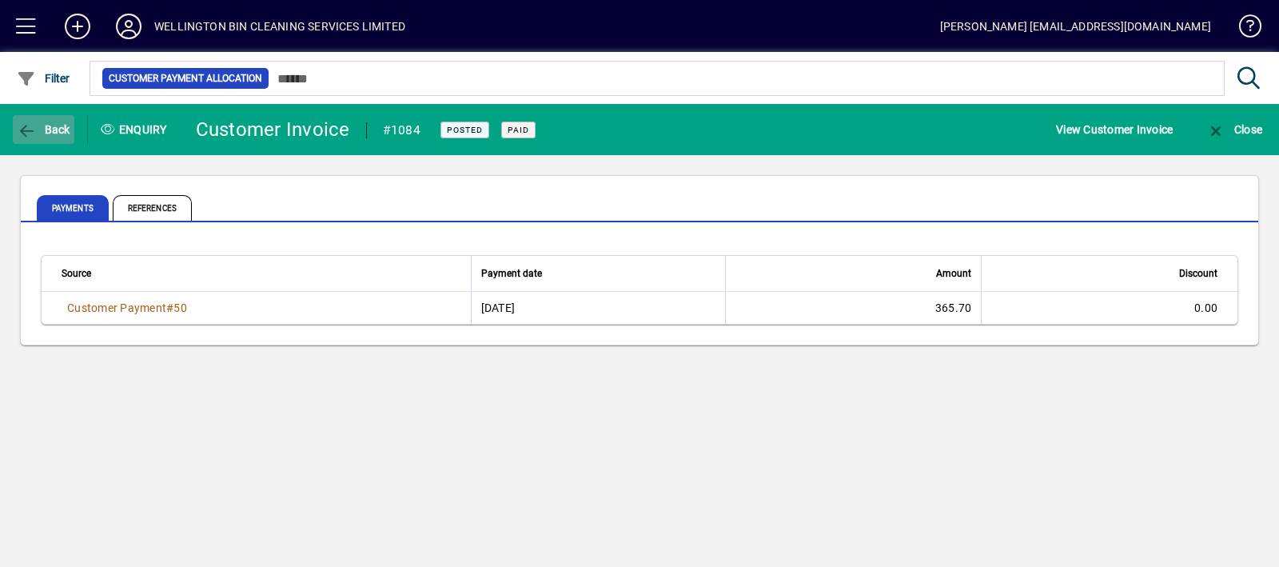
click at [72, 129] on span "button" at bounding box center [44, 129] width 62 height 38
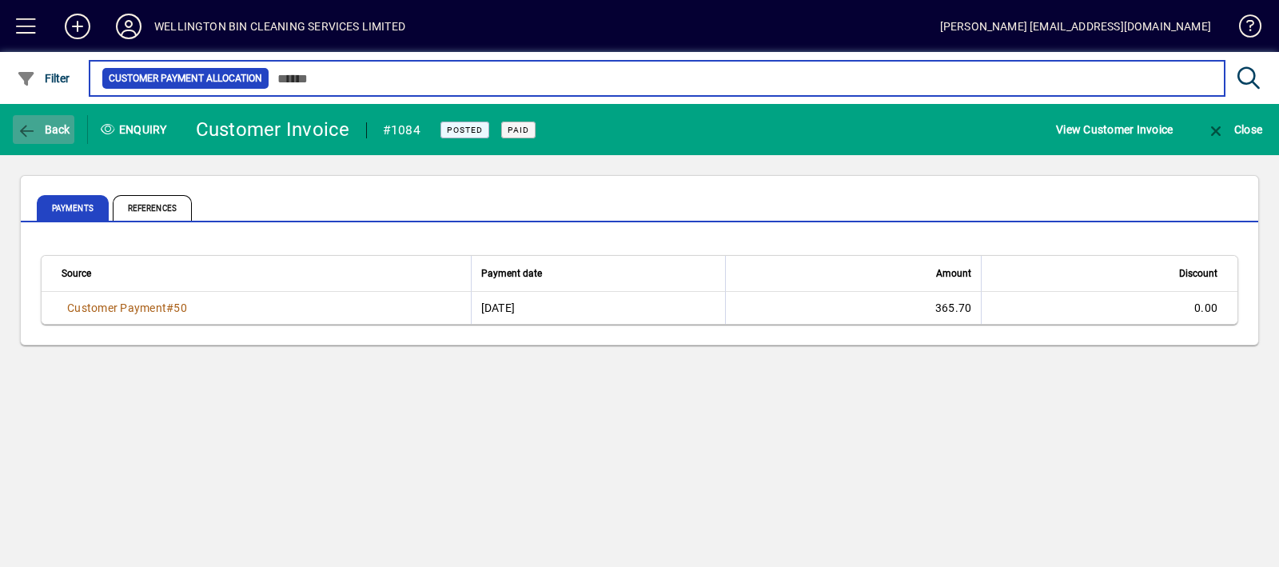
type input "**********"
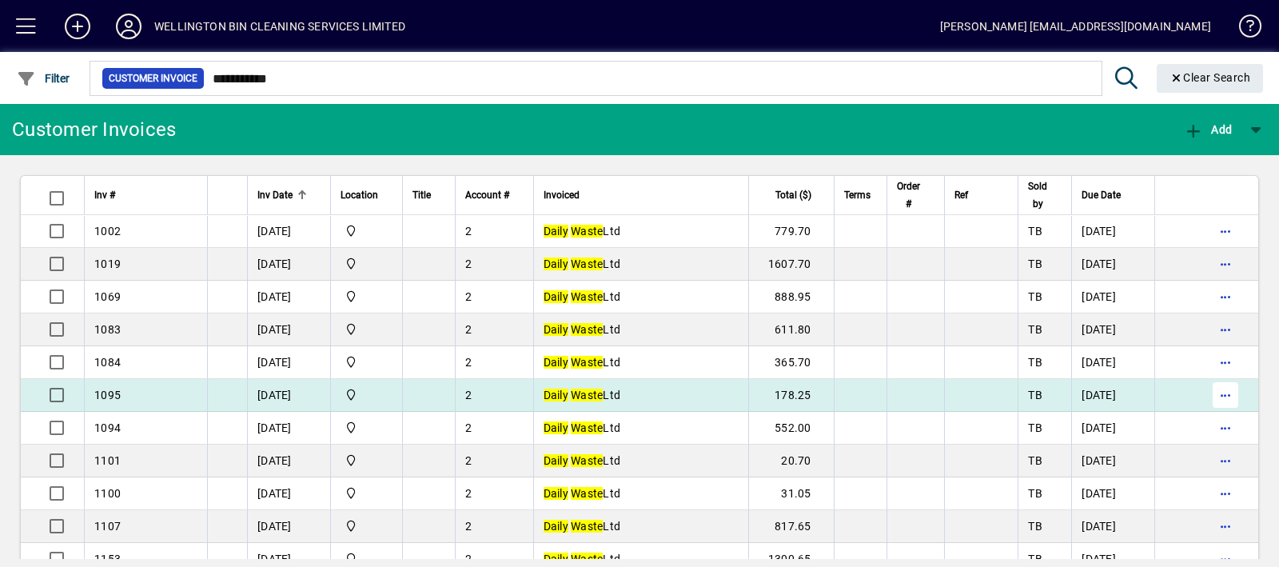
click at [1212, 398] on span "button" at bounding box center [1225, 395] width 38 height 38
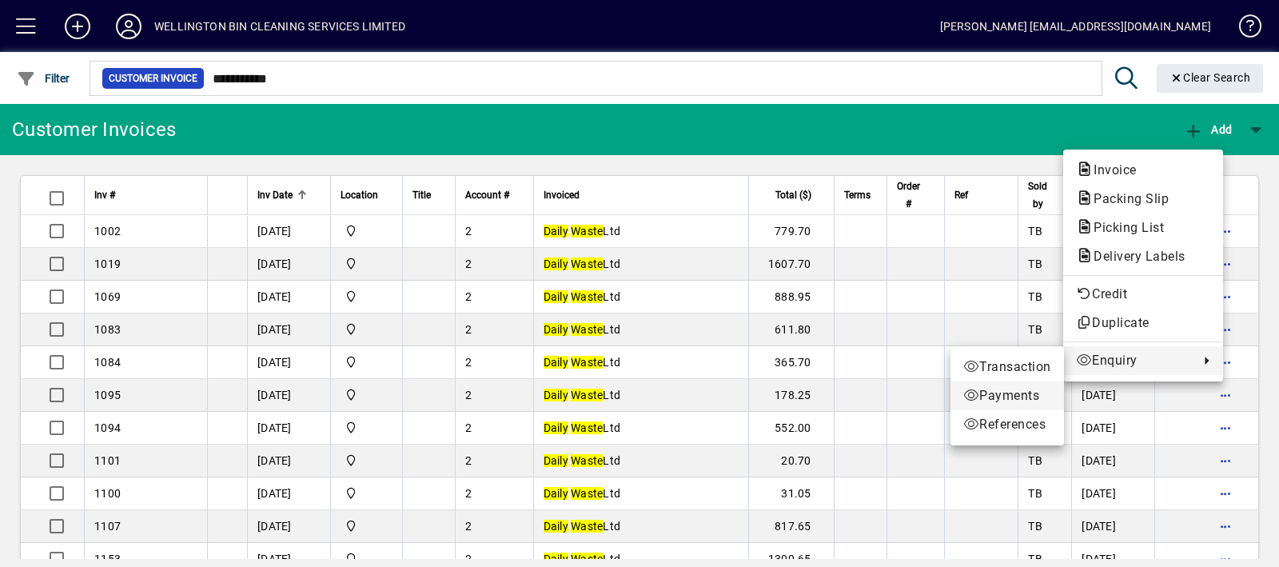
click at [1013, 387] on span "Payments" at bounding box center [1007, 395] width 88 height 19
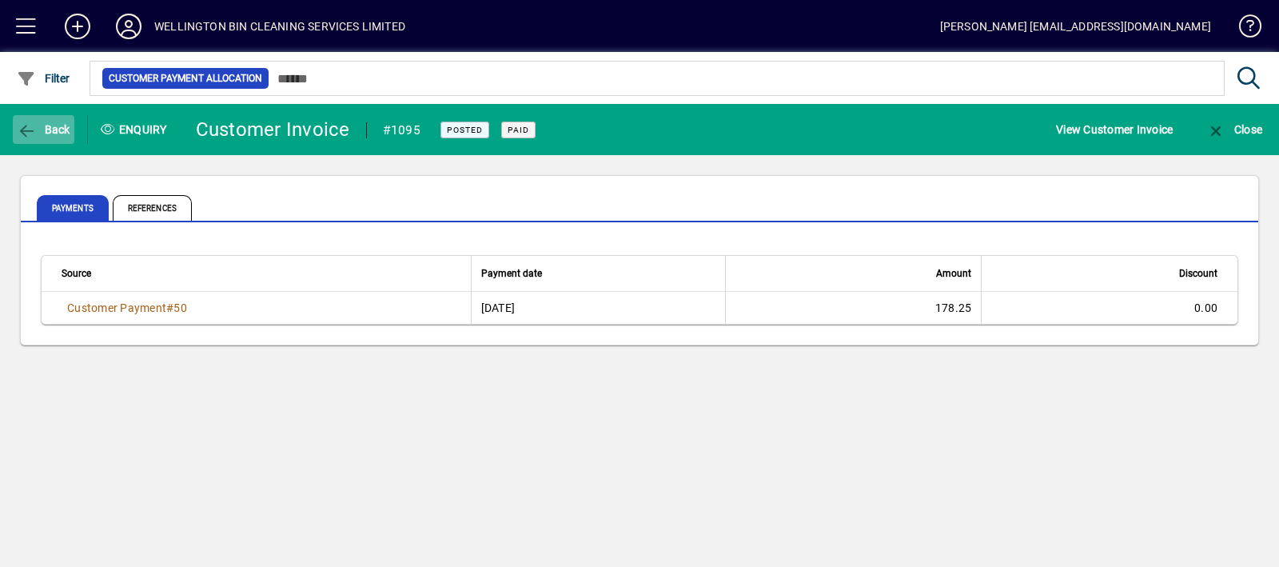
click at [28, 133] on icon "button" at bounding box center [27, 131] width 20 height 16
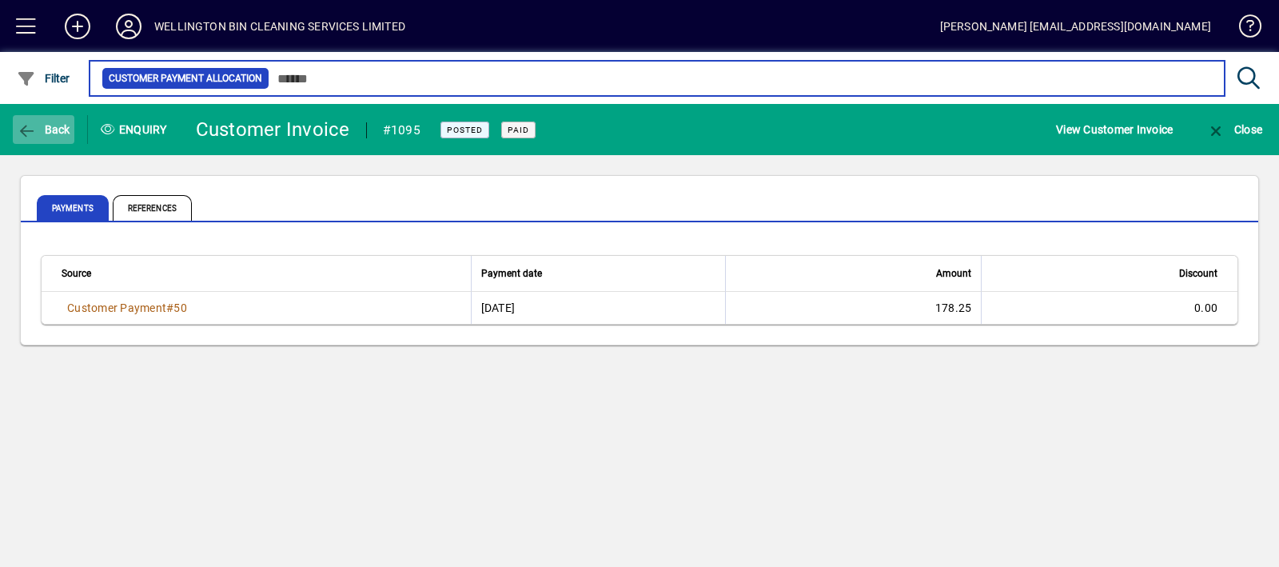
type input "**********"
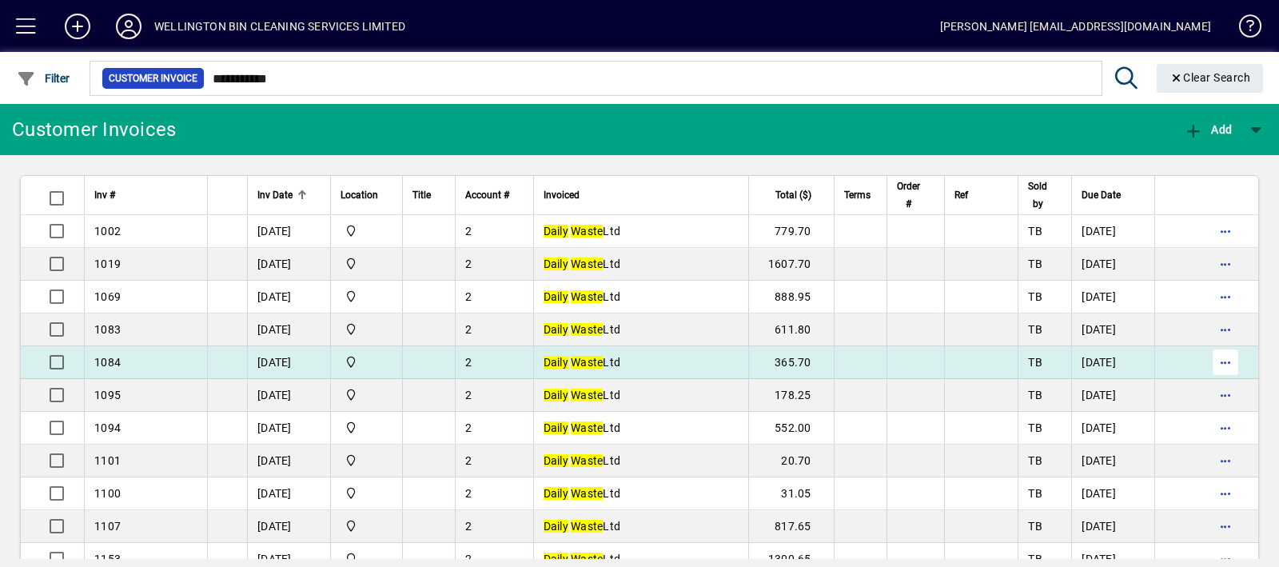
click at [1218, 364] on span "button" at bounding box center [1225, 362] width 38 height 38
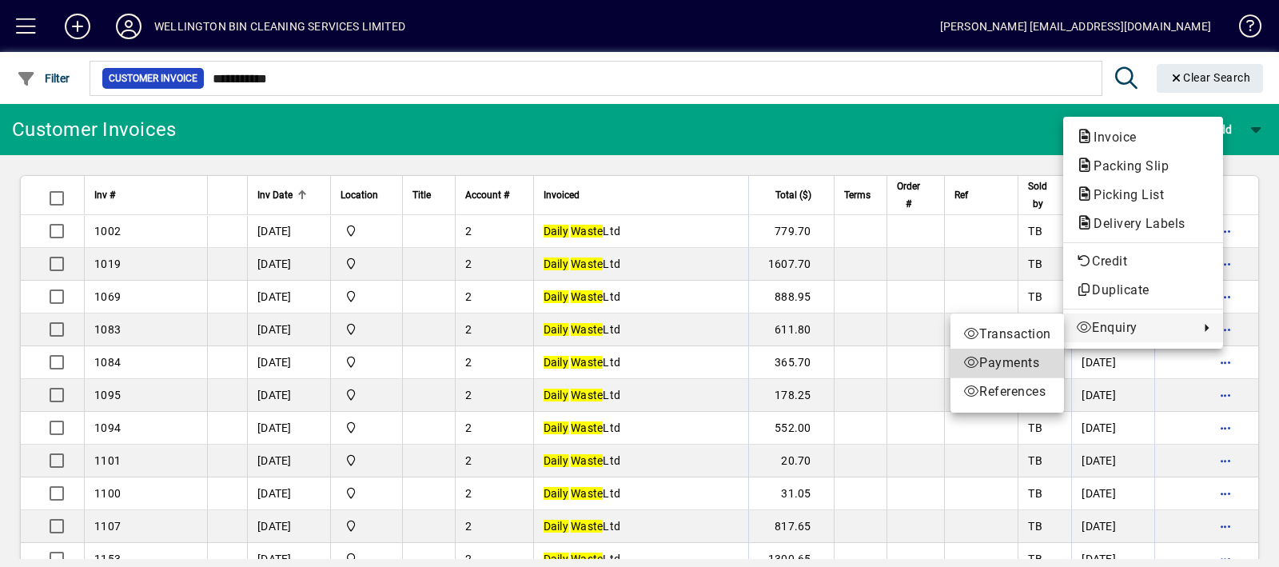
click at [987, 360] on span "Payments" at bounding box center [1007, 362] width 88 height 19
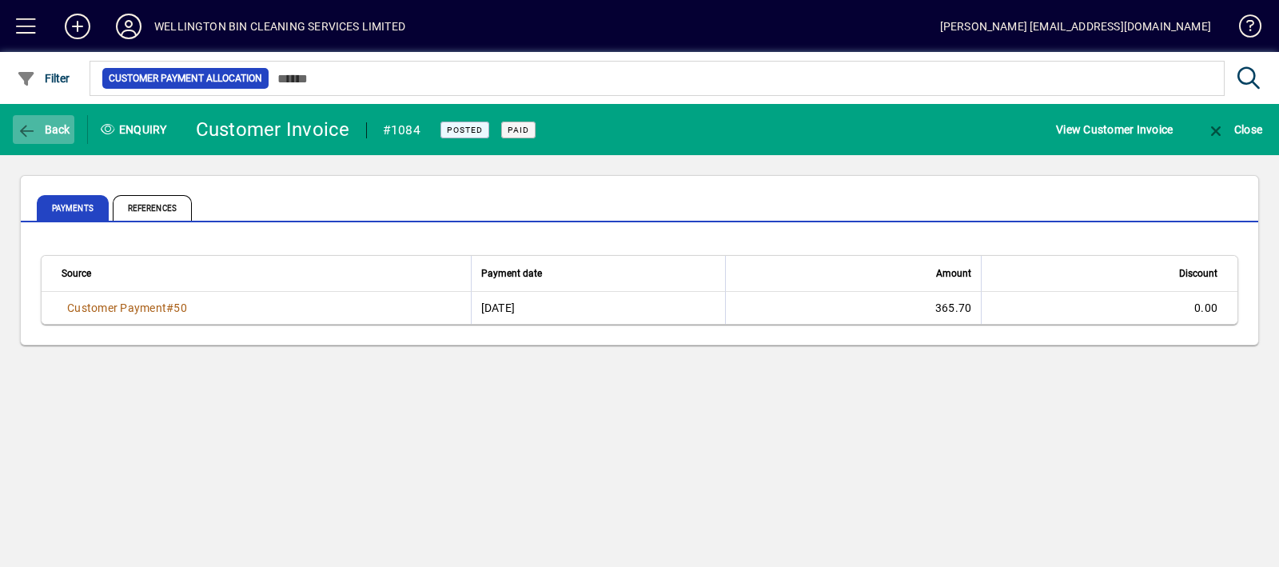
click at [52, 125] on span "Back" at bounding box center [44, 129] width 54 height 13
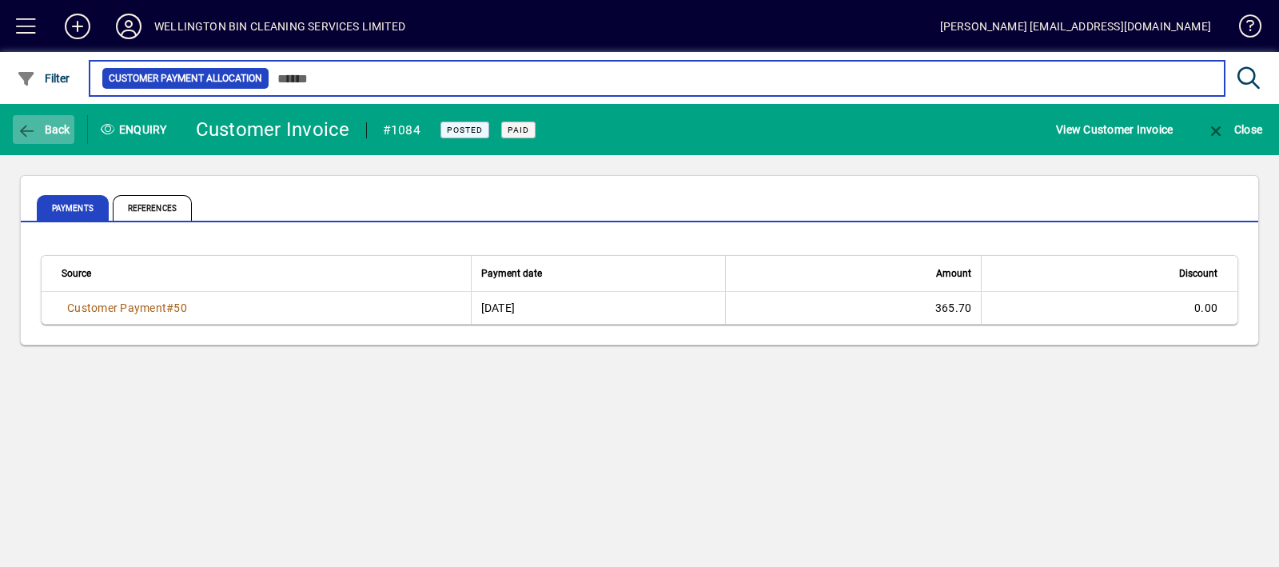
type input "**********"
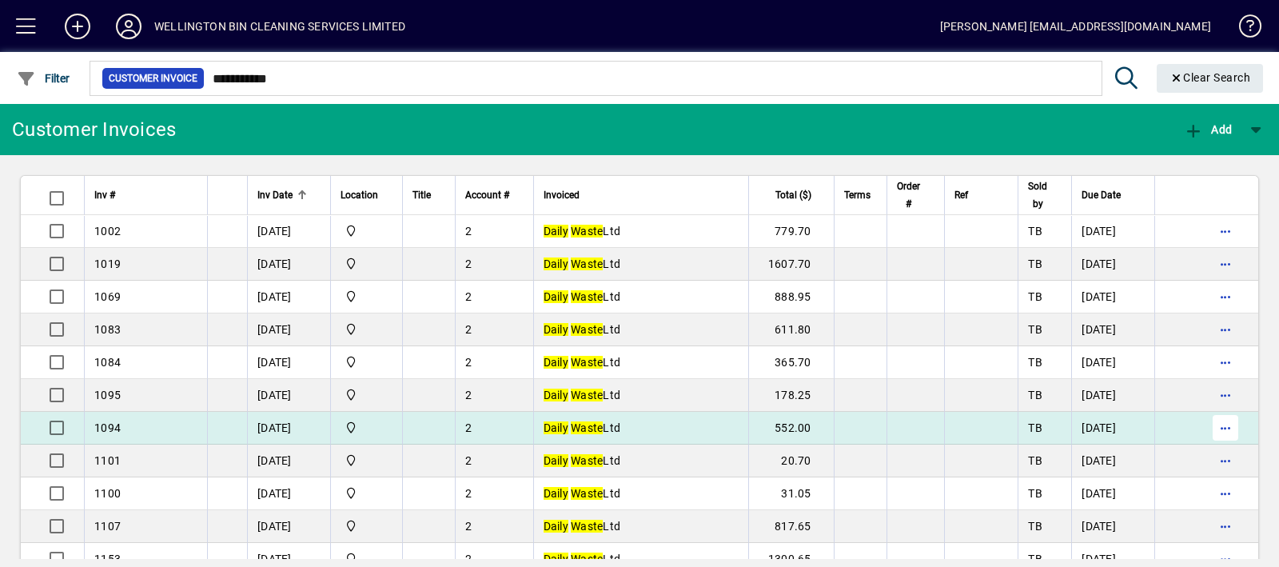
click at [1206, 424] on span "button" at bounding box center [1225, 427] width 38 height 38
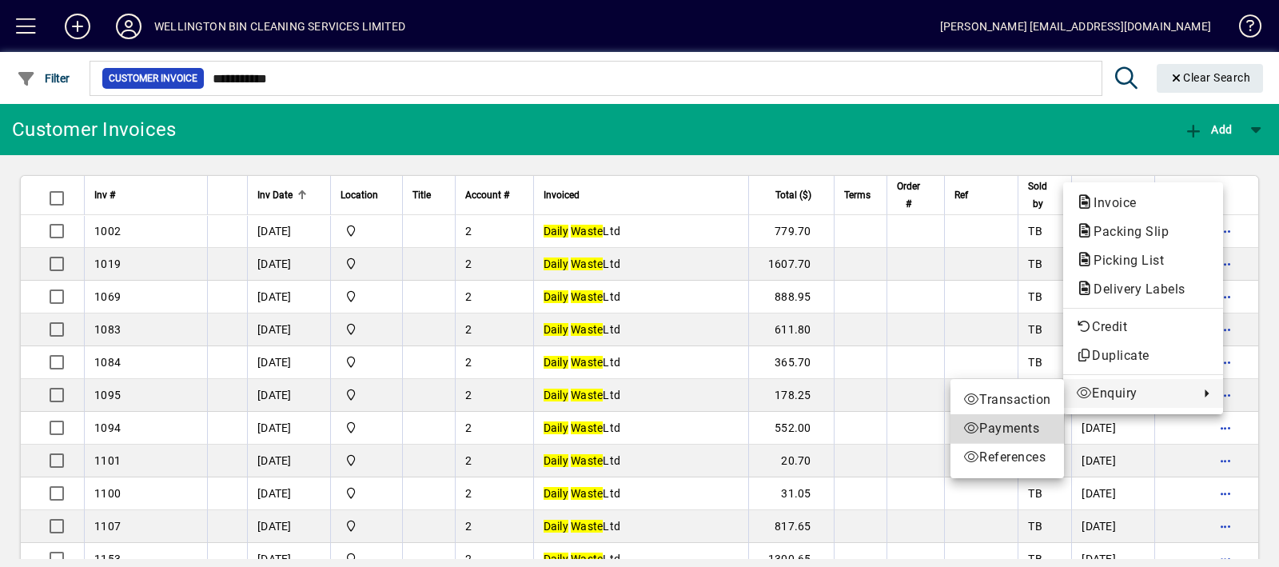
click at [990, 426] on span "Payments" at bounding box center [1007, 428] width 88 height 19
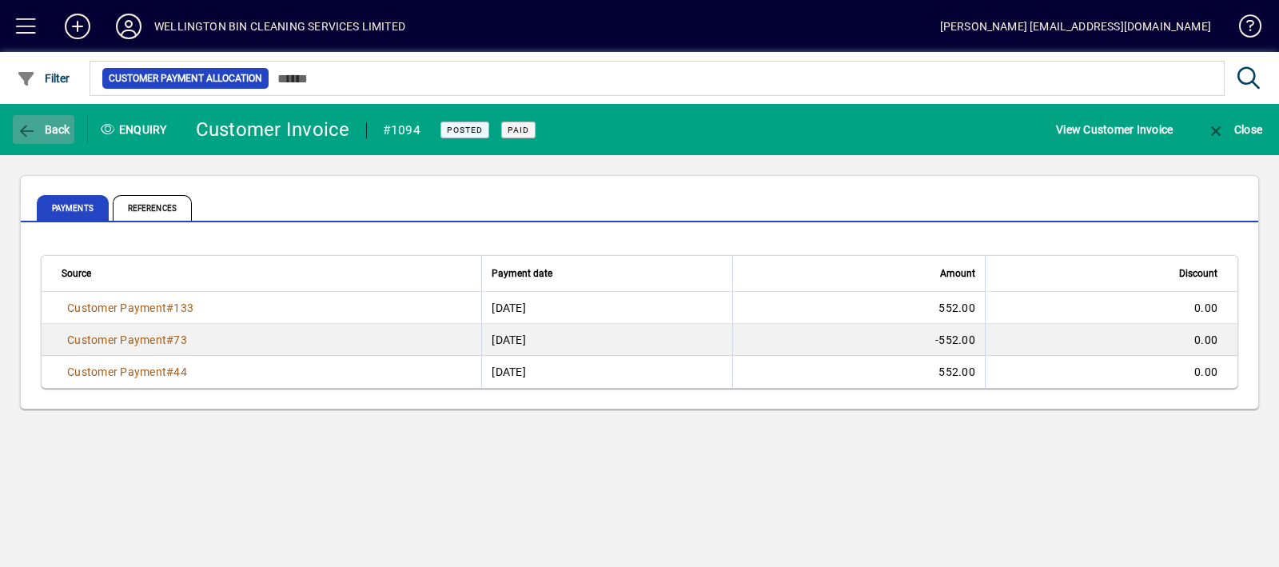
click at [31, 146] on span "button" at bounding box center [44, 129] width 62 height 38
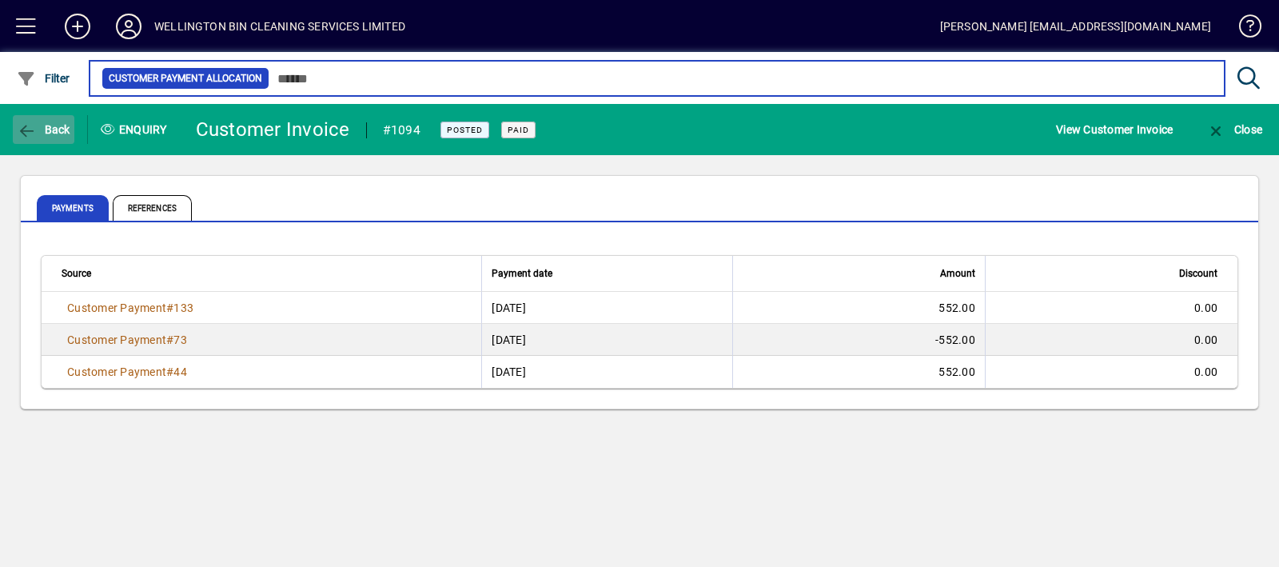
type input "**********"
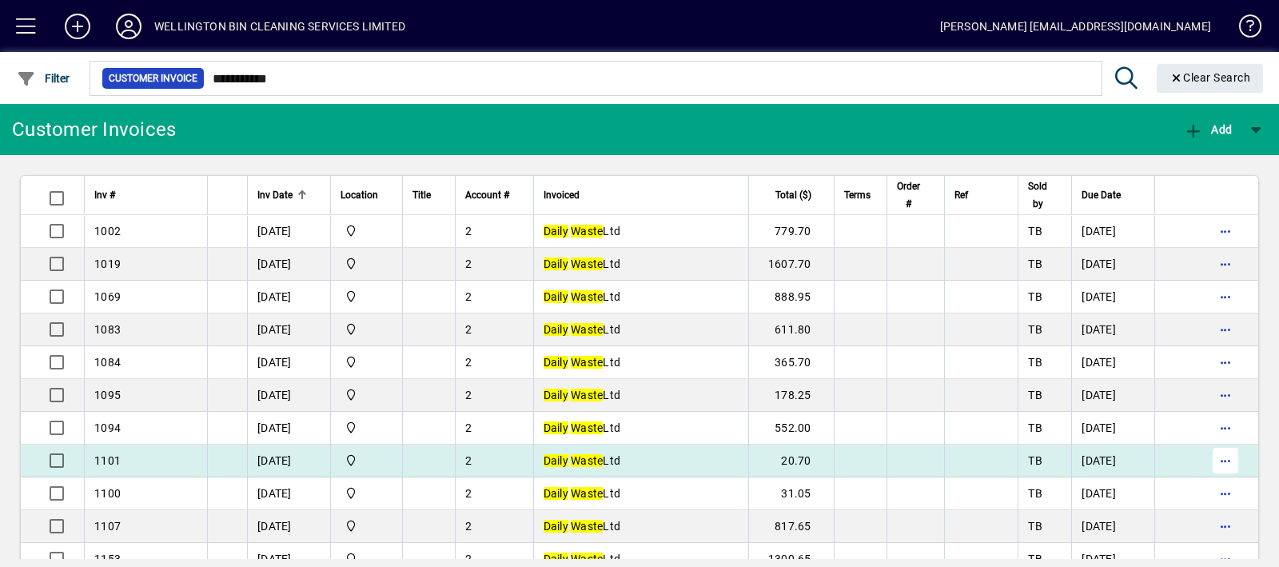
click at [1206, 462] on span "button" at bounding box center [1225, 460] width 38 height 38
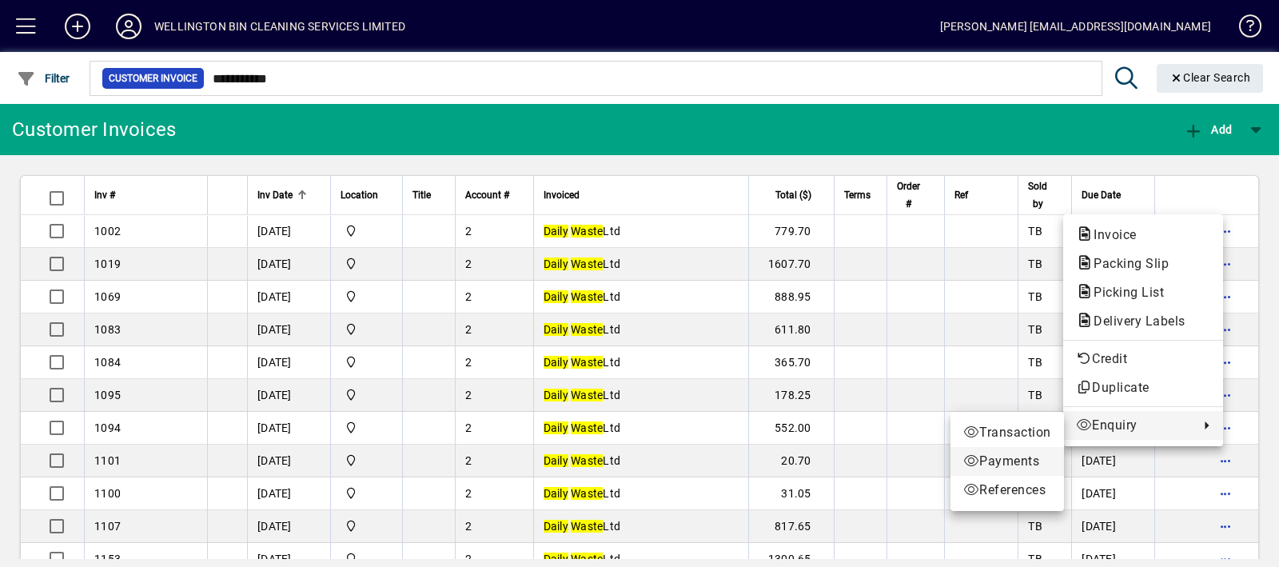
click at [967, 464] on icon at bounding box center [971, 460] width 16 height 13
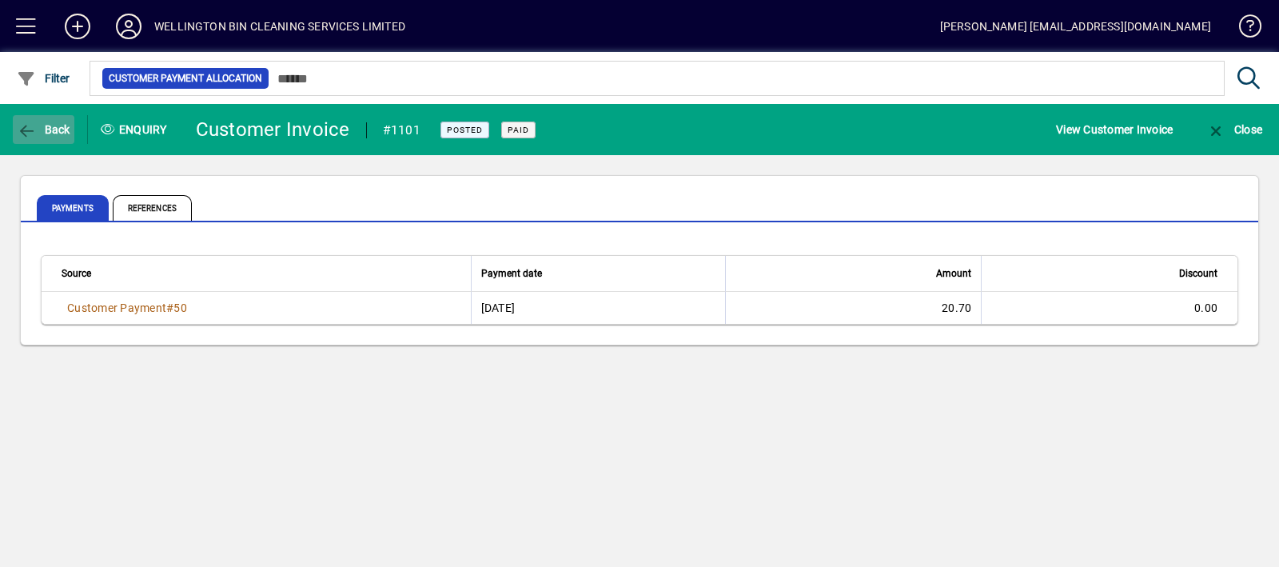
click at [58, 133] on span "Back" at bounding box center [44, 129] width 54 height 13
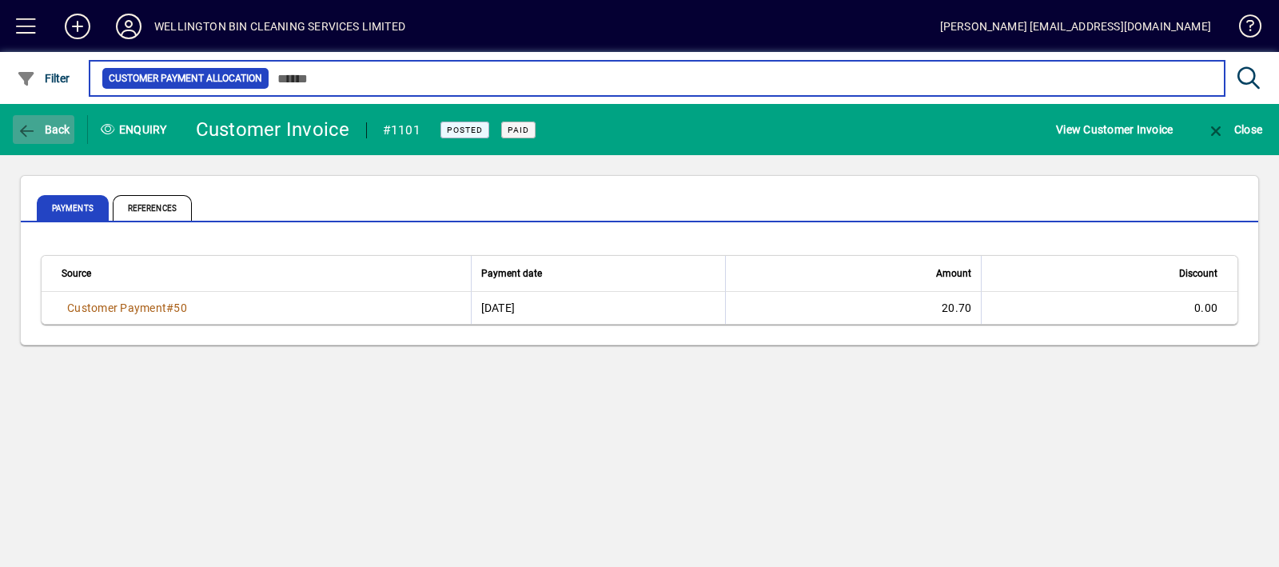
type input "**********"
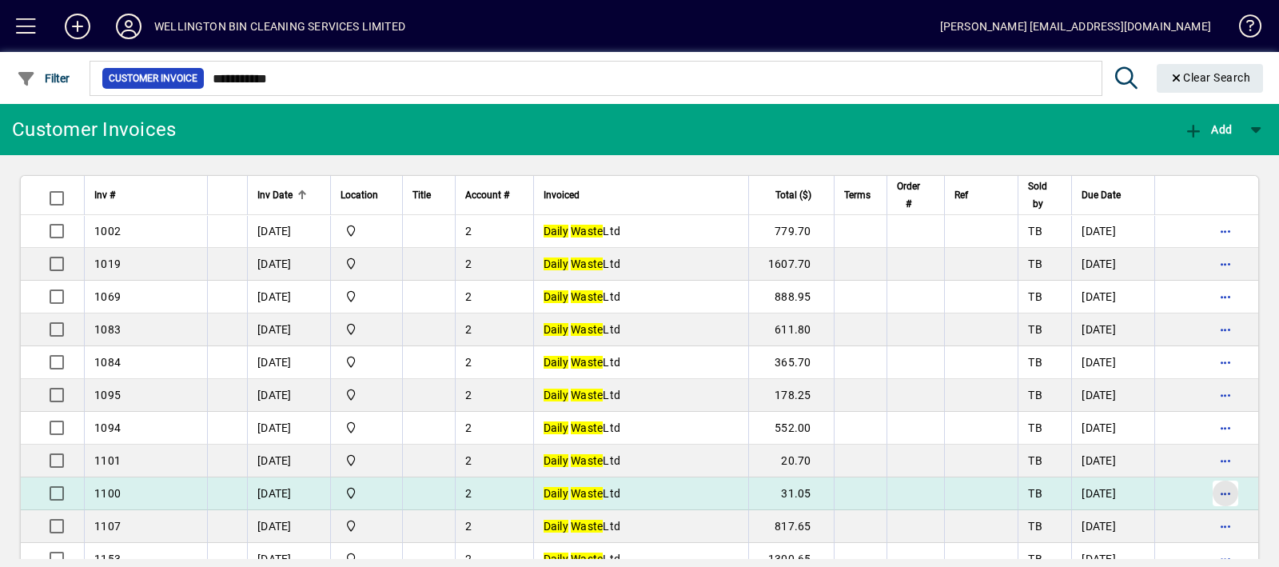
click at [1208, 494] on span "button" at bounding box center [1225, 493] width 38 height 38
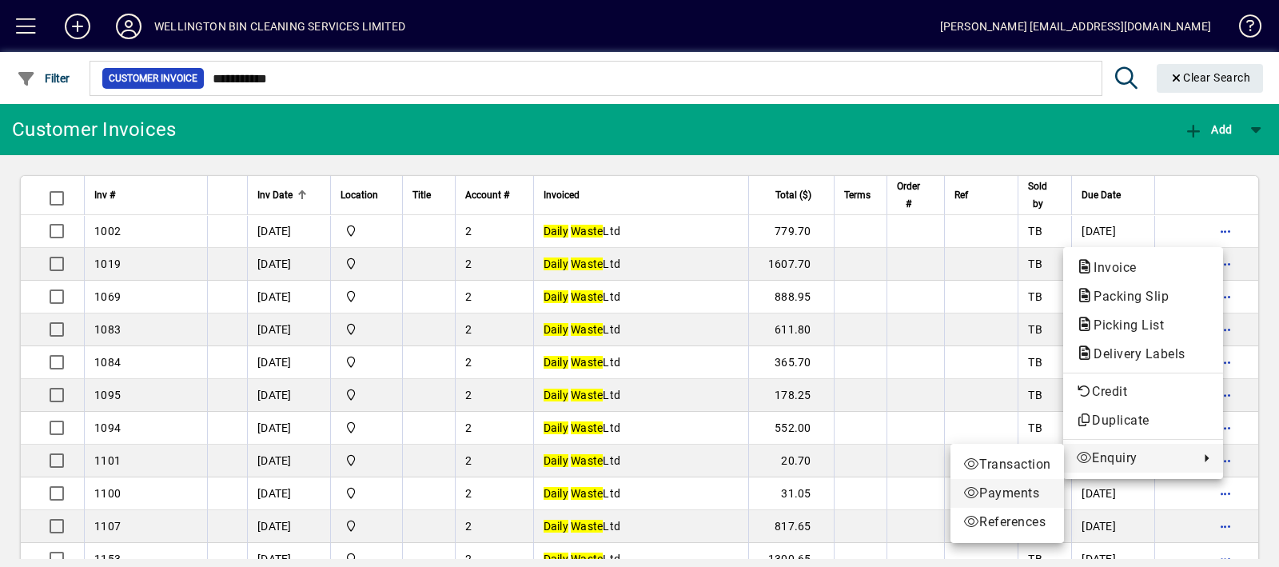
click at [1021, 493] on span "Payments" at bounding box center [1007, 493] width 88 height 19
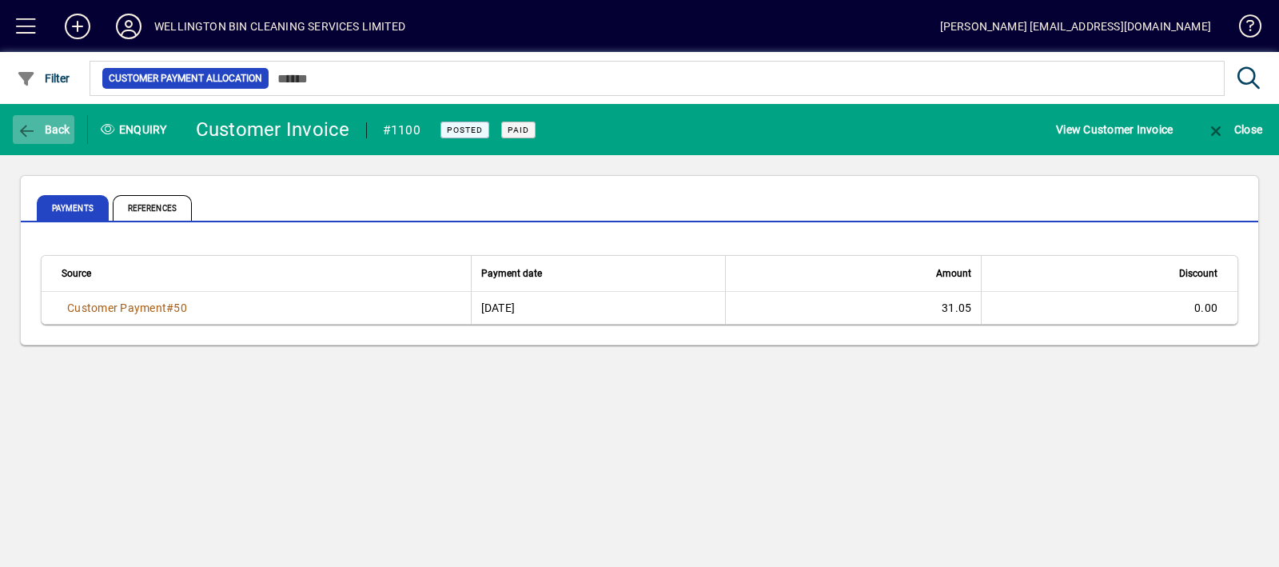
click at [26, 125] on icon "button" at bounding box center [27, 131] width 20 height 16
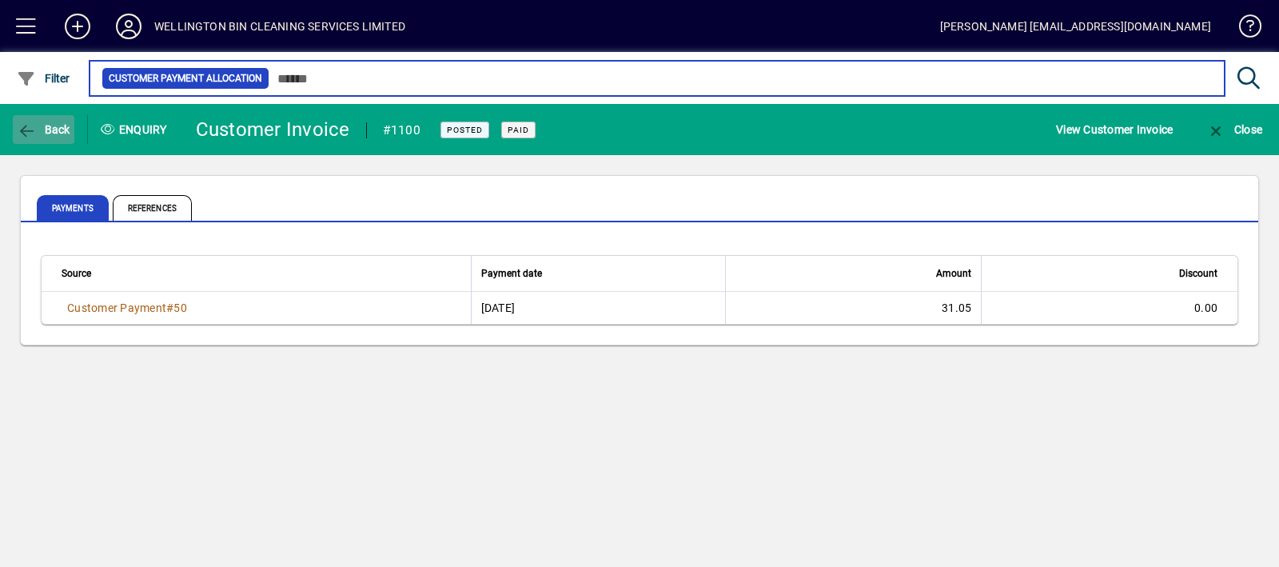
type input "**********"
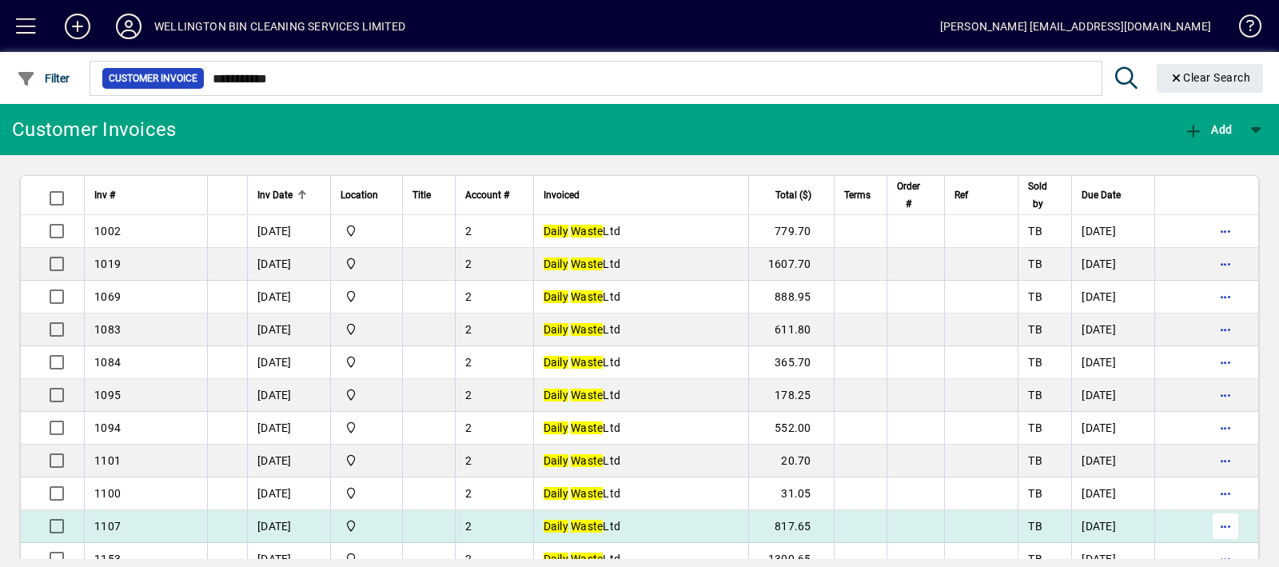
click at [1220, 527] on span "button" at bounding box center [1225, 526] width 38 height 38
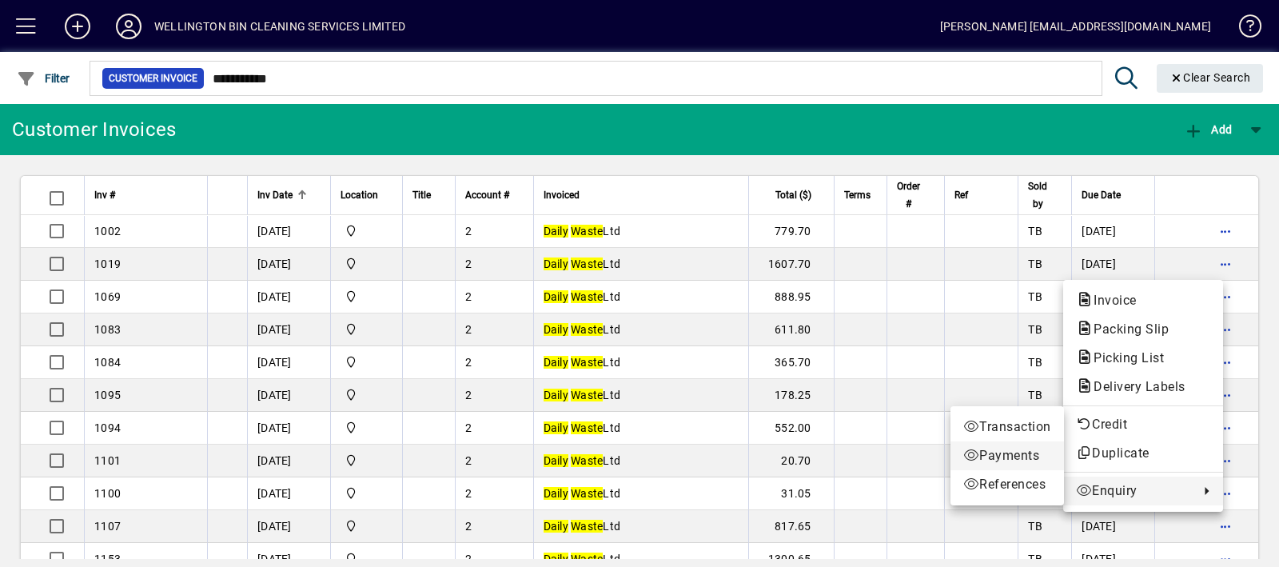
click at [1019, 451] on span "Payments" at bounding box center [1007, 455] width 88 height 19
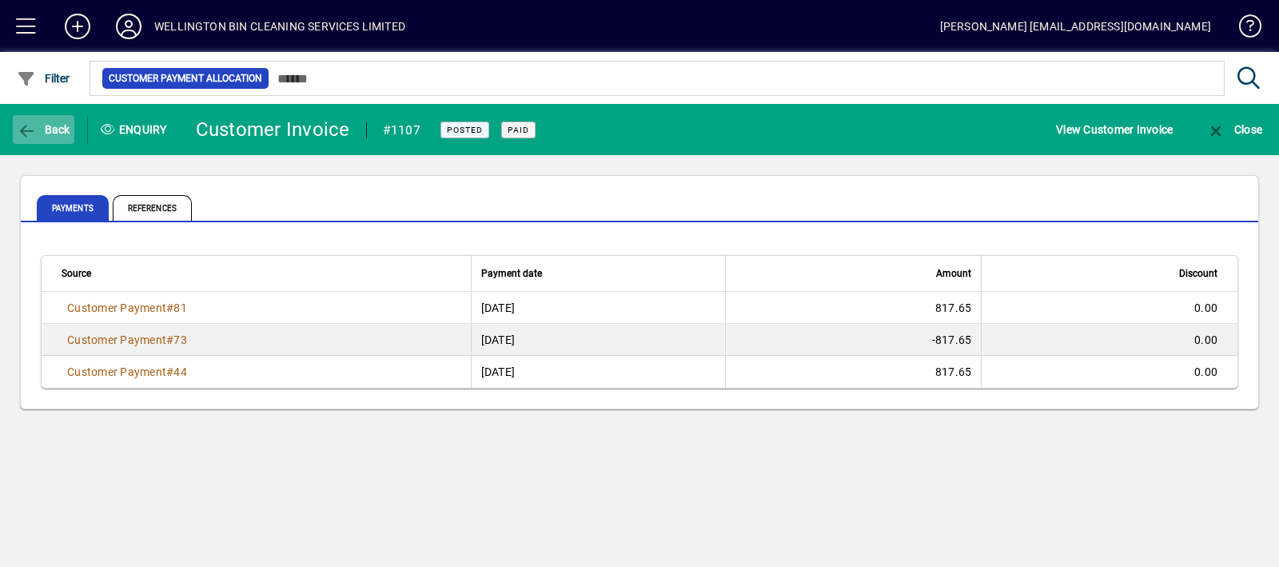
click at [30, 128] on icon "button" at bounding box center [27, 131] width 20 height 16
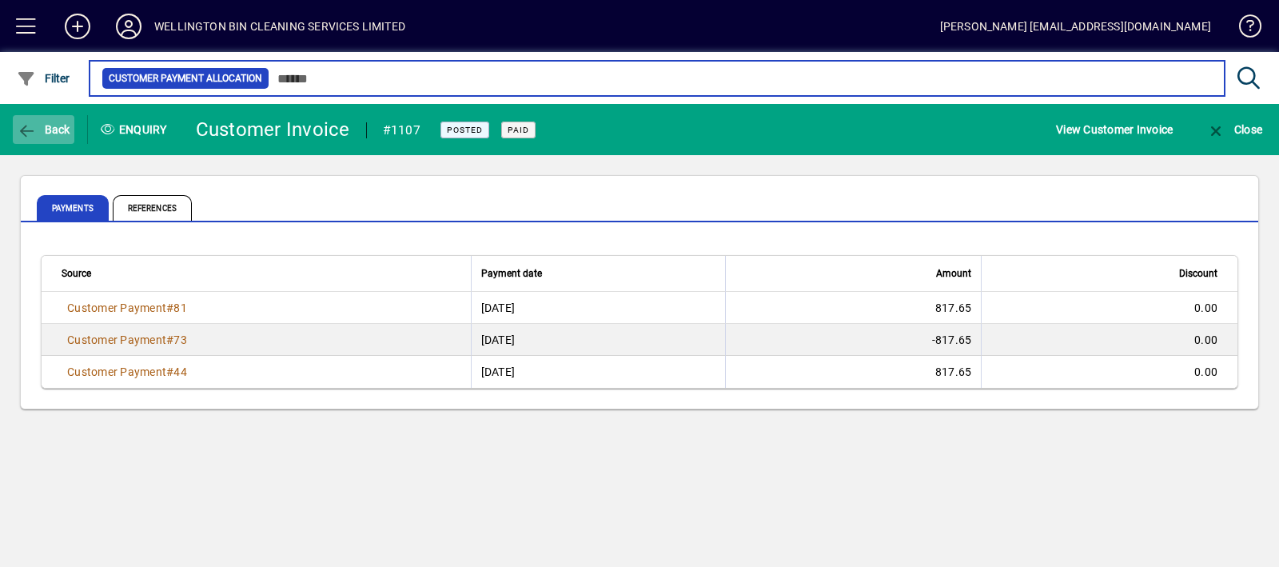
type input "**********"
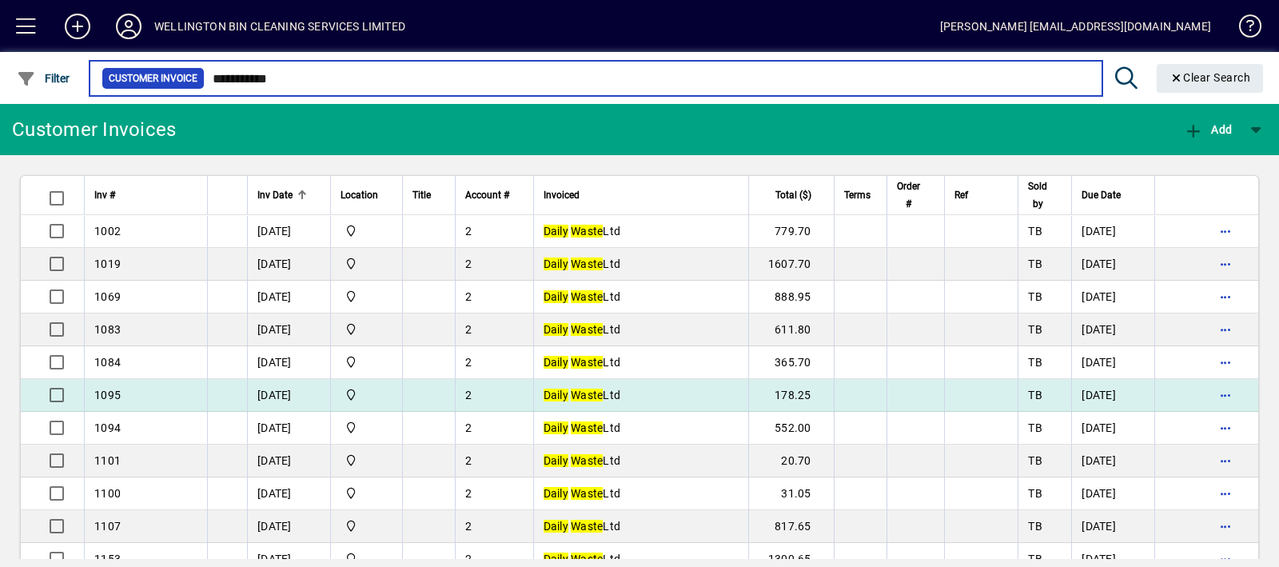
scroll to position [266, 0]
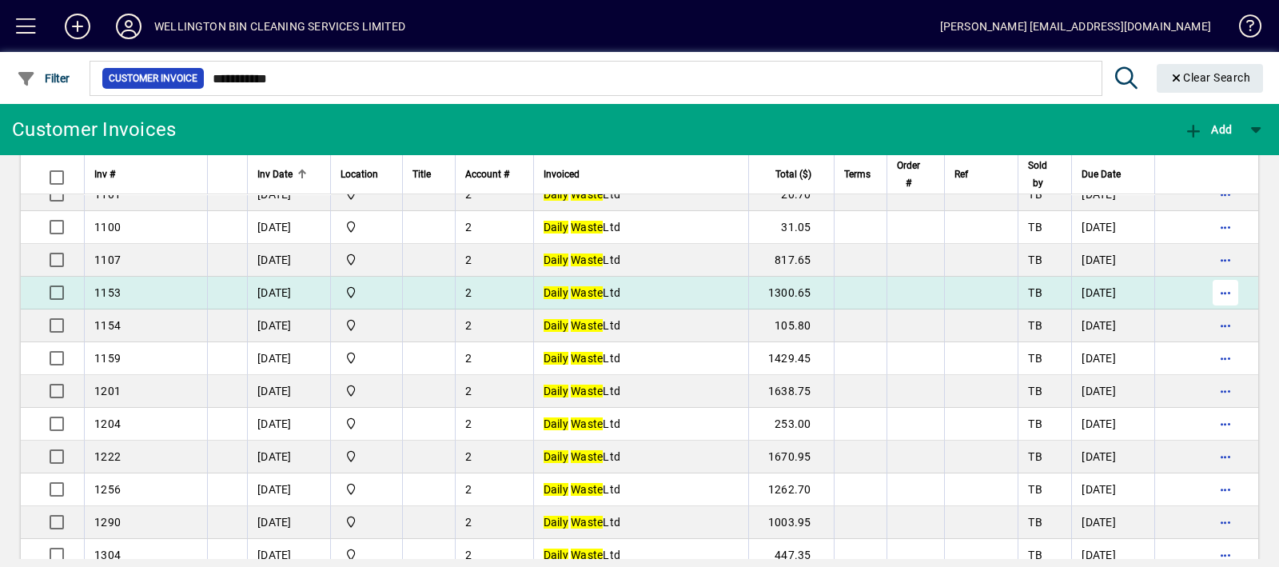
click at [1207, 294] on span "button" at bounding box center [1225, 292] width 38 height 38
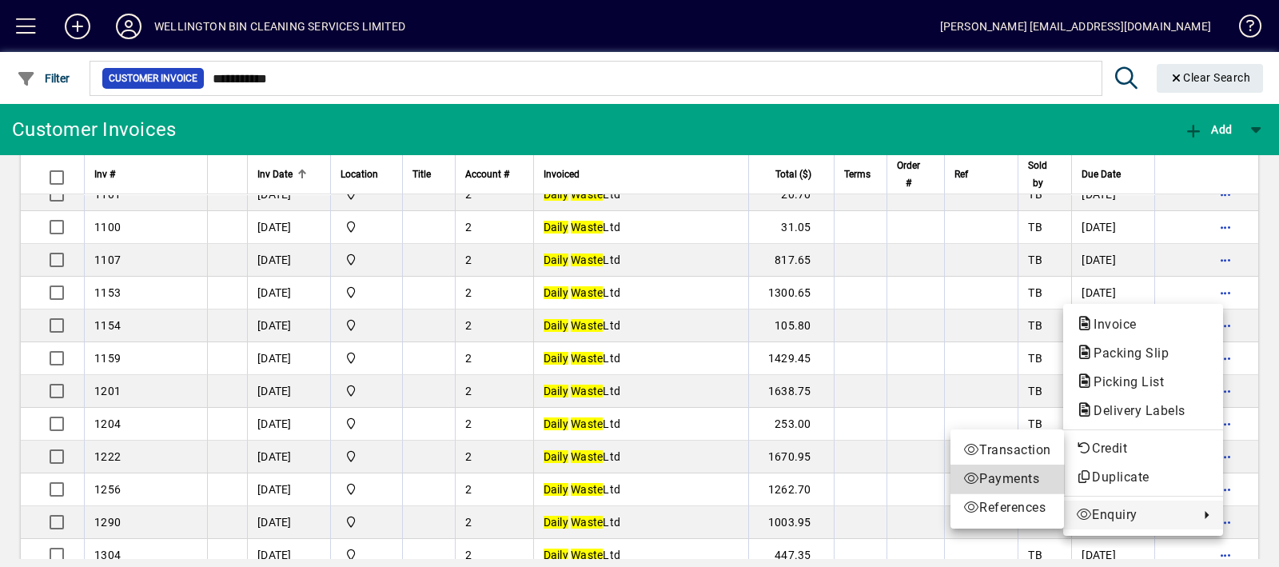
click at [1016, 485] on span "Payments" at bounding box center [1007, 478] width 88 height 19
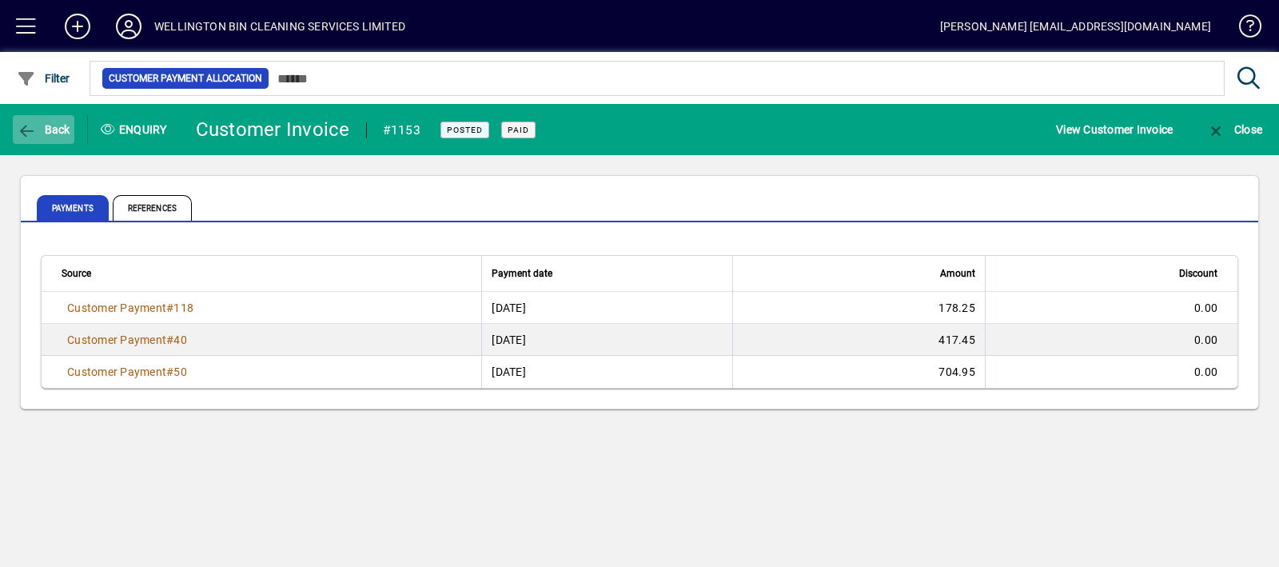
click at [53, 117] on span "button" at bounding box center [44, 129] width 62 height 38
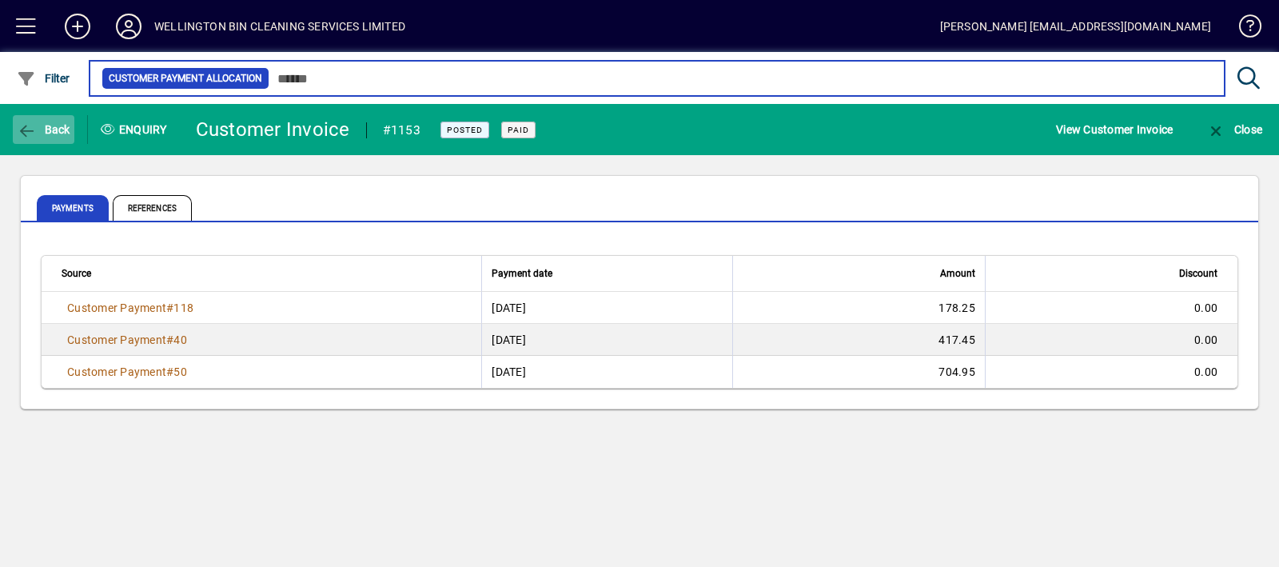
type input "**********"
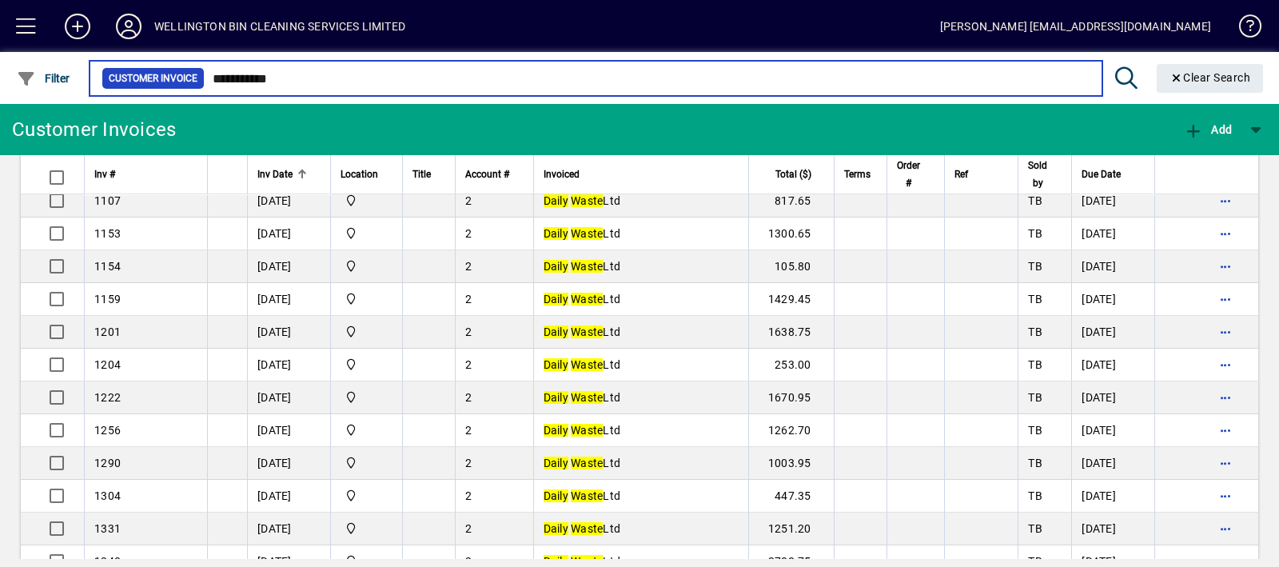
scroll to position [342, 0]
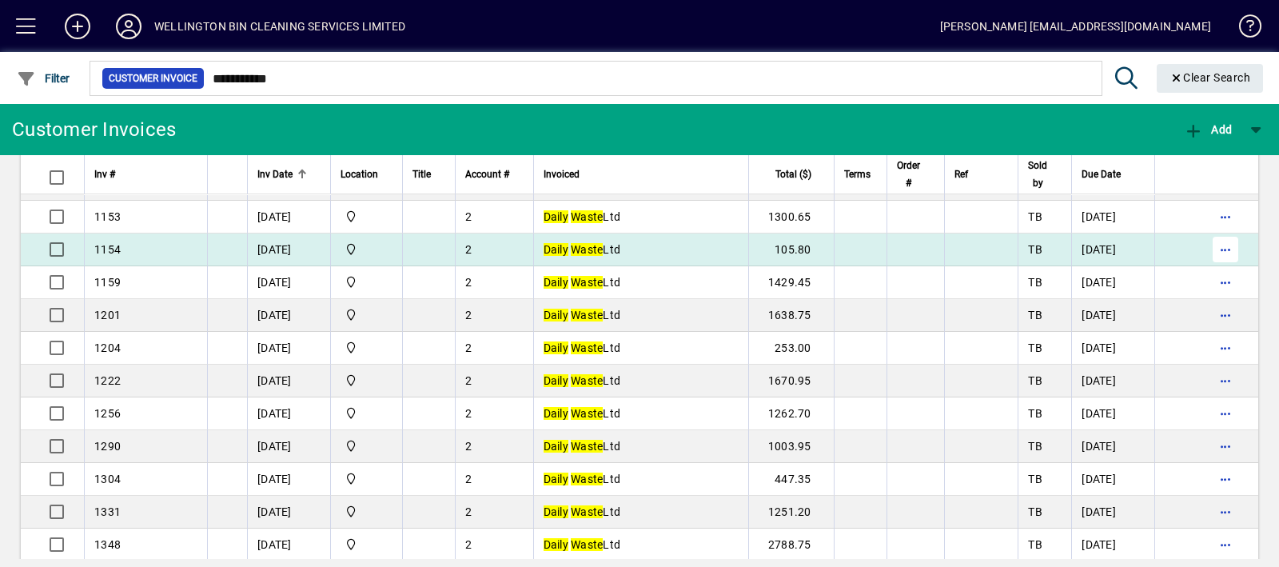
click at [1215, 250] on span "button" at bounding box center [1225, 249] width 38 height 38
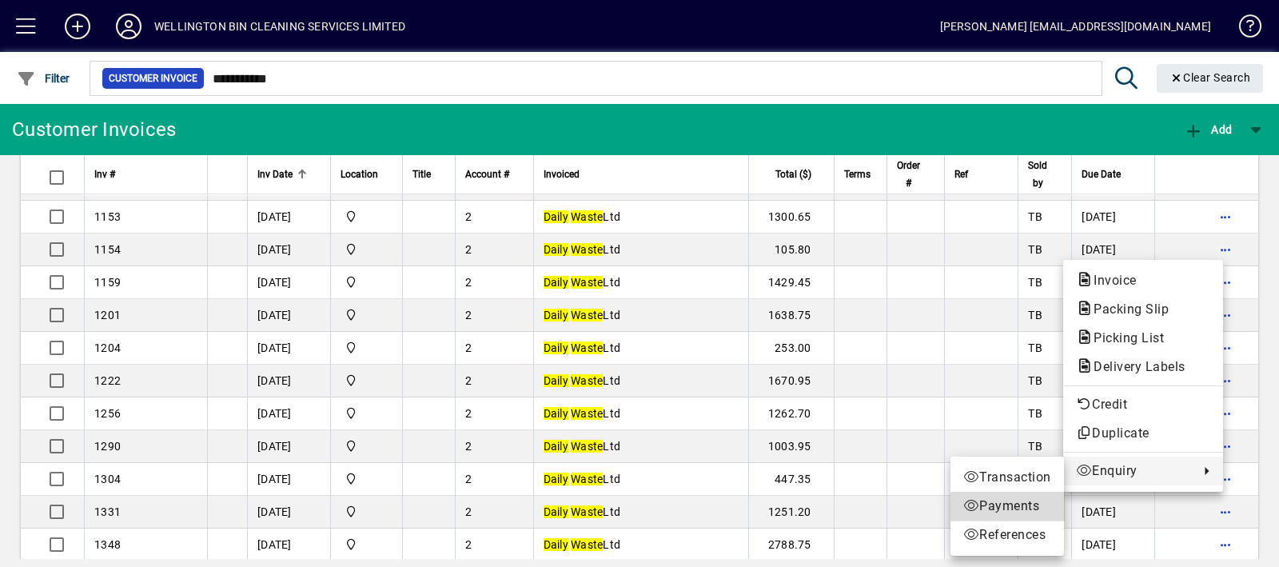
click at [1021, 510] on span "Payments" at bounding box center [1007, 505] width 88 height 19
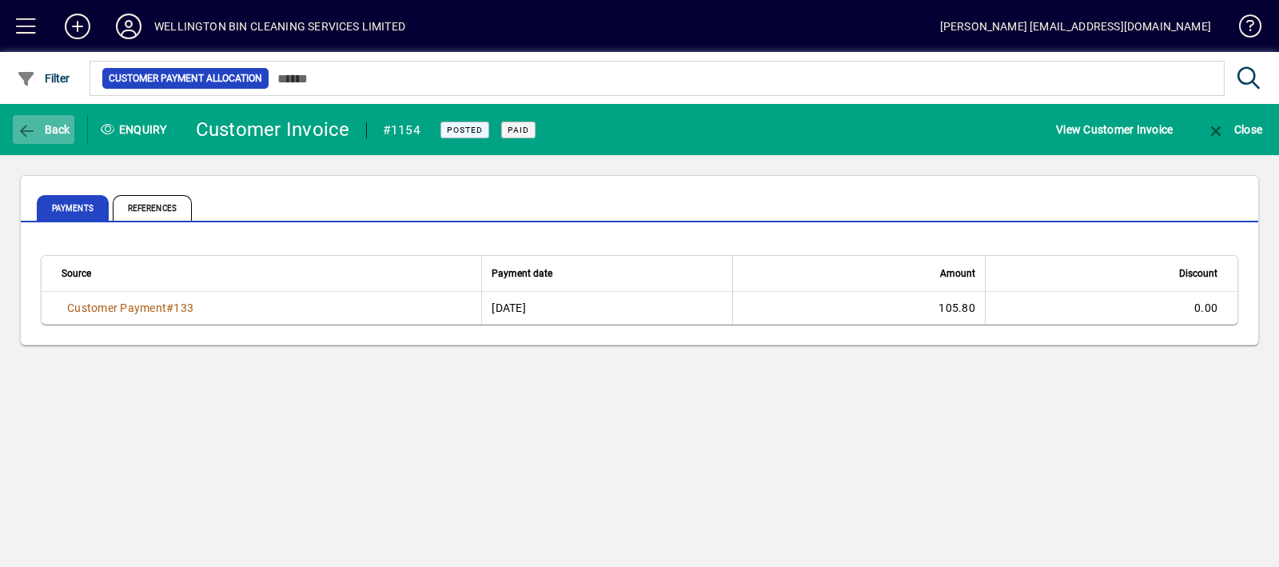
click at [40, 130] on span "Back" at bounding box center [44, 129] width 54 height 13
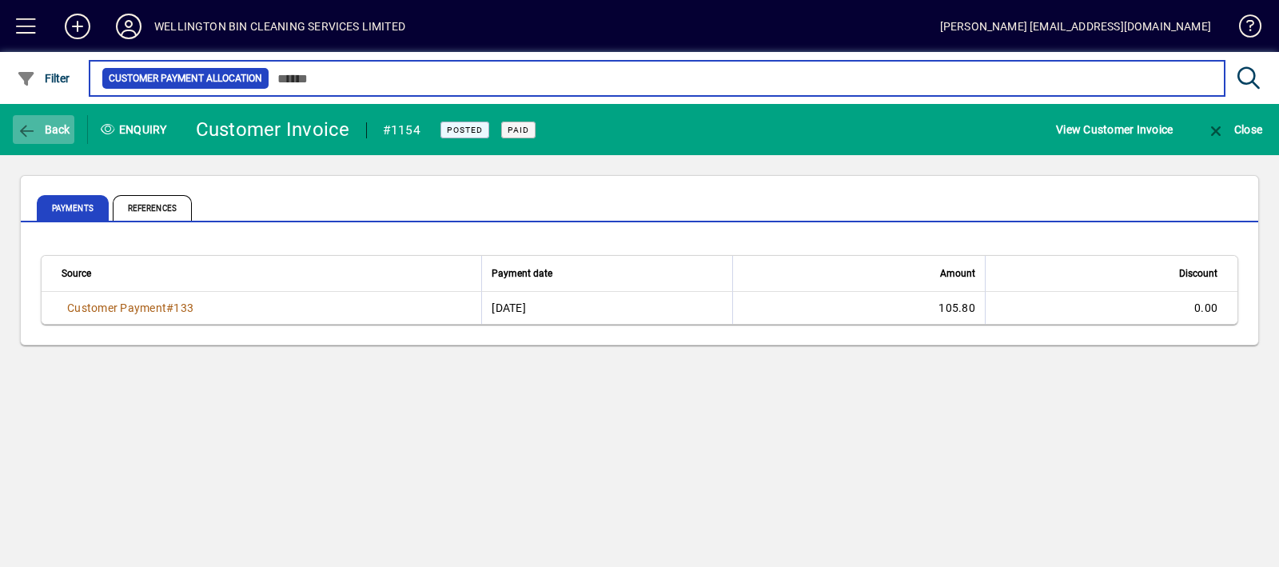
type input "**********"
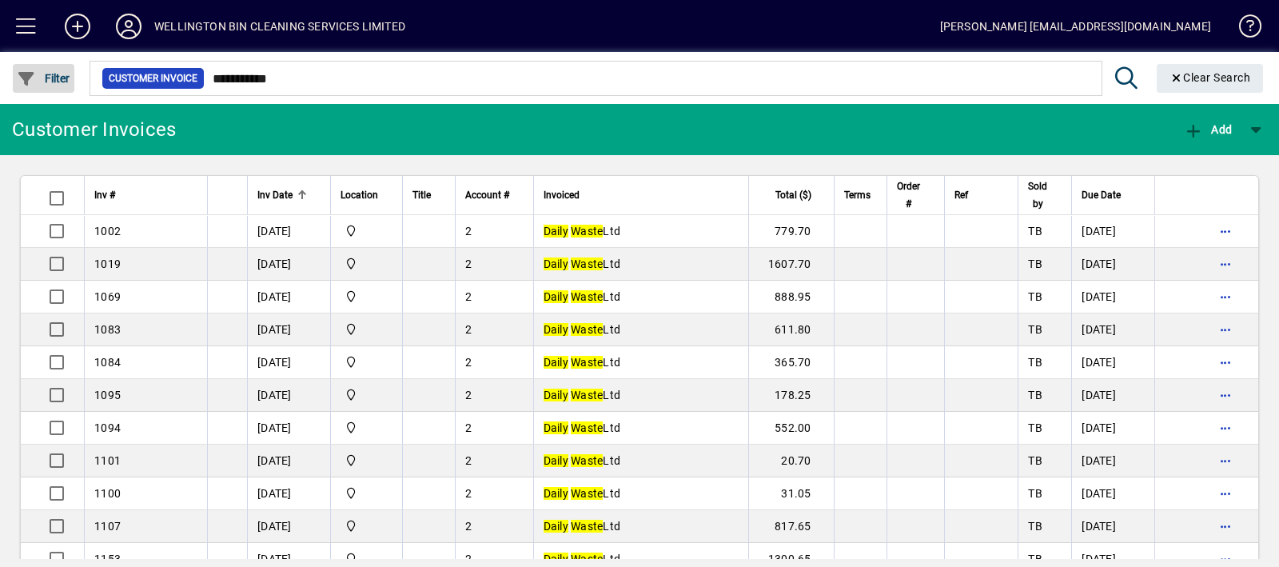
click at [60, 78] on span "Filter" at bounding box center [44, 78] width 54 height 13
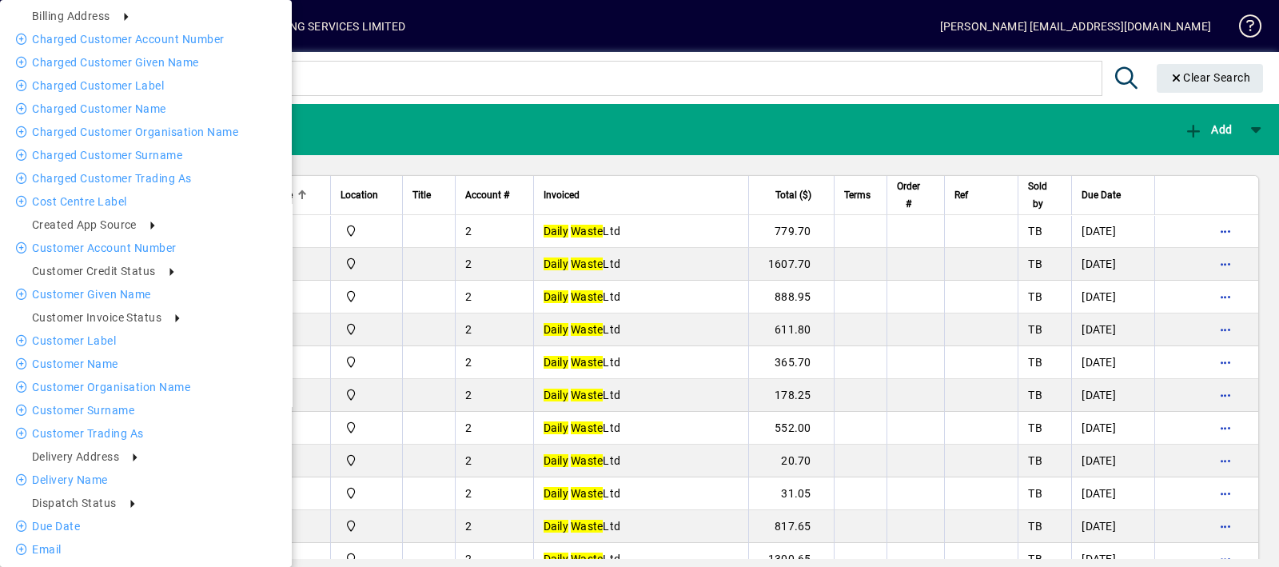
scroll to position [266, 0]
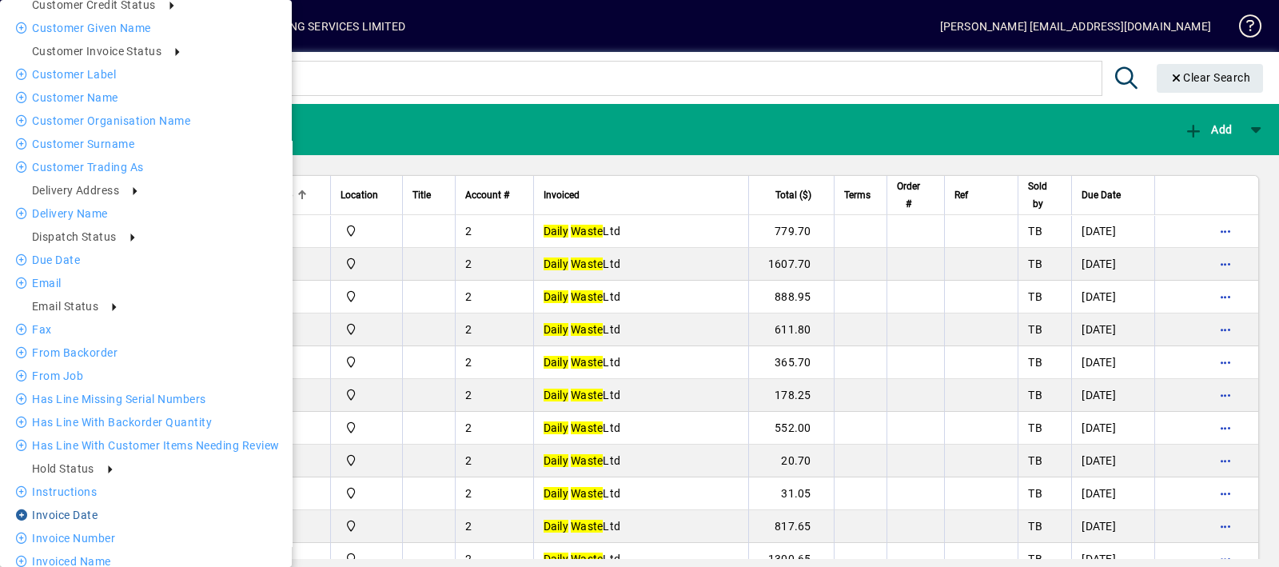
click at [48, 512] on li "Invoice date" at bounding box center [146, 514] width 292 height 19
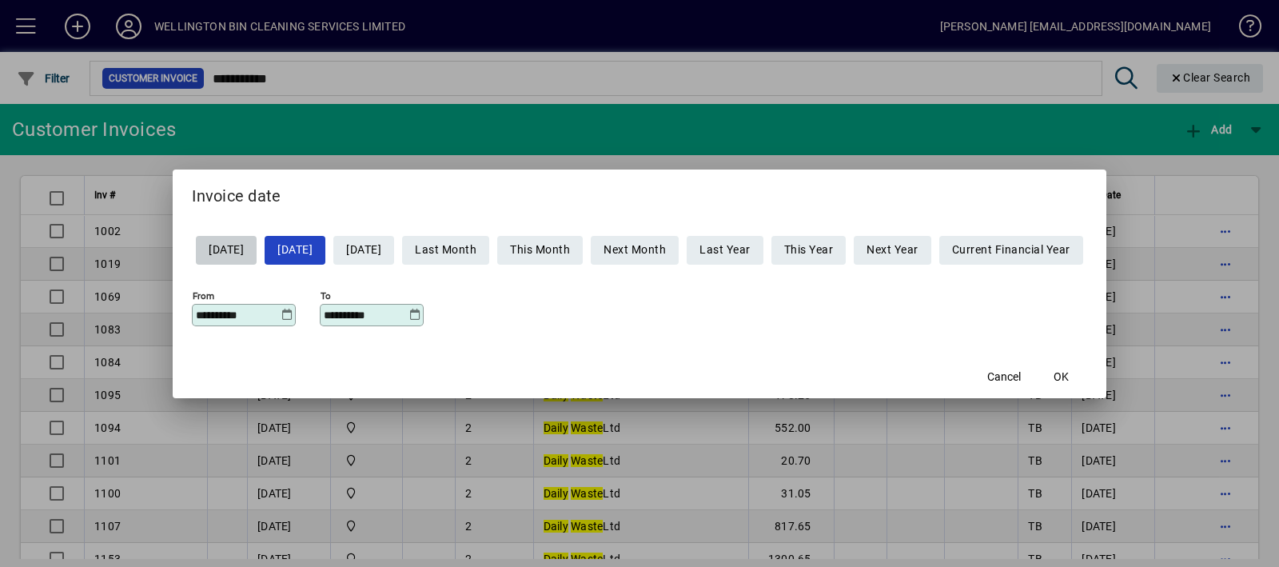
click at [267, 322] on div "**********" at bounding box center [244, 315] width 104 height 22
click at [281, 313] on icon at bounding box center [287, 315] width 12 height 13
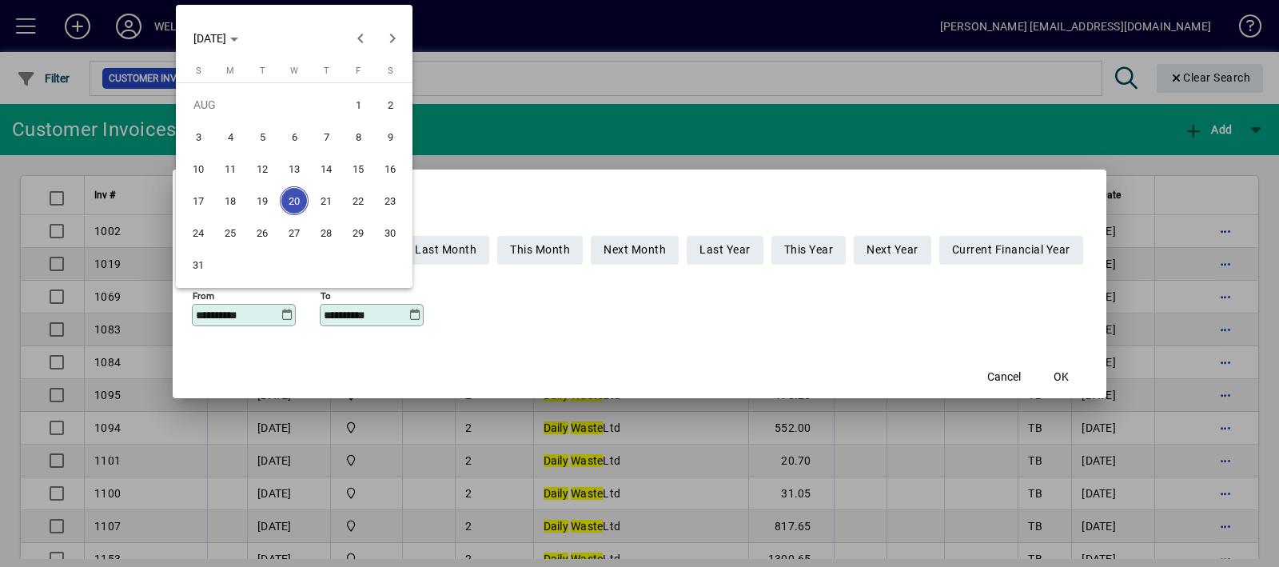
click at [364, 107] on span "1" at bounding box center [358, 104] width 29 height 29
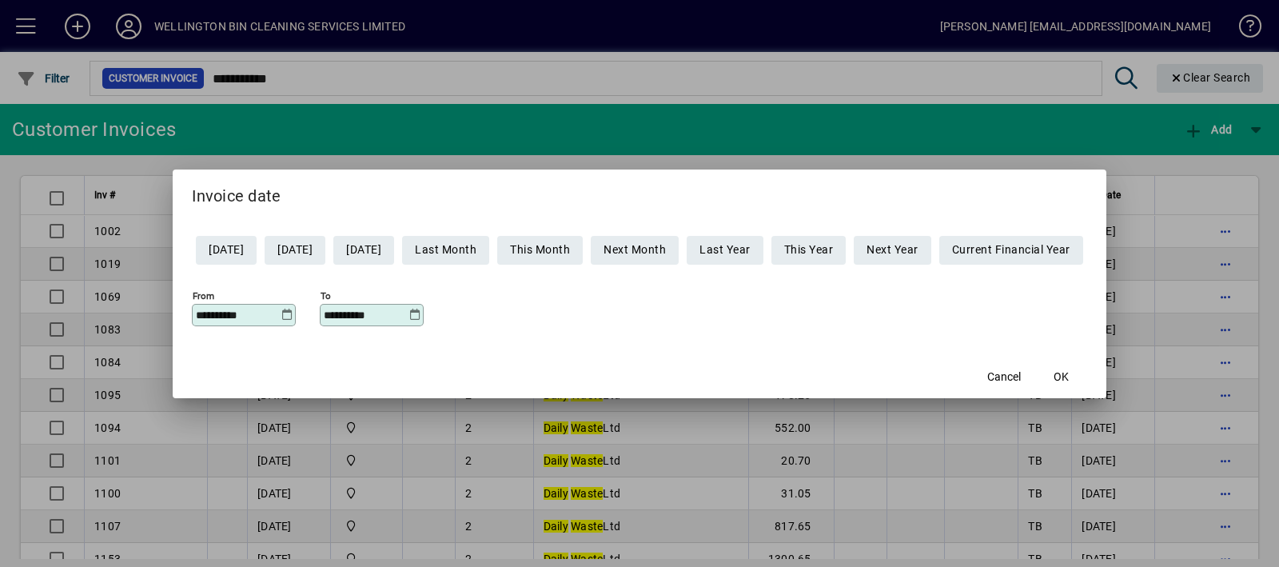
click at [262, 320] on input "**********" at bounding box center [238, 315] width 85 height 13
click at [281, 313] on icon at bounding box center [287, 315] width 12 height 13
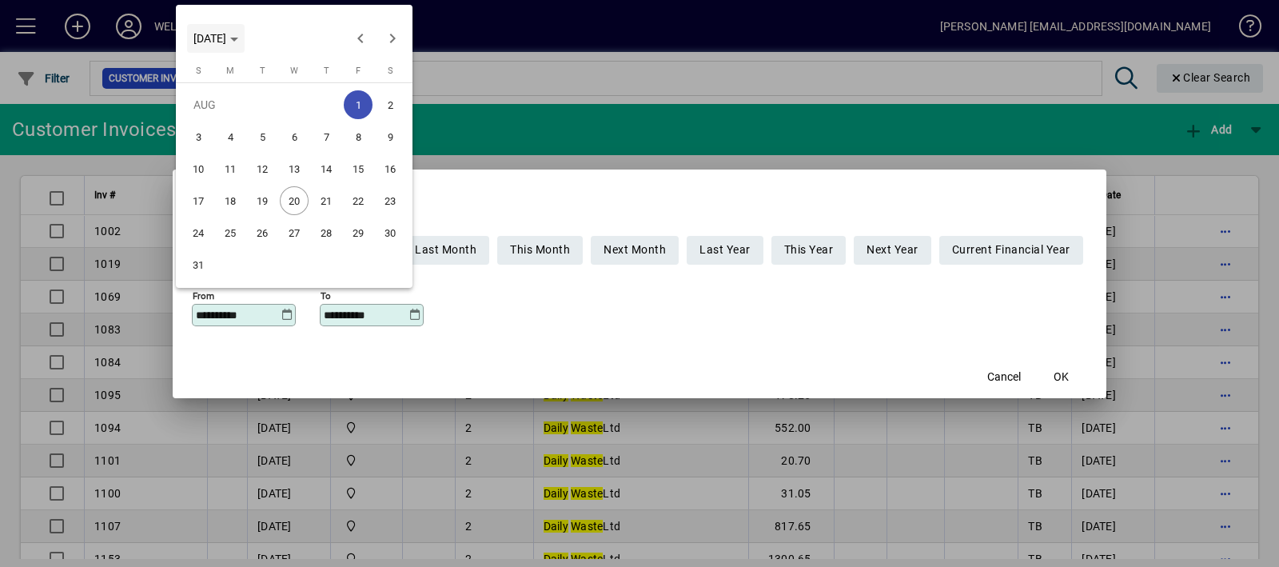
click at [223, 45] on span "[DATE]" at bounding box center [209, 38] width 33 height 13
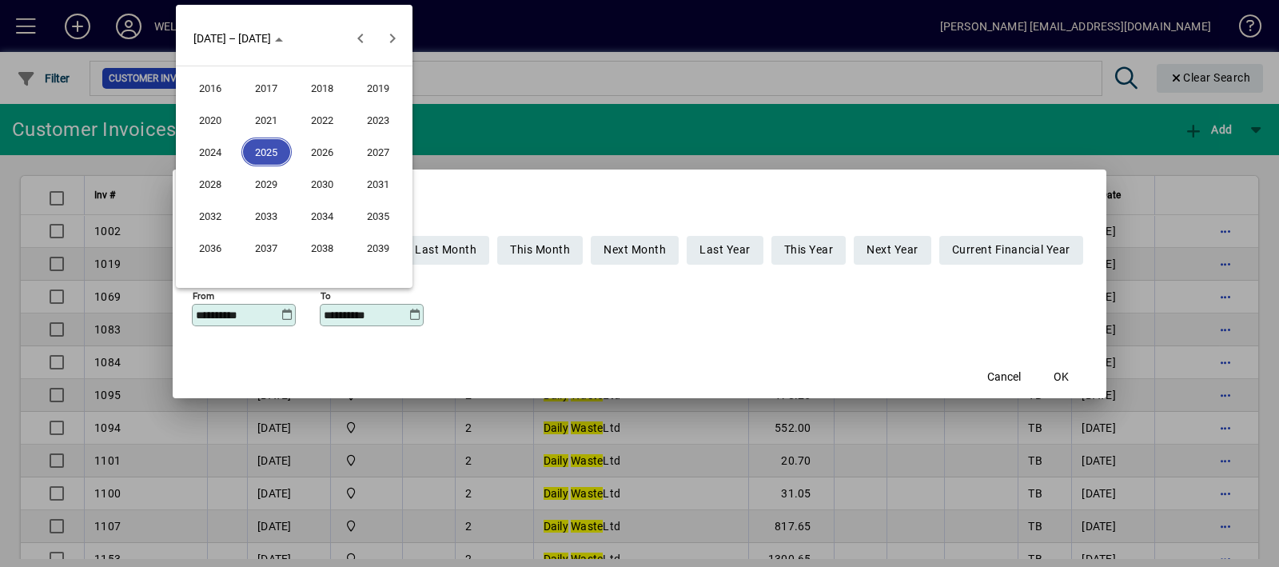
click at [257, 114] on span "2021" at bounding box center [266, 119] width 50 height 29
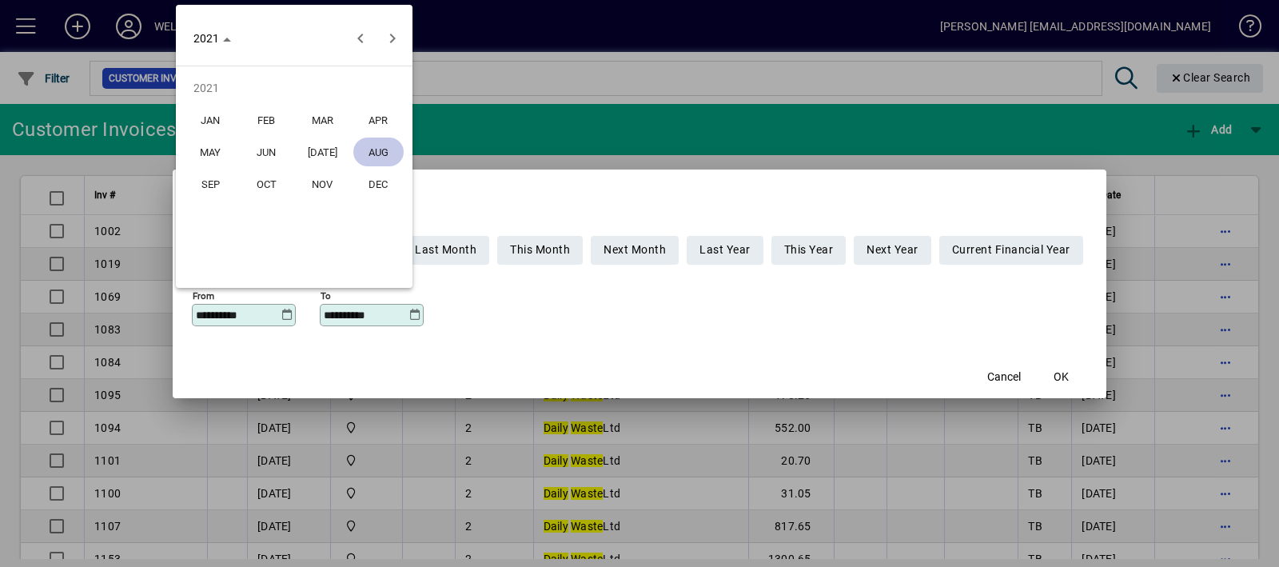
click at [189, 131] on button "JAN" at bounding box center [210, 120] width 56 height 32
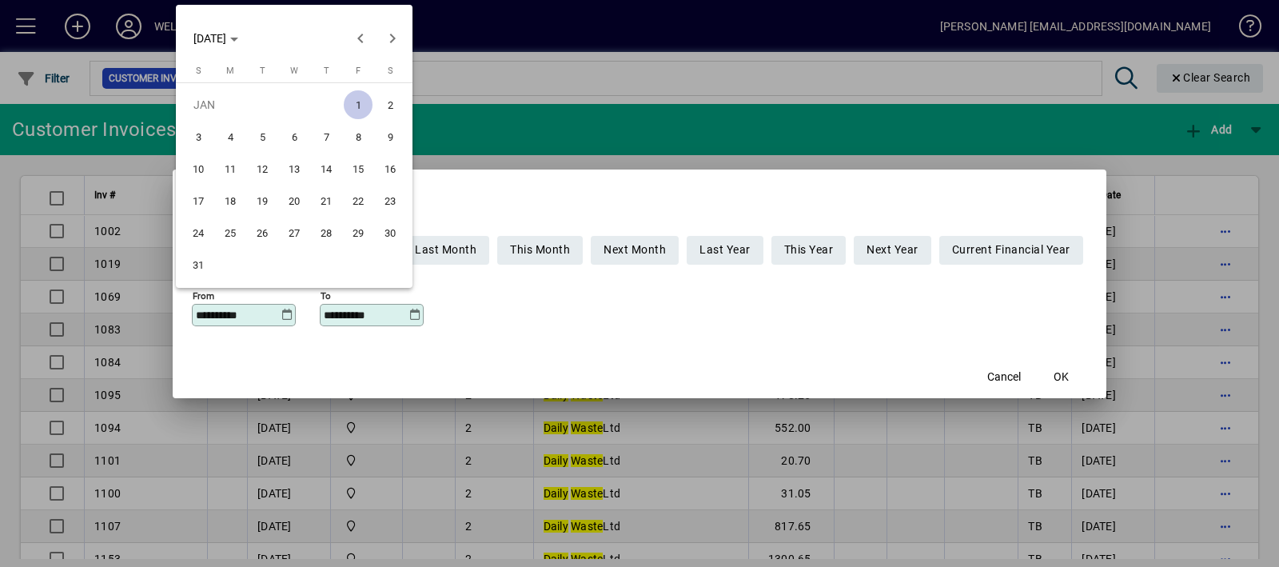
click at [345, 98] on span "1" at bounding box center [358, 104] width 29 height 29
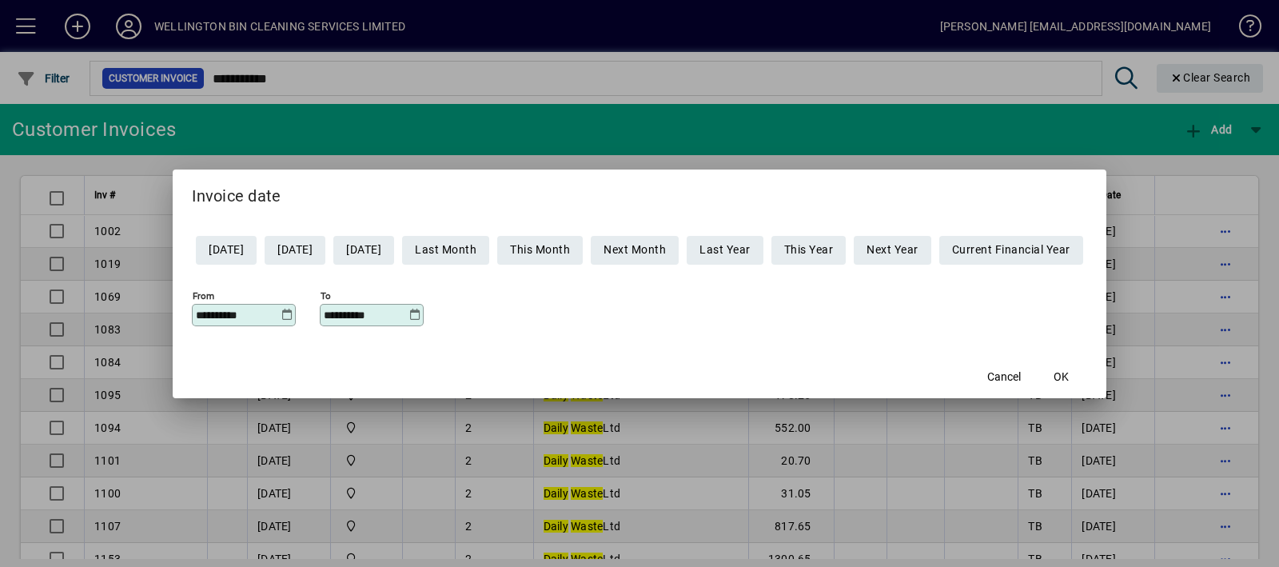
type input "**********"
click at [408, 315] on icon at bounding box center [414, 315] width 12 height 13
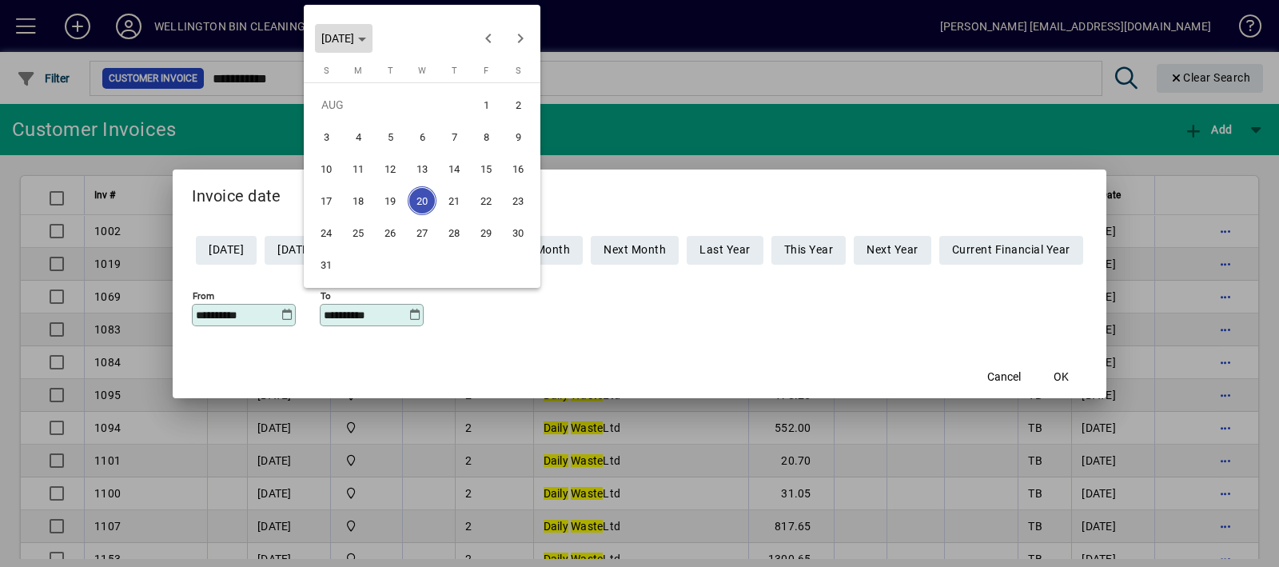
click at [366, 32] on span "[DATE]" at bounding box center [343, 38] width 45 height 13
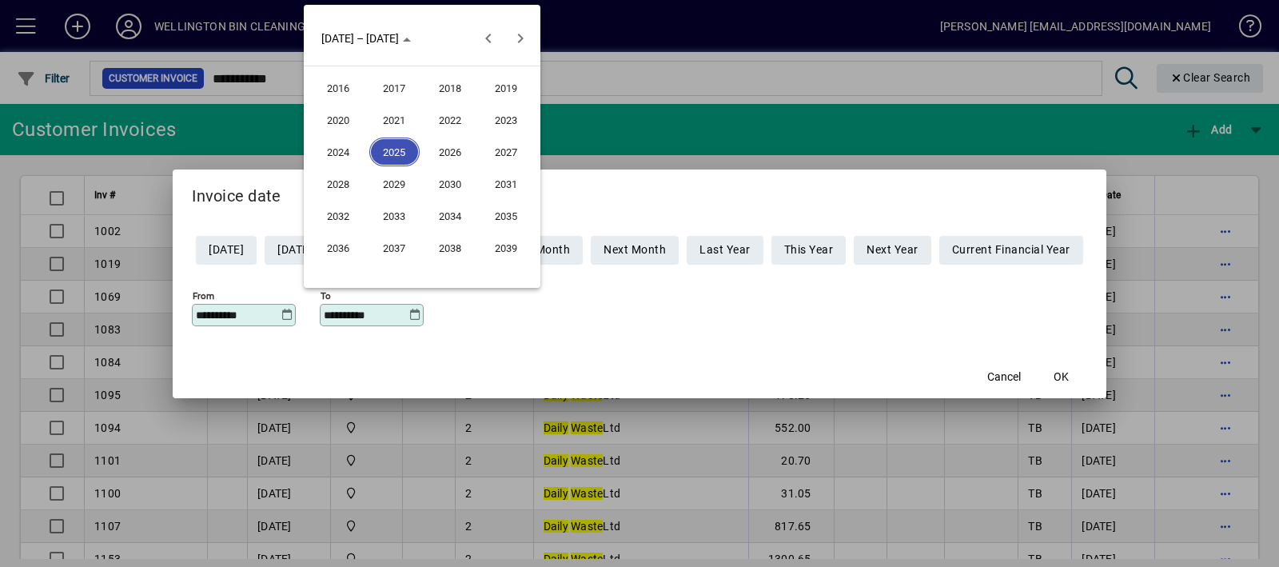
click at [444, 119] on span "2022" at bounding box center [450, 119] width 50 height 29
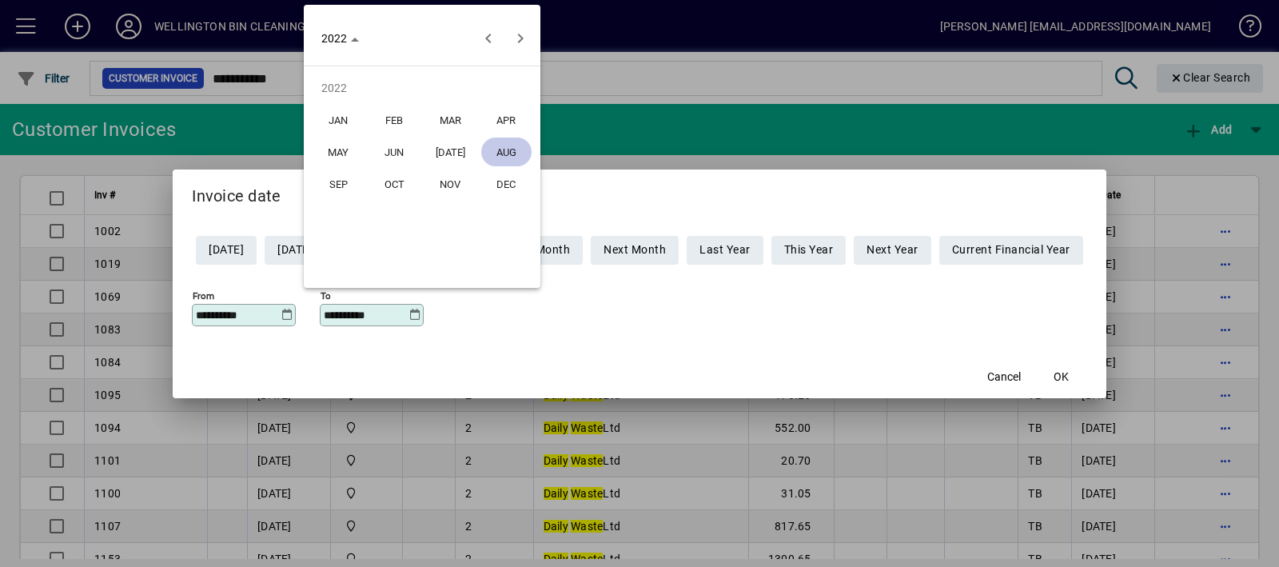
click at [514, 185] on span "DEC" at bounding box center [506, 183] width 50 height 29
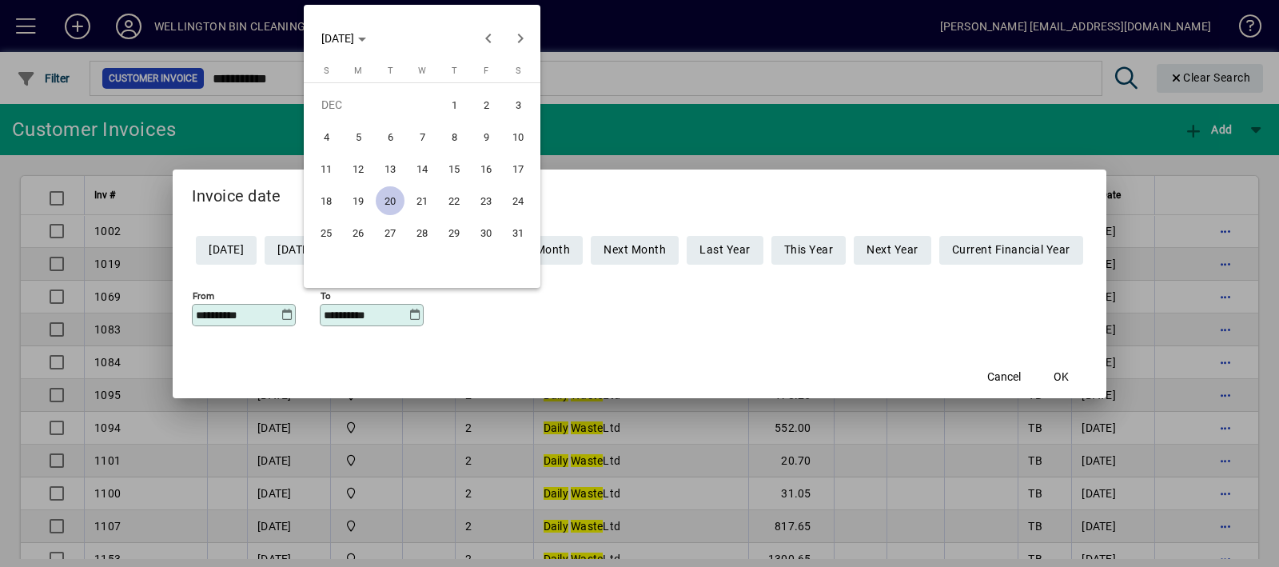
click at [507, 231] on span "31" at bounding box center [518, 232] width 29 height 29
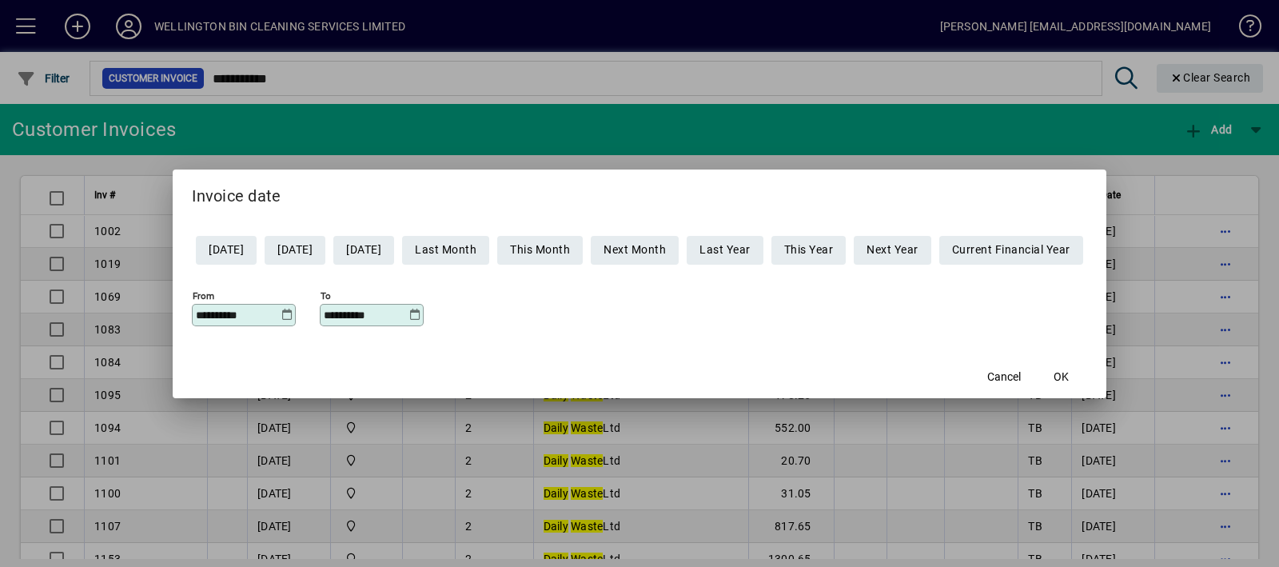
click at [408, 314] on icon at bounding box center [414, 315] width 12 height 13
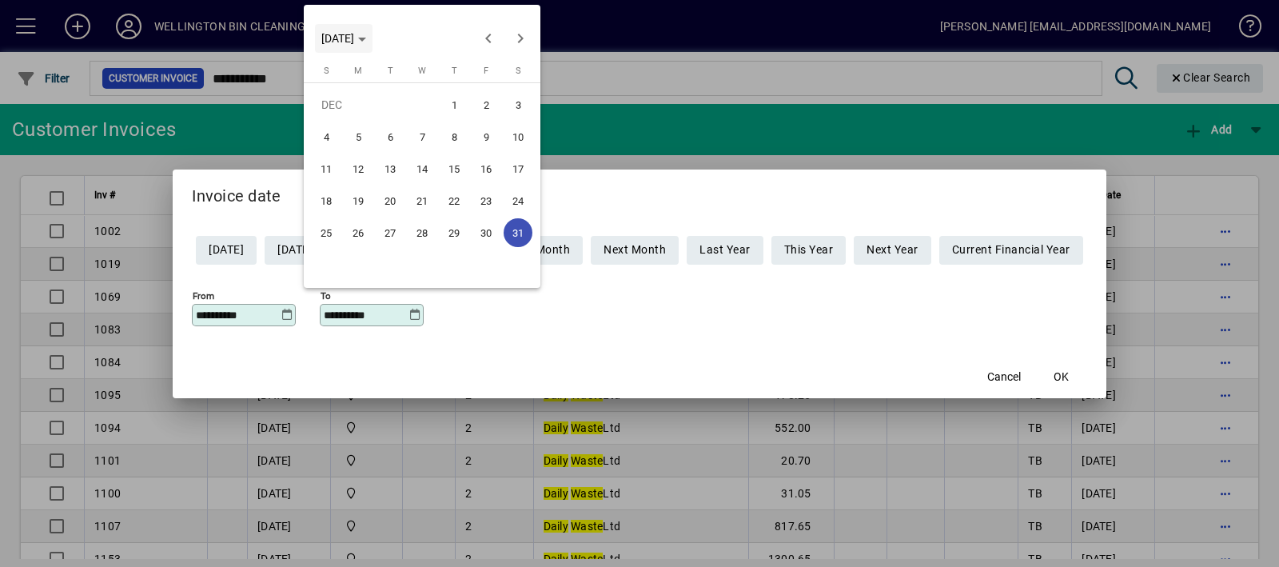
click at [372, 47] on span "Choose month and year" at bounding box center [344, 38] width 58 height 38
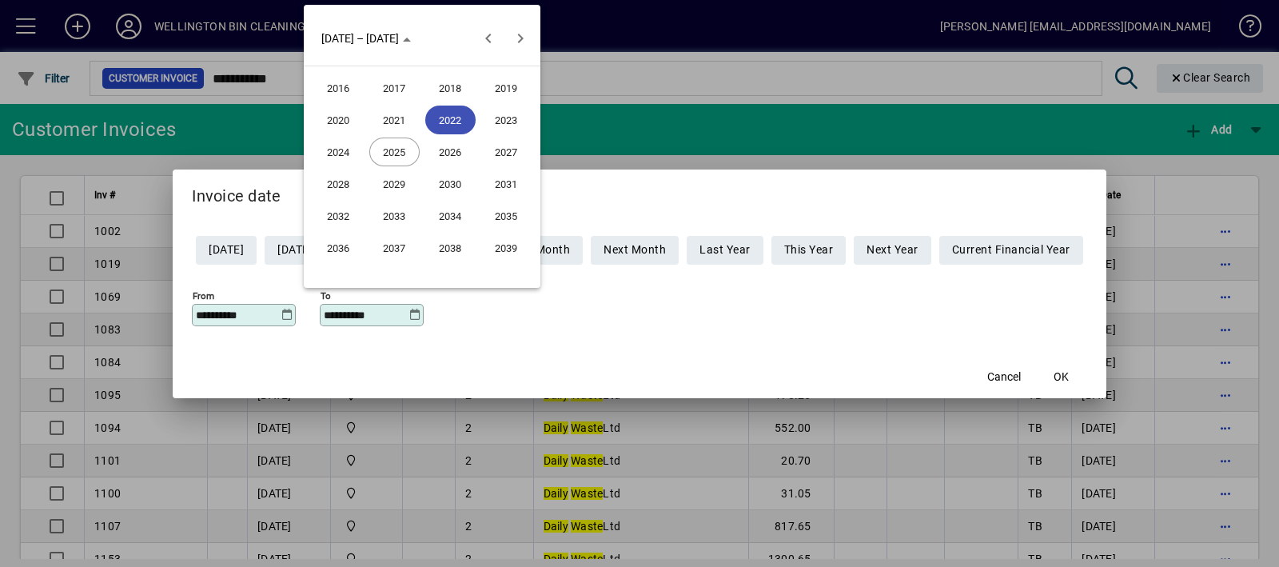
click at [388, 121] on span "2021" at bounding box center [394, 119] width 50 height 29
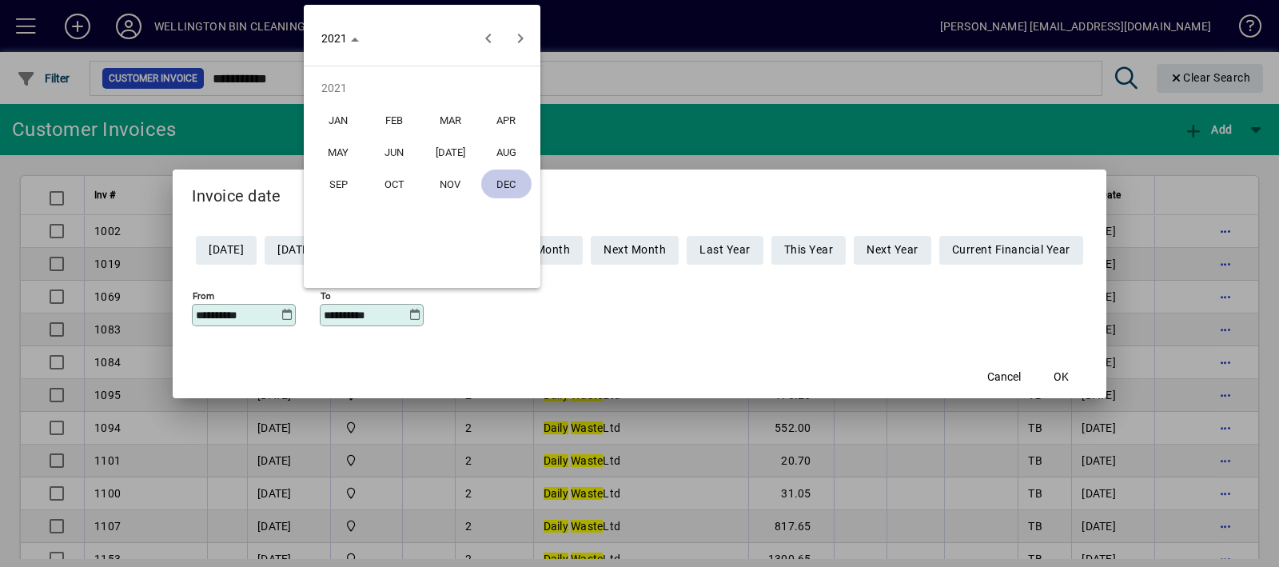
click at [510, 176] on span "DEC" at bounding box center [506, 183] width 50 height 29
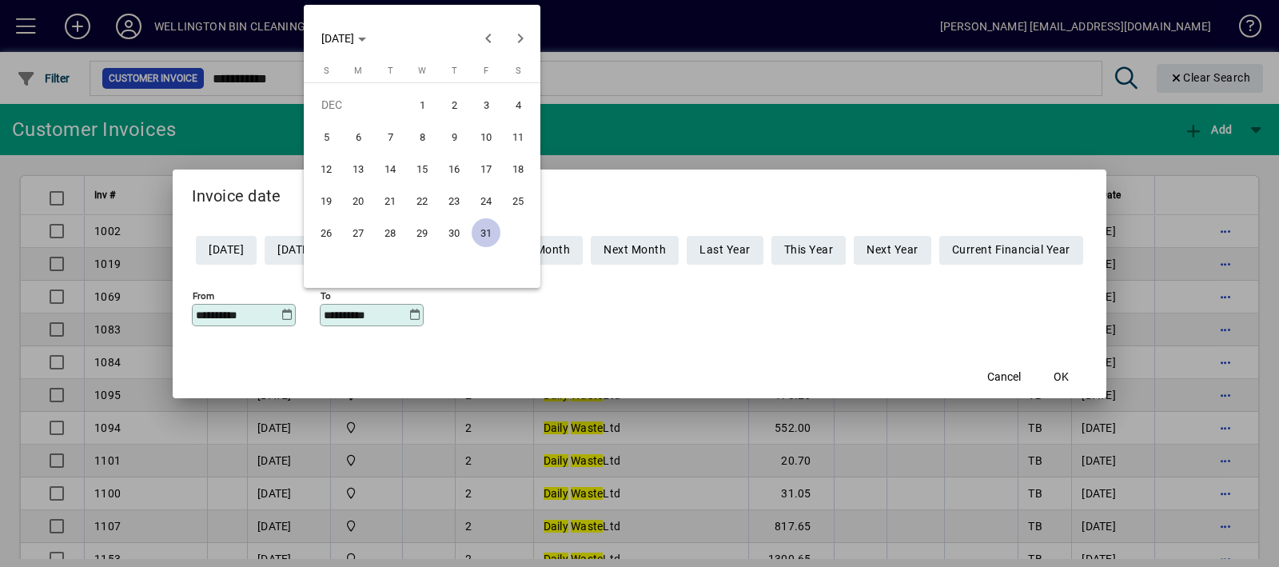
click at [480, 227] on span "31" at bounding box center [486, 232] width 29 height 29
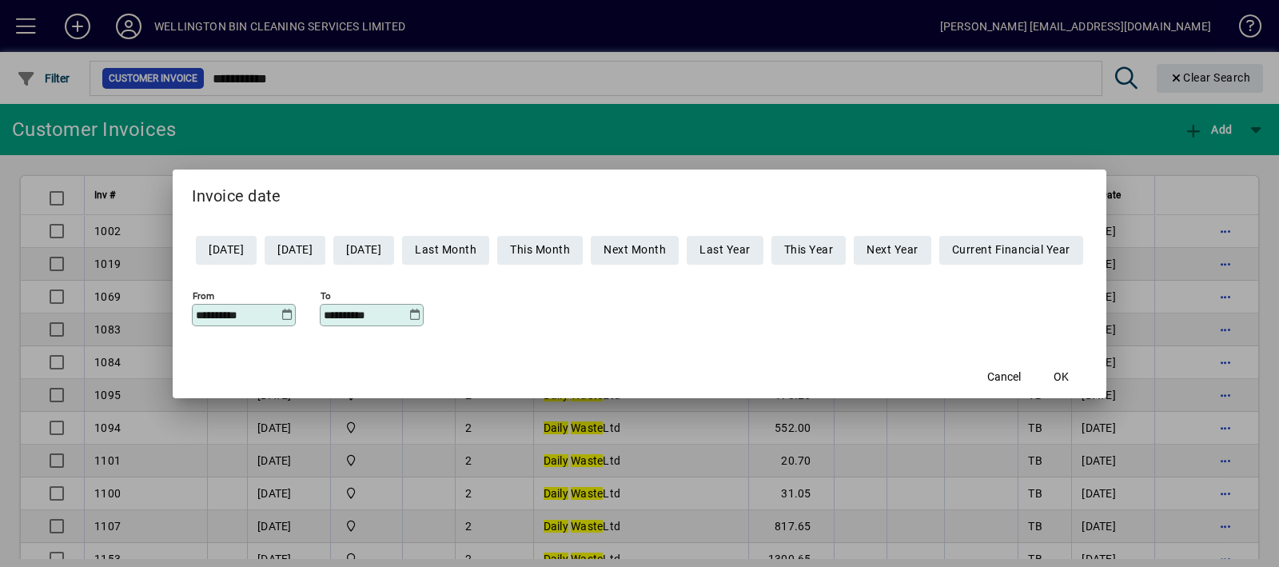
type input "**********"
click at [1069, 377] on span "OK" at bounding box center [1060, 376] width 15 height 17
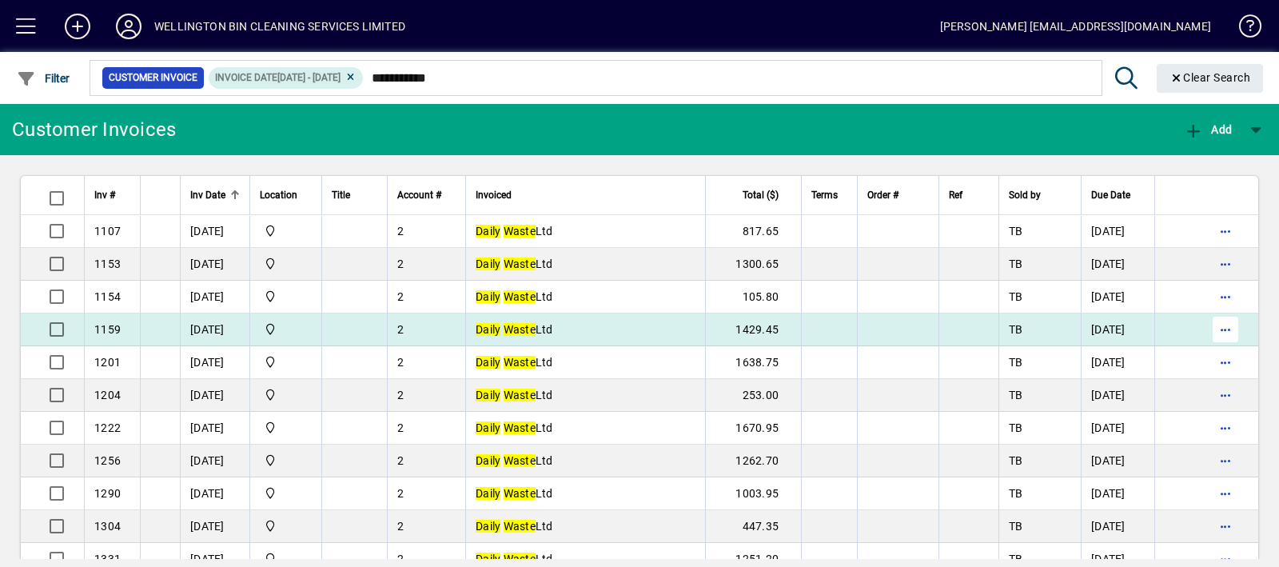
click at [1216, 324] on span "button" at bounding box center [1225, 329] width 38 height 38
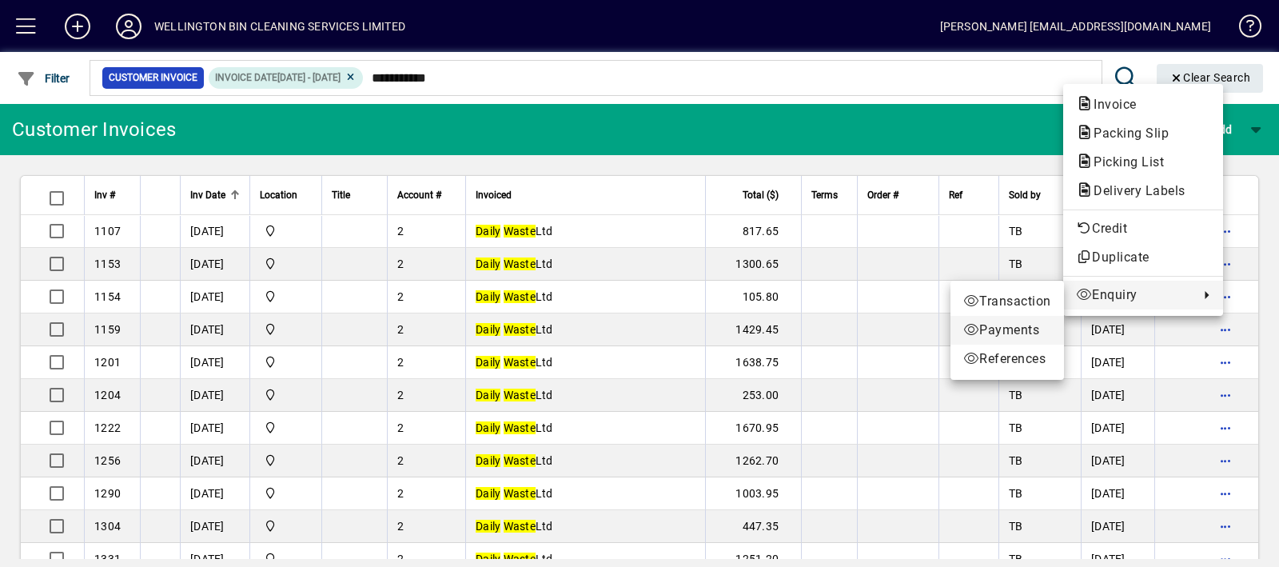
click at [989, 337] on span "Payments" at bounding box center [1007, 329] width 88 height 19
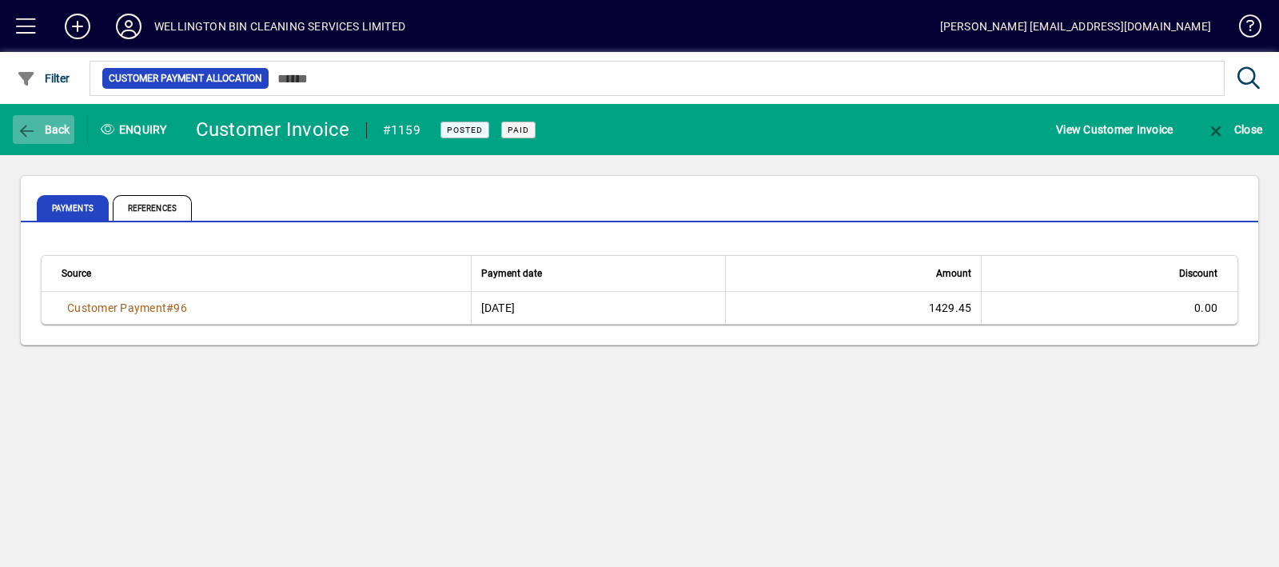
click at [48, 125] on span "Back" at bounding box center [44, 129] width 54 height 13
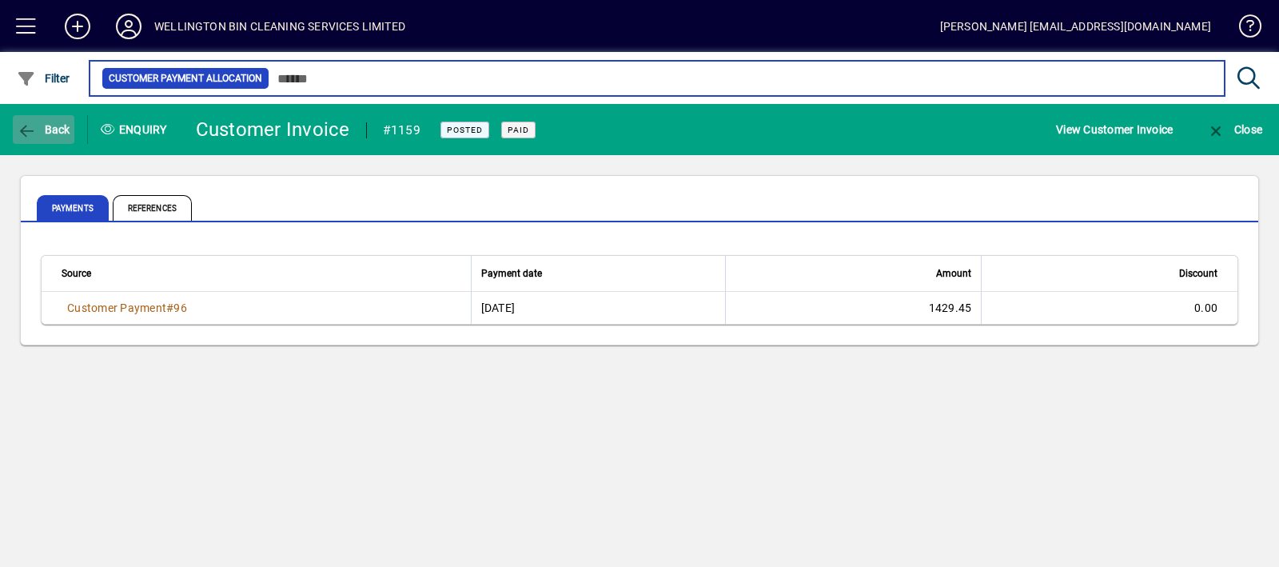
type input "**********"
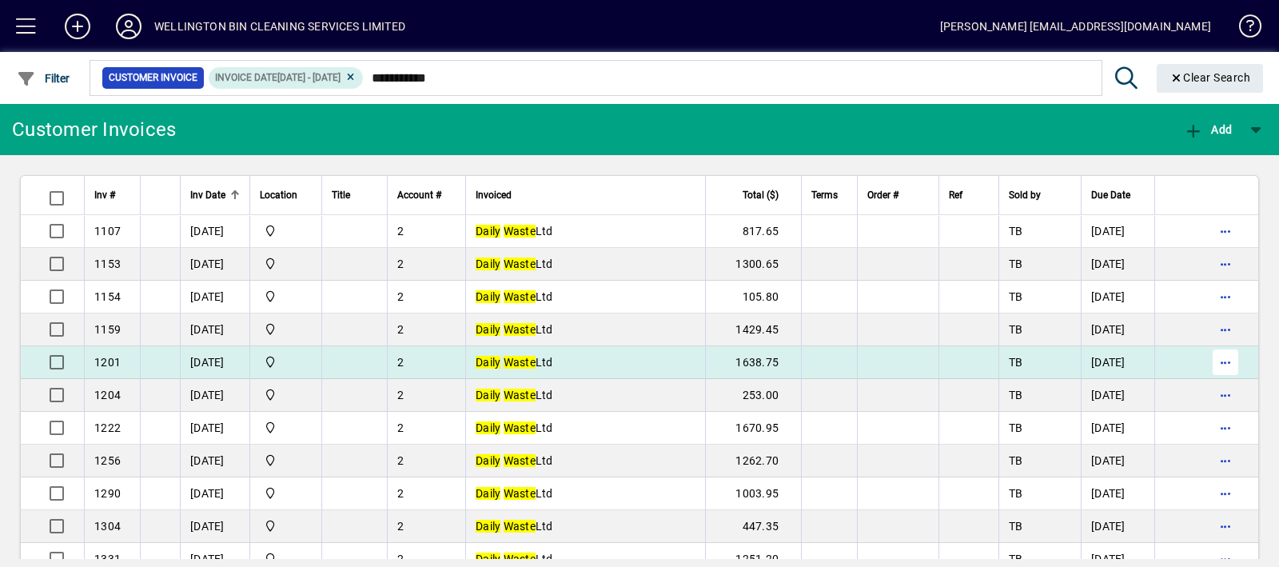
click at [1206, 355] on span "button" at bounding box center [1225, 362] width 38 height 38
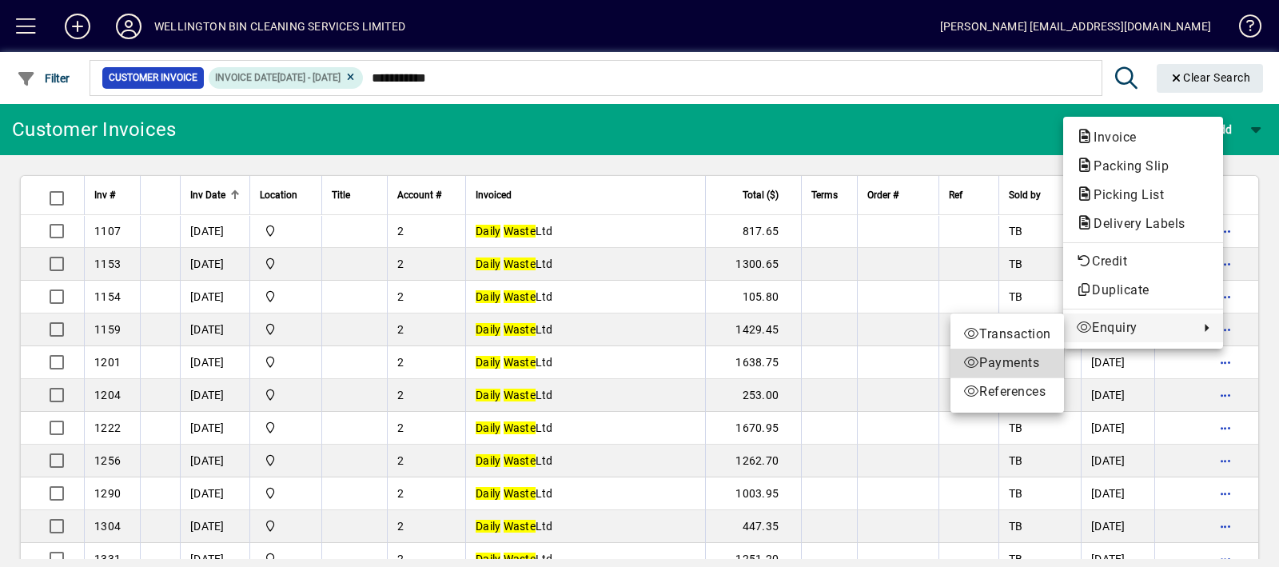
click at [987, 366] on span "Payments" at bounding box center [1007, 362] width 88 height 19
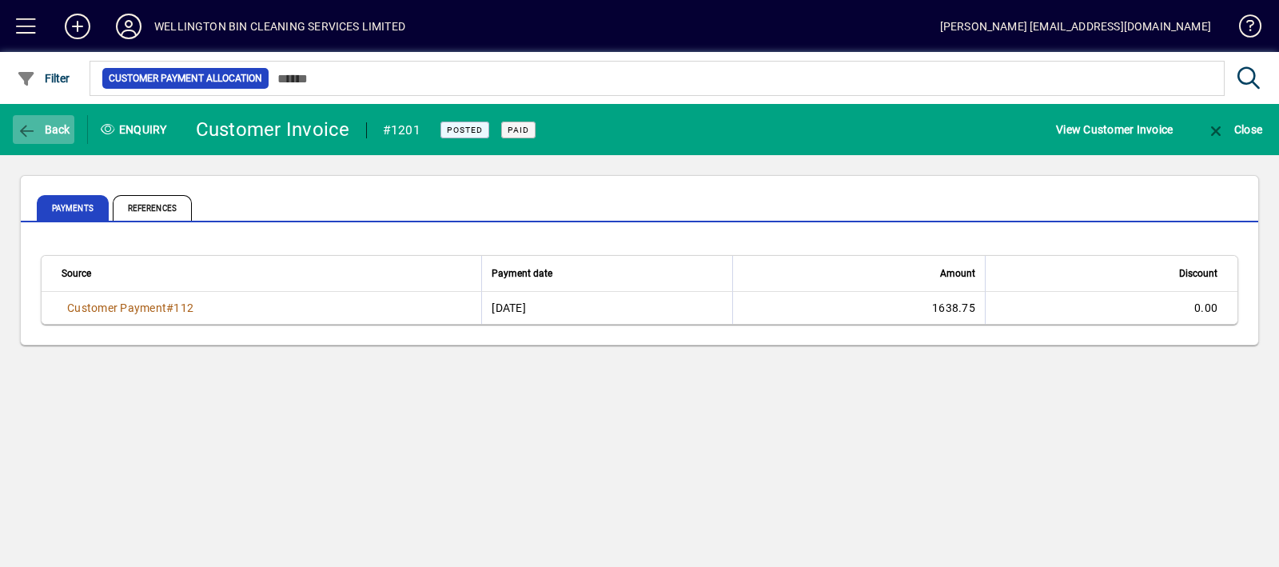
click at [60, 131] on span "Back" at bounding box center [44, 129] width 54 height 13
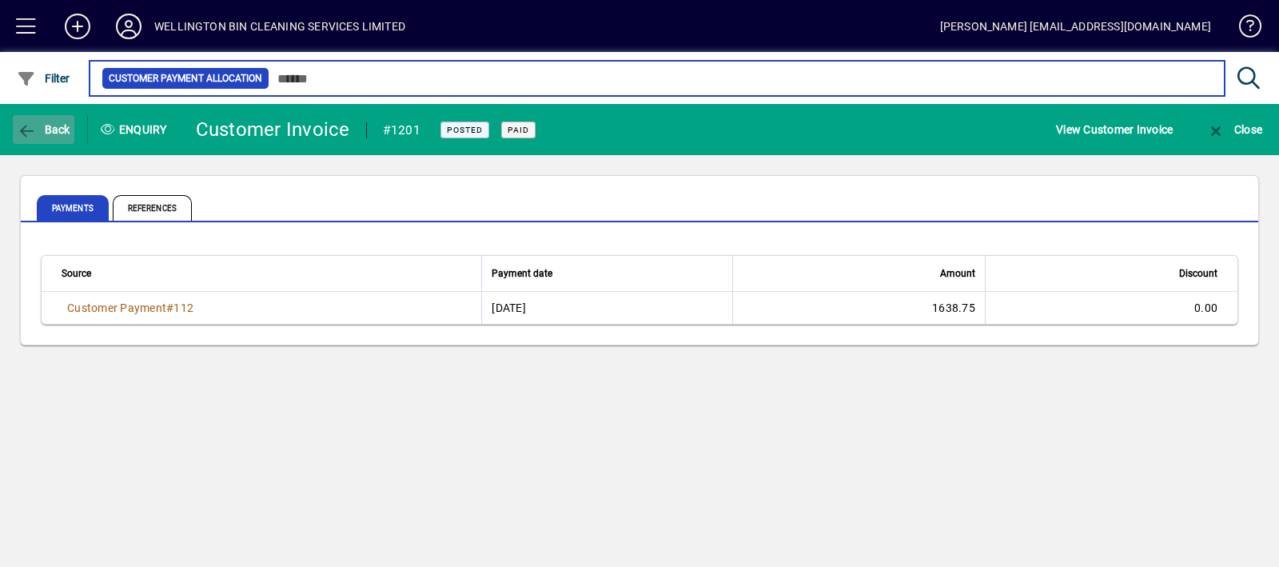
type input "**********"
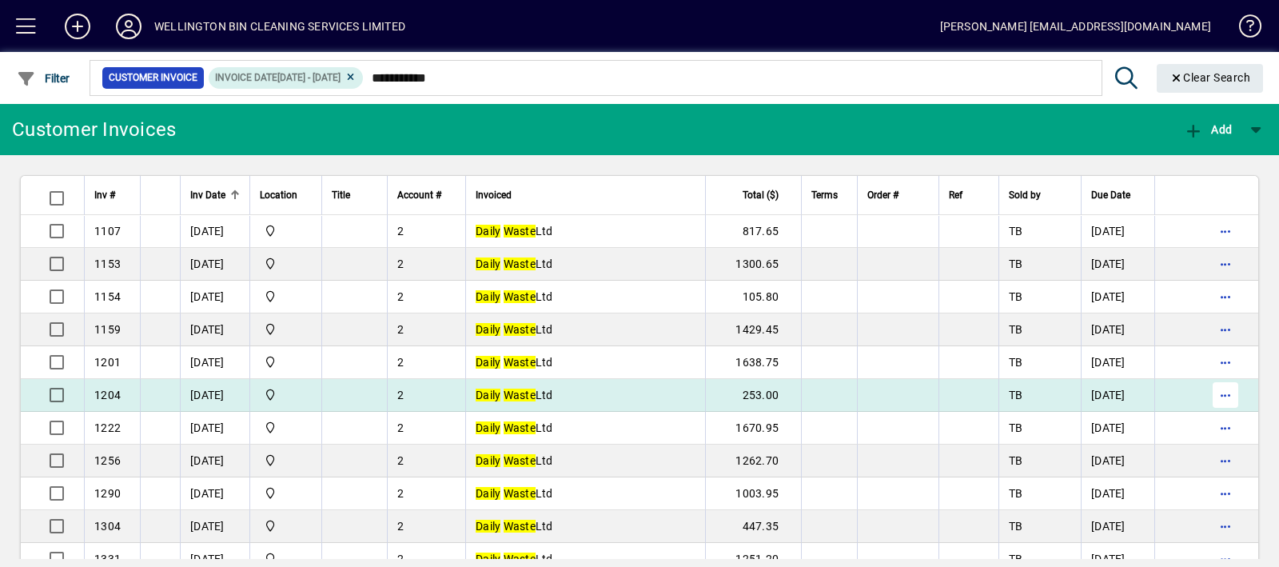
click at [1207, 393] on span "button" at bounding box center [1225, 395] width 38 height 38
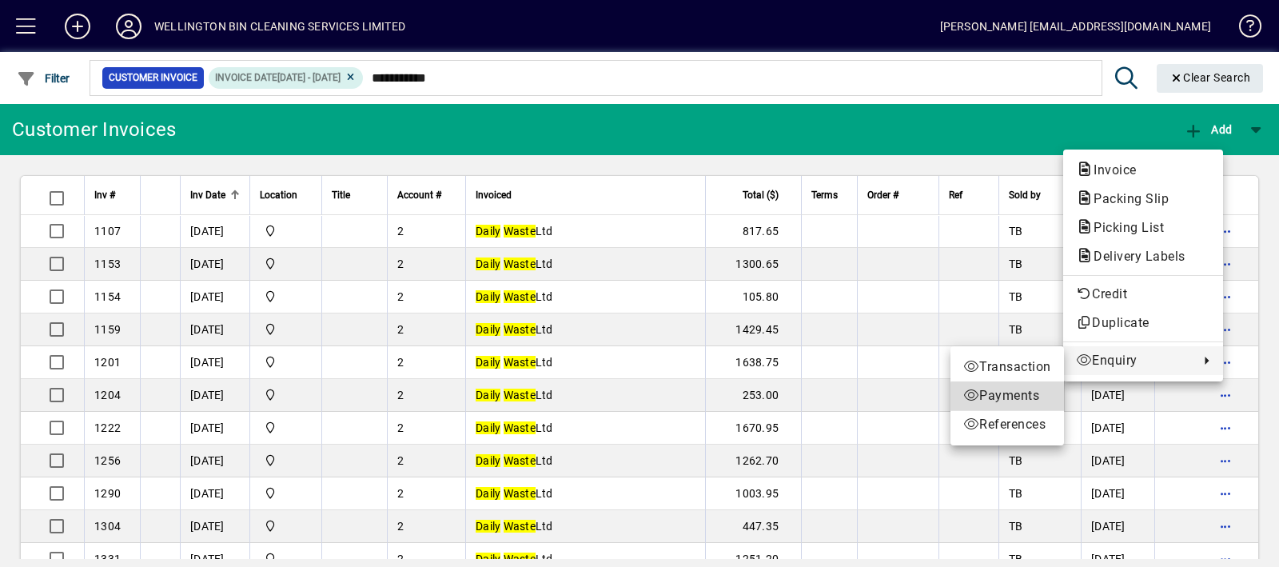
click at [1012, 397] on span "Payments" at bounding box center [1007, 395] width 88 height 19
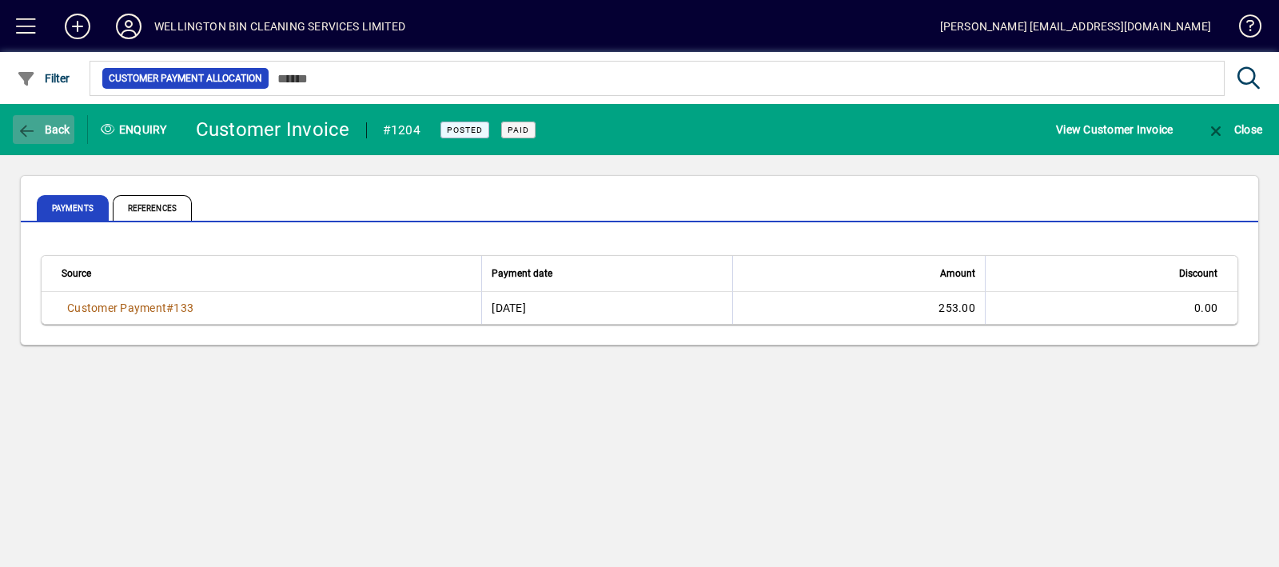
click at [24, 123] on icon "button" at bounding box center [27, 131] width 20 height 16
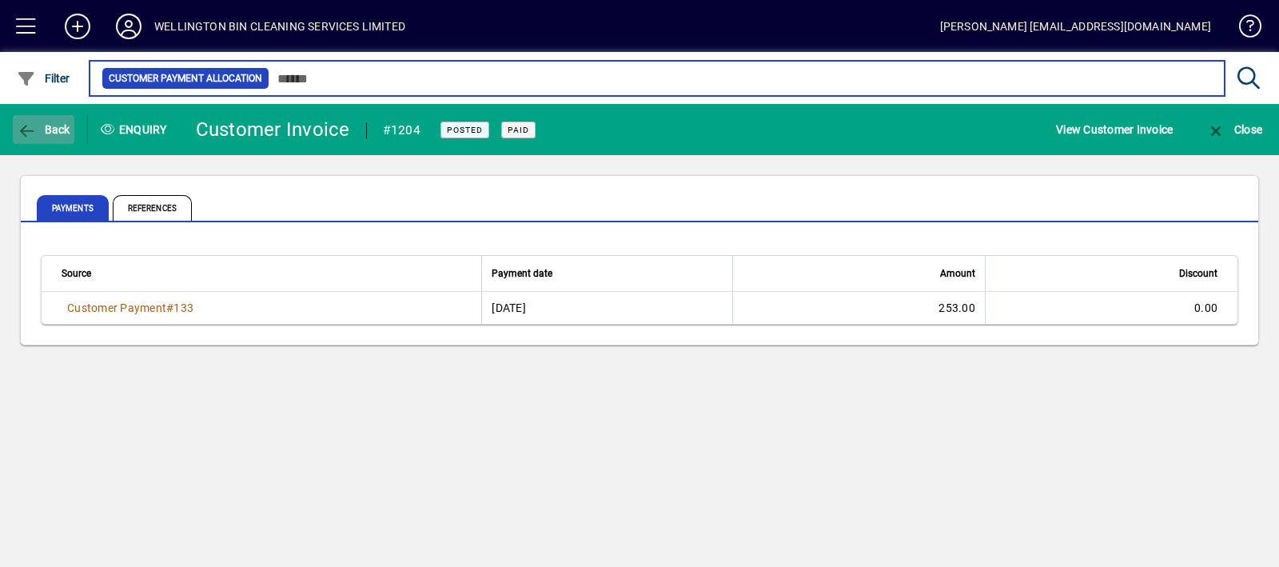
type input "**********"
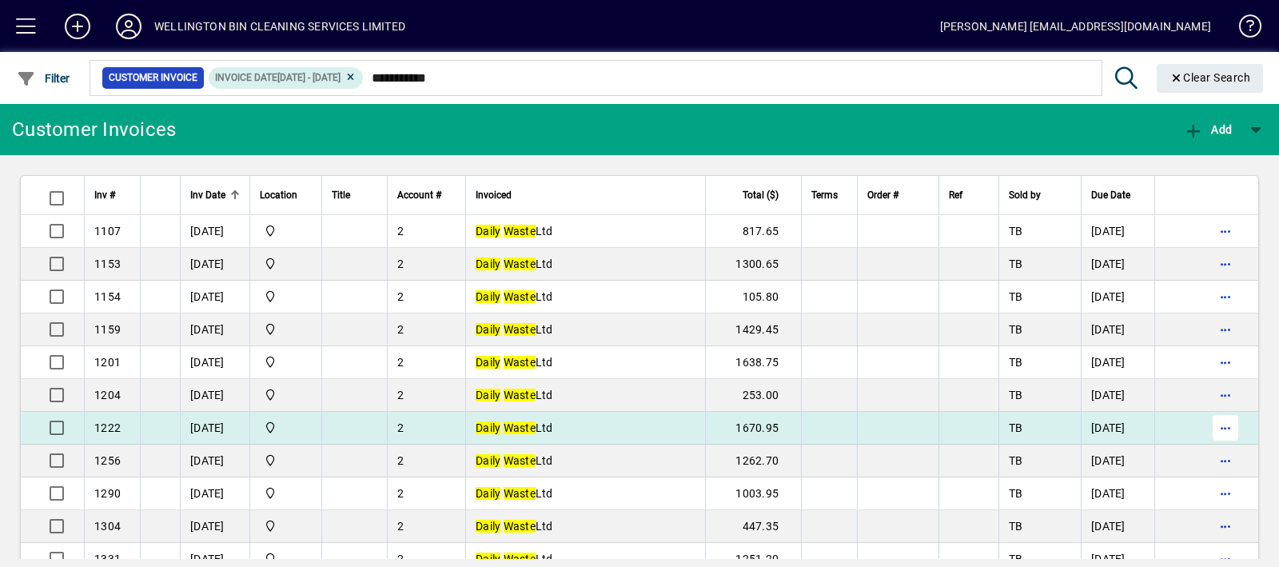
click at [1206, 418] on span "button" at bounding box center [1225, 427] width 38 height 38
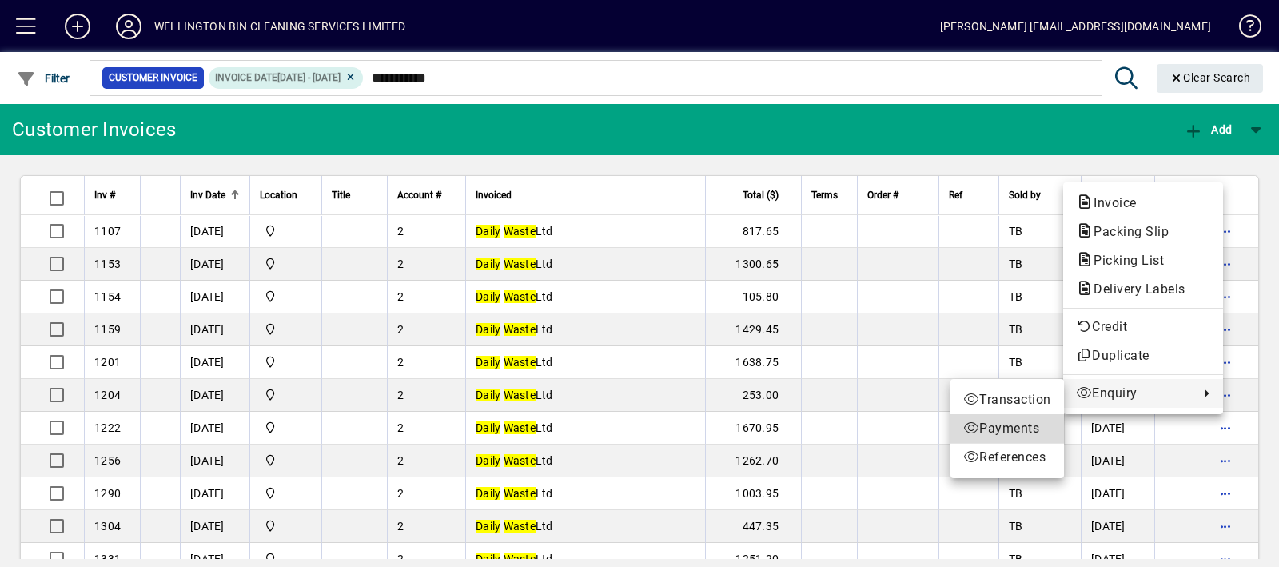
click at [1011, 433] on span "Payments" at bounding box center [1007, 428] width 88 height 19
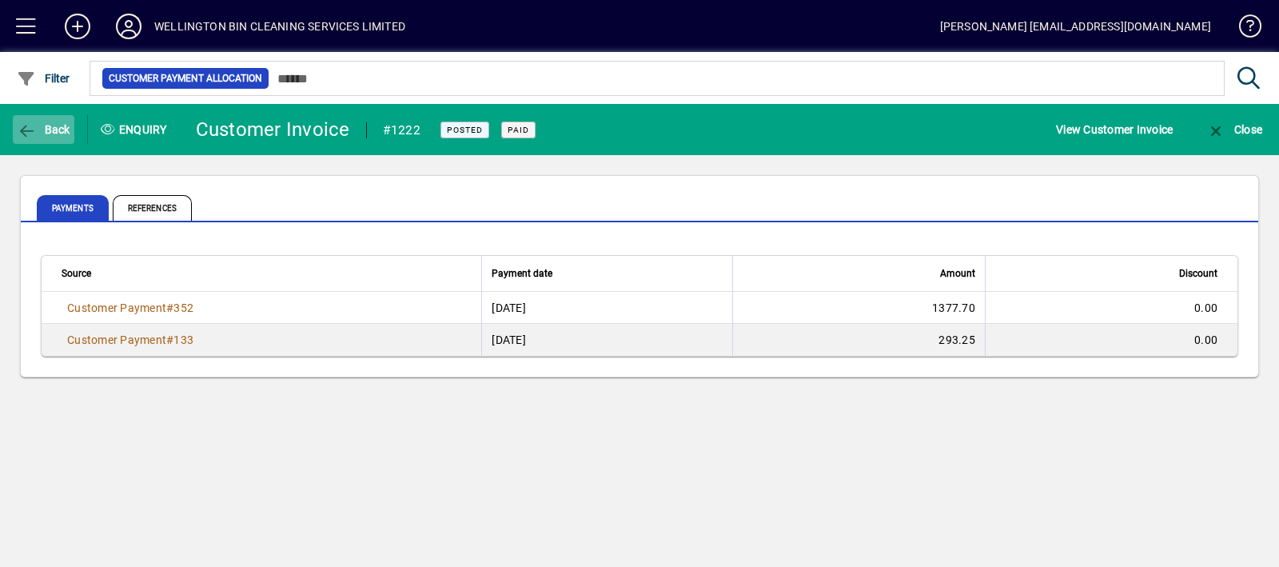
click at [72, 136] on span "button" at bounding box center [44, 129] width 62 height 38
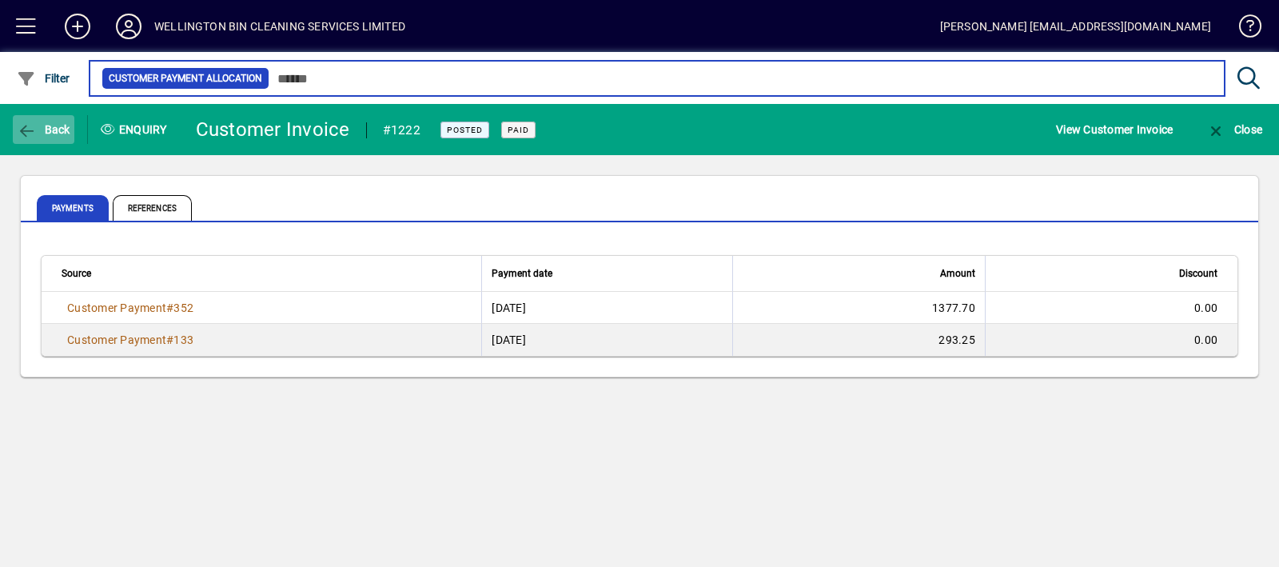
type input "**********"
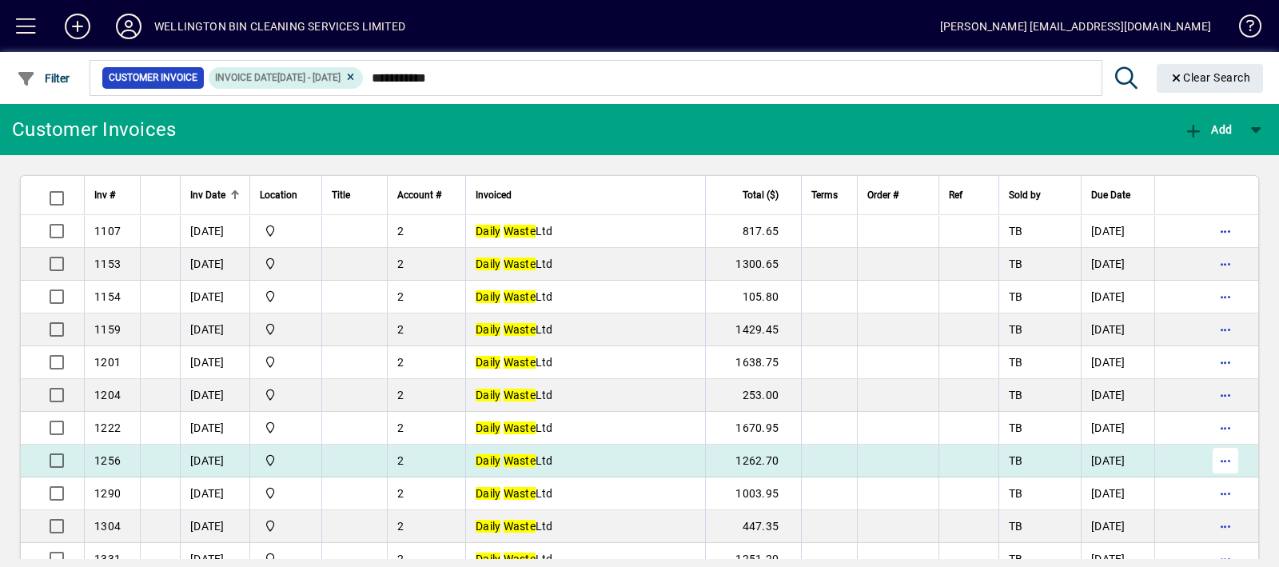
click at [1206, 457] on span "button" at bounding box center [1225, 460] width 38 height 38
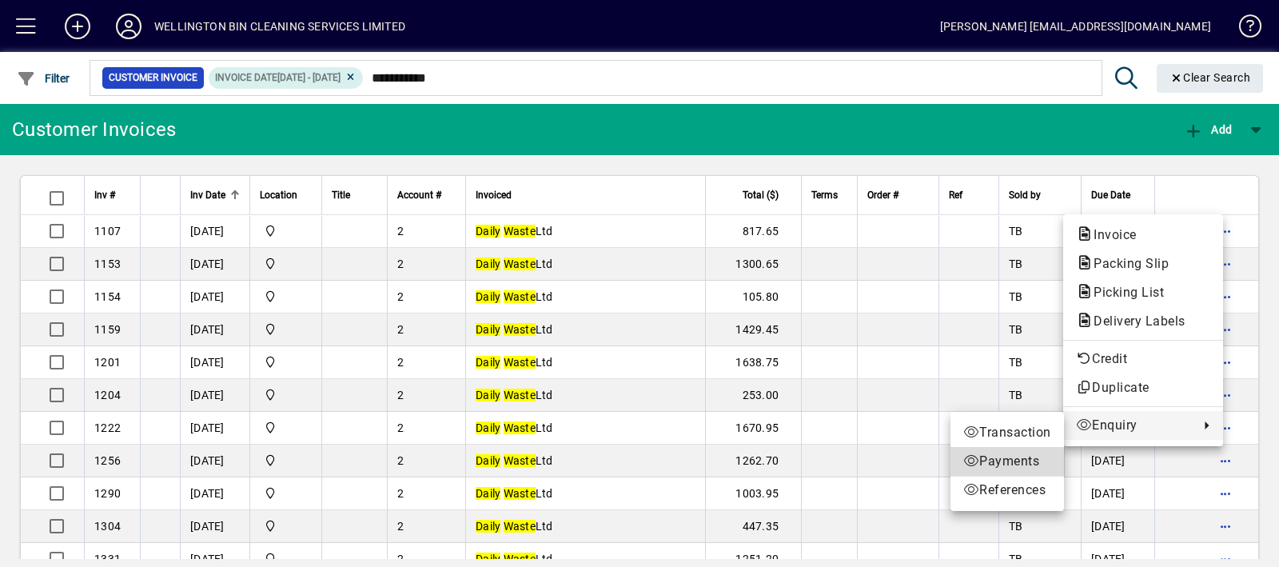
click at [1011, 464] on span "Payments" at bounding box center [1007, 461] width 88 height 19
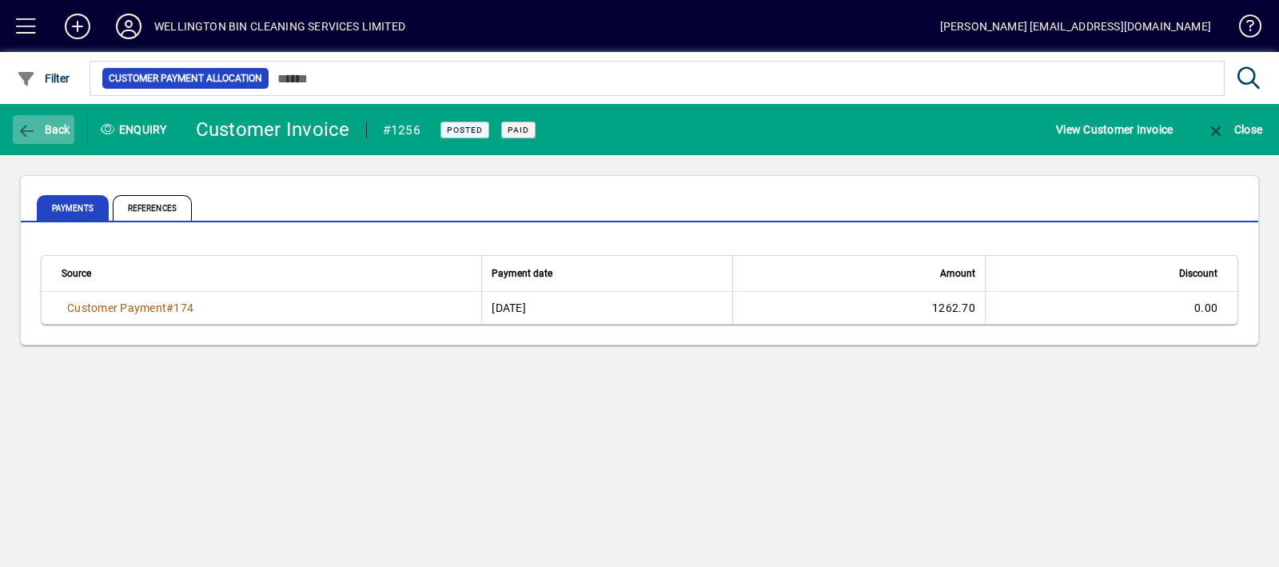
click at [52, 118] on span "button" at bounding box center [44, 129] width 62 height 38
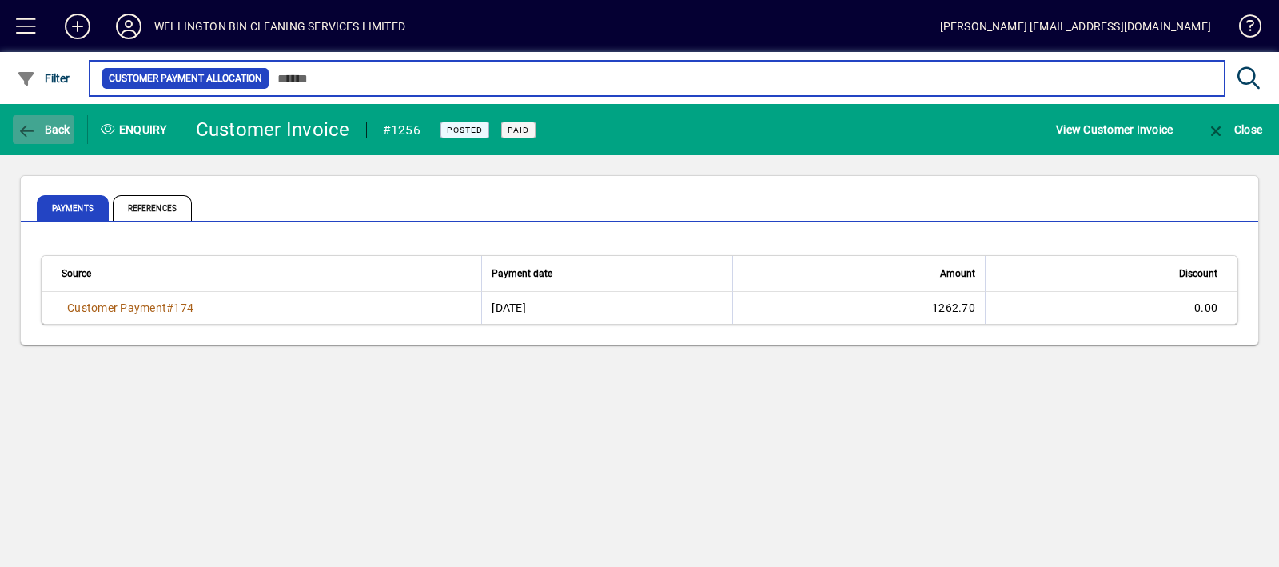
type input "**********"
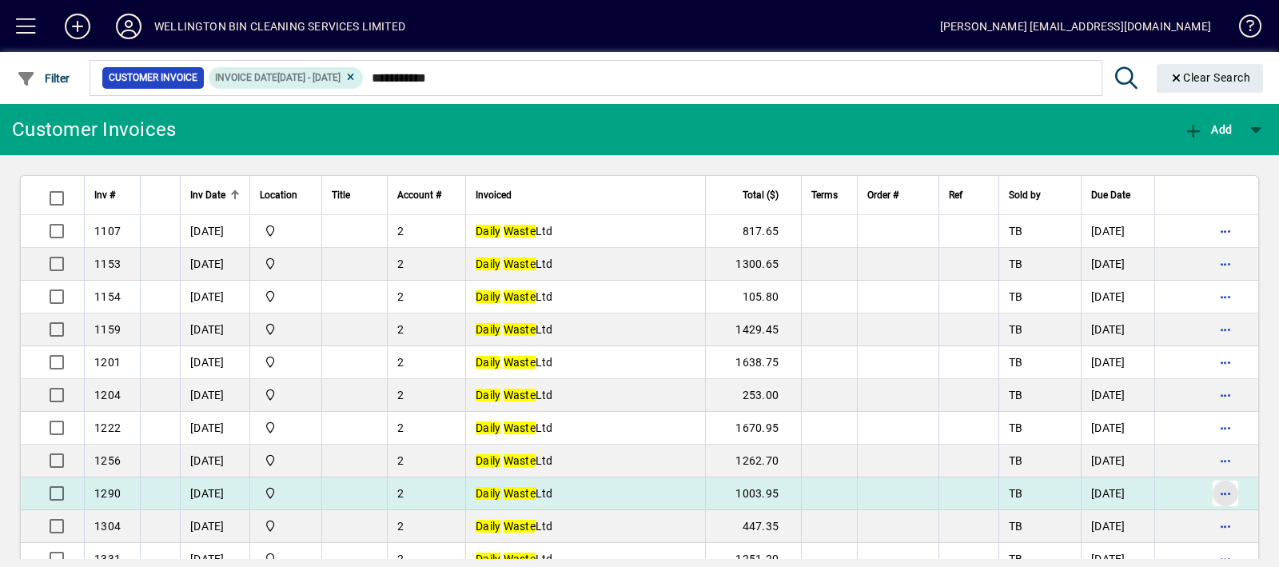
click at [1211, 487] on span "button" at bounding box center [1225, 493] width 38 height 38
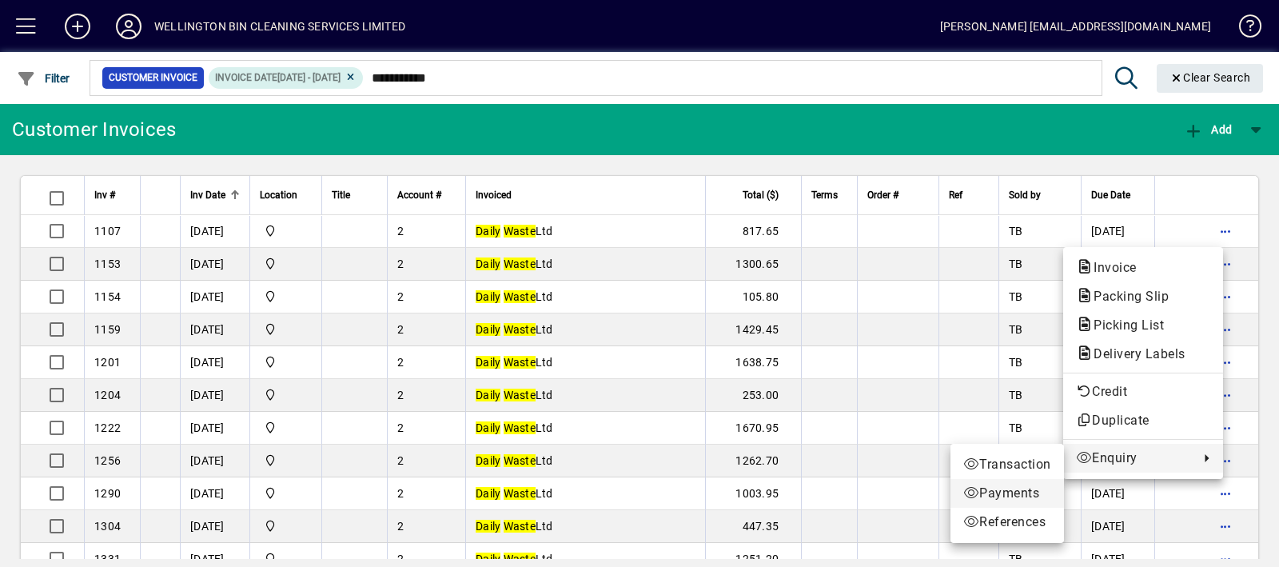
click at [1003, 491] on span "Payments" at bounding box center [1007, 493] width 88 height 19
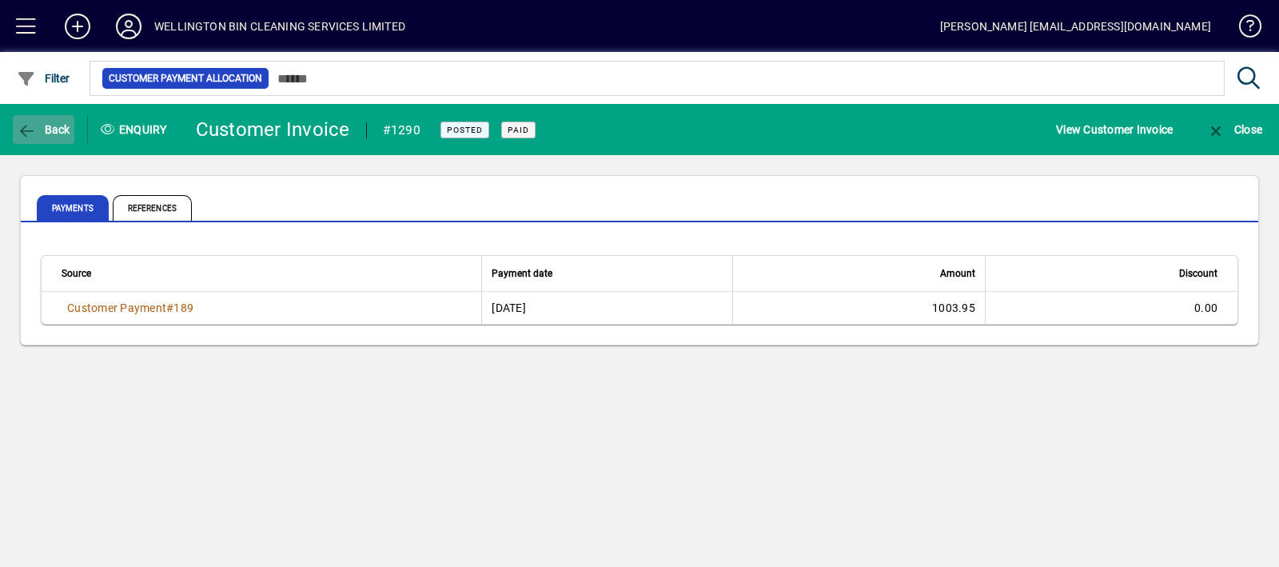
click at [33, 127] on icon "button" at bounding box center [27, 131] width 20 height 16
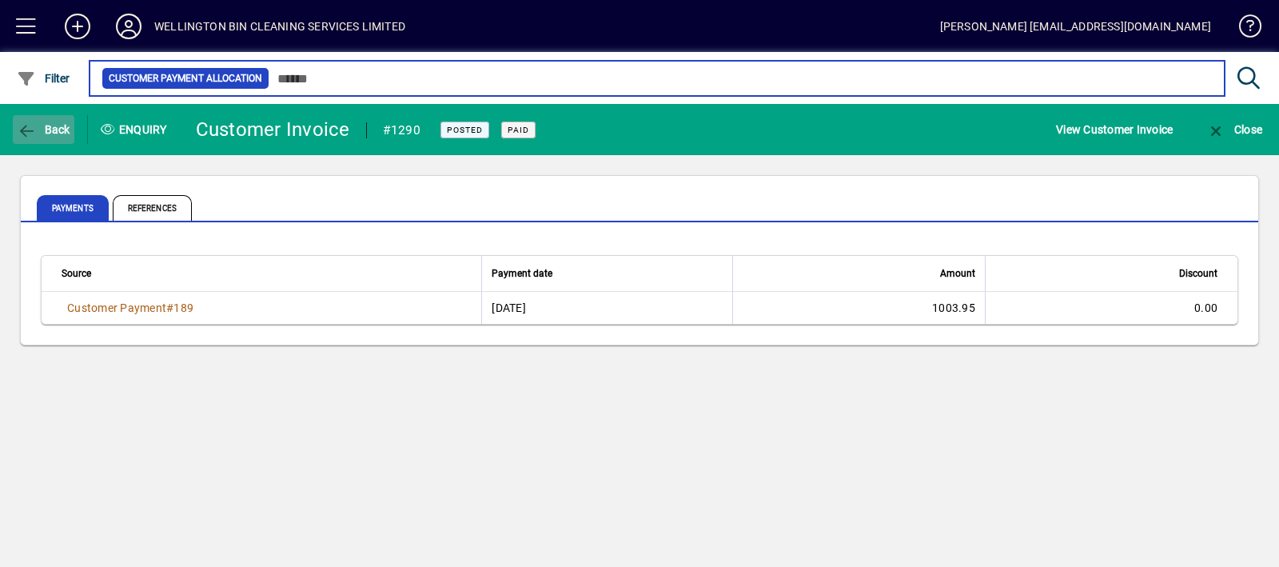
type input "**********"
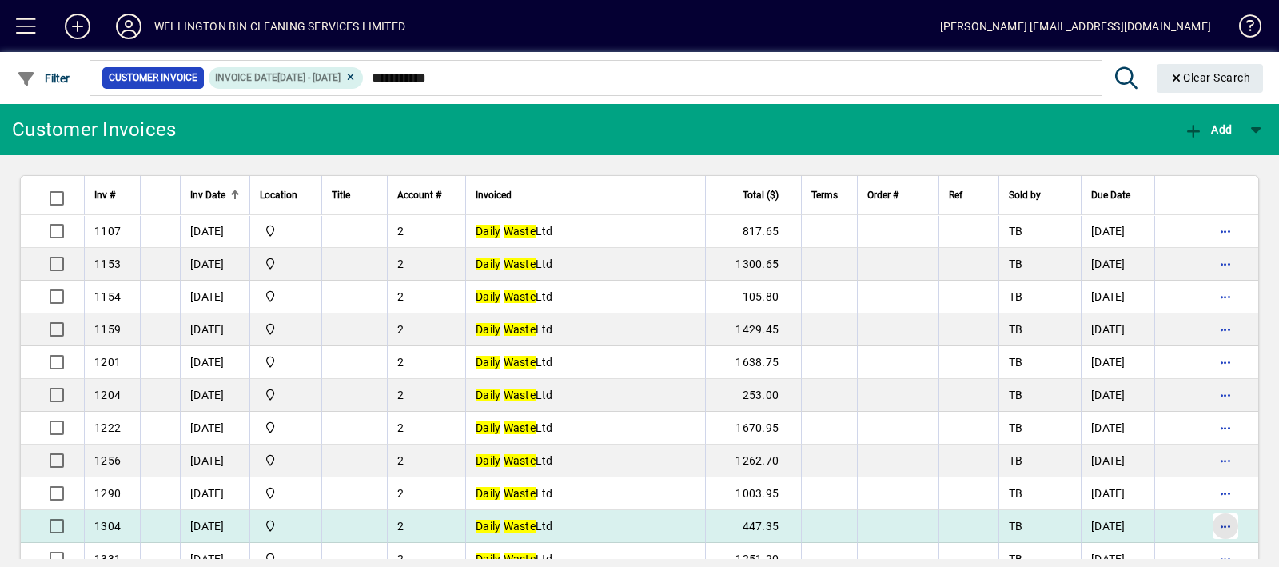
click at [1210, 522] on span "button" at bounding box center [1225, 526] width 38 height 38
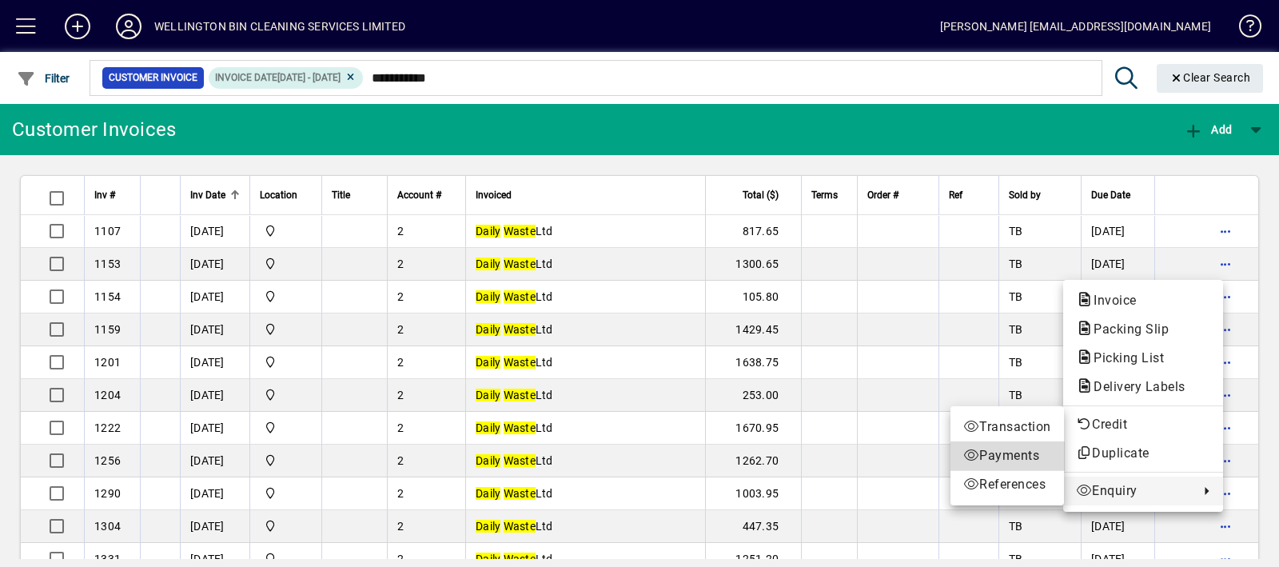
click at [1039, 453] on span "Payments" at bounding box center [1007, 455] width 88 height 19
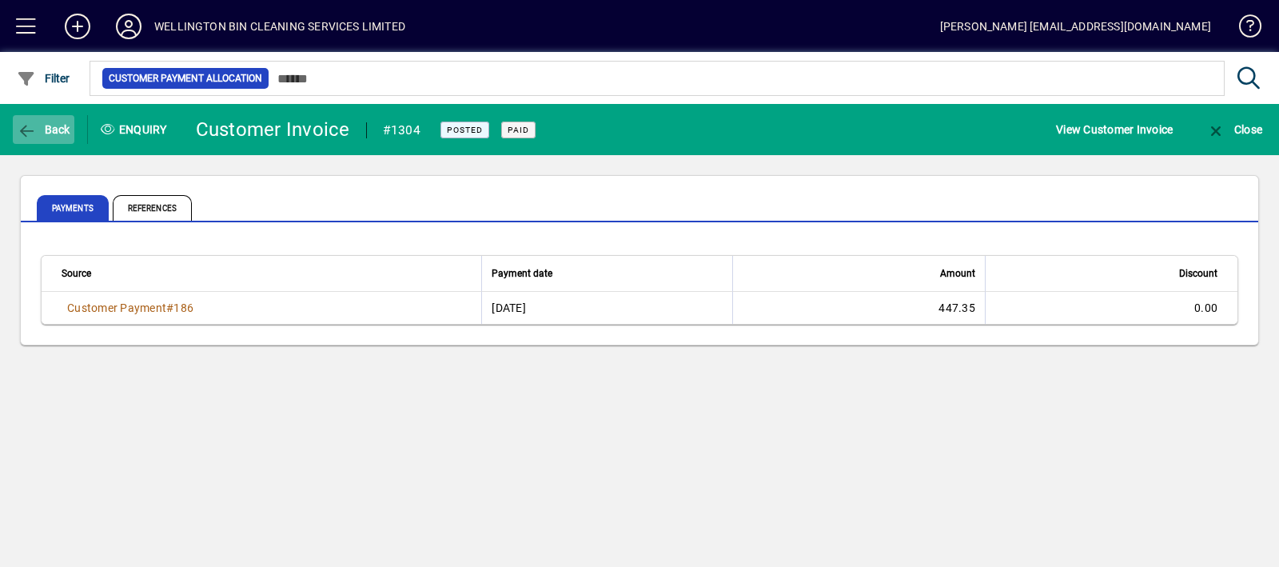
click at [59, 125] on span "Back" at bounding box center [44, 129] width 54 height 13
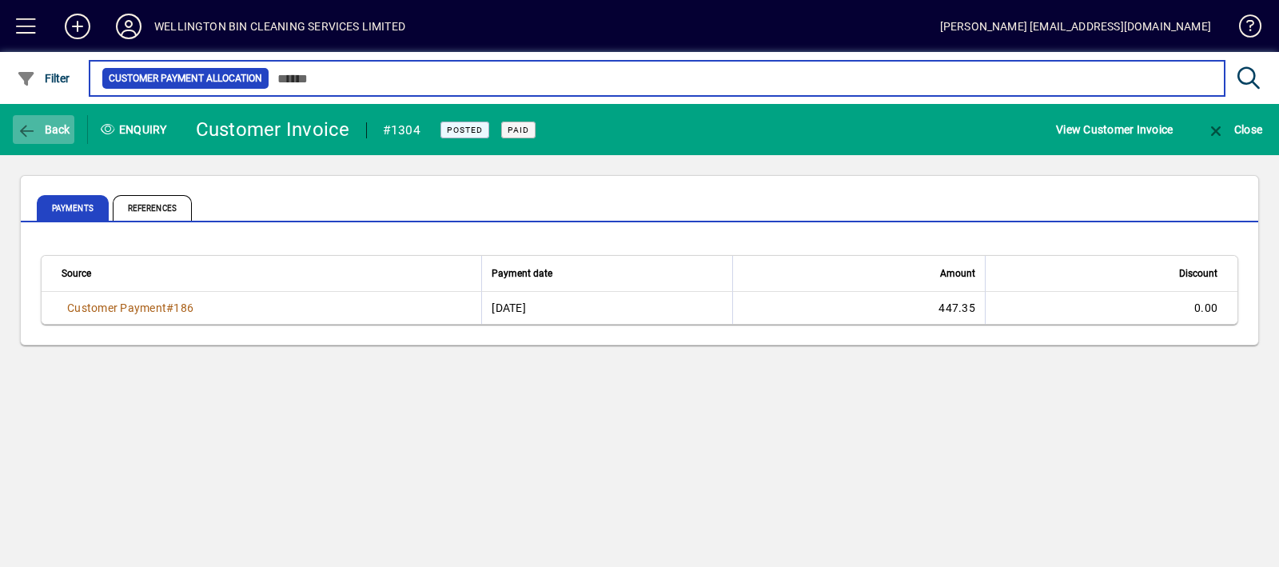
type input "**********"
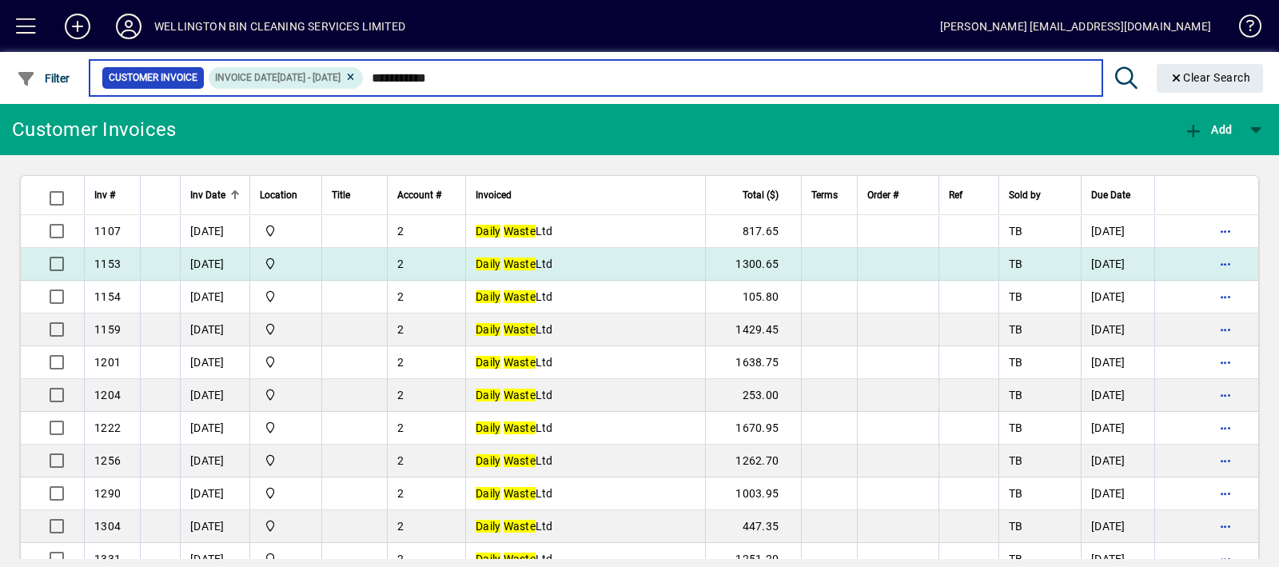
scroll to position [132, 0]
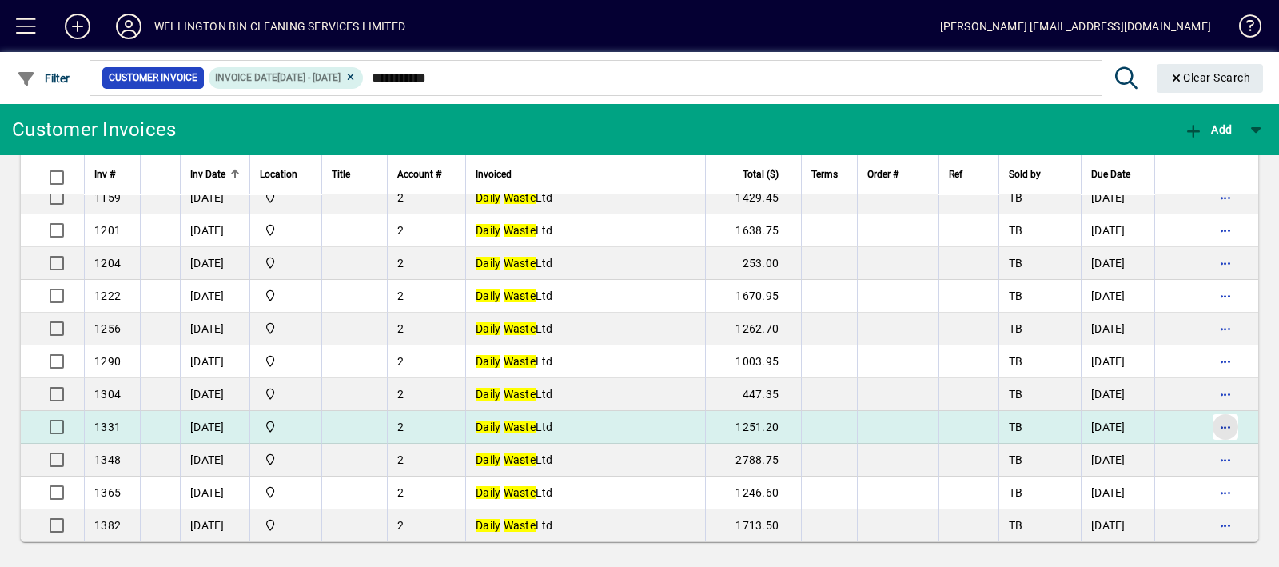
click at [1206, 425] on span "button" at bounding box center [1225, 427] width 38 height 38
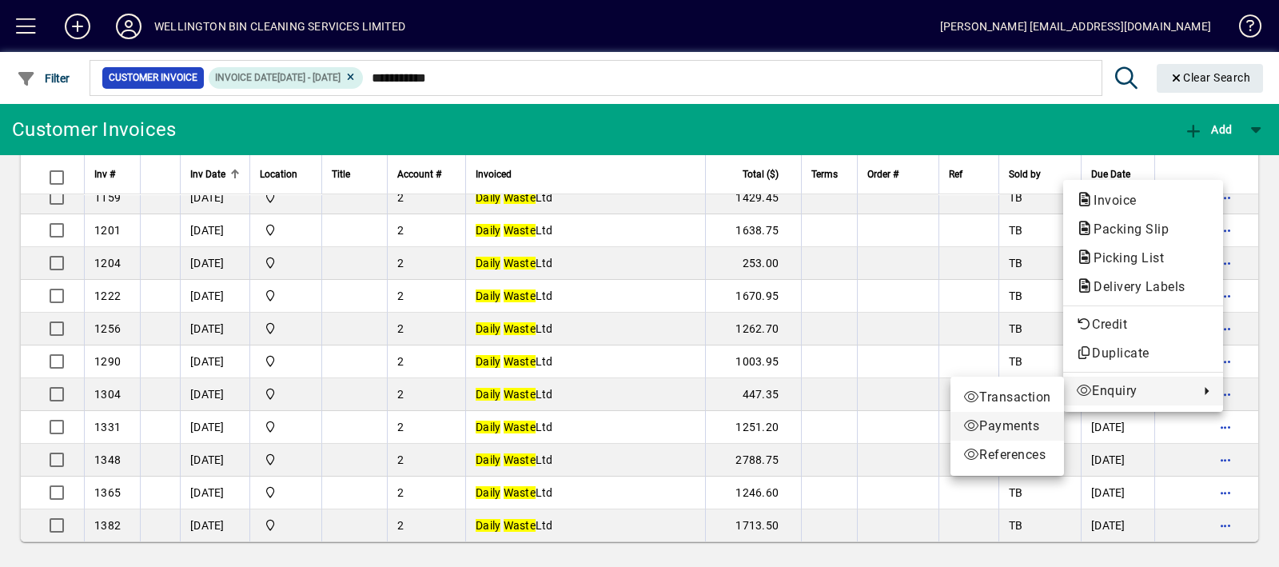
click at [973, 419] on icon at bounding box center [971, 425] width 16 height 13
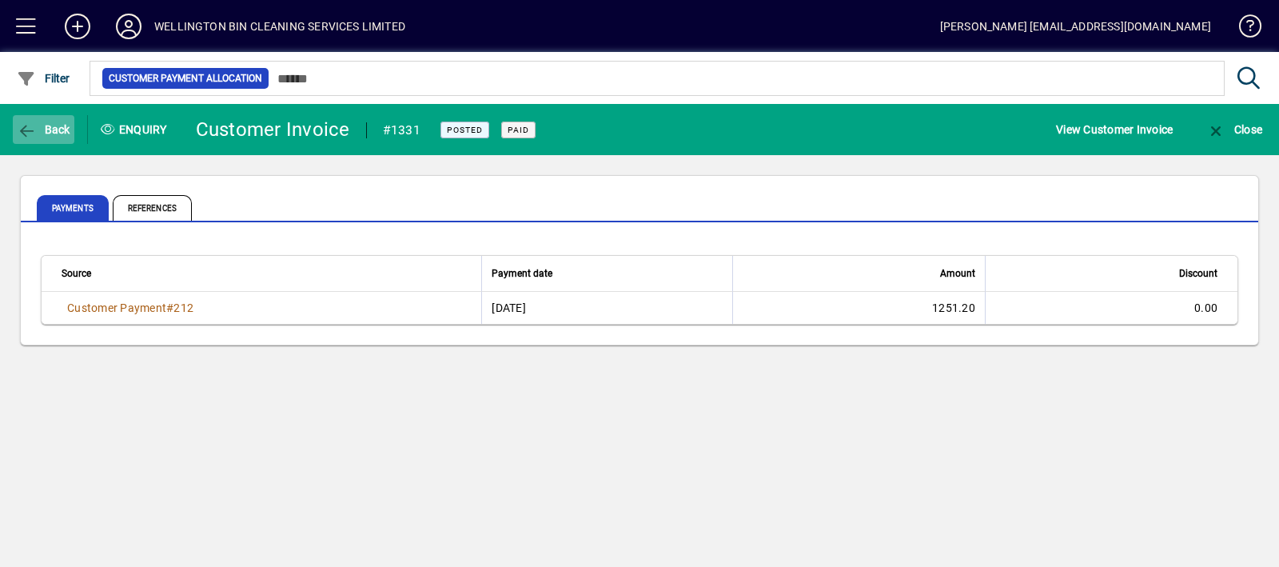
click at [28, 125] on icon "button" at bounding box center [27, 131] width 20 height 16
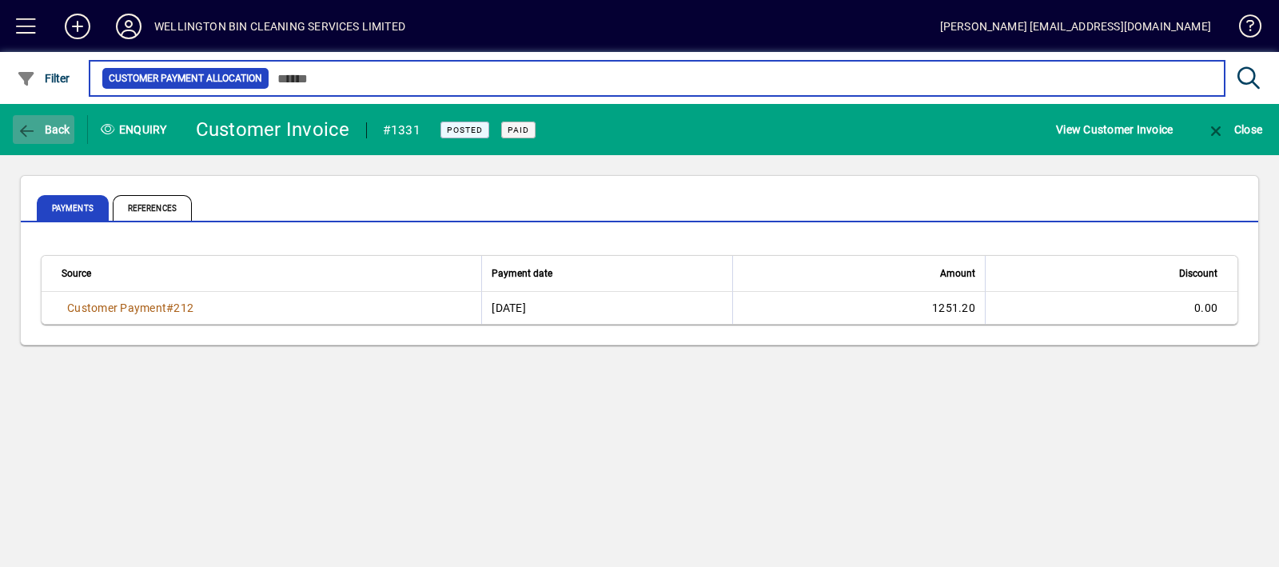
type input "**********"
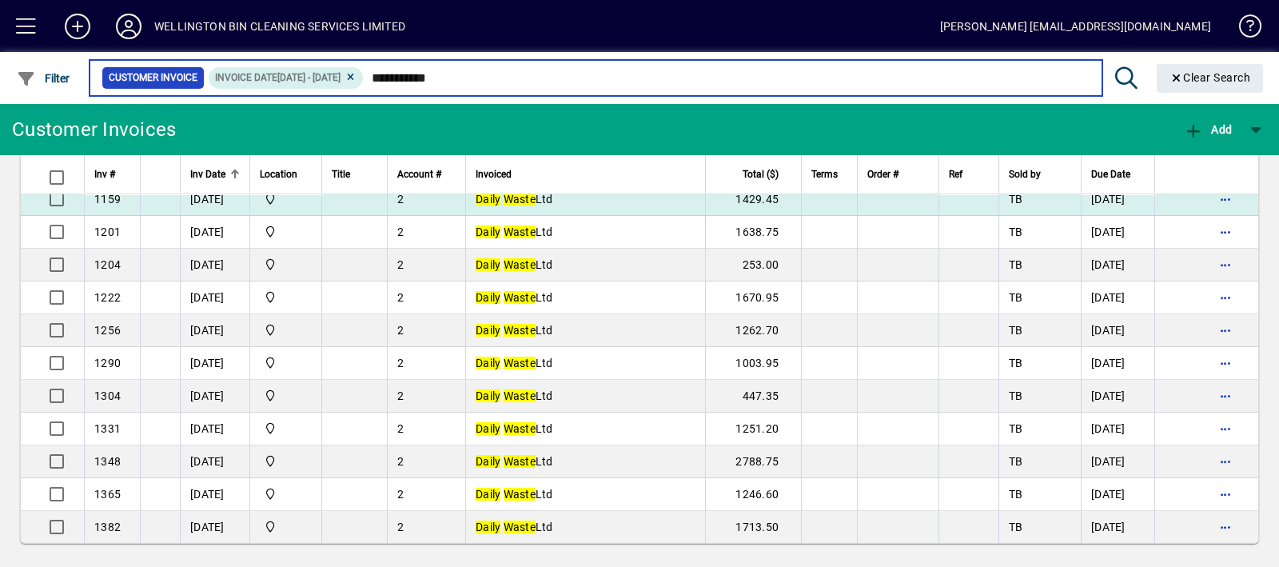
scroll to position [132, 0]
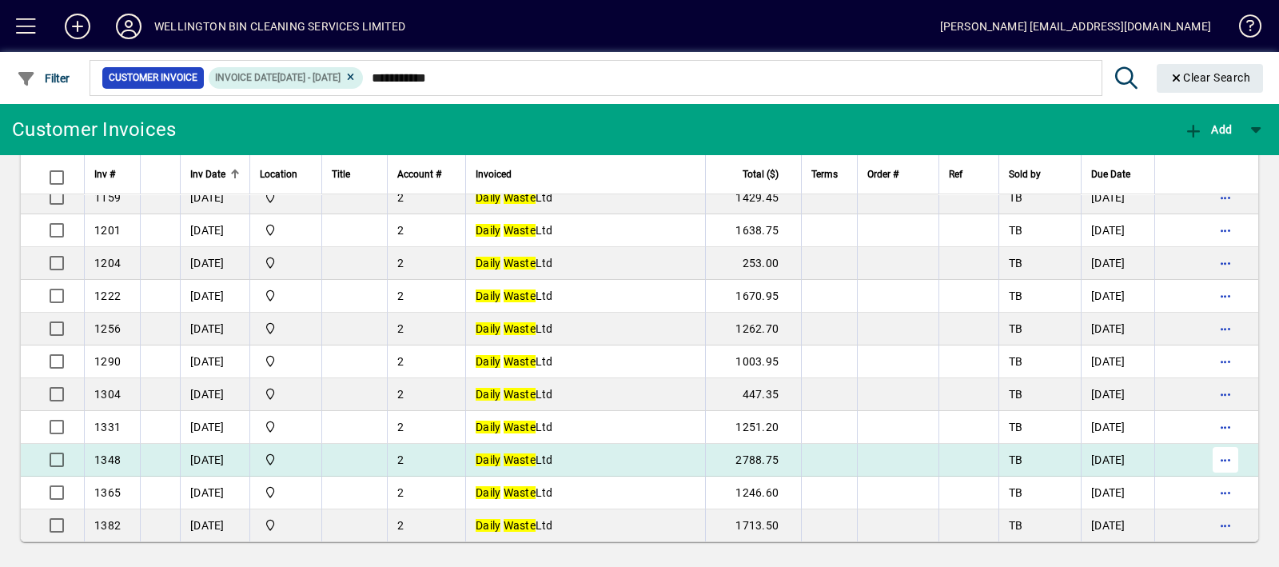
click at [1208, 454] on span "button" at bounding box center [1225, 459] width 38 height 38
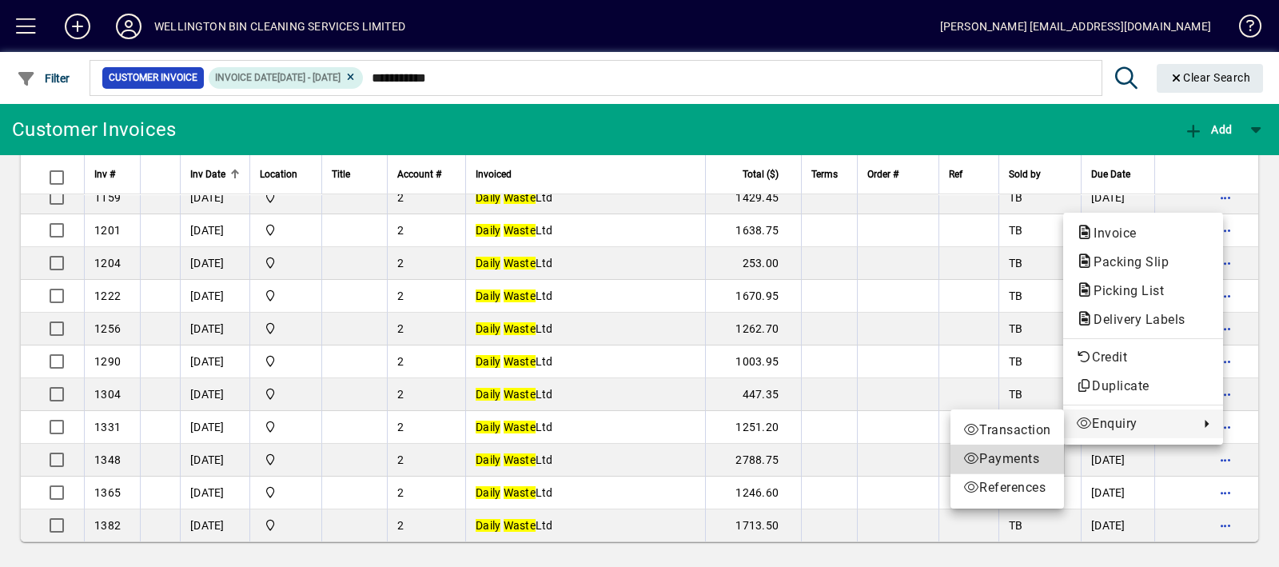
click at [994, 453] on span "Payments" at bounding box center [1007, 458] width 88 height 19
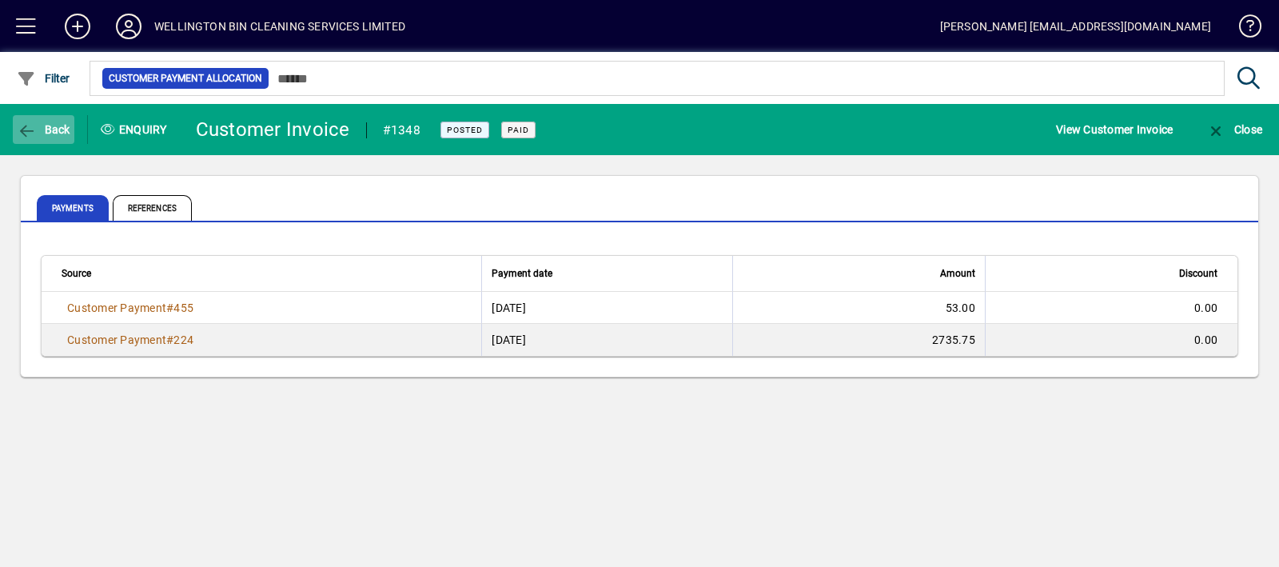
click at [51, 115] on span "button" at bounding box center [44, 129] width 62 height 38
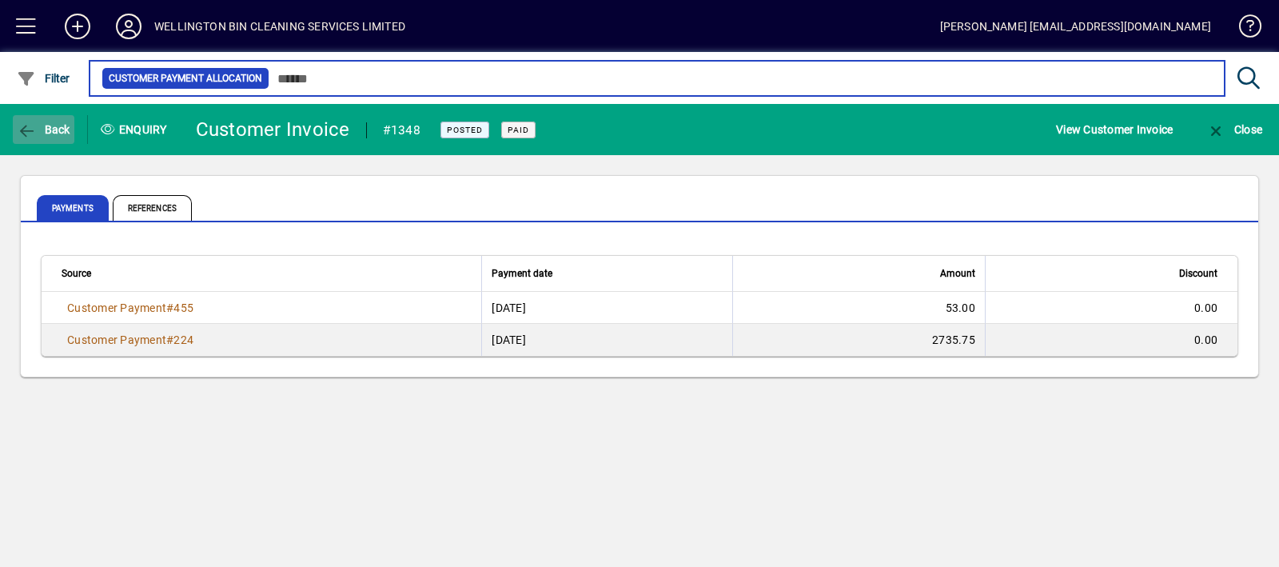
type input "**********"
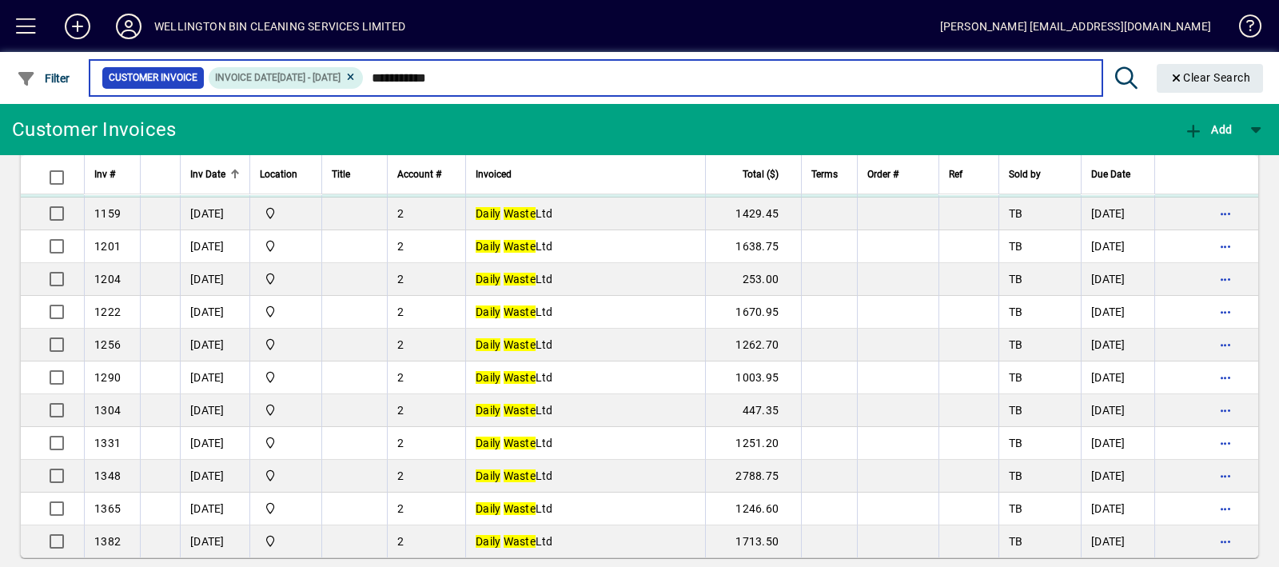
scroll to position [132, 0]
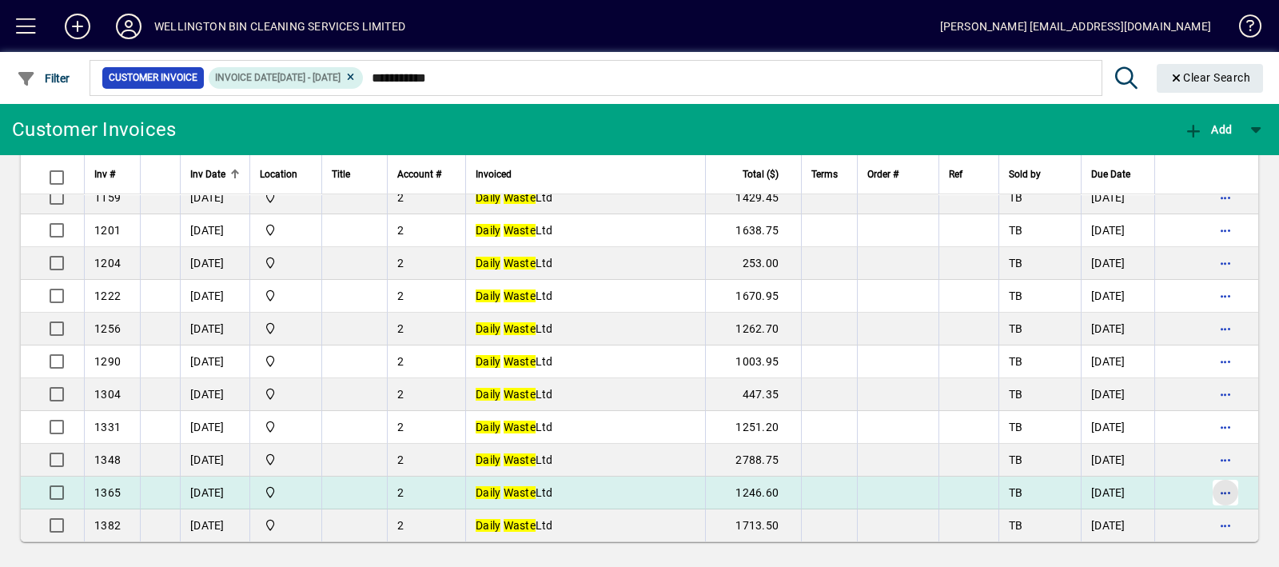
click at [1217, 489] on span "button" at bounding box center [1225, 492] width 38 height 38
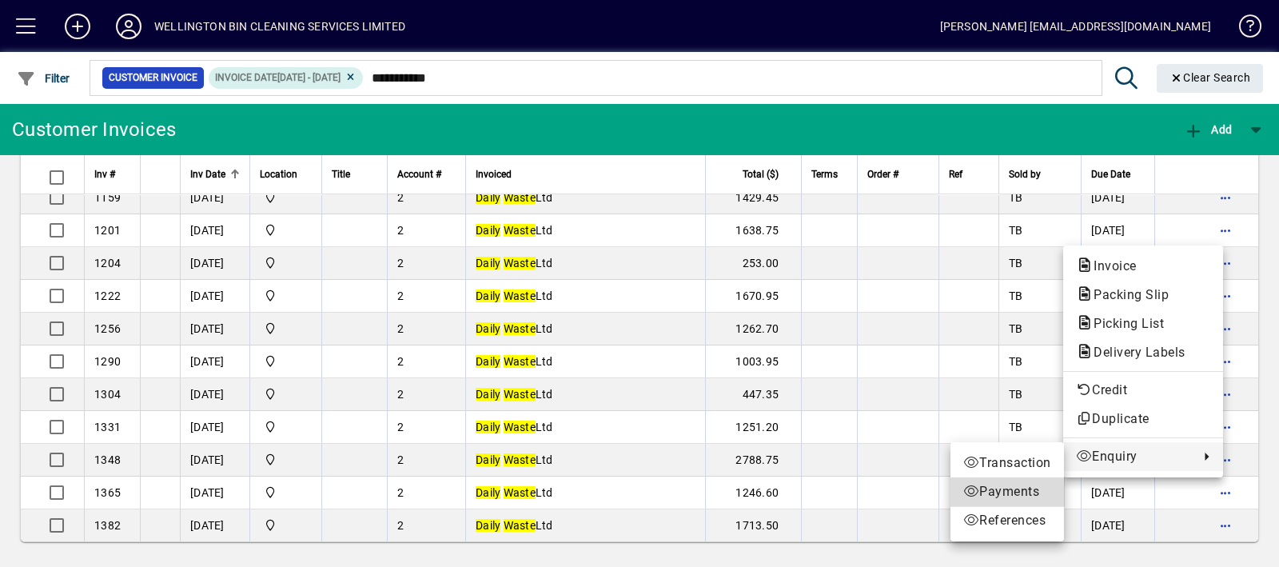
click at [991, 492] on span "Payments" at bounding box center [1007, 491] width 88 height 19
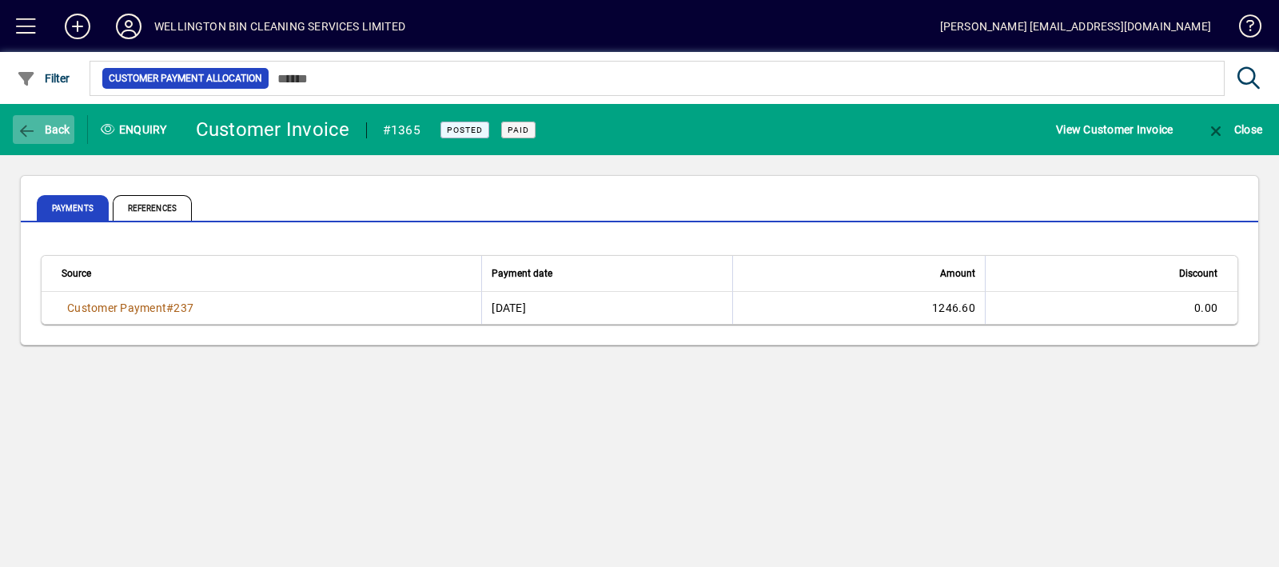
click at [67, 135] on span "Back" at bounding box center [44, 129] width 54 height 13
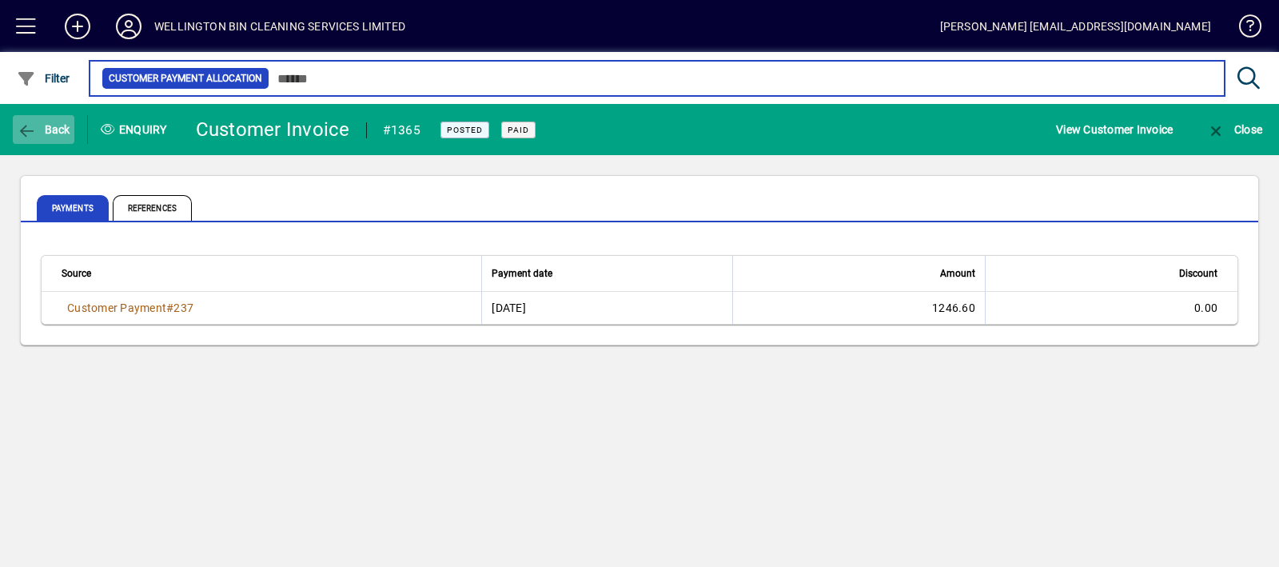
type input "**********"
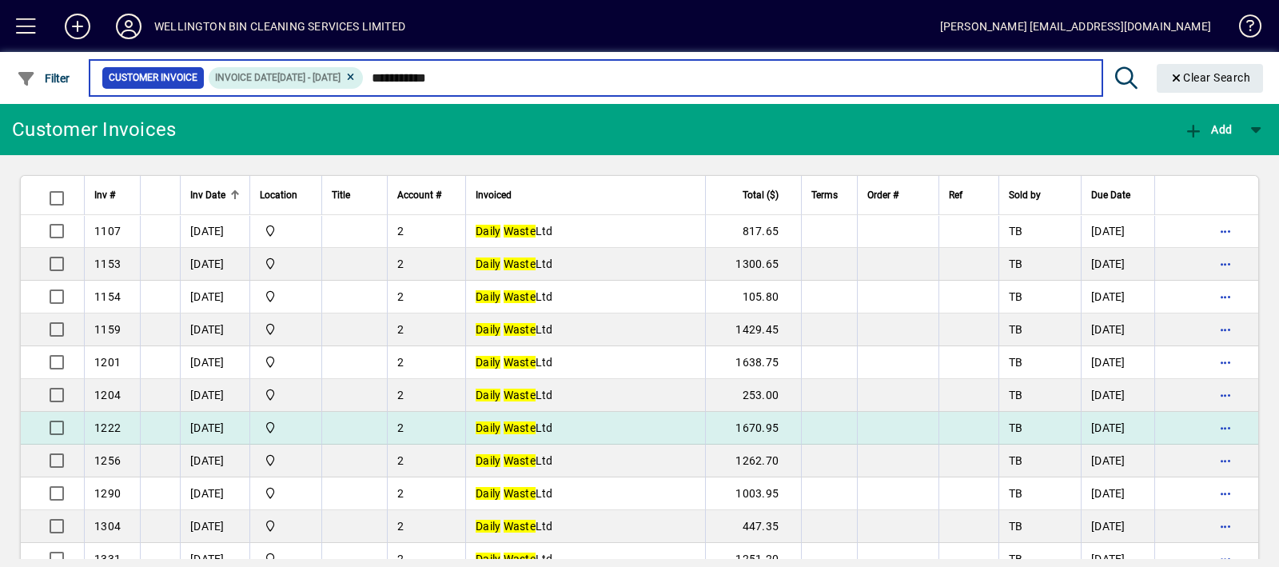
scroll to position [132, 0]
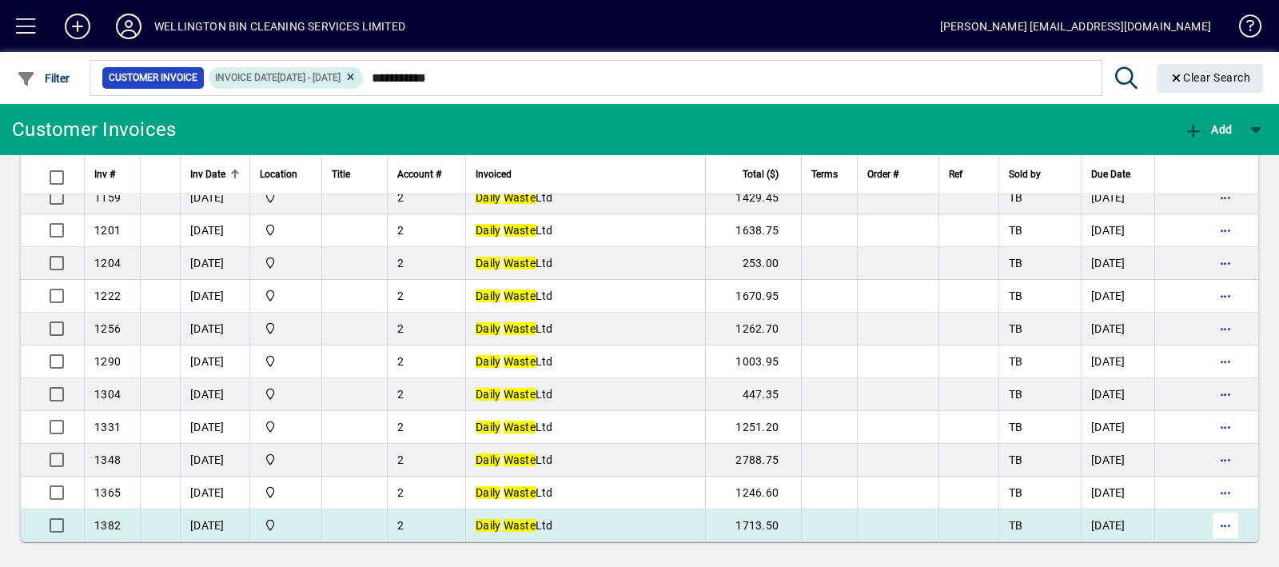
click at [1221, 529] on span "button" at bounding box center [1225, 525] width 38 height 38
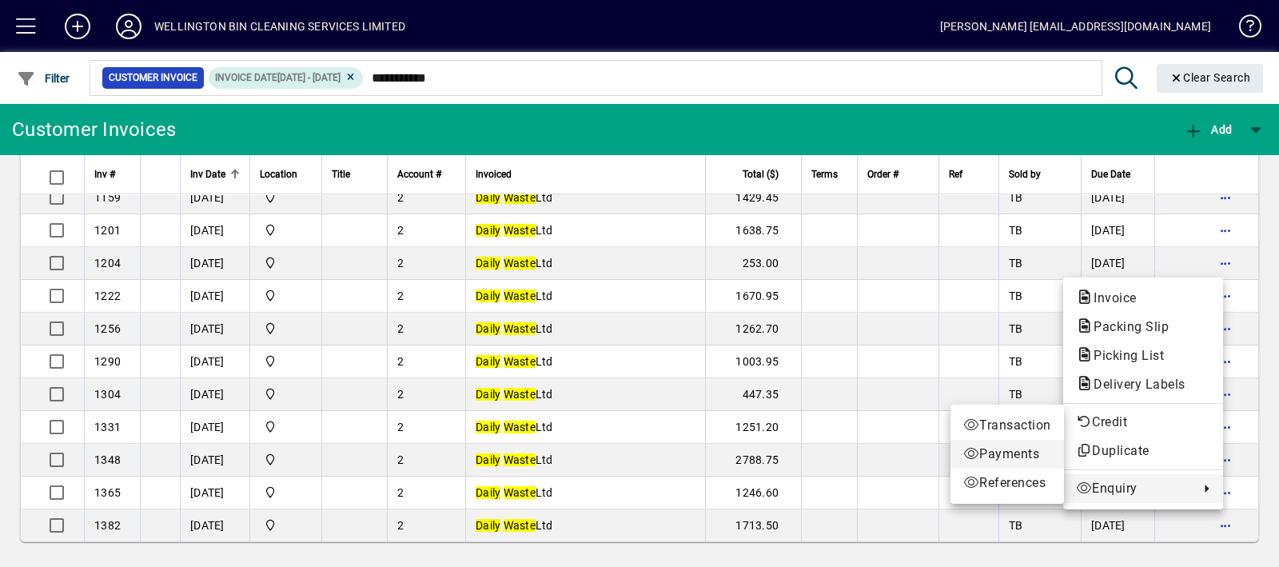
click at [1030, 448] on span "Payments" at bounding box center [1007, 453] width 88 height 19
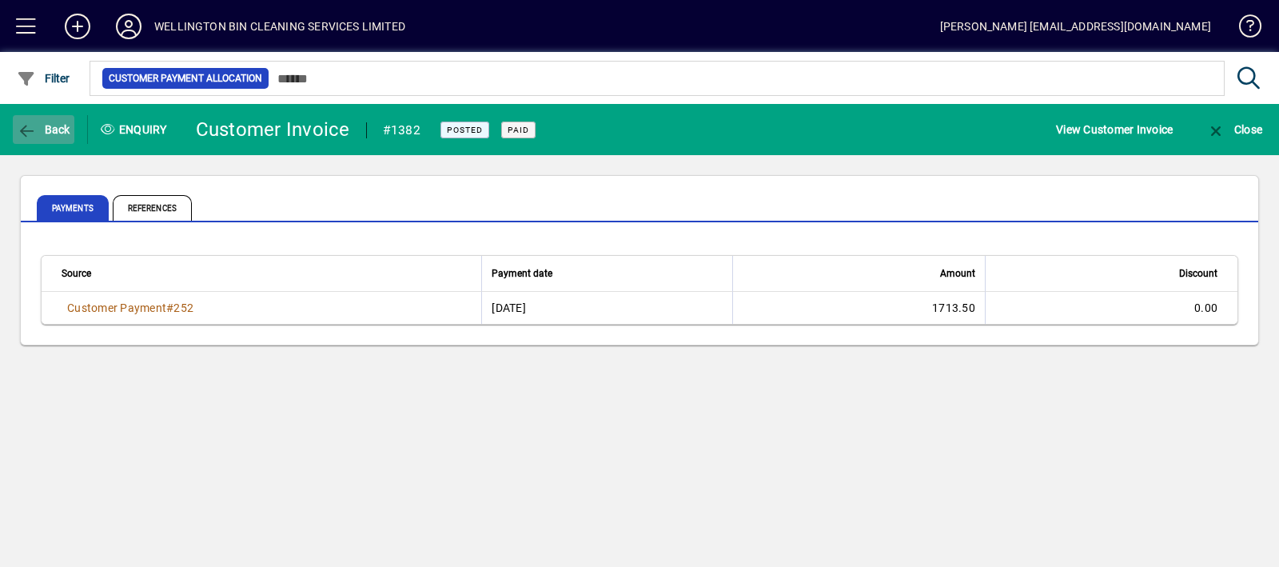
click at [66, 128] on span "Back" at bounding box center [44, 129] width 54 height 13
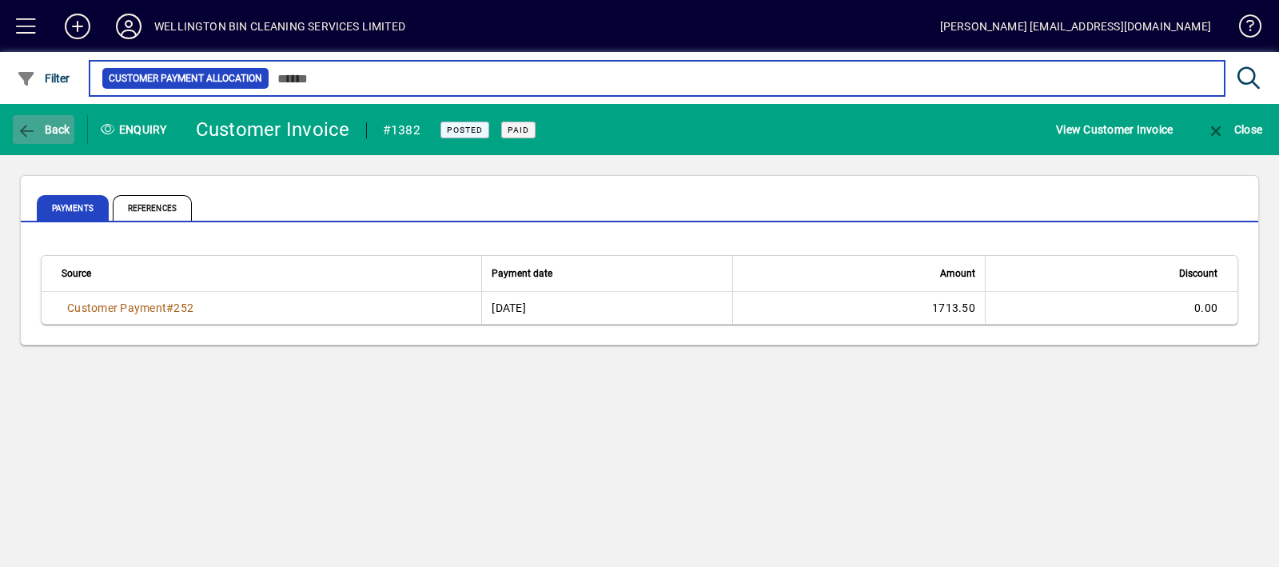
type input "**********"
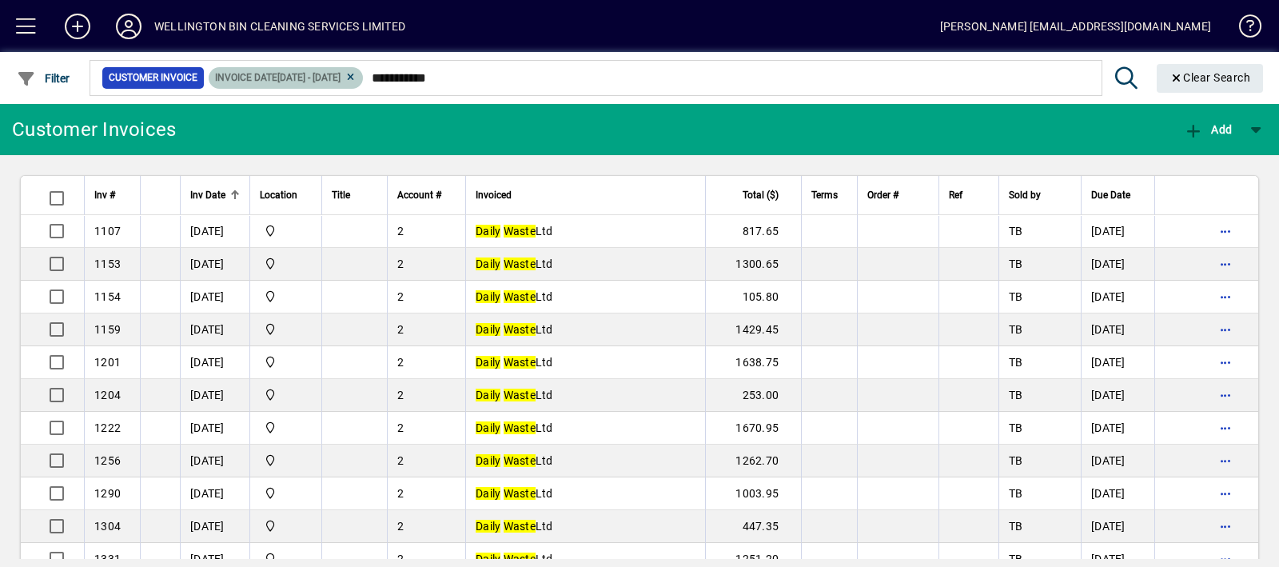
click at [305, 70] on span "Invoice date 01/01/2021 - 31/12/2021" at bounding box center [285, 78] width 141 height 16
click at [316, 78] on span "01/01/2021 - 31/12/2021" at bounding box center [308, 77] width 63 height 11
click at [46, 82] on span "Filter" at bounding box center [44, 78] width 54 height 13
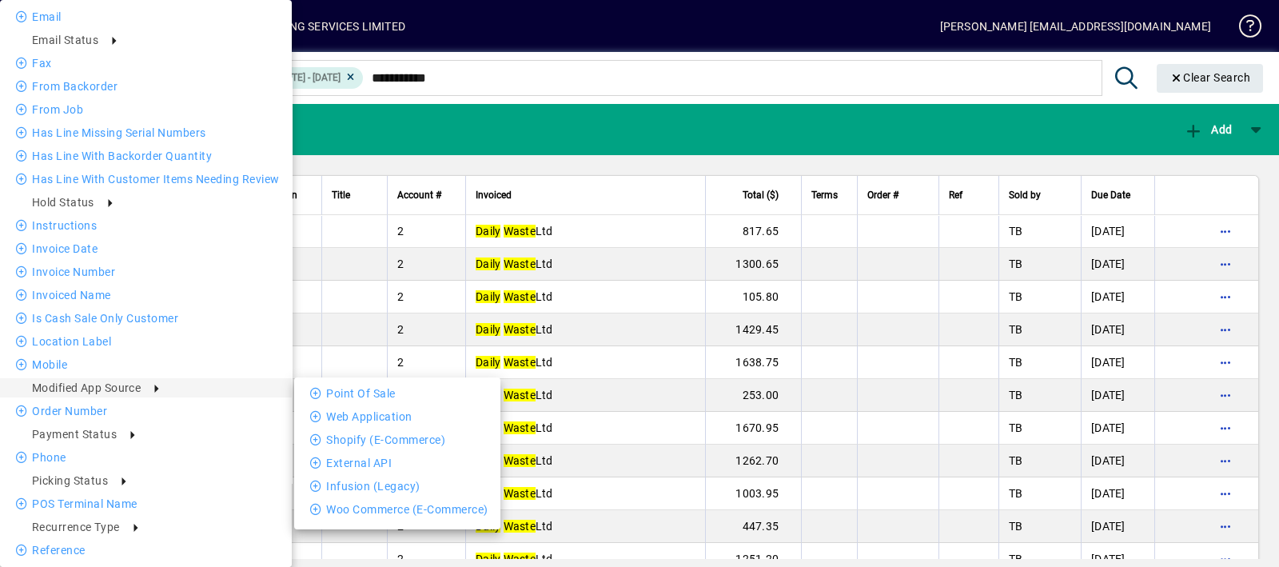
scroll to position [604, 0]
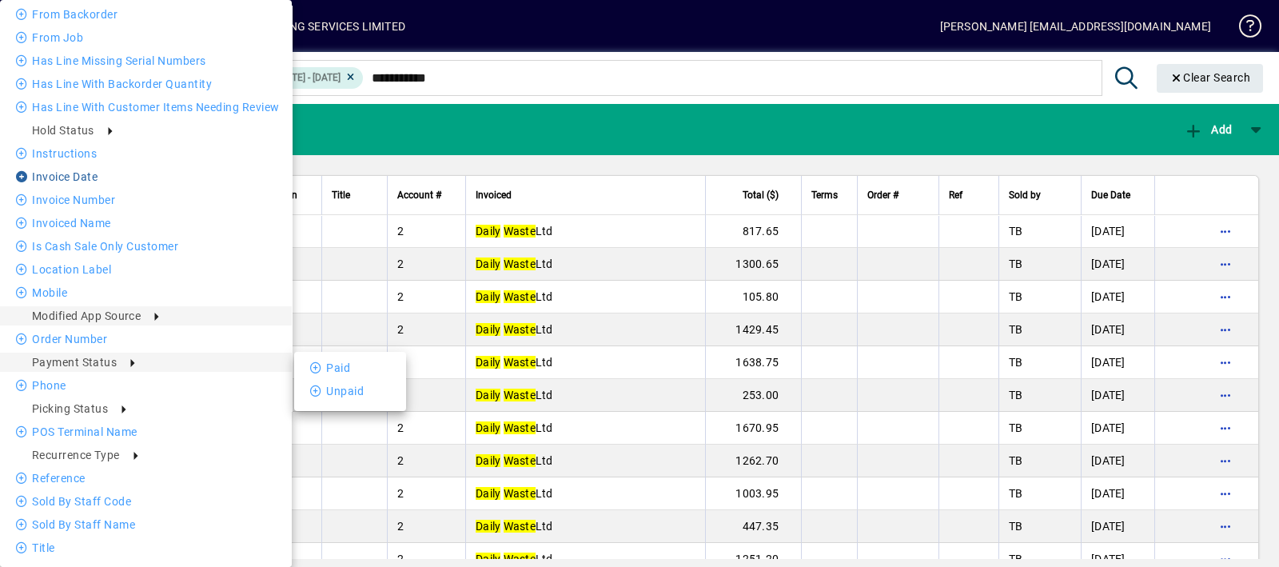
click at [77, 177] on li "Invoice date" at bounding box center [146, 176] width 292 height 19
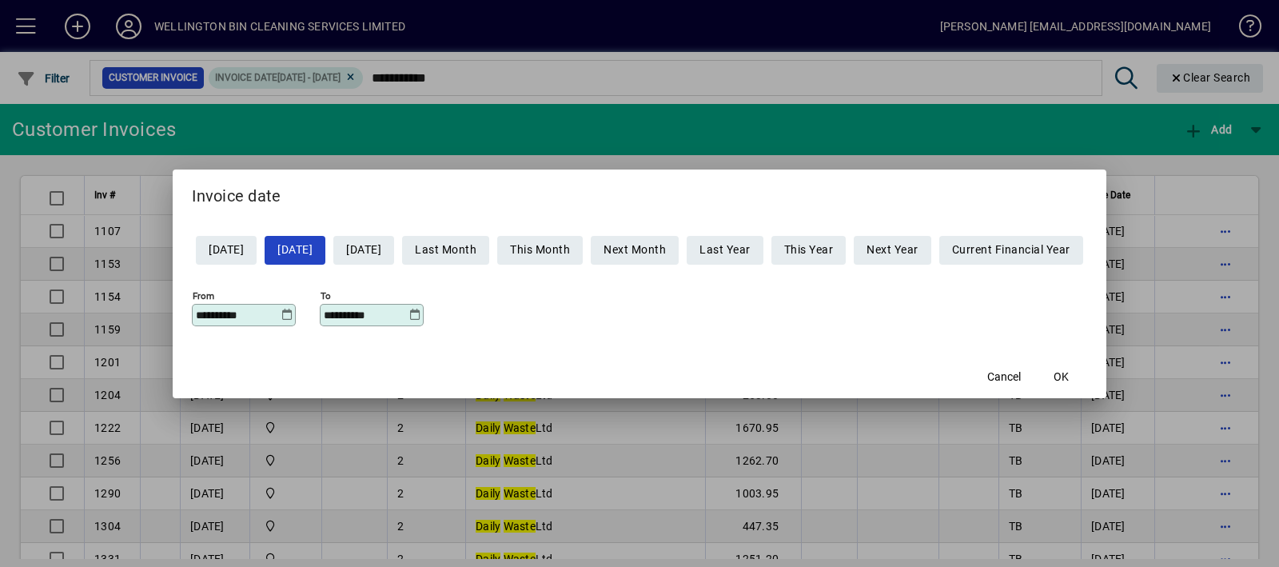
click at [281, 313] on icon at bounding box center [287, 315] width 12 height 13
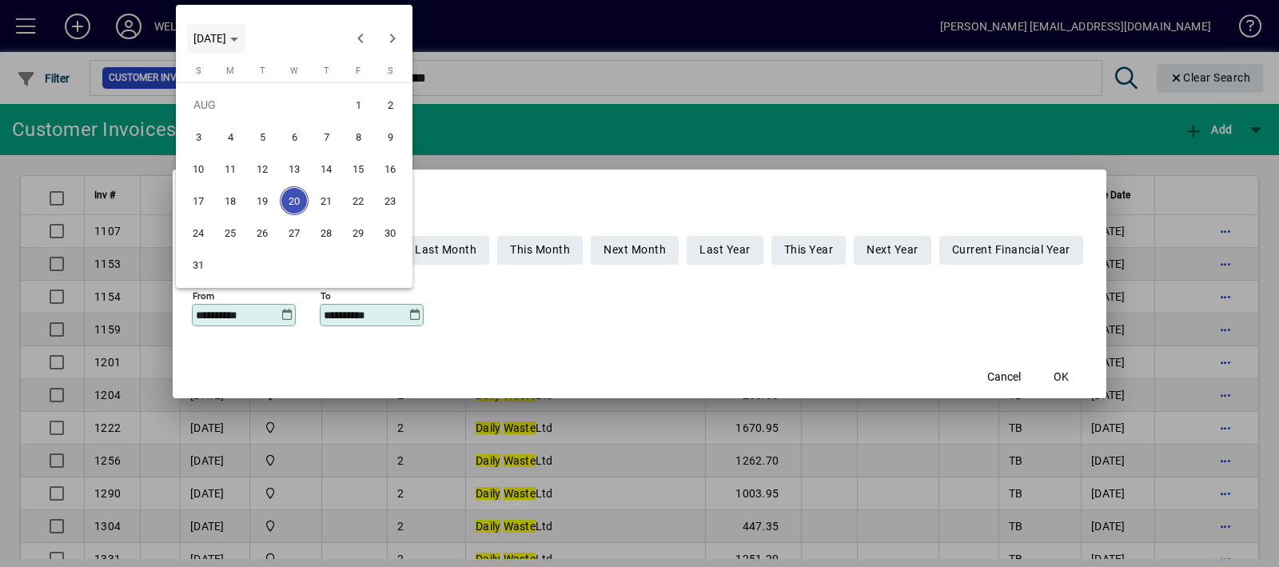
click at [226, 42] on span "[DATE]" at bounding box center [209, 38] width 33 height 13
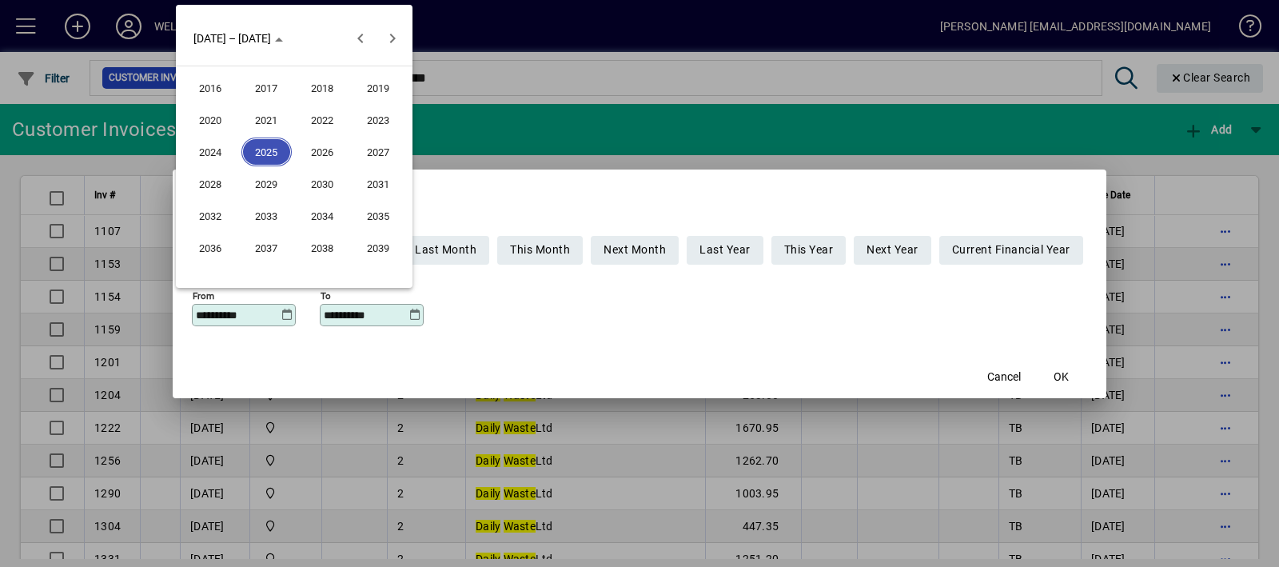
click at [314, 116] on span "2022" at bounding box center [322, 119] width 50 height 29
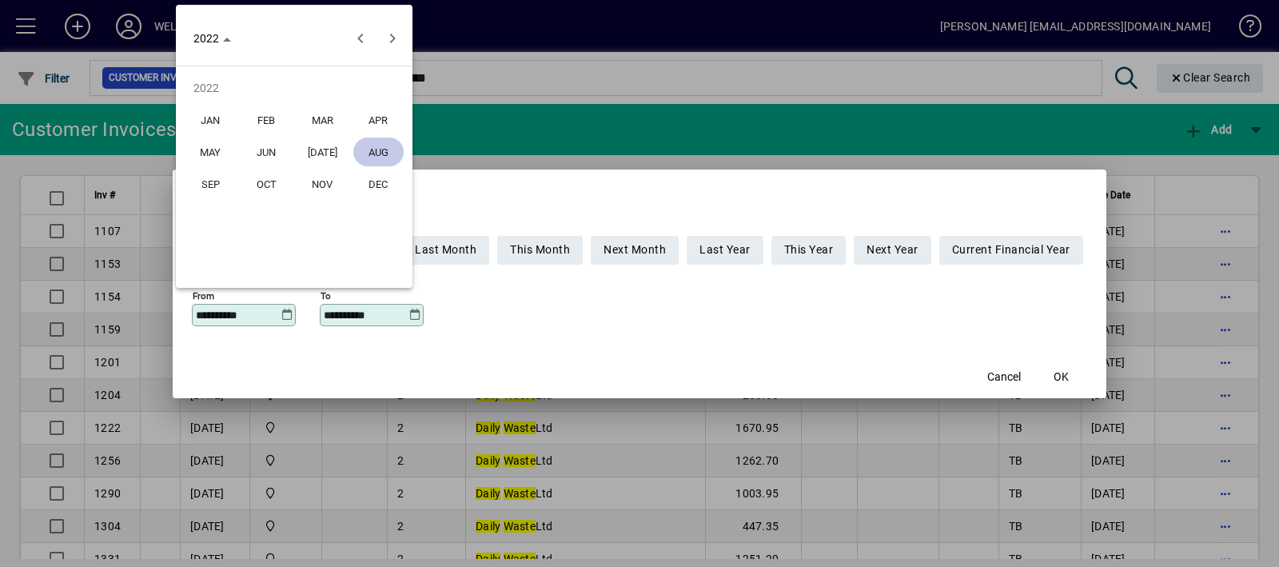
click at [217, 130] on span "JAN" at bounding box center [210, 119] width 50 height 29
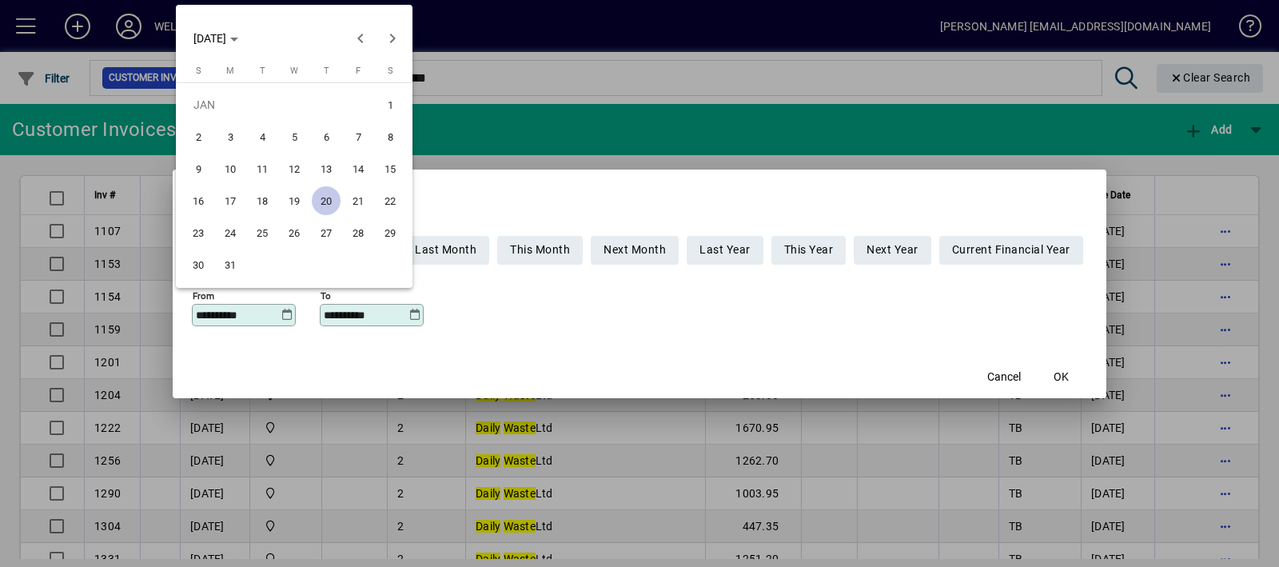
click at [396, 103] on span "1" at bounding box center [390, 104] width 29 height 29
type input "**********"
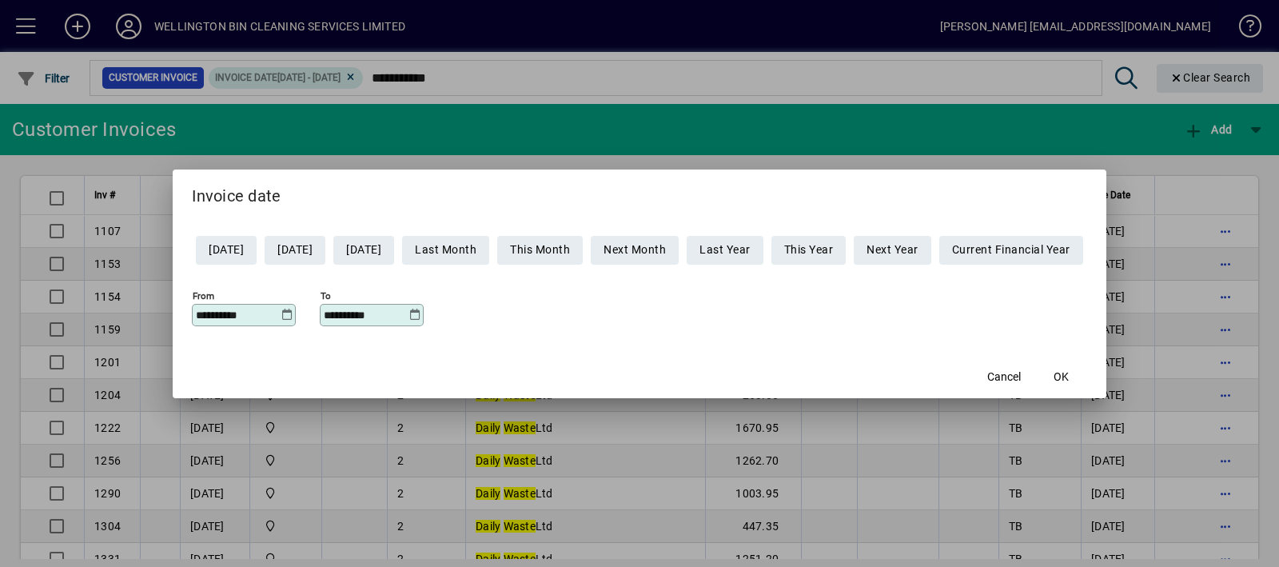
click at [408, 315] on icon at bounding box center [414, 315] width 12 height 13
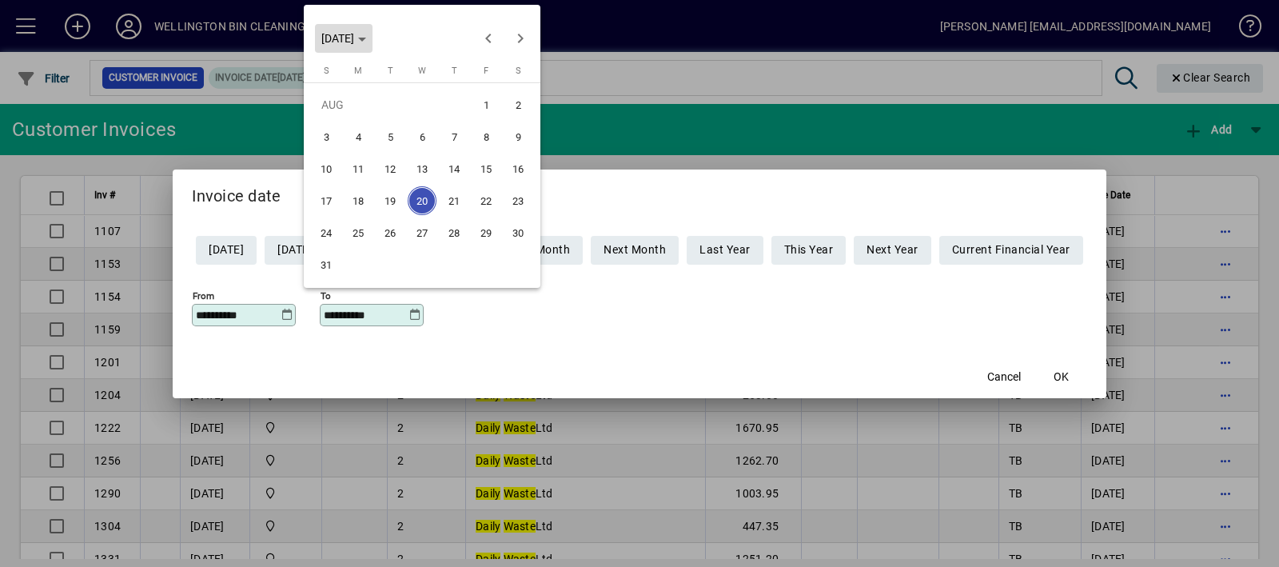
click at [354, 44] on span "[DATE]" at bounding box center [337, 38] width 33 height 13
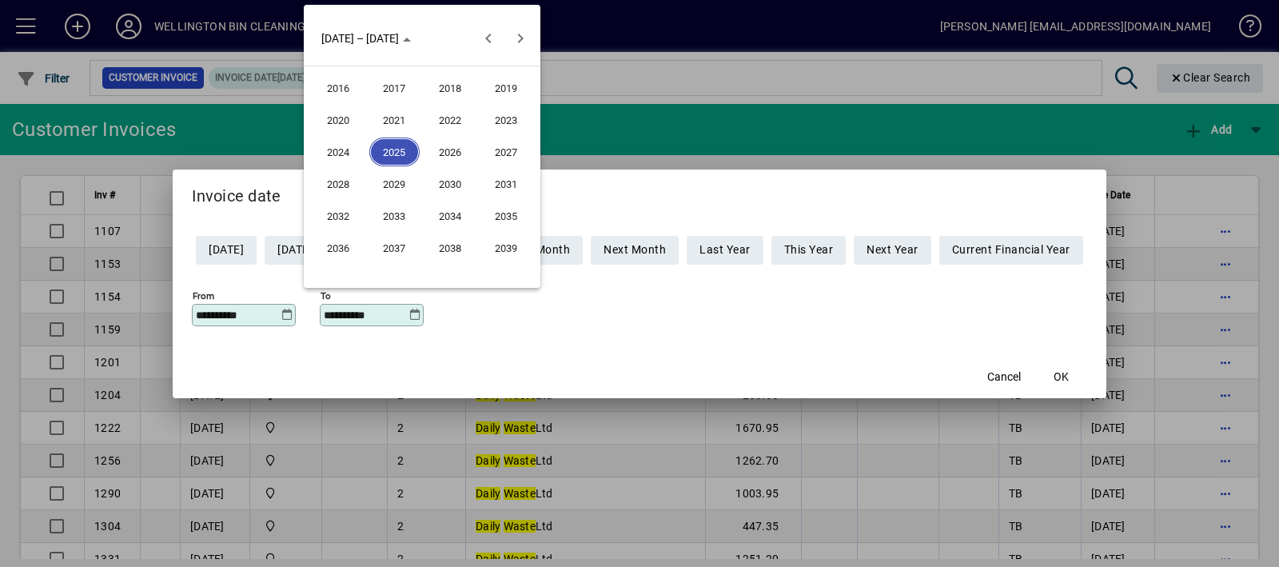
click at [455, 127] on span "2022" at bounding box center [450, 119] width 50 height 29
click at [492, 172] on span "DEC" at bounding box center [506, 183] width 50 height 29
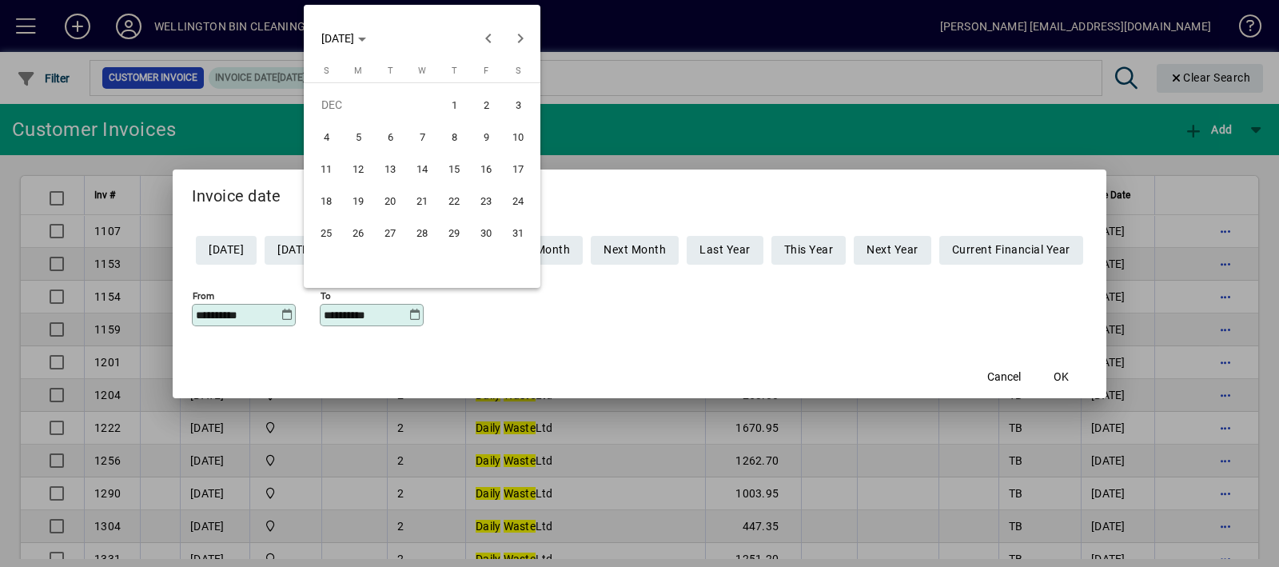
click at [523, 233] on span "31" at bounding box center [518, 232] width 29 height 29
type input "**********"
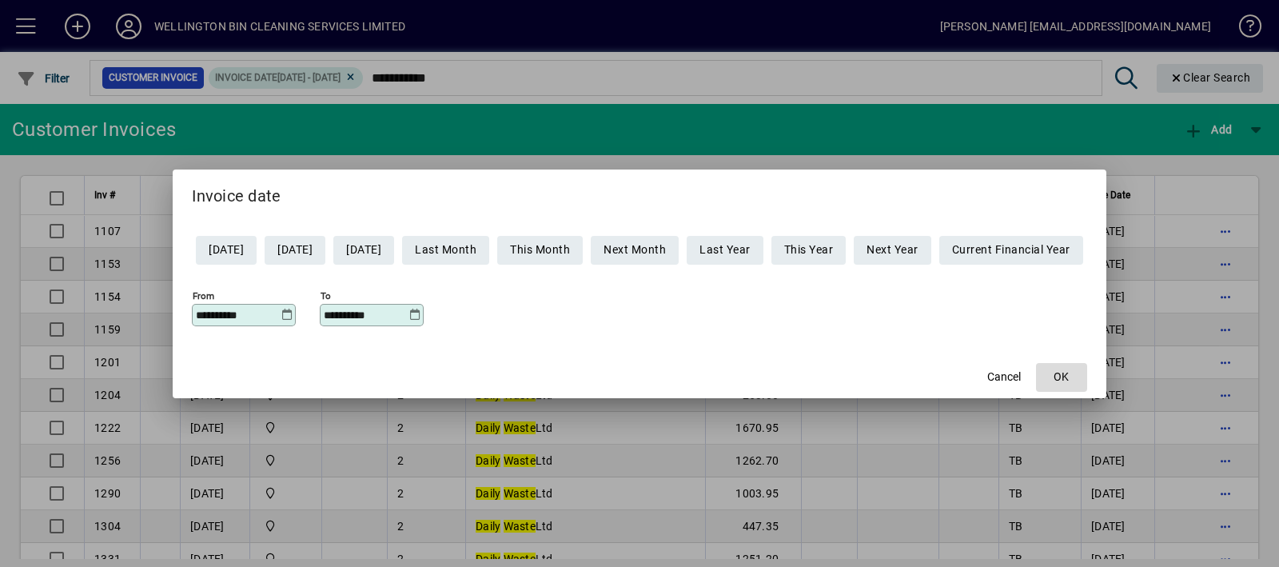
click at [1069, 381] on span "OK" at bounding box center [1060, 376] width 15 height 17
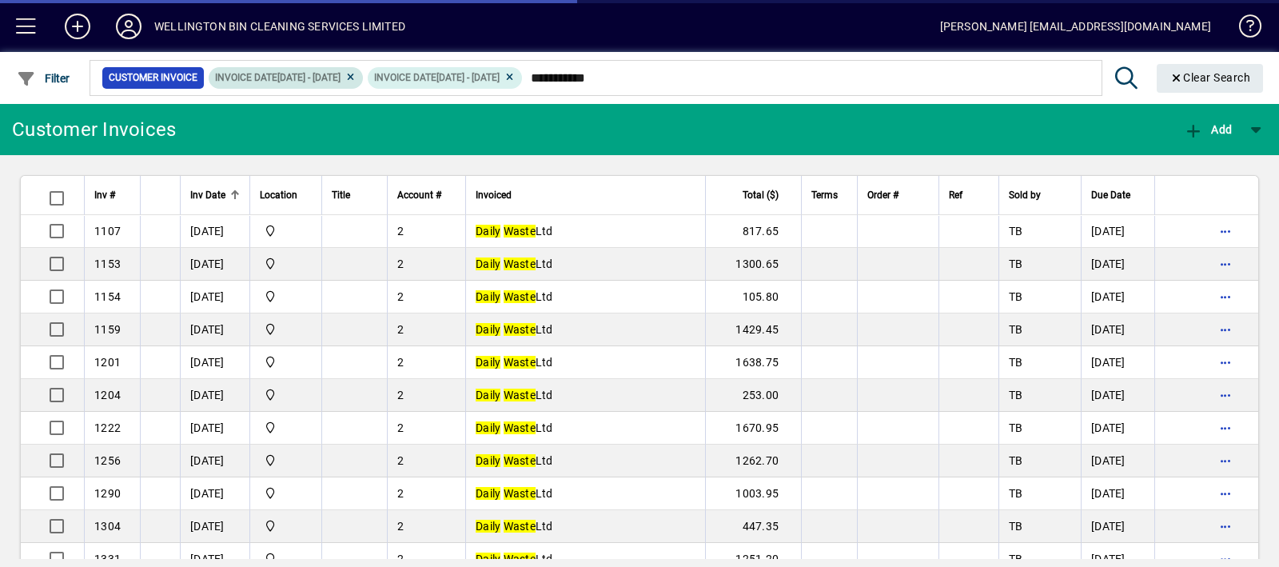
click at [356, 82] on span "Invoice date 01/01/2021 - 31/12/2021" at bounding box center [285, 78] width 141 height 16
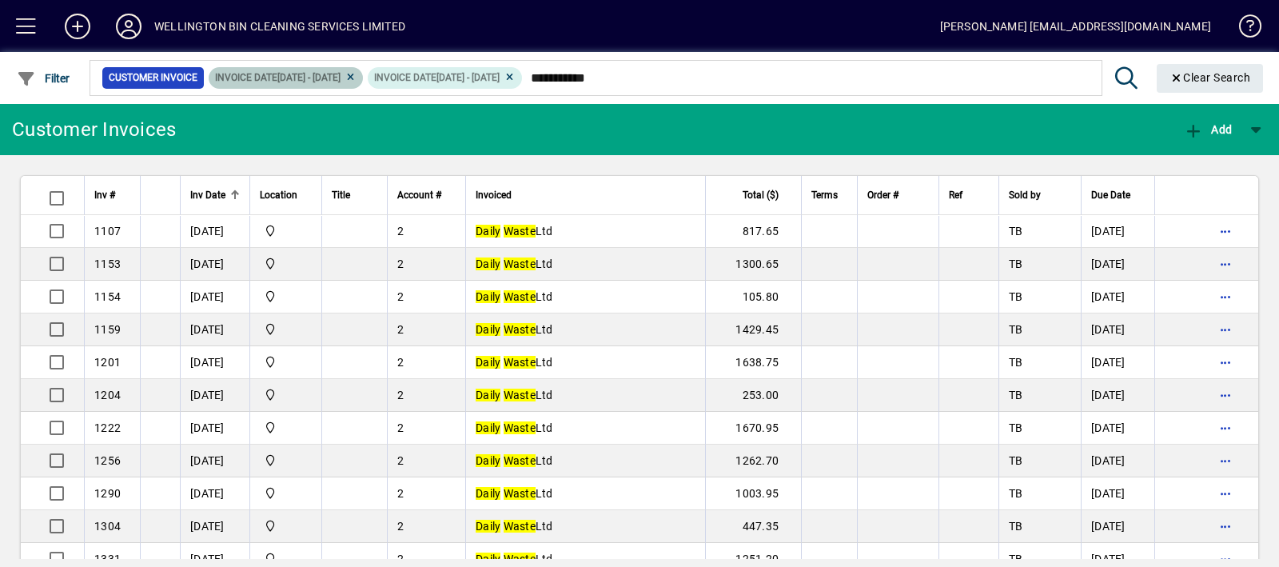
click at [356, 78] on icon at bounding box center [350, 78] width 12 height 10
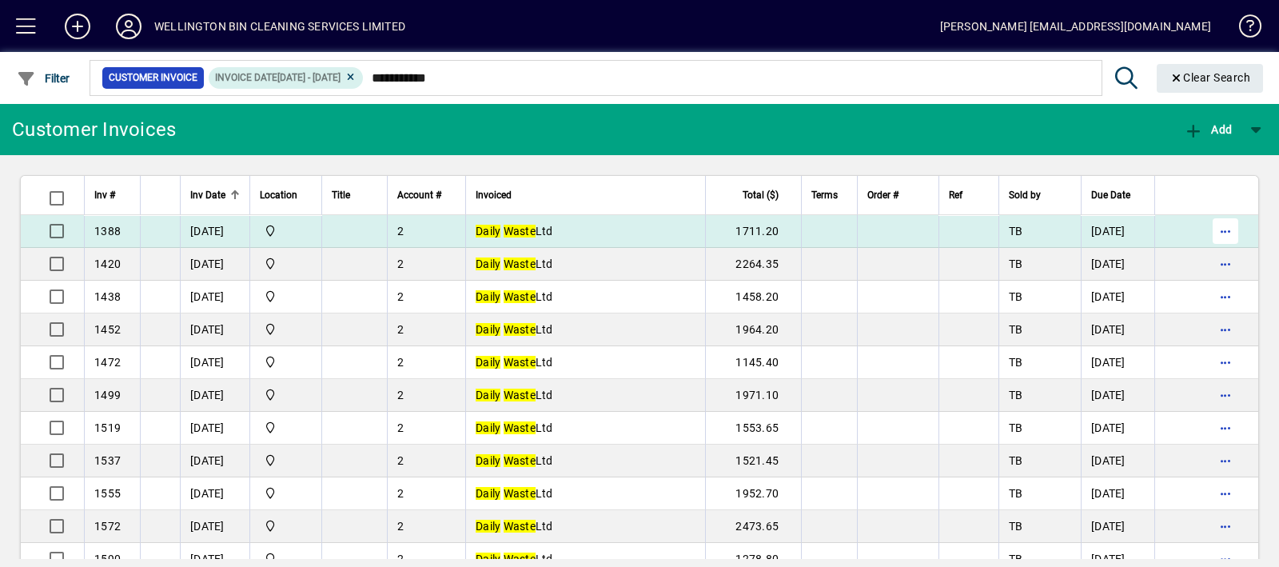
click at [1216, 221] on span "button" at bounding box center [1225, 231] width 38 height 38
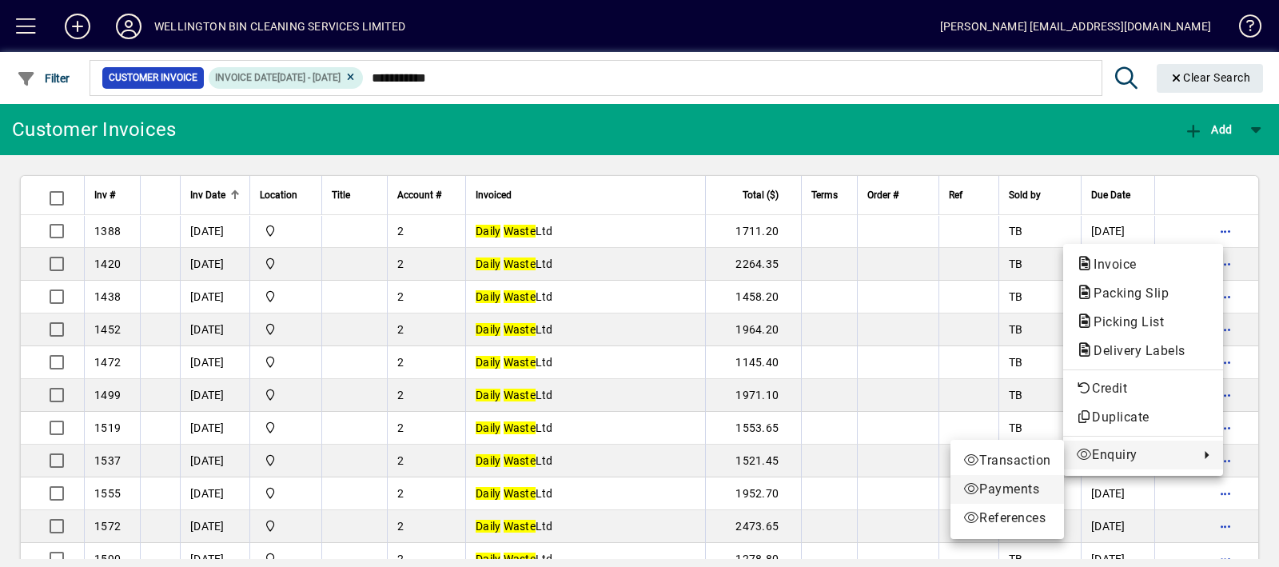
click at [1015, 484] on span "Payments" at bounding box center [1007, 489] width 88 height 19
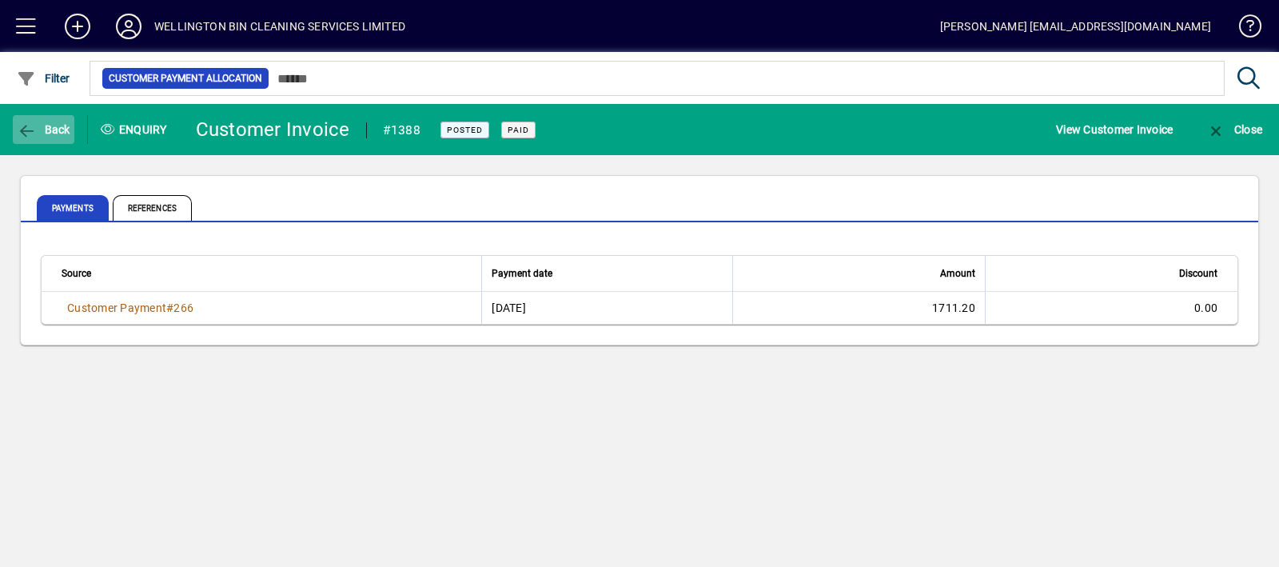
click at [38, 113] on span "button" at bounding box center [44, 129] width 62 height 38
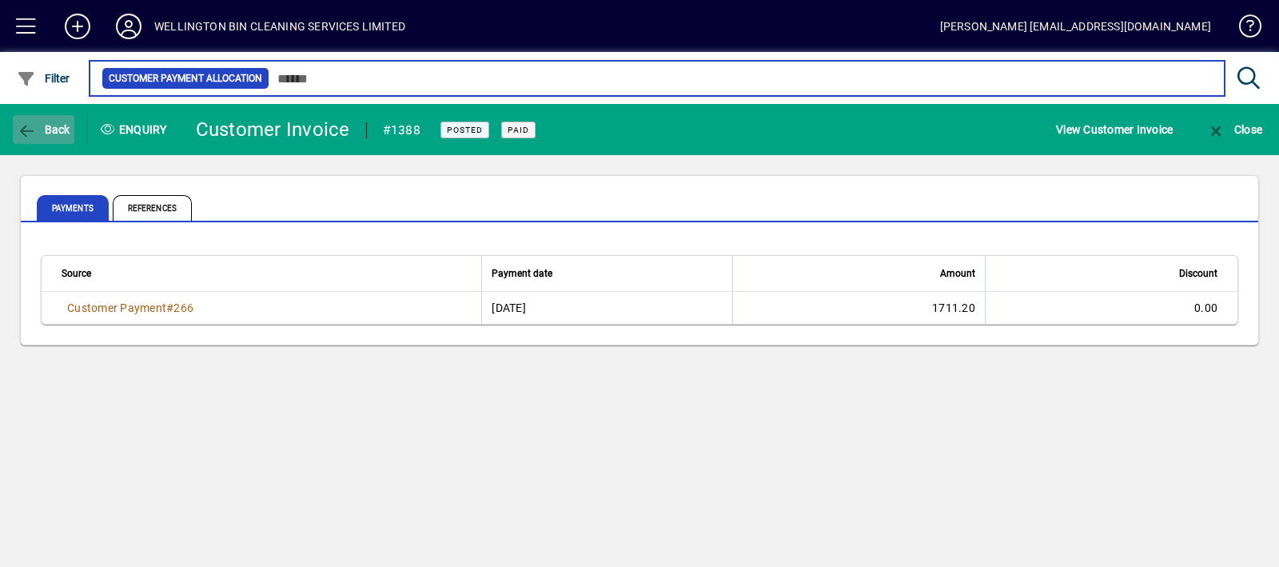
type input "**********"
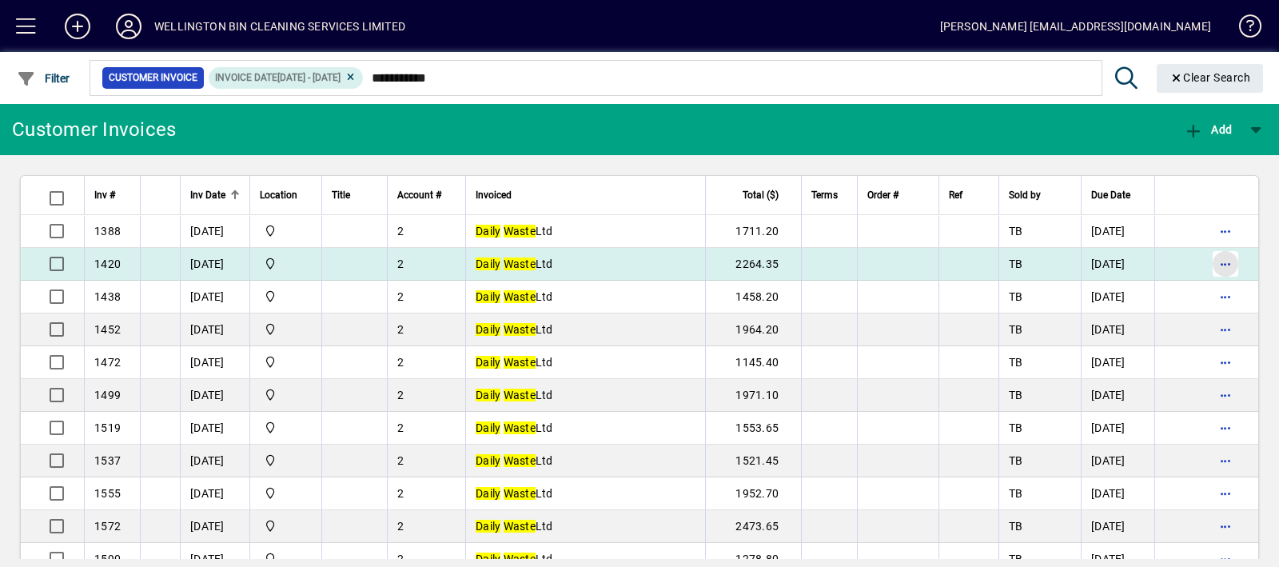
click at [1206, 257] on span "button" at bounding box center [1225, 264] width 38 height 38
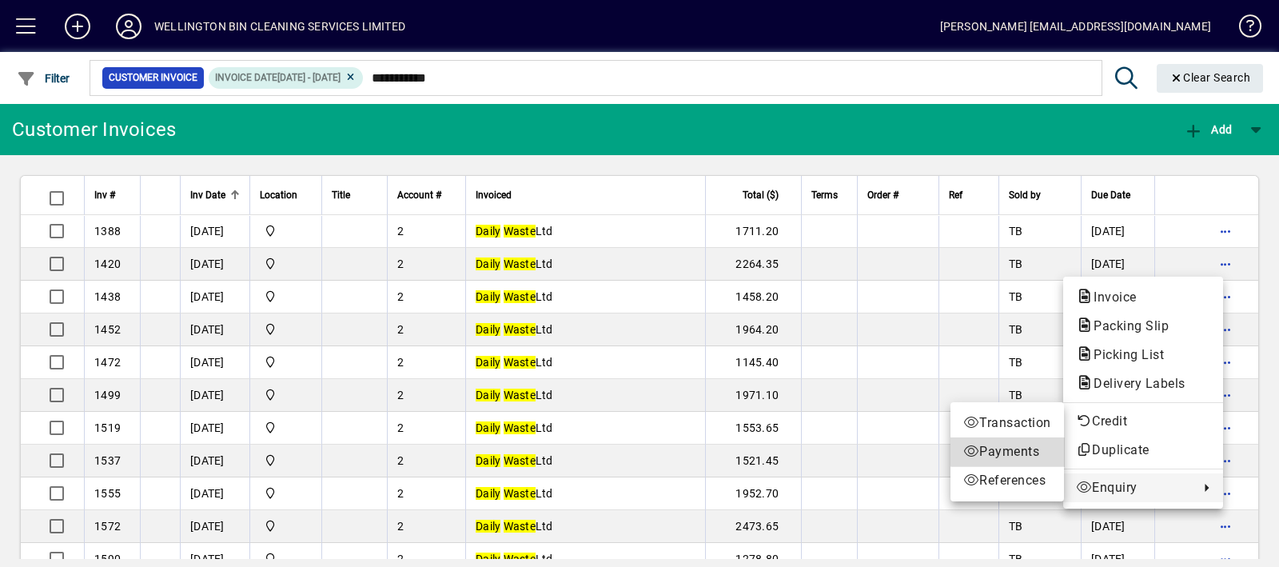
click at [1009, 440] on link "Payments" at bounding box center [1006, 451] width 113 height 29
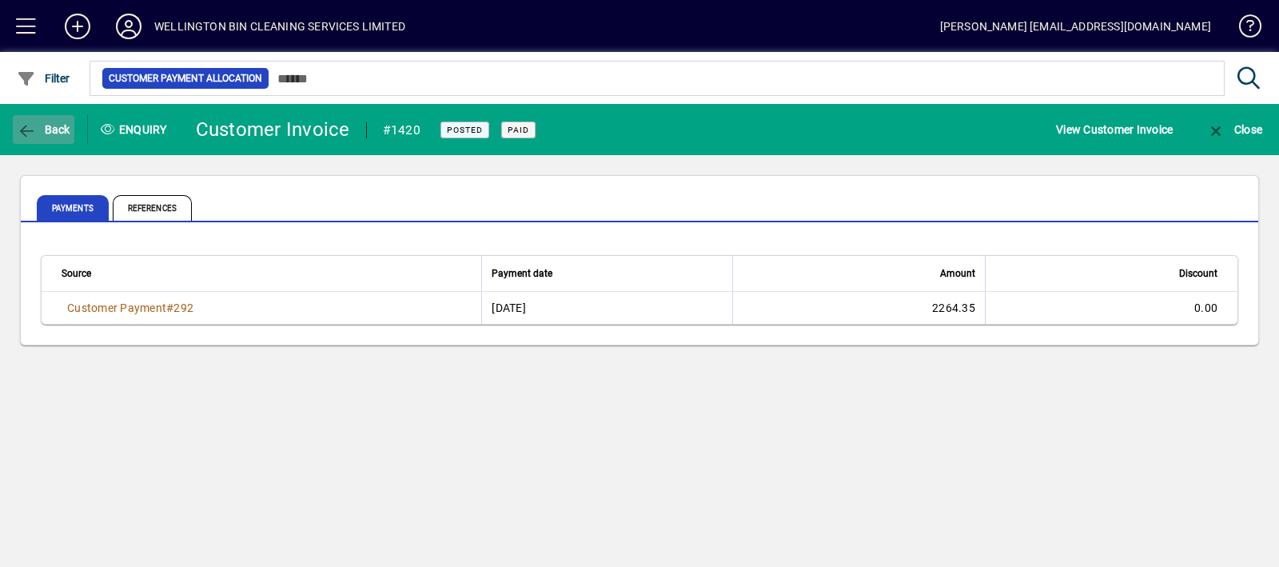
click at [54, 140] on span "button" at bounding box center [44, 129] width 62 height 38
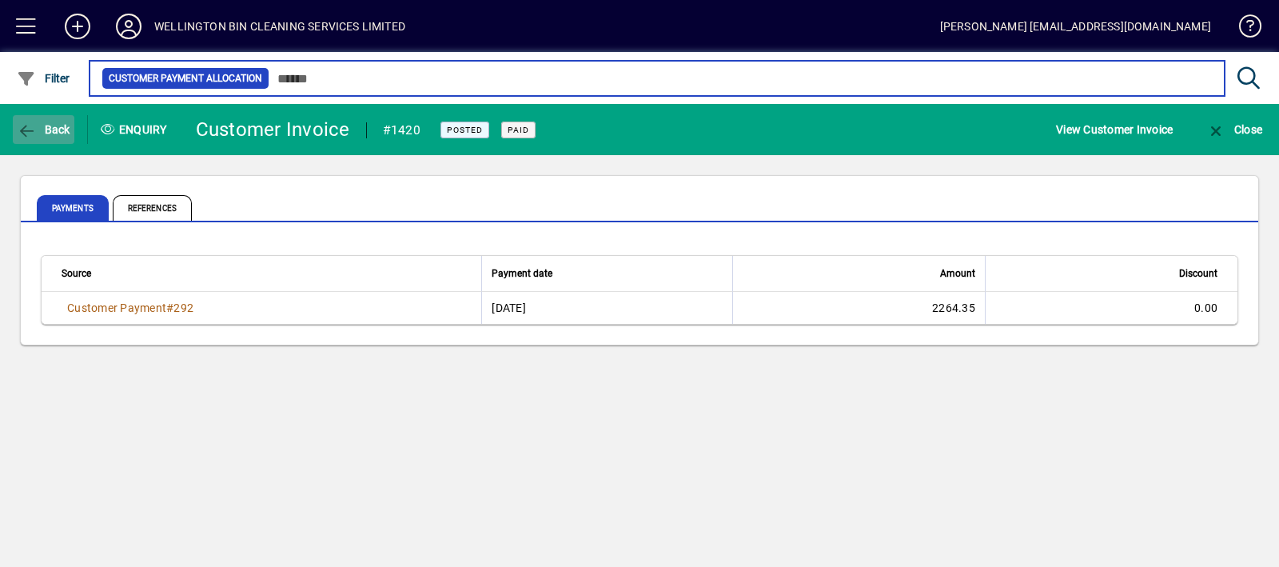
type input "**********"
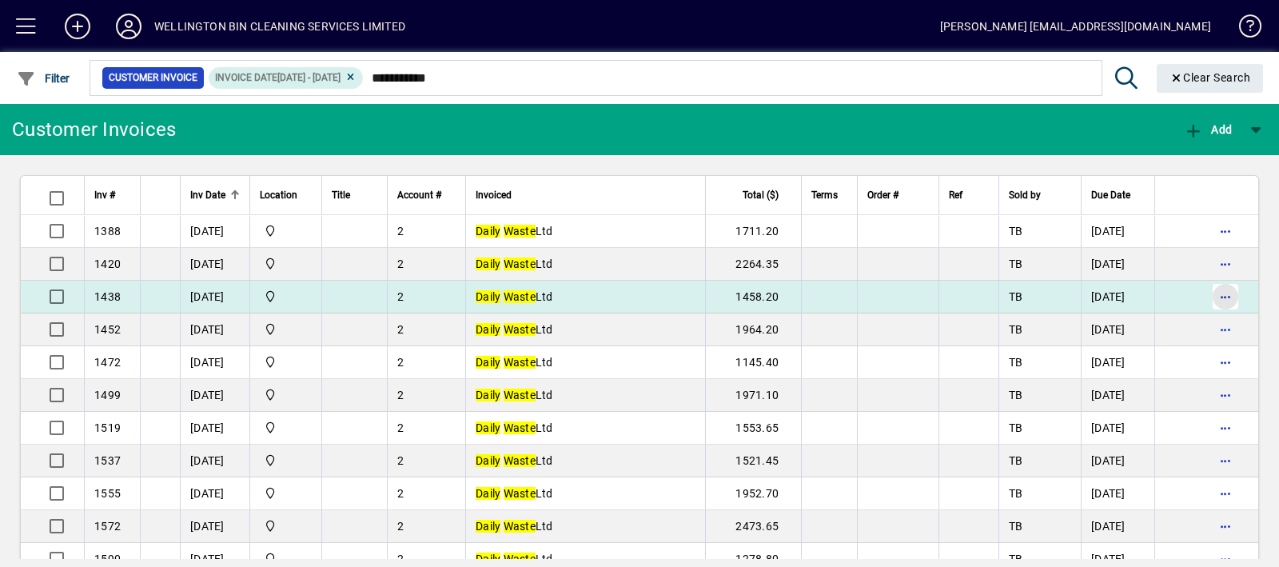
click at [1211, 292] on span "button" at bounding box center [1225, 296] width 38 height 38
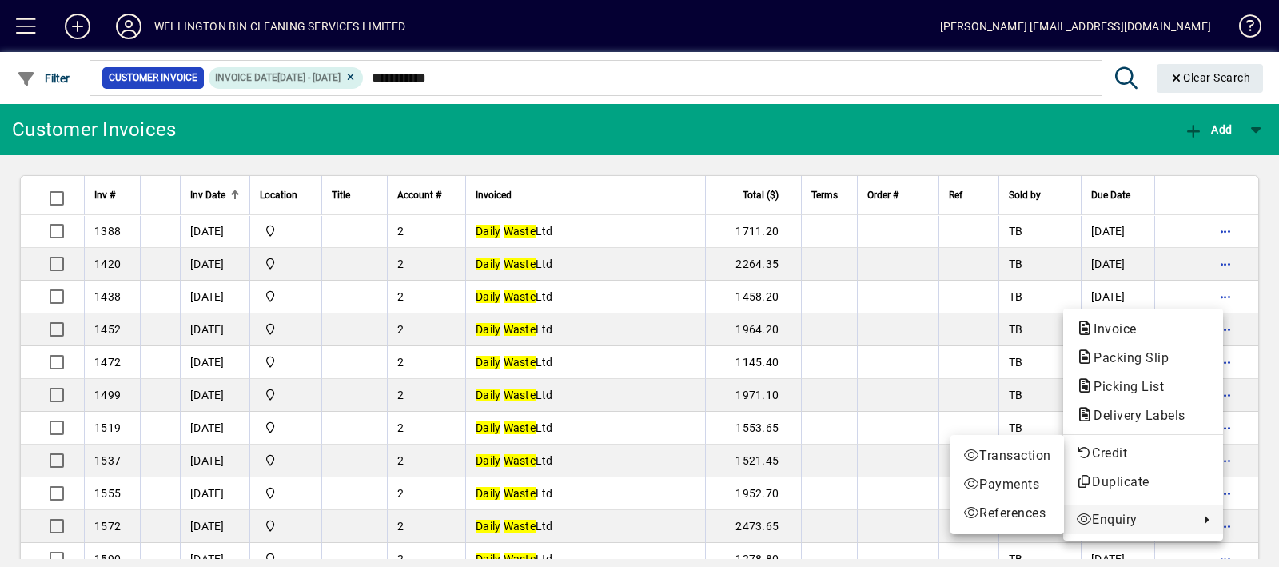
click at [1141, 527] on span "Enquiry" at bounding box center [1133, 519] width 115 height 19
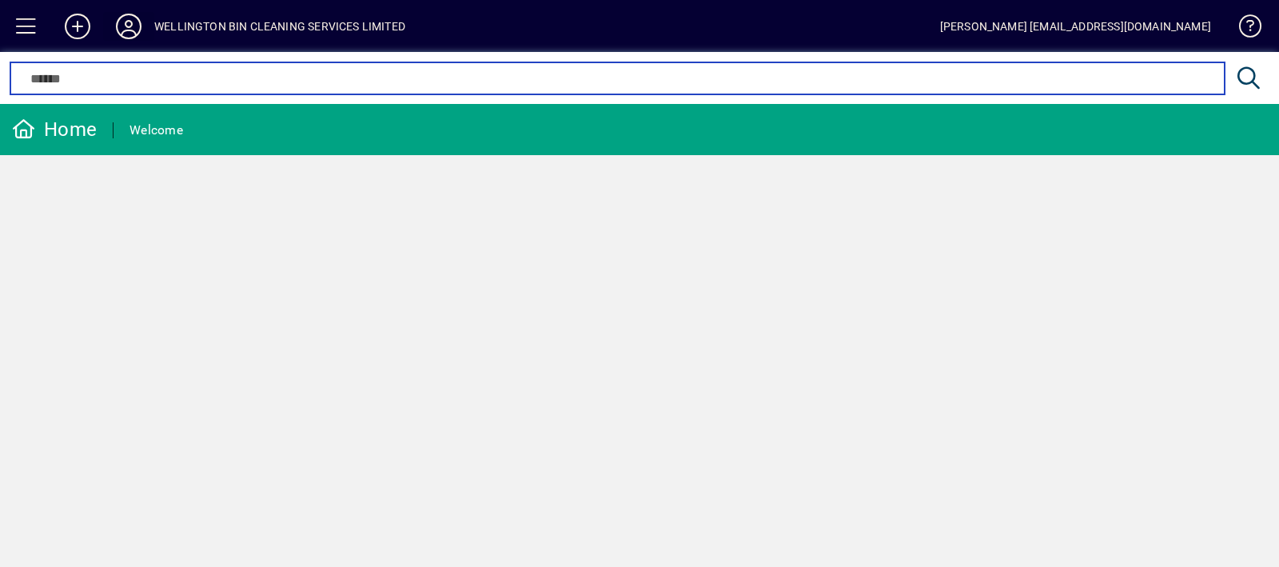
type input "**********"
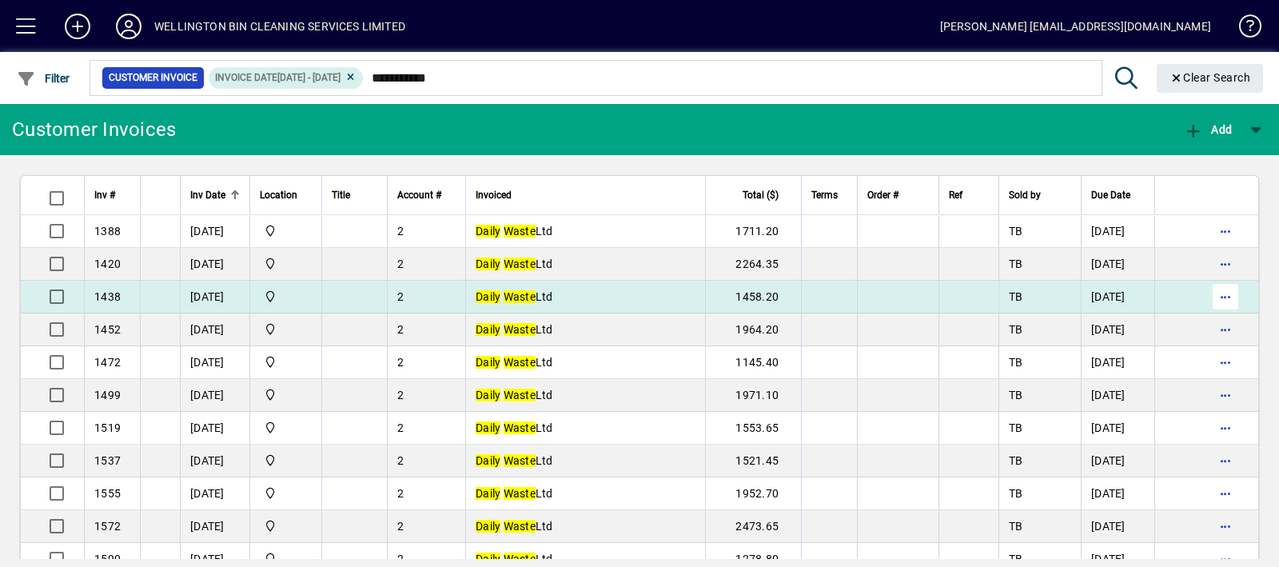
click at [1209, 297] on span "button" at bounding box center [1225, 296] width 38 height 38
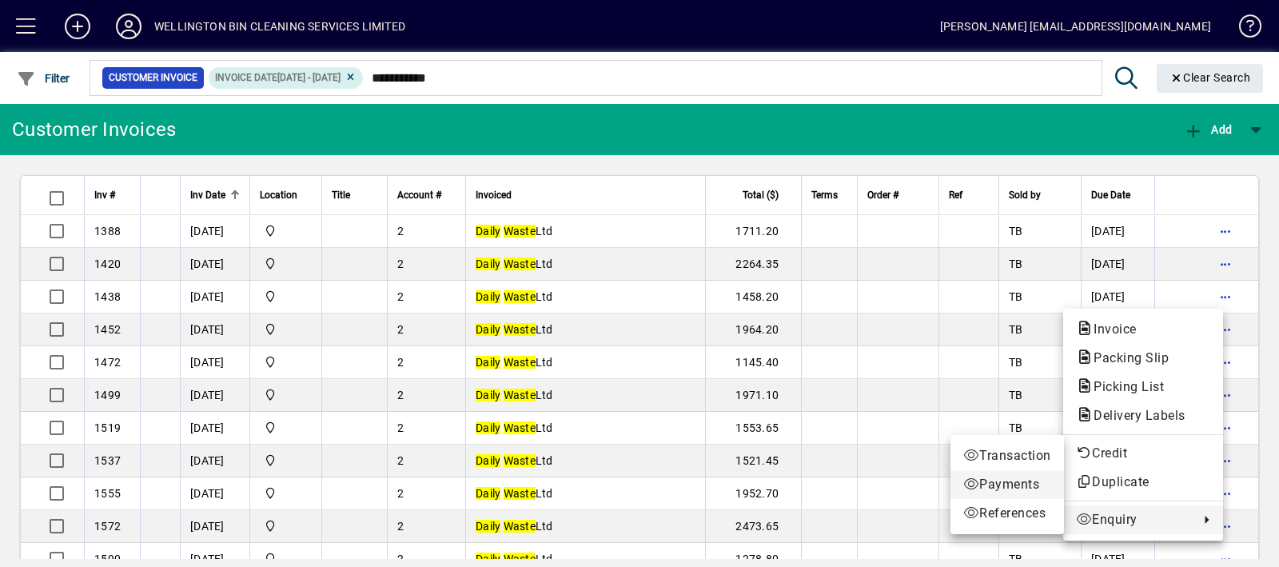
click at [1013, 484] on span "Payments" at bounding box center [1007, 484] width 88 height 19
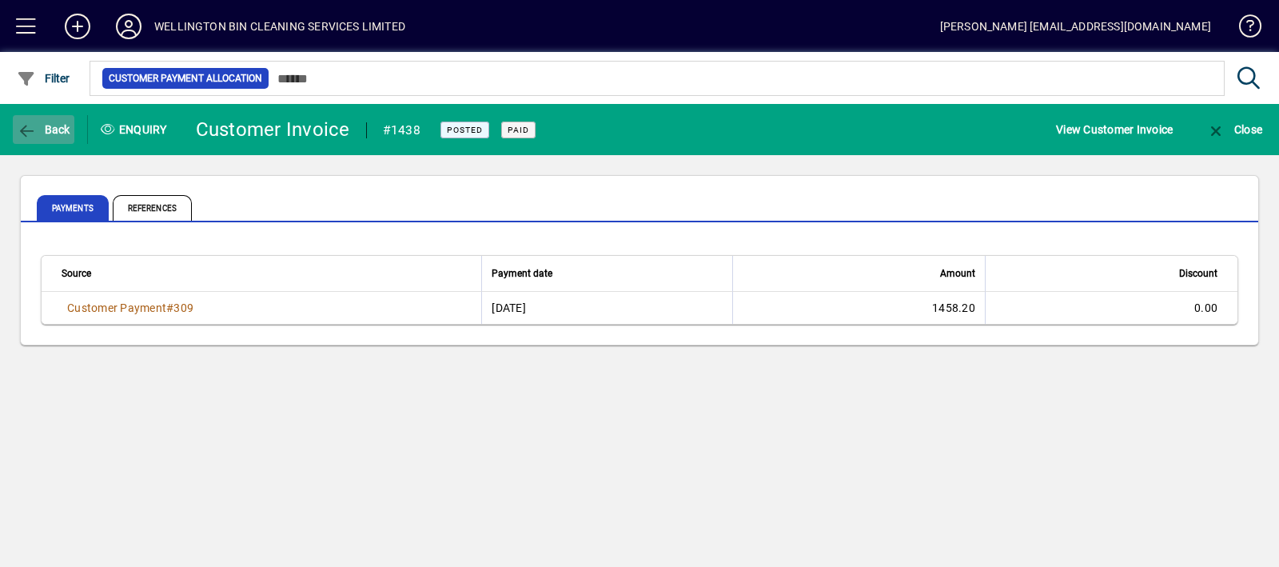
click at [66, 128] on span "Back" at bounding box center [44, 129] width 54 height 13
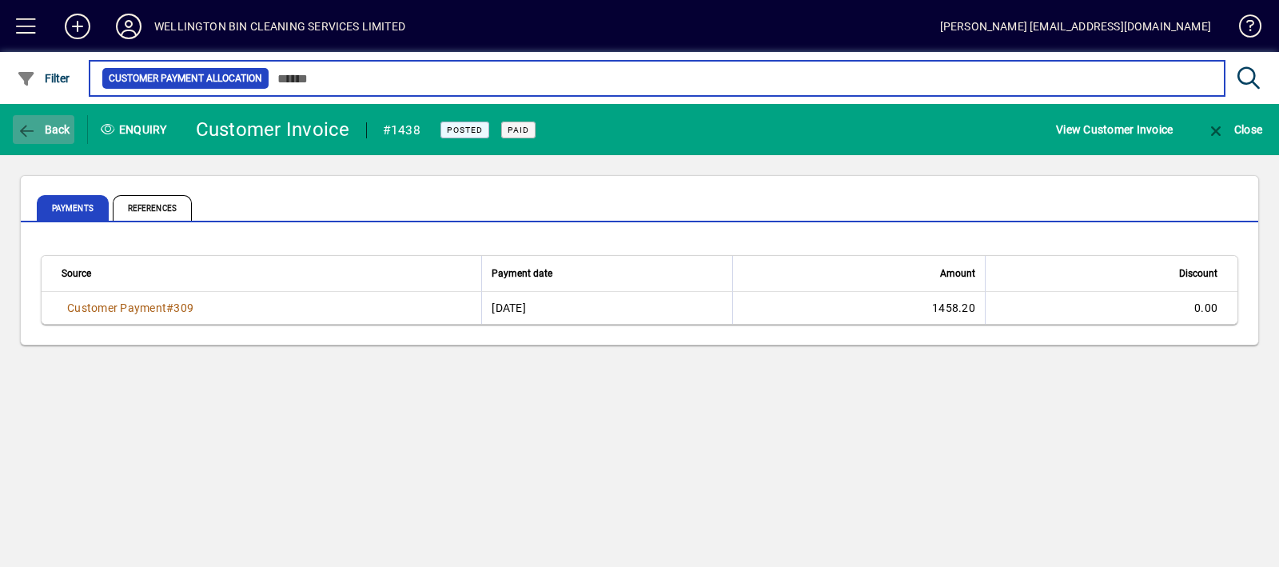
type input "**********"
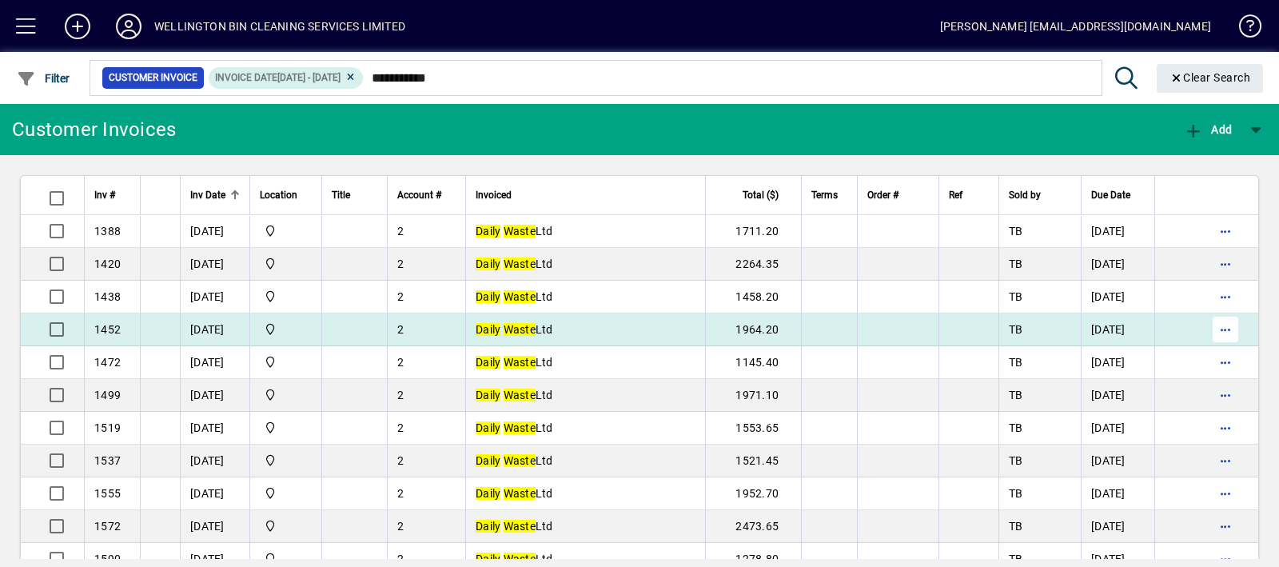
click at [1214, 330] on span "button" at bounding box center [1225, 329] width 38 height 38
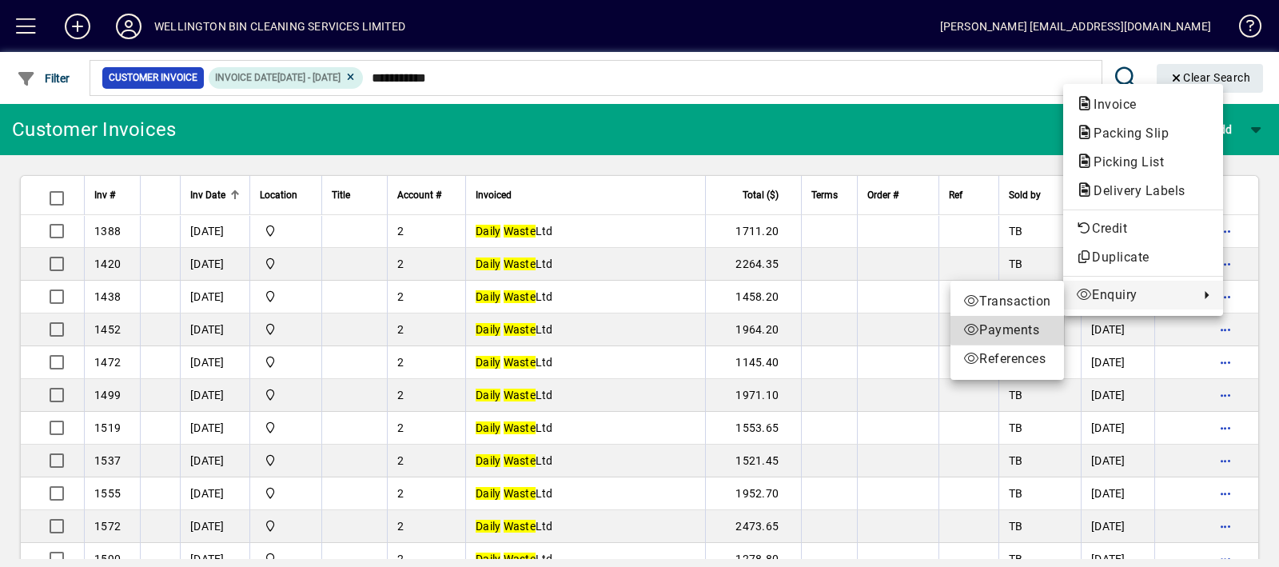
click at [1019, 325] on span "Payments" at bounding box center [1007, 329] width 88 height 19
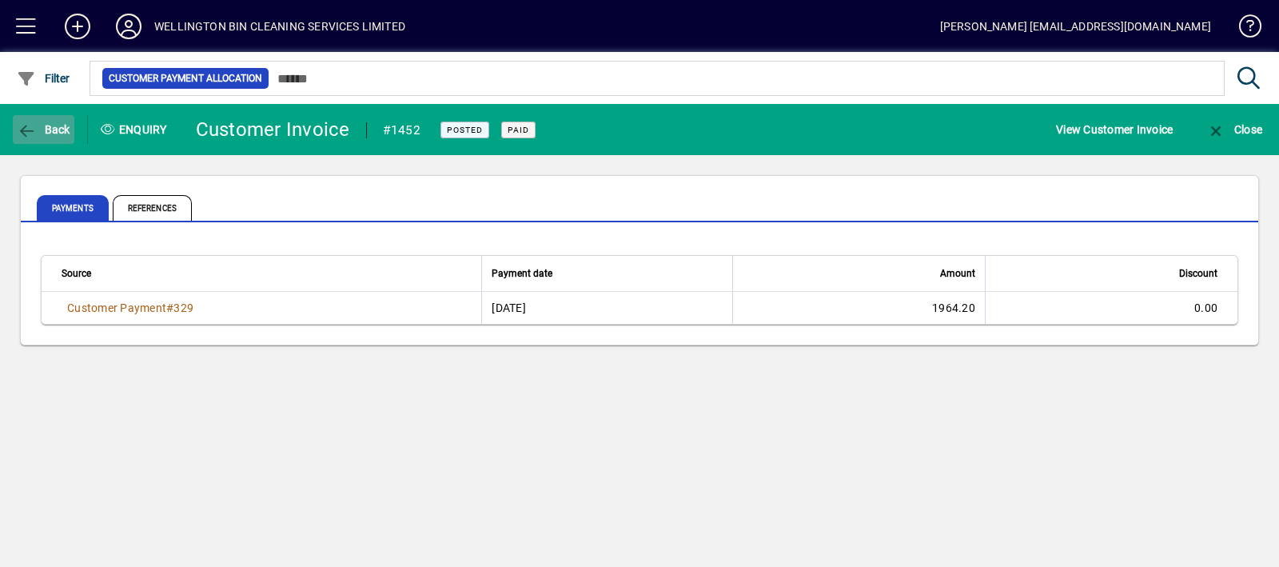
click at [60, 129] on span "Back" at bounding box center [44, 129] width 54 height 13
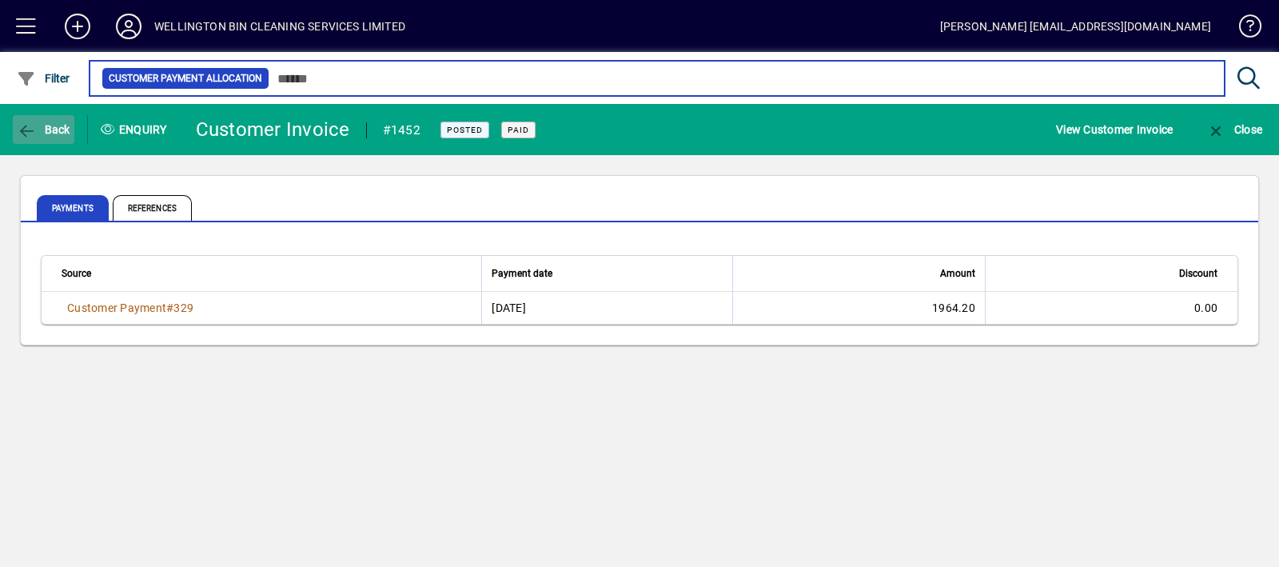
type input "**********"
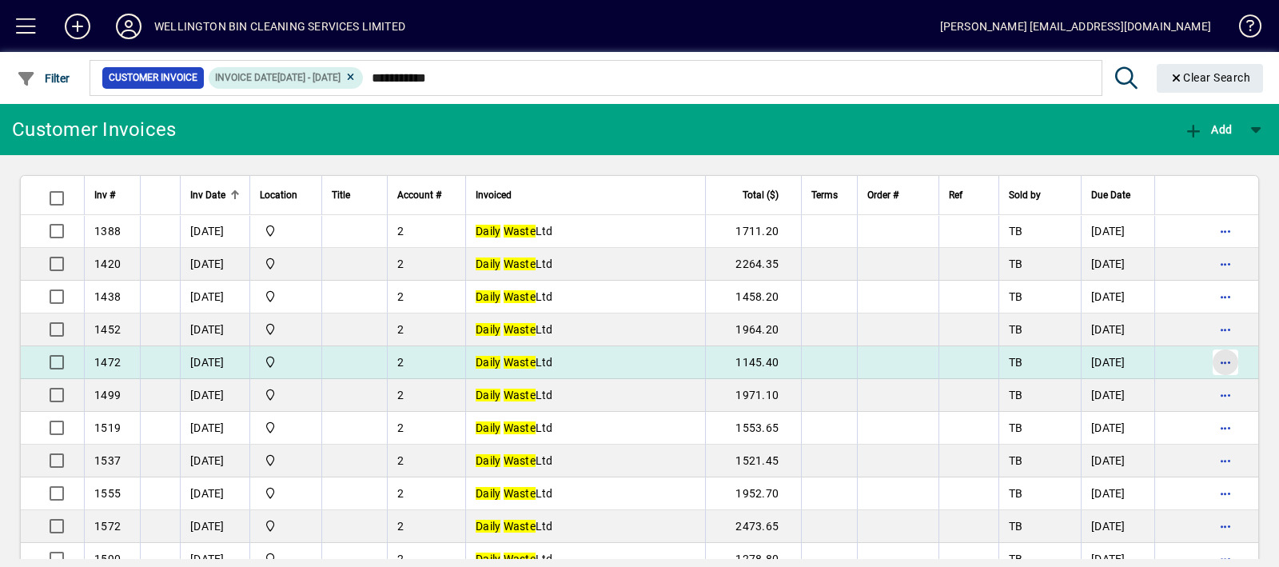
click at [1206, 353] on span "button" at bounding box center [1225, 362] width 38 height 38
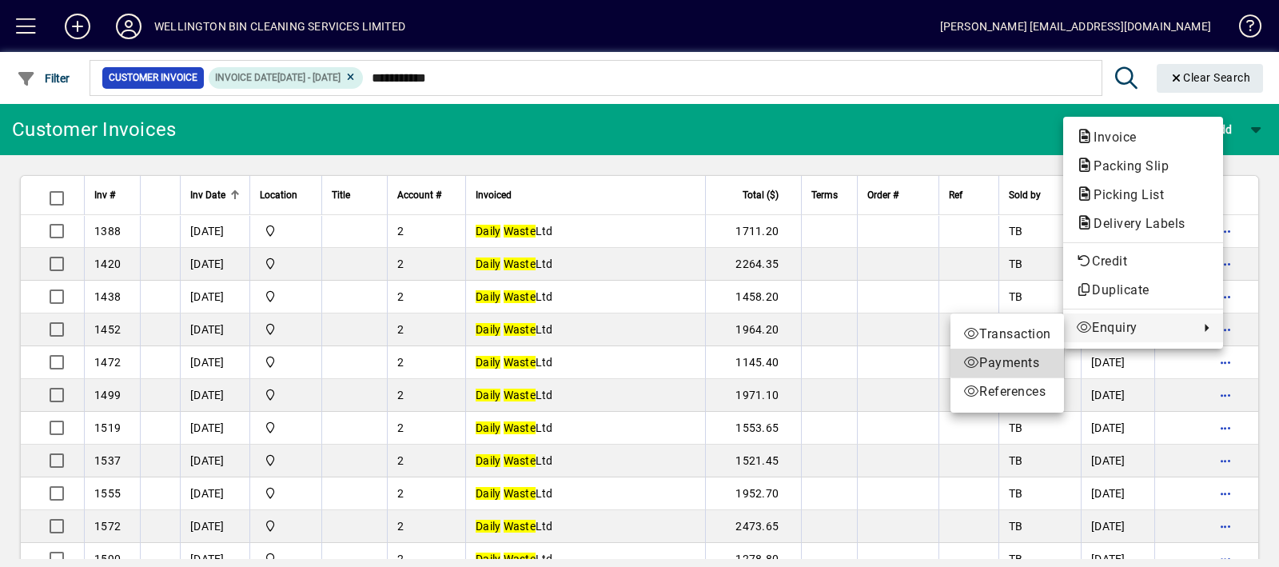
click at [1029, 360] on span "Payments" at bounding box center [1007, 362] width 88 height 19
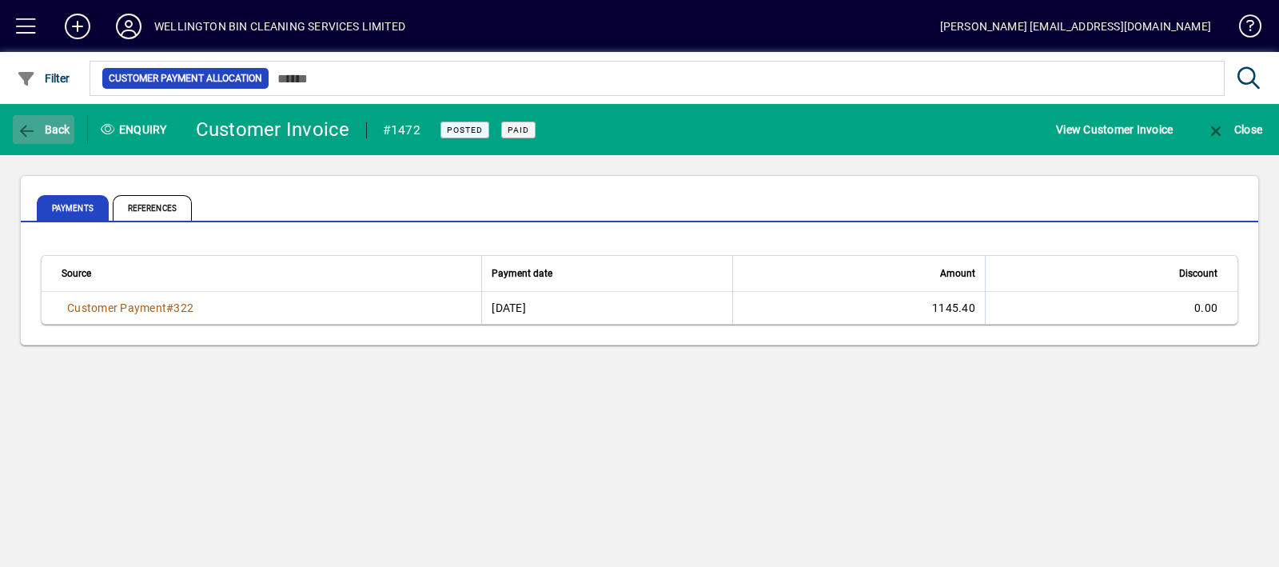
click at [49, 134] on span "Back" at bounding box center [44, 129] width 54 height 13
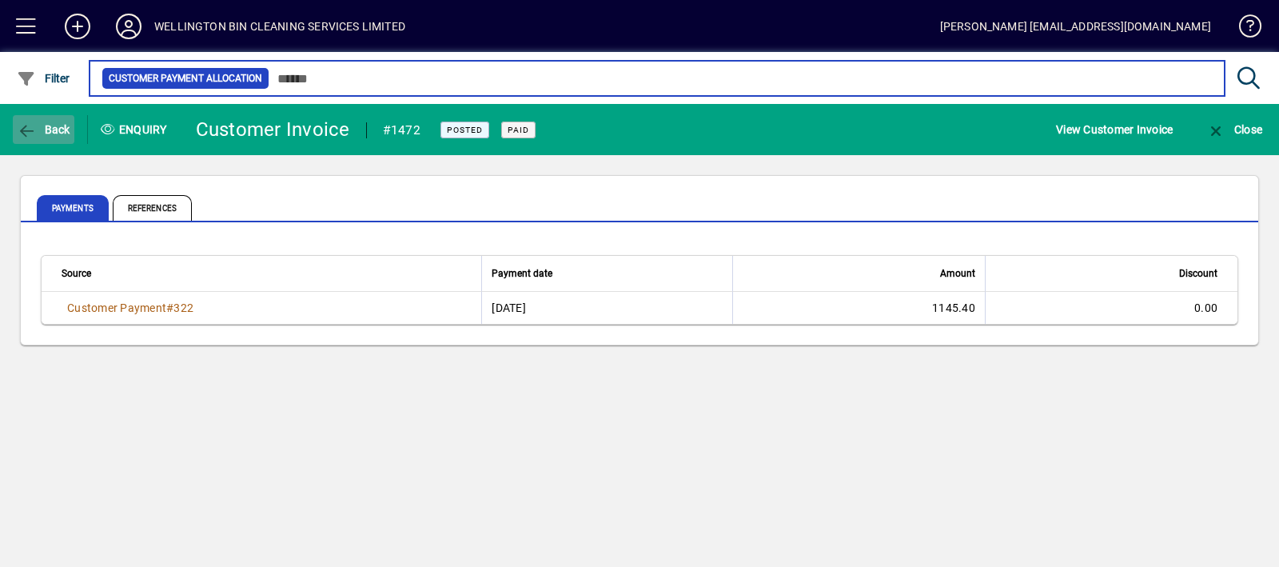
type input "**********"
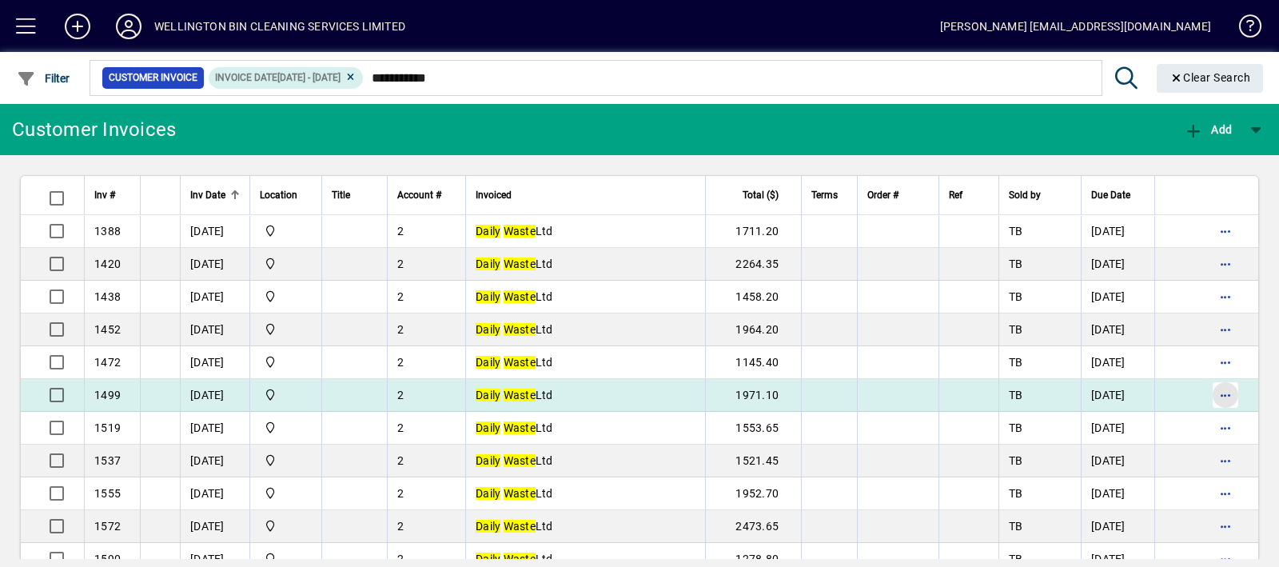
click at [1211, 397] on span "button" at bounding box center [1225, 395] width 38 height 38
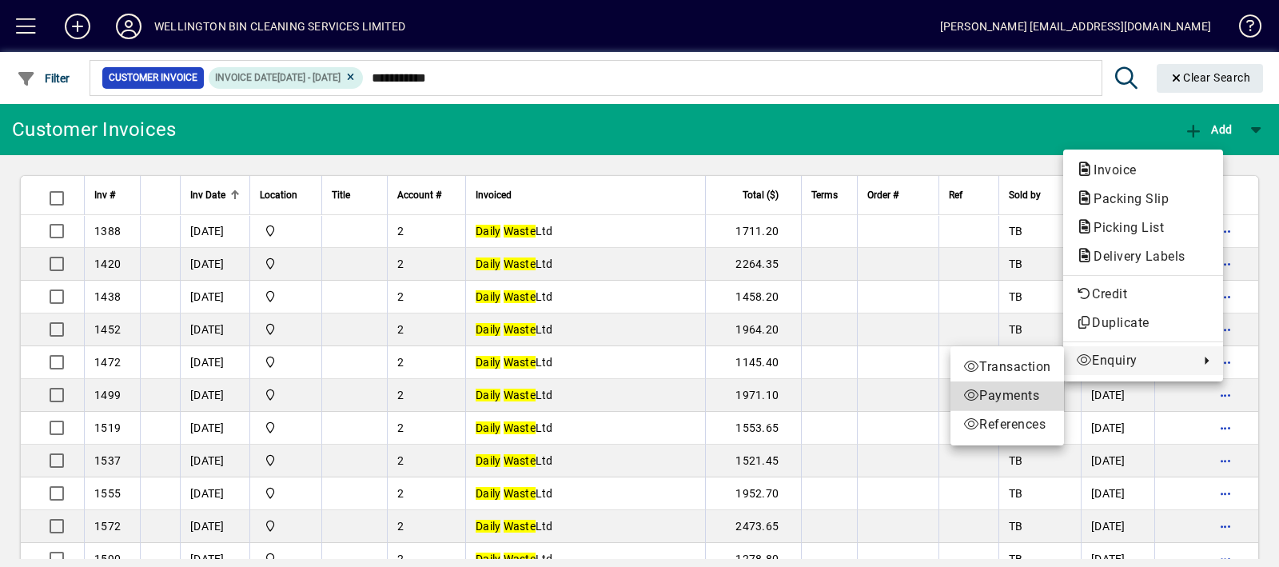
click at [1031, 396] on span "Payments" at bounding box center [1007, 395] width 88 height 19
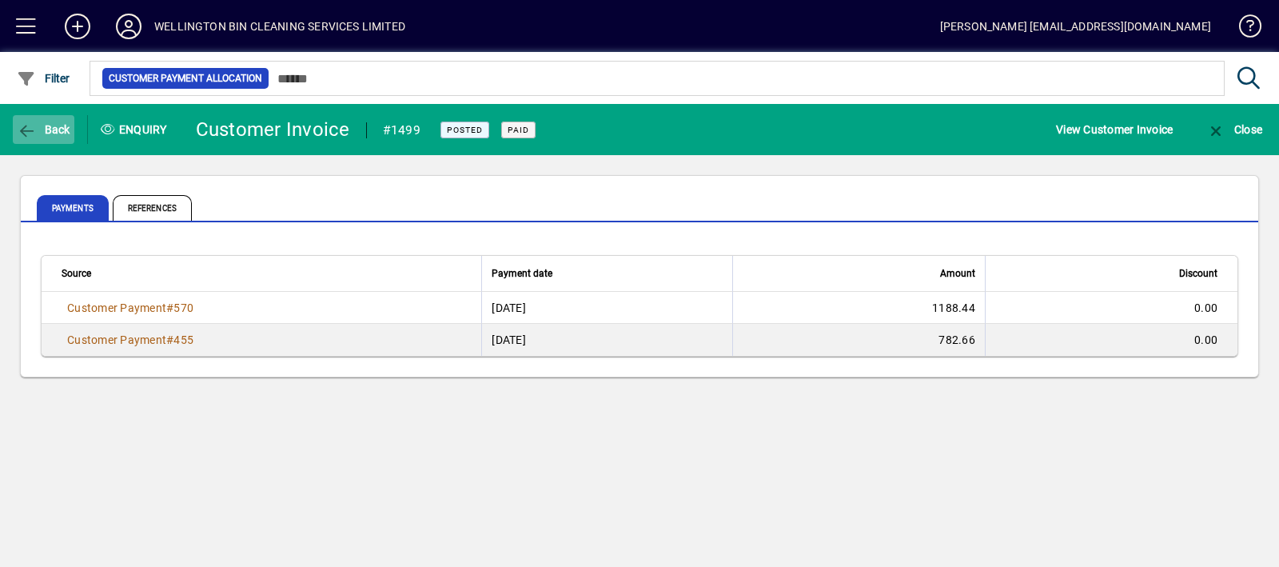
click at [69, 127] on span "Back" at bounding box center [44, 129] width 54 height 13
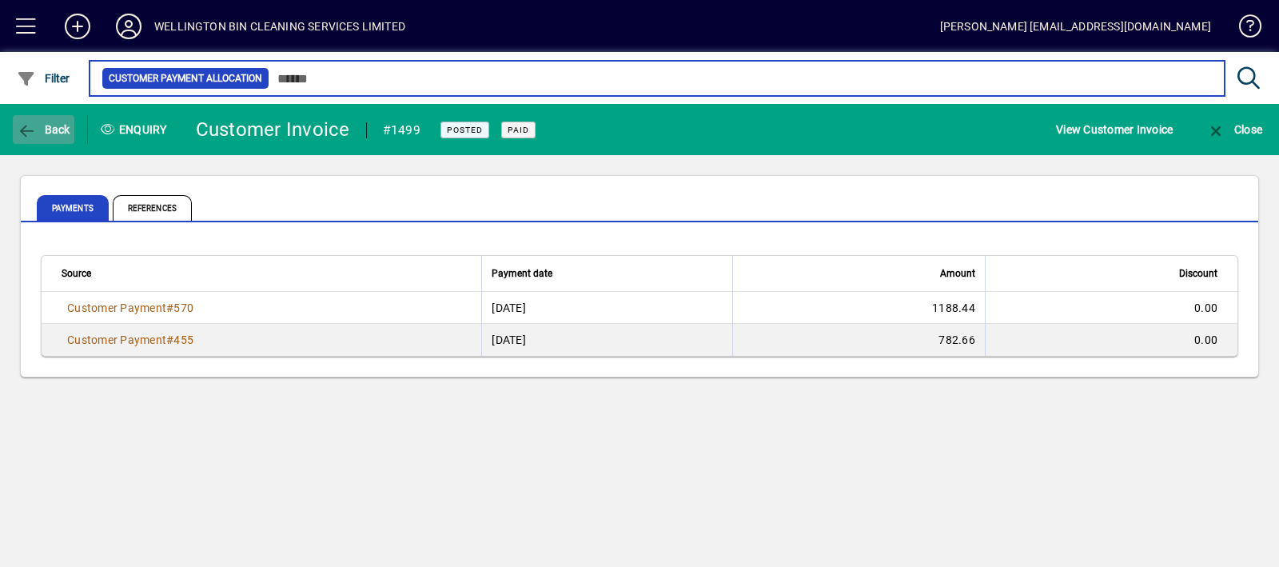
type input "**********"
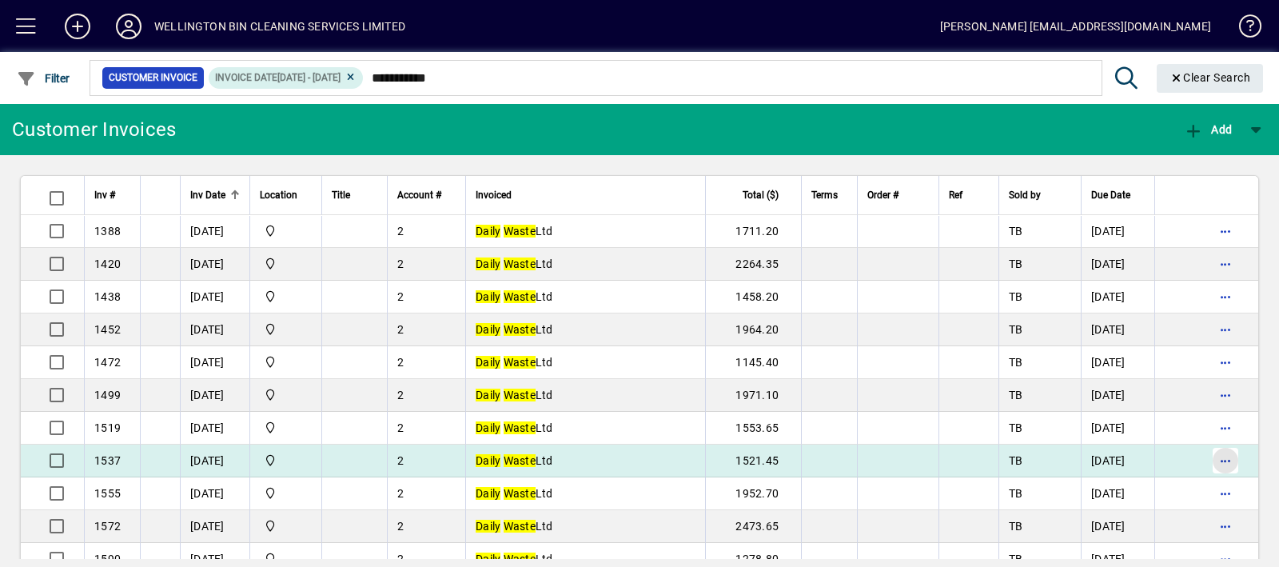
click at [1212, 457] on span "button" at bounding box center [1225, 460] width 38 height 38
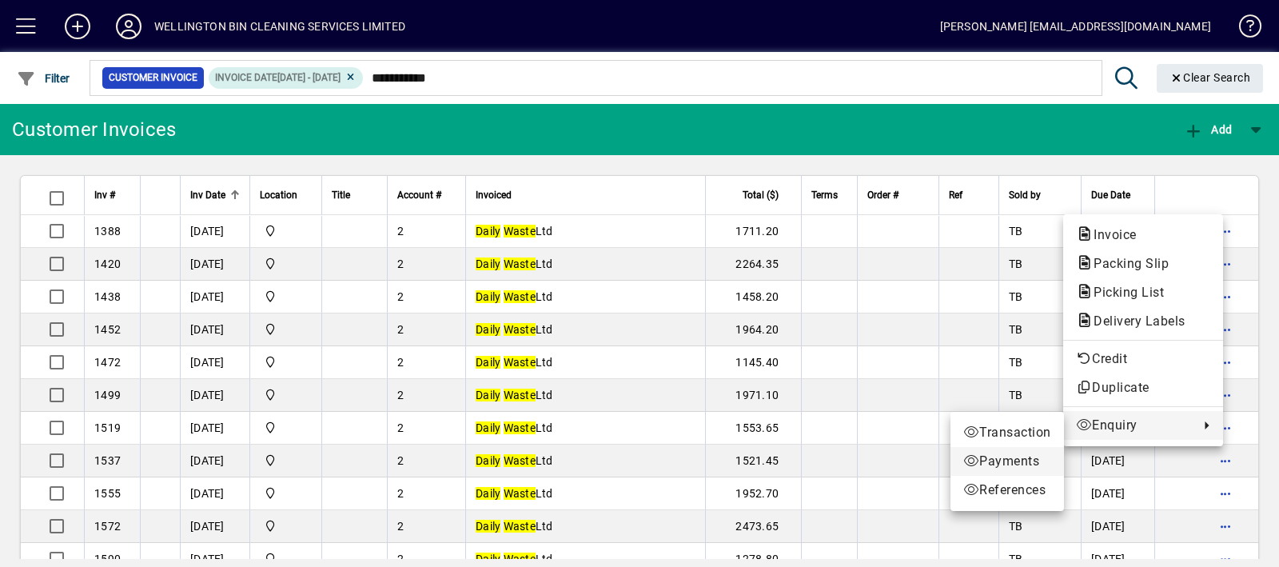
click at [1021, 453] on span "Payments" at bounding box center [1007, 461] width 88 height 19
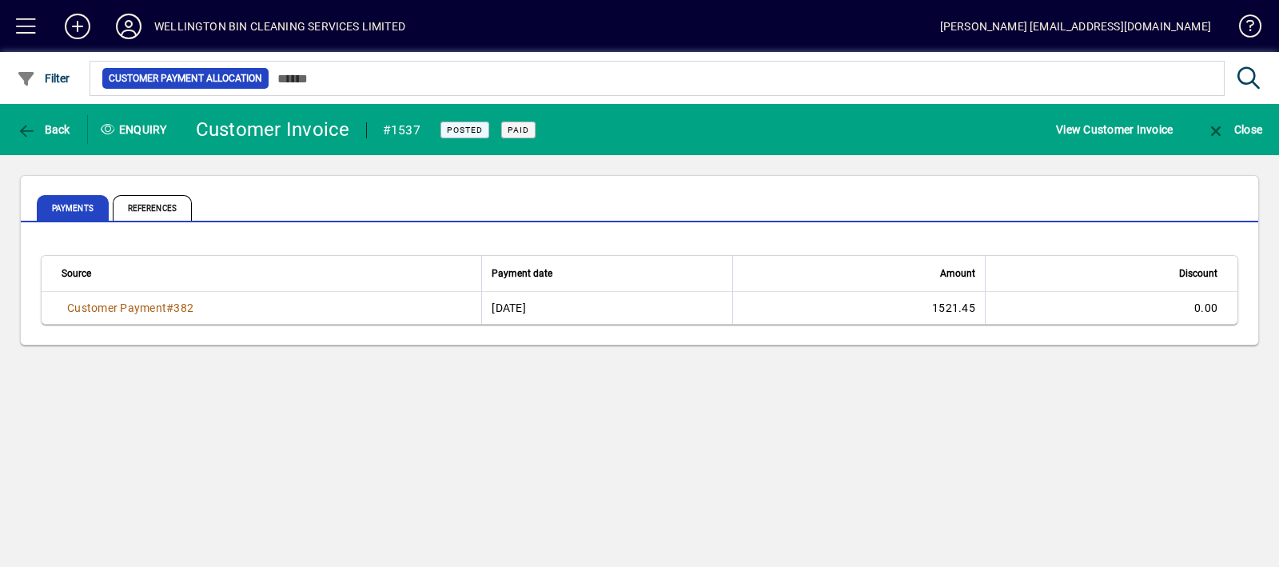
click at [52, 125] on span "Back" at bounding box center [44, 129] width 54 height 13
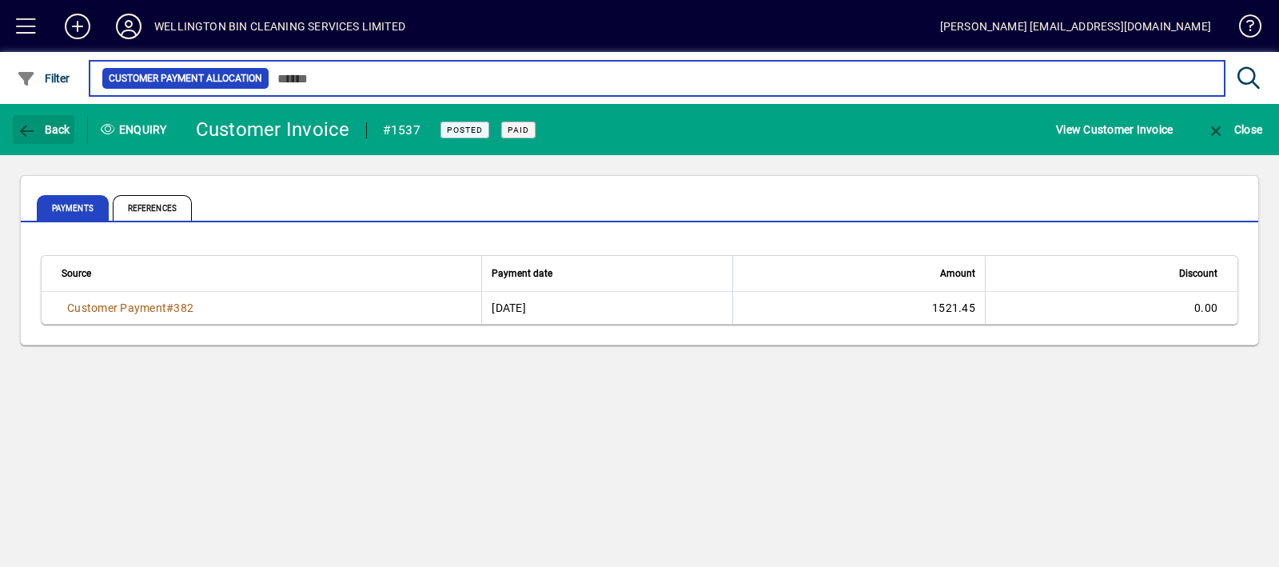
type input "**********"
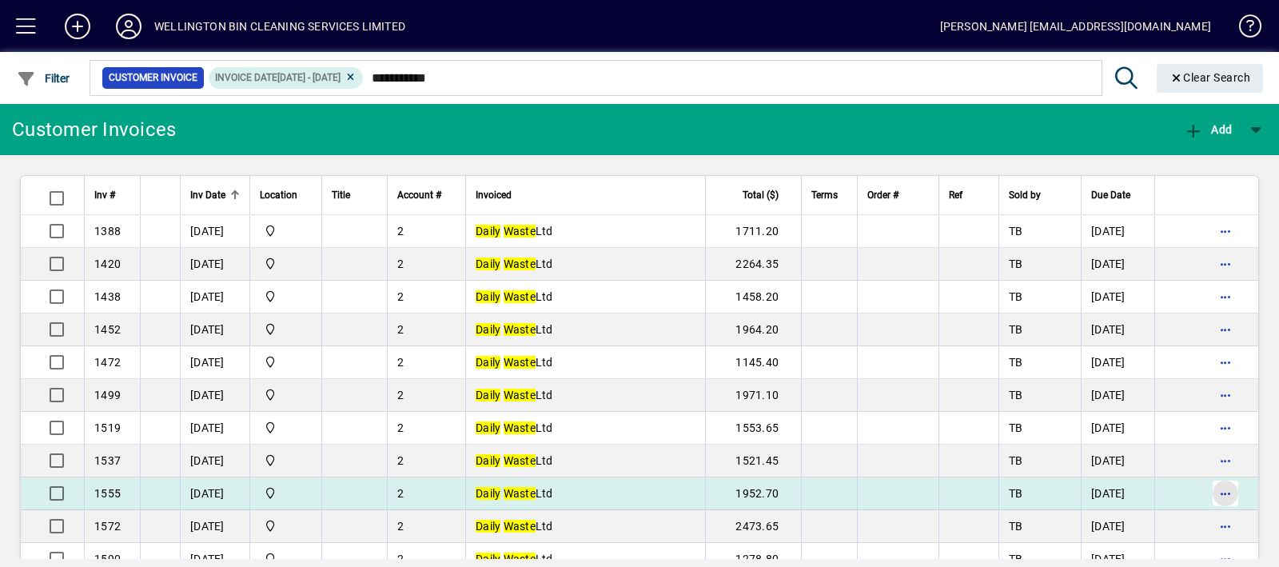
click at [1206, 484] on span "button" at bounding box center [1225, 493] width 38 height 38
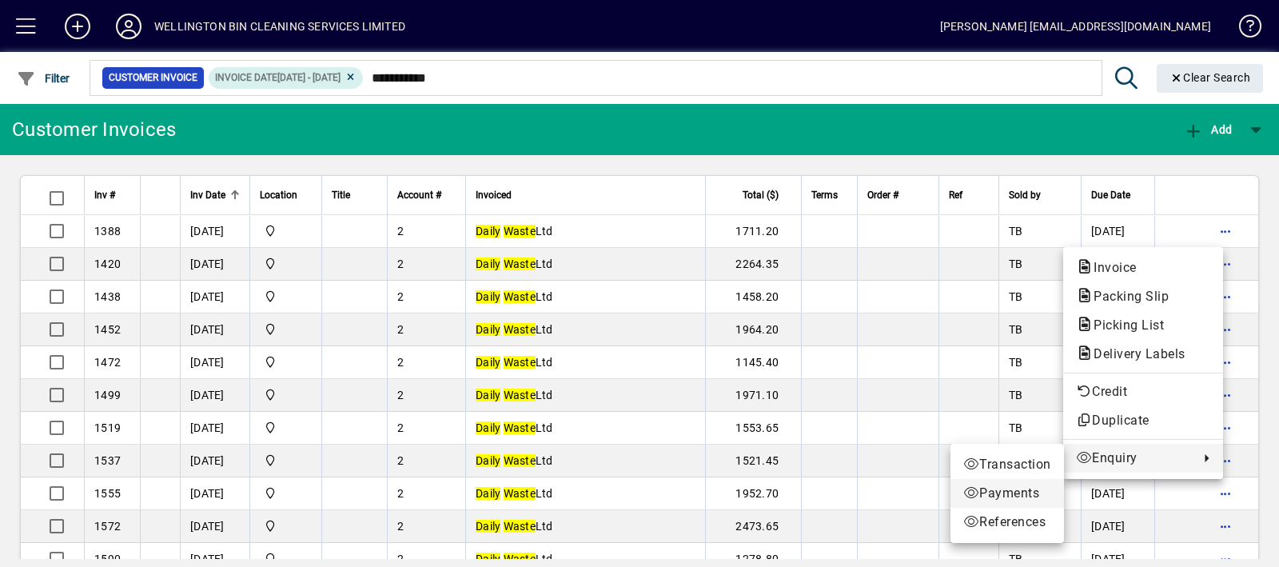
drag, startPoint x: 1162, startPoint y: 452, endPoint x: 997, endPoint y: 505, distance: 173.1
click at [997, 505] on div "Invoice Packing Slip Picking List Delivery Labels Credit Duplicate Enquiry Tran…" at bounding box center [639, 283] width 1279 height 567
click at [1034, 493] on span "Payments" at bounding box center [1007, 493] width 88 height 19
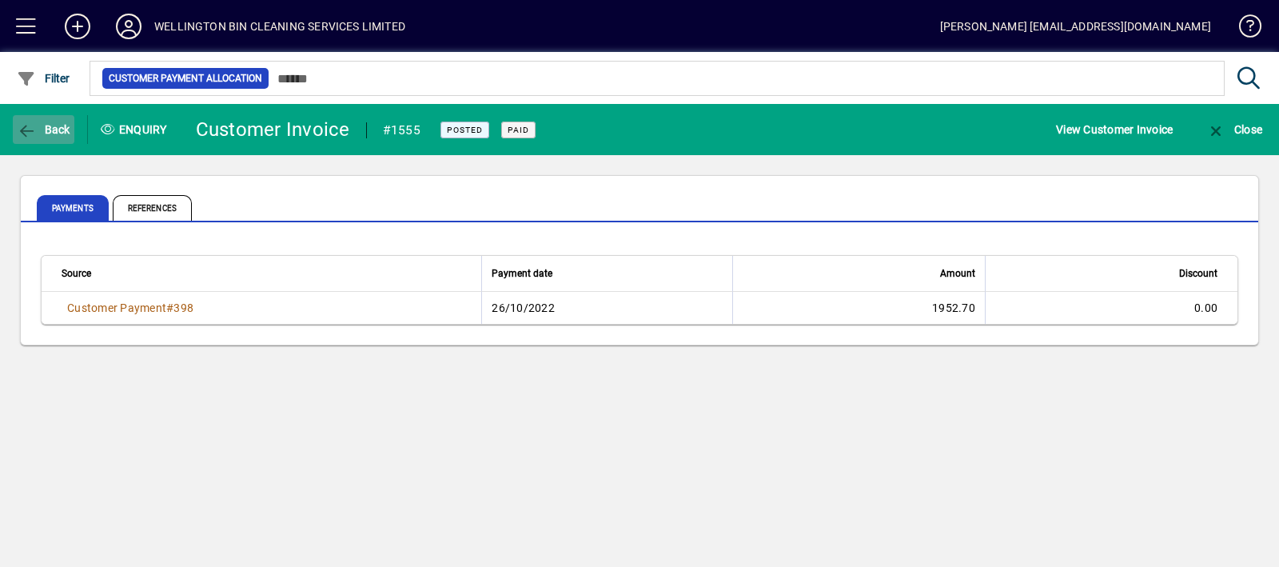
click at [44, 129] on span "Back" at bounding box center [44, 129] width 54 height 13
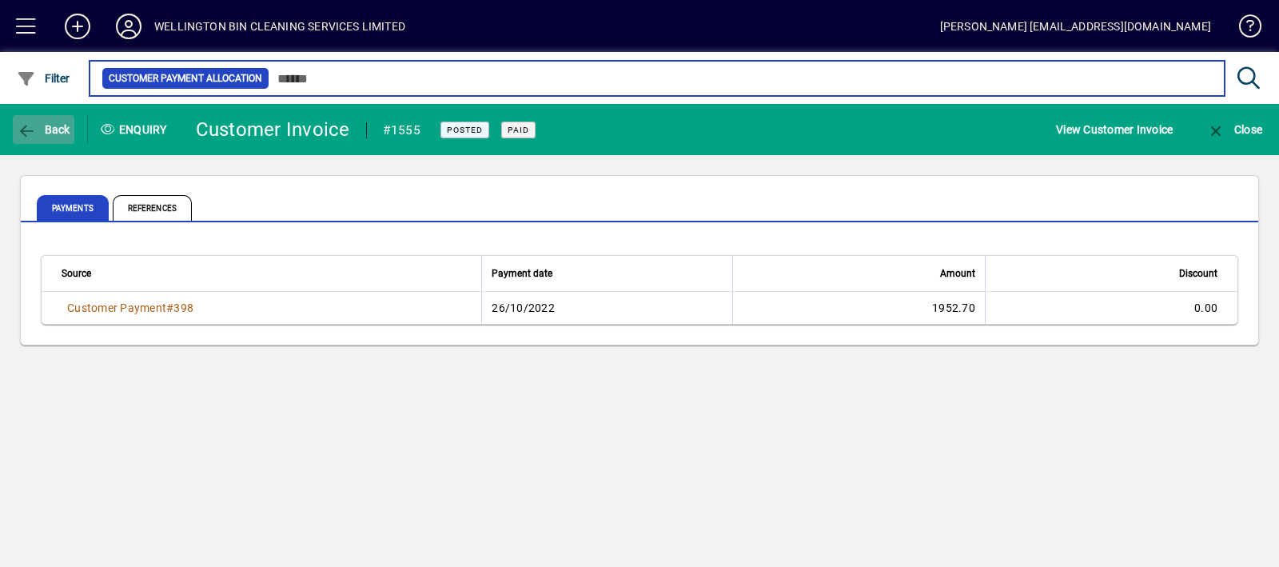
type input "**********"
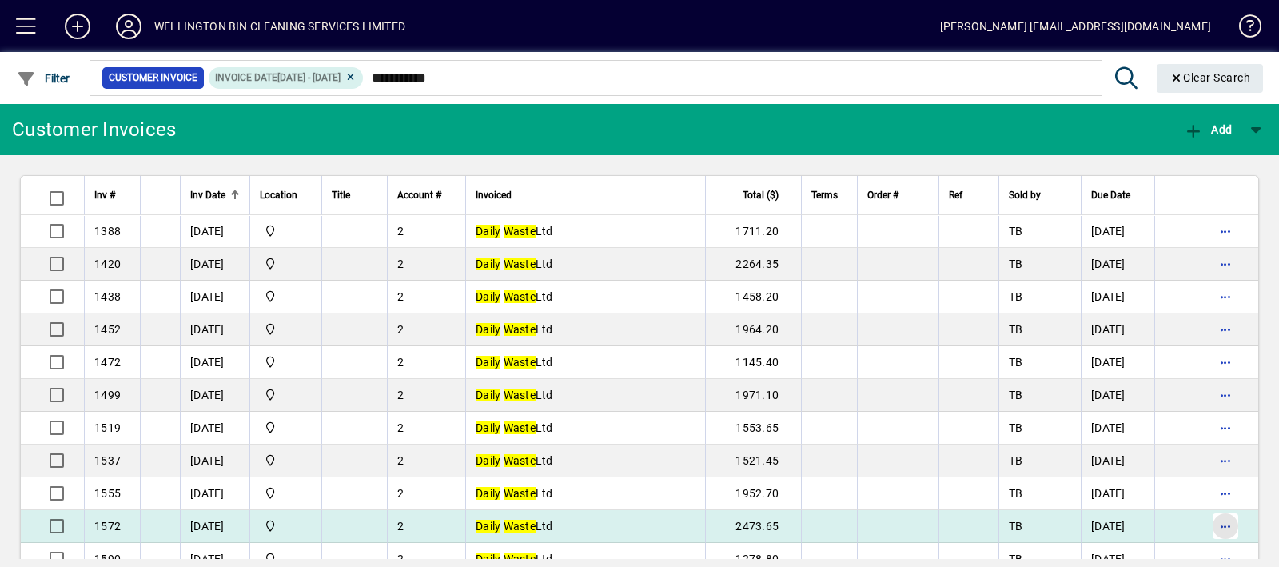
click at [1211, 527] on span "button" at bounding box center [1225, 526] width 38 height 38
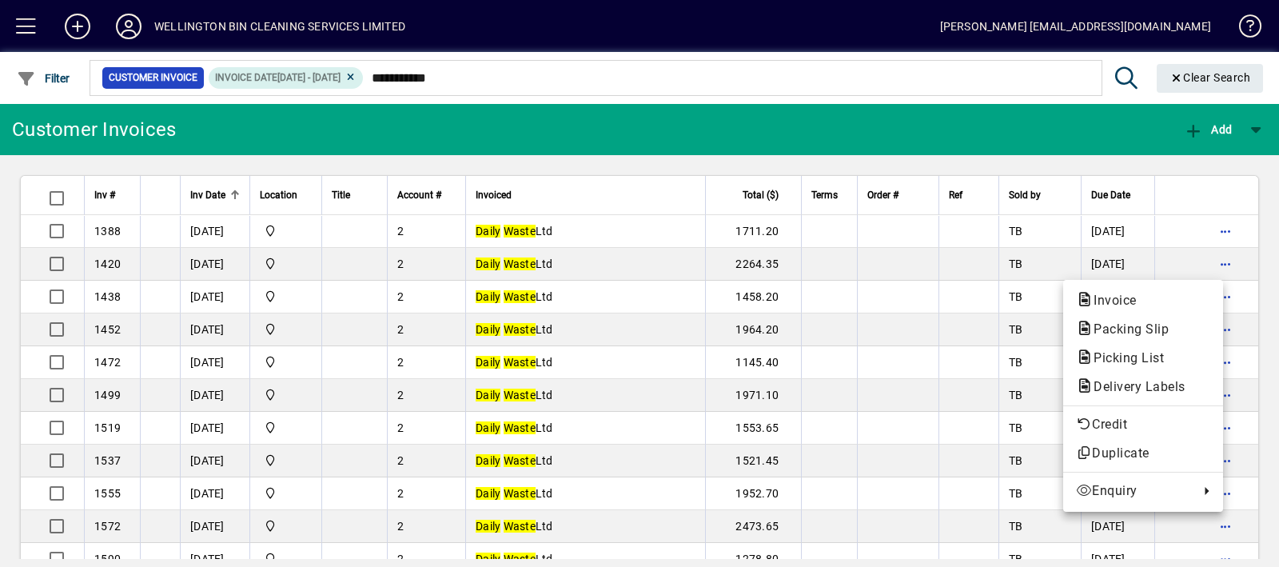
click at [1015, 462] on div at bounding box center [639, 283] width 1279 height 567
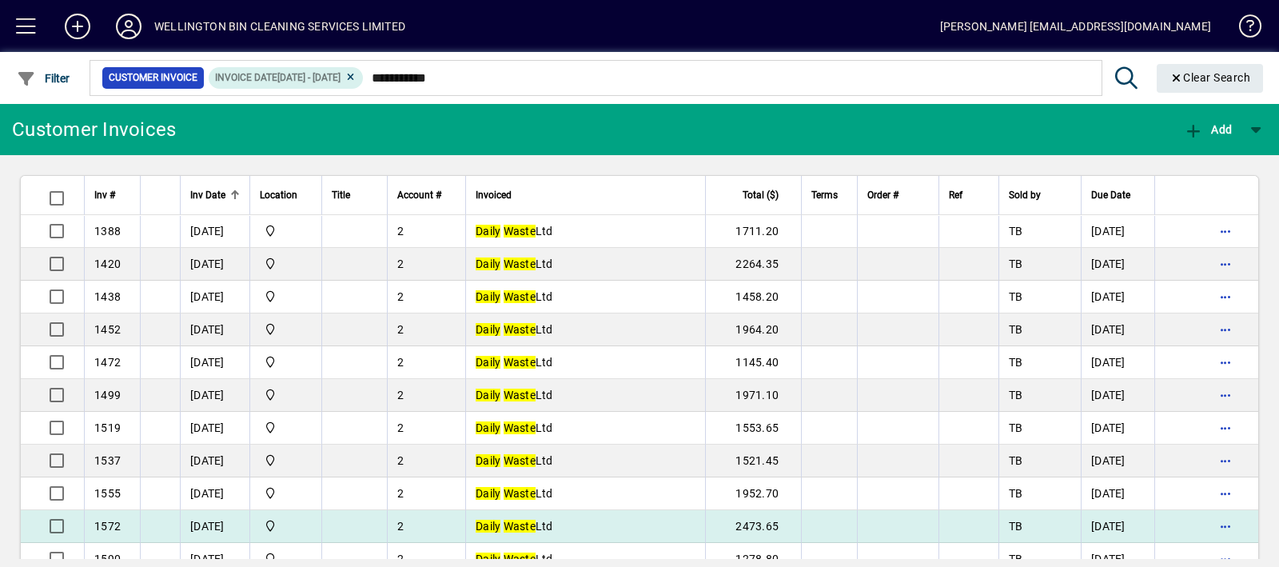
drag, startPoint x: 1015, startPoint y: 462, endPoint x: 176, endPoint y: 531, distance: 842.0
click at [176, 531] on tbody "1388 31/01/2022 Central 2 Daily Waste Ltd 1711.20 TB 20/02/2022 1420 28/02/2022…" at bounding box center [639, 411] width 1237 height 392
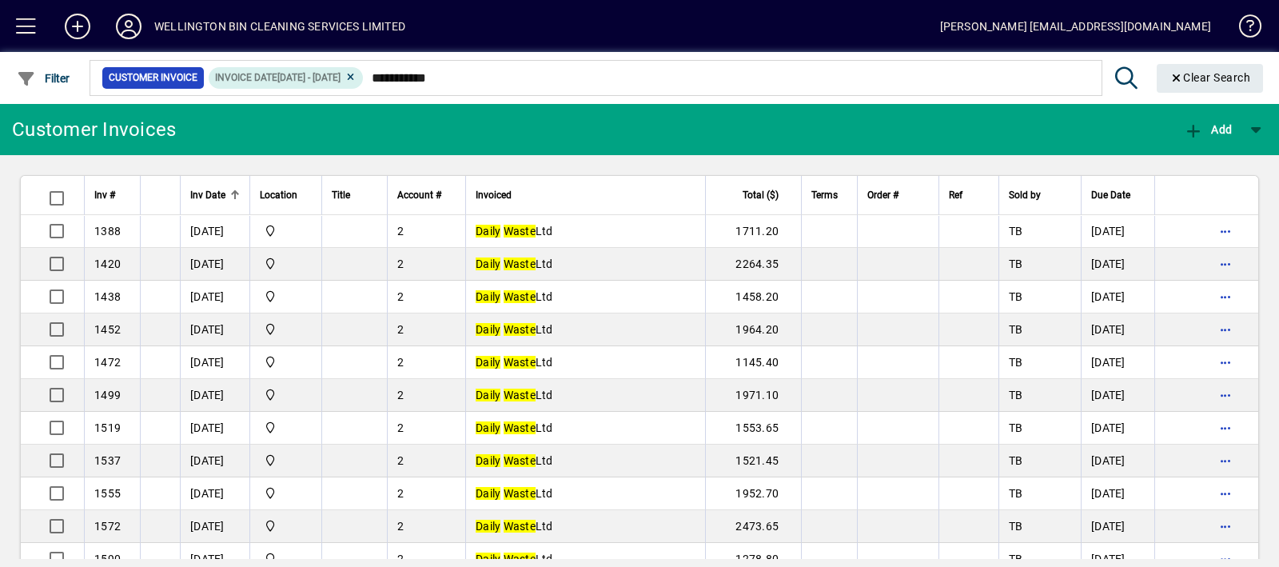
click at [754, 121] on mat-toolbar-row "Customer Invoices Add" at bounding box center [639, 129] width 1279 height 51
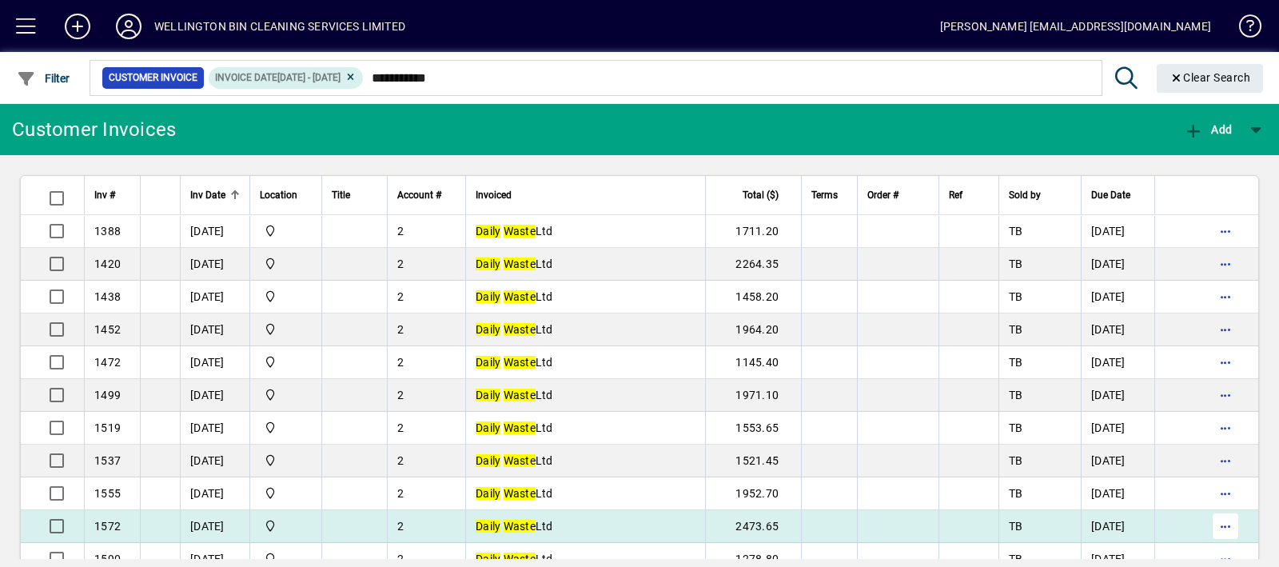
click at [1206, 526] on span "button" at bounding box center [1225, 526] width 38 height 38
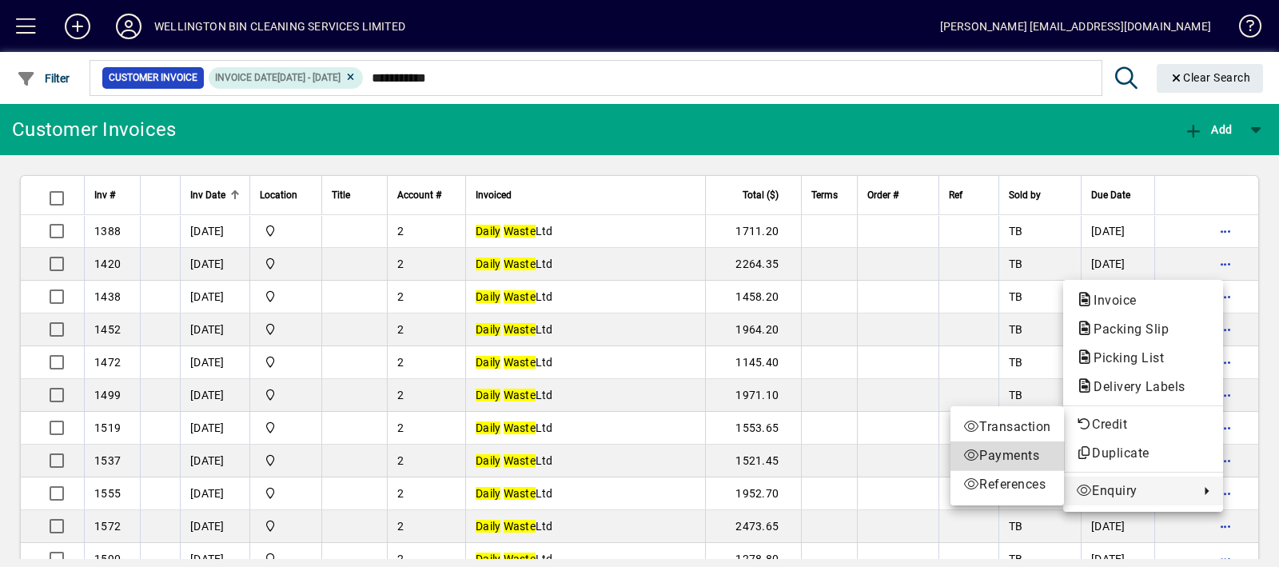
click at [1019, 459] on span "Payments" at bounding box center [1007, 455] width 88 height 19
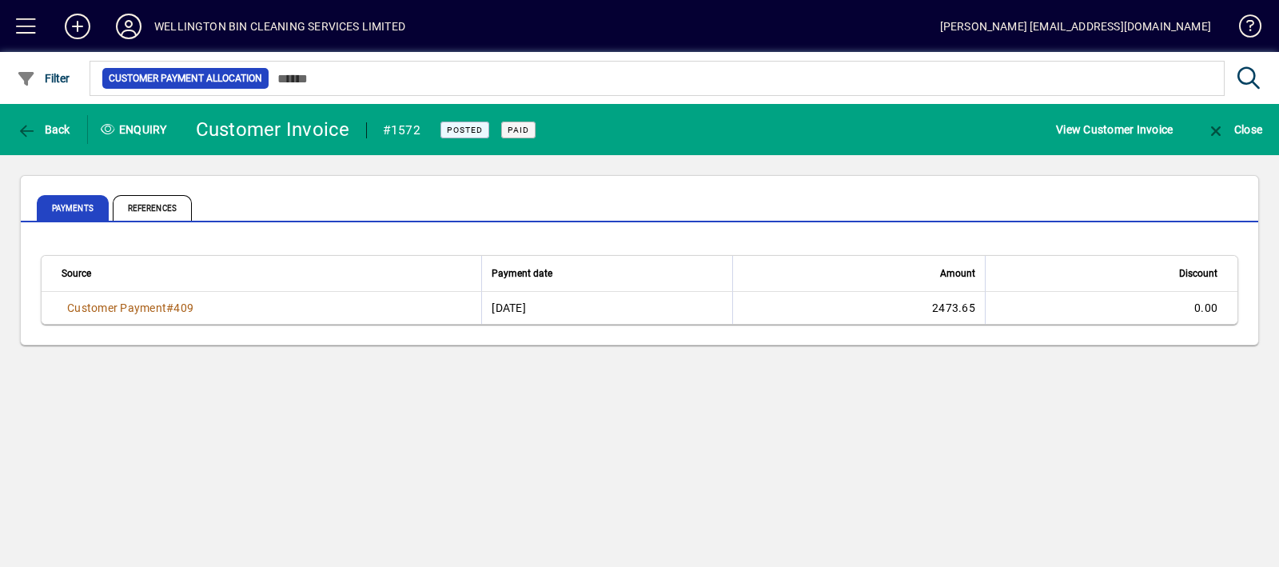
click at [4, 115] on div "Back" at bounding box center [44, 129] width 88 height 29
click at [32, 129] on icon "button" at bounding box center [27, 131] width 20 height 16
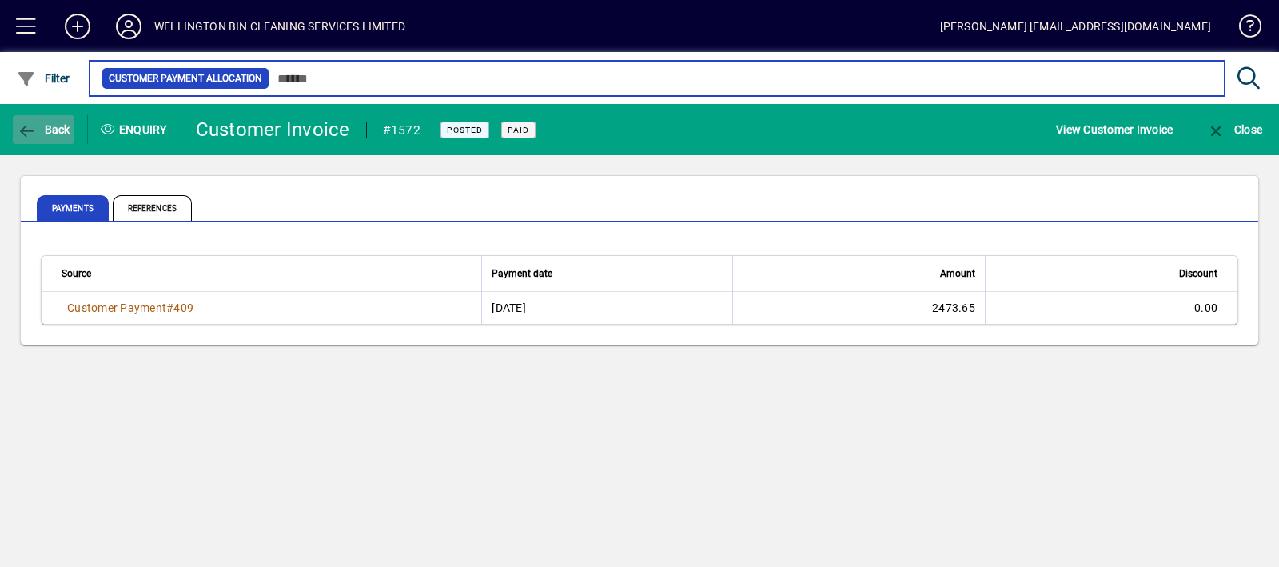
type input "**********"
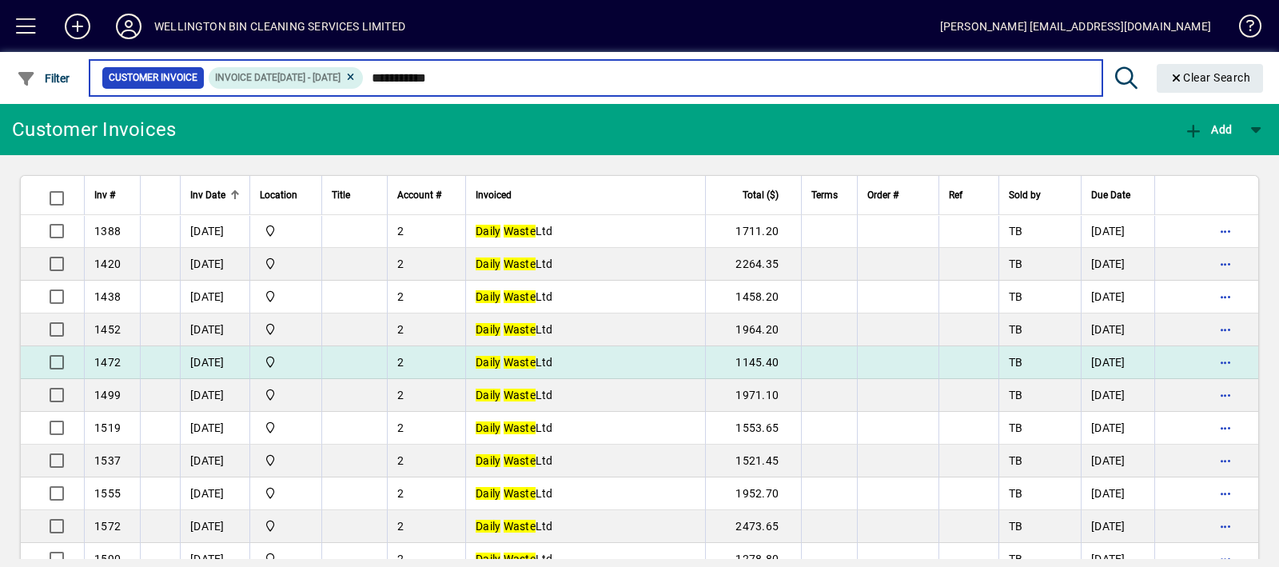
scroll to position [67, 0]
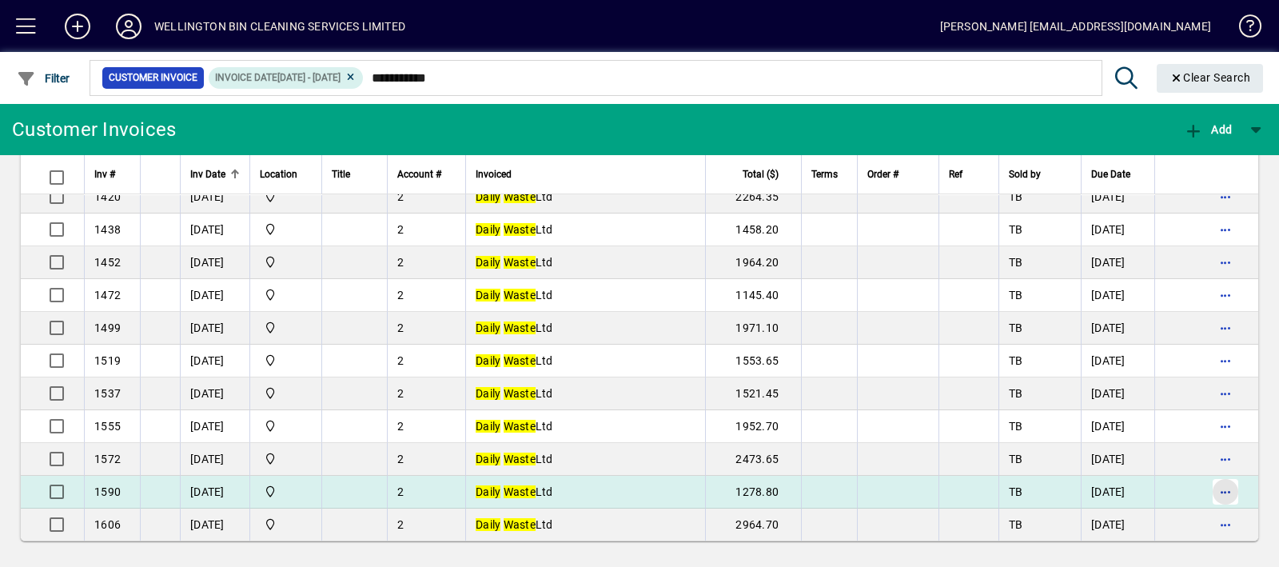
click at [1208, 490] on span "button" at bounding box center [1225, 491] width 38 height 38
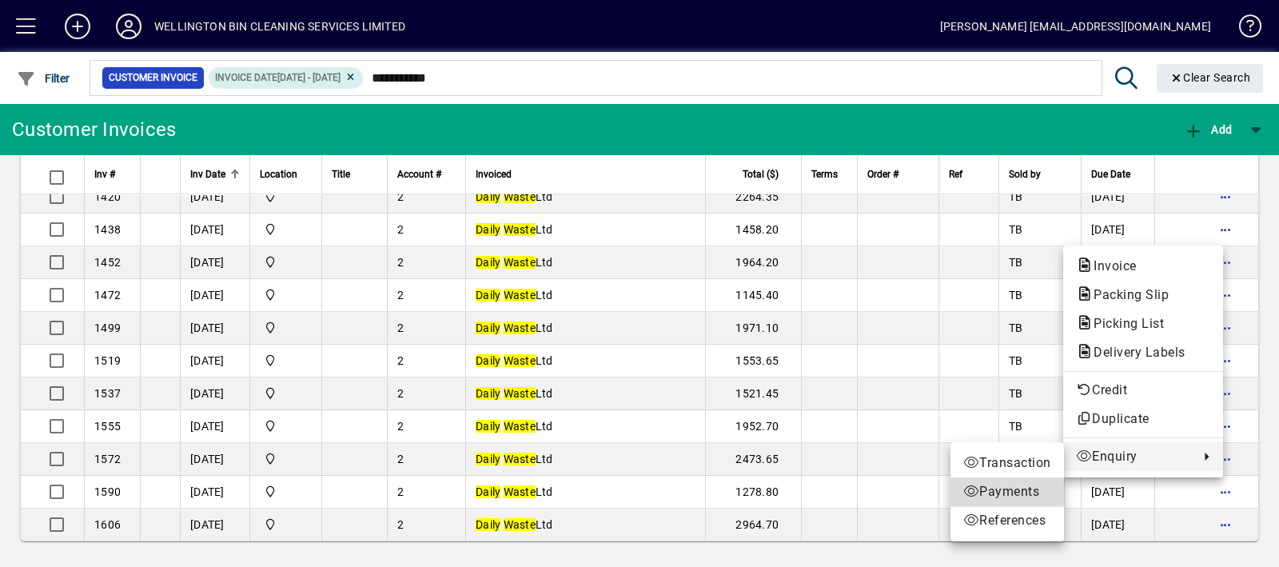
click at [997, 485] on span "Payments" at bounding box center [1007, 491] width 88 height 19
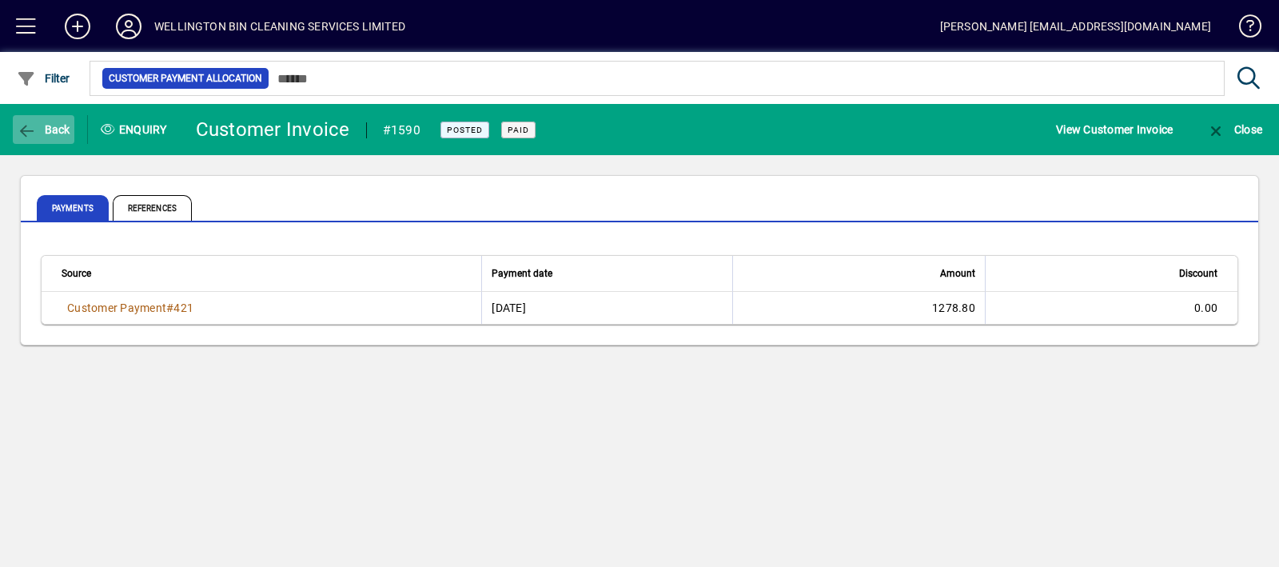
click at [47, 135] on span "Back" at bounding box center [44, 129] width 54 height 13
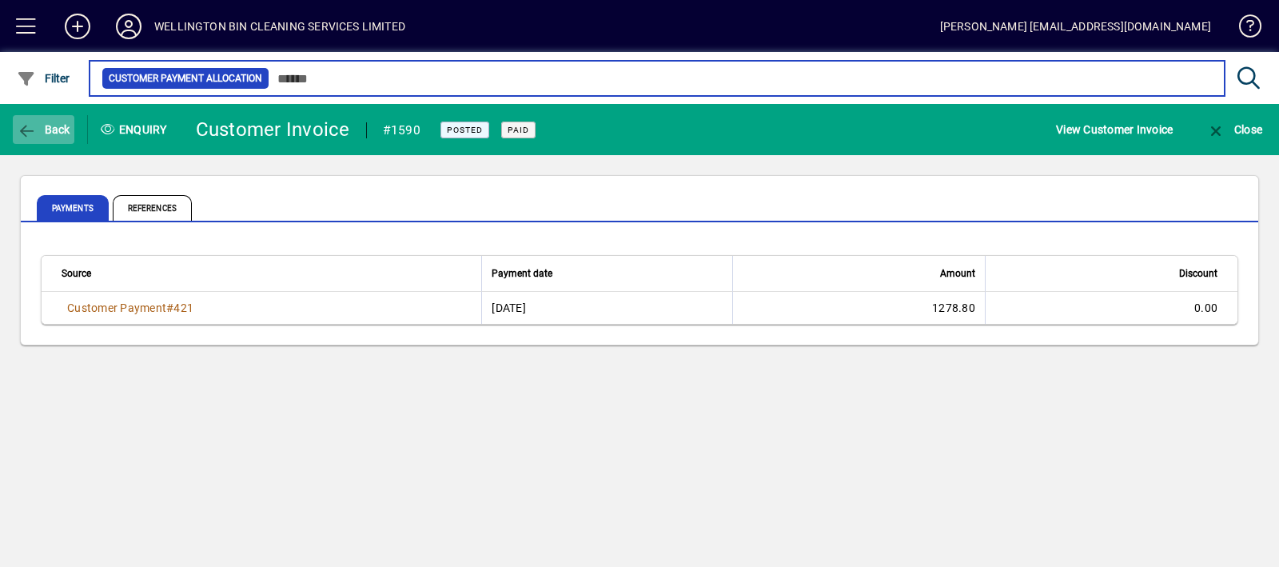
type input "**********"
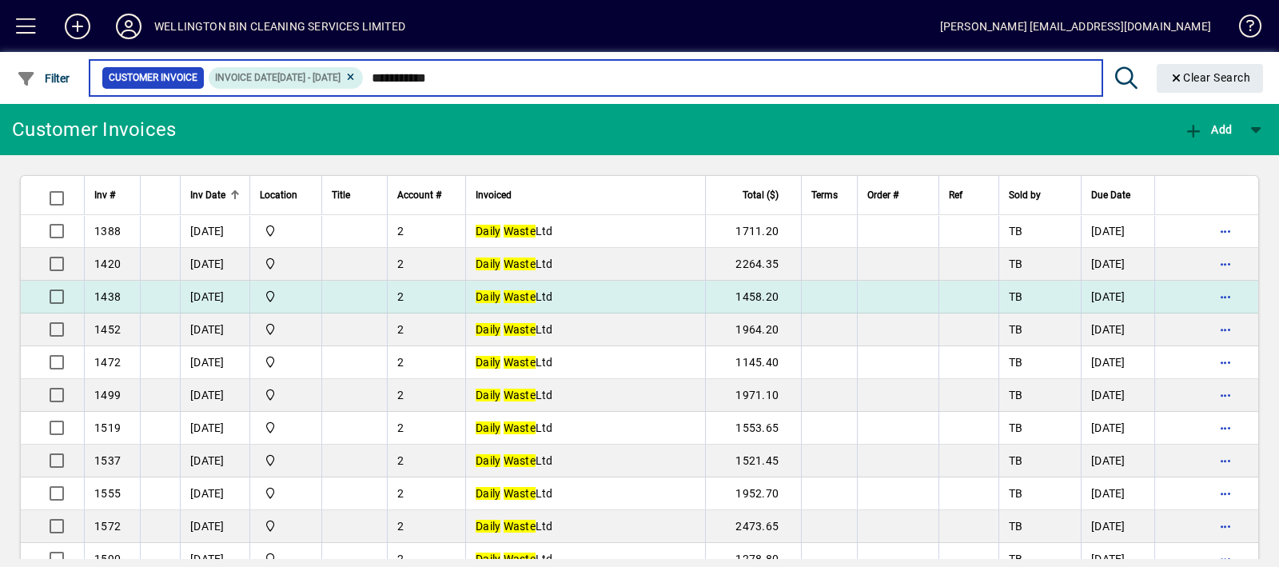
scroll to position [67, 0]
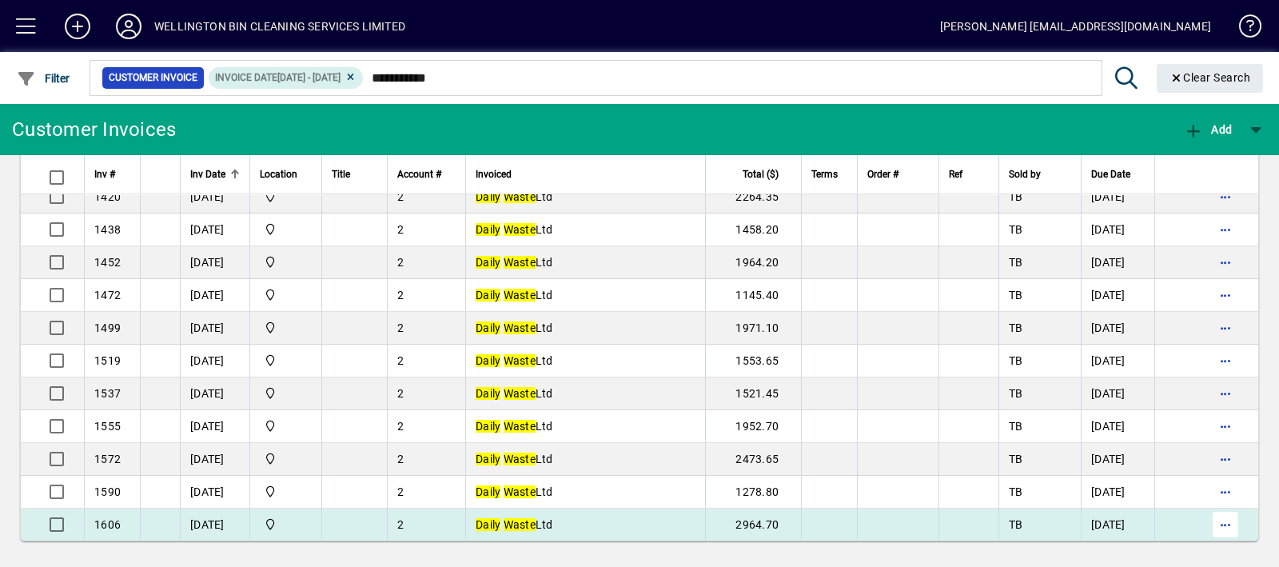
click at [1220, 524] on span "button" at bounding box center [1225, 524] width 38 height 38
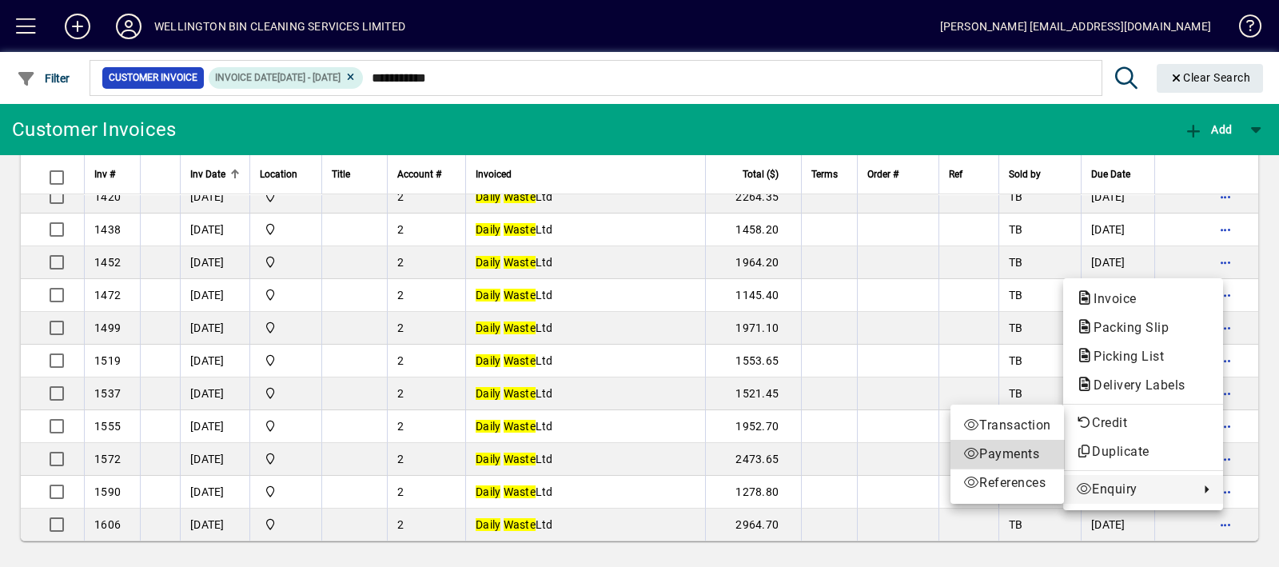
click at [1022, 457] on span "Payments" at bounding box center [1007, 453] width 88 height 19
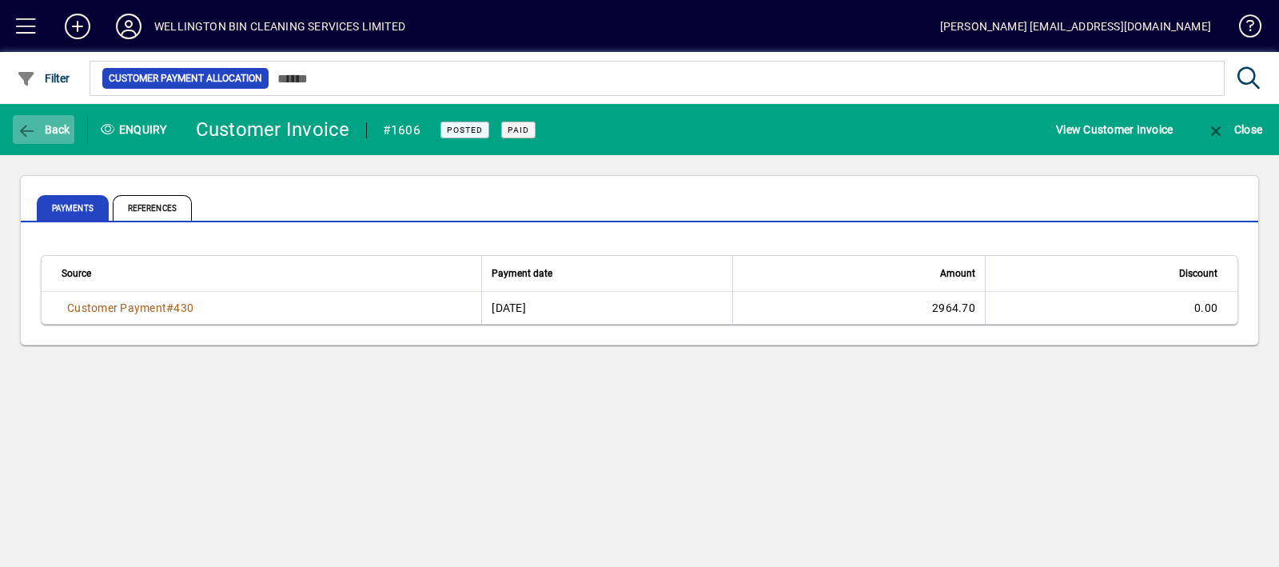
click at [28, 125] on icon "button" at bounding box center [27, 131] width 20 height 16
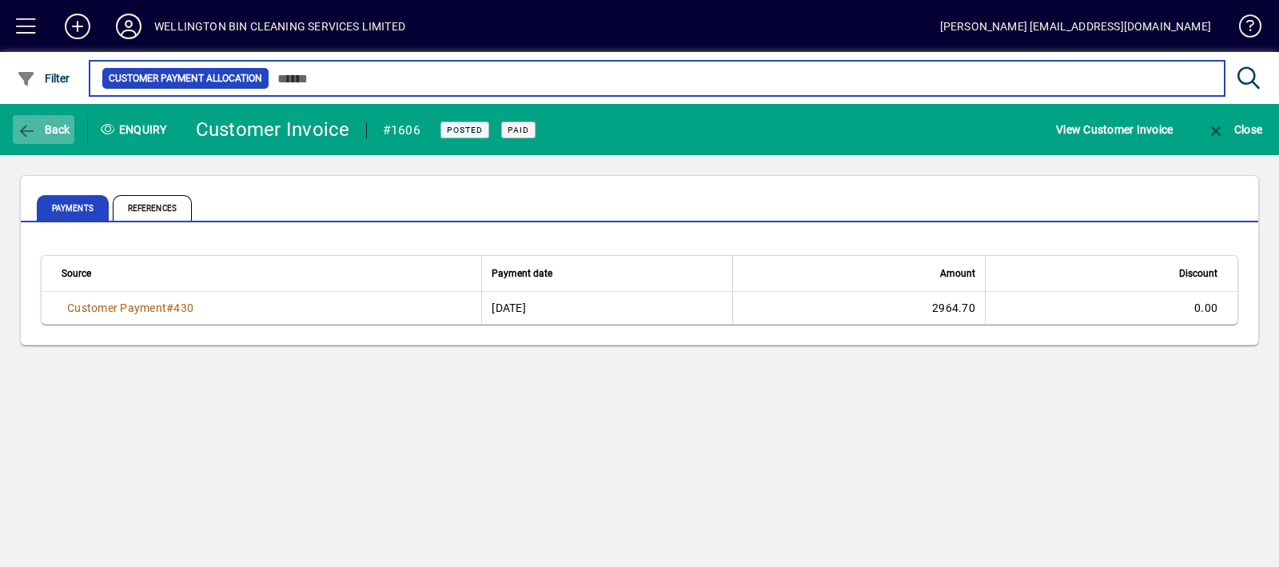
type input "**********"
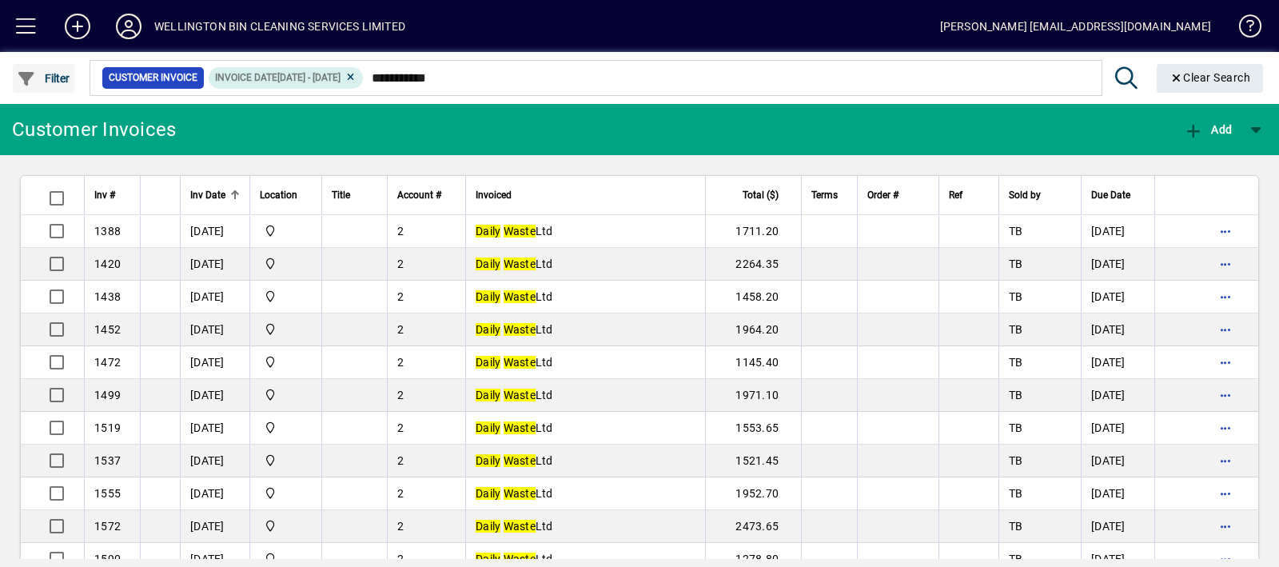
click at [57, 78] on span "Filter" at bounding box center [44, 78] width 54 height 13
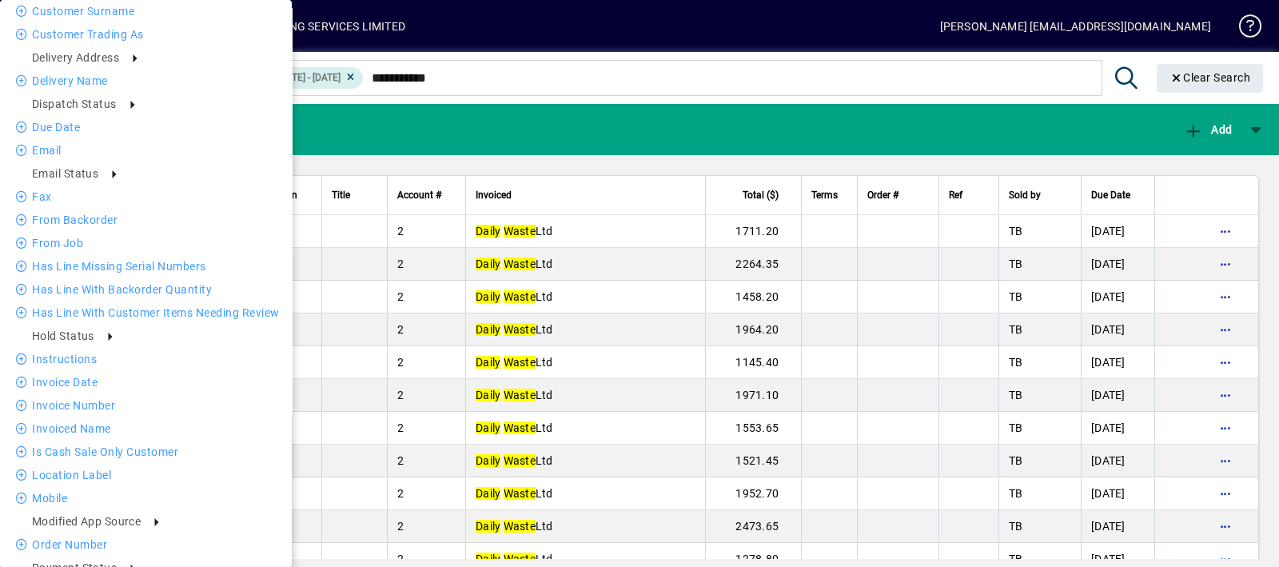
scroll to position [532, 0]
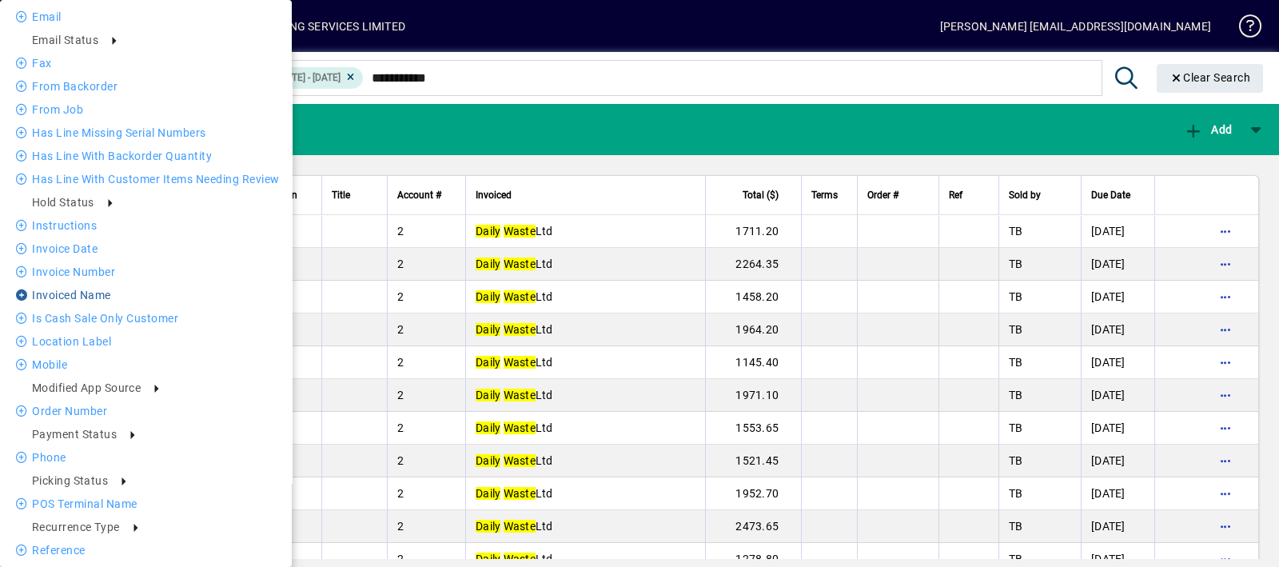
click at [191, 296] on li "Invoiced Name" at bounding box center [146, 294] width 292 height 19
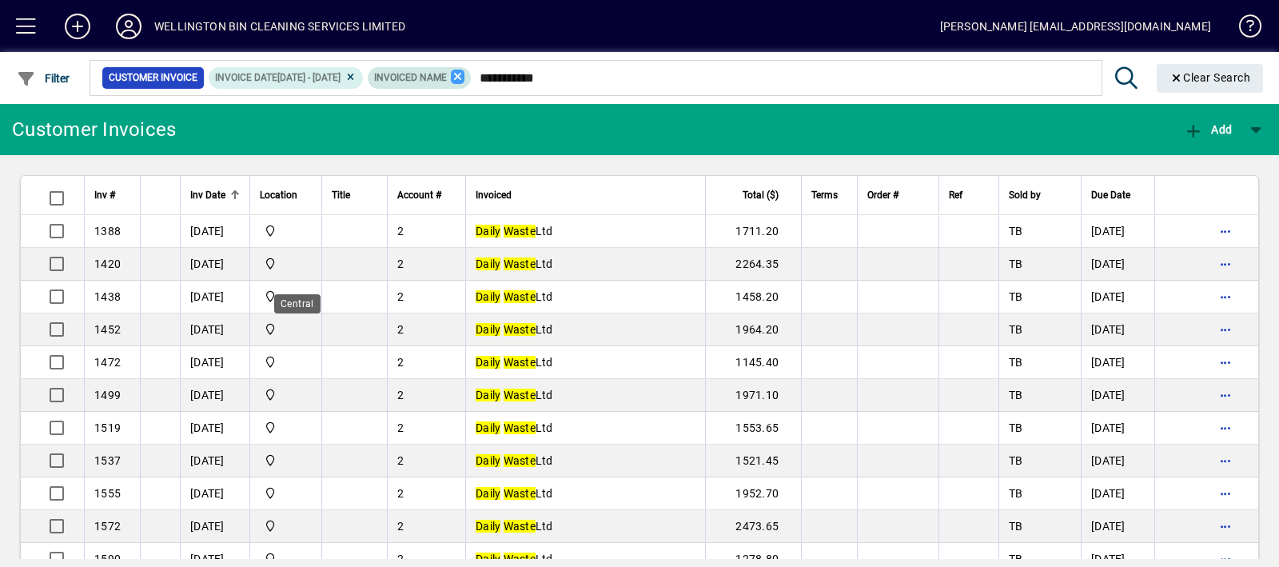
click at [465, 74] on icon at bounding box center [458, 77] width 14 height 14
click at [56, 81] on span "Filter" at bounding box center [44, 78] width 54 height 13
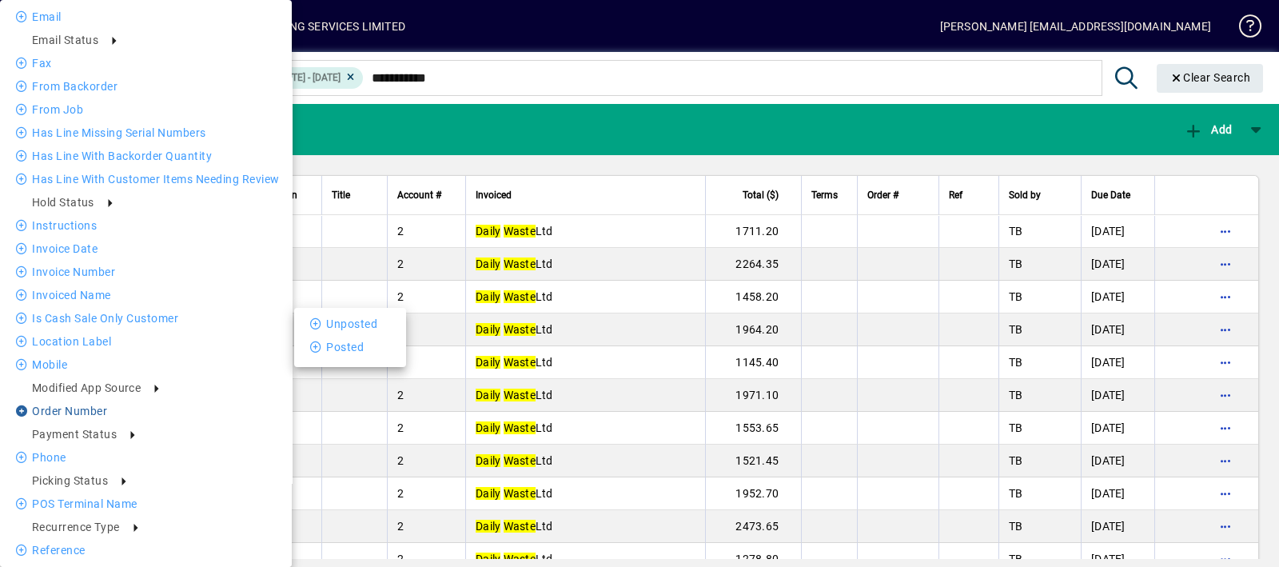
scroll to position [604, 0]
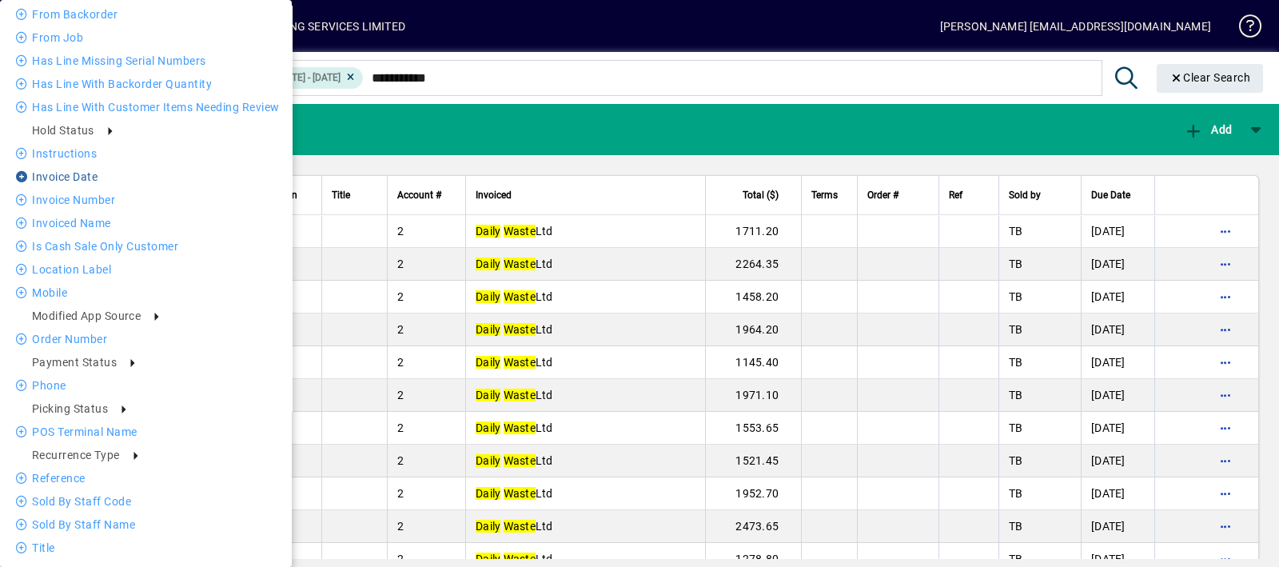
click at [82, 178] on li "Invoice date" at bounding box center [146, 176] width 292 height 19
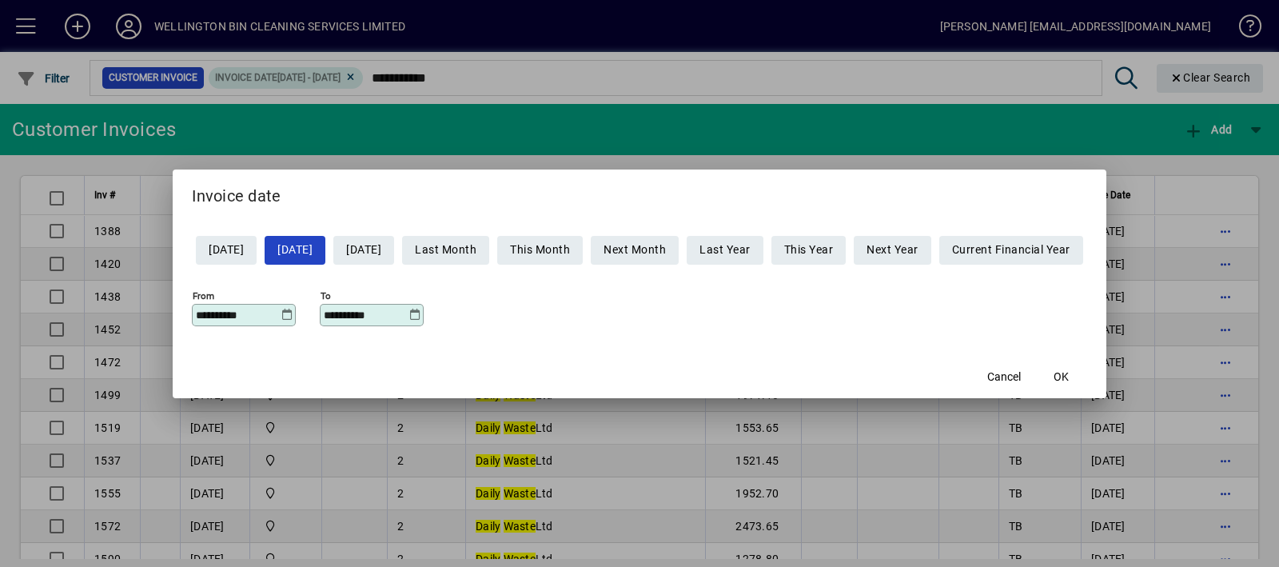
click at [281, 315] on icon at bounding box center [287, 315] width 12 height 13
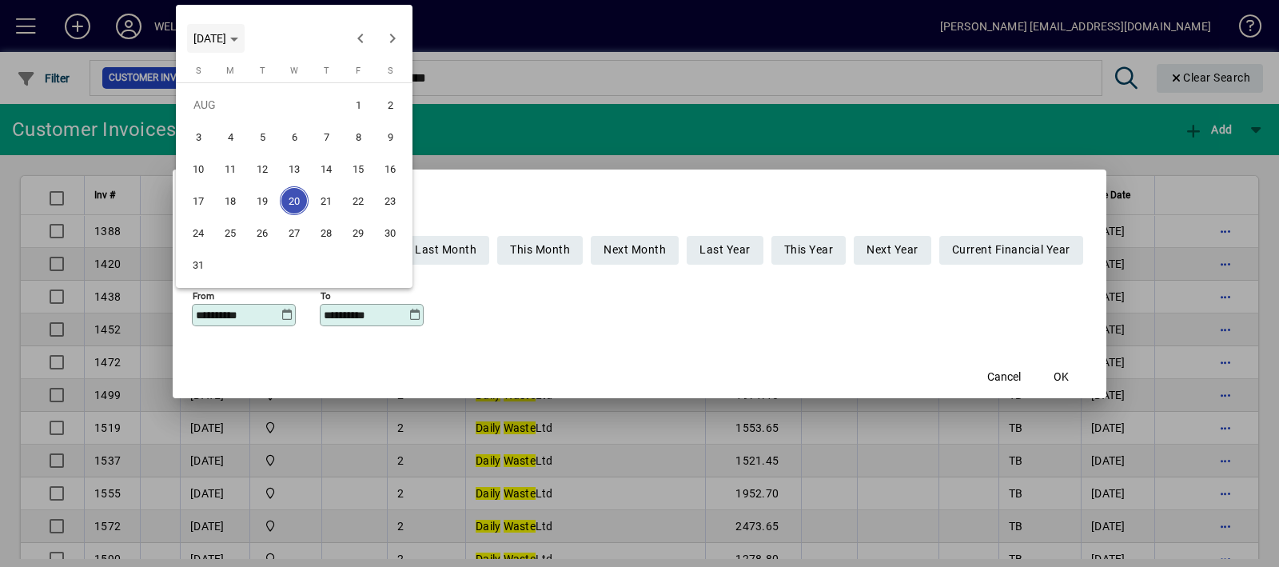
click at [232, 29] on span "Choose month and year" at bounding box center [216, 38] width 58 height 38
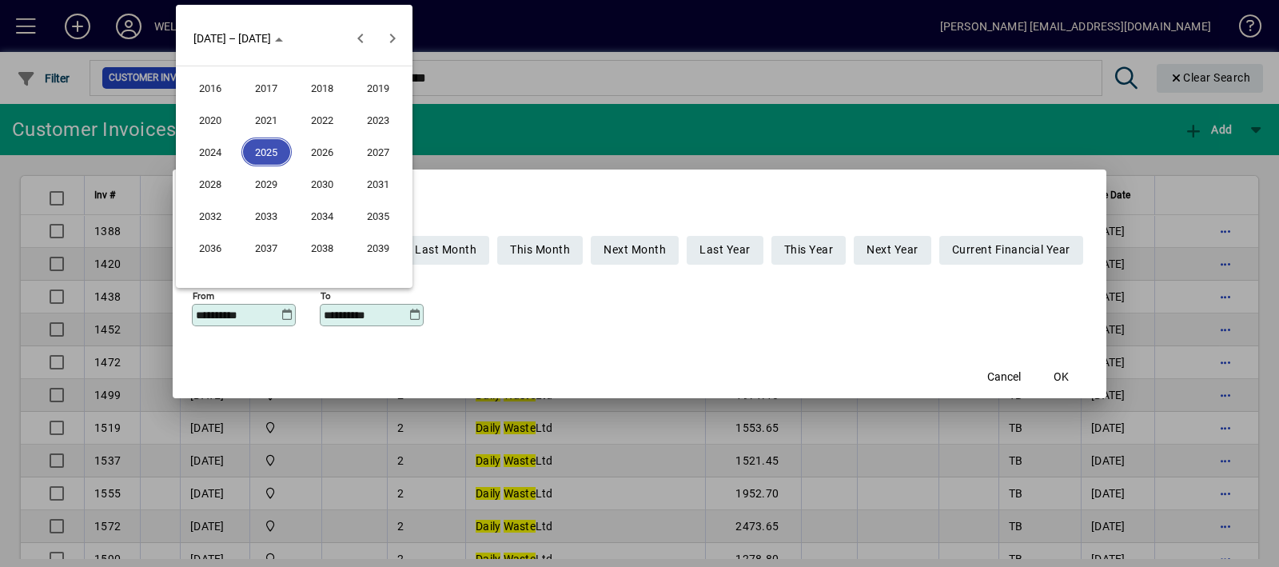
click at [359, 129] on span "2023" at bounding box center [378, 119] width 50 height 29
click at [224, 120] on span "JAN" at bounding box center [210, 119] width 50 height 29
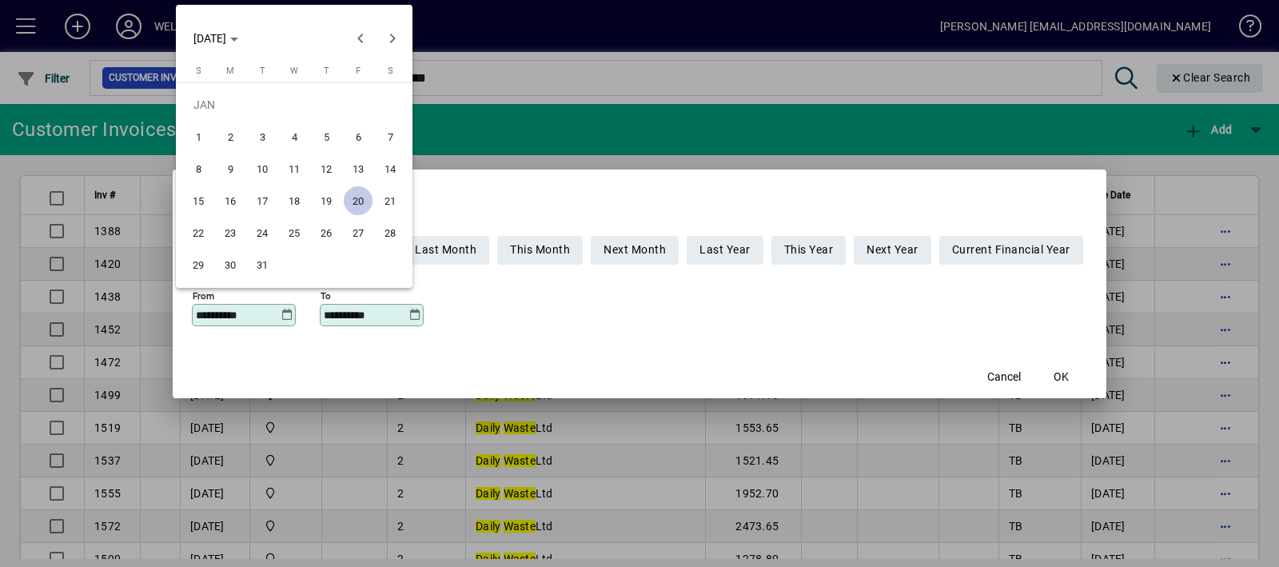
click at [208, 137] on span "1" at bounding box center [198, 136] width 29 height 29
type input "**********"
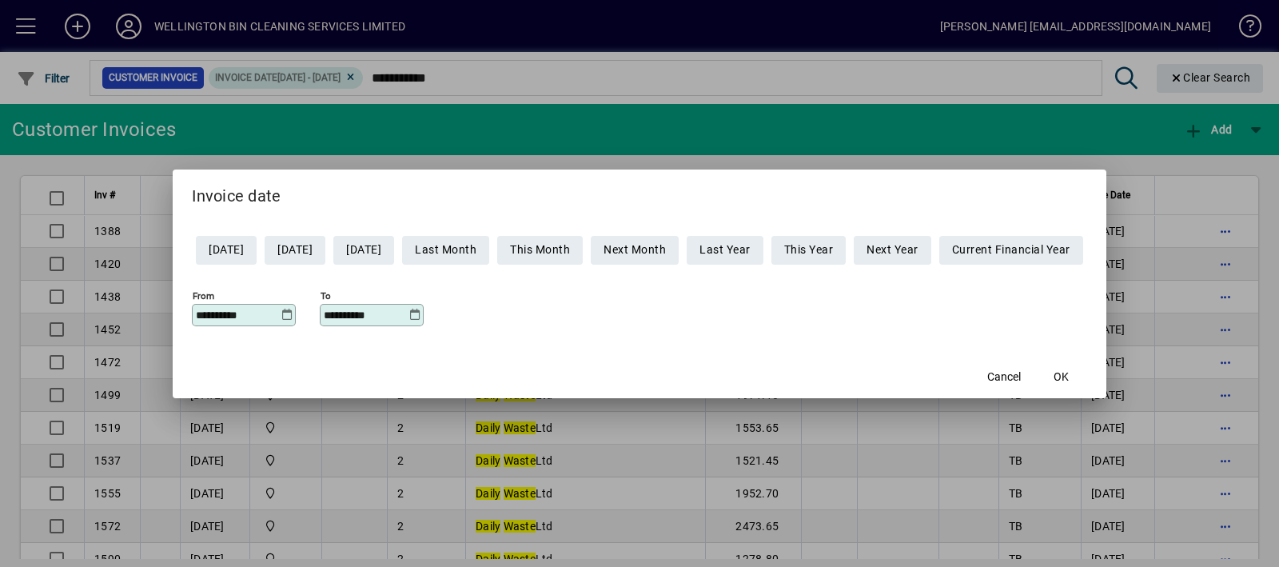
click at [408, 313] on icon at bounding box center [414, 315] width 12 height 13
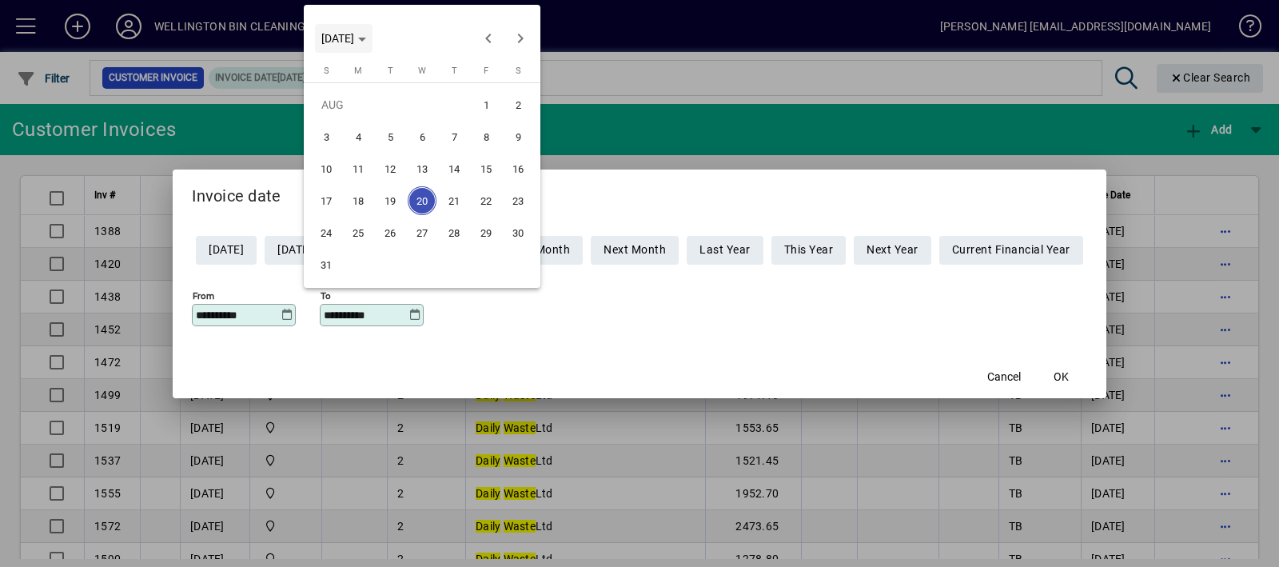
click at [372, 30] on span "Choose month and year" at bounding box center [344, 38] width 58 height 38
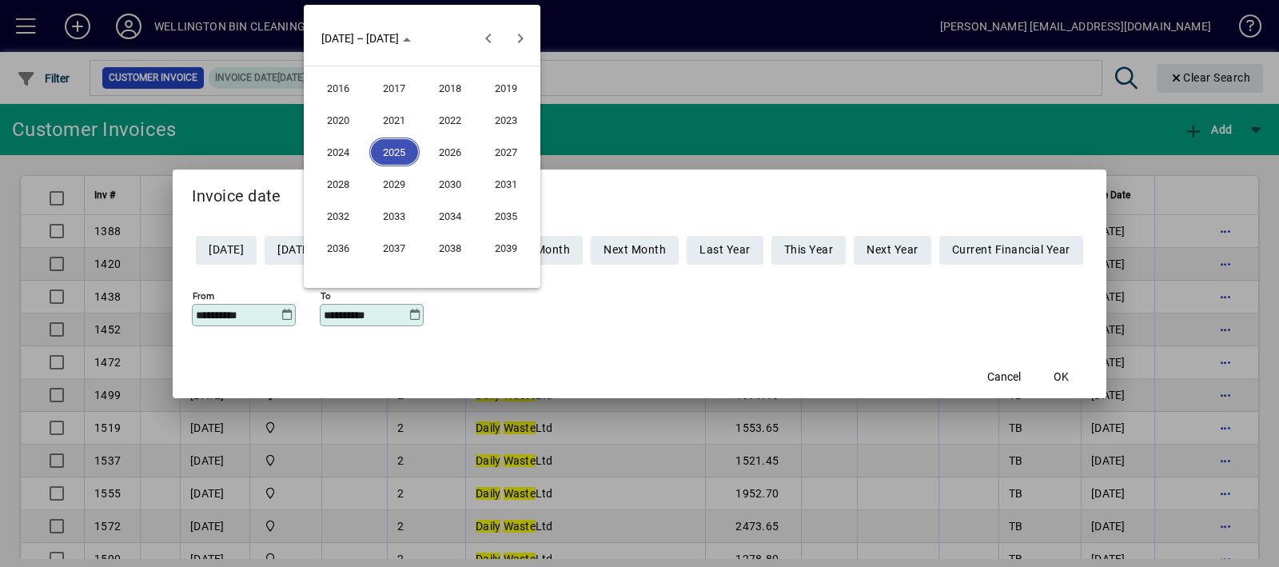
click at [534, 136] on button "2027" at bounding box center [506, 152] width 56 height 32
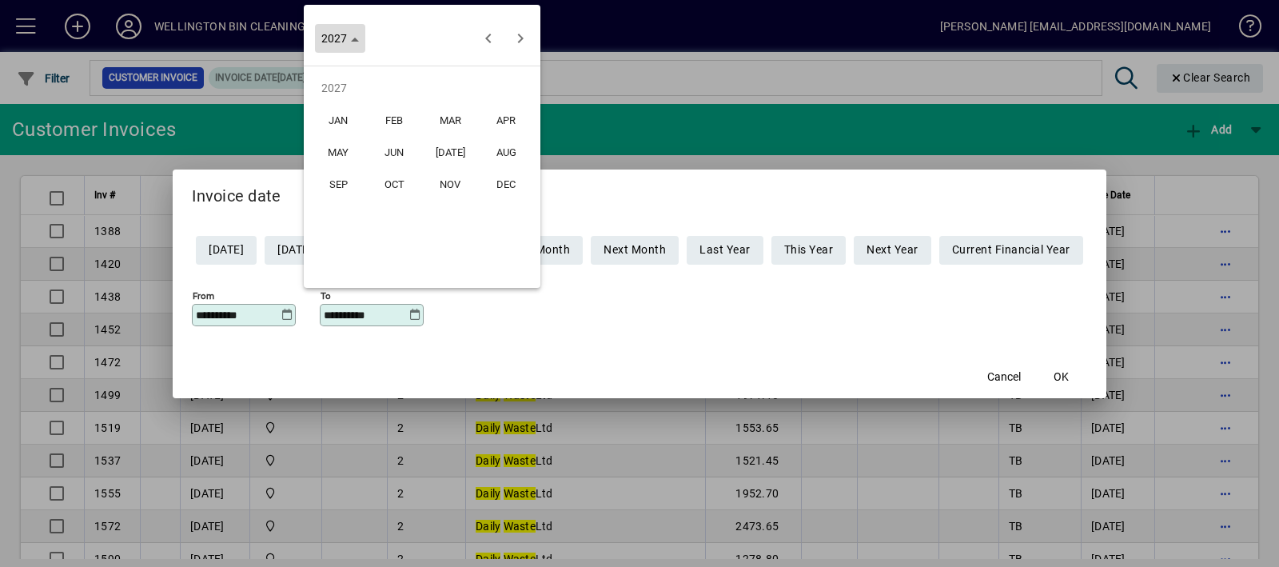
click at [347, 42] on span "2027" at bounding box center [340, 38] width 38 height 13
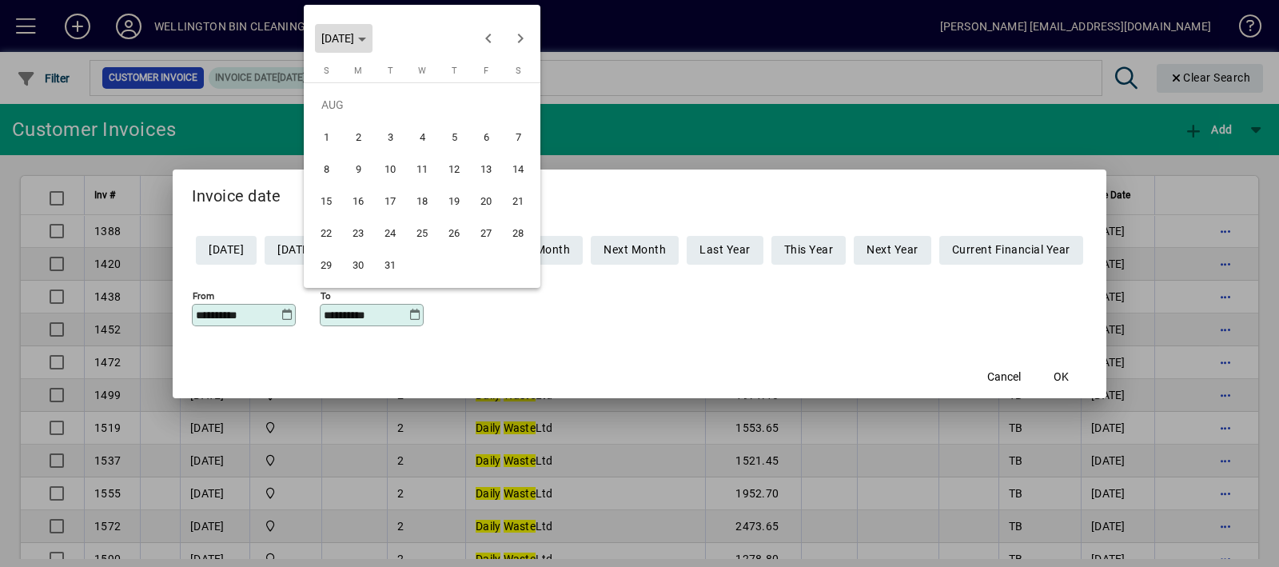
click at [354, 33] on span "FRI AUG 20 2027" at bounding box center [337, 38] width 33 height 13
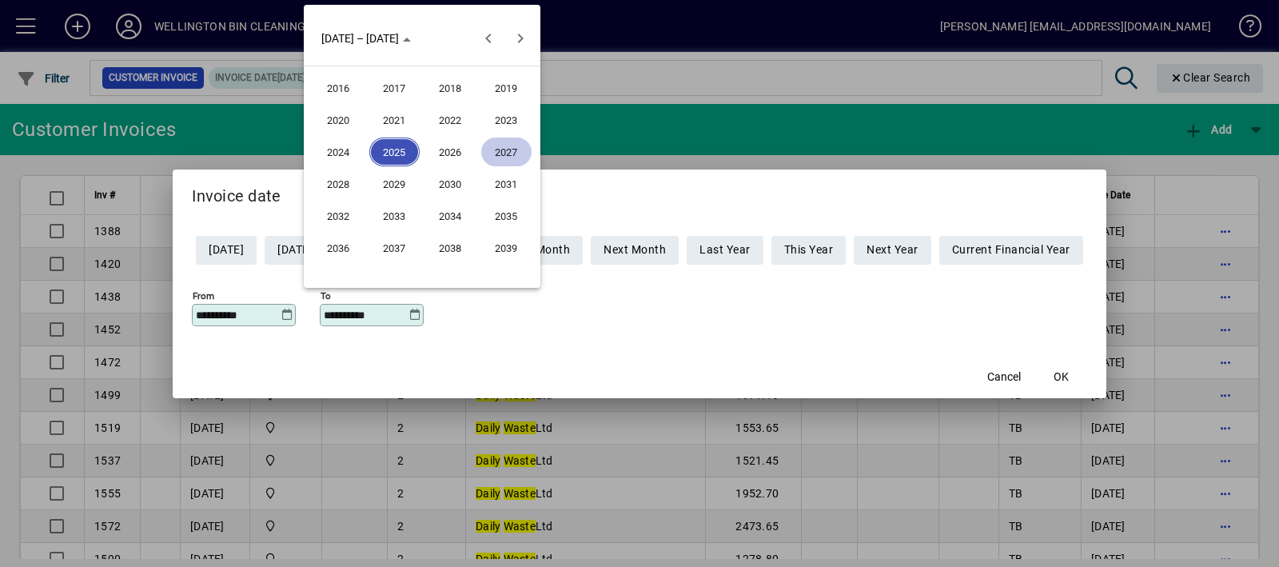
click at [499, 120] on span "2023" at bounding box center [506, 119] width 50 height 29
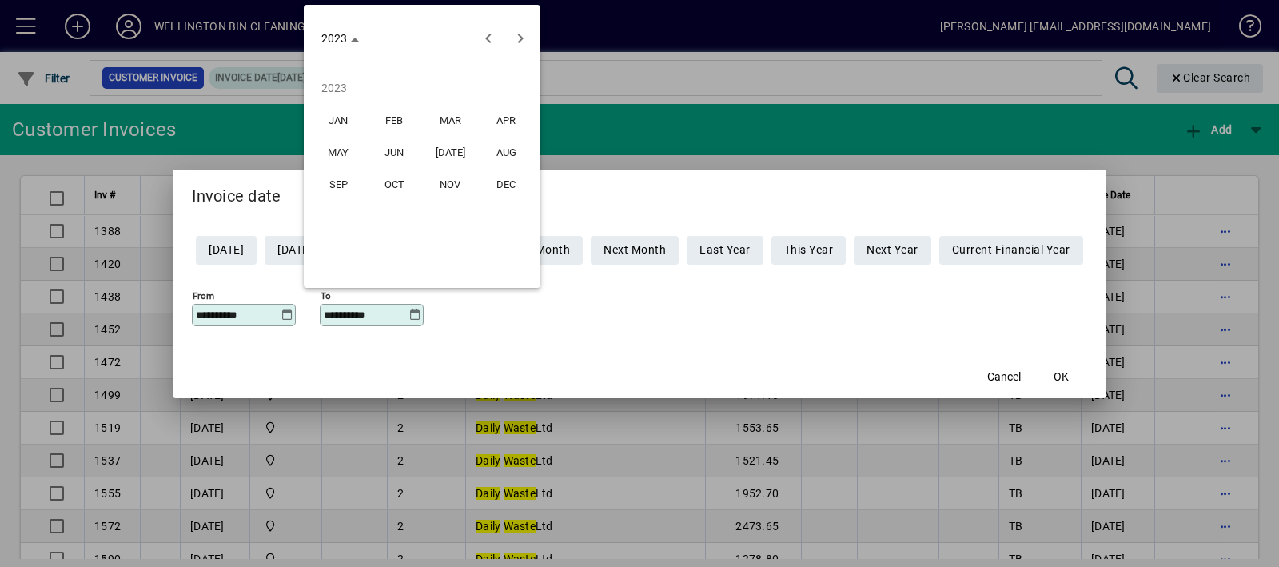
click at [515, 195] on span "DEC" at bounding box center [506, 183] width 50 height 29
click at [321, 261] on span "31" at bounding box center [326, 264] width 29 height 29
type input "**********"
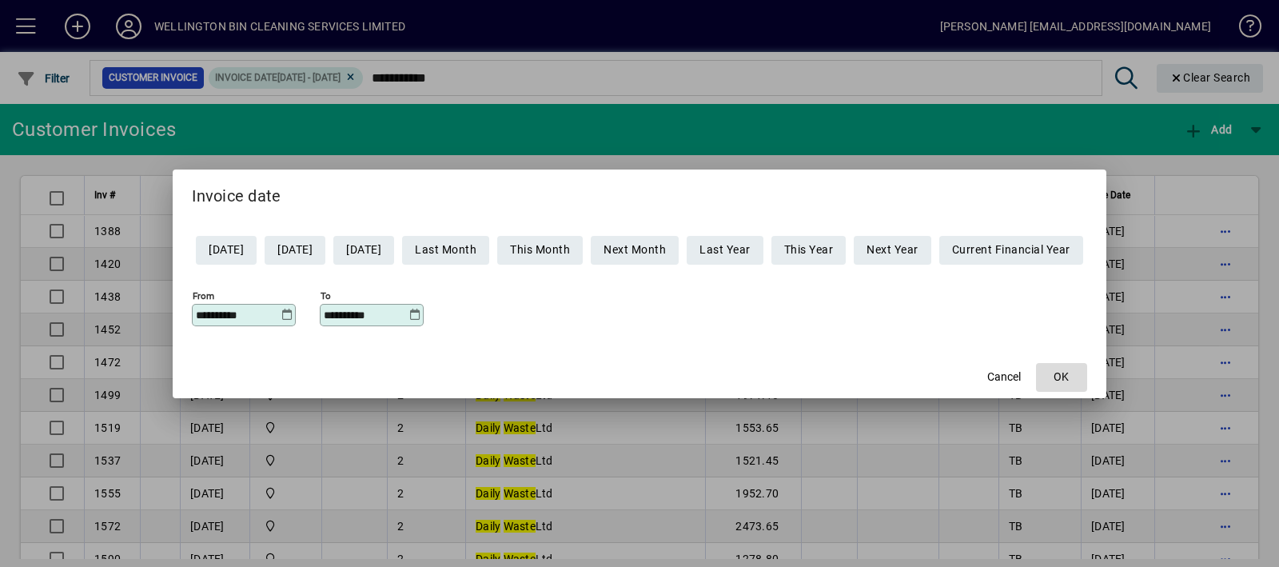
click at [1087, 370] on span "button" at bounding box center [1061, 377] width 51 height 38
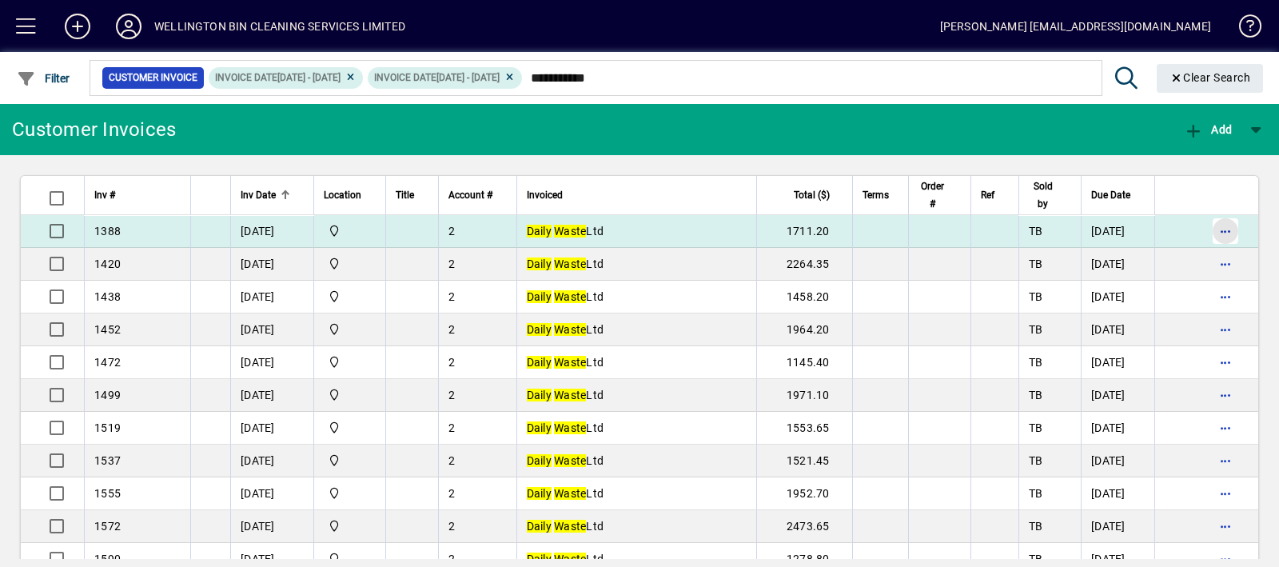
click at [1211, 221] on span "button" at bounding box center [1225, 231] width 38 height 38
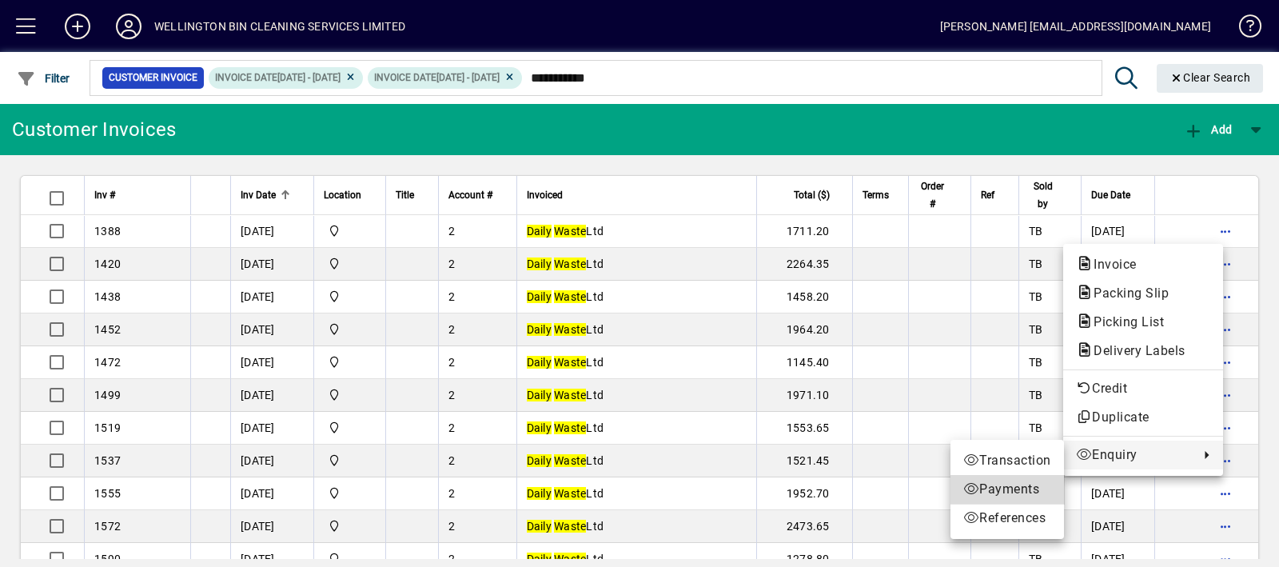
click at [1021, 483] on span "Payments" at bounding box center [1007, 489] width 88 height 19
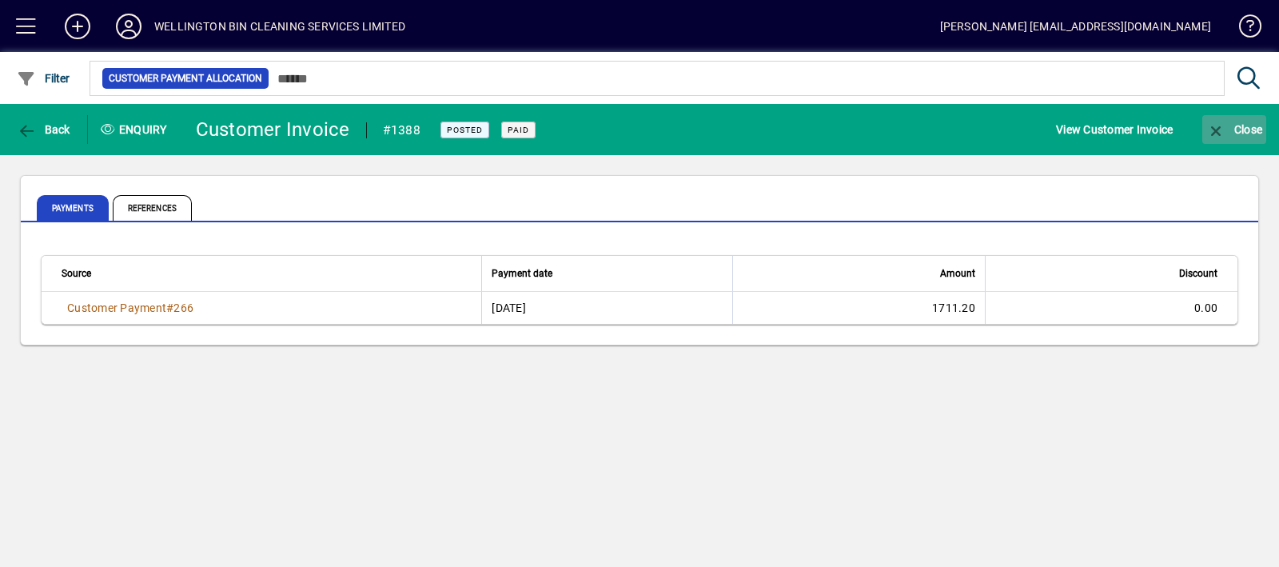
click at [1238, 128] on span "Close" at bounding box center [1234, 129] width 56 height 13
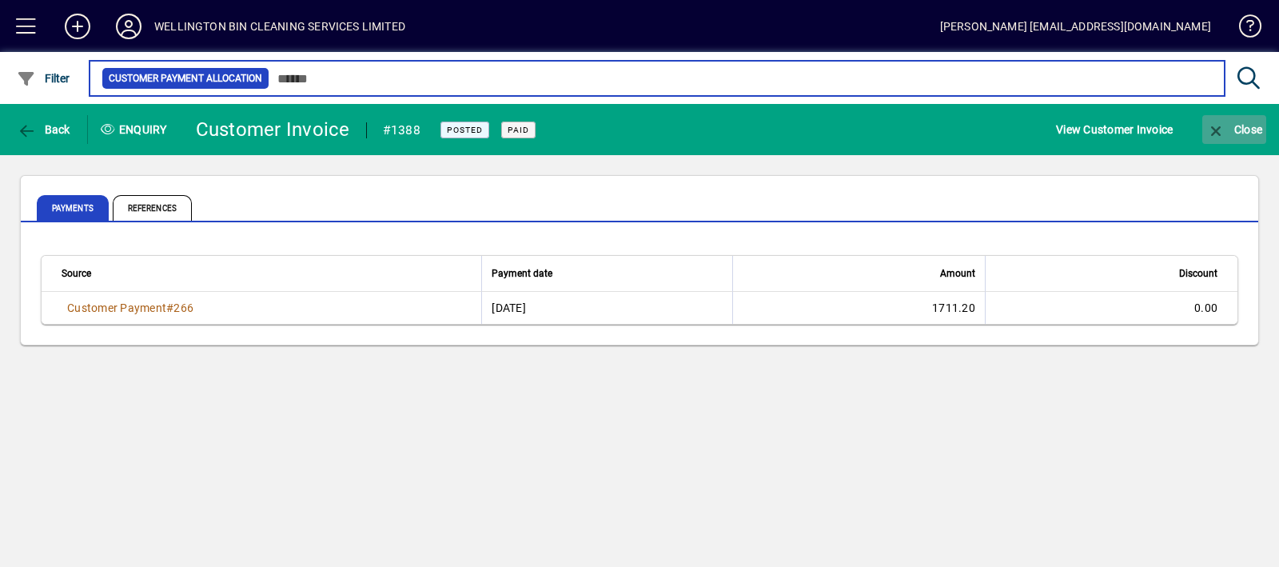
type input "**********"
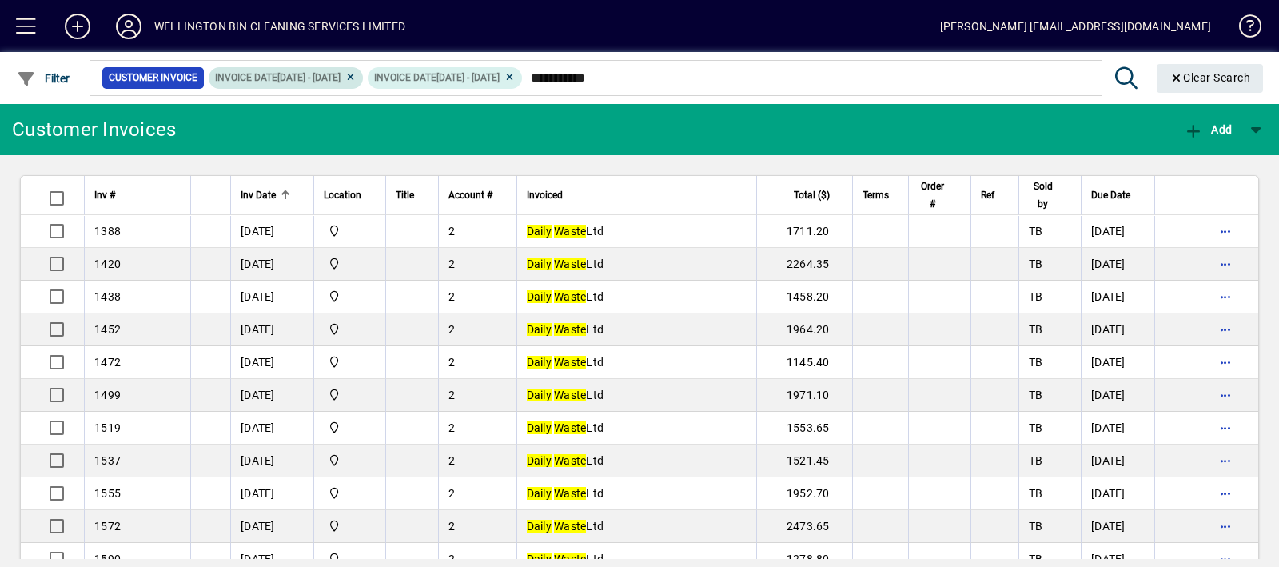
click at [356, 77] on icon at bounding box center [350, 78] width 12 height 10
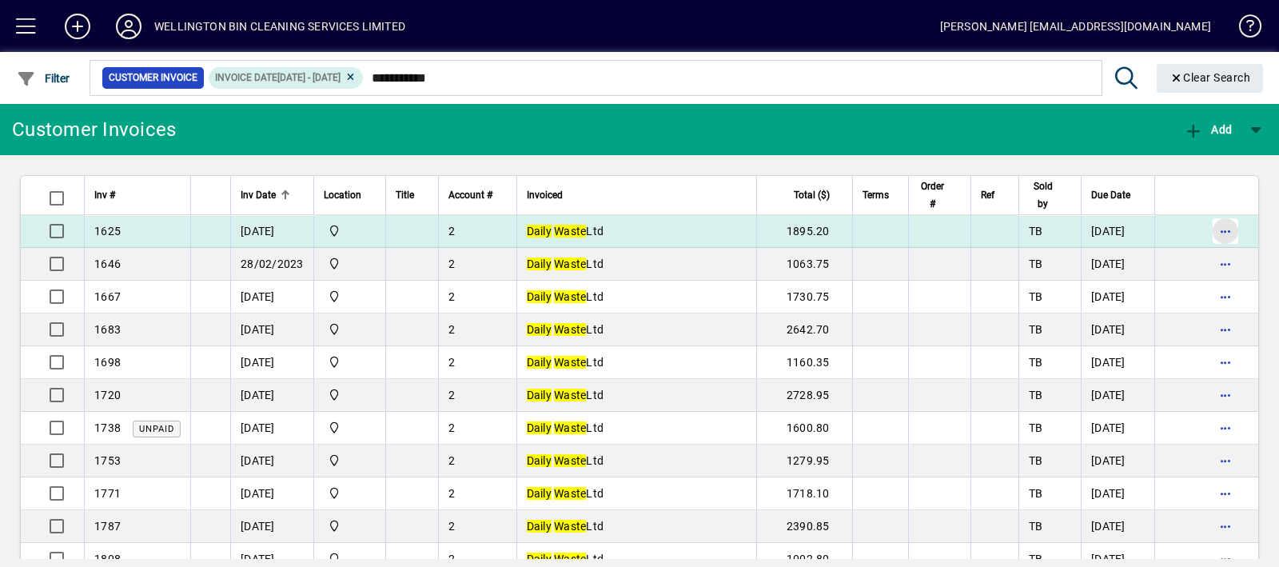
drag, startPoint x: 1192, startPoint y: 227, endPoint x: 1216, endPoint y: 228, distance: 24.8
click at [1216, 228] on span "button" at bounding box center [1225, 231] width 38 height 38
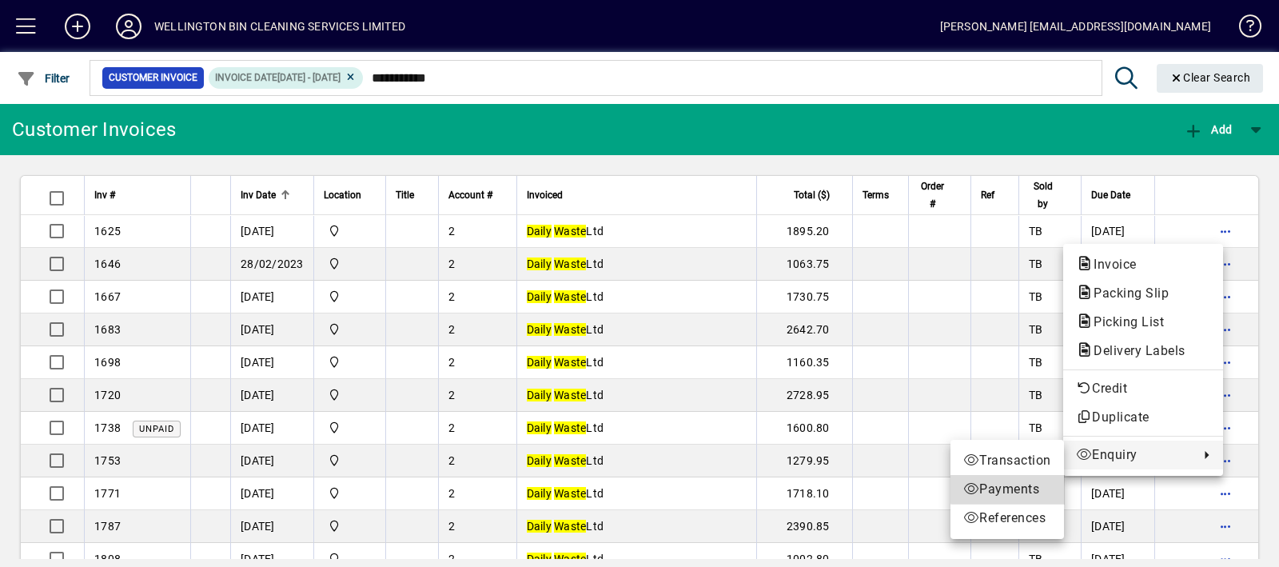
click at [1009, 489] on span "Payments" at bounding box center [1007, 489] width 88 height 19
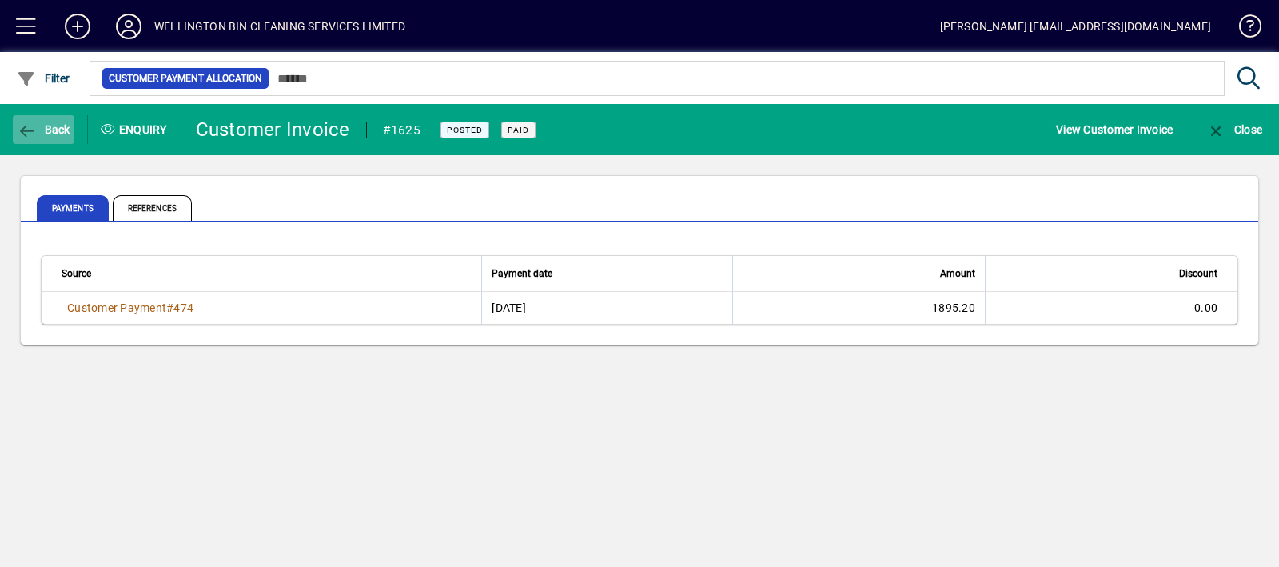
click at [62, 123] on span "Back" at bounding box center [44, 129] width 54 height 13
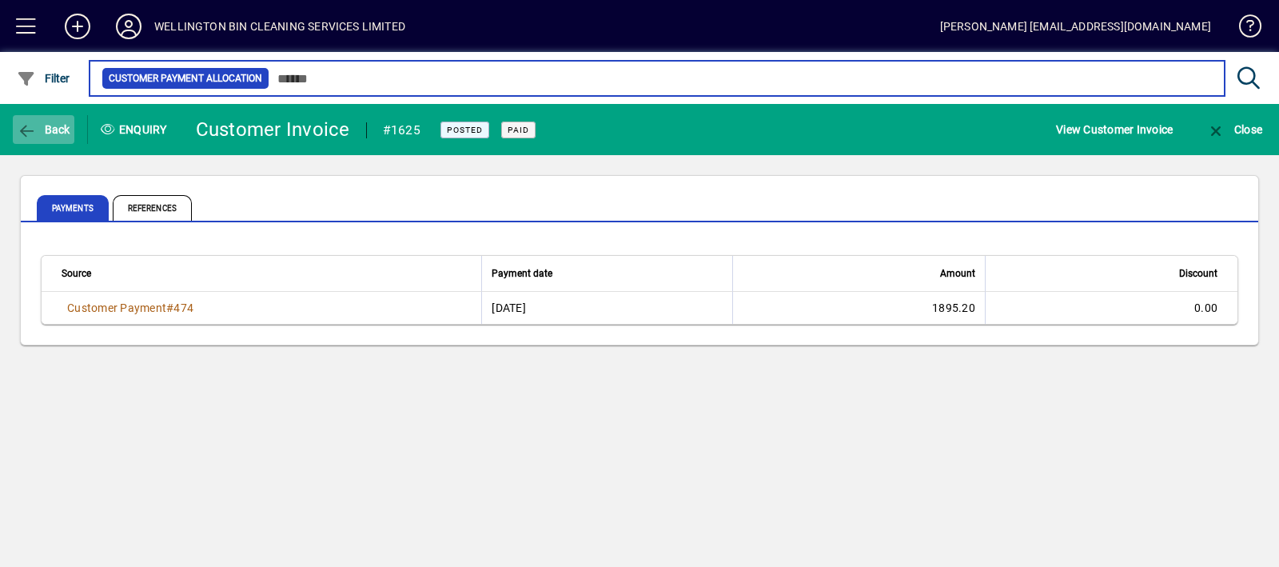
type input "**********"
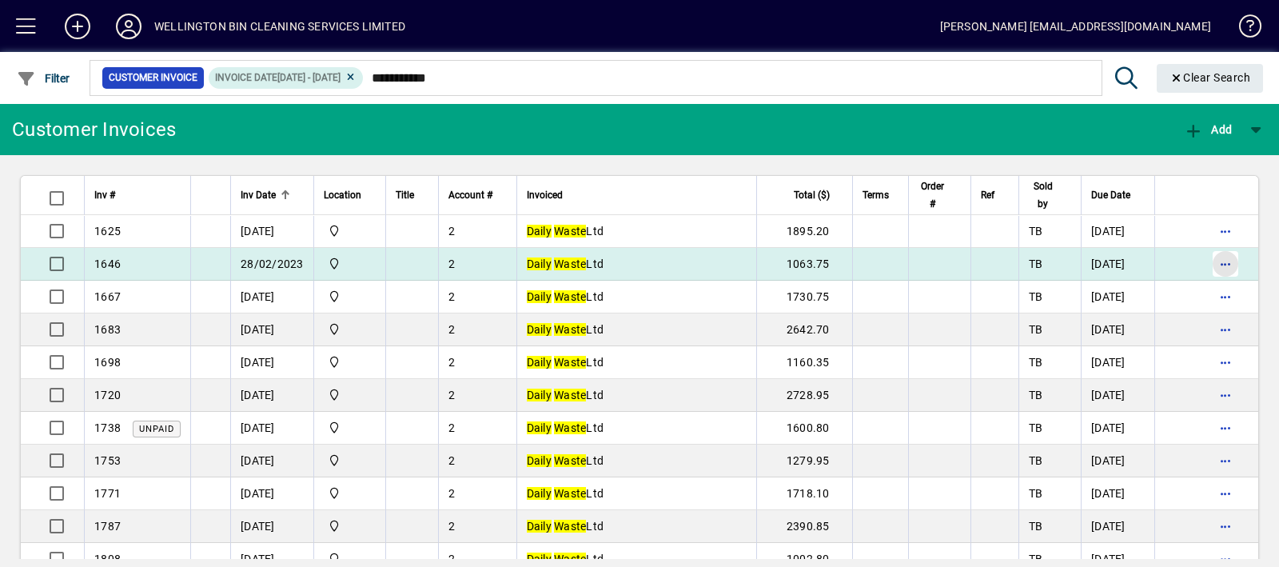
click at [1216, 262] on span "button" at bounding box center [1225, 264] width 38 height 38
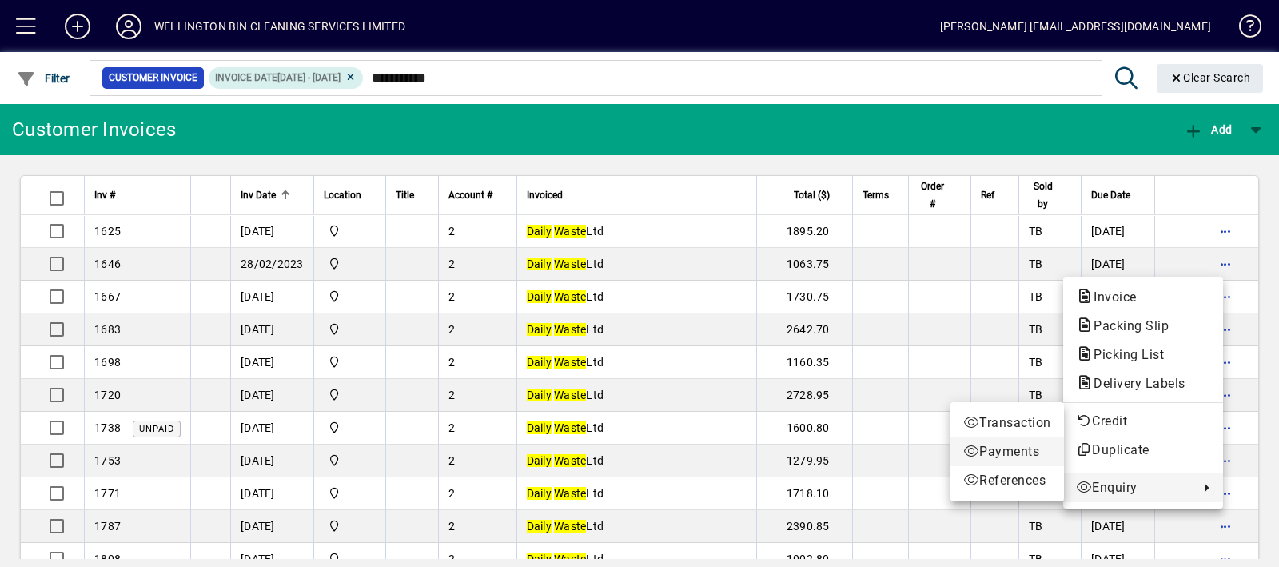
click at [998, 457] on span "Payments" at bounding box center [1007, 451] width 88 height 19
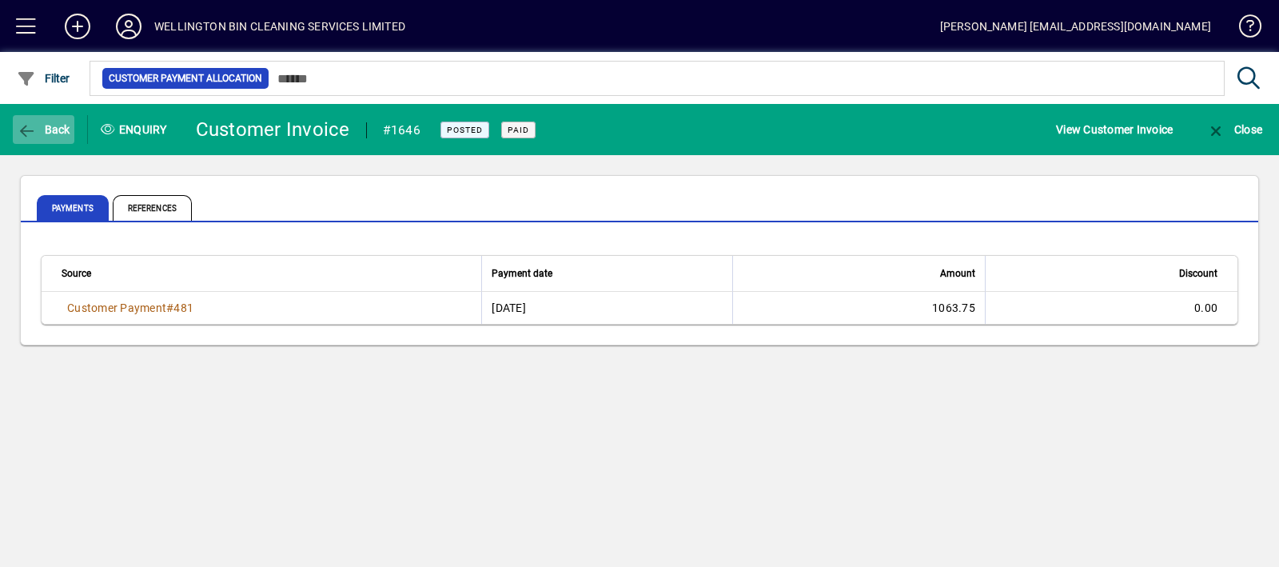
click at [54, 123] on span "Back" at bounding box center [44, 129] width 54 height 13
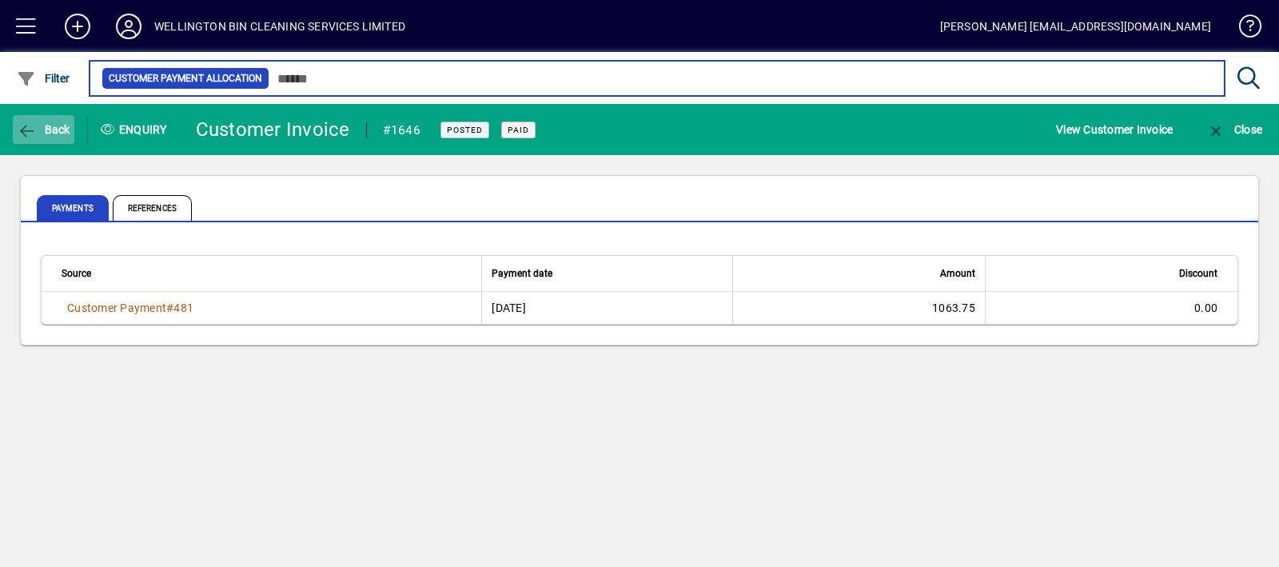
type input "**********"
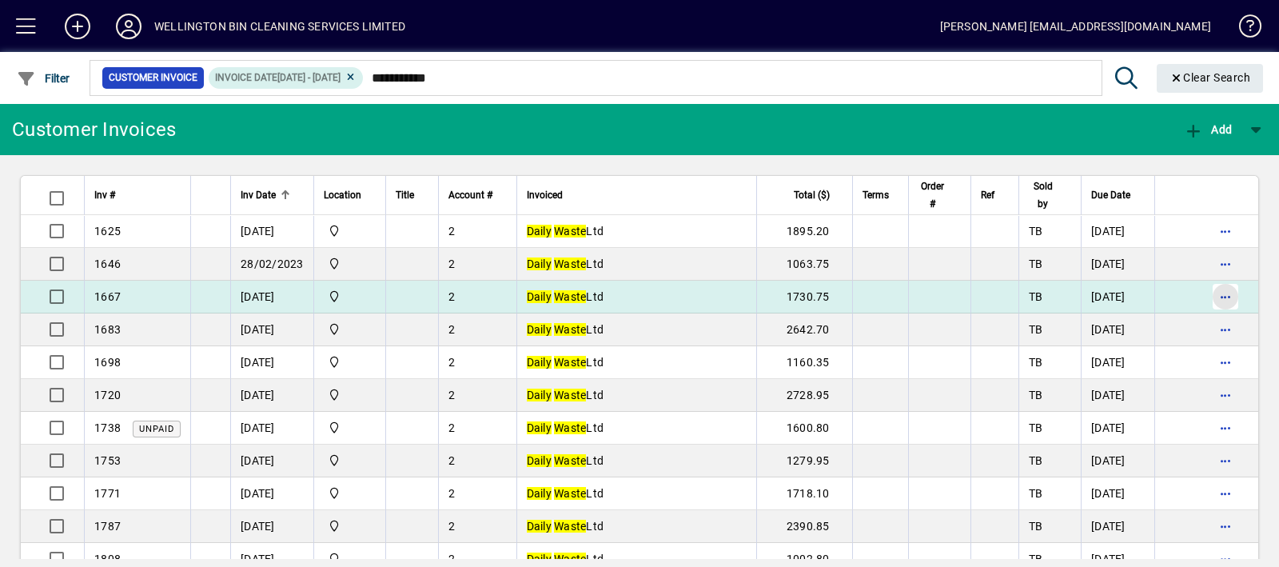
click at [1215, 288] on span "button" at bounding box center [1225, 296] width 38 height 38
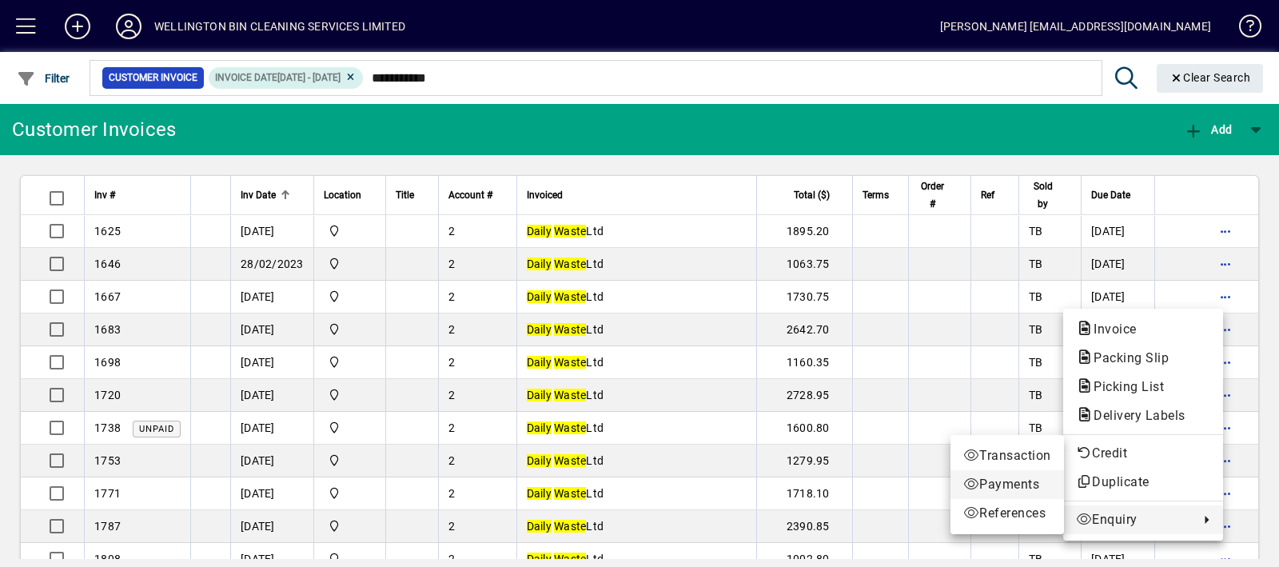
click at [992, 485] on span "Payments" at bounding box center [1007, 484] width 88 height 19
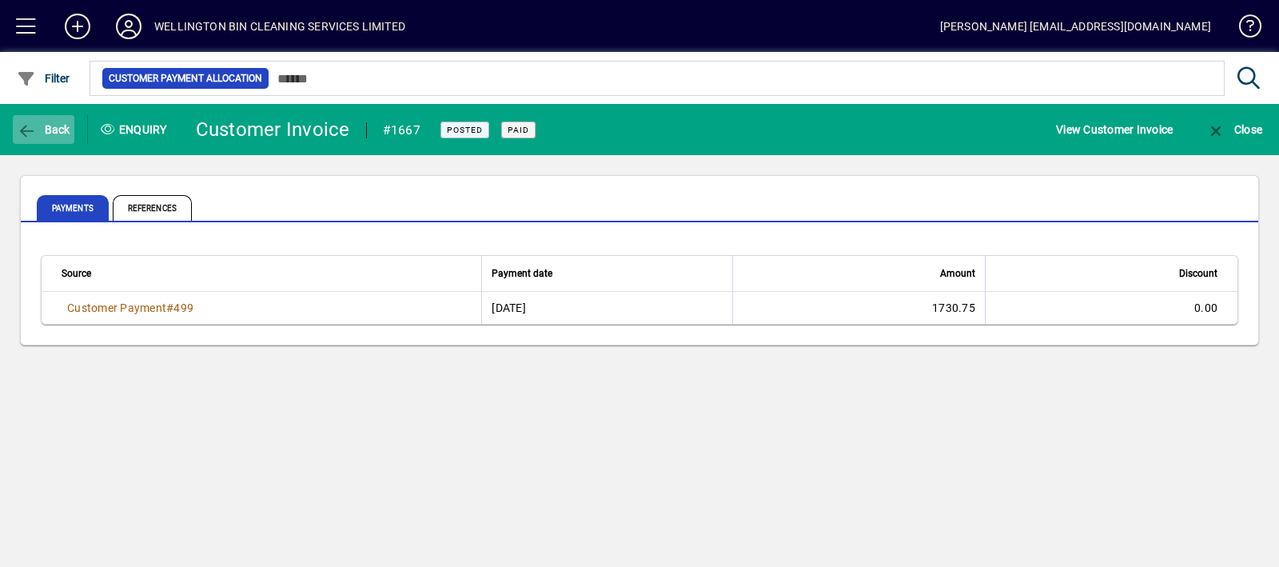
click at [17, 113] on span "button" at bounding box center [44, 129] width 62 height 38
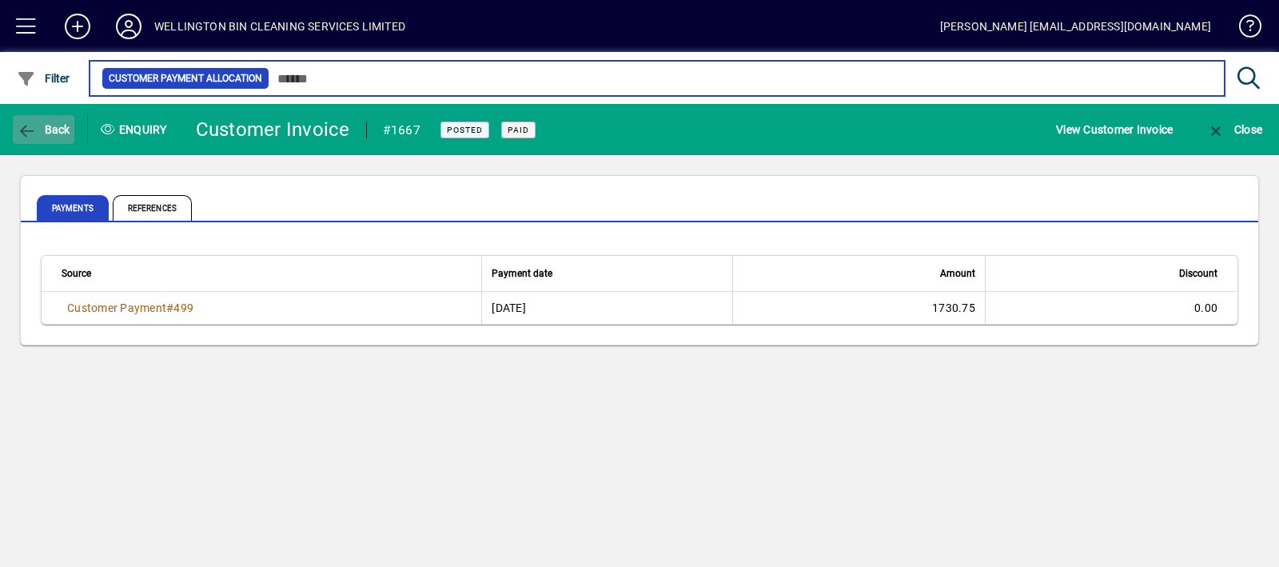
type input "**********"
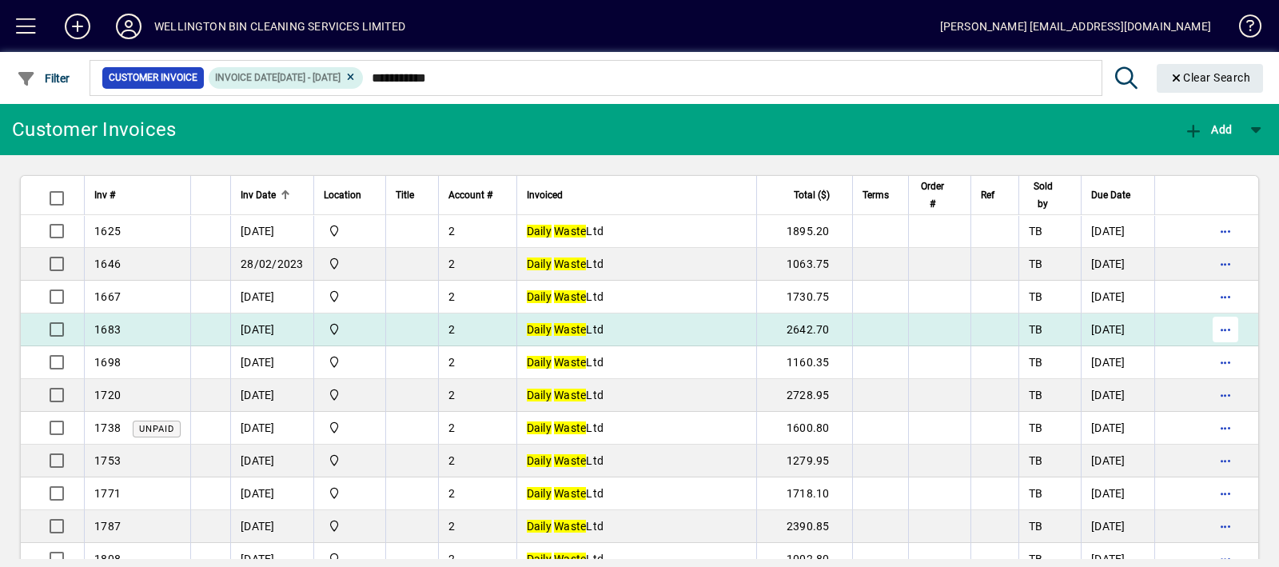
click at [1206, 334] on span "button" at bounding box center [1225, 329] width 38 height 38
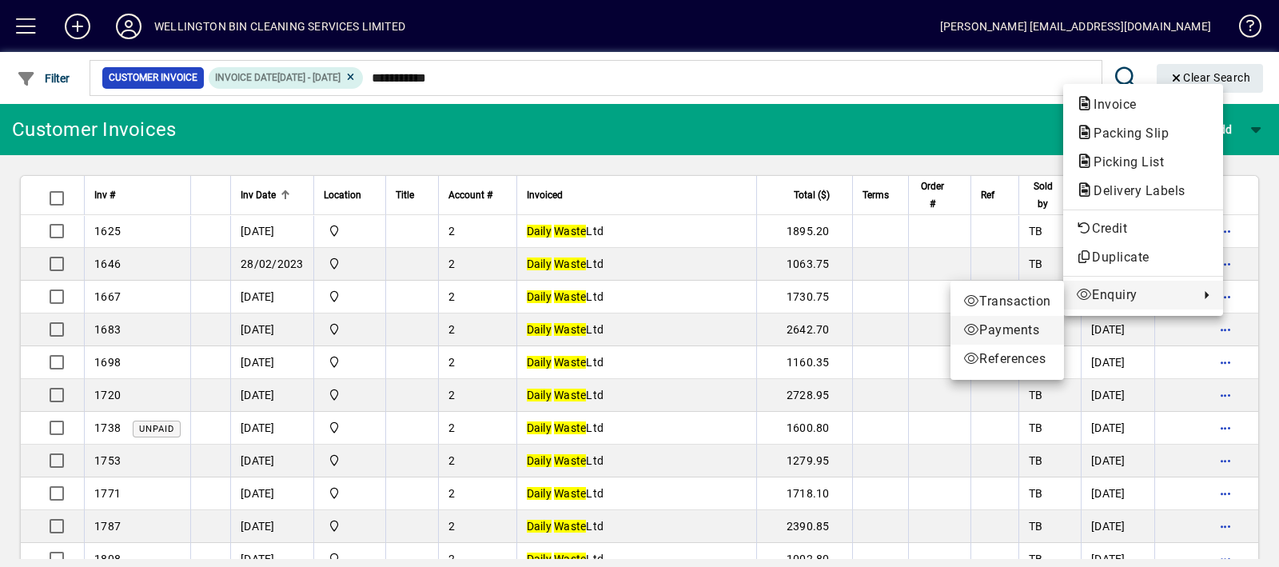
click at [1035, 328] on span "Payments" at bounding box center [1007, 329] width 88 height 19
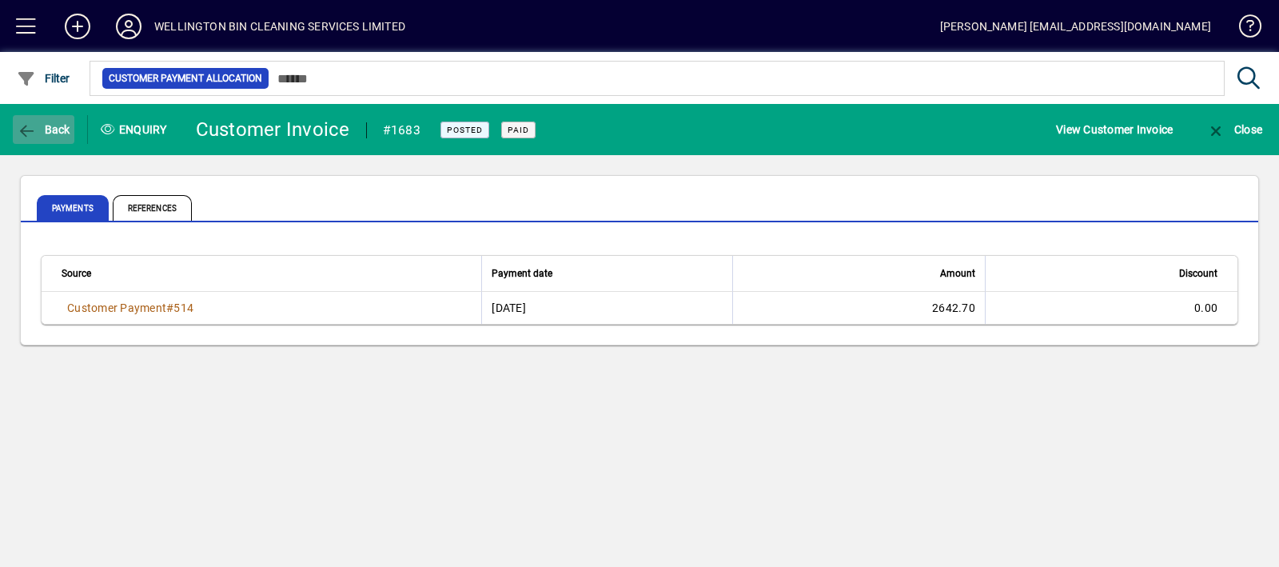
click at [24, 130] on icon "button" at bounding box center [27, 131] width 20 height 16
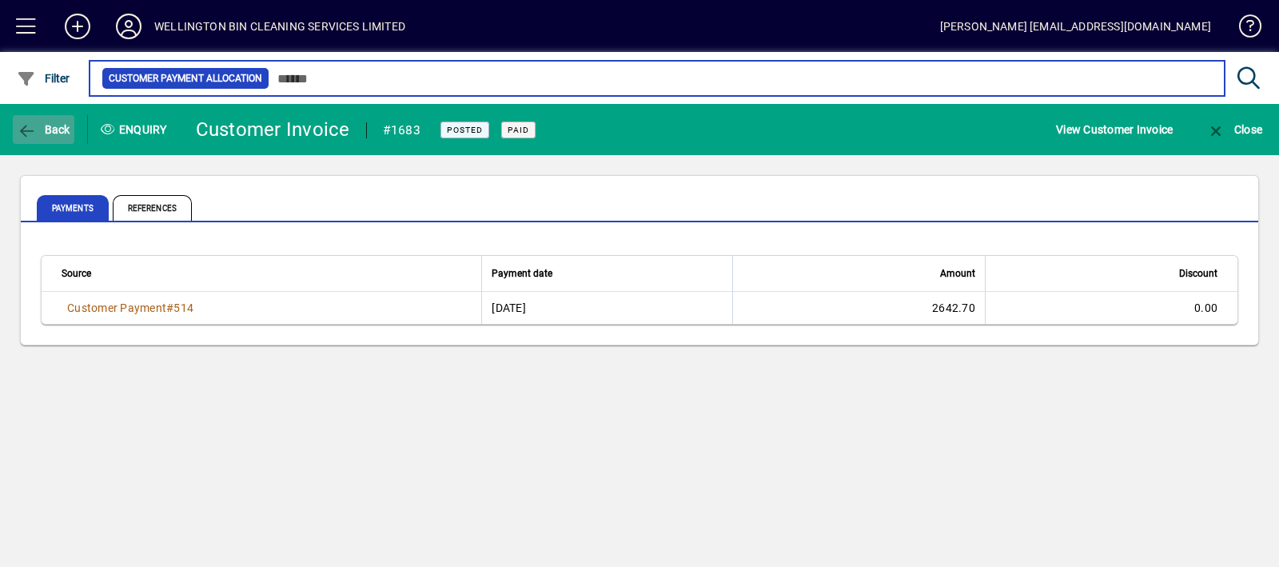
type input "**********"
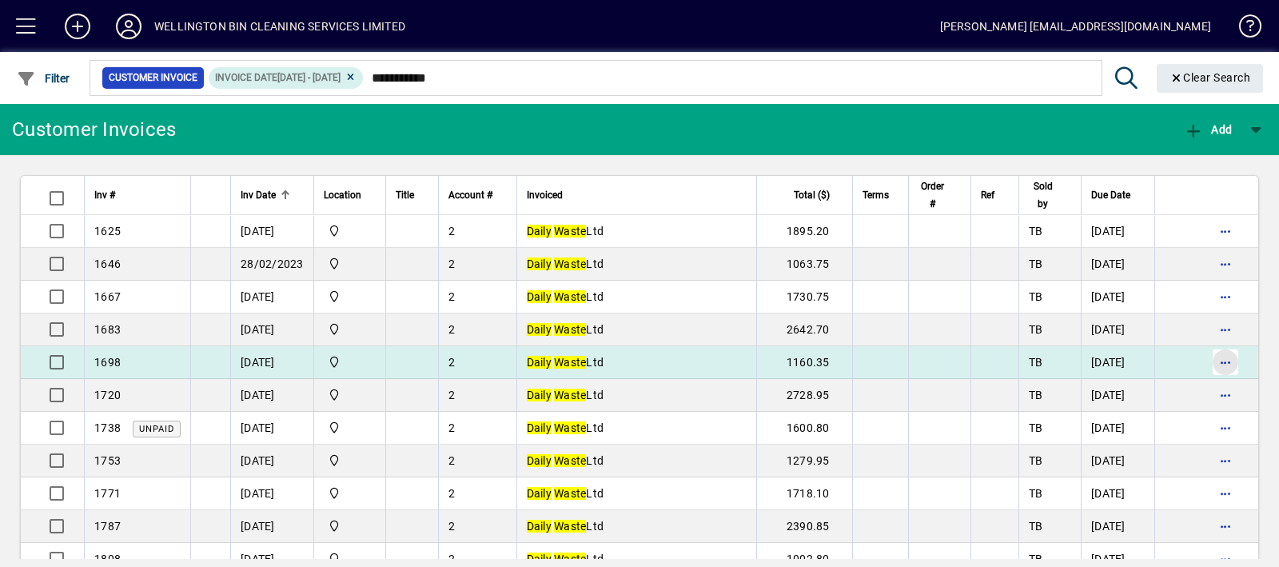
click at [1206, 365] on span "button" at bounding box center [1225, 362] width 38 height 38
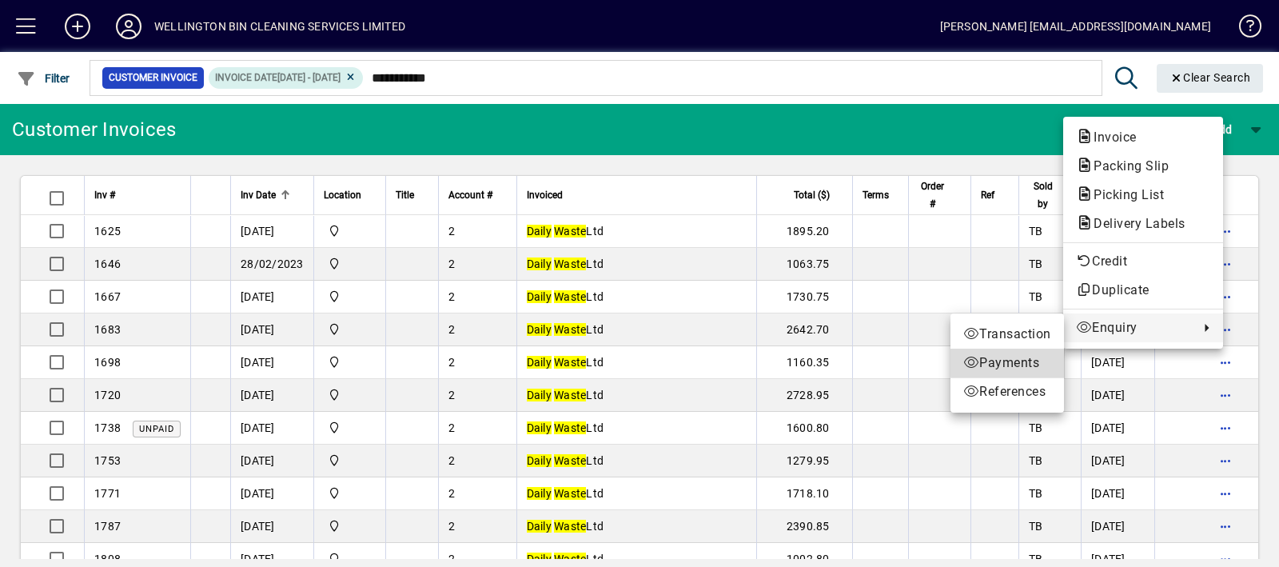
click at [1020, 359] on span "Payments" at bounding box center [1007, 362] width 88 height 19
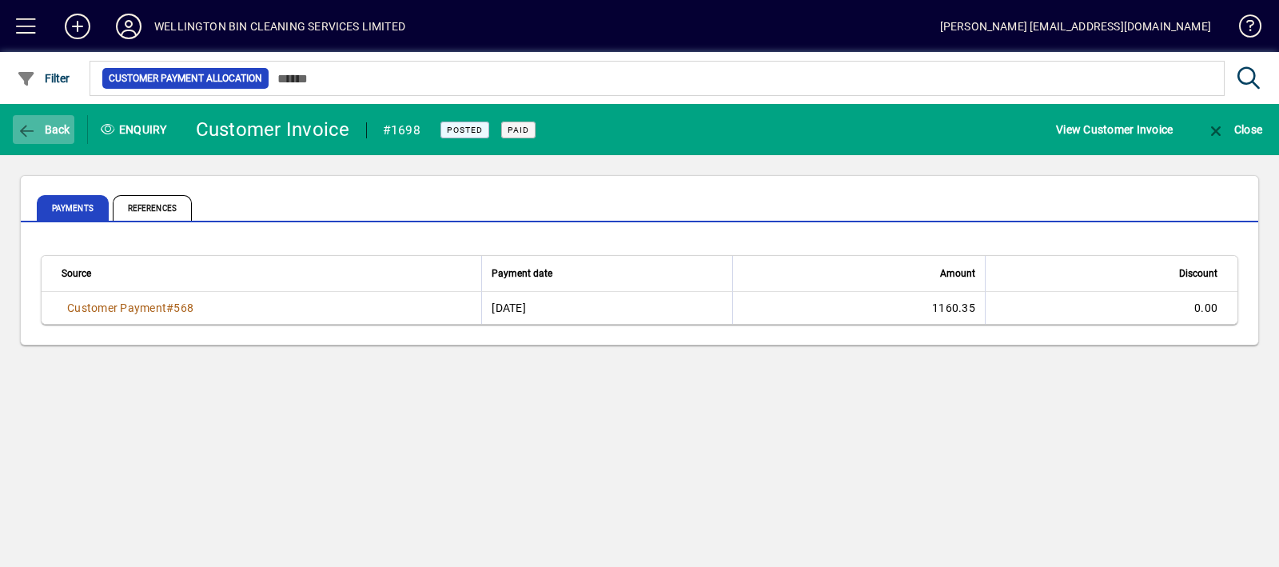
click at [42, 133] on span "Back" at bounding box center [44, 129] width 54 height 13
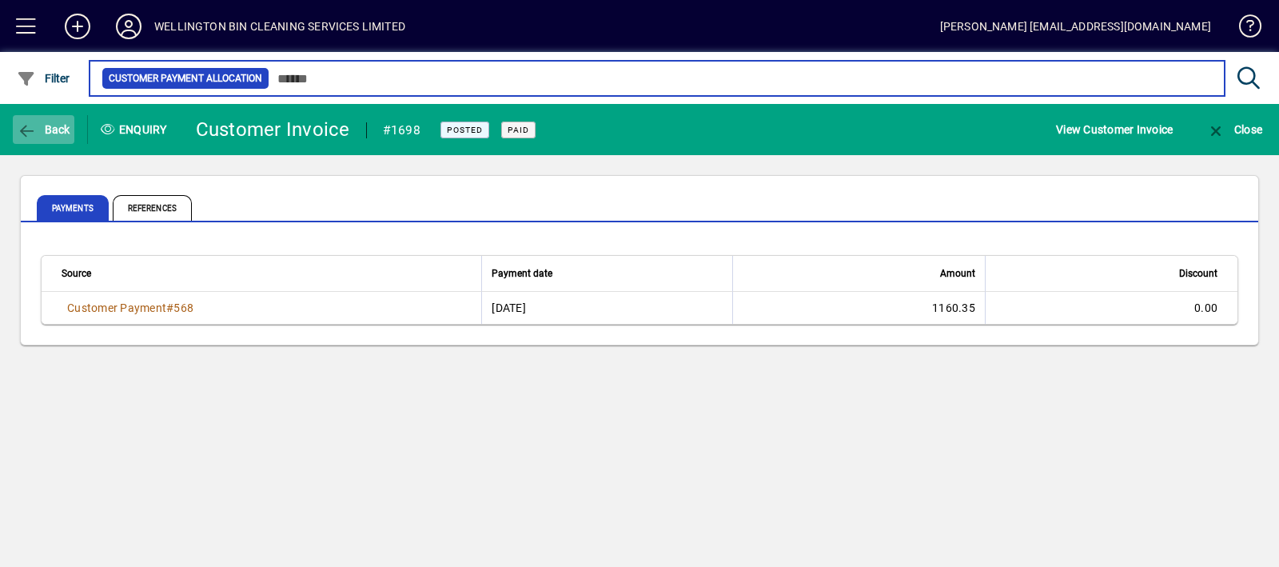
type input "**********"
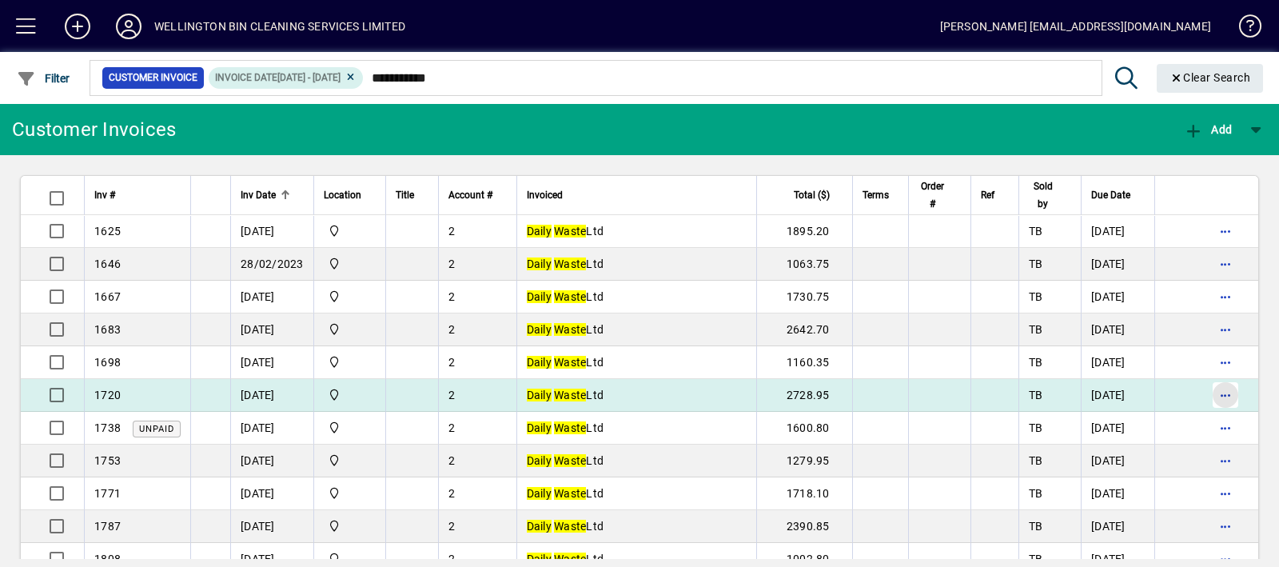
click at [1207, 399] on span "button" at bounding box center [1225, 395] width 38 height 38
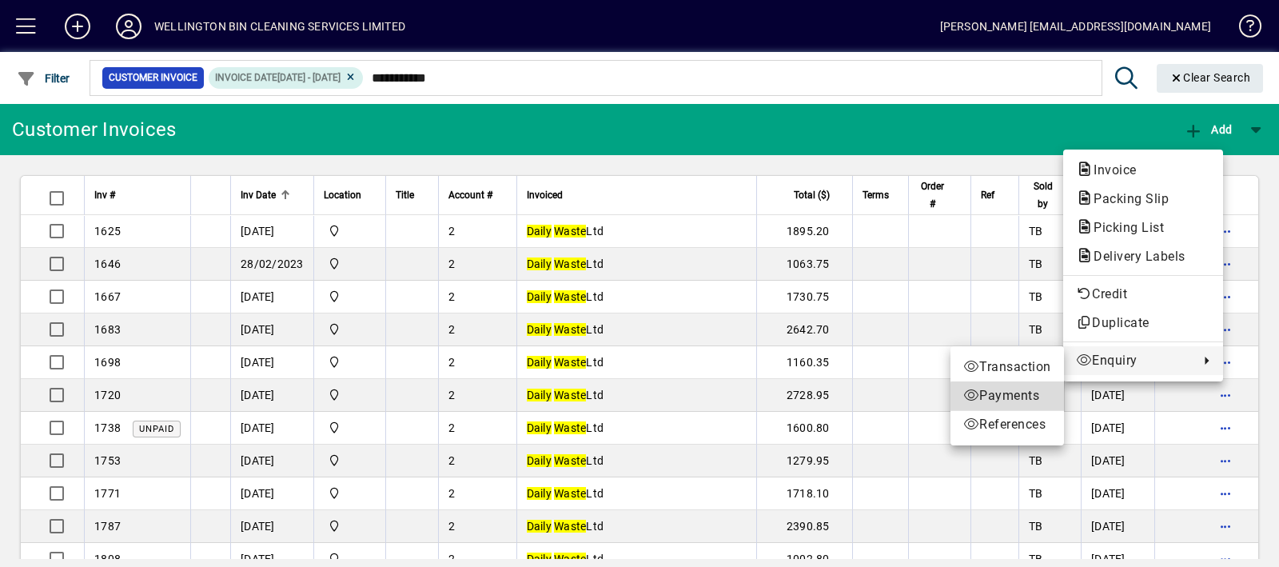
click at [1028, 399] on span "Payments" at bounding box center [1007, 395] width 88 height 19
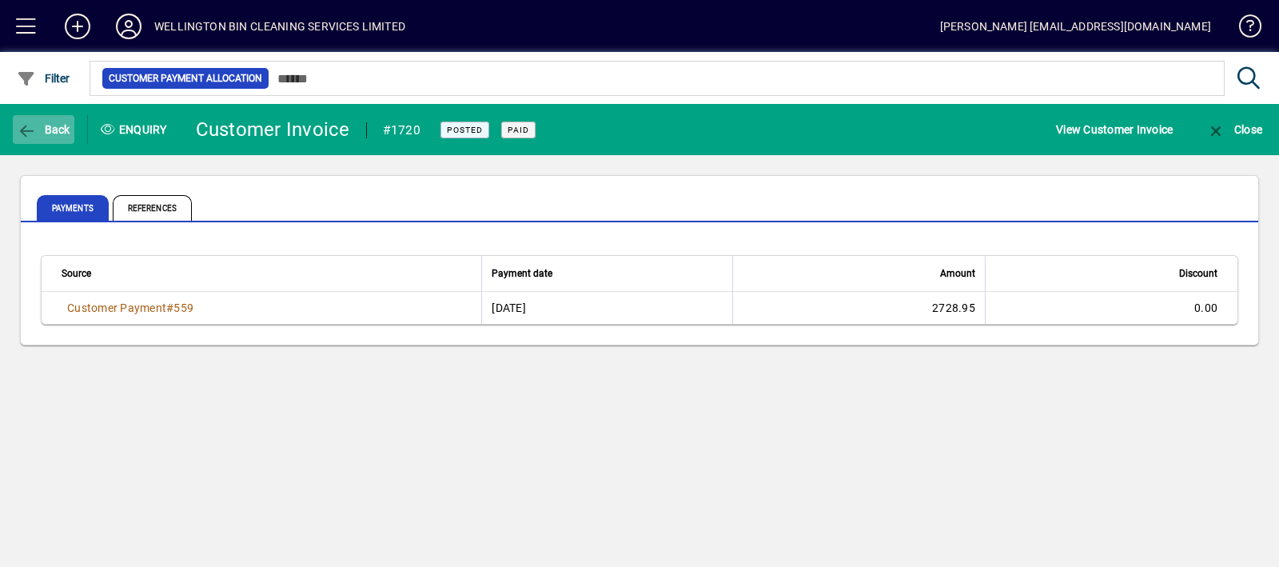
click at [48, 133] on span "Back" at bounding box center [44, 129] width 54 height 13
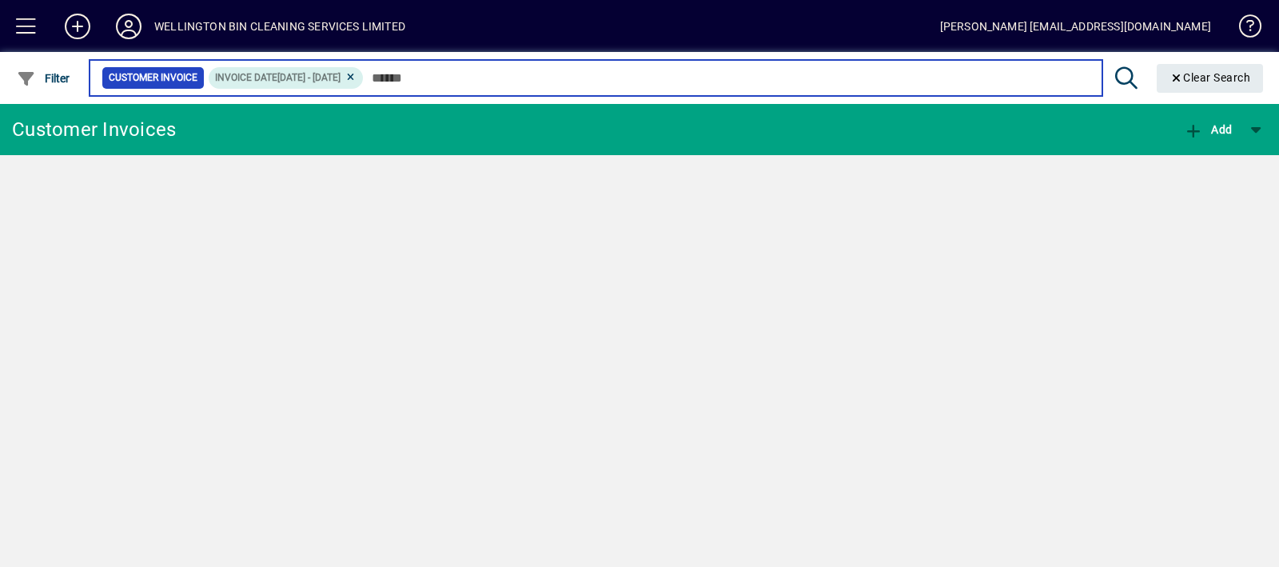
type input "**********"
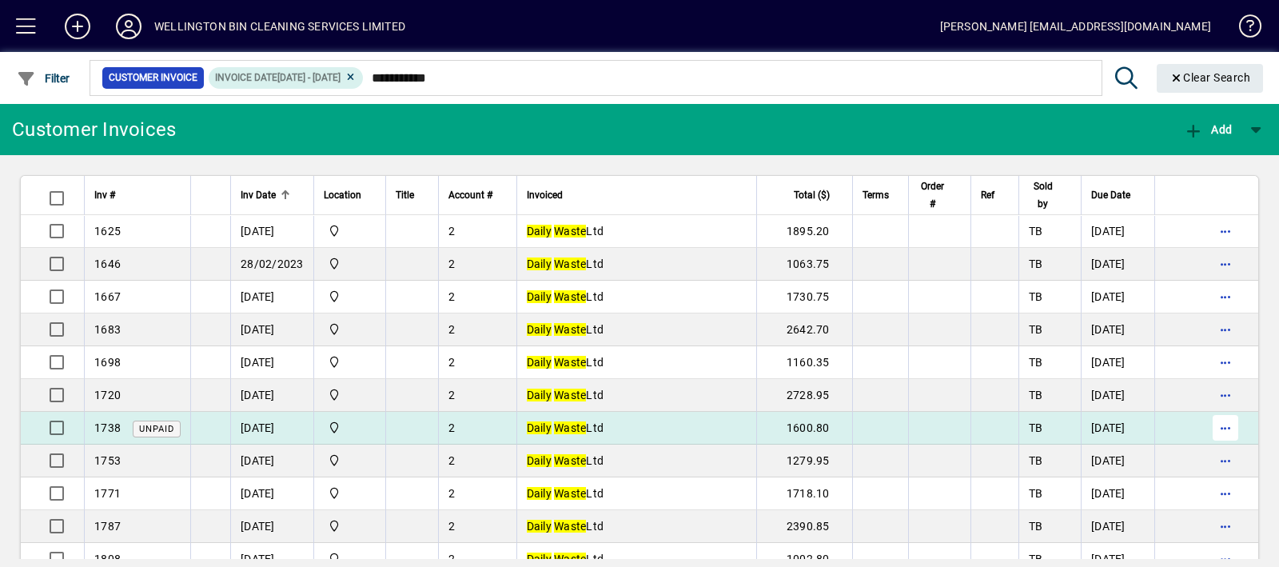
click at [1215, 431] on span "button" at bounding box center [1225, 427] width 38 height 38
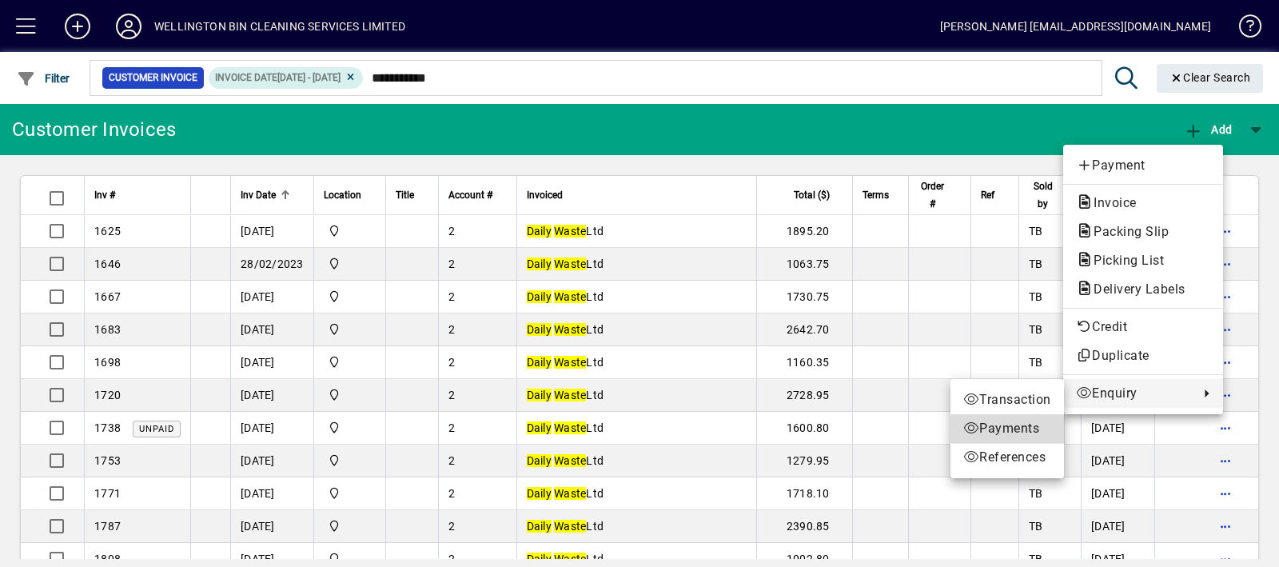
click at [1040, 428] on span "Payments" at bounding box center [1007, 428] width 88 height 19
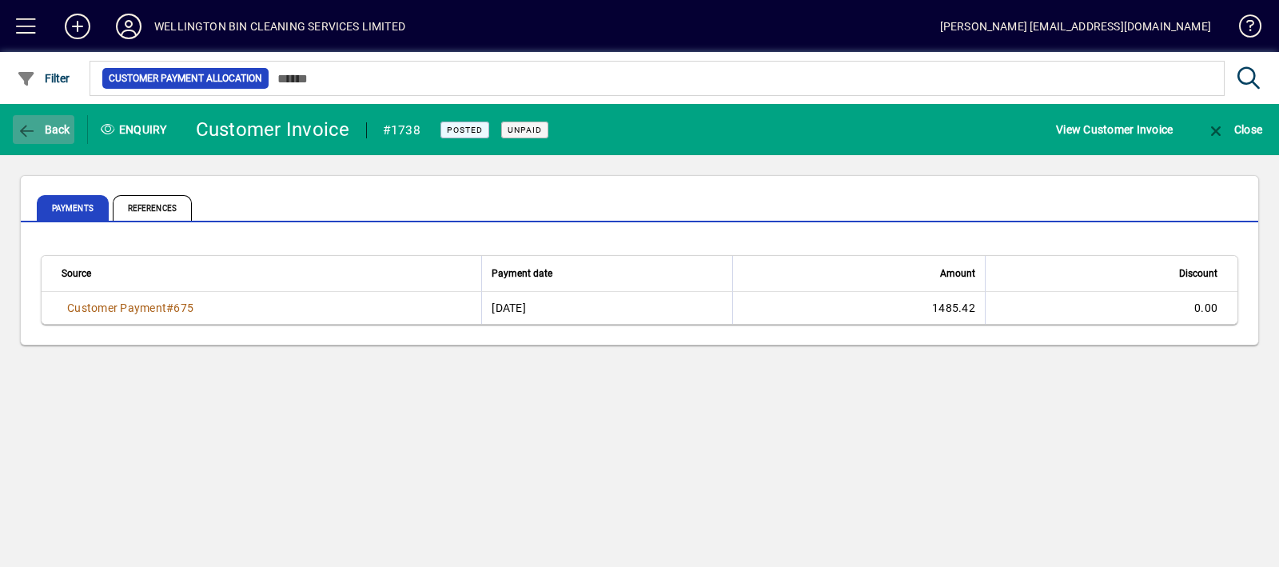
click at [32, 124] on icon "button" at bounding box center [27, 131] width 20 height 16
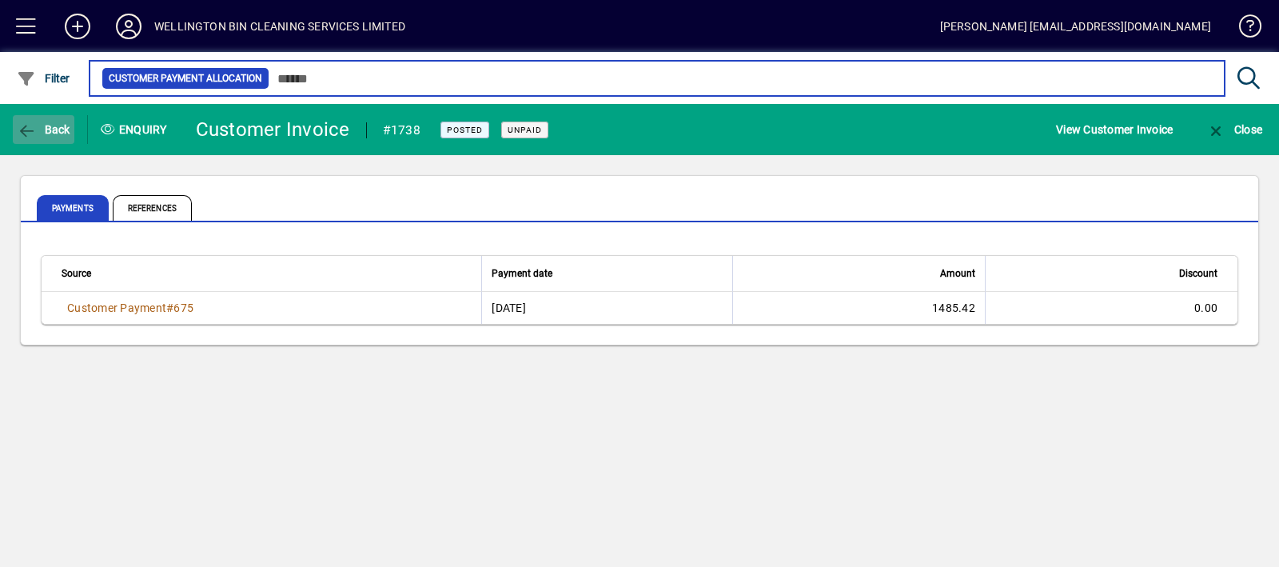
type input "**********"
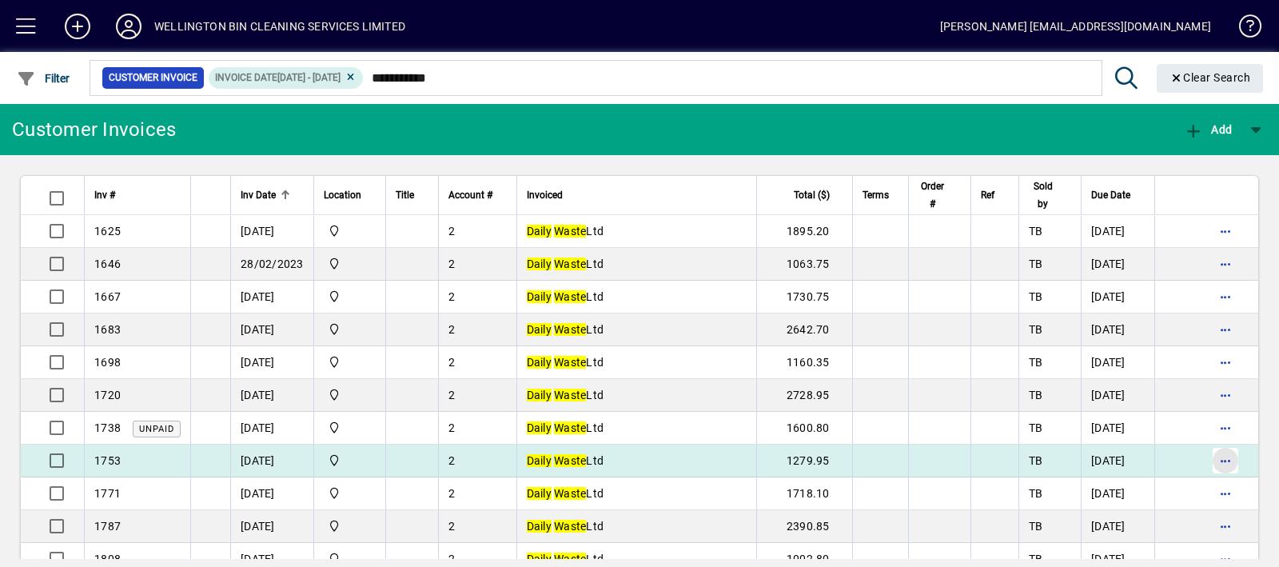
click at [1208, 465] on span "button" at bounding box center [1225, 460] width 38 height 38
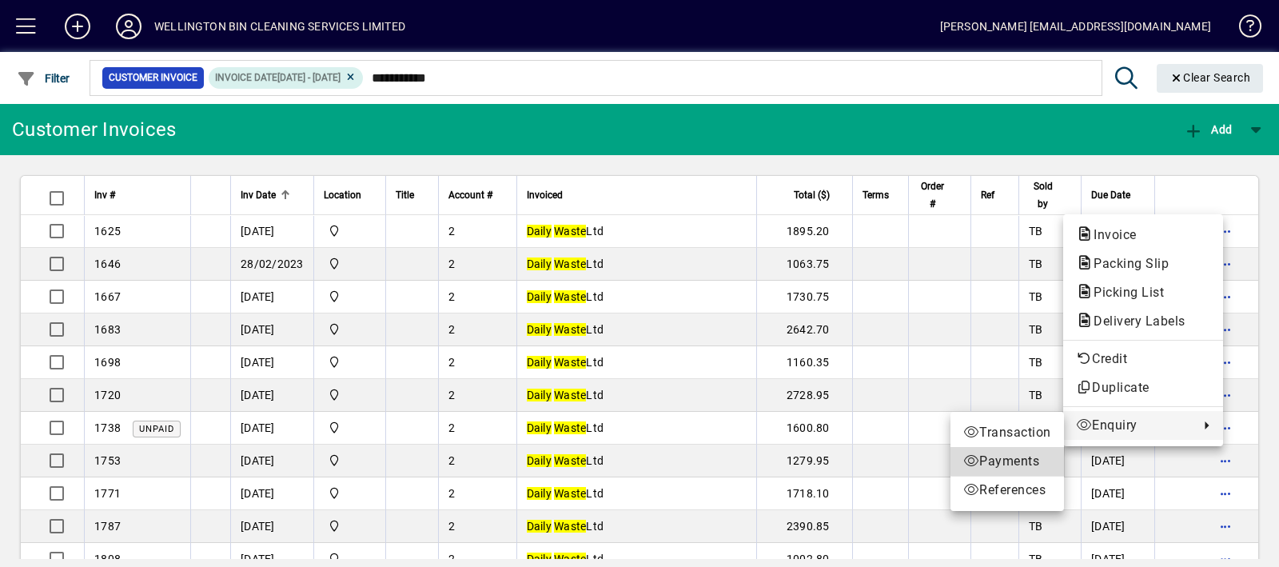
click at [1027, 456] on span "Payments" at bounding box center [1007, 461] width 88 height 19
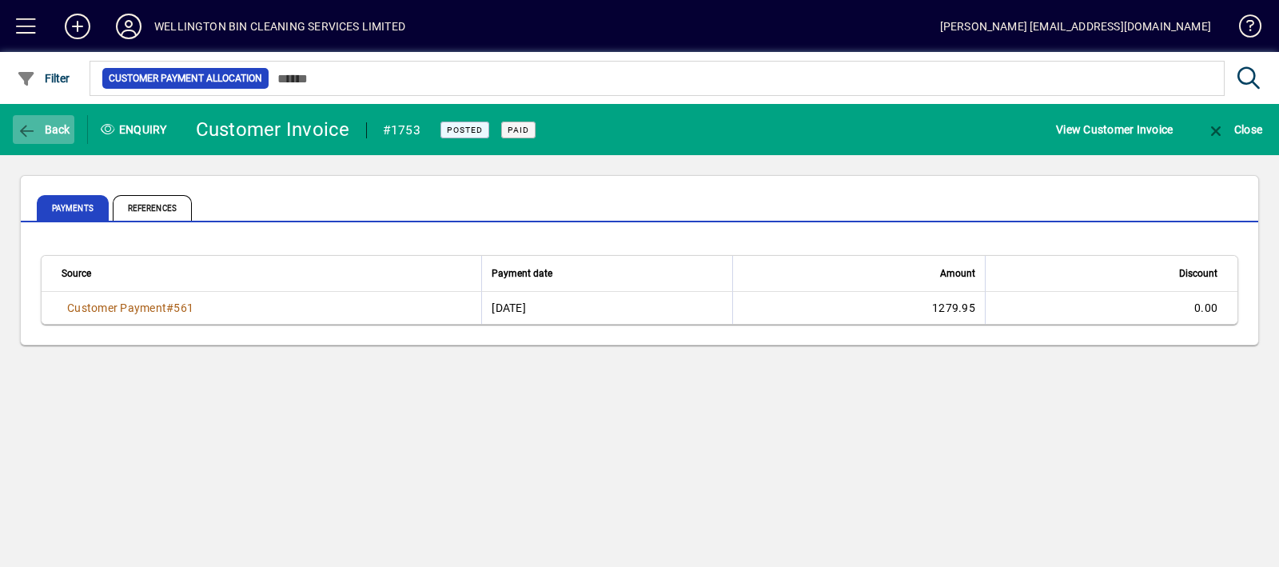
click at [45, 123] on span "Back" at bounding box center [44, 129] width 54 height 13
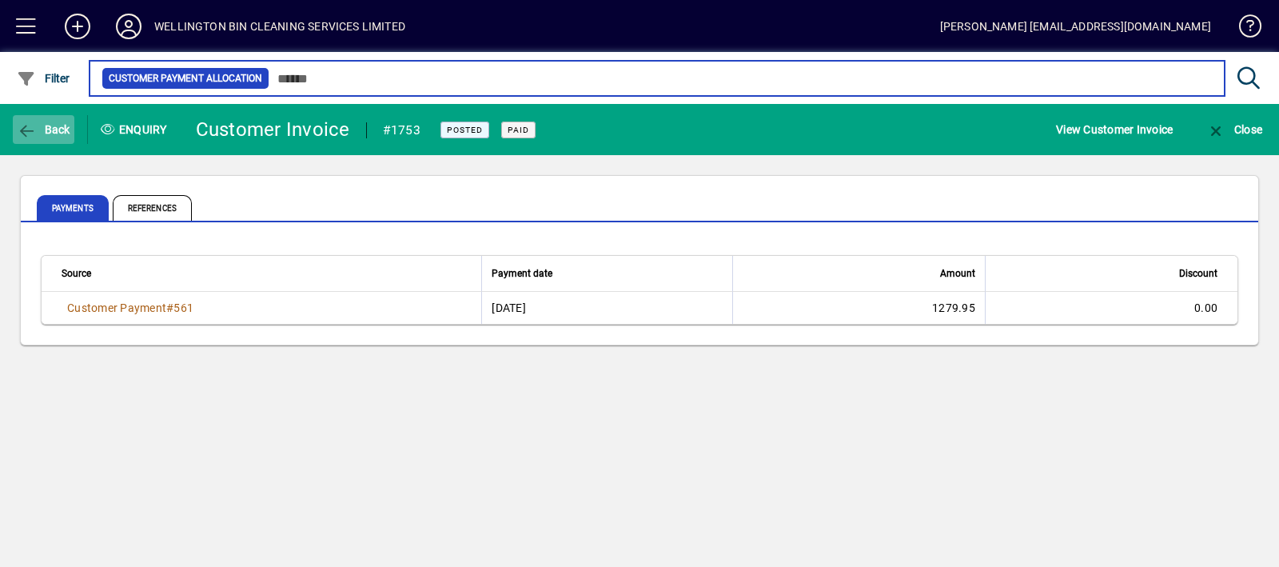
type input "**********"
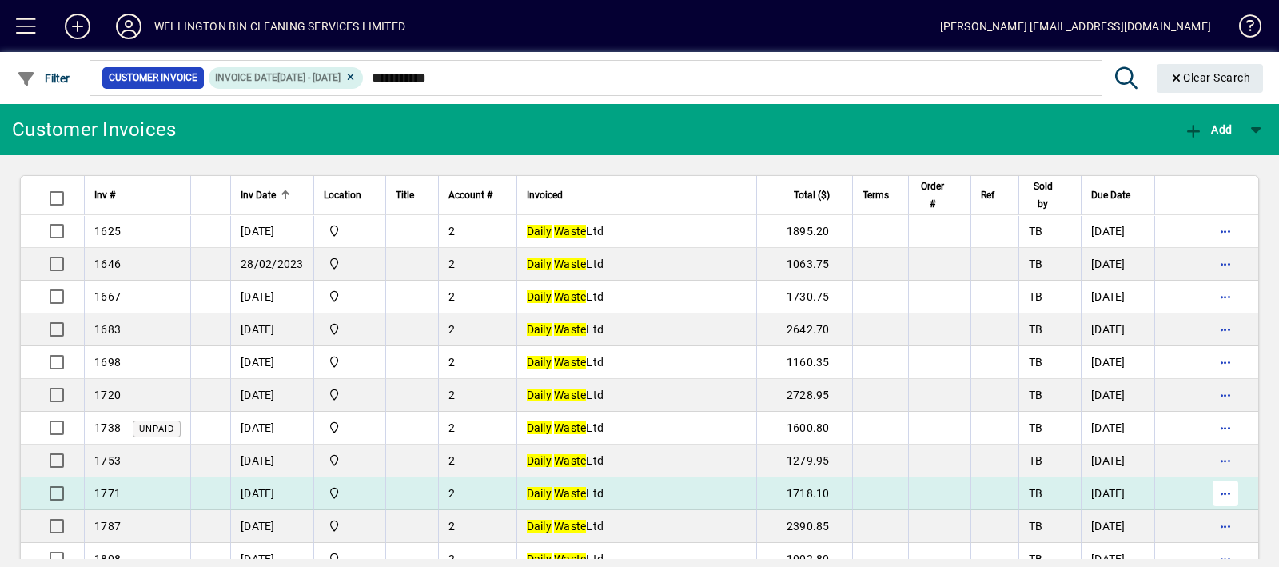
click at [1206, 493] on span "button" at bounding box center [1225, 493] width 38 height 38
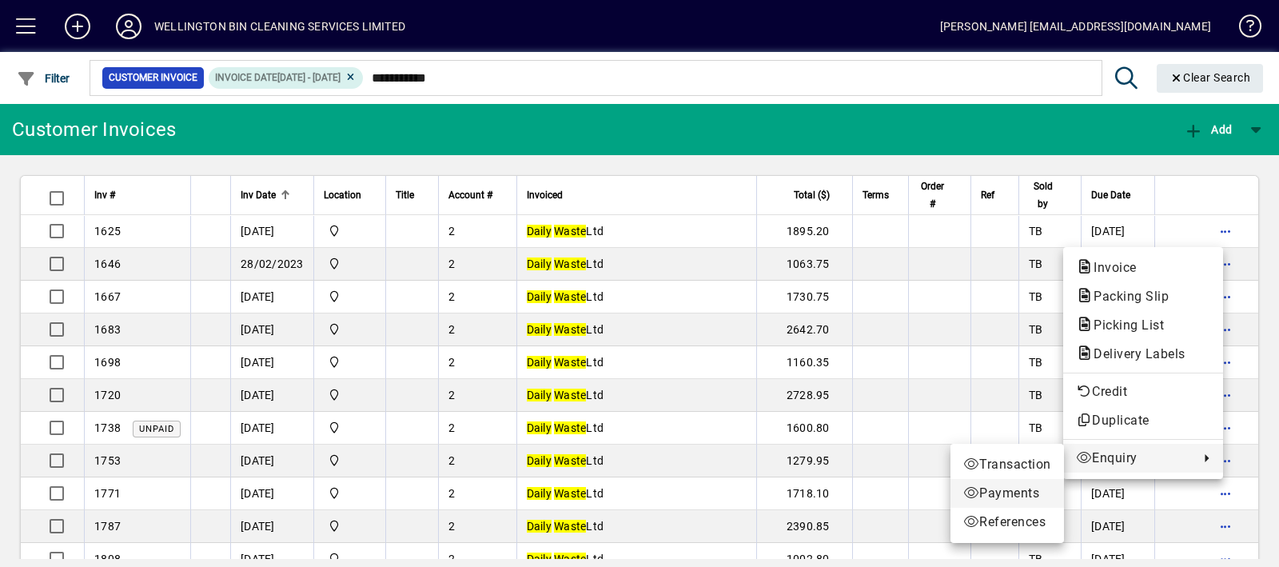
click at [965, 488] on icon at bounding box center [971, 492] width 16 height 13
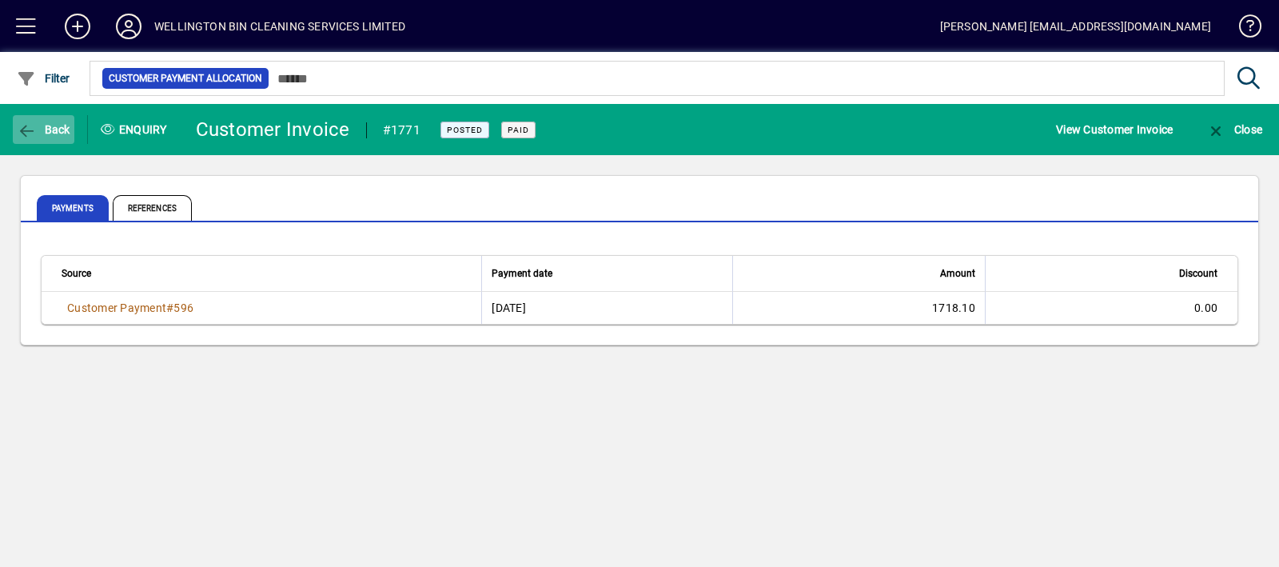
click at [38, 137] on span "button" at bounding box center [44, 129] width 62 height 38
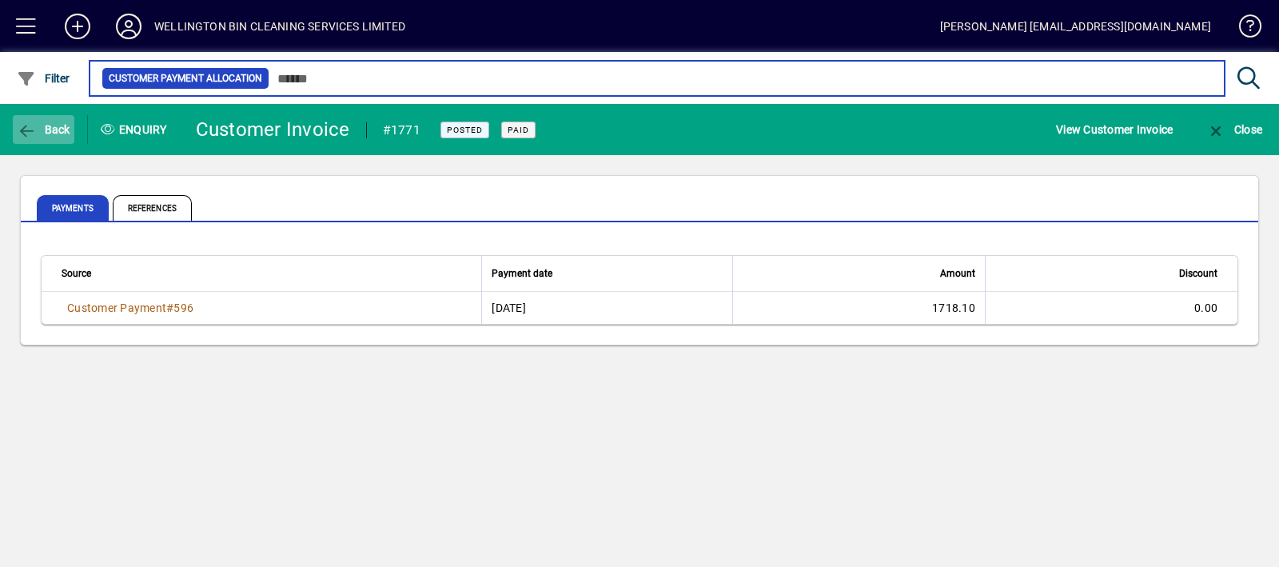
type input "**********"
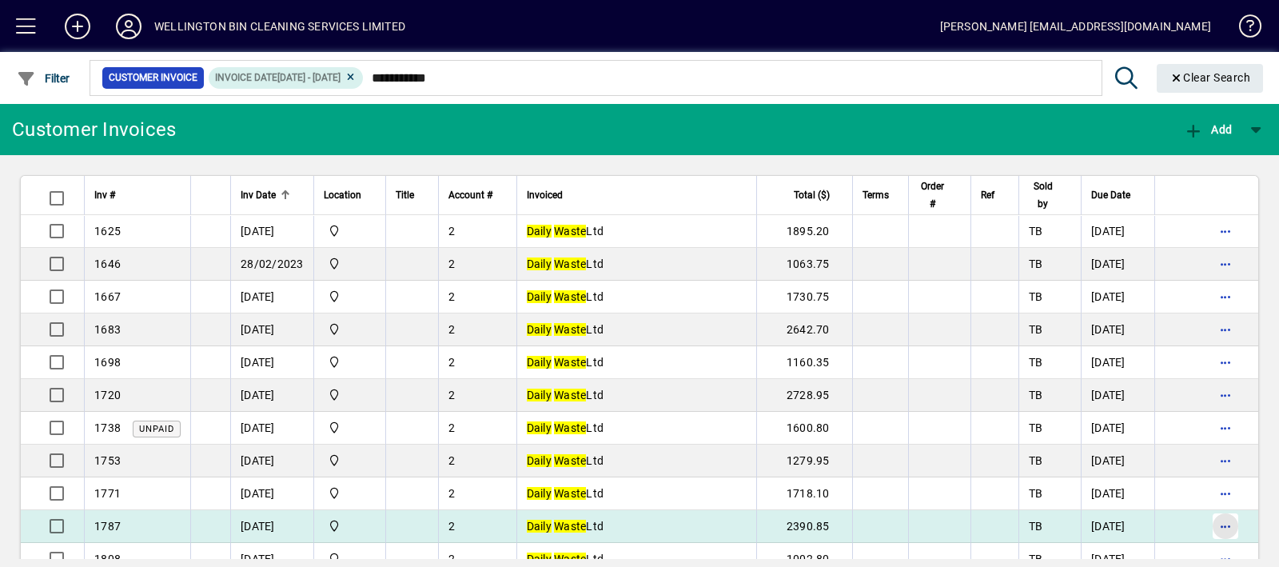
click at [1209, 524] on span "button" at bounding box center [1225, 526] width 38 height 38
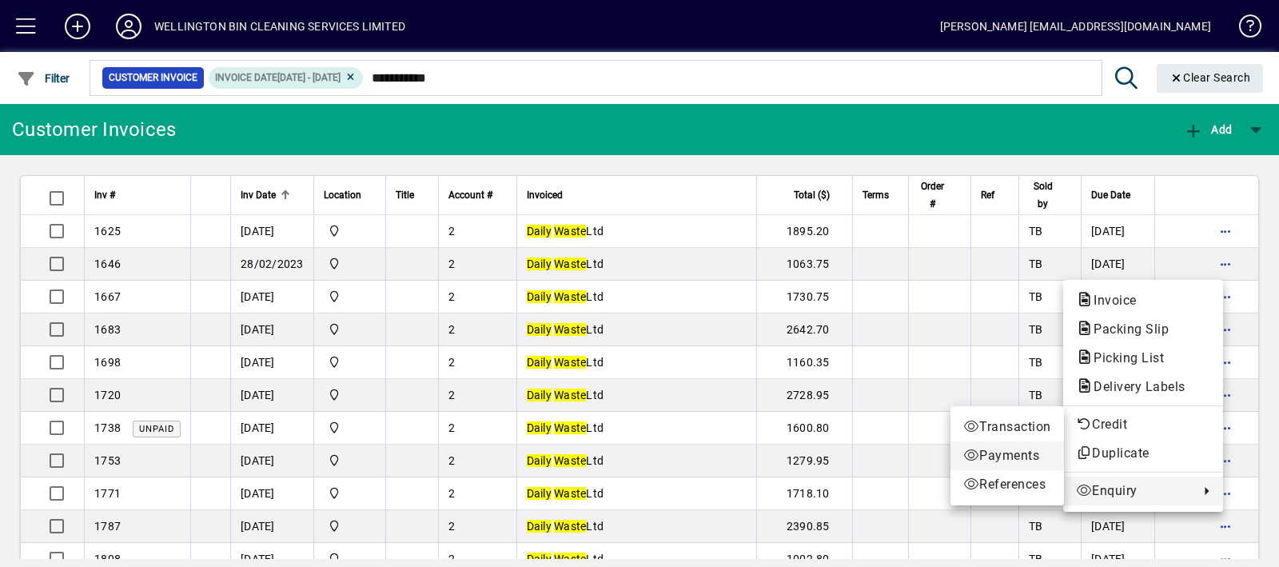
click at [1019, 459] on span "Payments" at bounding box center [1007, 455] width 88 height 19
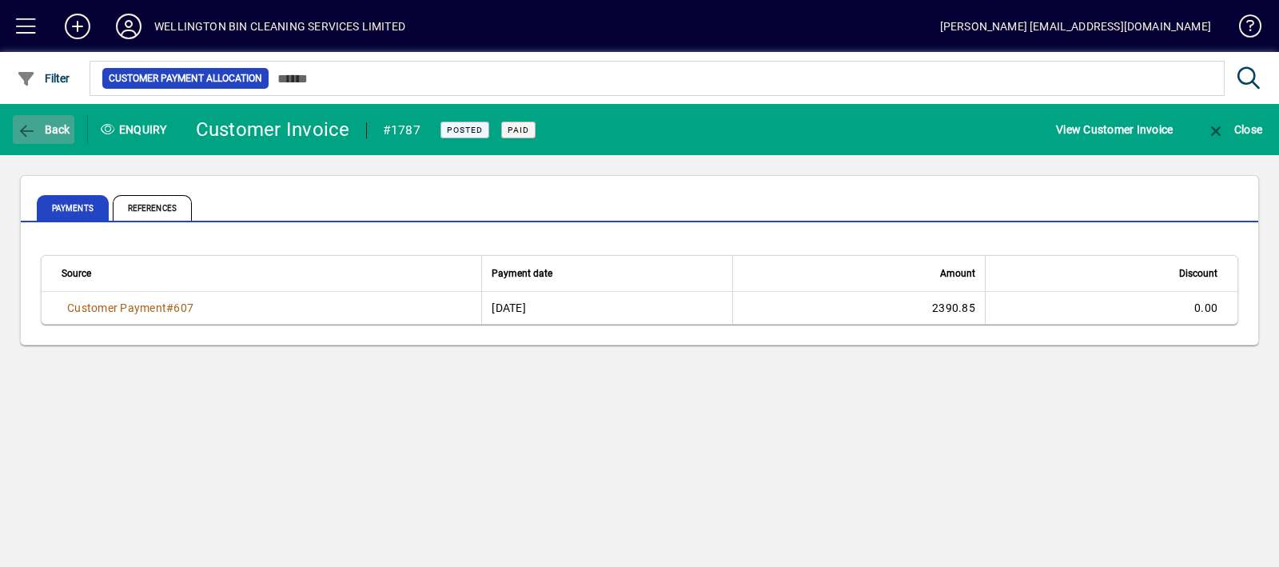
click at [64, 137] on span "button" at bounding box center [44, 129] width 62 height 38
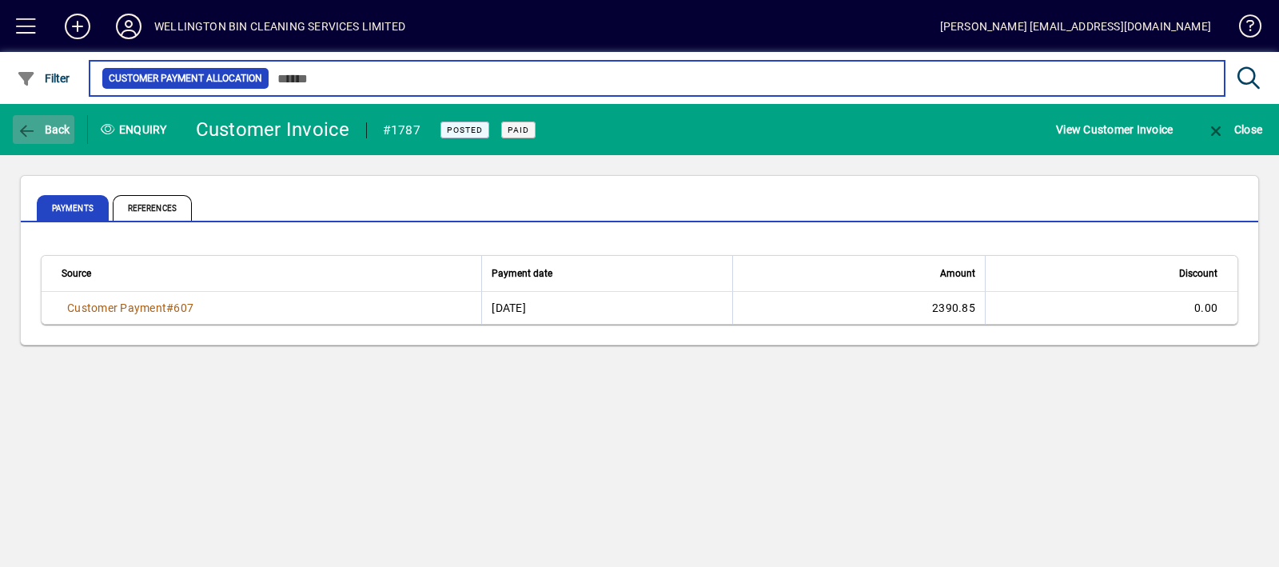
type input "**********"
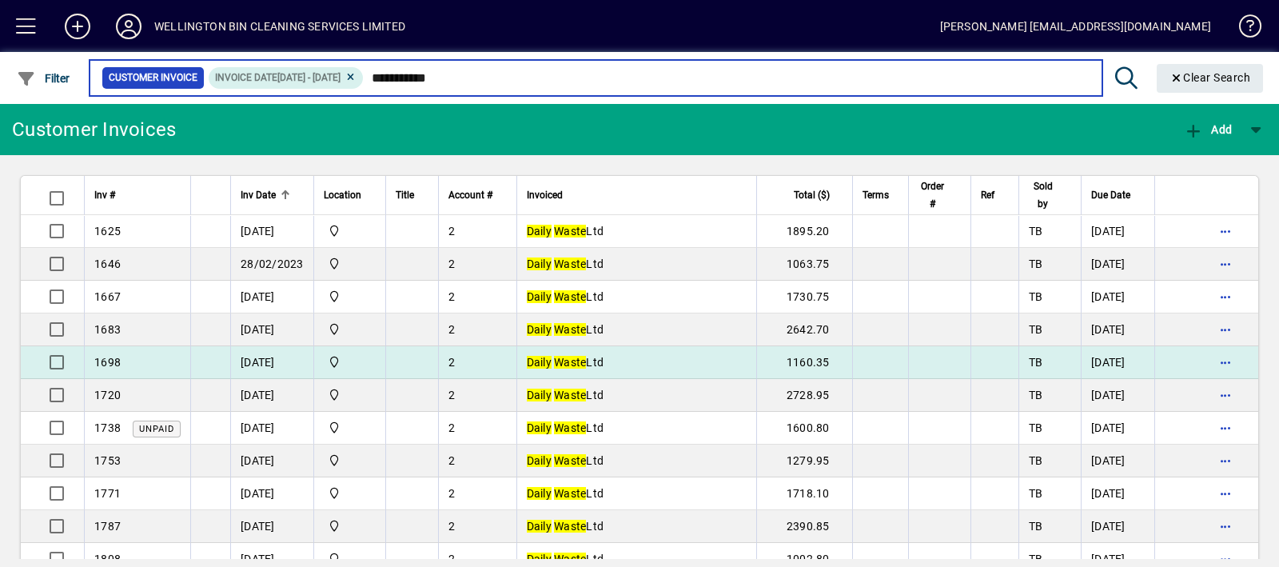
scroll to position [67, 0]
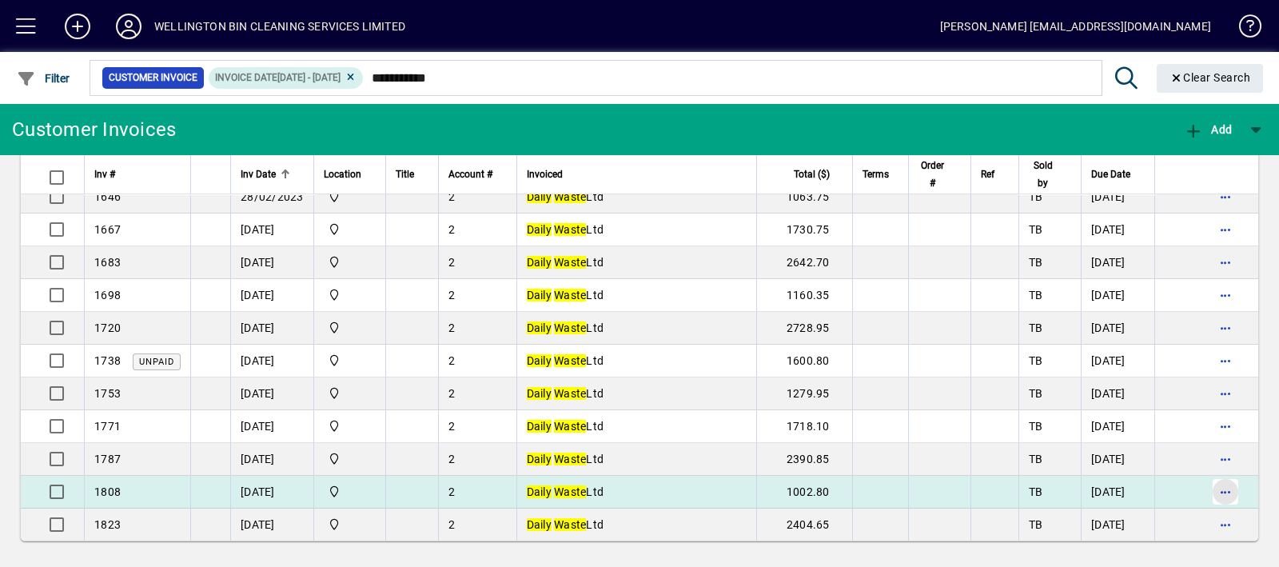
click at [1209, 494] on span "button" at bounding box center [1225, 491] width 38 height 38
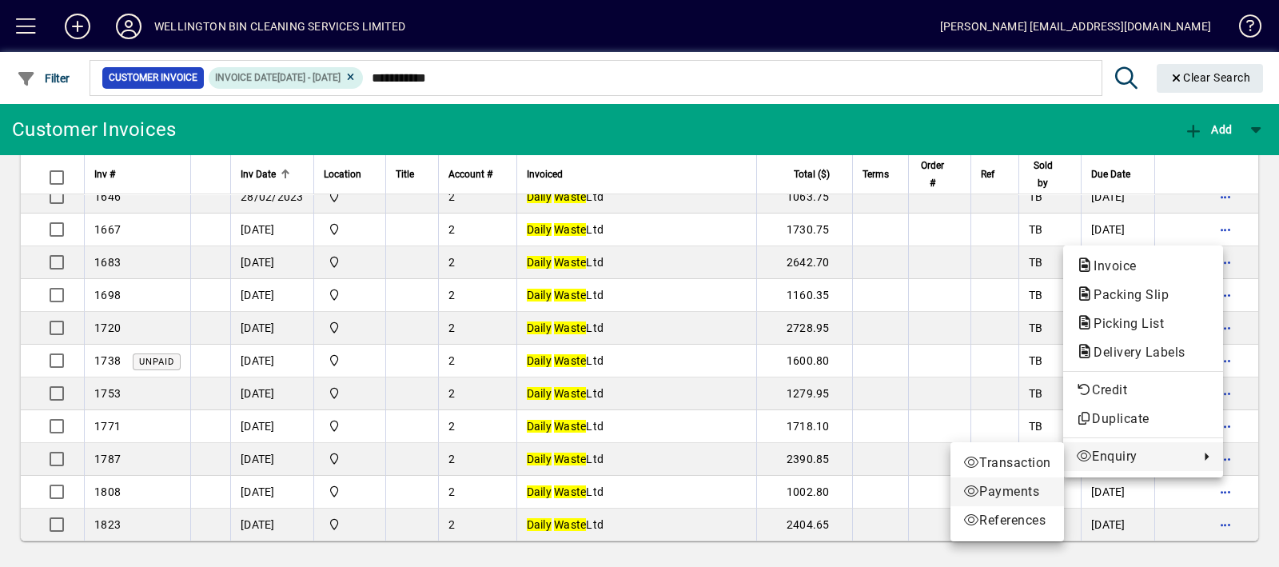
click at [1005, 482] on span "Payments" at bounding box center [1007, 491] width 88 height 19
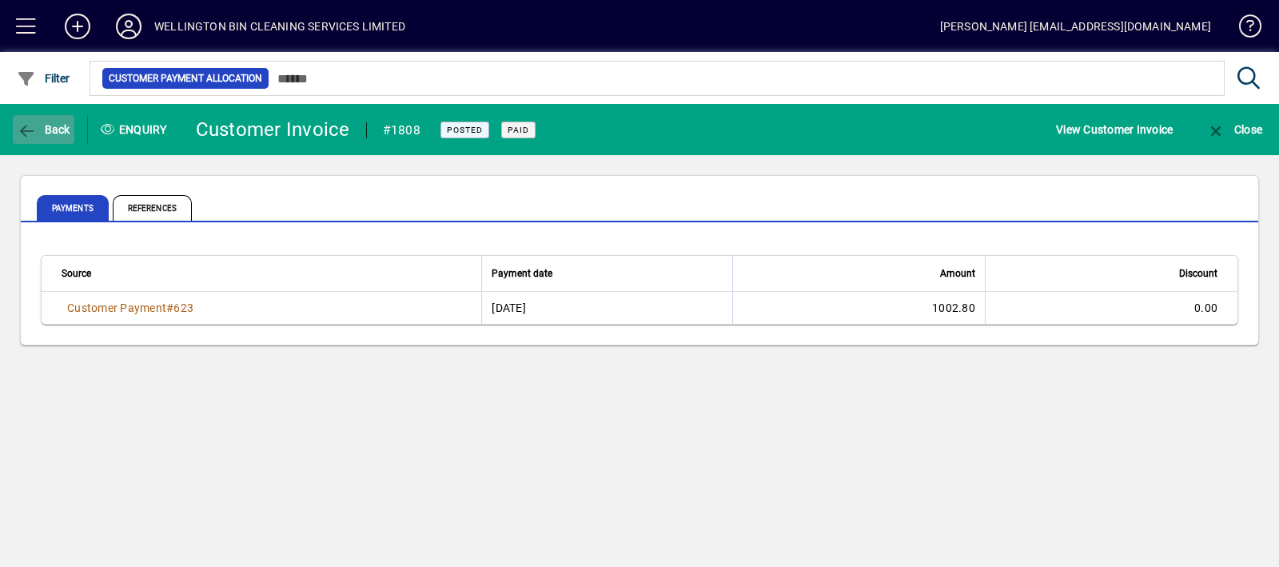
click at [38, 133] on span "Back" at bounding box center [44, 129] width 54 height 13
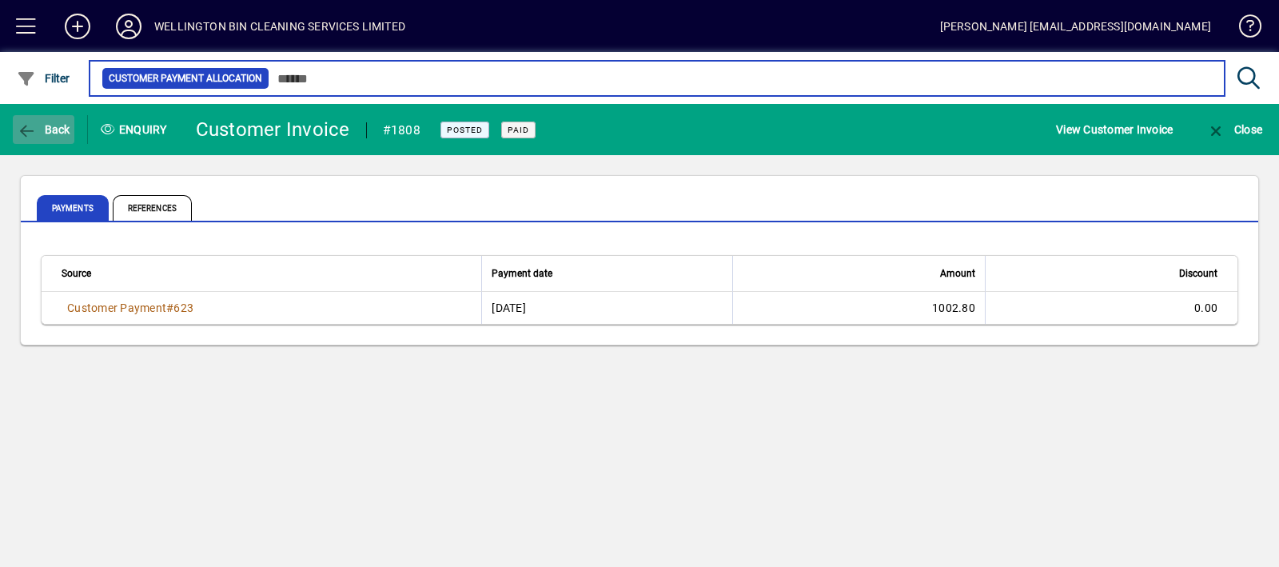
type input "**********"
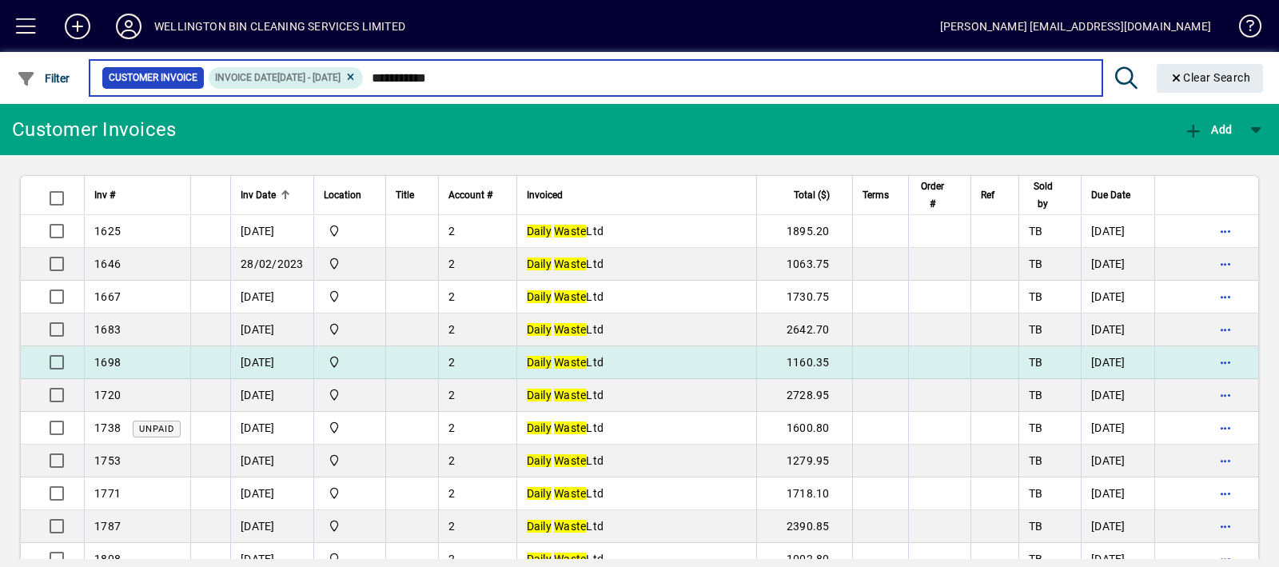
scroll to position [67, 0]
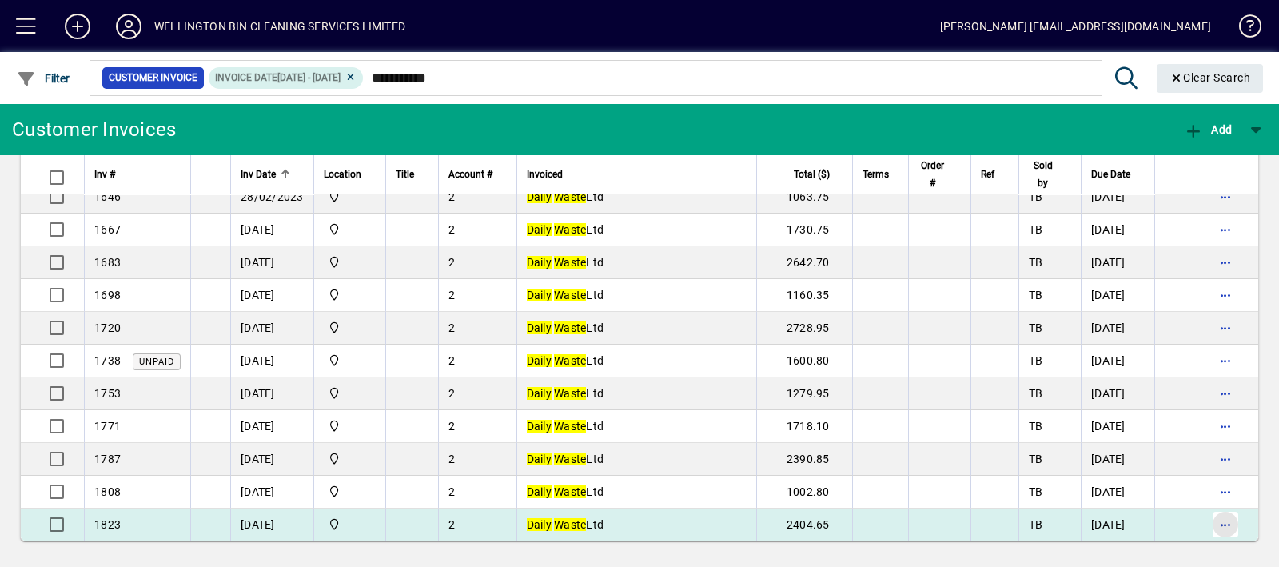
click at [1206, 524] on span "button" at bounding box center [1225, 524] width 38 height 38
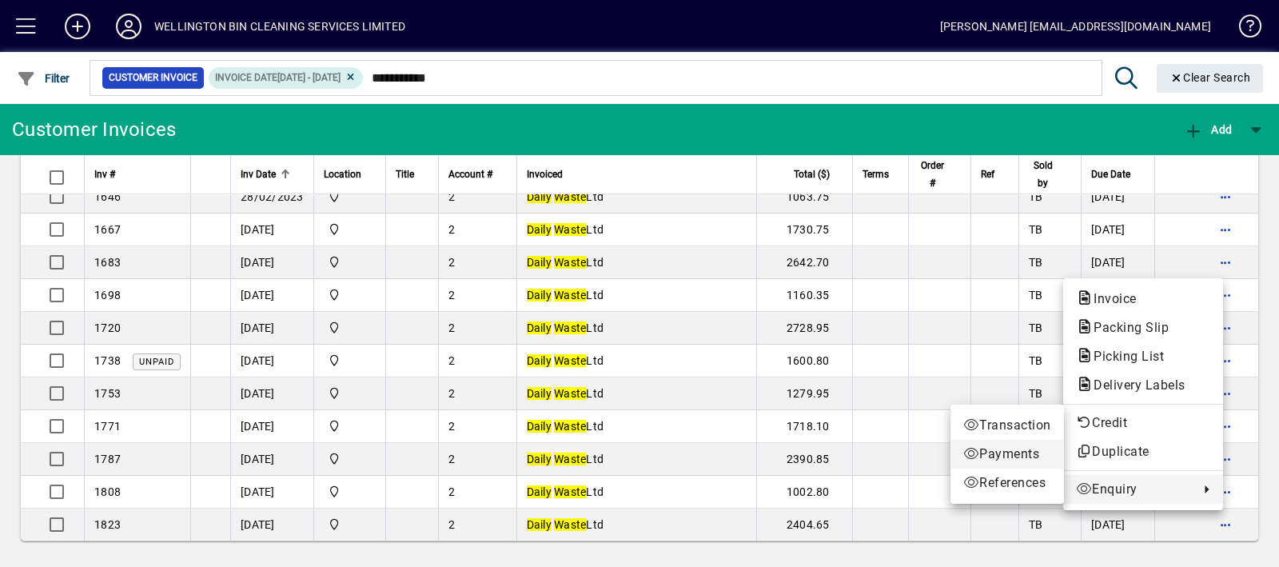
click at [1004, 454] on span "Payments" at bounding box center [1007, 453] width 88 height 19
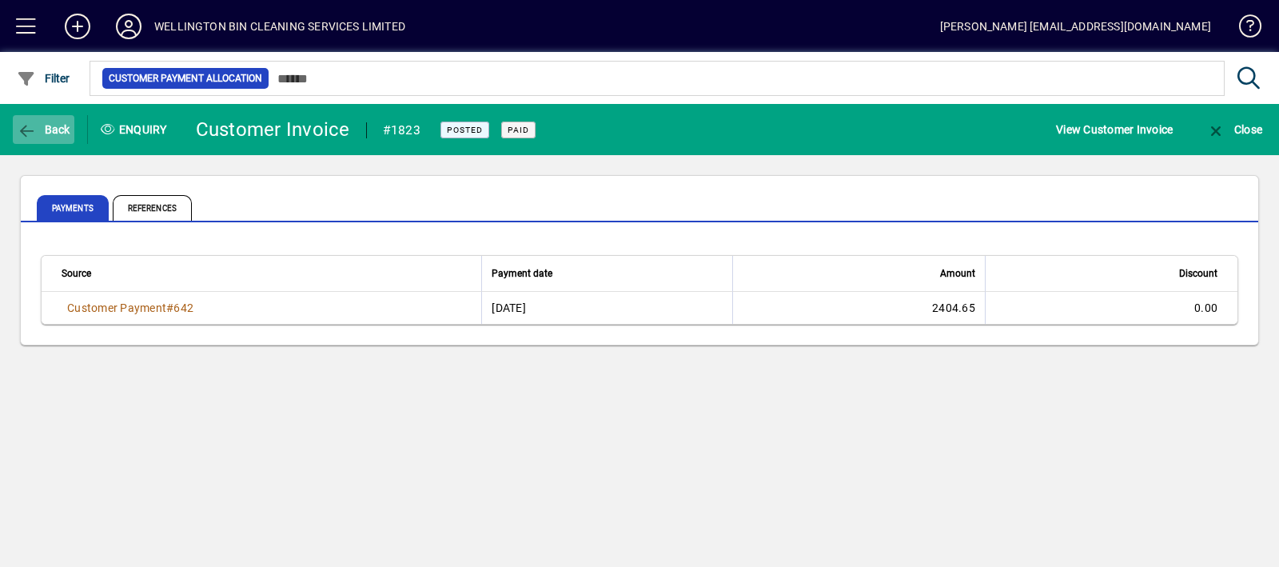
click at [14, 141] on span "button" at bounding box center [44, 129] width 62 height 38
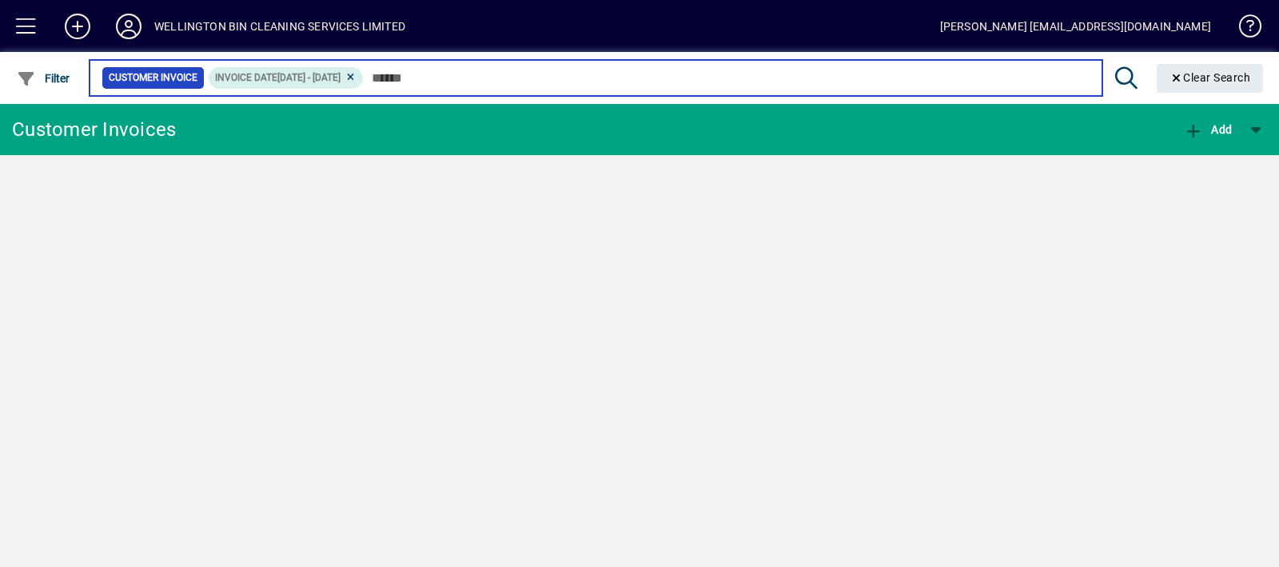
type input "**********"
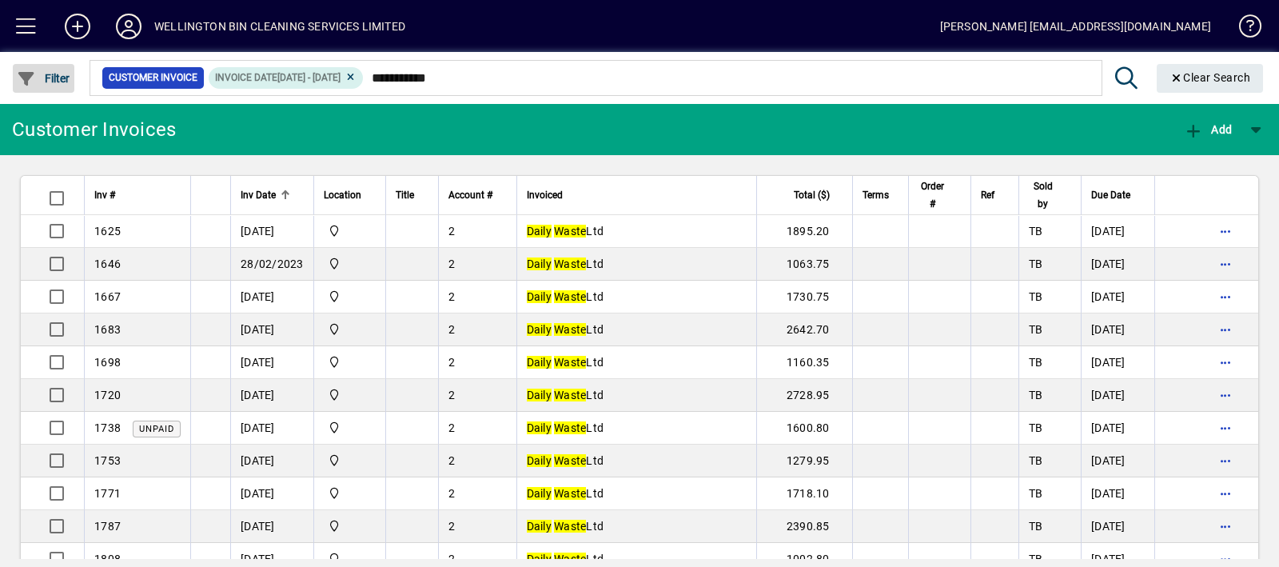
click at [53, 79] on span "Filter" at bounding box center [44, 78] width 54 height 13
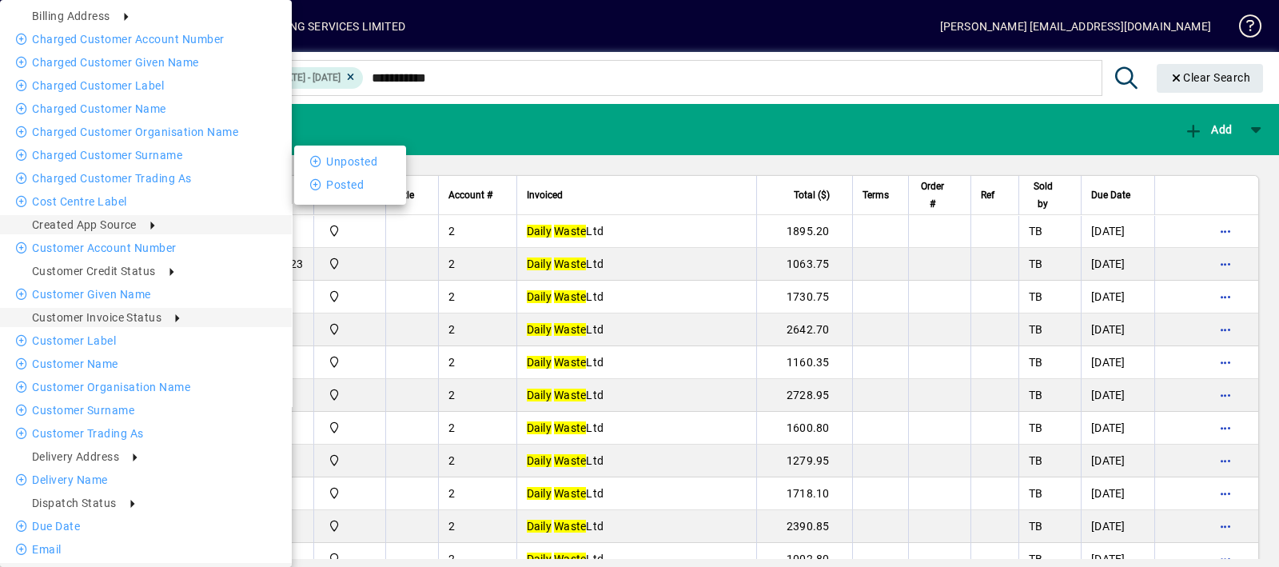
scroll to position [266, 0]
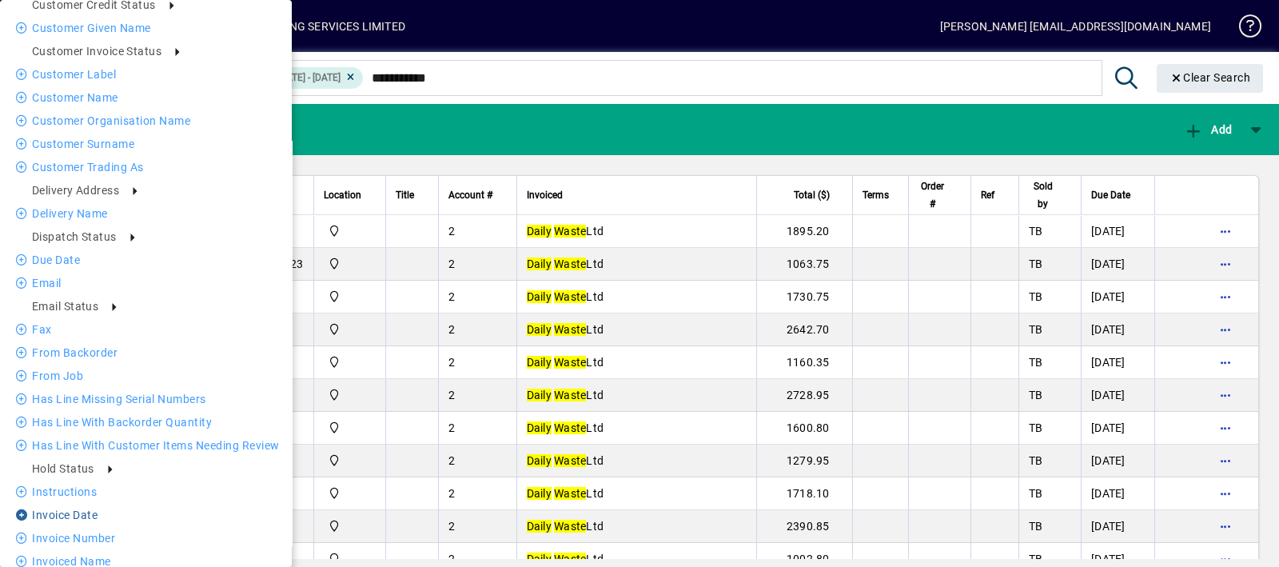
click at [76, 508] on li "Invoice date" at bounding box center [146, 514] width 292 height 19
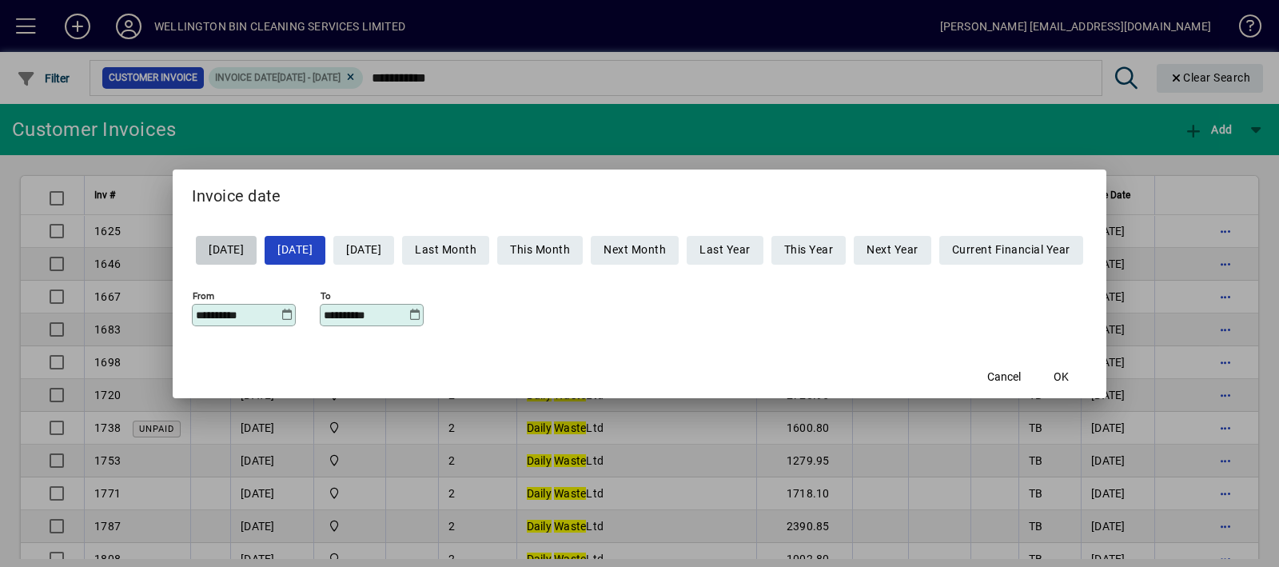
click at [281, 312] on icon at bounding box center [287, 315] width 12 height 13
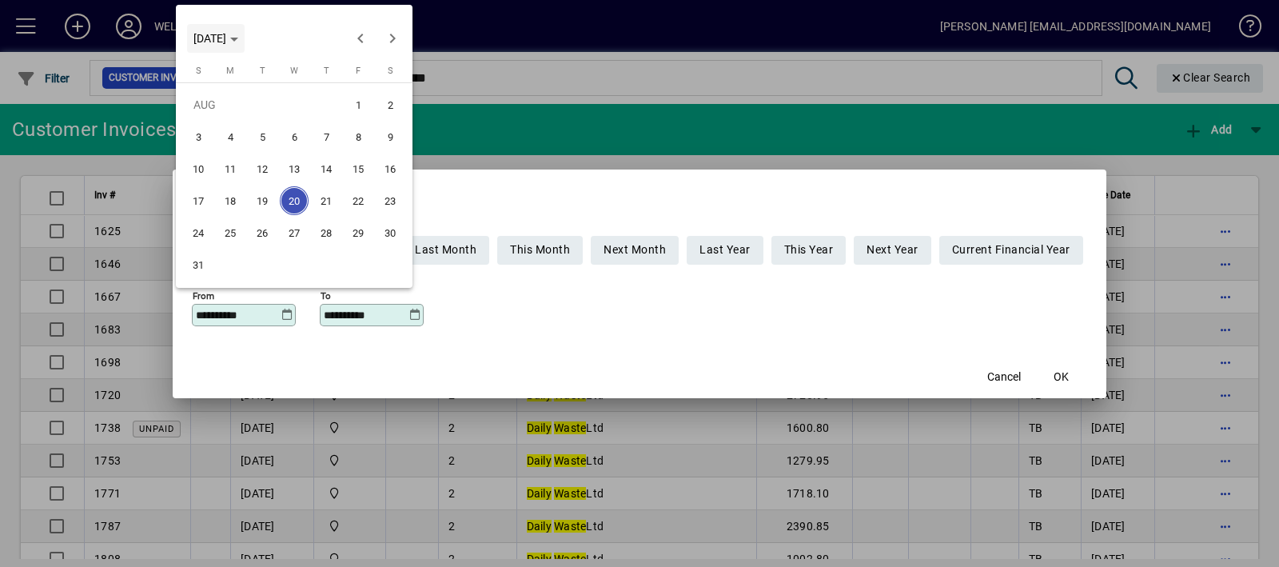
click at [245, 25] on span "Choose month and year" at bounding box center [216, 38] width 58 height 38
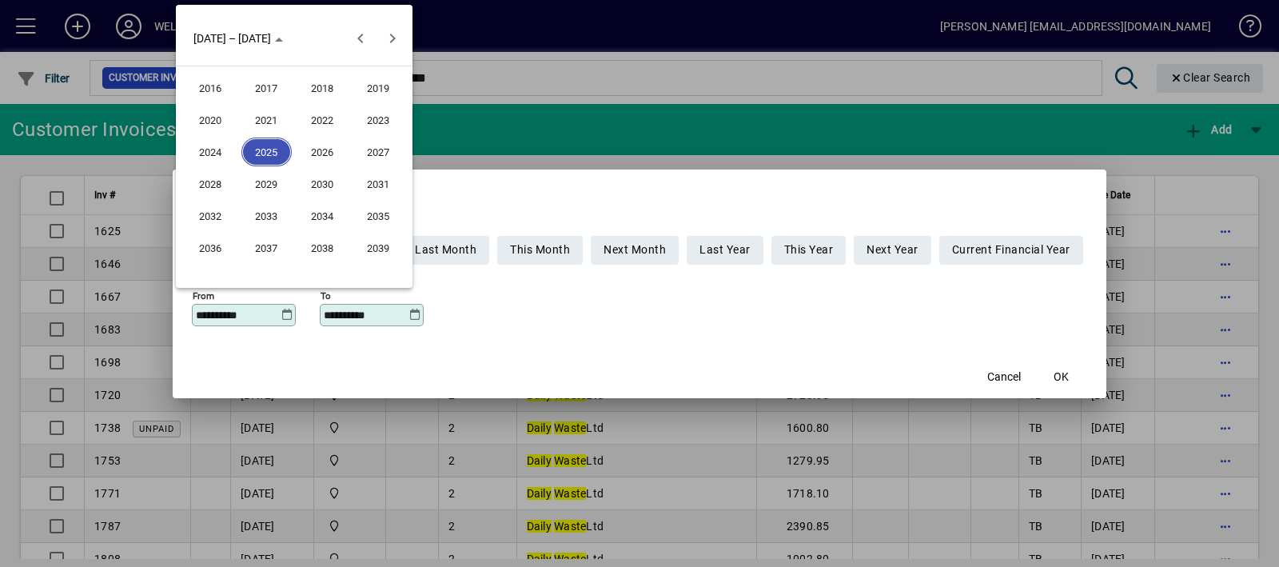
click at [189, 145] on span "2024" at bounding box center [210, 151] width 50 height 29
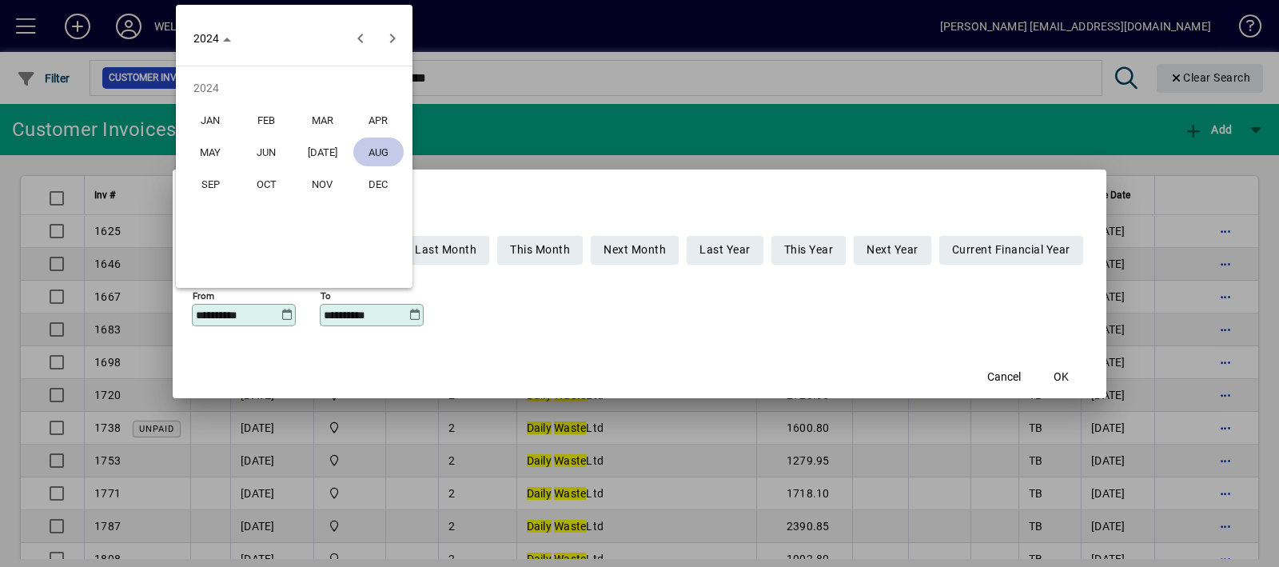
click at [222, 129] on span "JAN" at bounding box center [210, 119] width 50 height 29
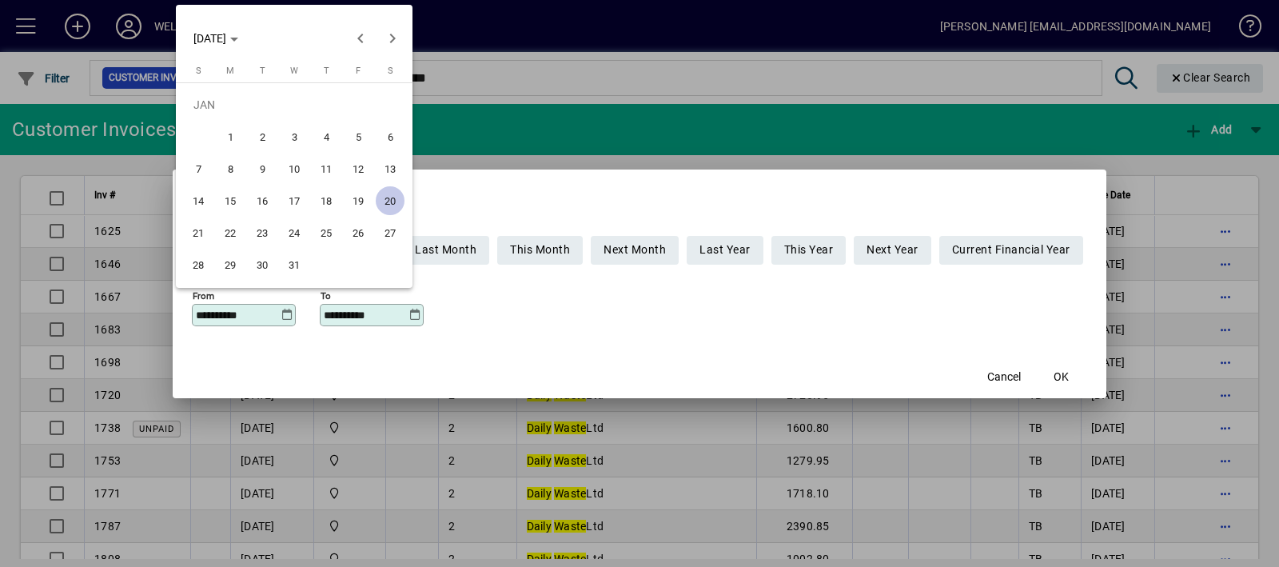
click at [231, 133] on span "1" at bounding box center [230, 136] width 29 height 29
type input "**********"
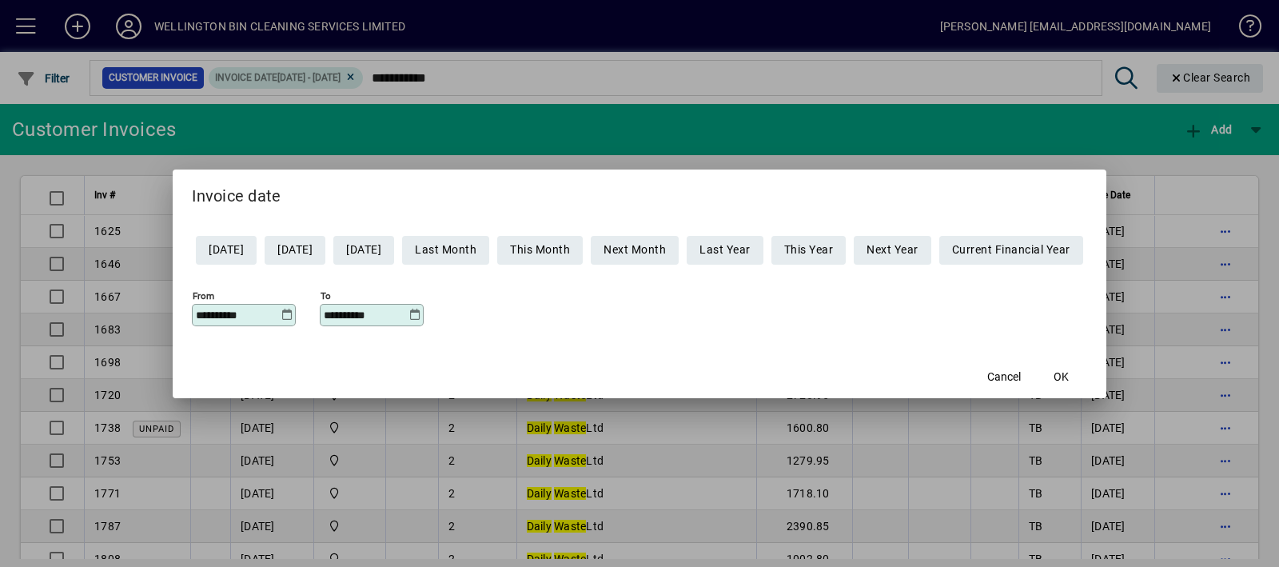
click at [412, 312] on div "**********" at bounding box center [639, 312] width 895 height 56
click at [408, 312] on icon at bounding box center [414, 315] width 12 height 13
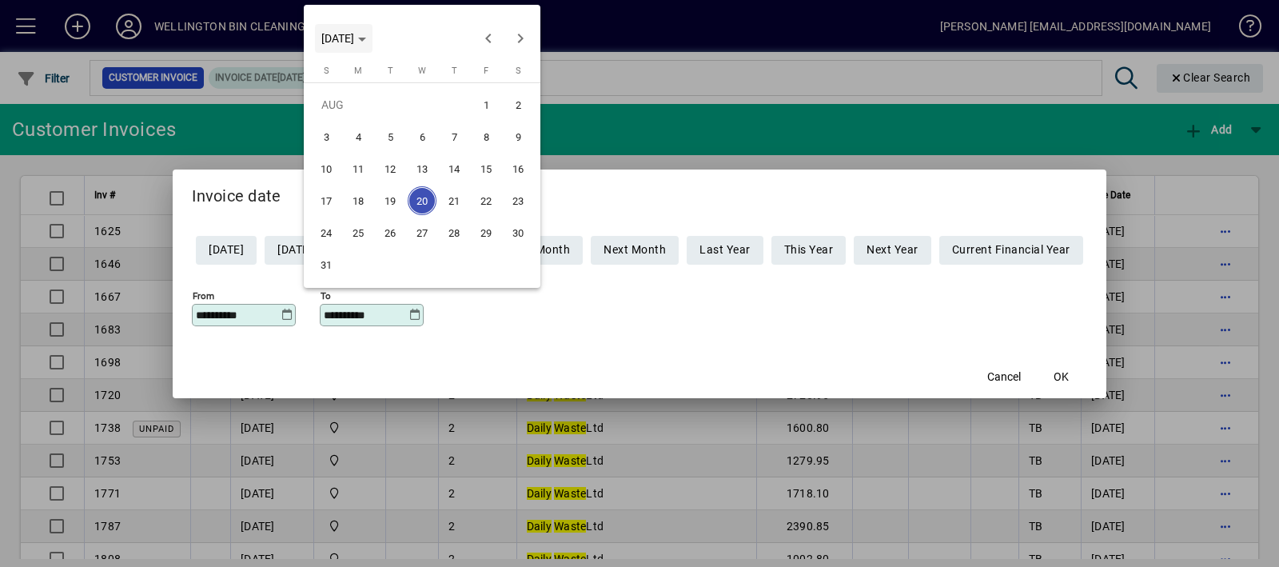
click at [354, 33] on span "[DATE]" at bounding box center [337, 38] width 33 height 13
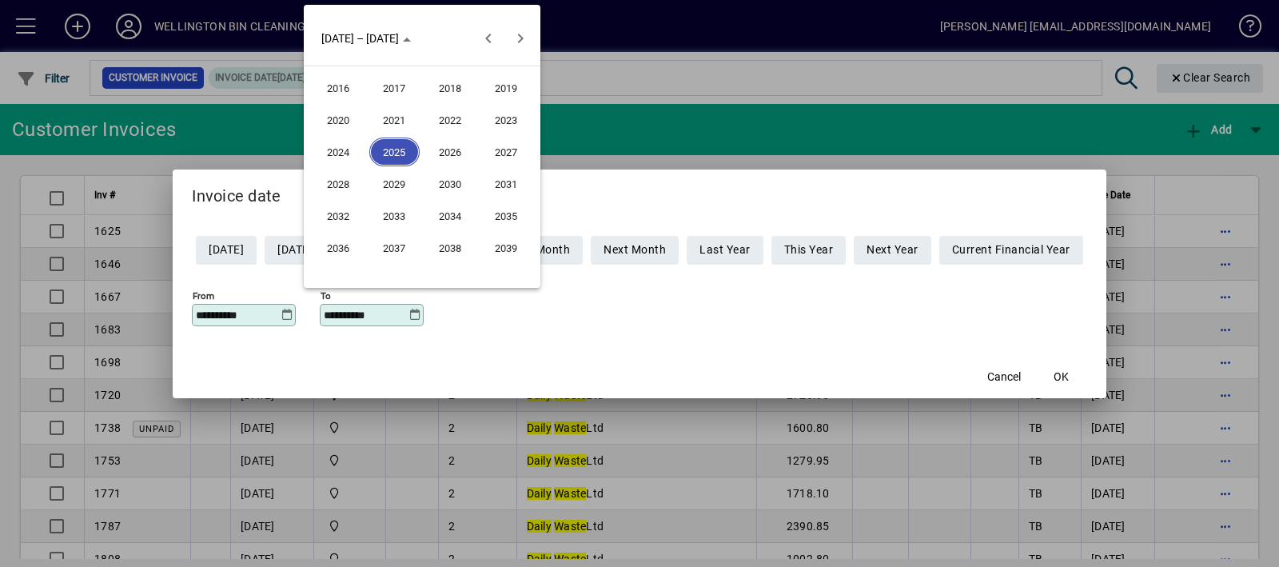
click at [347, 165] on span "2024" at bounding box center [338, 151] width 50 height 29
click at [492, 177] on span "DEC" at bounding box center [506, 183] width 50 height 29
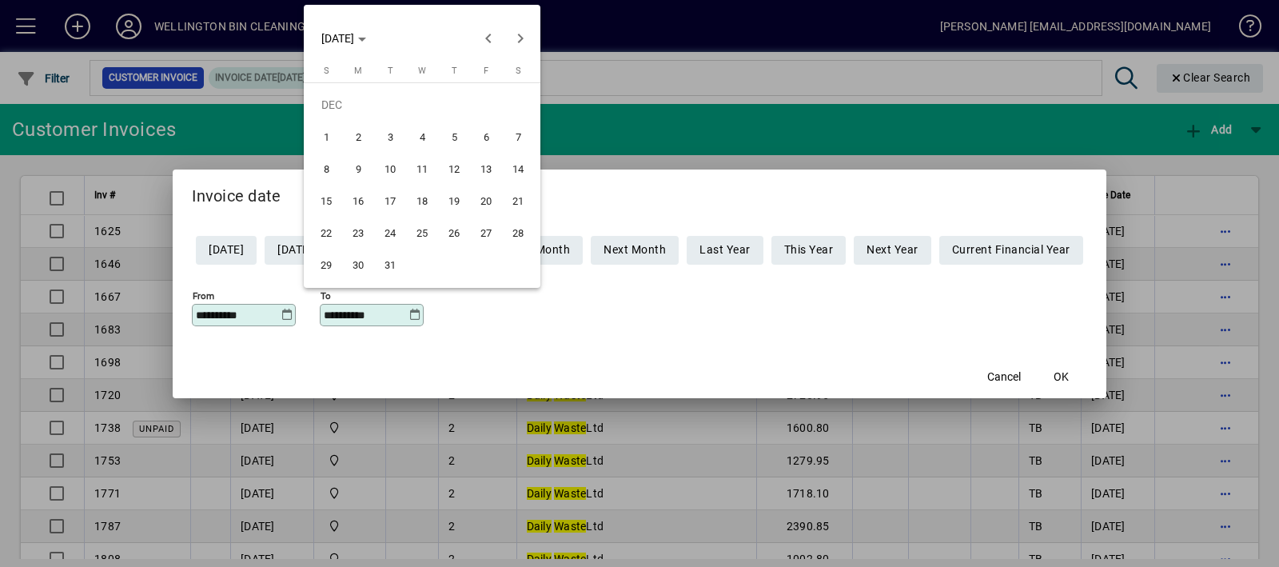
click at [384, 256] on span "31" at bounding box center [390, 264] width 29 height 29
type input "**********"
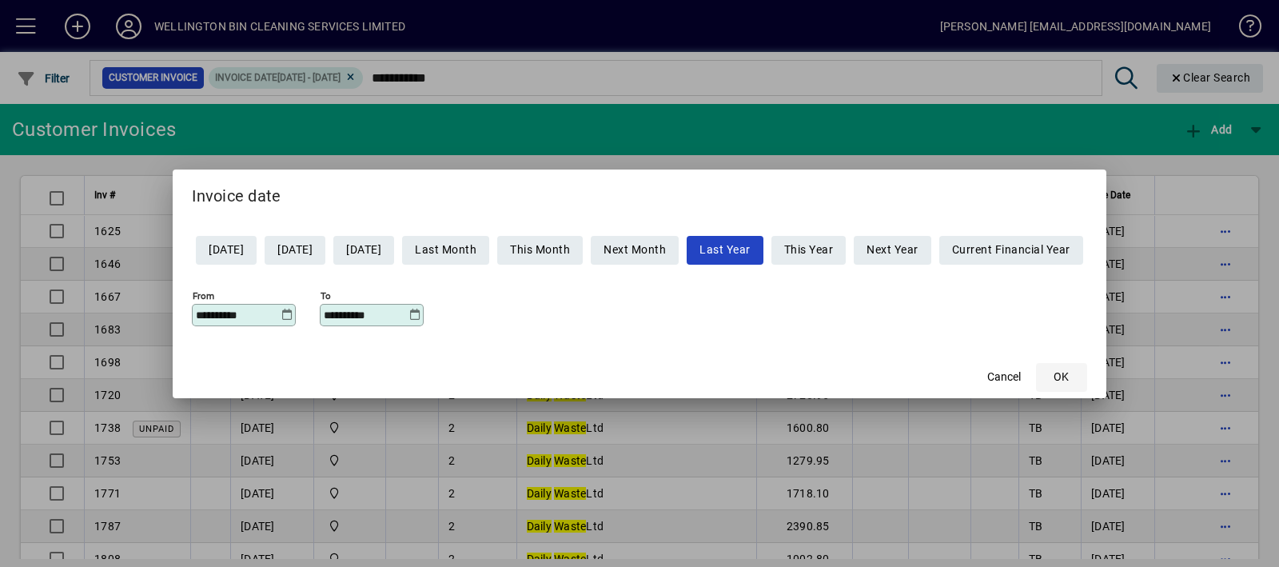
click at [1064, 375] on span "button" at bounding box center [1061, 377] width 51 height 38
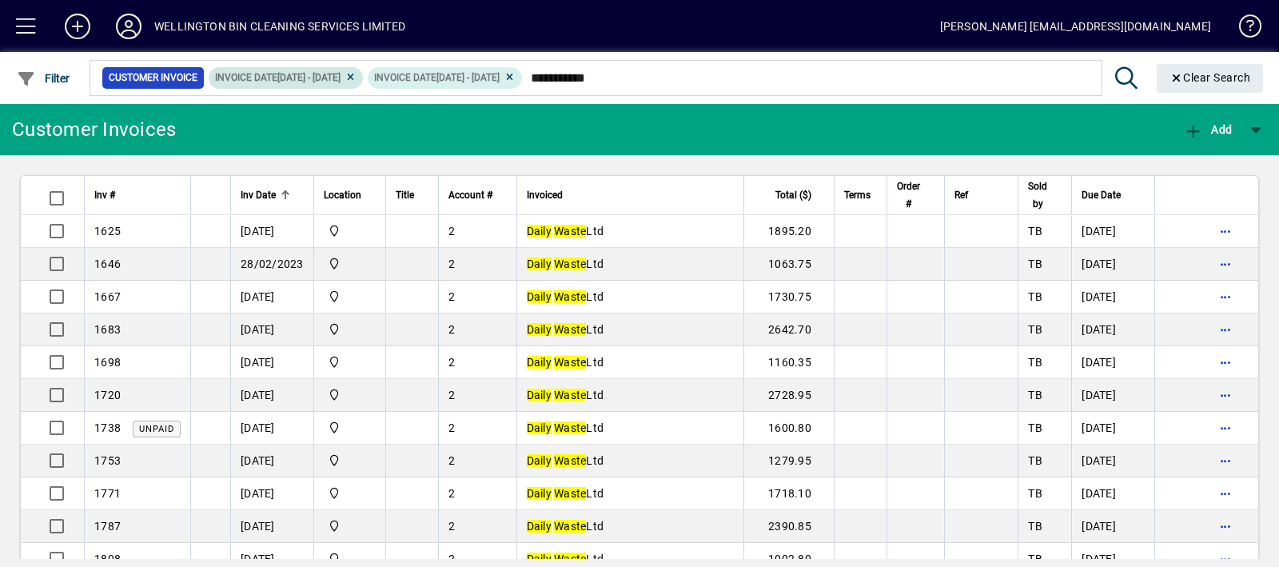
click at [356, 78] on icon at bounding box center [350, 78] width 12 height 10
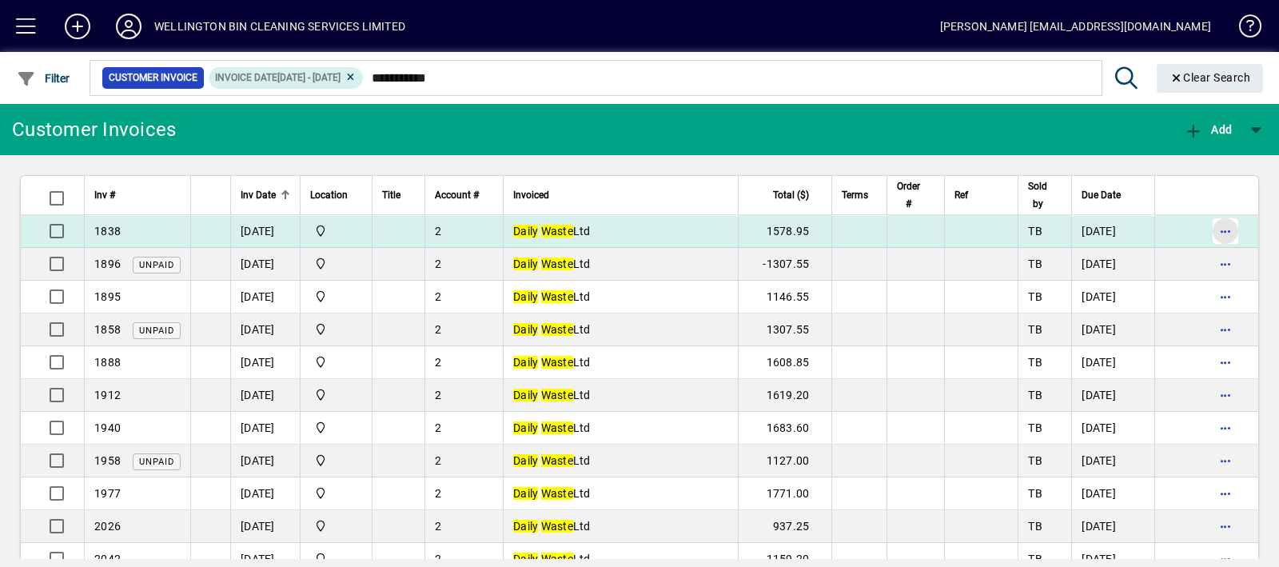
click at [1217, 233] on span "button" at bounding box center [1225, 231] width 38 height 38
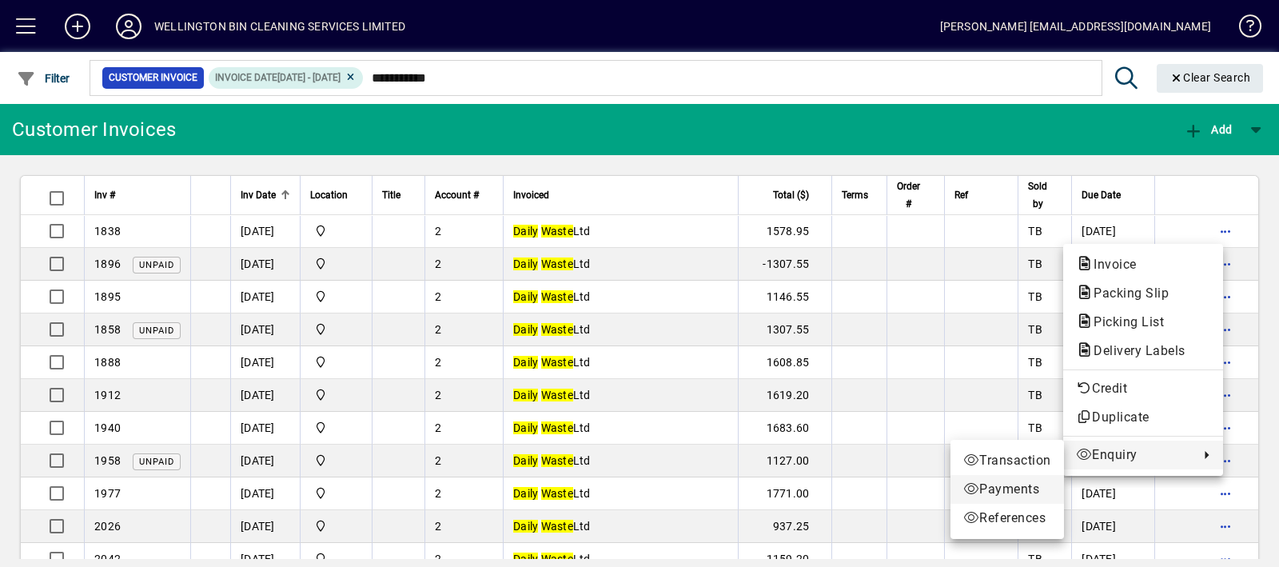
click at [1023, 492] on span "Payments" at bounding box center [1007, 489] width 88 height 19
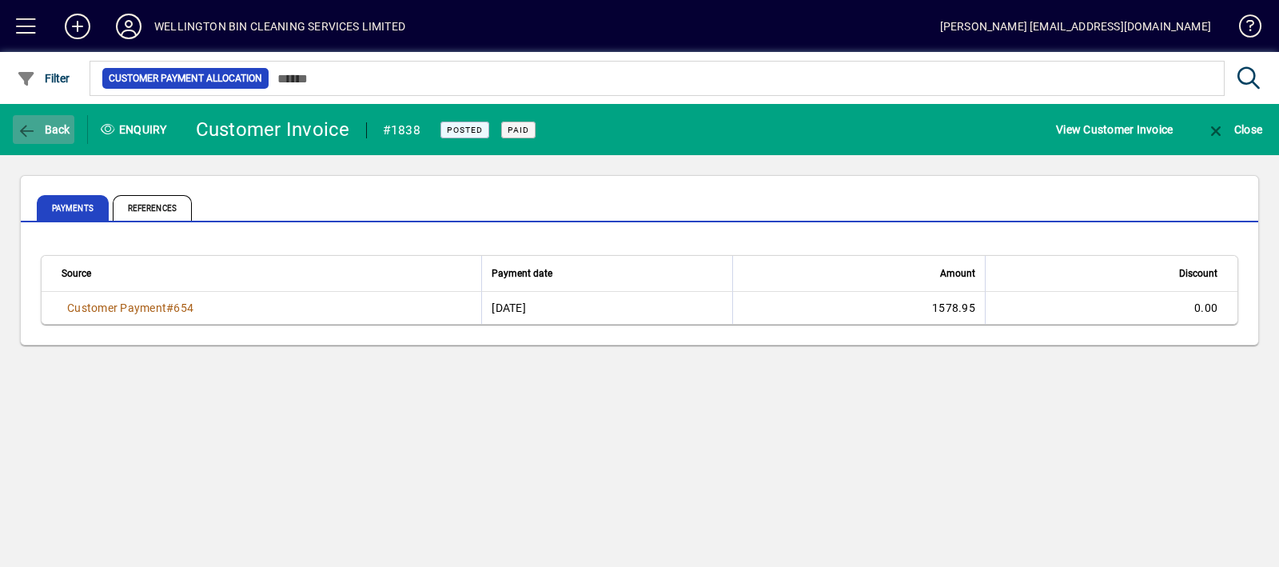
click at [63, 128] on span "Back" at bounding box center [44, 129] width 54 height 13
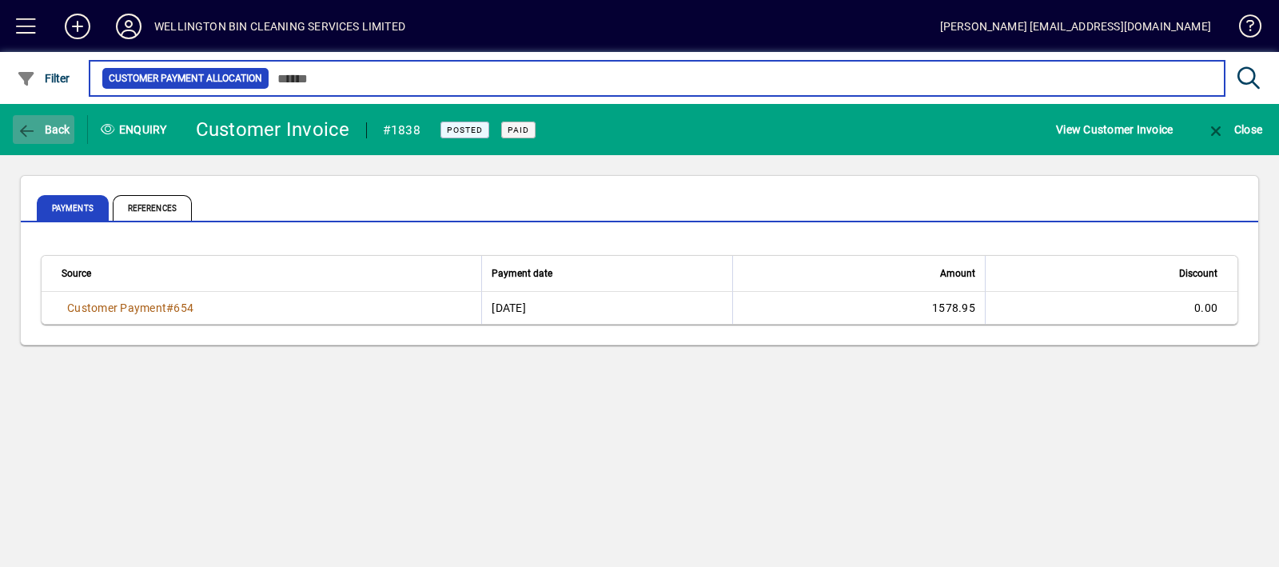
type input "**********"
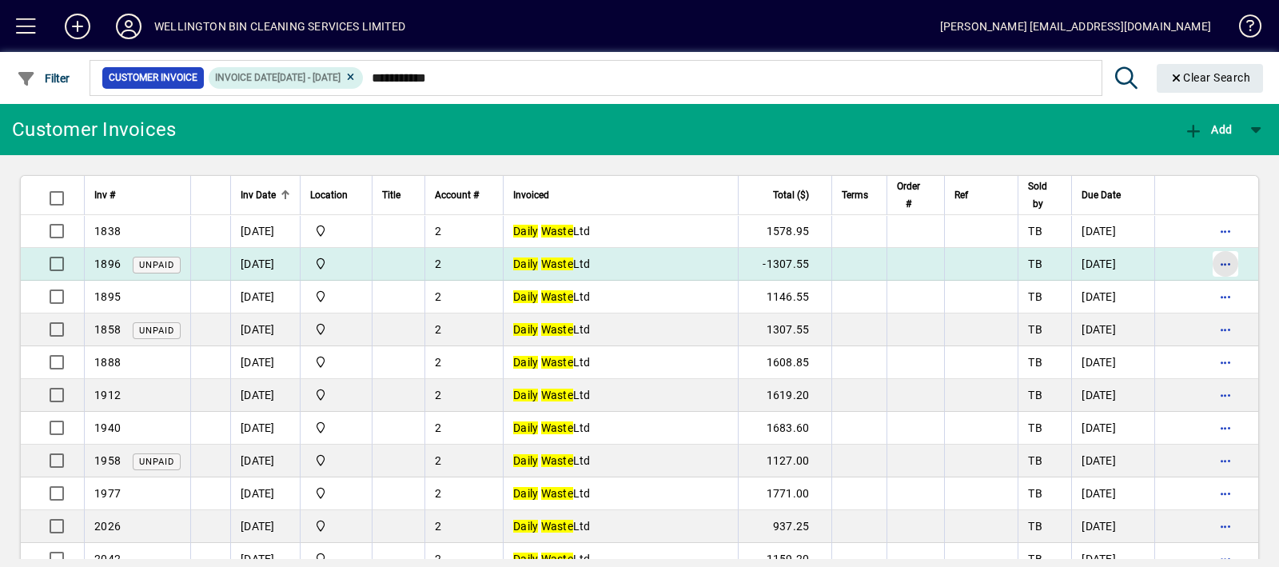
click at [1212, 261] on span "button" at bounding box center [1225, 264] width 38 height 38
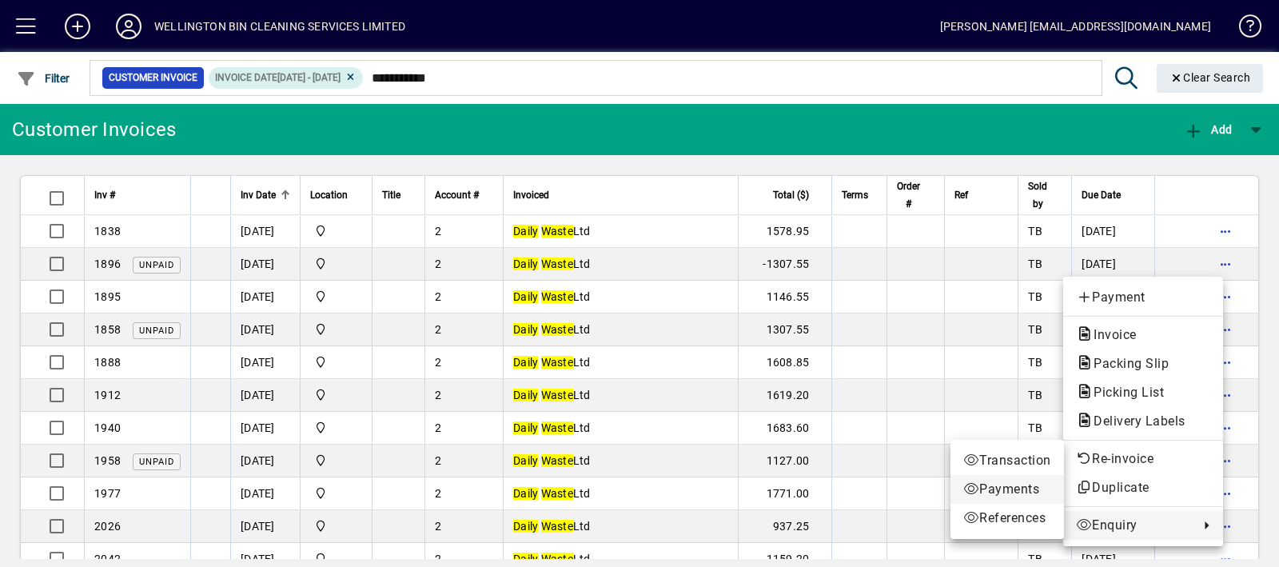
click at [1009, 488] on span "Payments" at bounding box center [1007, 489] width 88 height 19
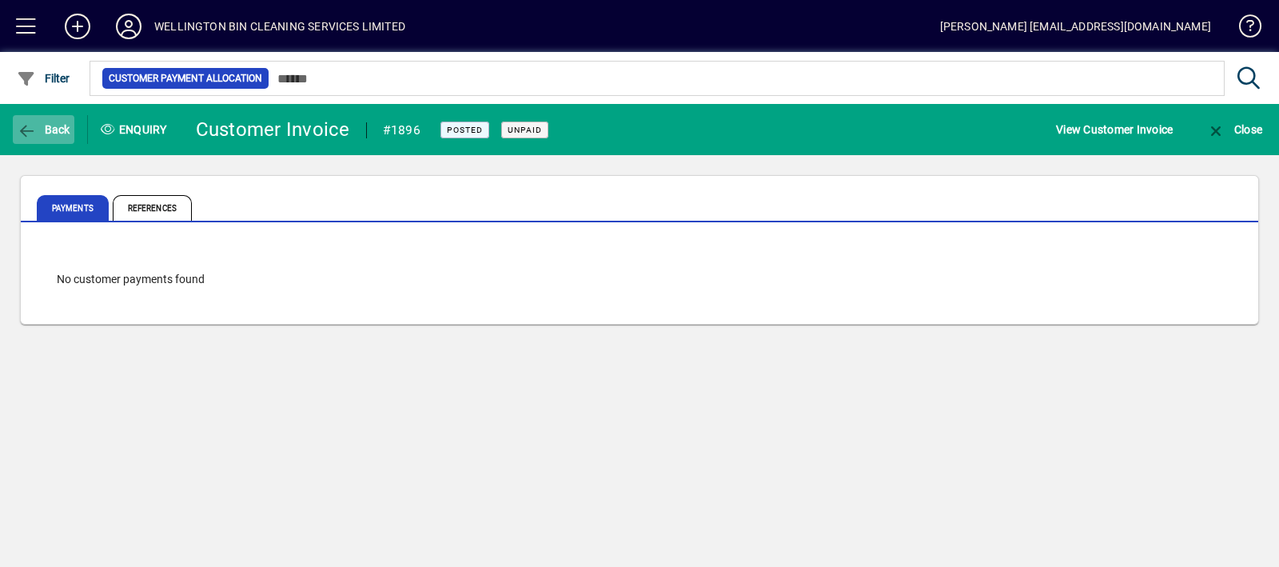
click at [36, 135] on icon "button" at bounding box center [27, 131] width 20 height 16
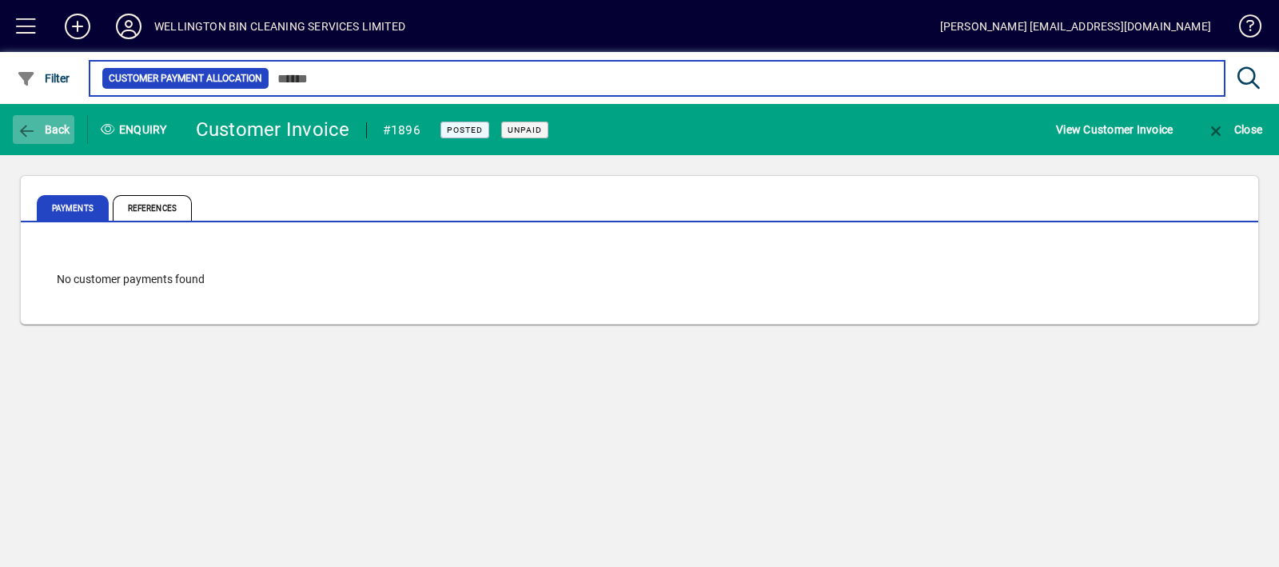
type input "**********"
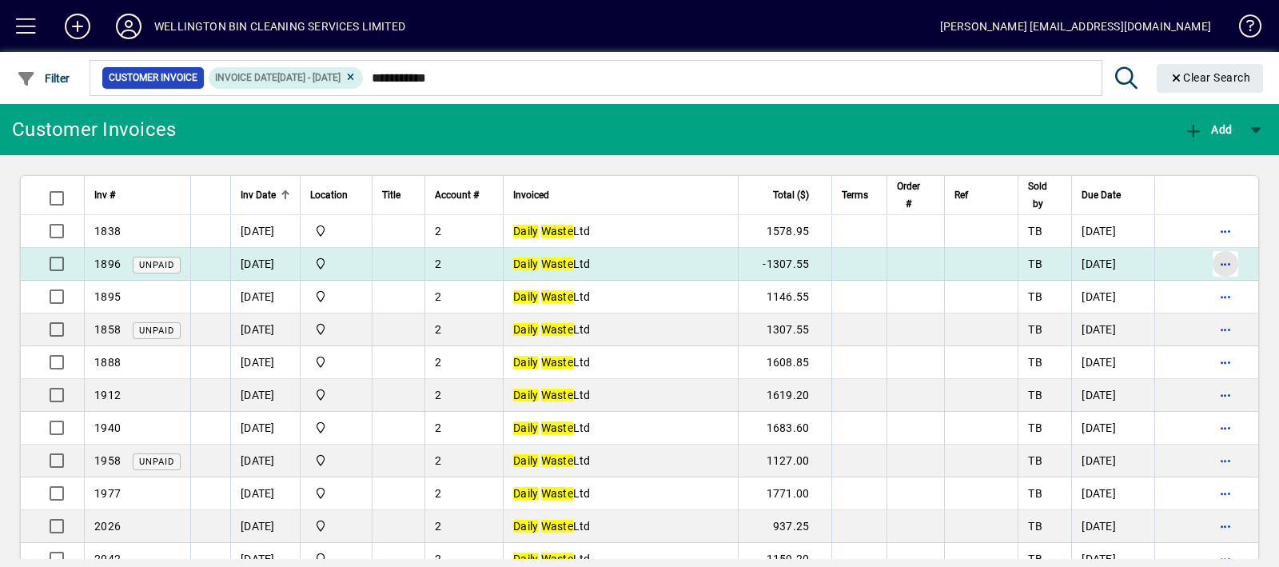
click at [1206, 257] on span "button" at bounding box center [1225, 264] width 38 height 38
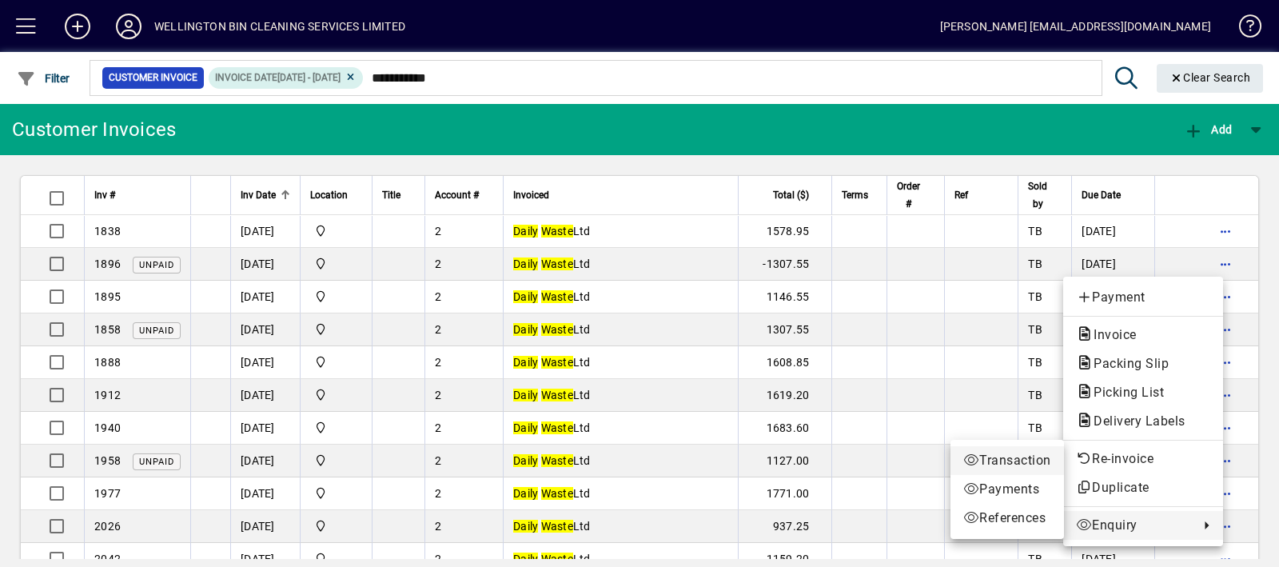
click at [1017, 454] on span "Transaction" at bounding box center [1007, 460] width 88 height 19
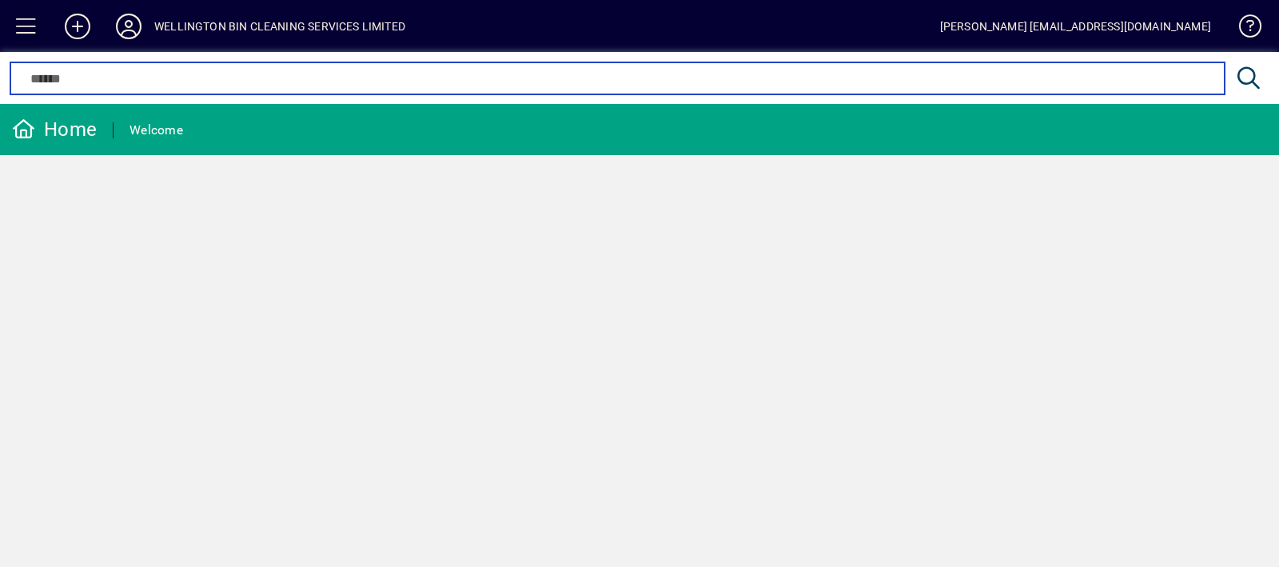
type input "**********"
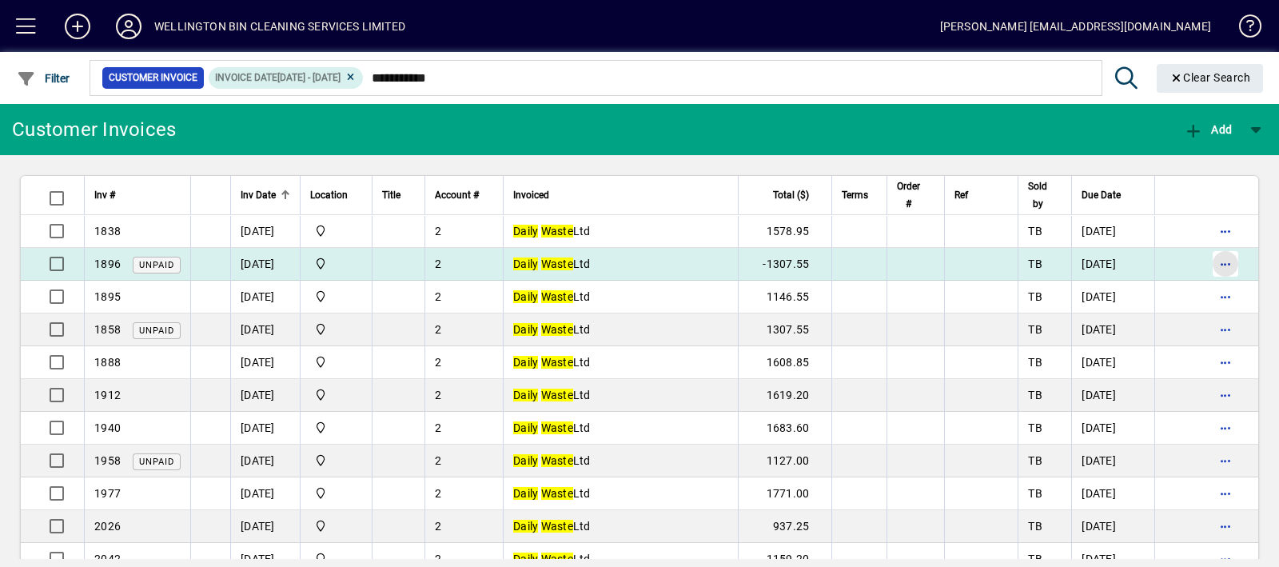
click at [1207, 267] on span "button" at bounding box center [1225, 264] width 38 height 38
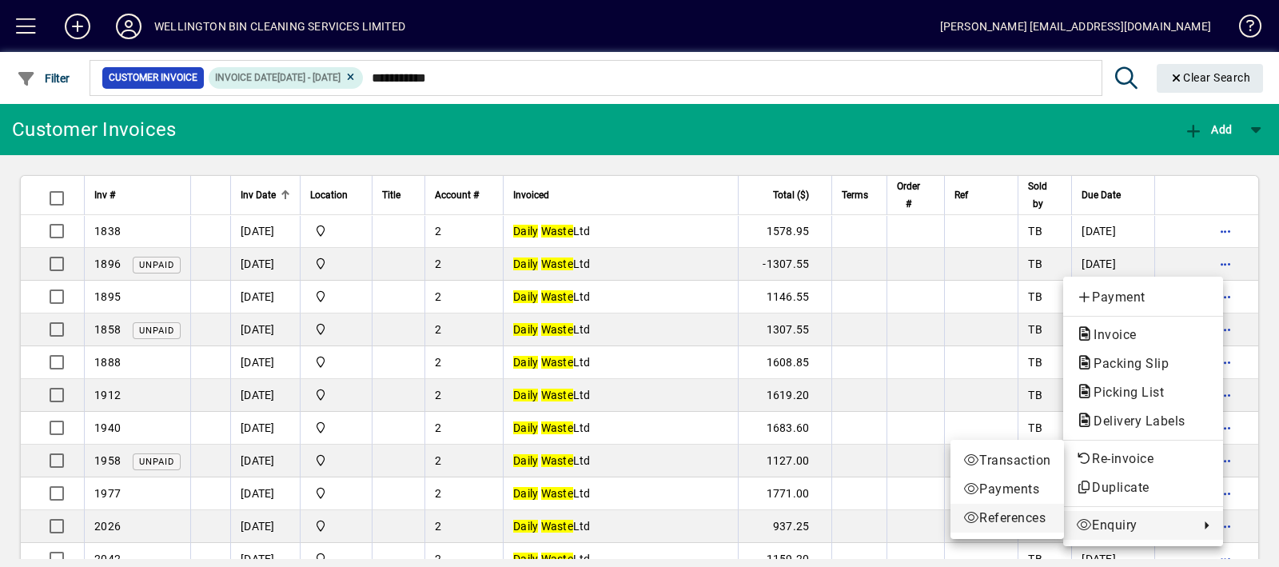
click at [1022, 515] on span "References" at bounding box center [1007, 517] width 88 height 19
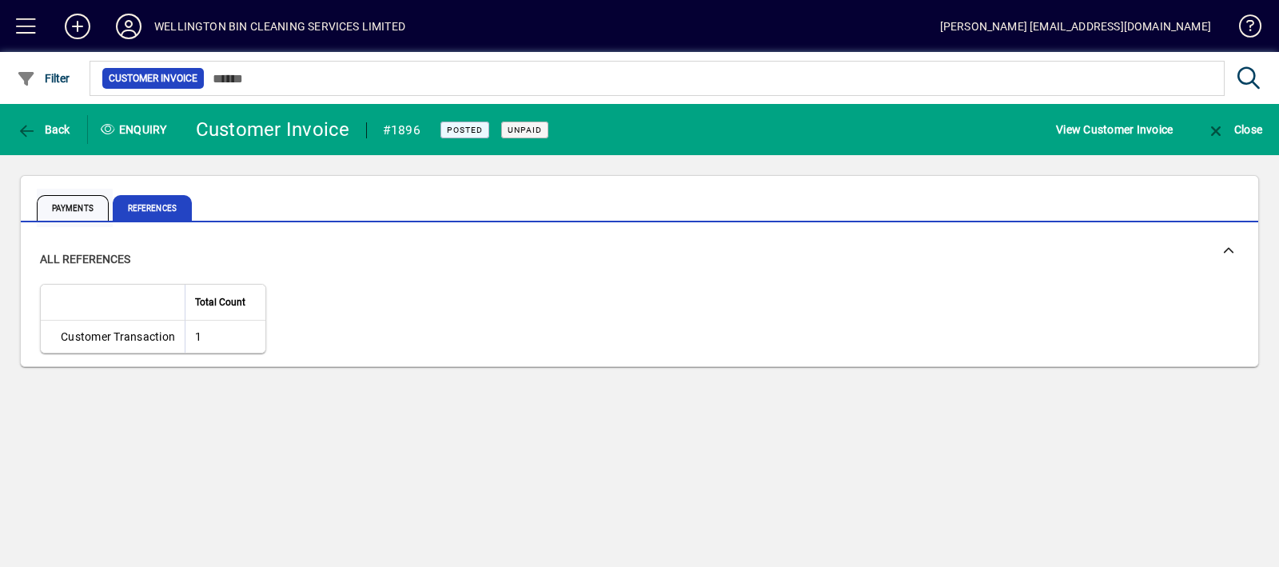
click at [49, 205] on span "Payments" at bounding box center [73, 208] width 72 height 26
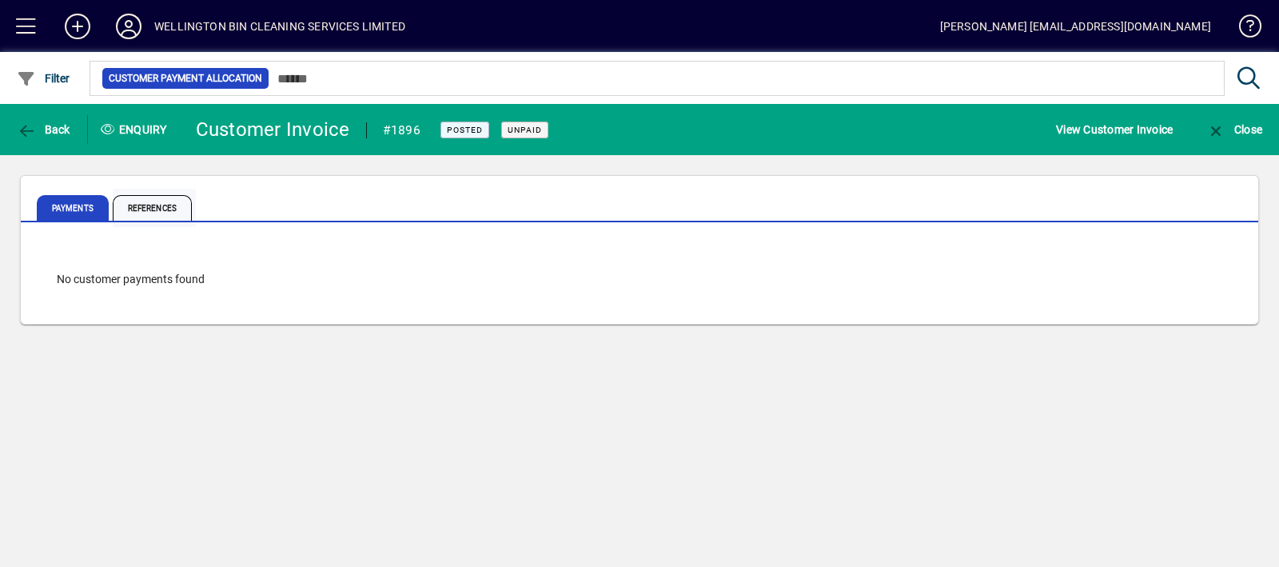
click at [178, 201] on span "References" at bounding box center [152, 208] width 79 height 26
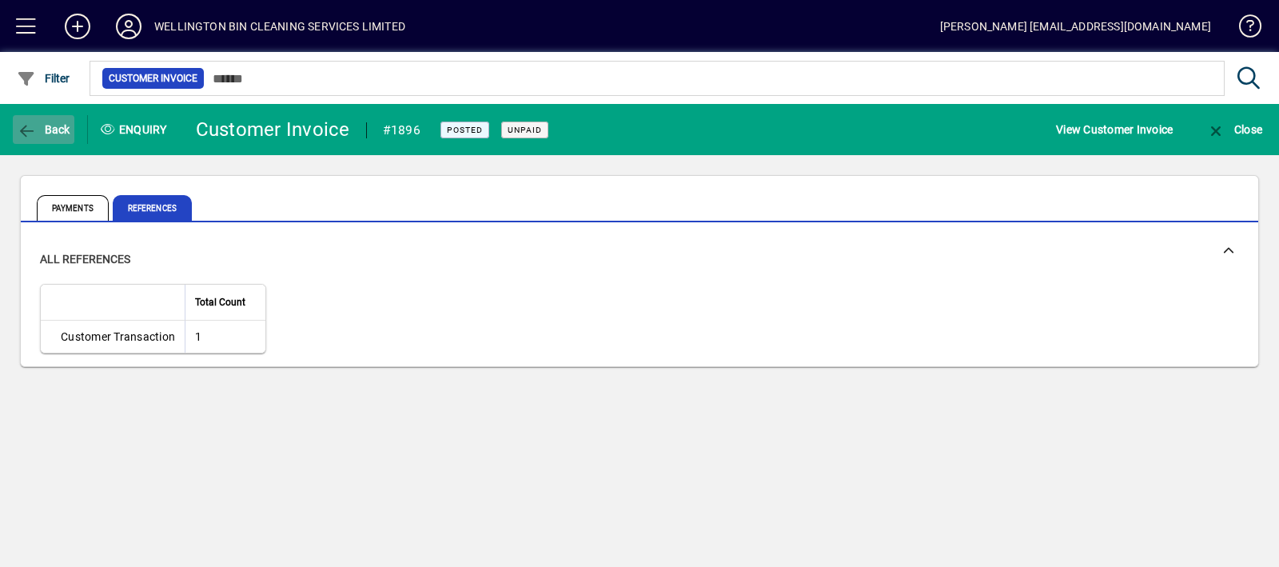
click at [52, 123] on span "Back" at bounding box center [44, 129] width 54 height 13
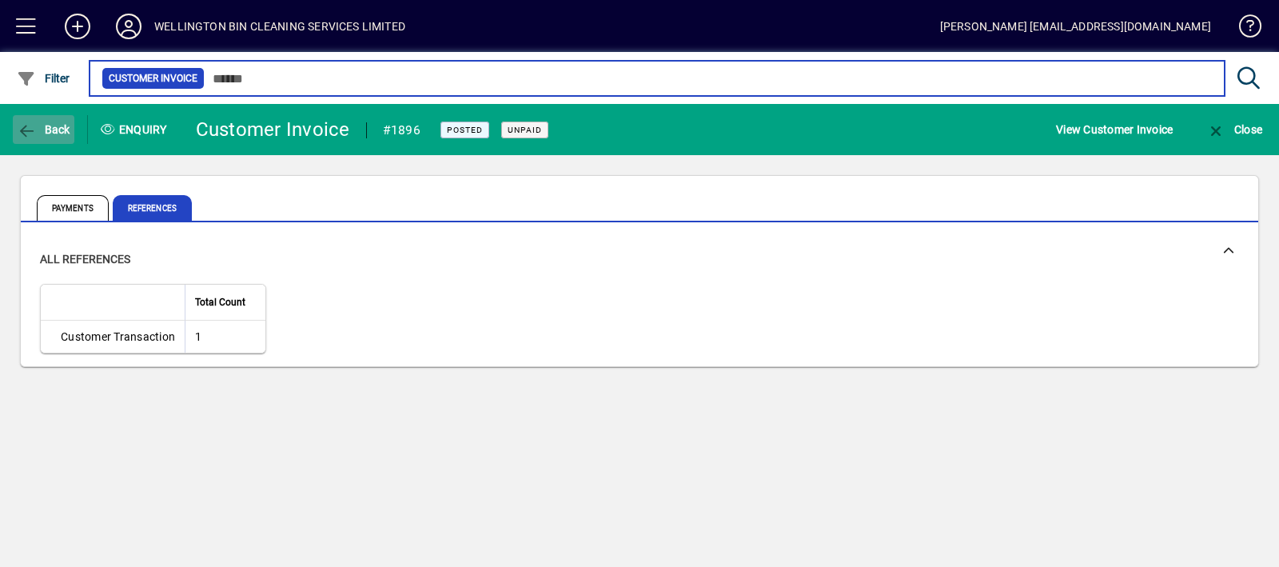
type input "**********"
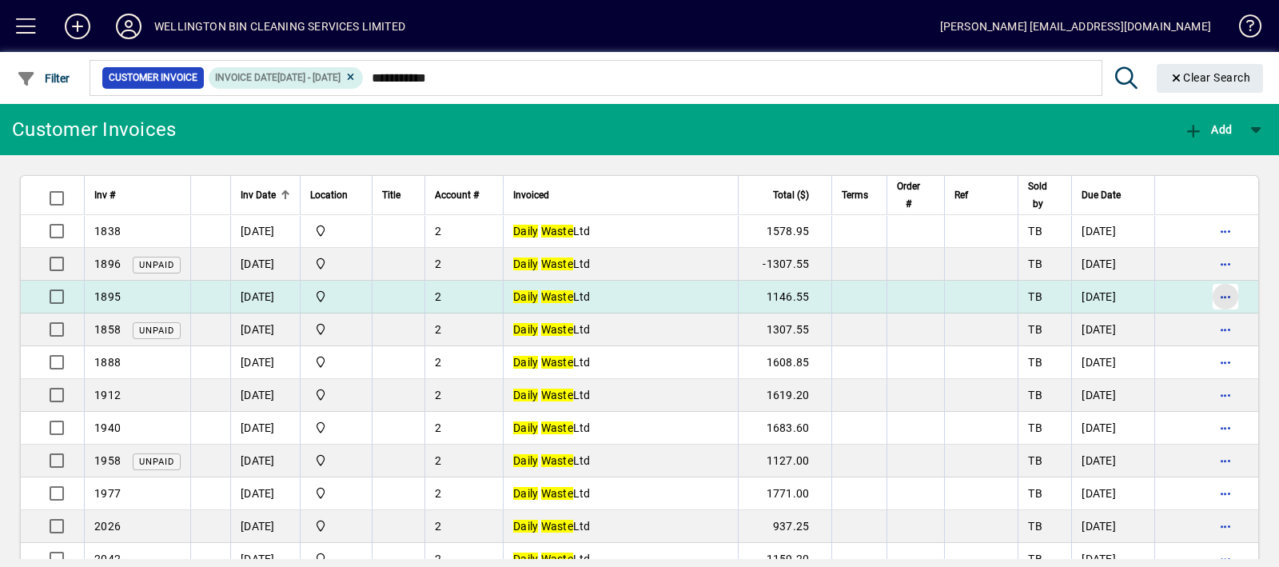
click at [1224, 302] on span "button" at bounding box center [1225, 296] width 38 height 38
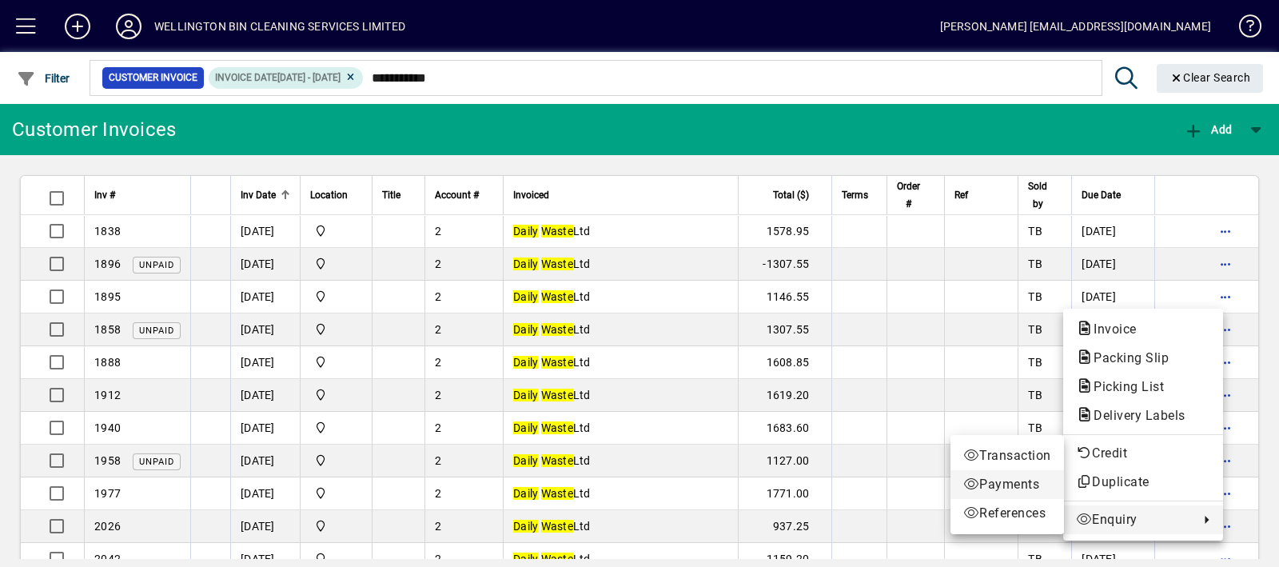
click at [1018, 493] on span "Payments" at bounding box center [1007, 484] width 88 height 19
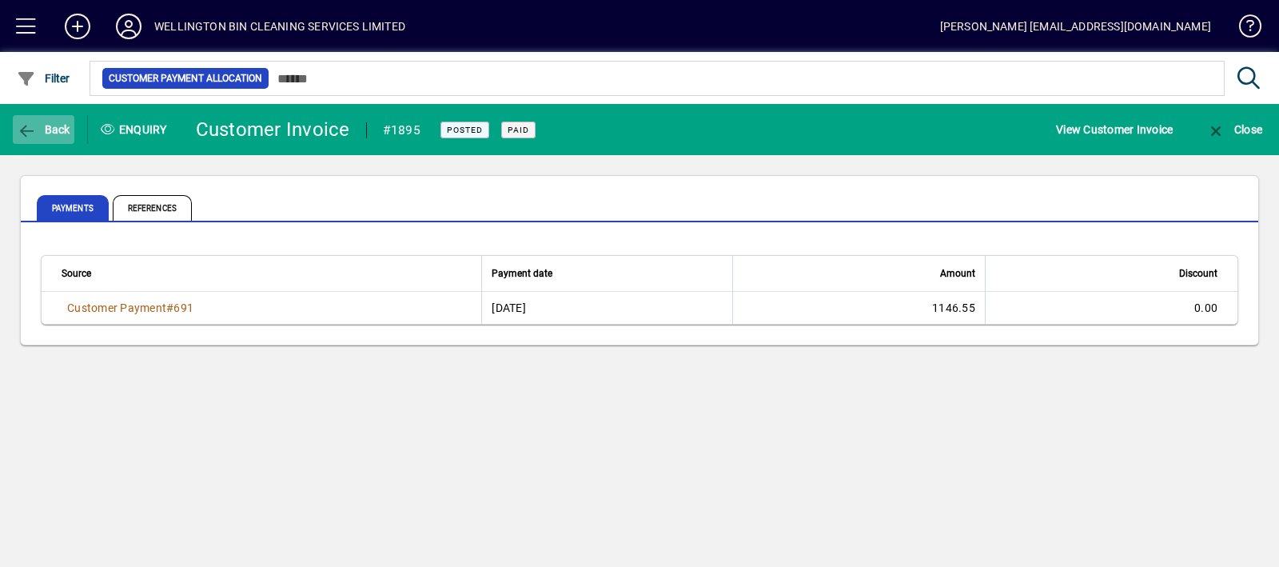
click at [58, 141] on span "button" at bounding box center [44, 129] width 62 height 38
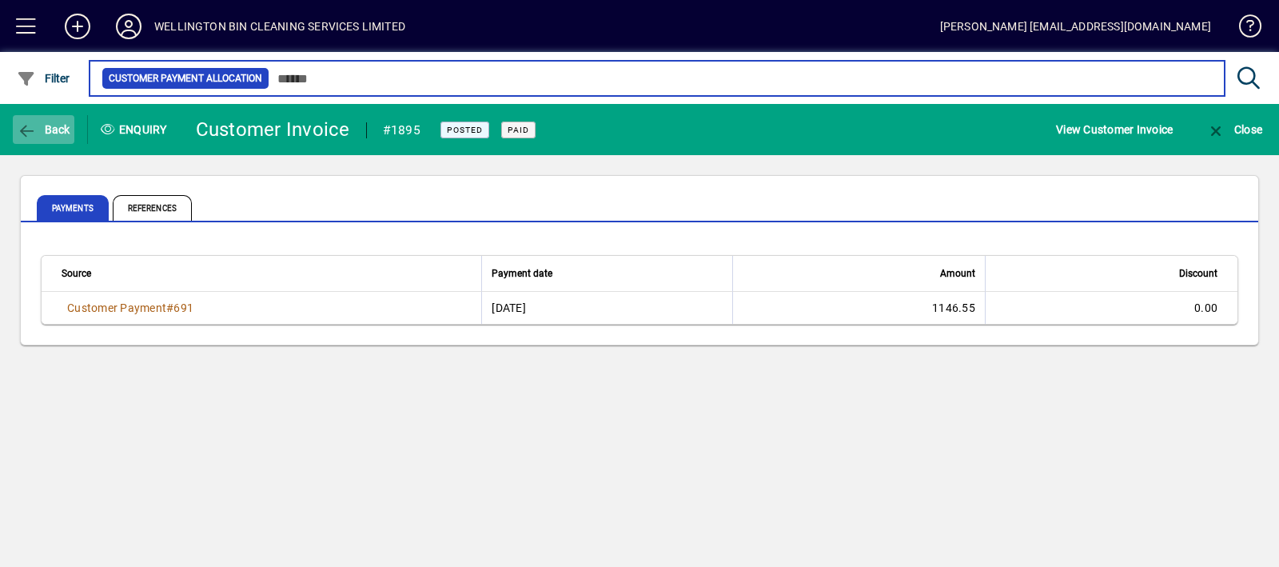
type input "**********"
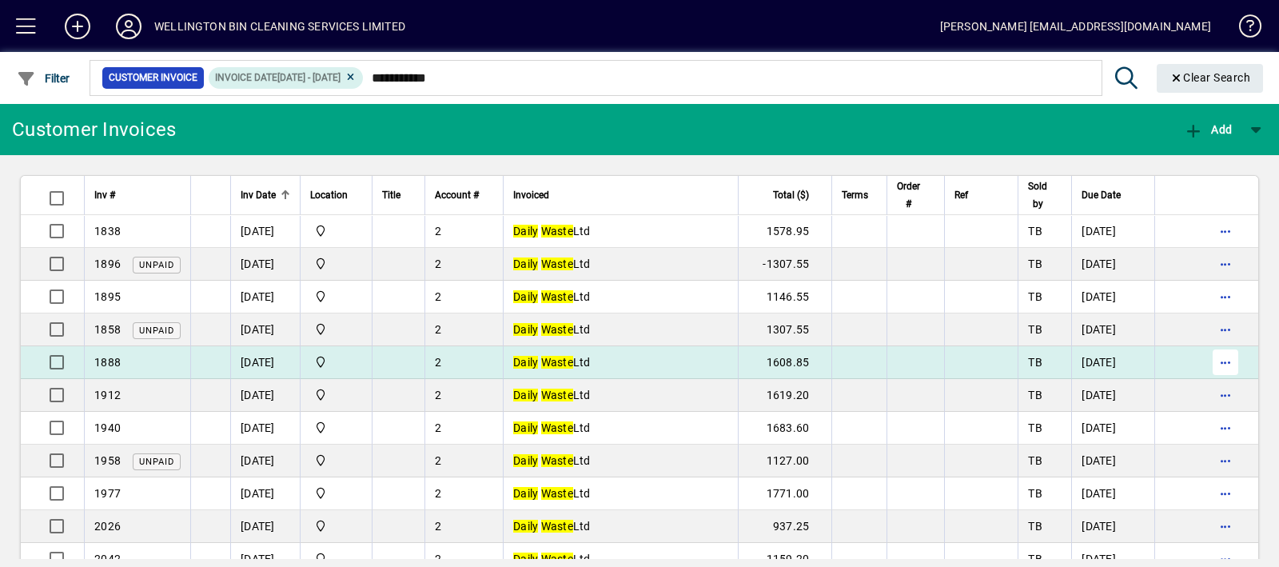
click at [1211, 364] on span "button" at bounding box center [1225, 362] width 38 height 38
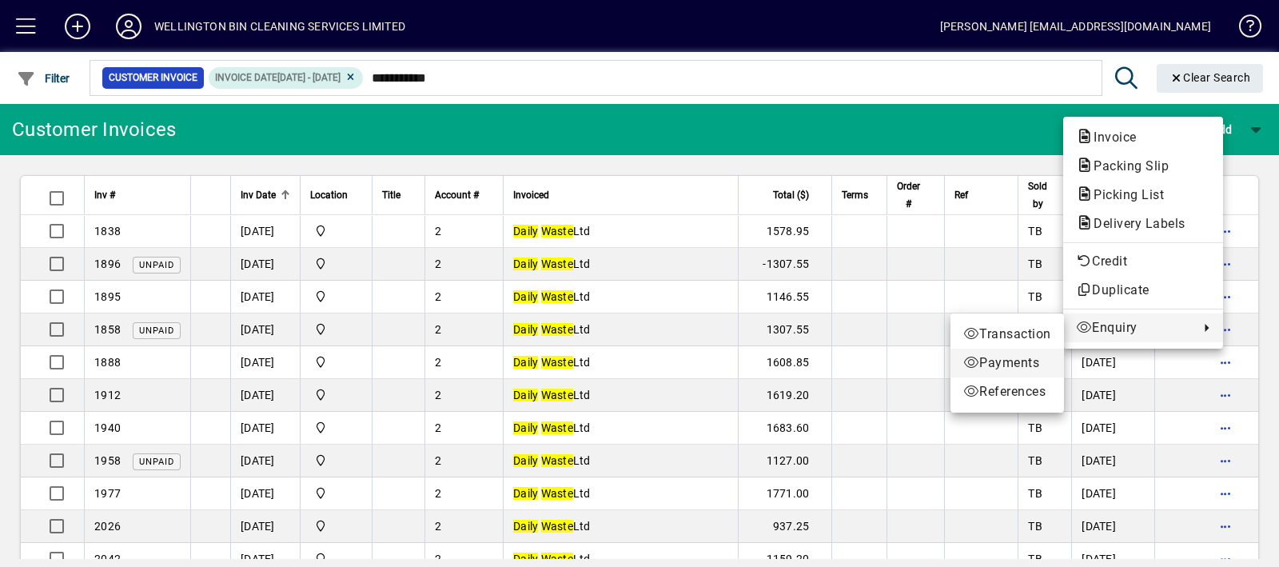
click at [1029, 363] on span "Payments" at bounding box center [1007, 362] width 88 height 19
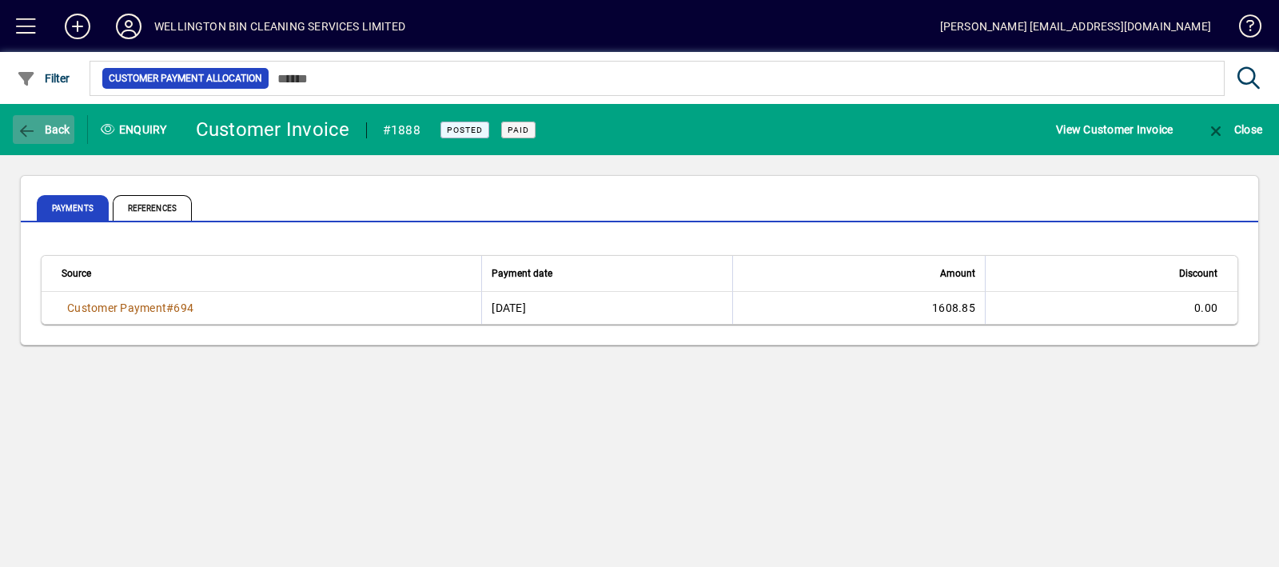
click at [41, 129] on span "Back" at bounding box center [44, 129] width 54 height 13
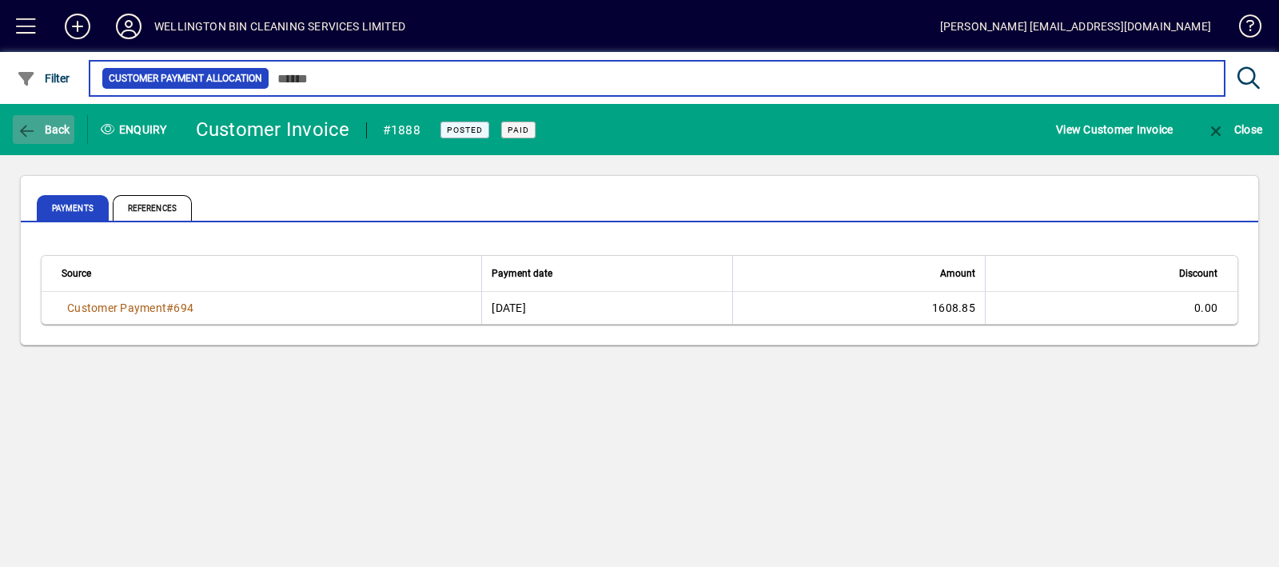
type input "**********"
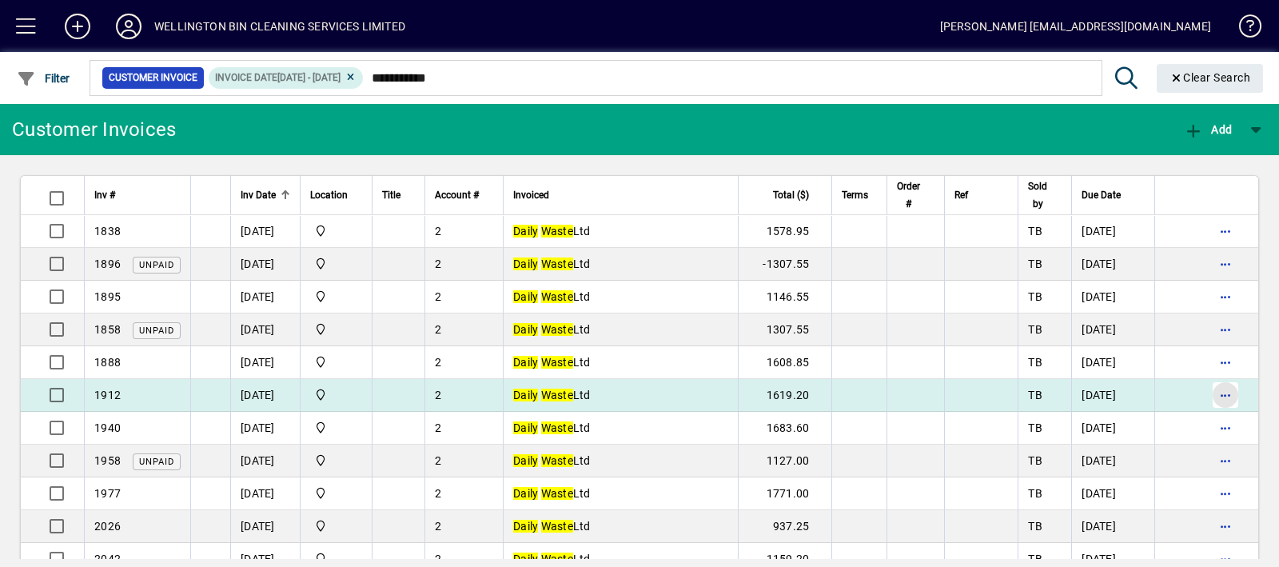
click at [1220, 394] on span "button" at bounding box center [1225, 395] width 38 height 38
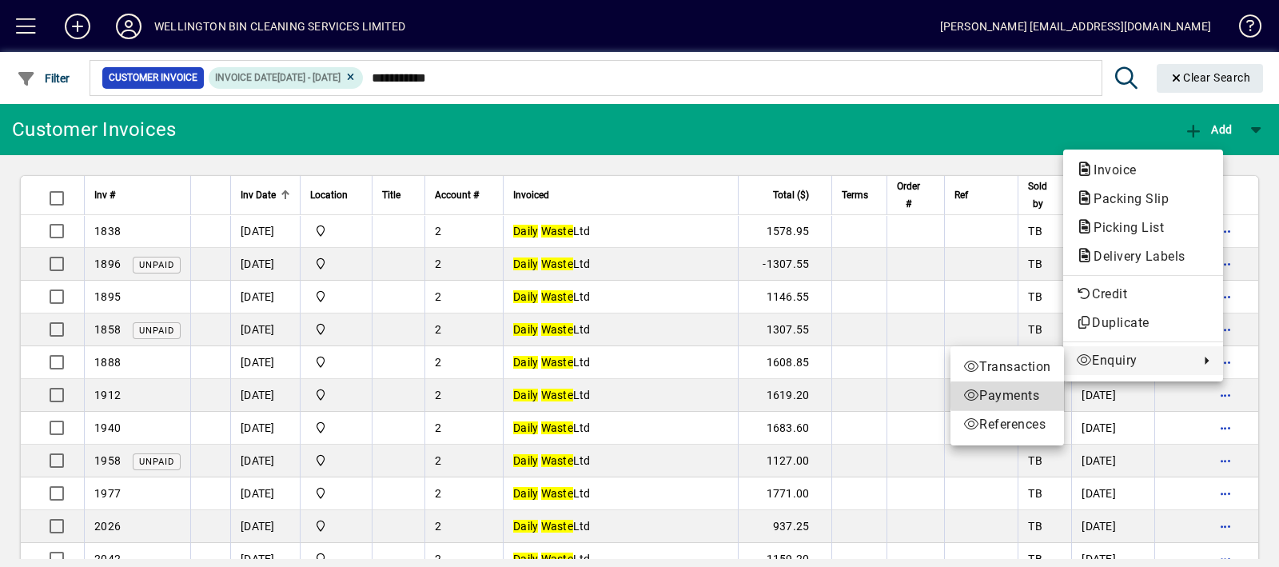
click at [1039, 396] on span "Payments" at bounding box center [1007, 395] width 88 height 19
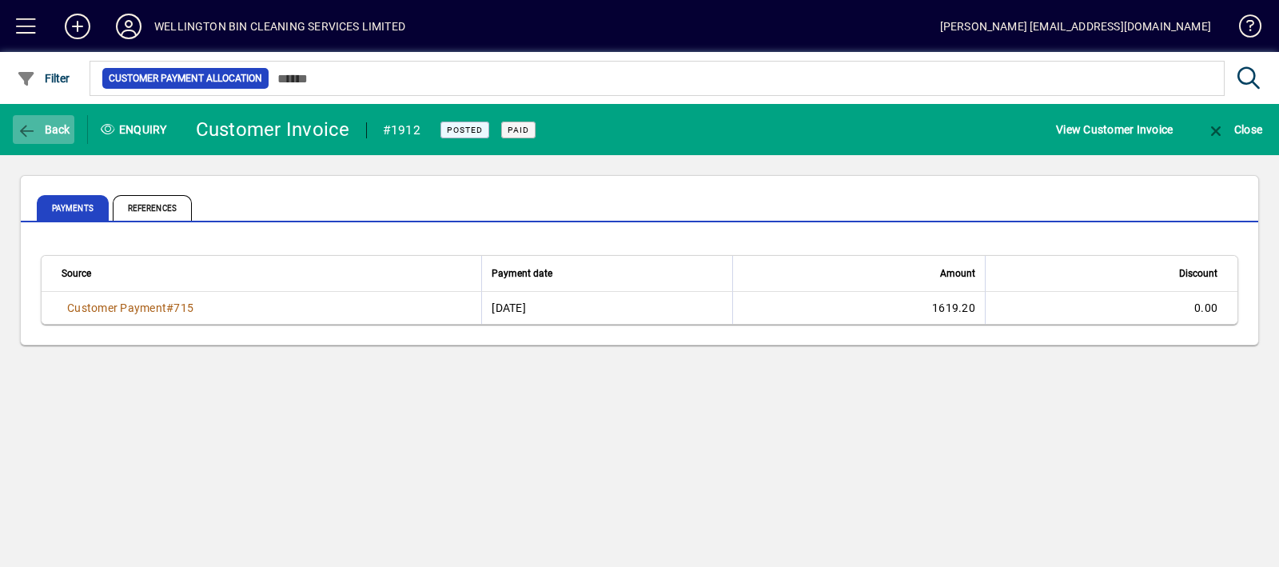
click at [38, 134] on span "Back" at bounding box center [44, 129] width 54 height 13
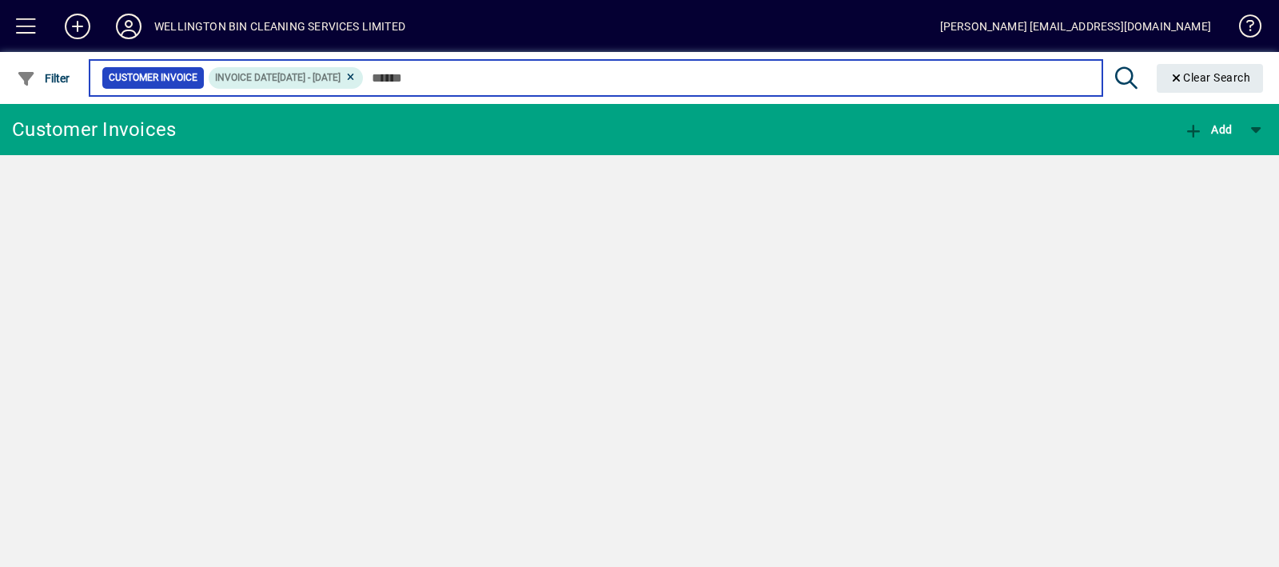
type input "**********"
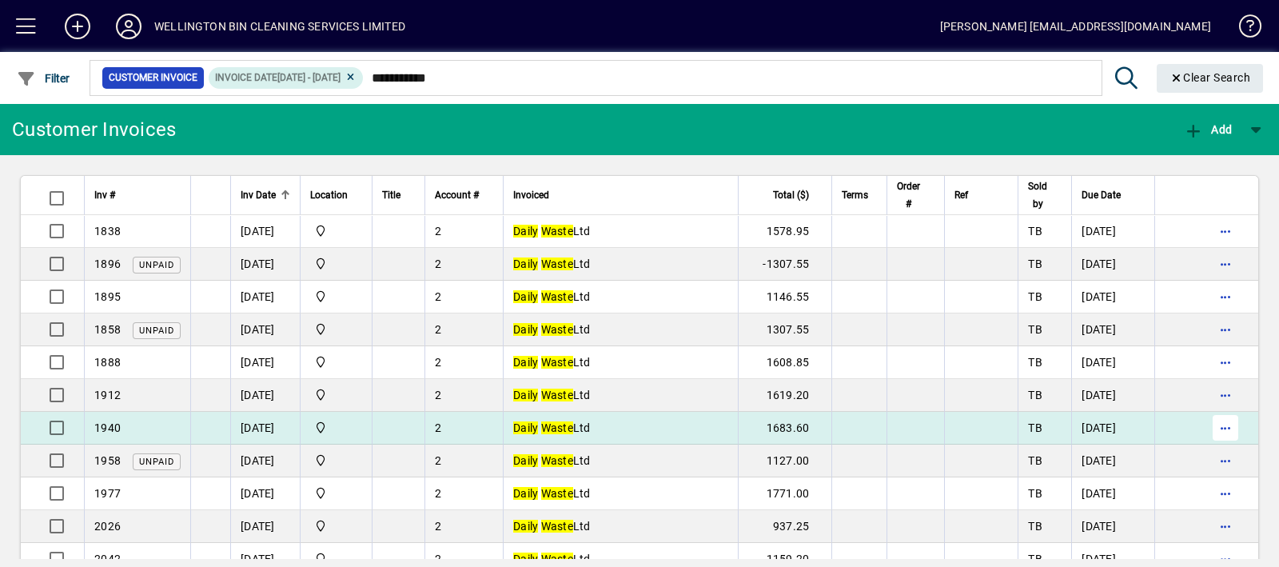
click at [1206, 428] on span "button" at bounding box center [1225, 427] width 38 height 38
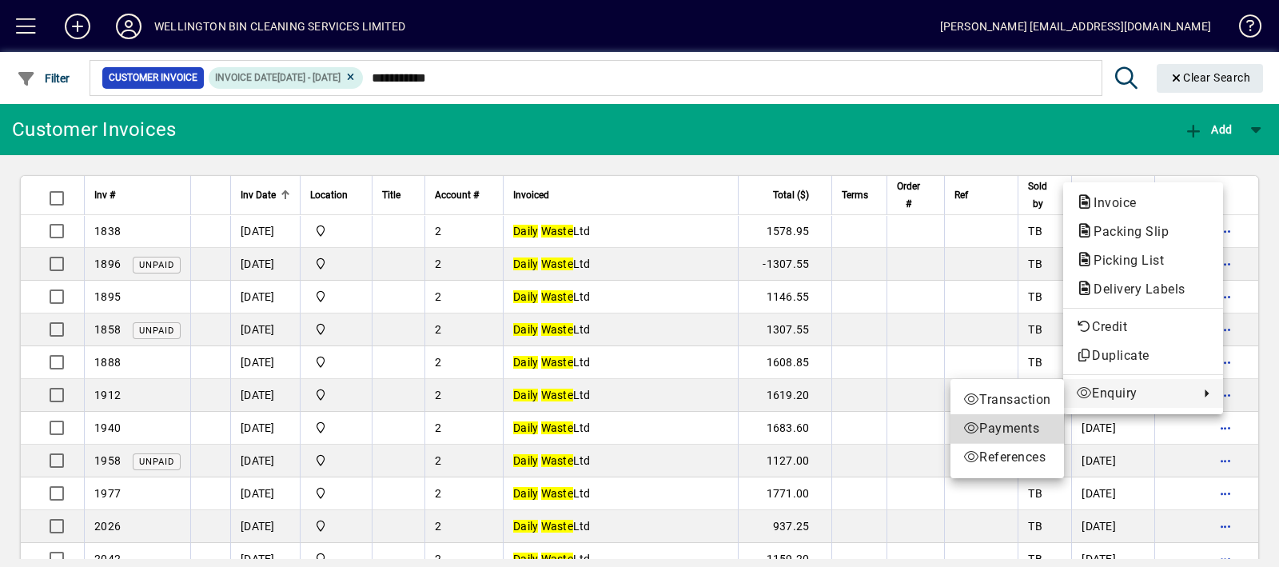
click at [1016, 429] on span "Payments" at bounding box center [1007, 428] width 88 height 19
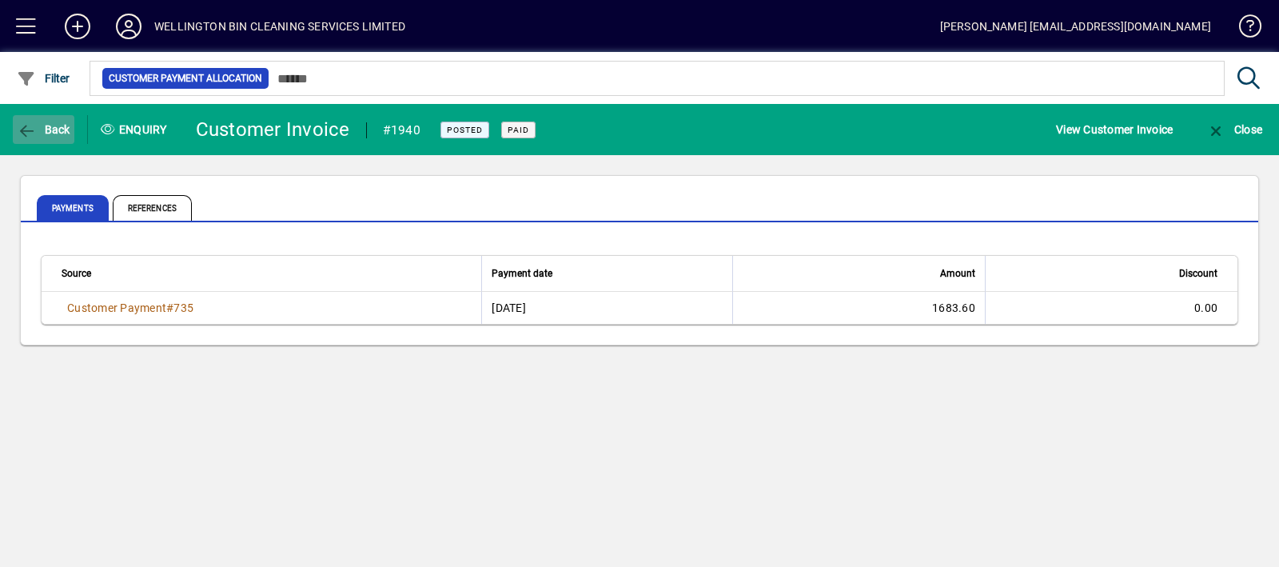
click at [34, 138] on span "button" at bounding box center [44, 129] width 62 height 38
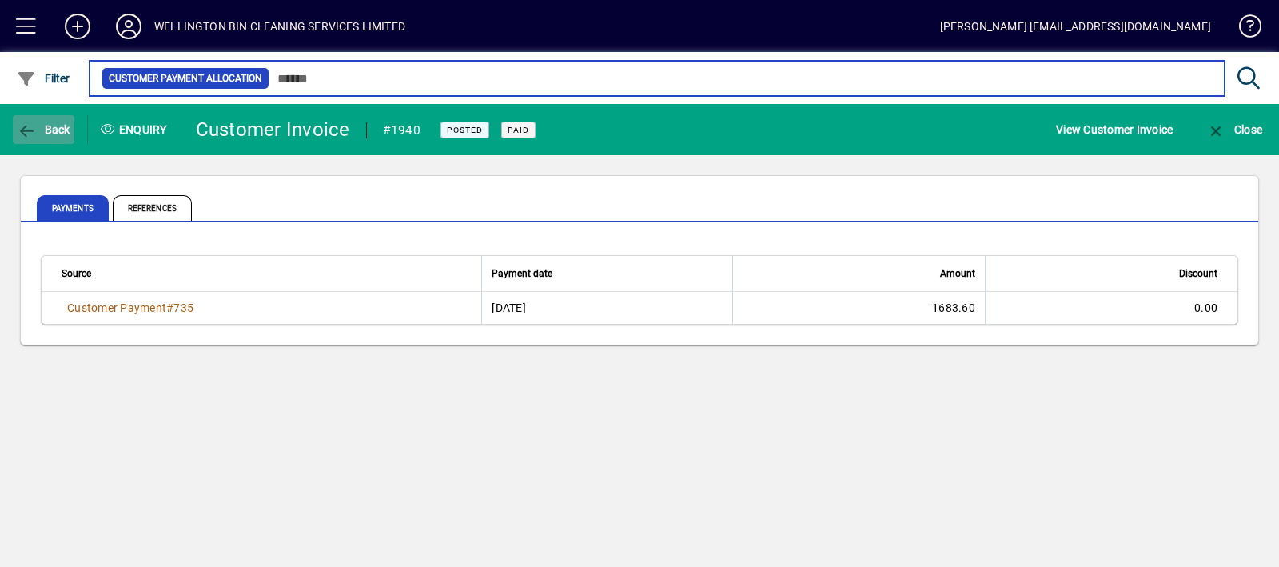
type input "**********"
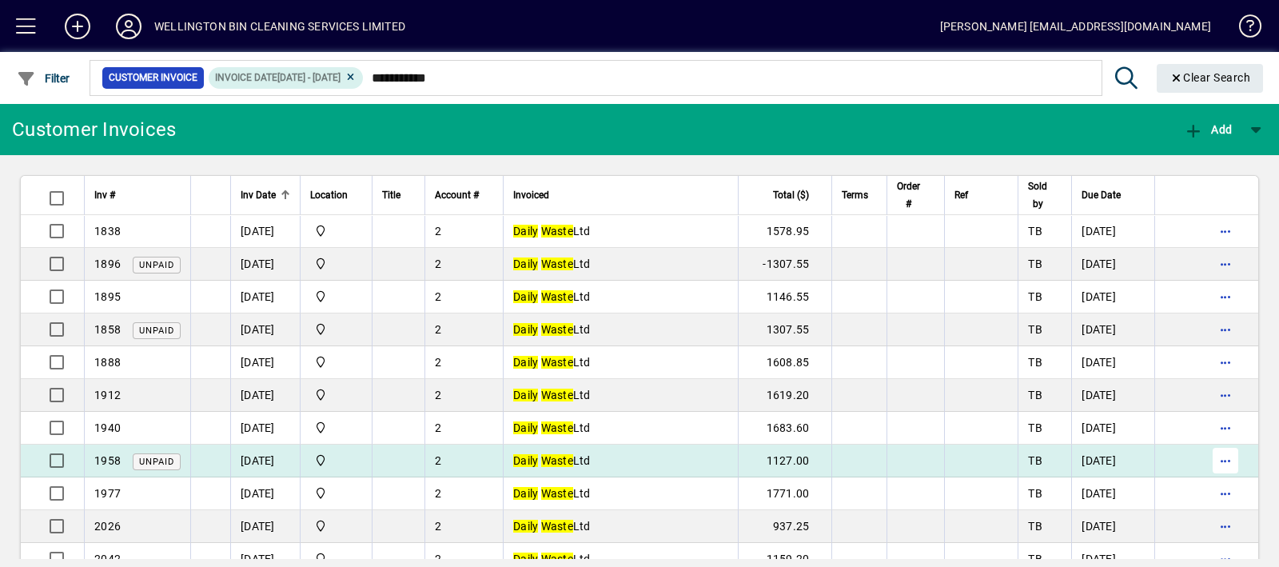
click at [1207, 463] on span "button" at bounding box center [1225, 460] width 38 height 38
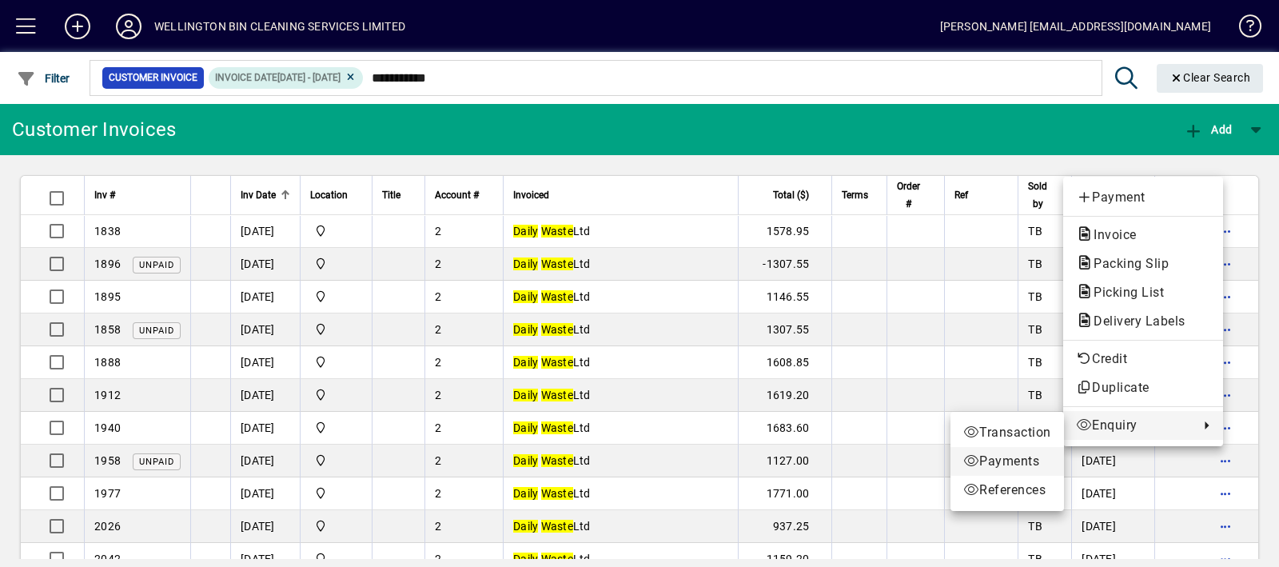
click at [1022, 456] on span "Payments" at bounding box center [1007, 461] width 88 height 19
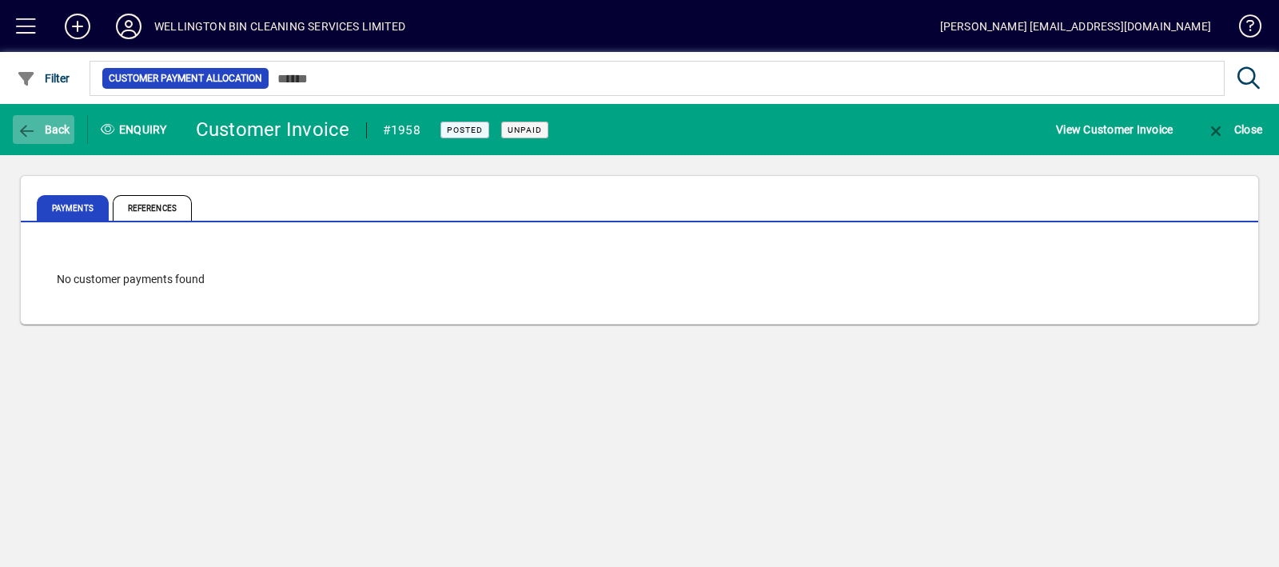
click at [42, 133] on span "Back" at bounding box center [44, 129] width 54 height 13
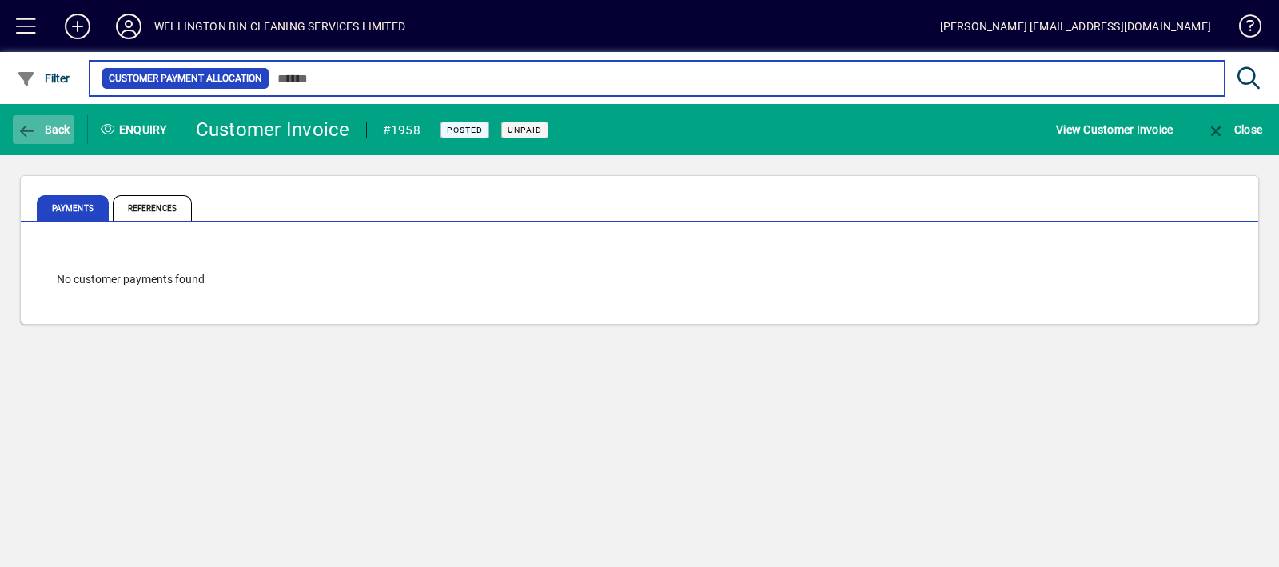
type input "**********"
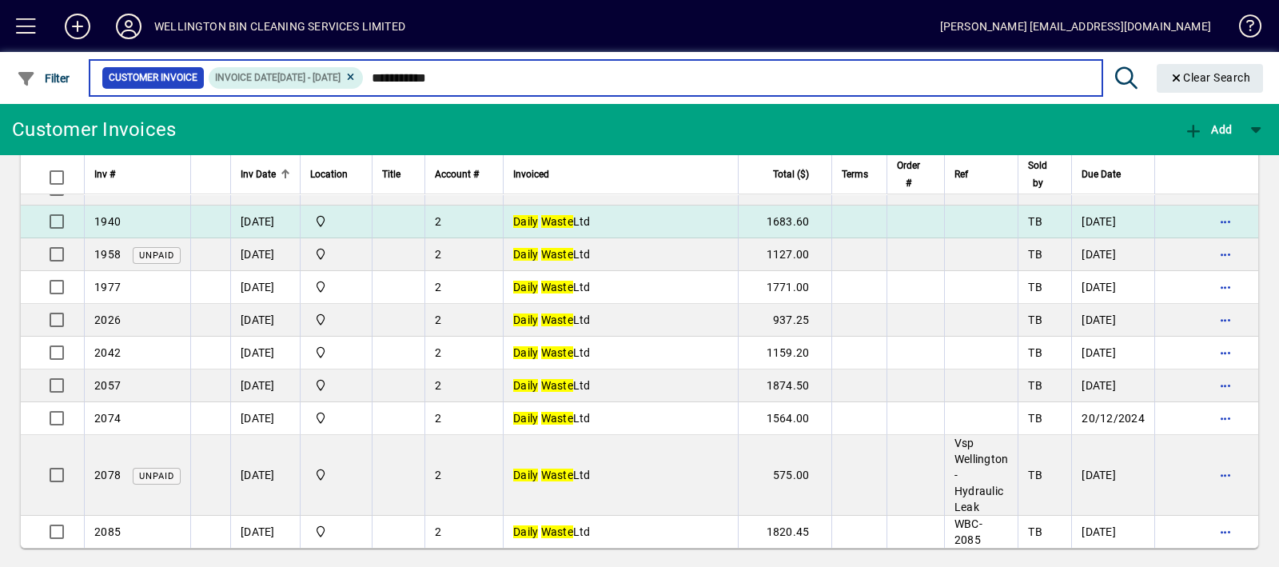
scroll to position [213, 0]
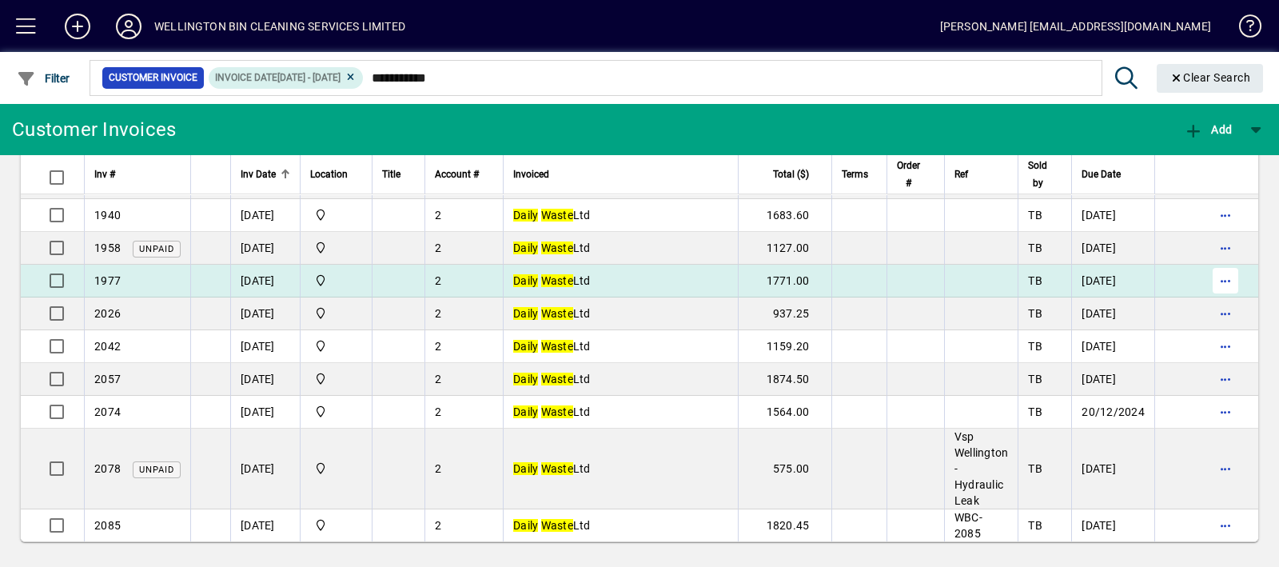
click at [1214, 282] on span "button" at bounding box center [1225, 280] width 38 height 38
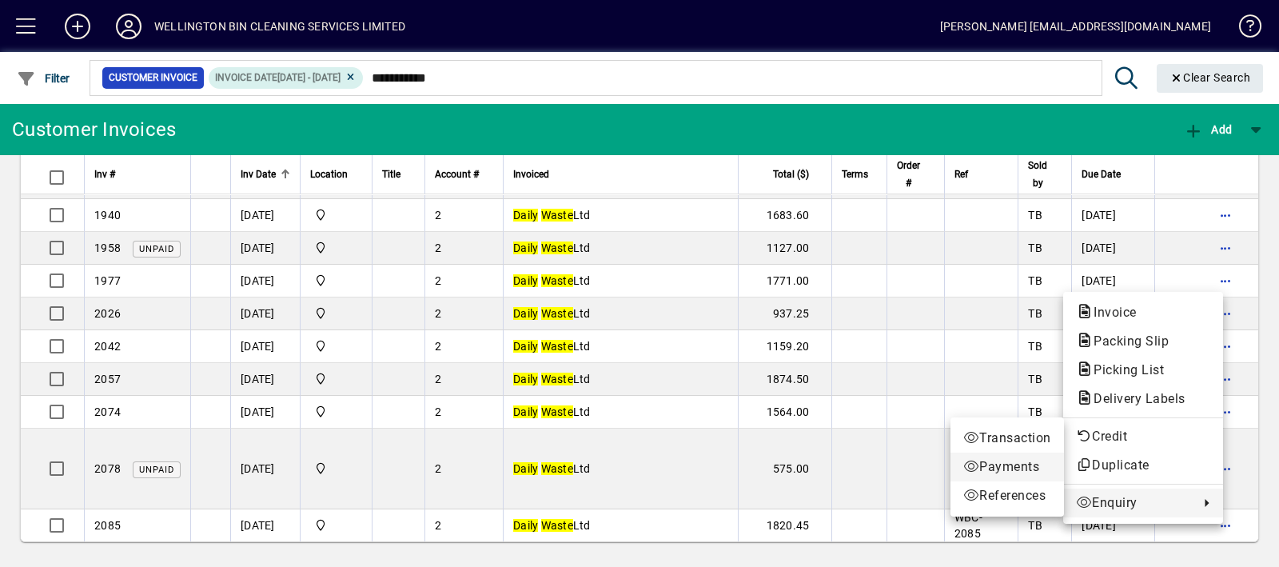
click at [1016, 467] on span "Payments" at bounding box center [1007, 466] width 88 height 19
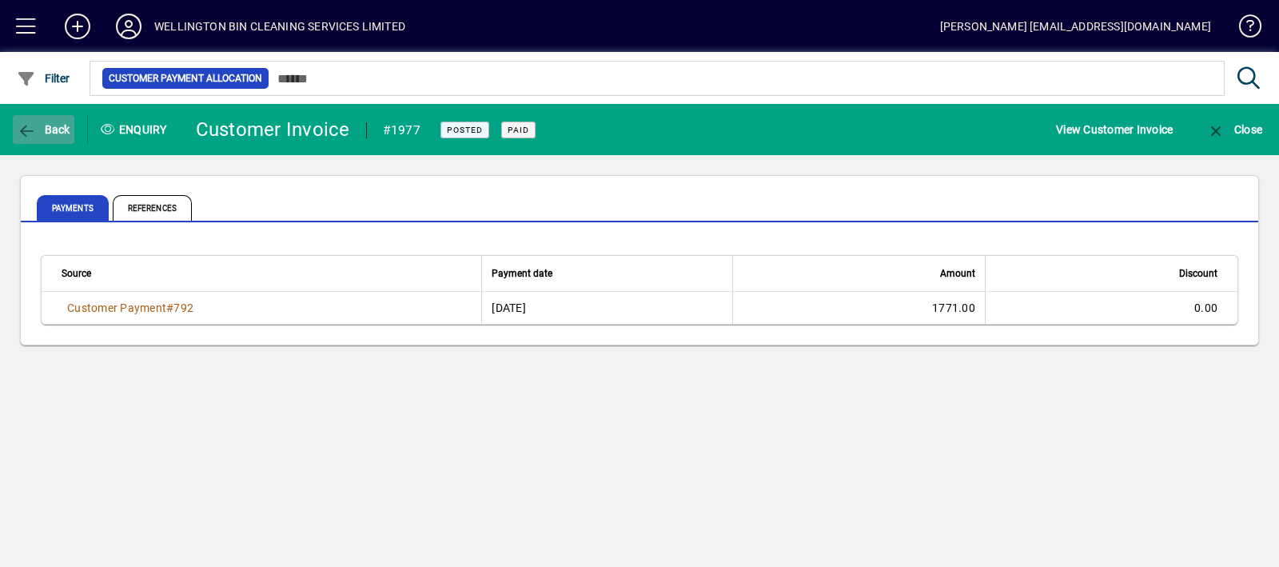
click at [22, 129] on icon "button" at bounding box center [27, 131] width 20 height 16
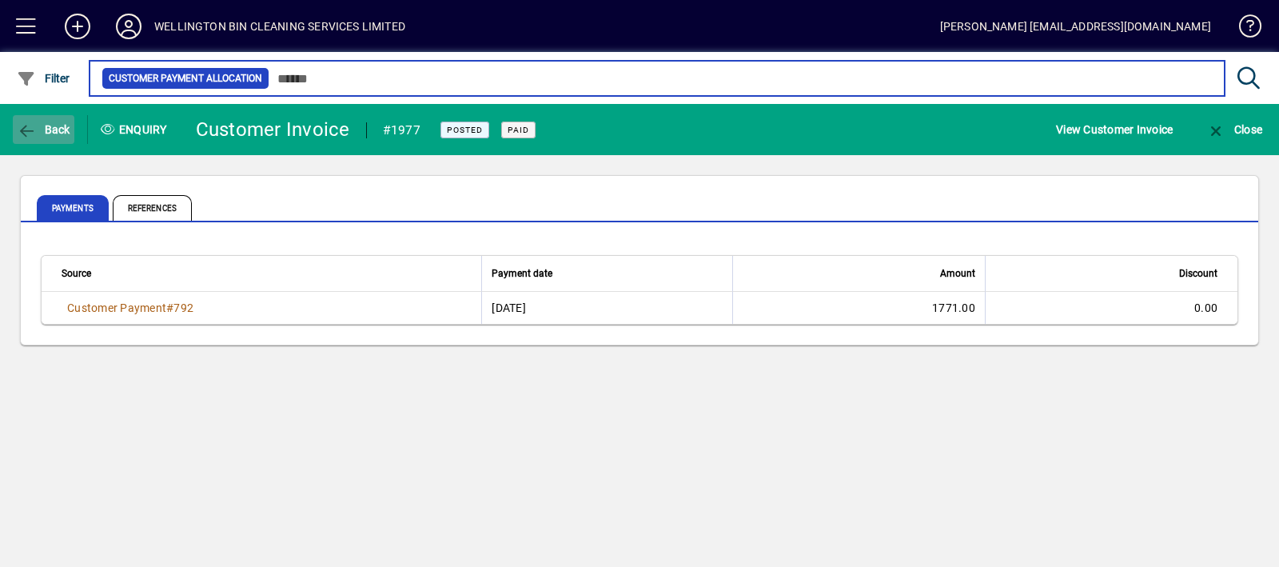
type input "**********"
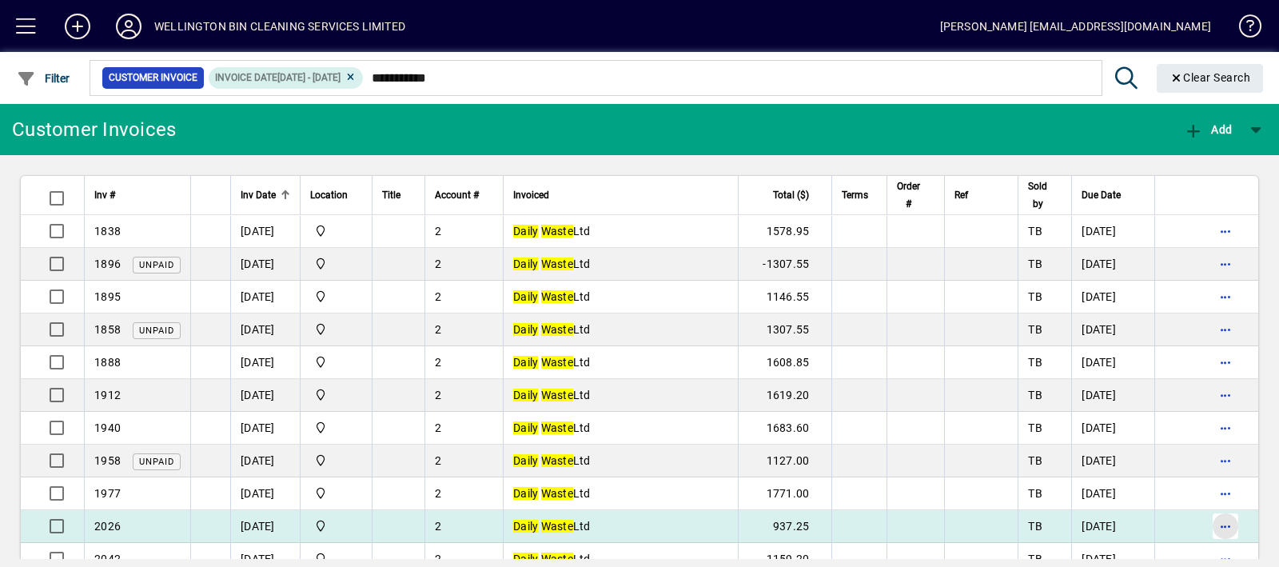
click at [1221, 528] on span "button" at bounding box center [1225, 526] width 38 height 38
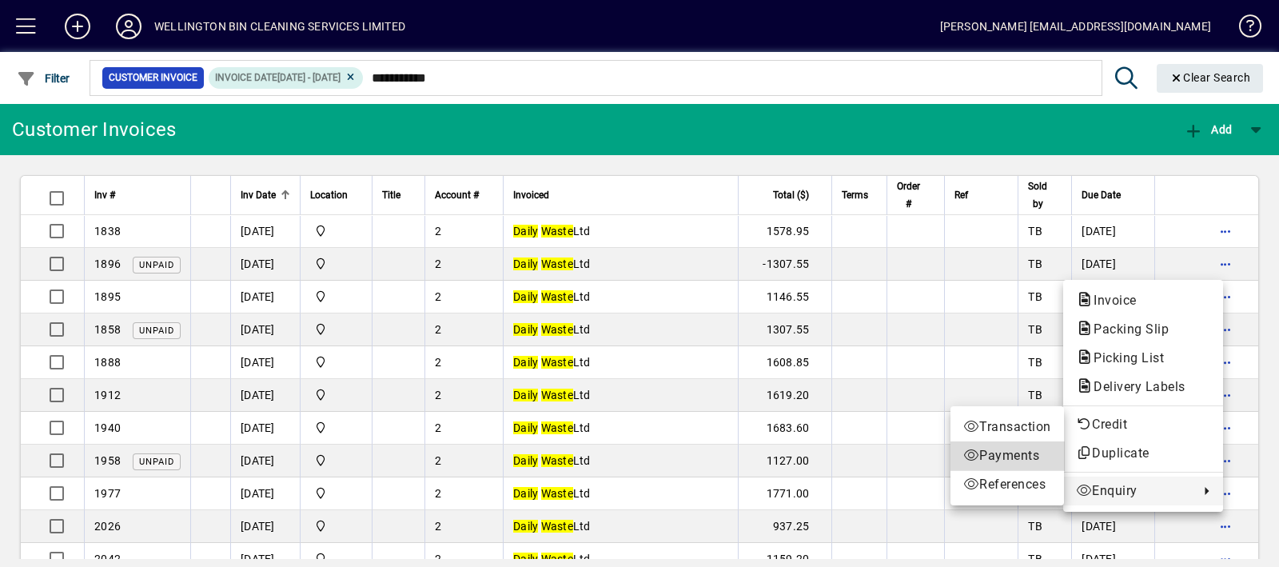
click at [1005, 458] on span "Payments" at bounding box center [1007, 455] width 88 height 19
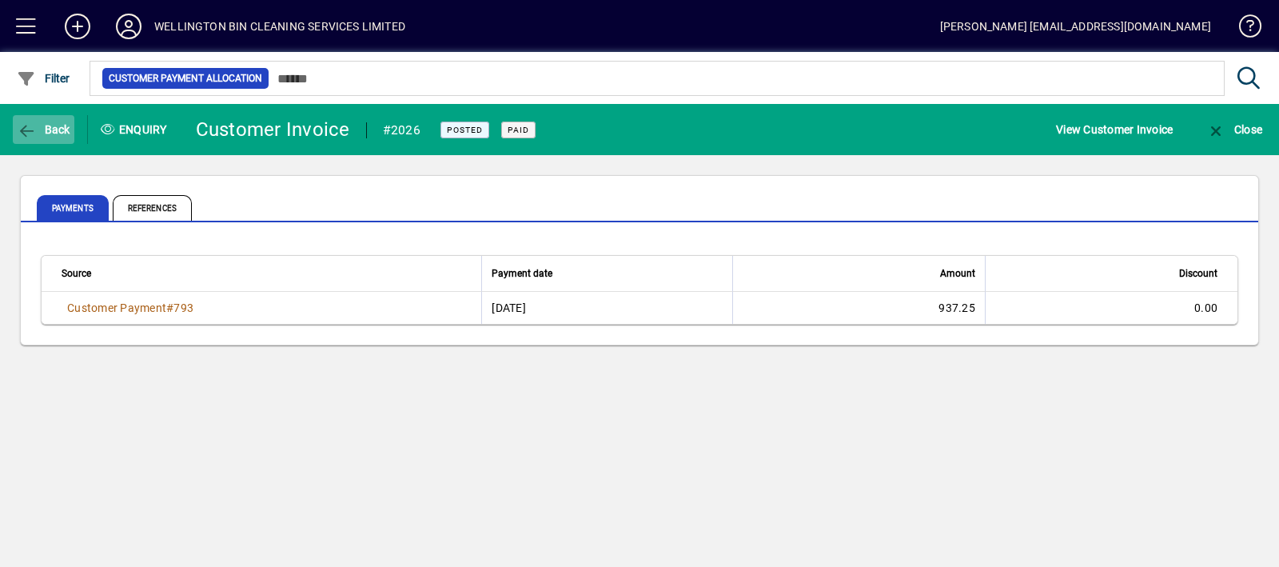
click at [36, 132] on icon "button" at bounding box center [27, 131] width 20 height 16
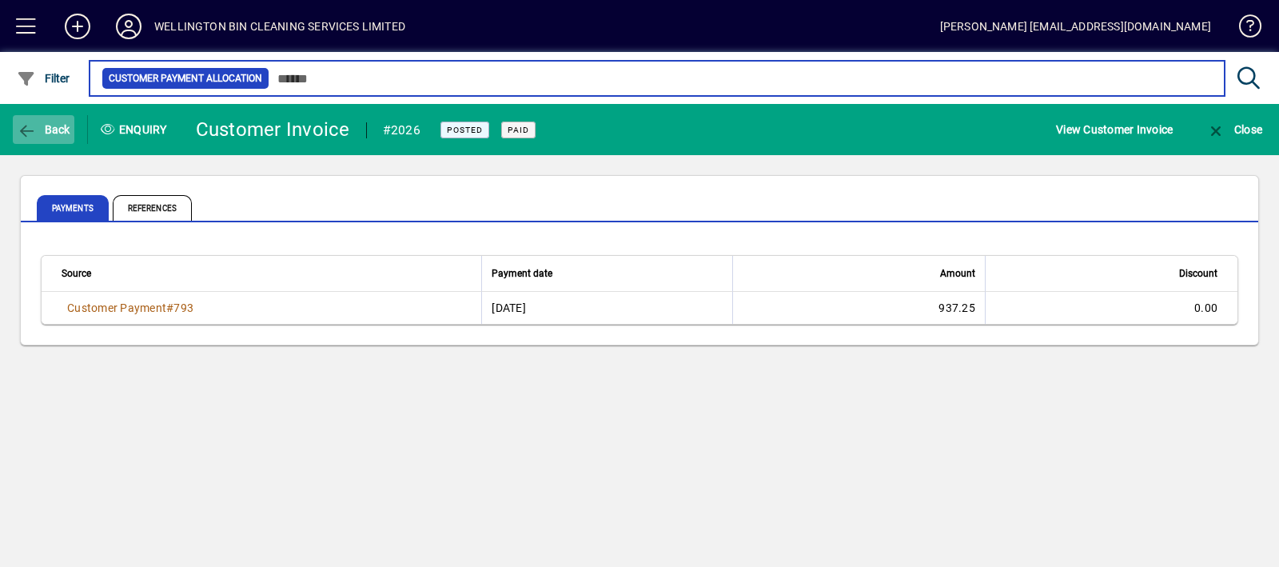
type input "**********"
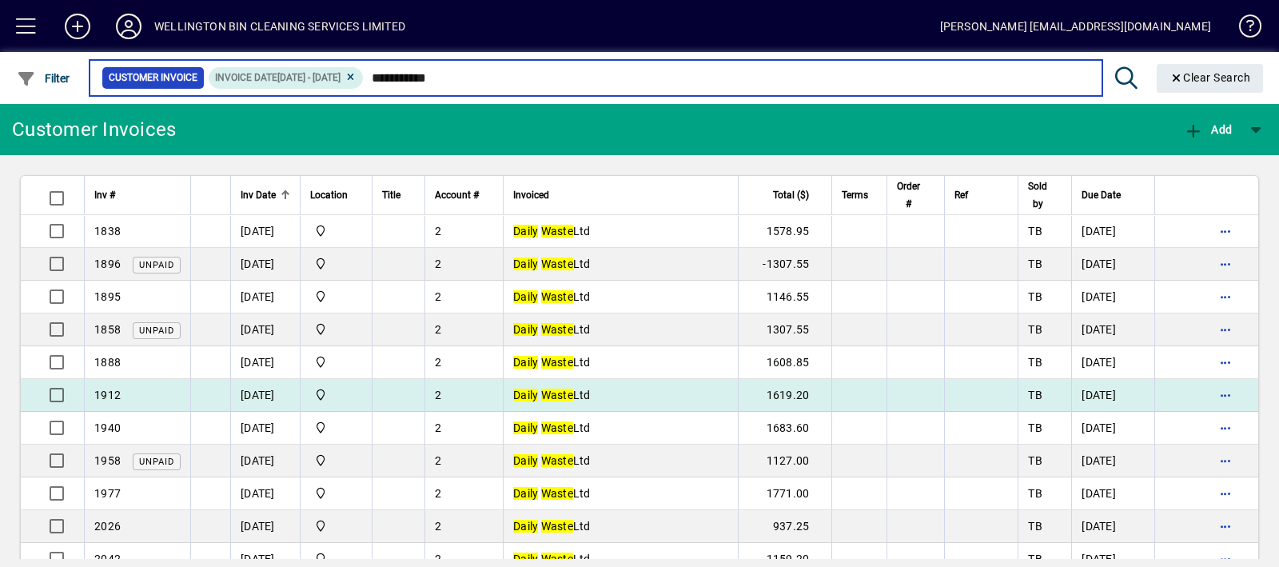
scroll to position [213, 0]
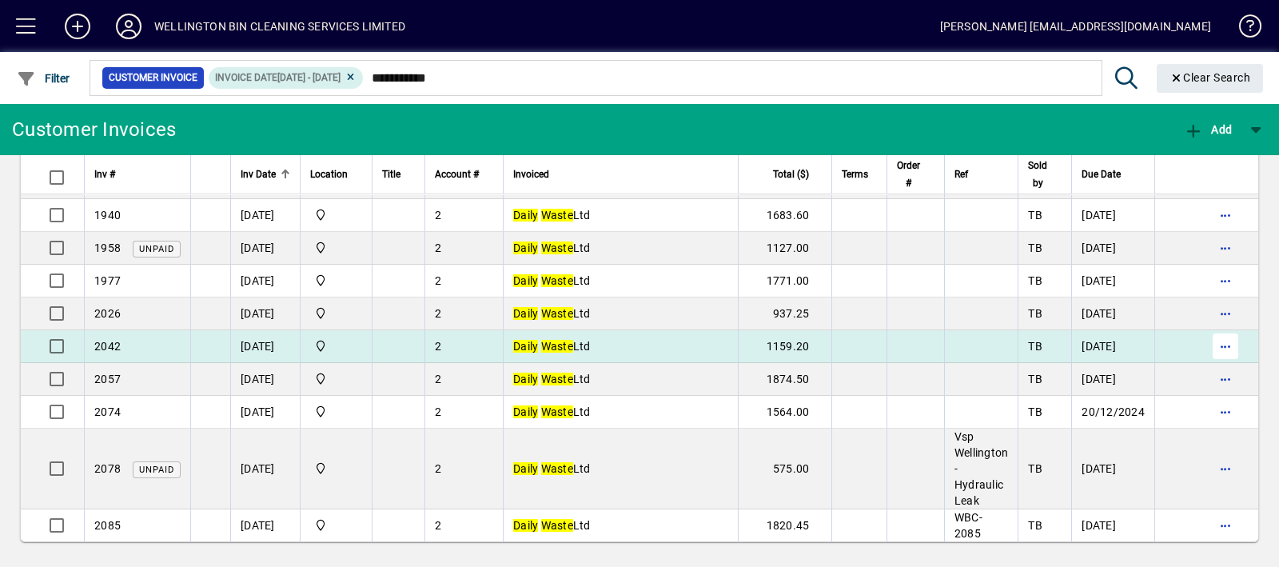
click at [1211, 349] on span "button" at bounding box center [1225, 346] width 38 height 38
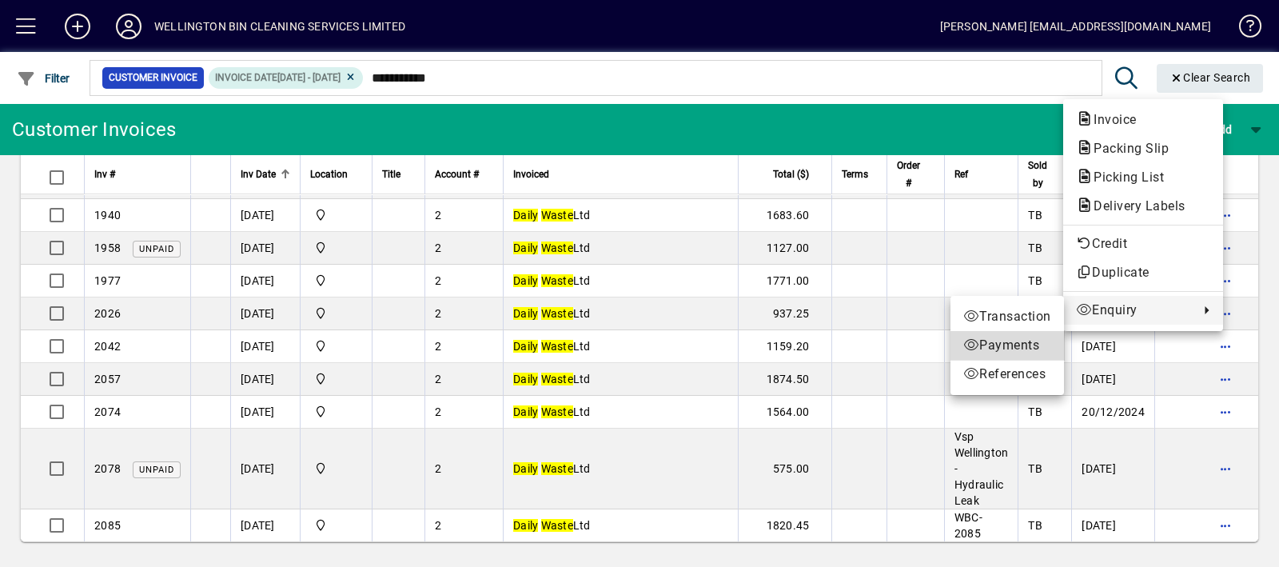
click at [1033, 337] on span "Payments" at bounding box center [1007, 345] width 88 height 19
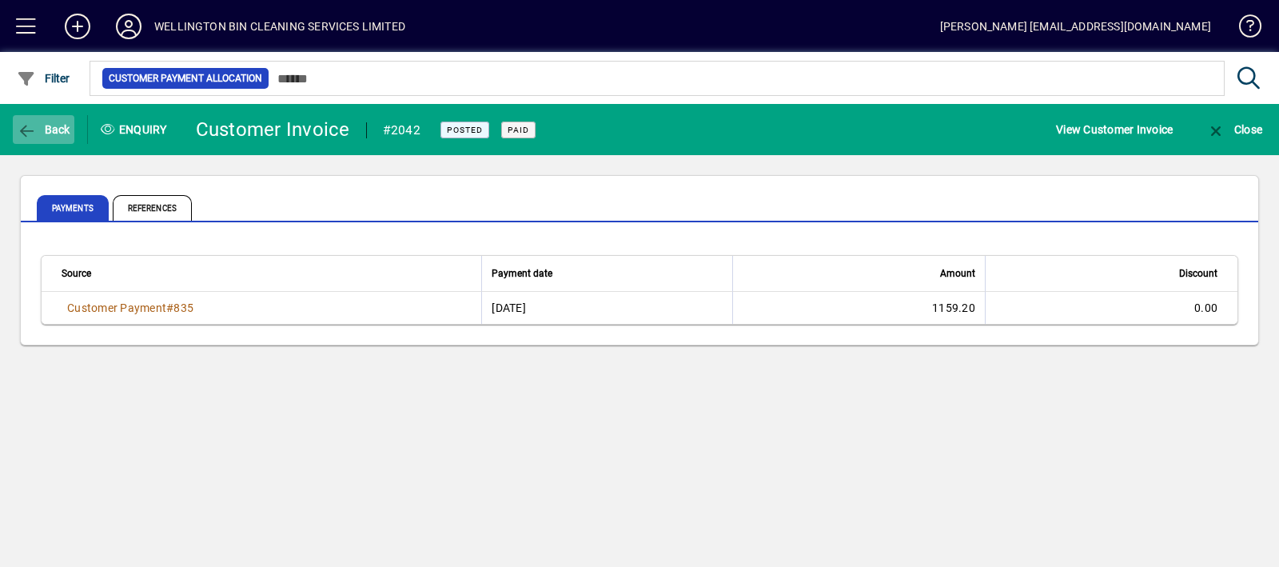
click at [50, 114] on span "button" at bounding box center [44, 129] width 62 height 38
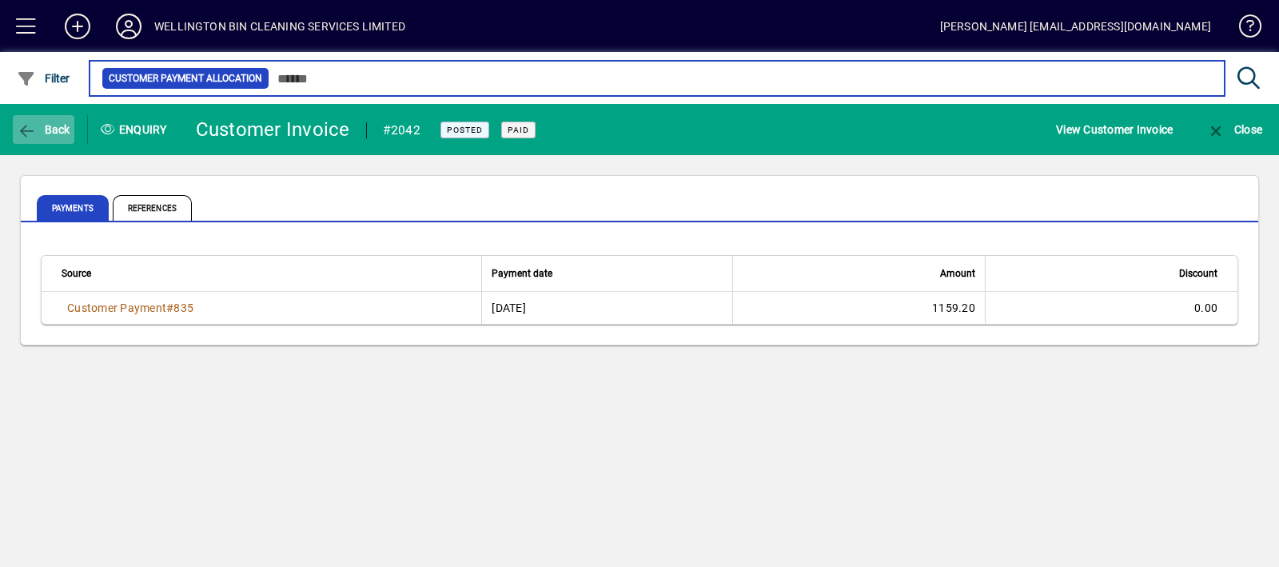
type input "**********"
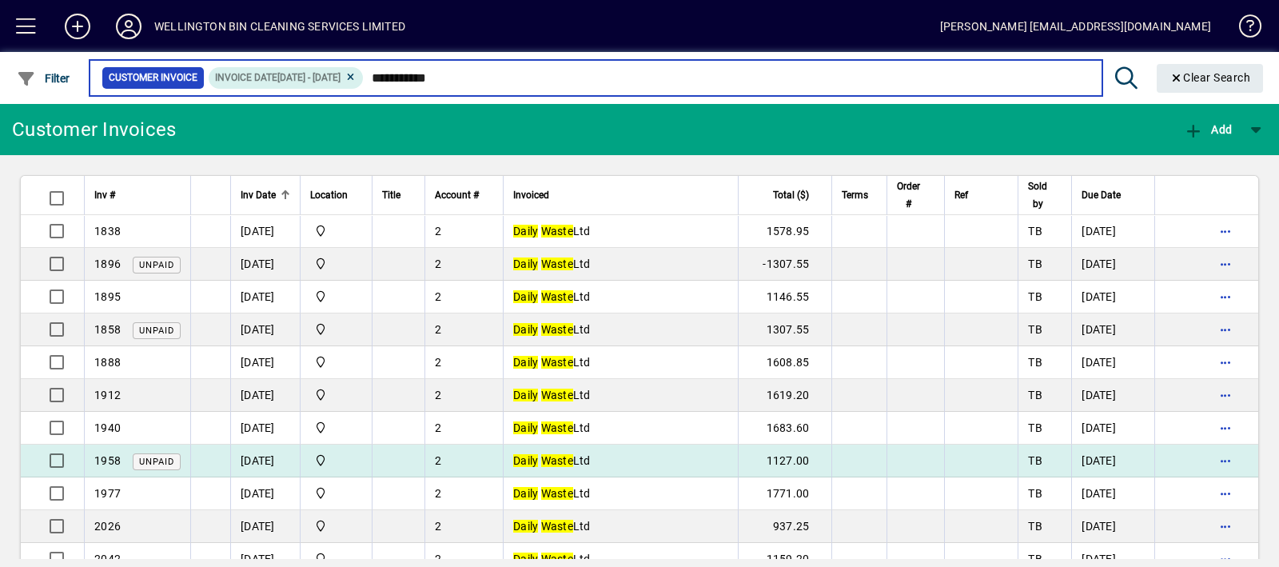
scroll to position [213, 0]
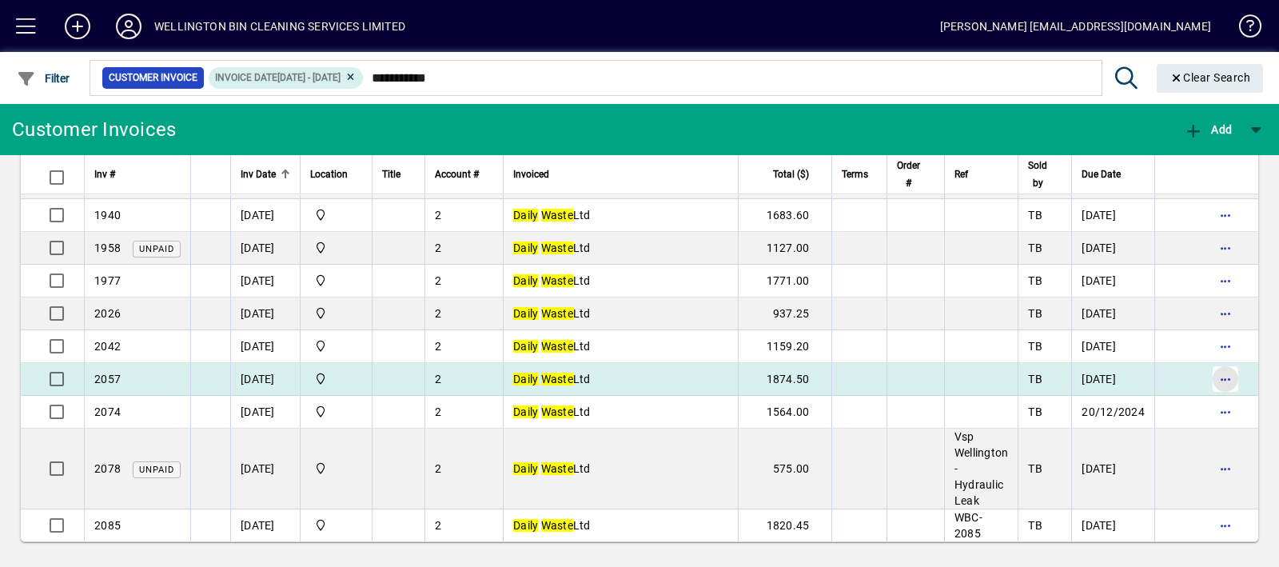
click at [1223, 376] on span "button" at bounding box center [1225, 379] width 38 height 38
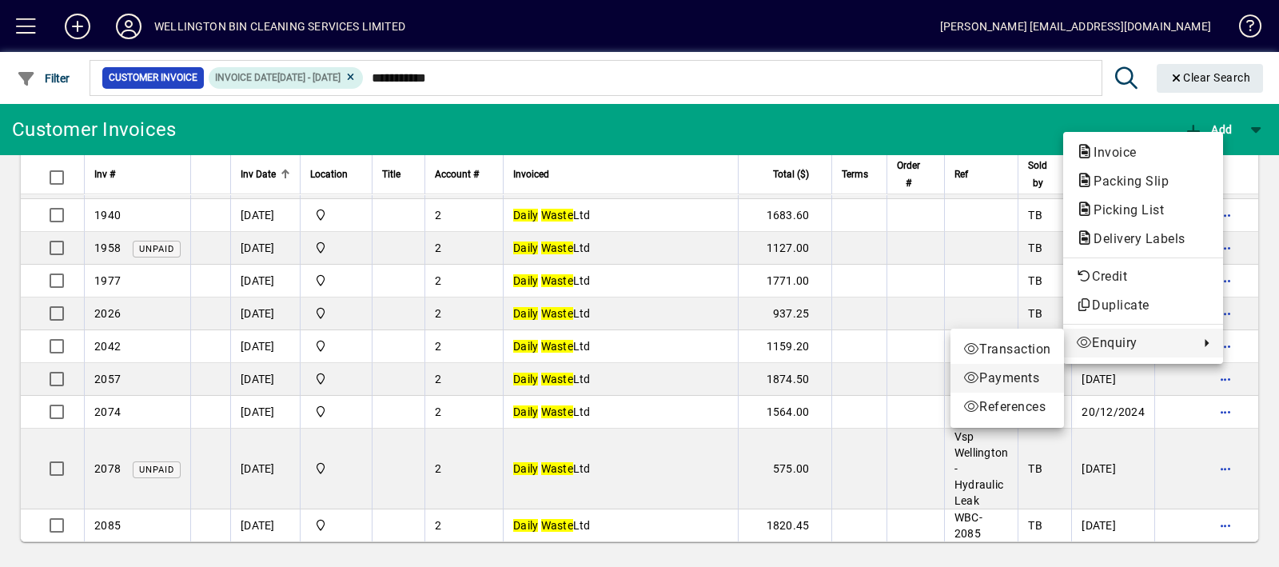
click at [1033, 370] on span "Payments" at bounding box center [1007, 377] width 88 height 19
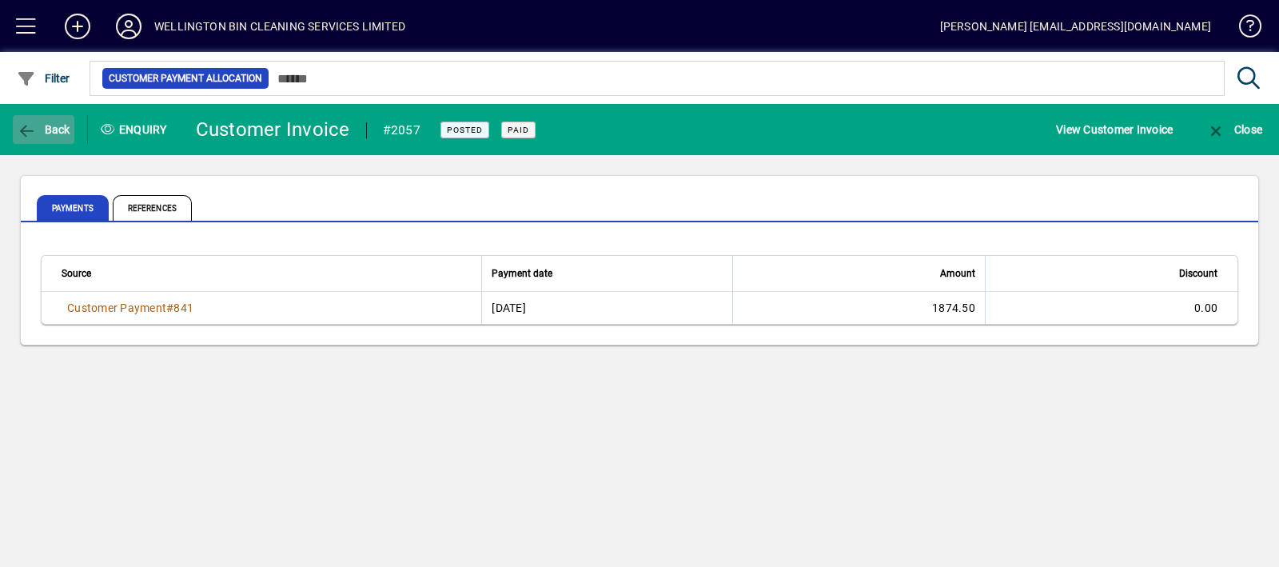
click at [53, 123] on span "Back" at bounding box center [44, 129] width 54 height 13
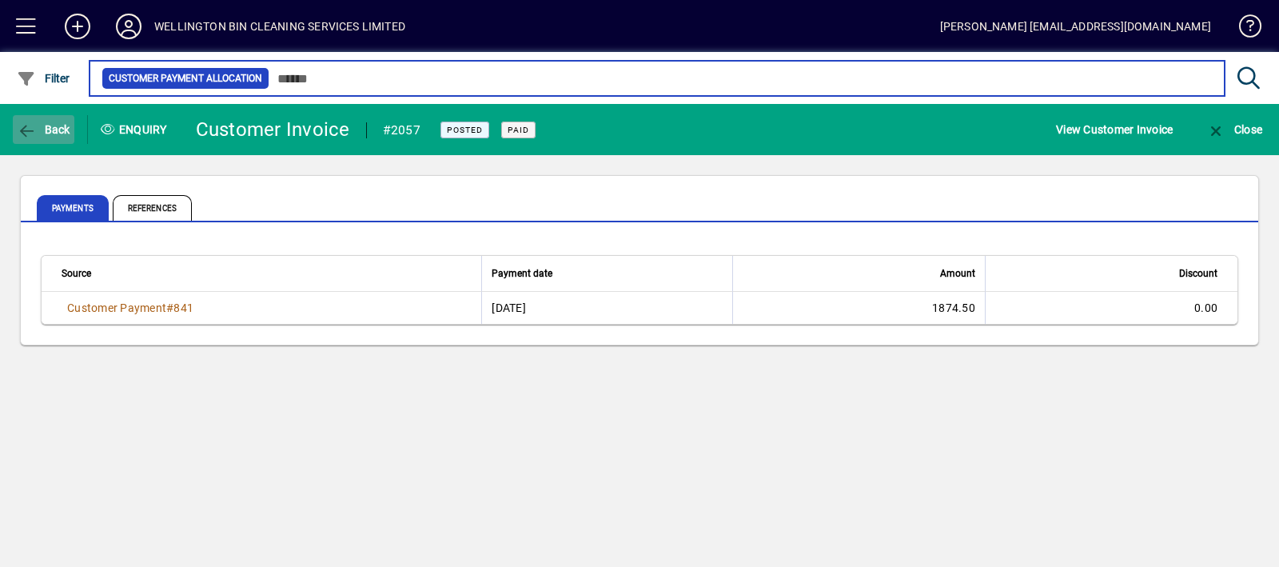
type input "**********"
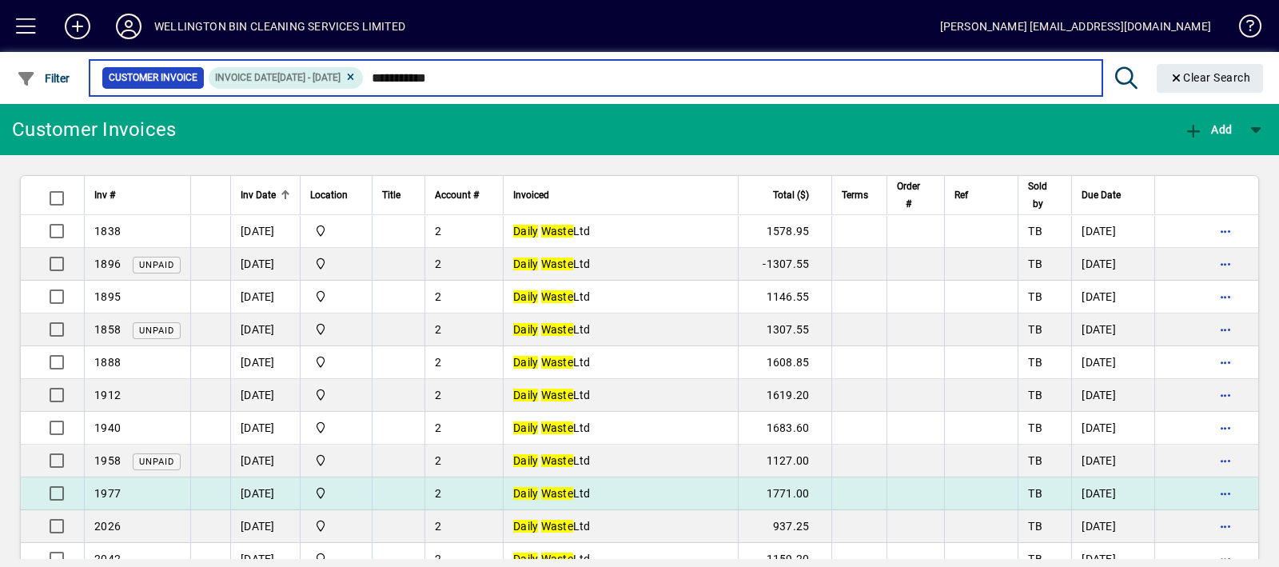
scroll to position [213, 0]
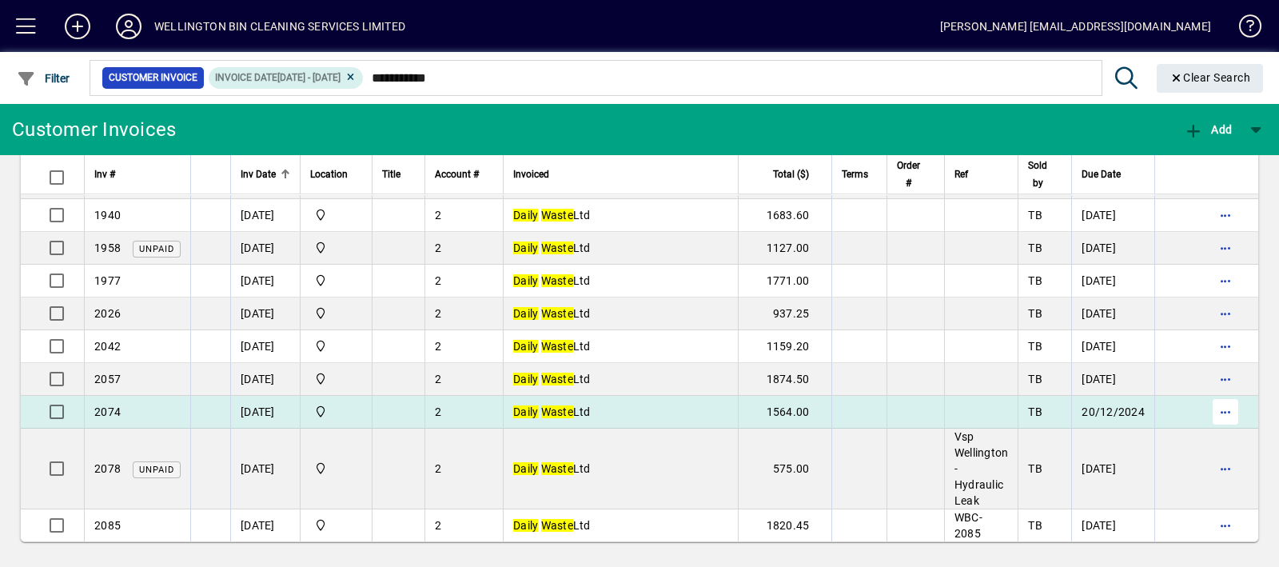
click at [1219, 407] on span "button" at bounding box center [1225, 411] width 38 height 38
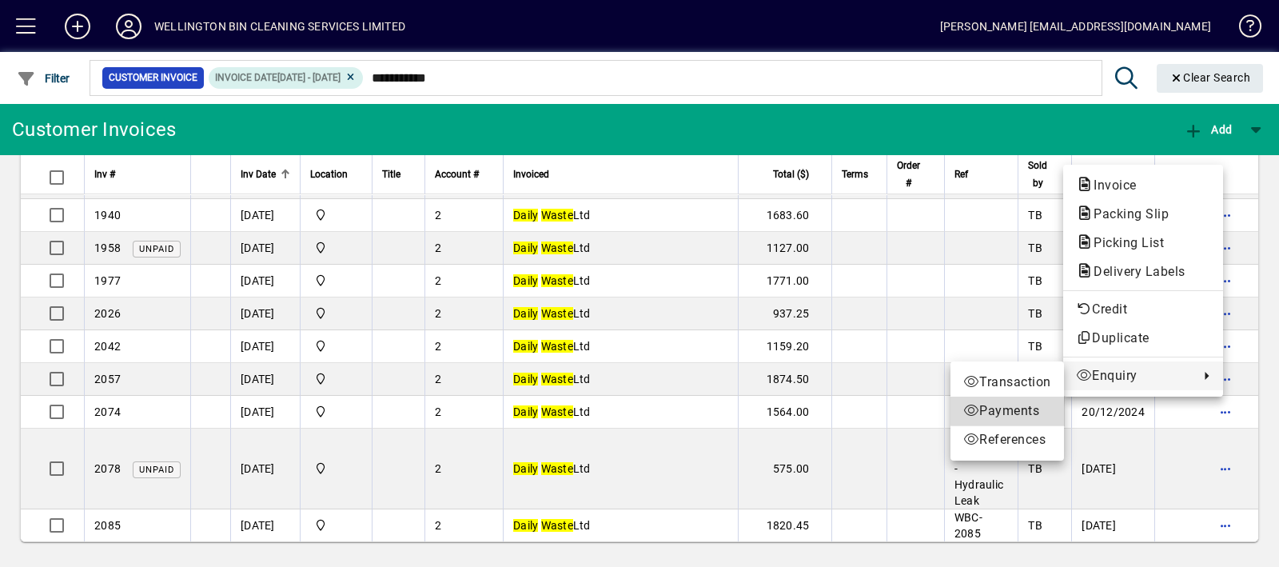
click at [1024, 401] on span "Payments" at bounding box center [1007, 410] width 88 height 19
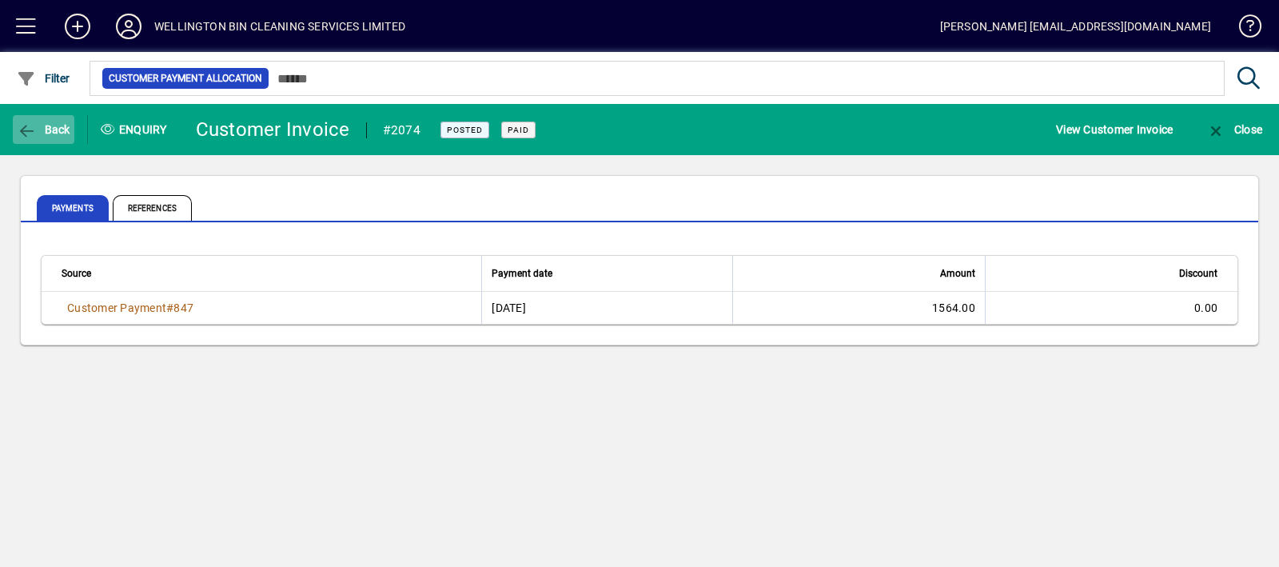
click at [42, 128] on span "Back" at bounding box center [44, 129] width 54 height 13
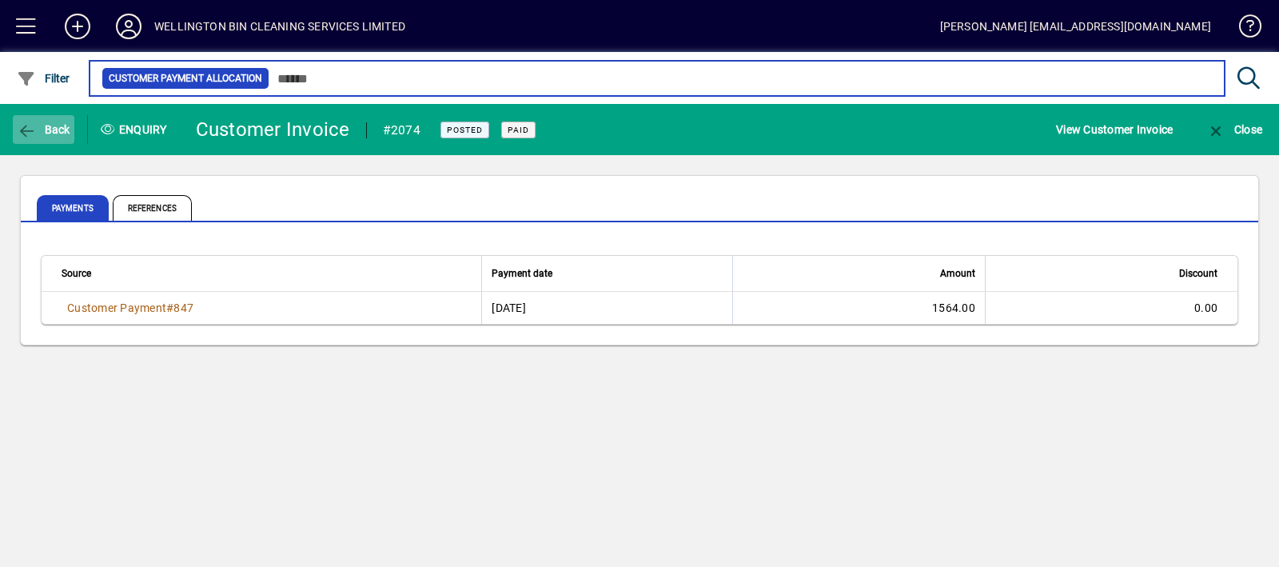
type input "**********"
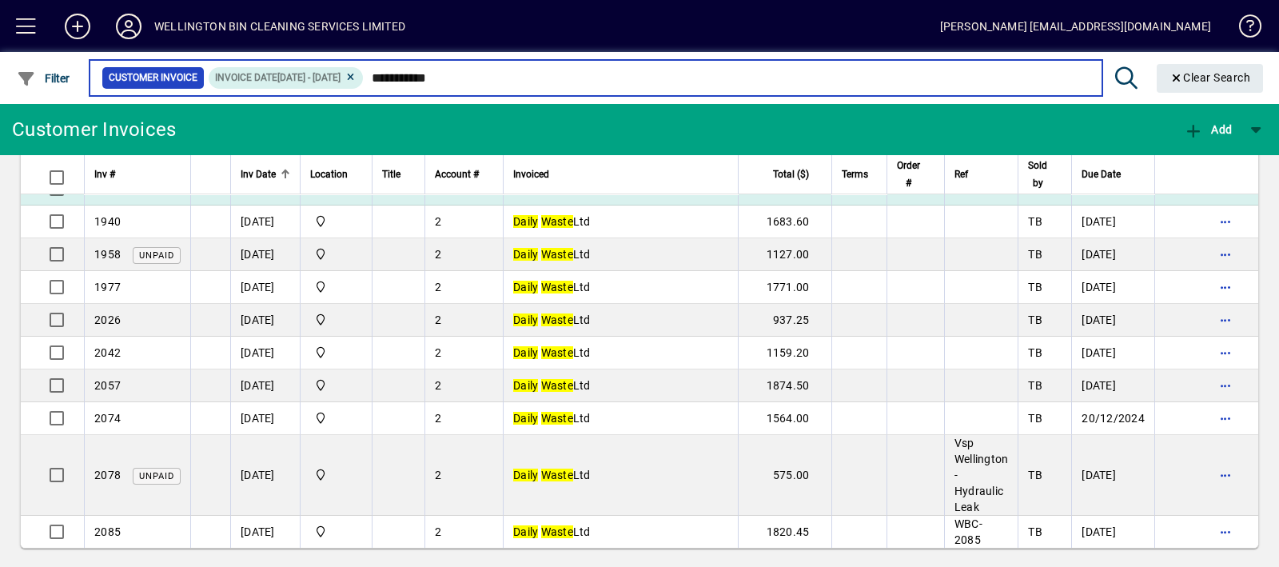
scroll to position [213, 0]
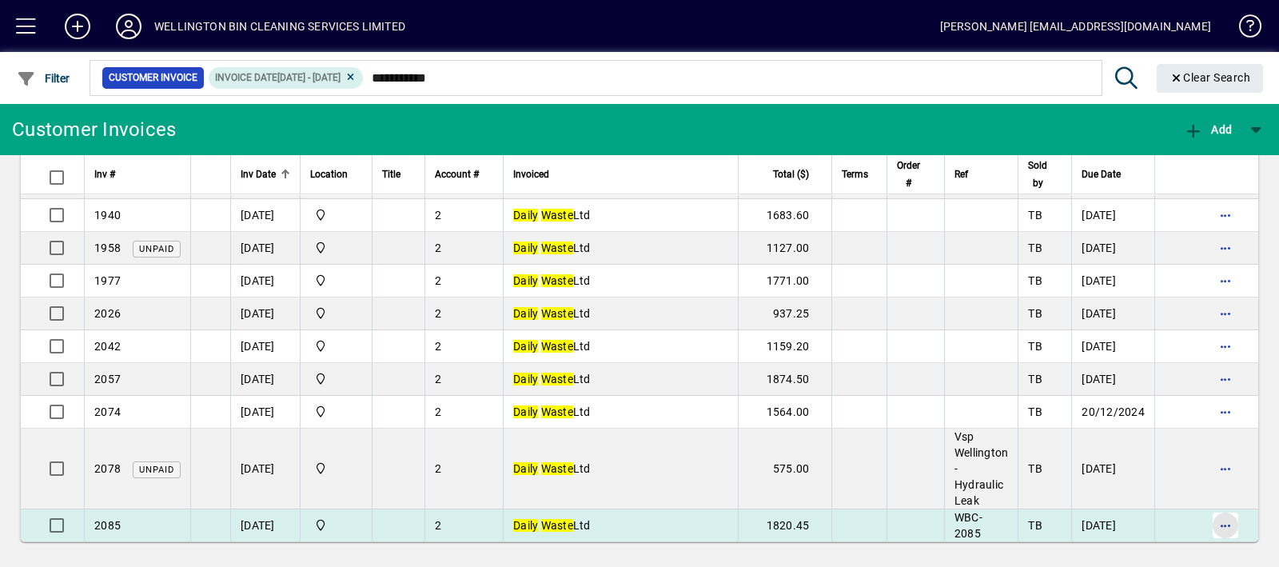
click at [1216, 522] on span "button" at bounding box center [1225, 525] width 38 height 38
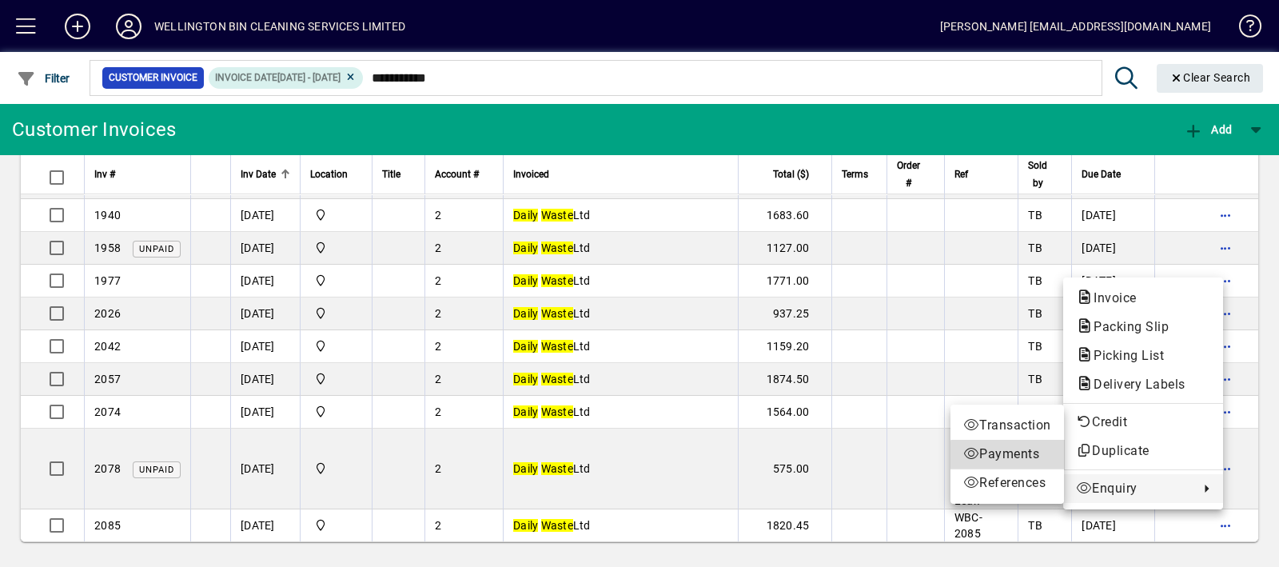
click at [1026, 460] on span "Payments" at bounding box center [1007, 453] width 88 height 19
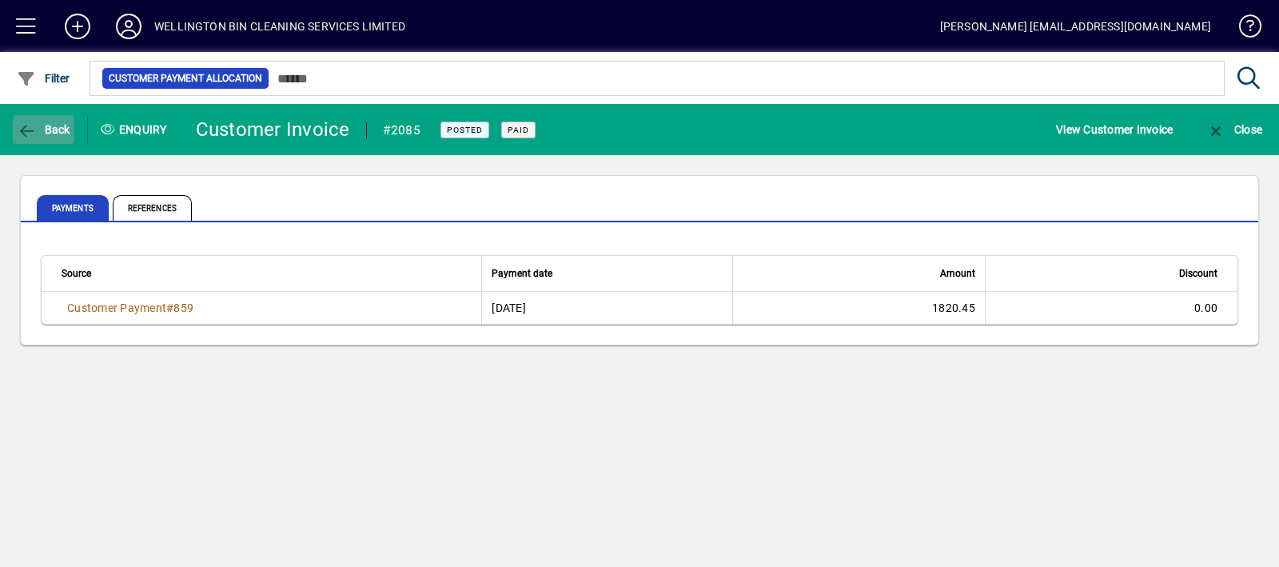
click at [40, 134] on span "Back" at bounding box center [44, 129] width 54 height 13
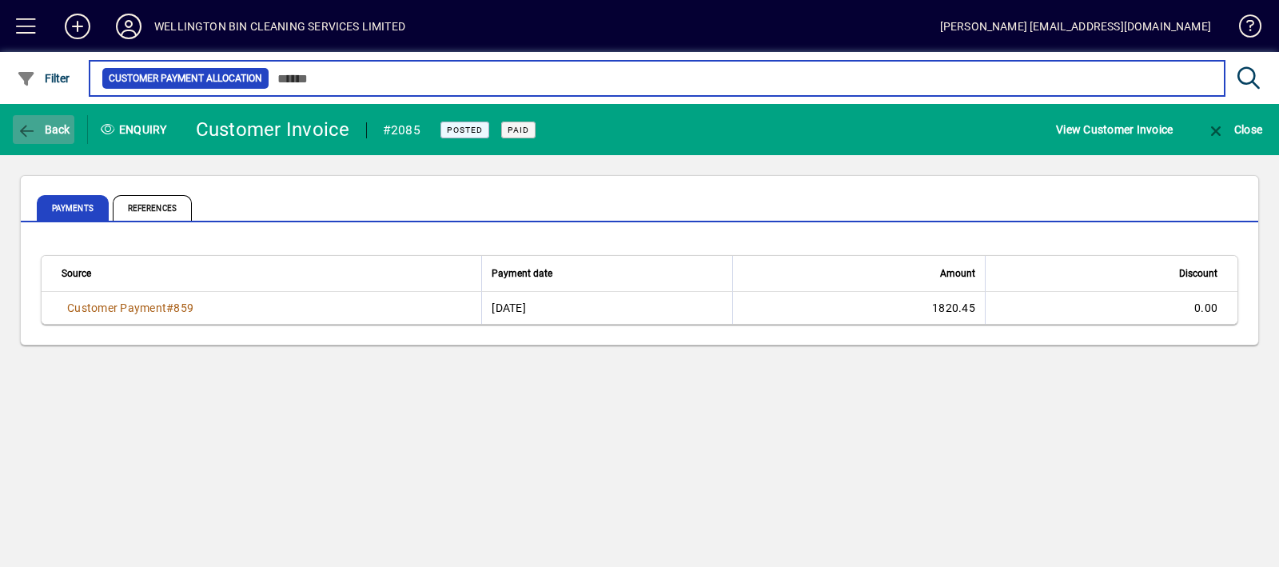
type input "**********"
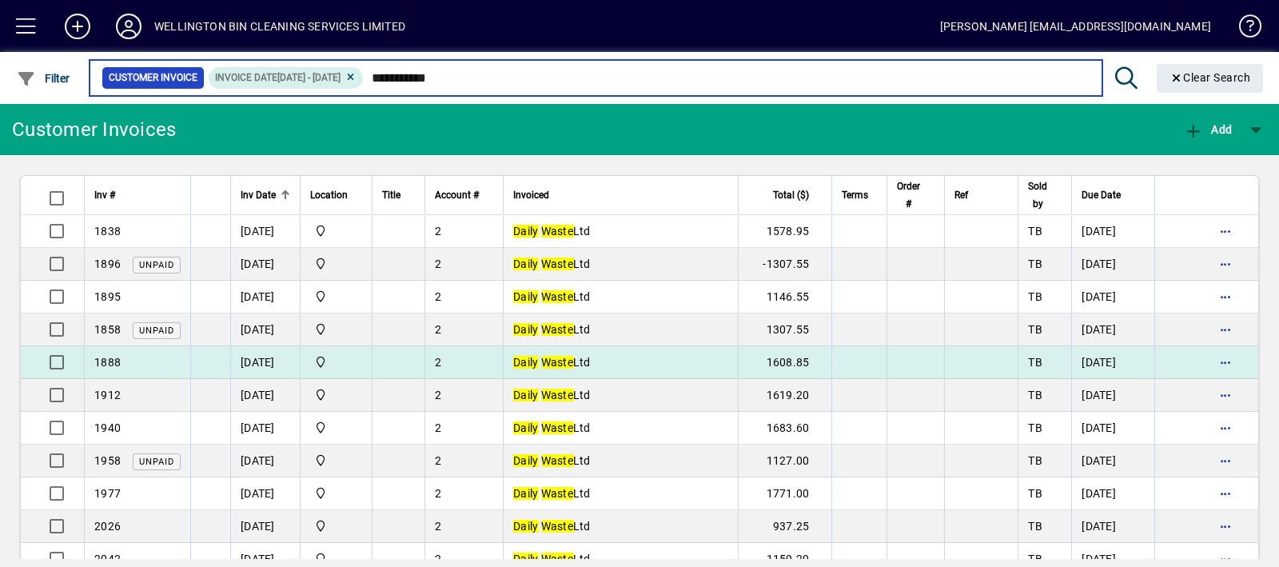
scroll to position [213, 0]
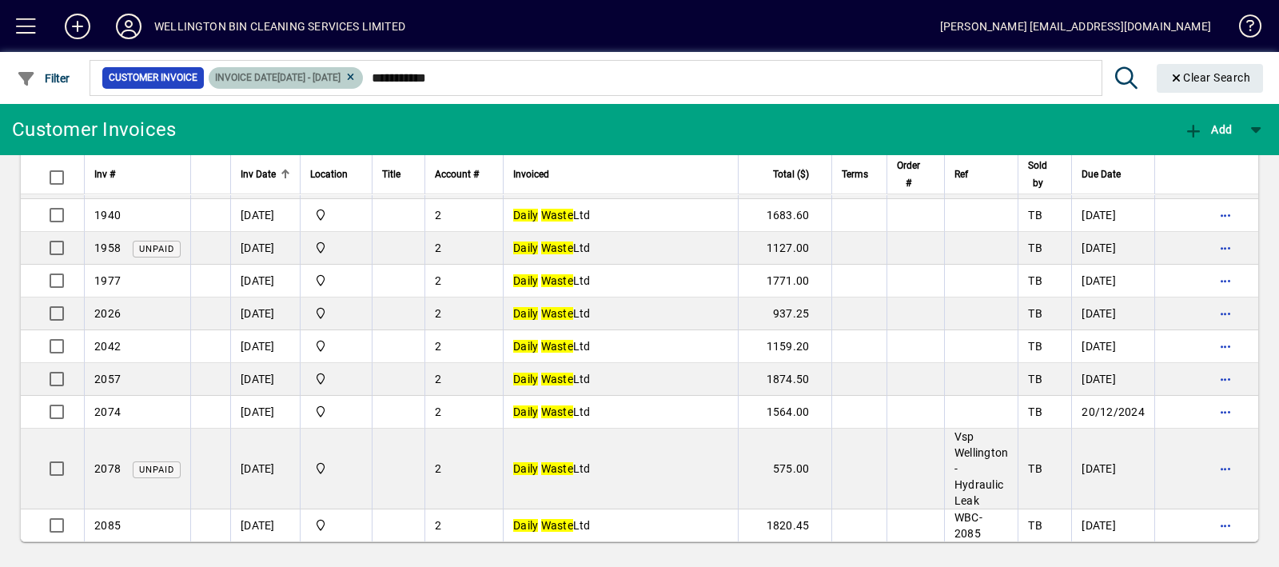
click at [356, 78] on icon at bounding box center [350, 78] width 12 height 10
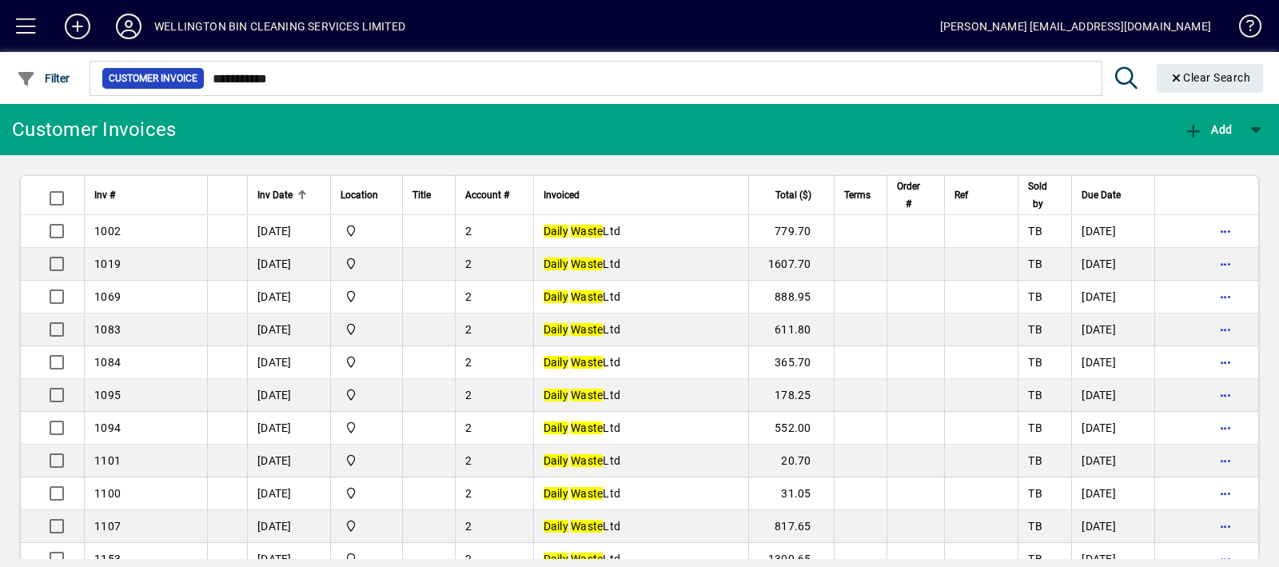
click at [285, 193] on span "Inv Date" at bounding box center [274, 195] width 35 height 18
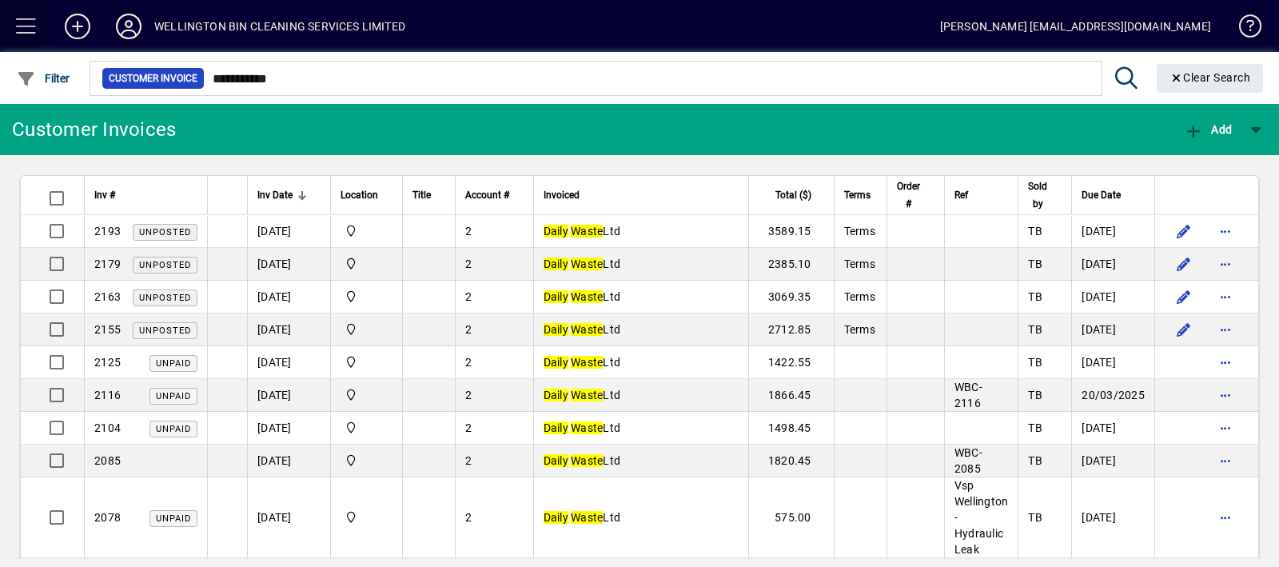
click at [34, 24] on span at bounding box center [26, 26] width 38 height 38
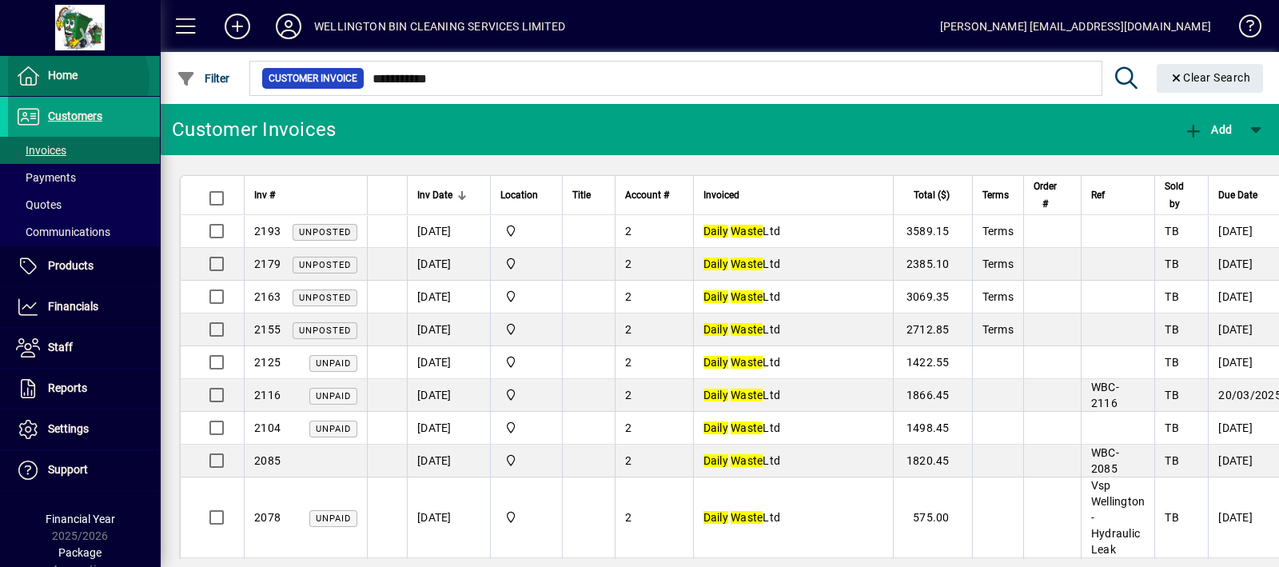
click at [77, 81] on span "Home" at bounding box center [63, 75] width 30 height 13
